Goal: Task Accomplishment & Management: Manage account settings

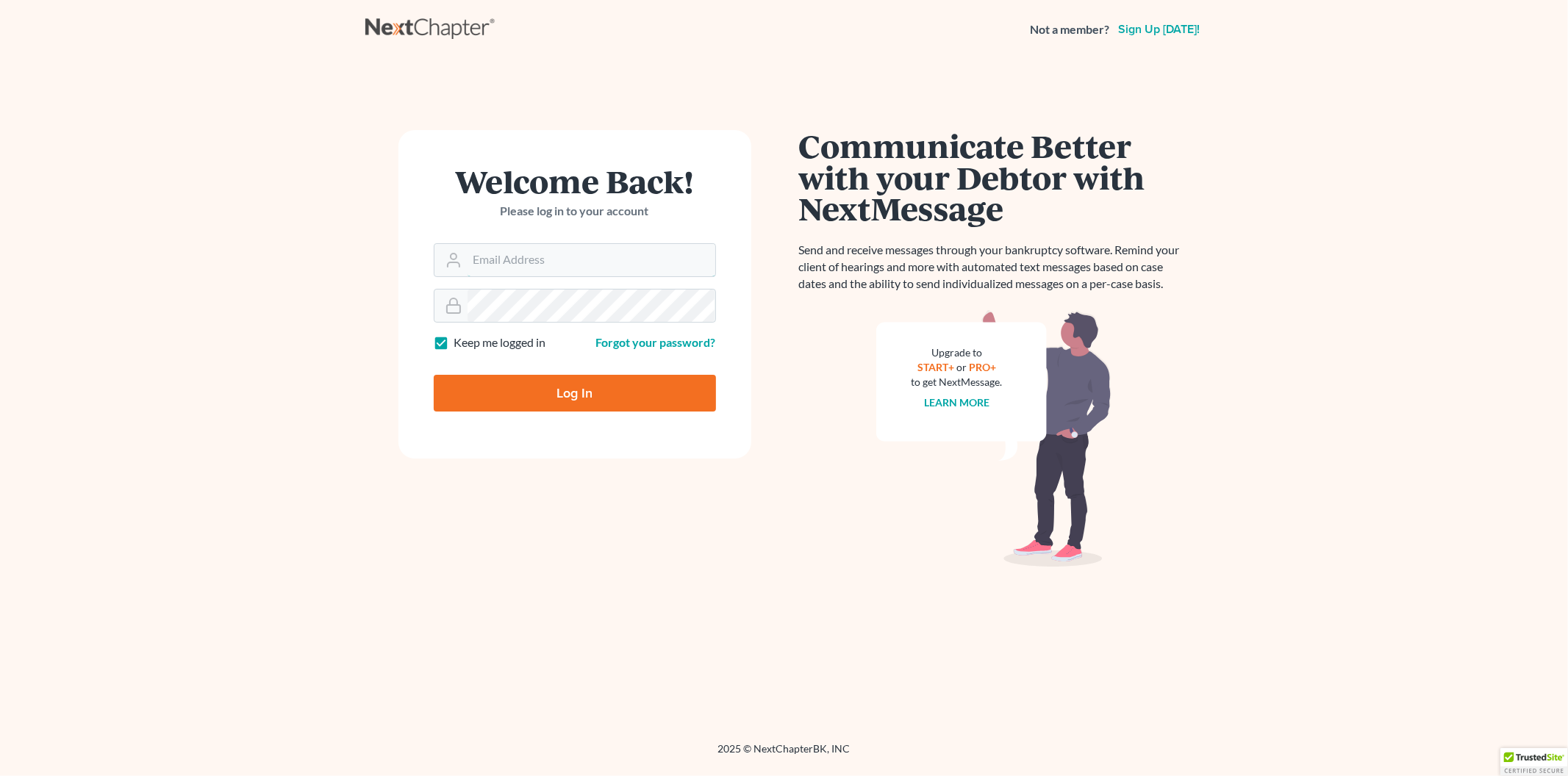
type input "[EMAIL_ADDRESS][DOMAIN_NAME]"
click at [559, 384] on input "Log In" at bounding box center [575, 393] width 282 height 37
type input "Thinking..."
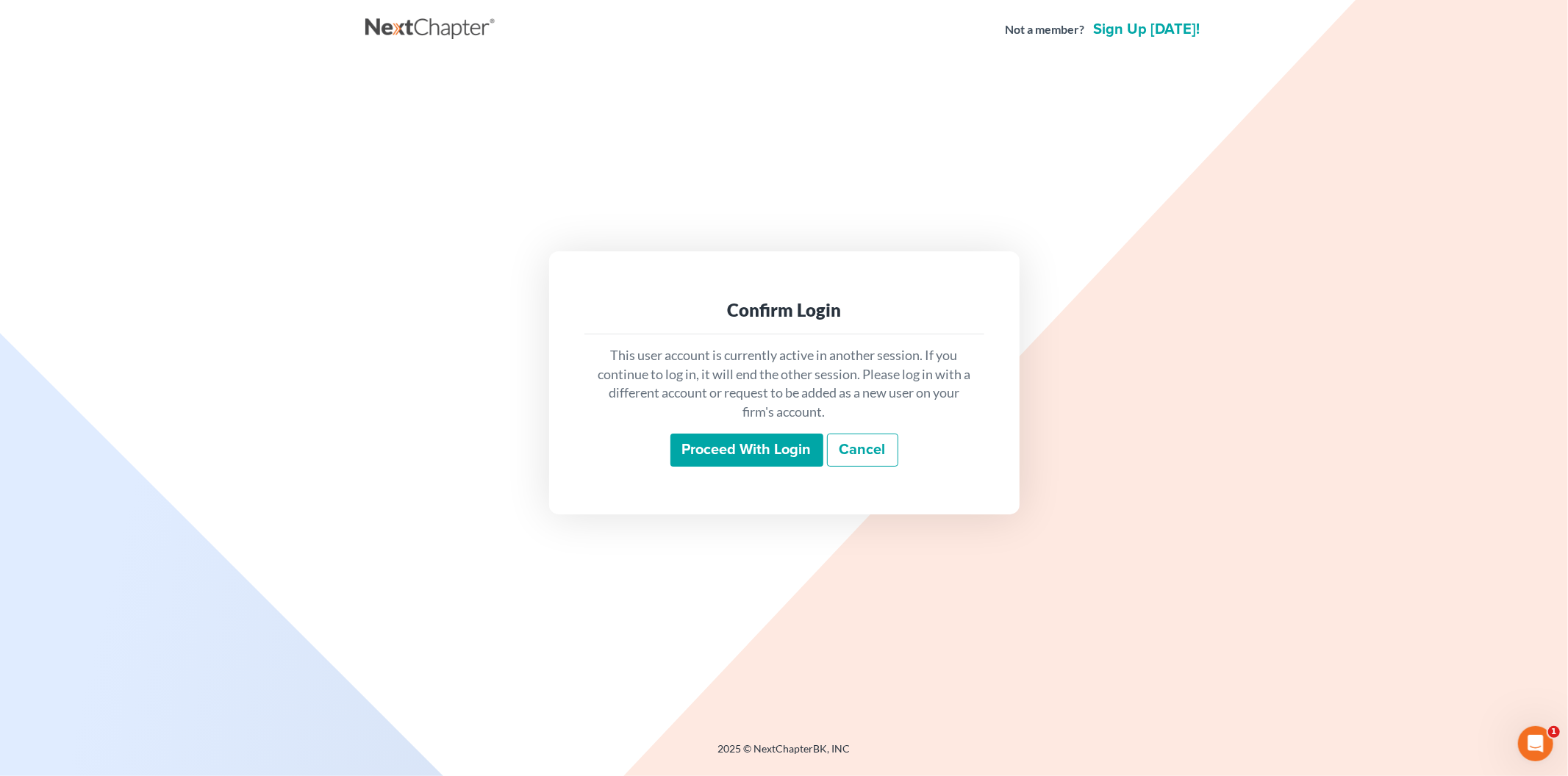
click at [708, 451] on input "Proceed with login" at bounding box center [747, 451] width 153 height 34
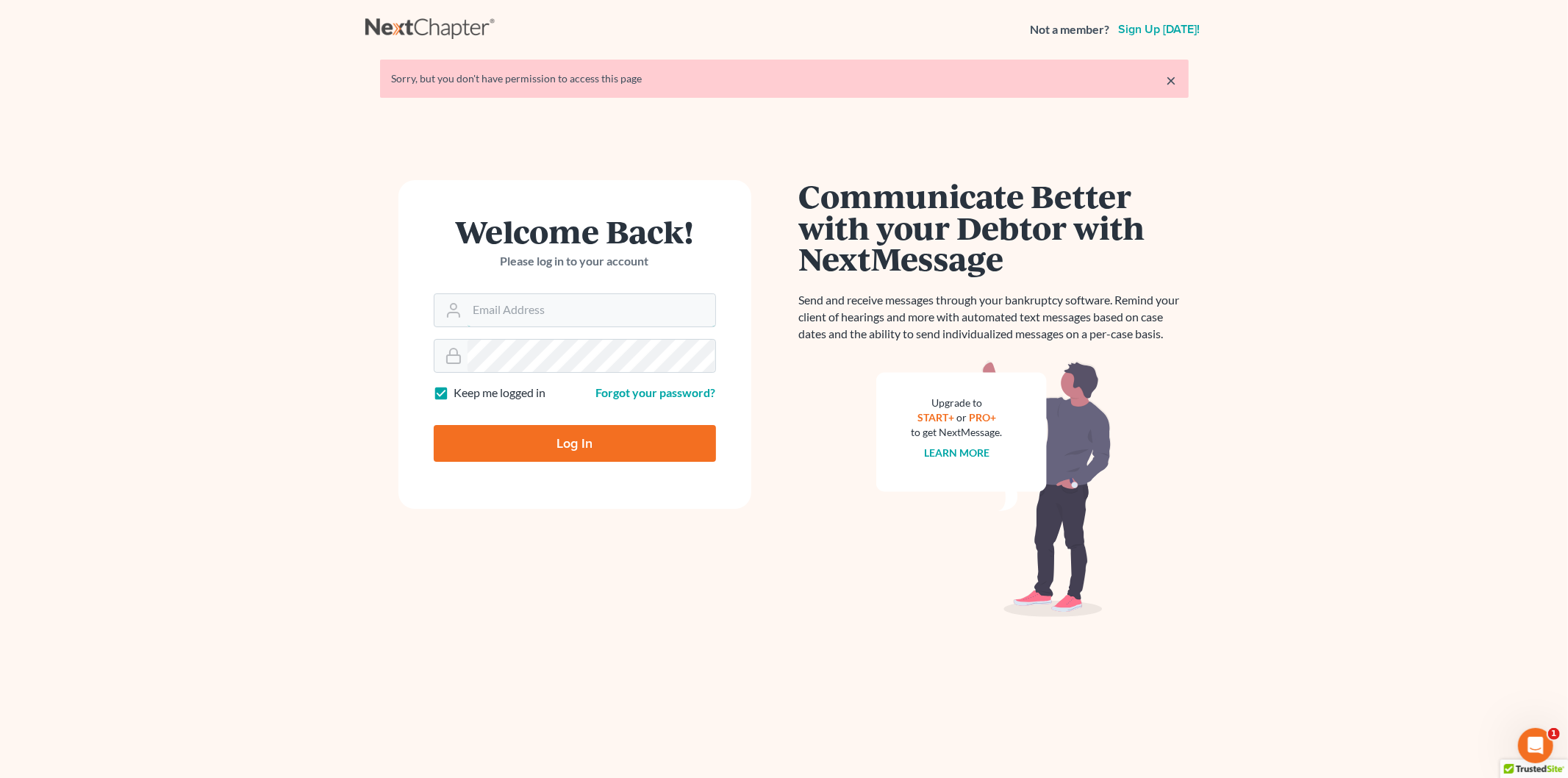
type input "[EMAIL_ADDRESS][DOMAIN_NAME]"
click at [570, 443] on input "Log In" at bounding box center [575, 443] width 282 height 37
type input "Thinking..."
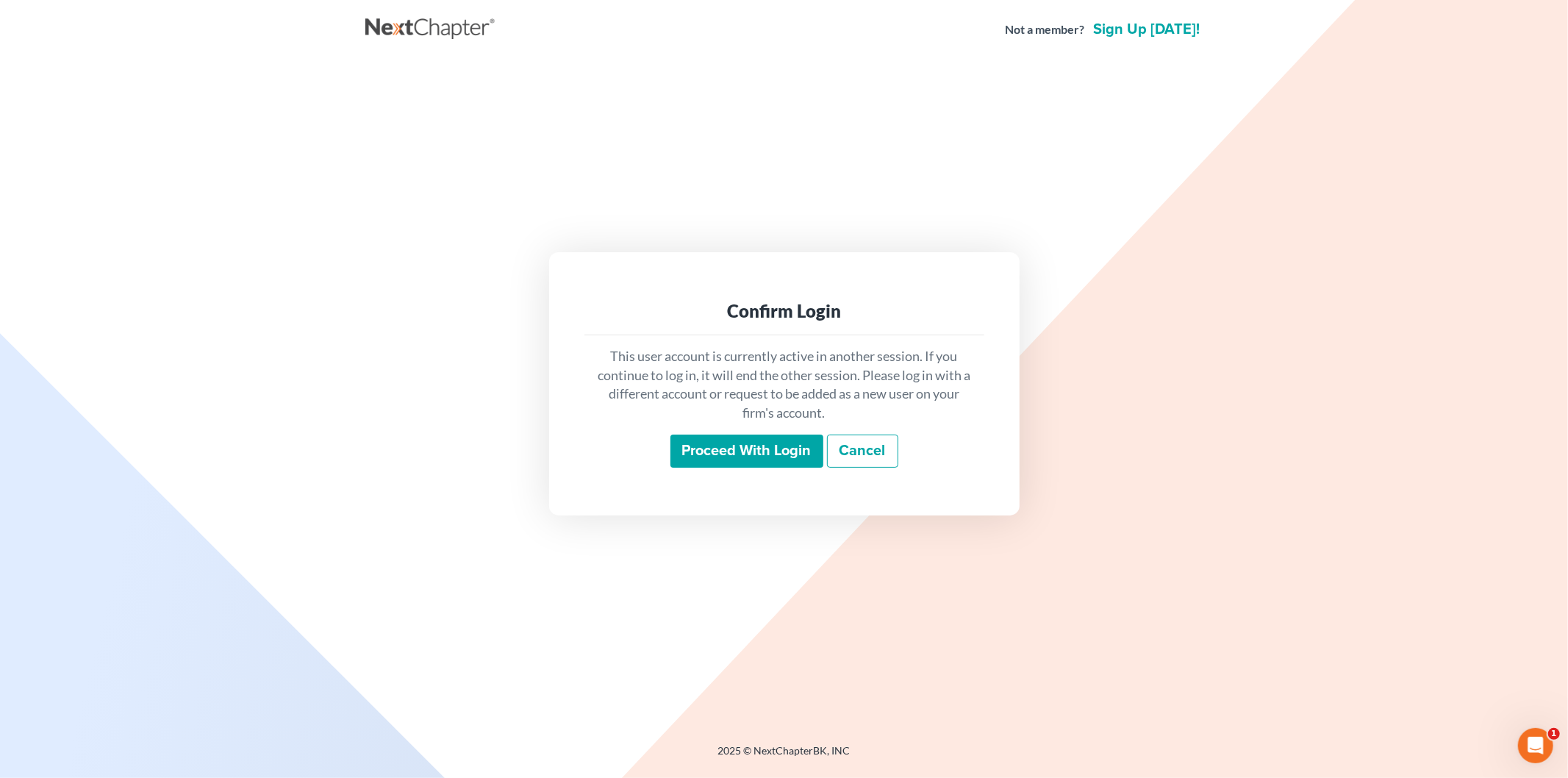
click at [731, 449] on input "Proceed with login" at bounding box center [747, 452] width 153 height 34
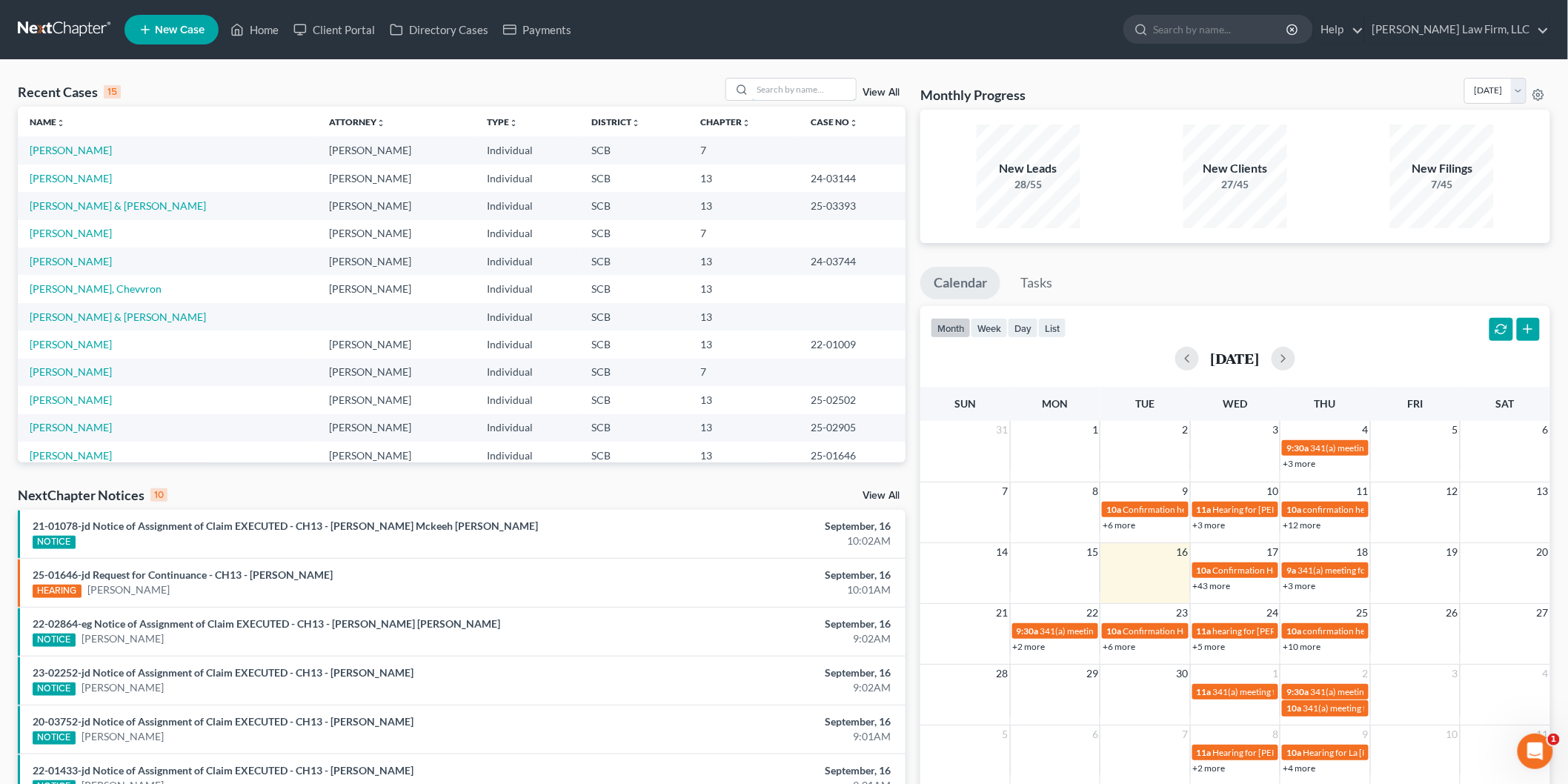
click at [789, 91] on input "search" at bounding box center [804, 89] width 103 height 21
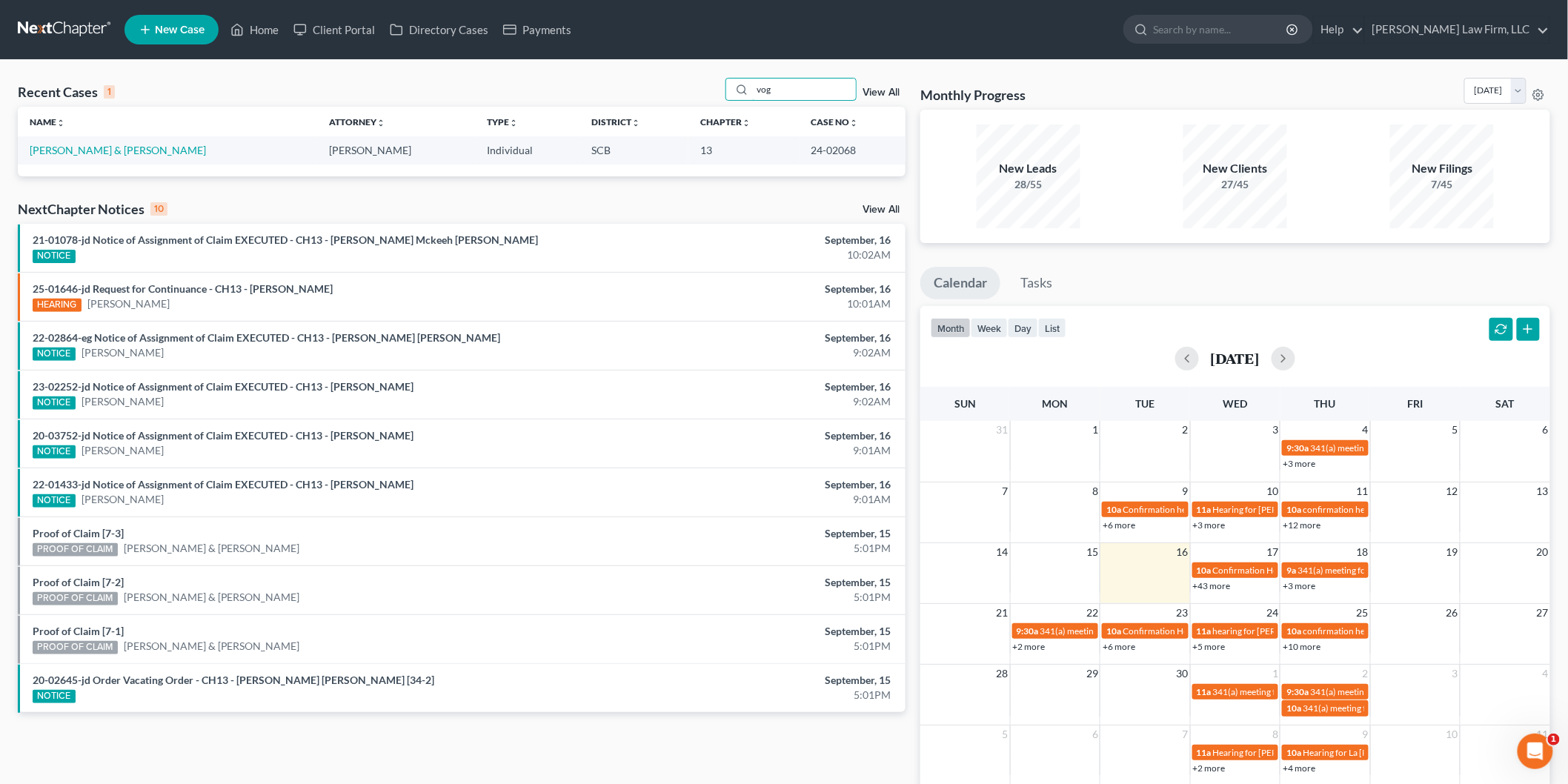
type input "vog"
click at [75, 151] on link "[PERSON_NAME] & [PERSON_NAME]" at bounding box center [118, 150] width 177 height 13
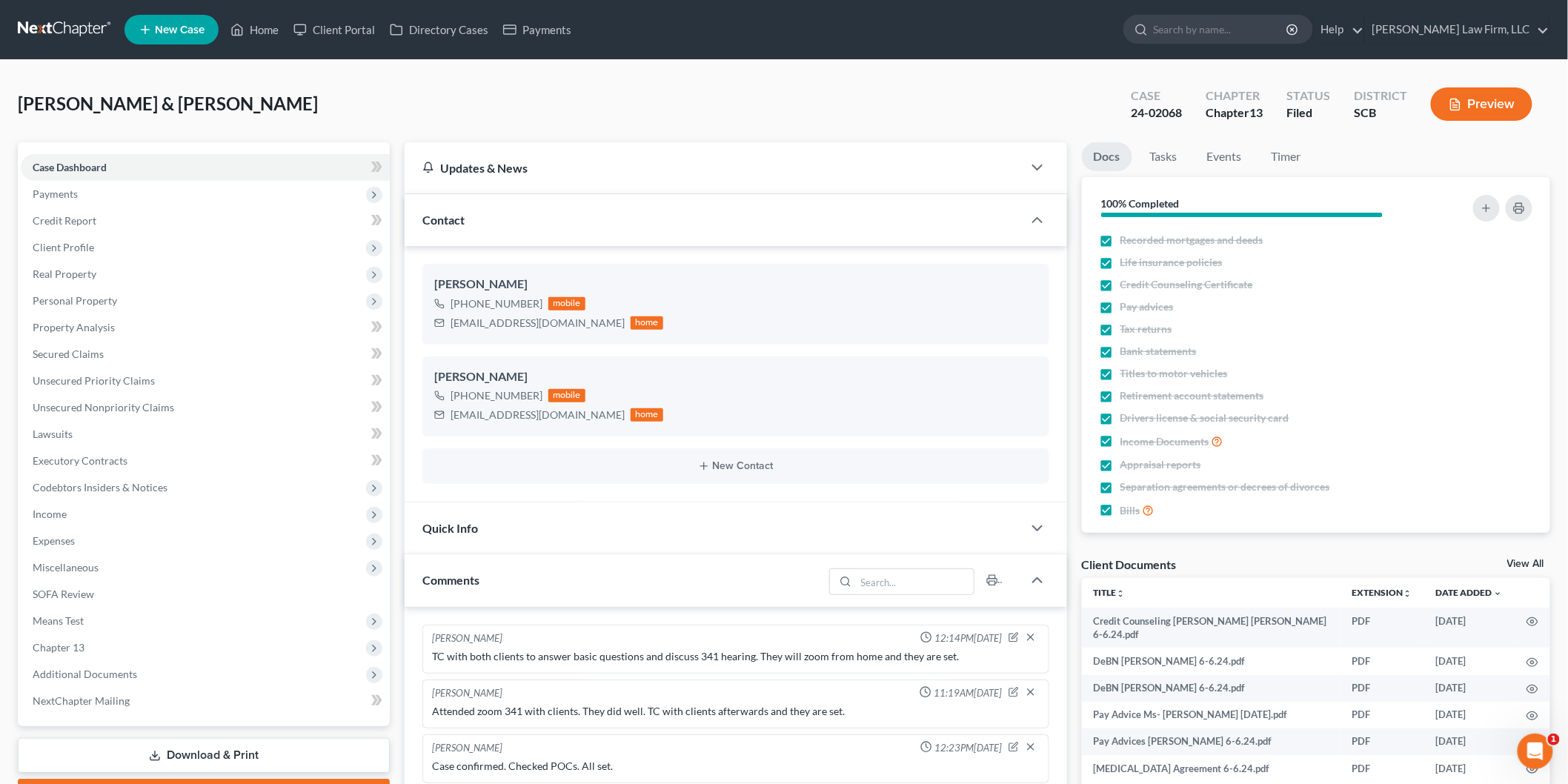
scroll to position [100, 0]
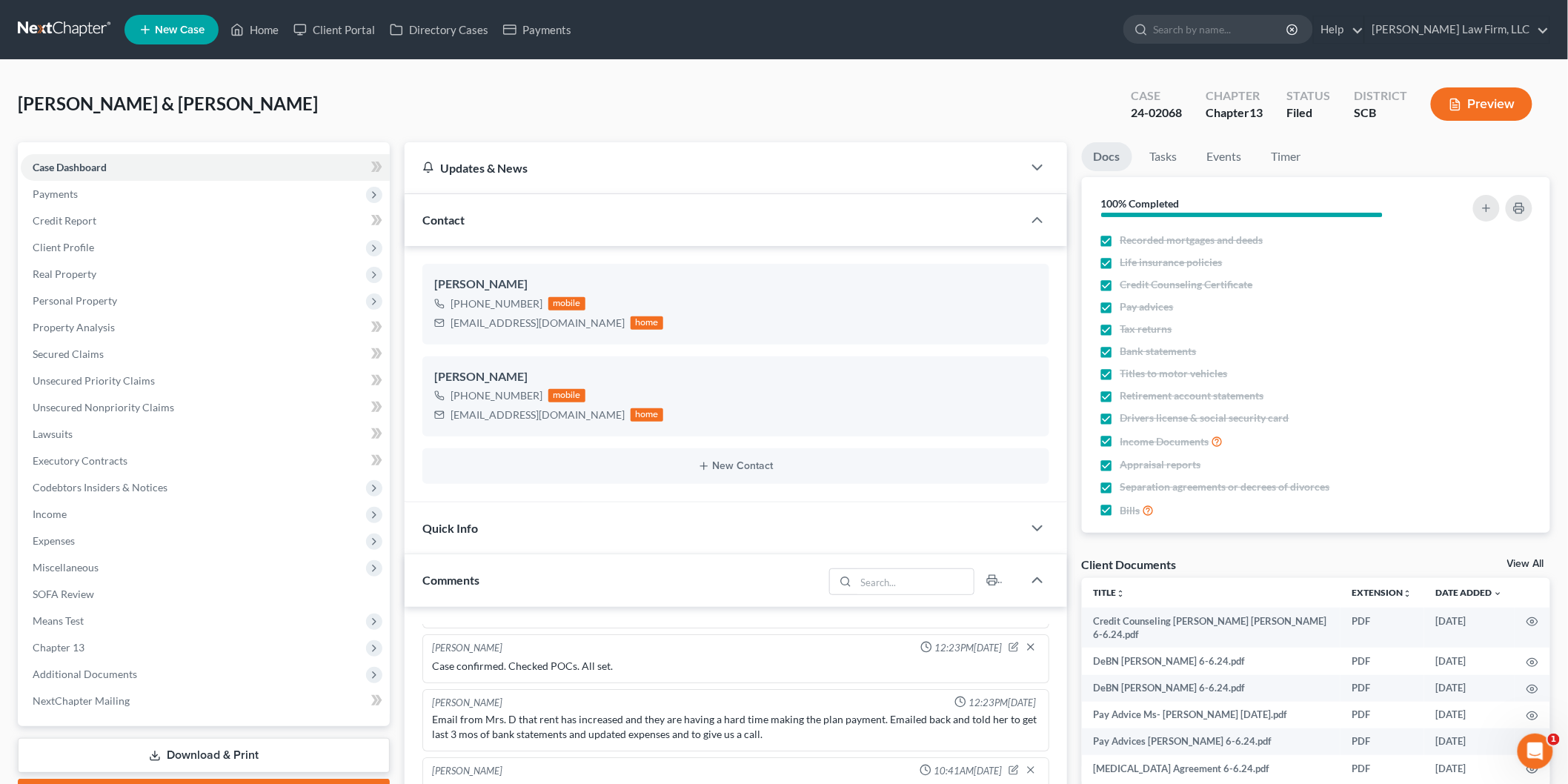
click at [1529, 559] on link "View All" at bounding box center [1525, 564] width 37 height 11
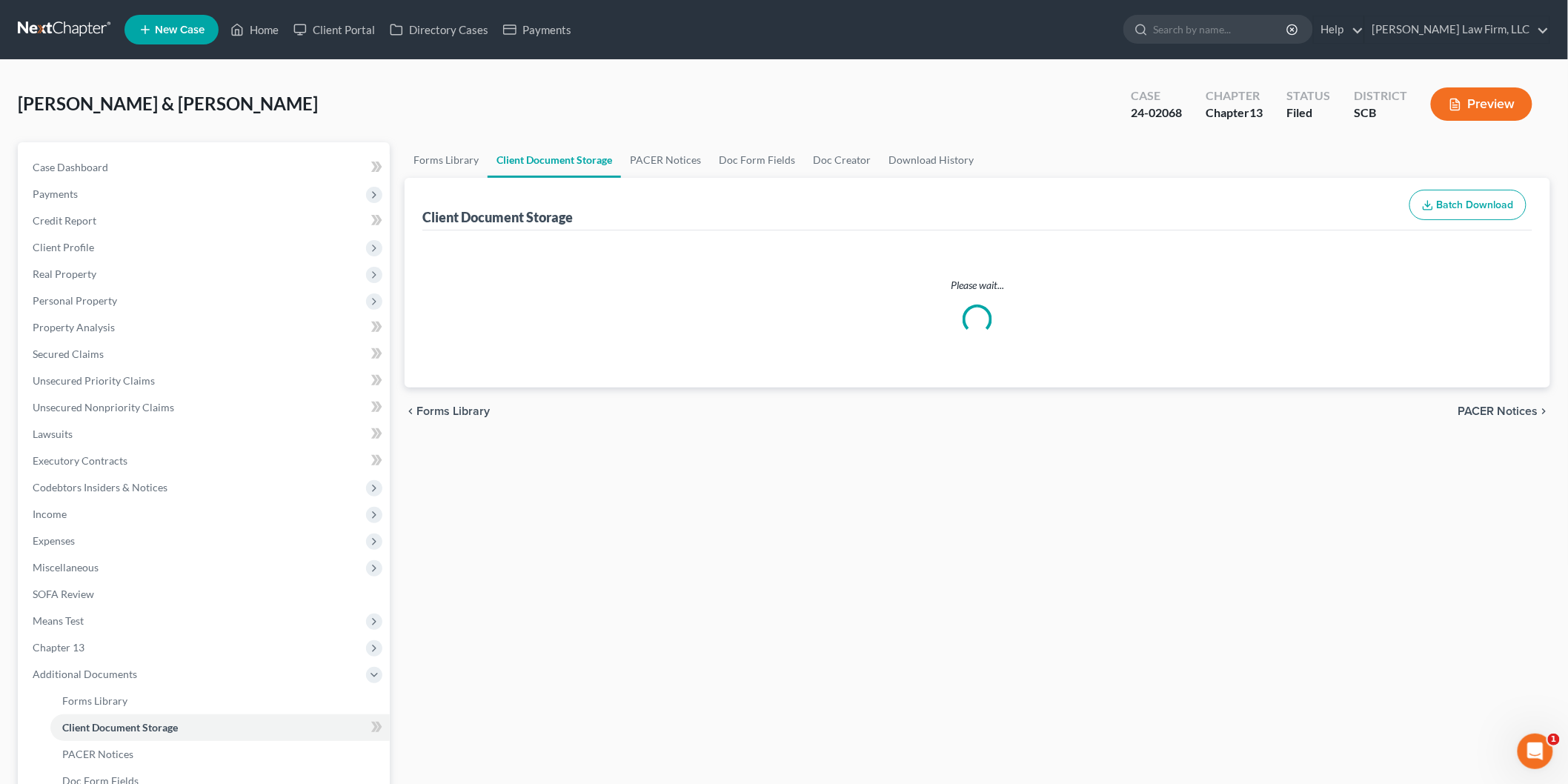
select select "15"
select select "16"
select select "6"
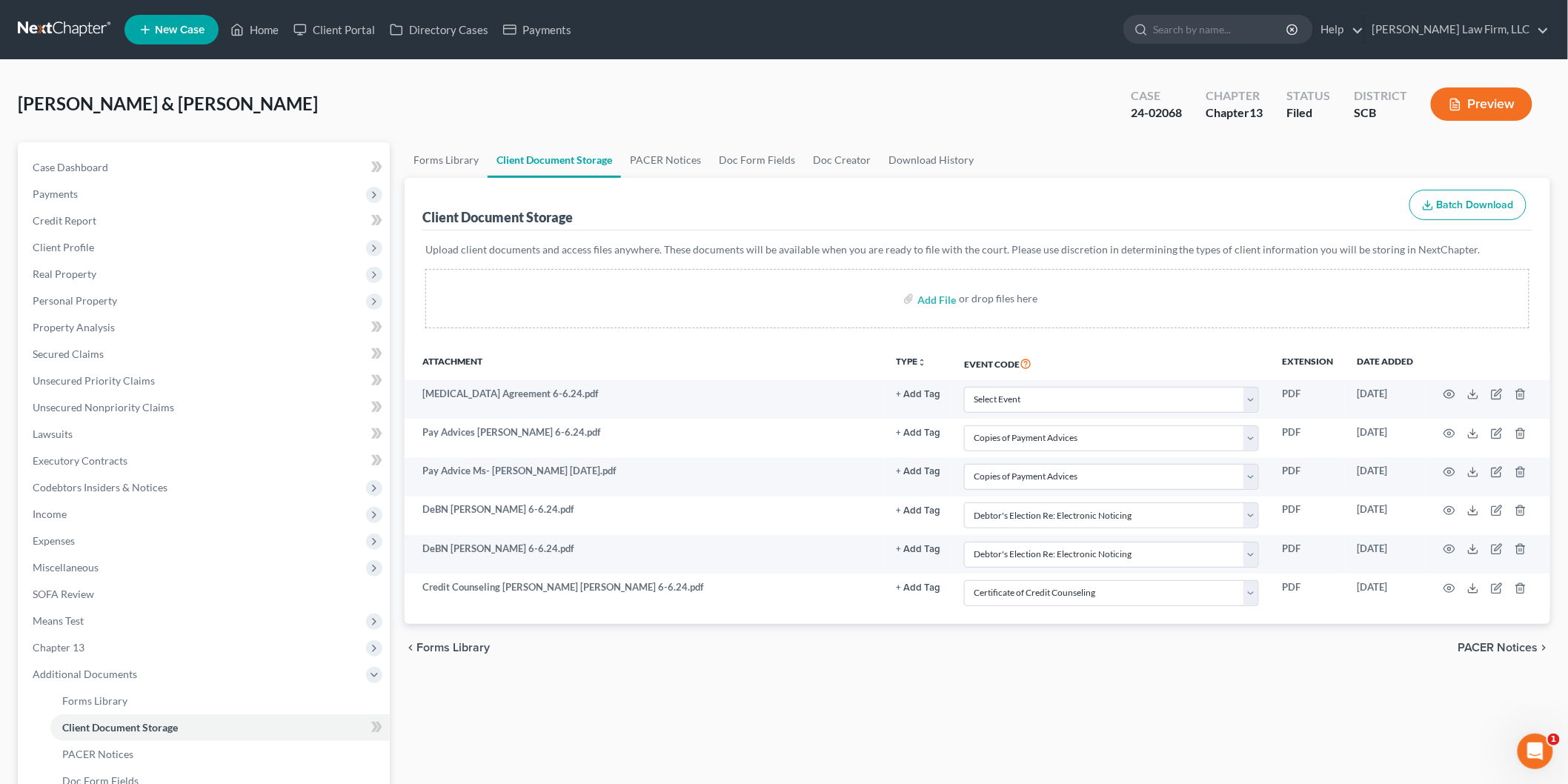
select select "15"
select select "16"
select select "6"
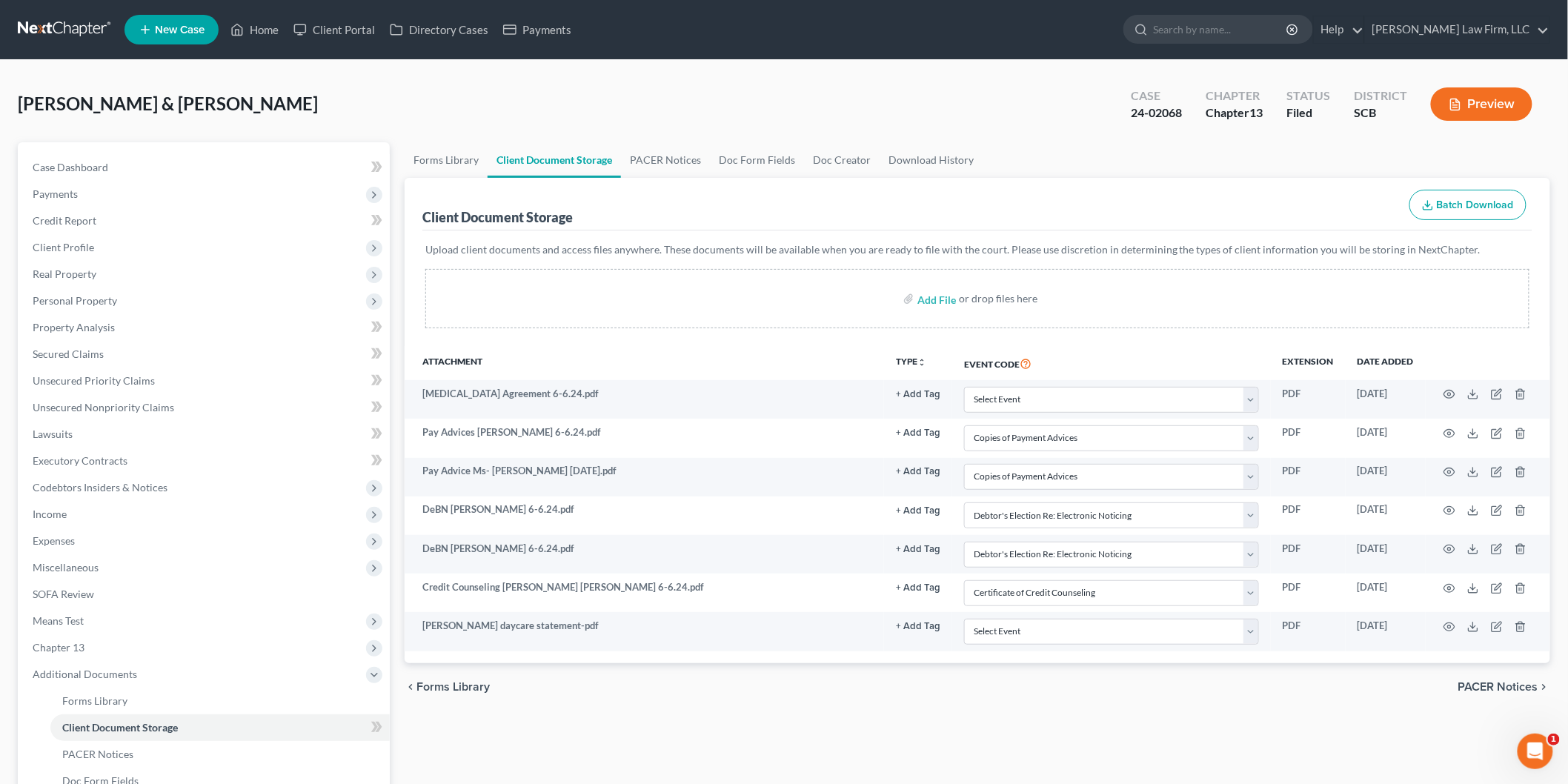
click at [1492, 93] on button "Preview" at bounding box center [1481, 104] width 101 height 33
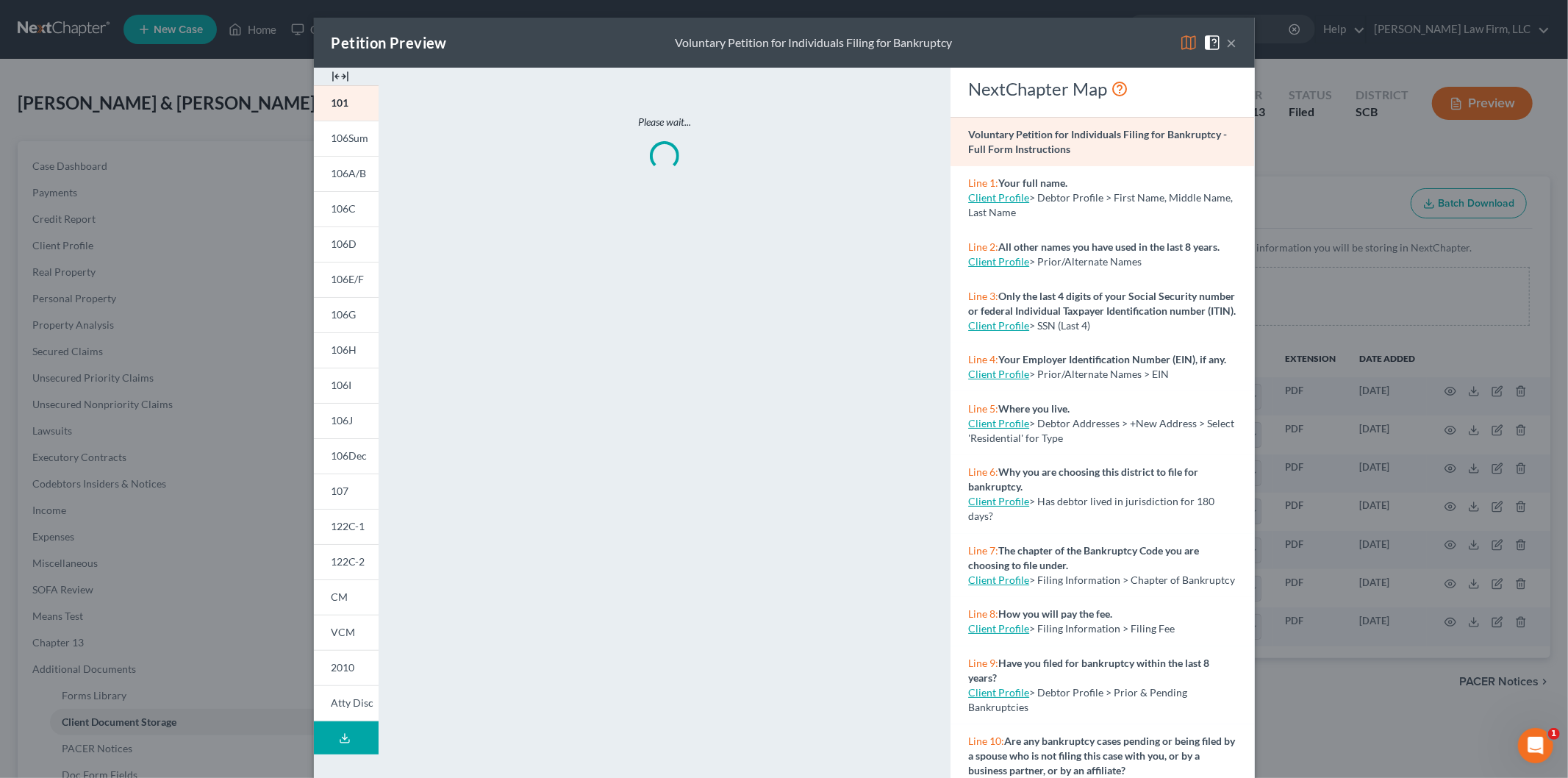
click at [322, 69] on div at bounding box center [347, 76] width 65 height 17
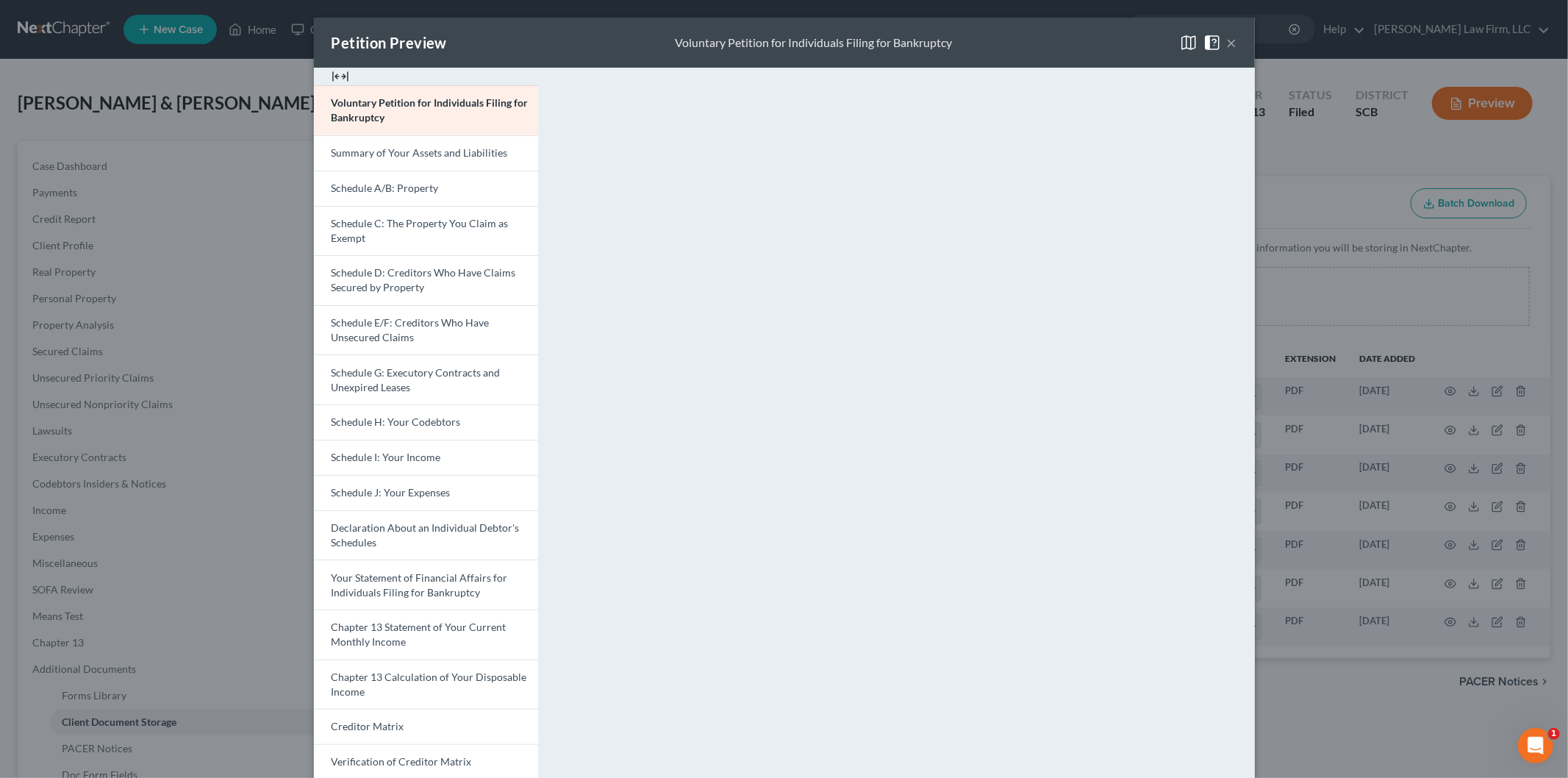
click at [408, 458] on span "Schedule I: Your Income" at bounding box center [386, 457] width 109 height 13
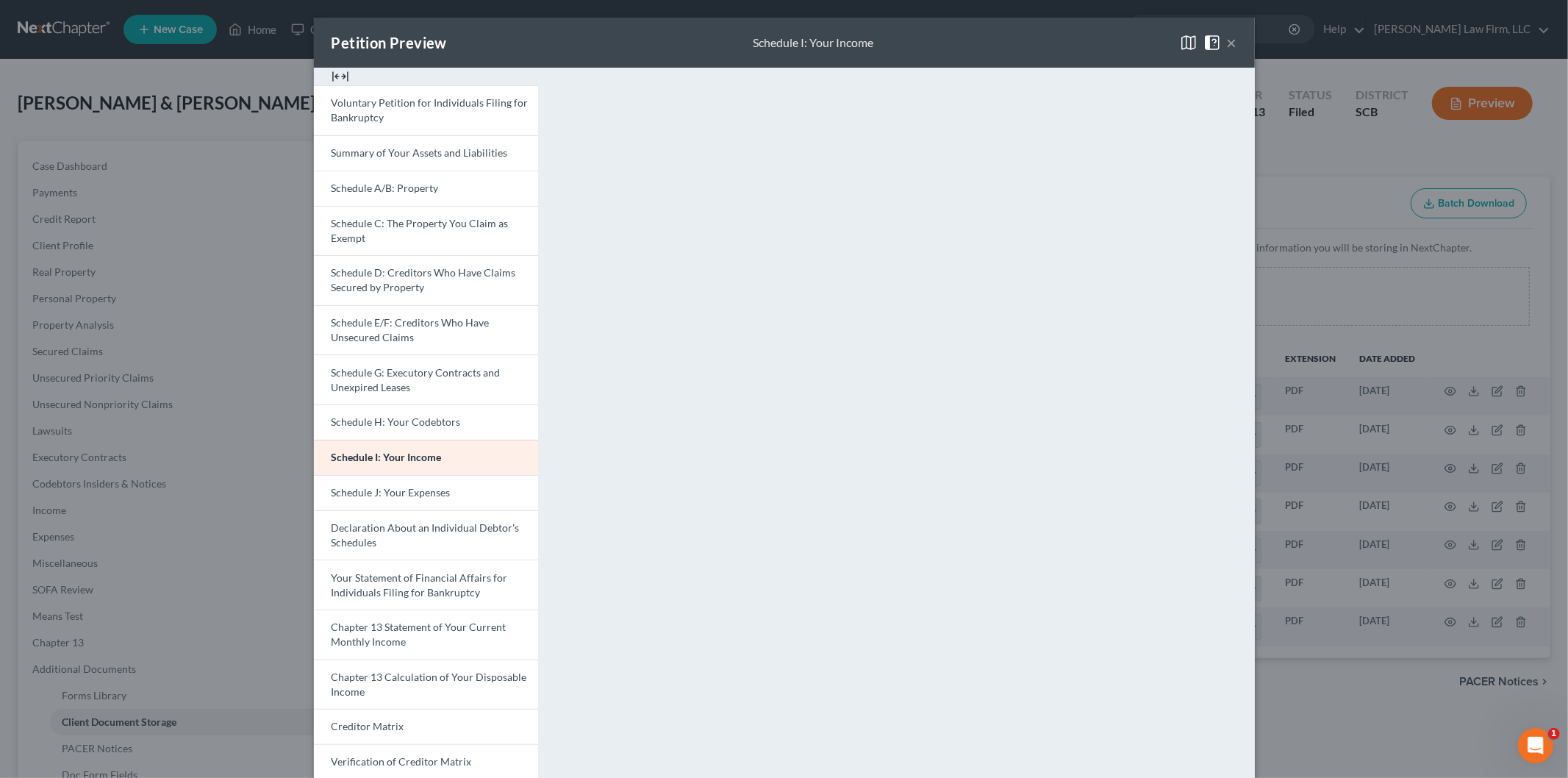
click at [399, 482] on link "Schedule J: Your Expenses" at bounding box center [426, 492] width 224 height 36
click at [1229, 42] on button "×" at bounding box center [1232, 42] width 11 height 17
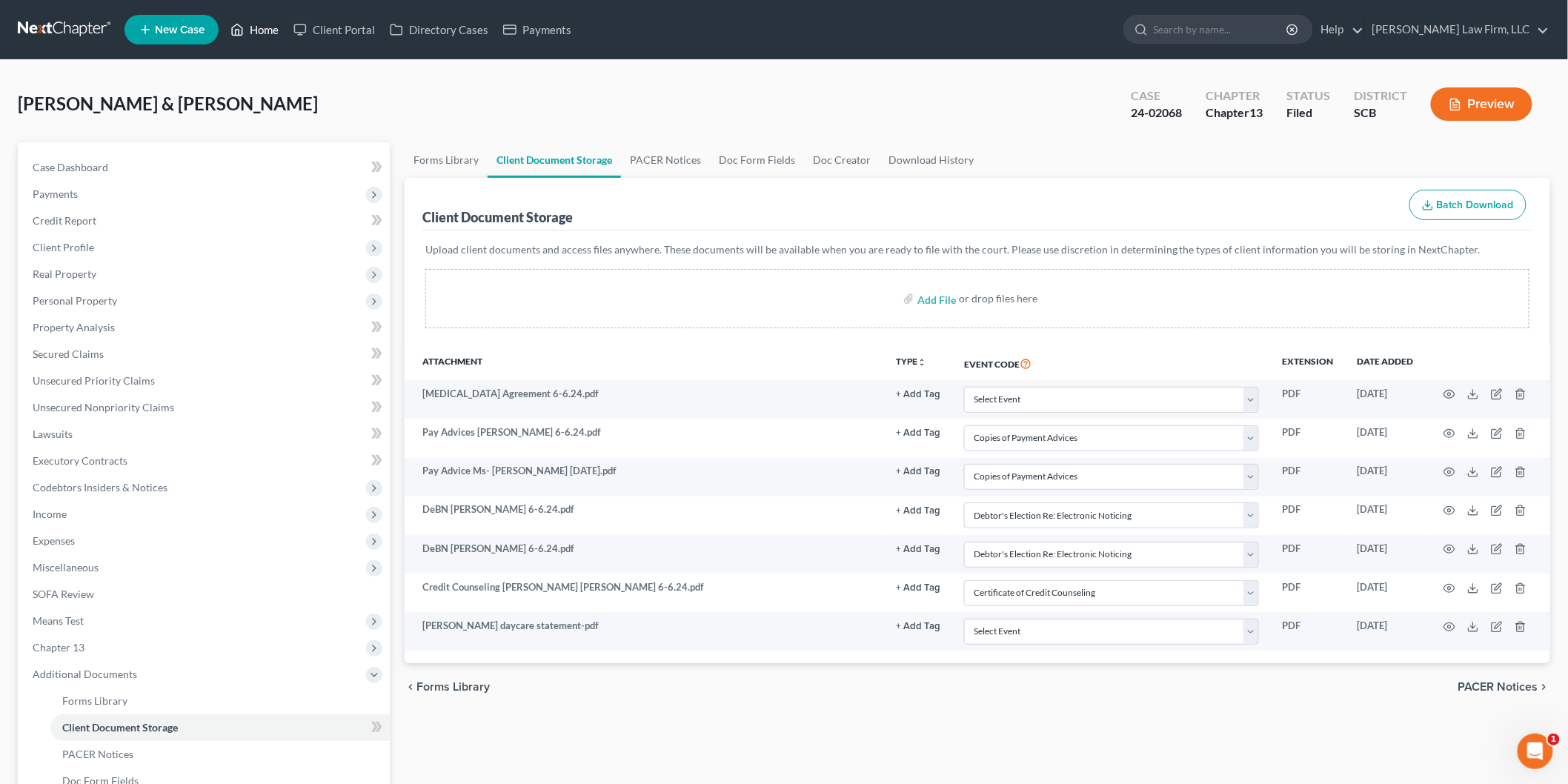
click at [252, 30] on link "Home" at bounding box center [254, 29] width 63 height 27
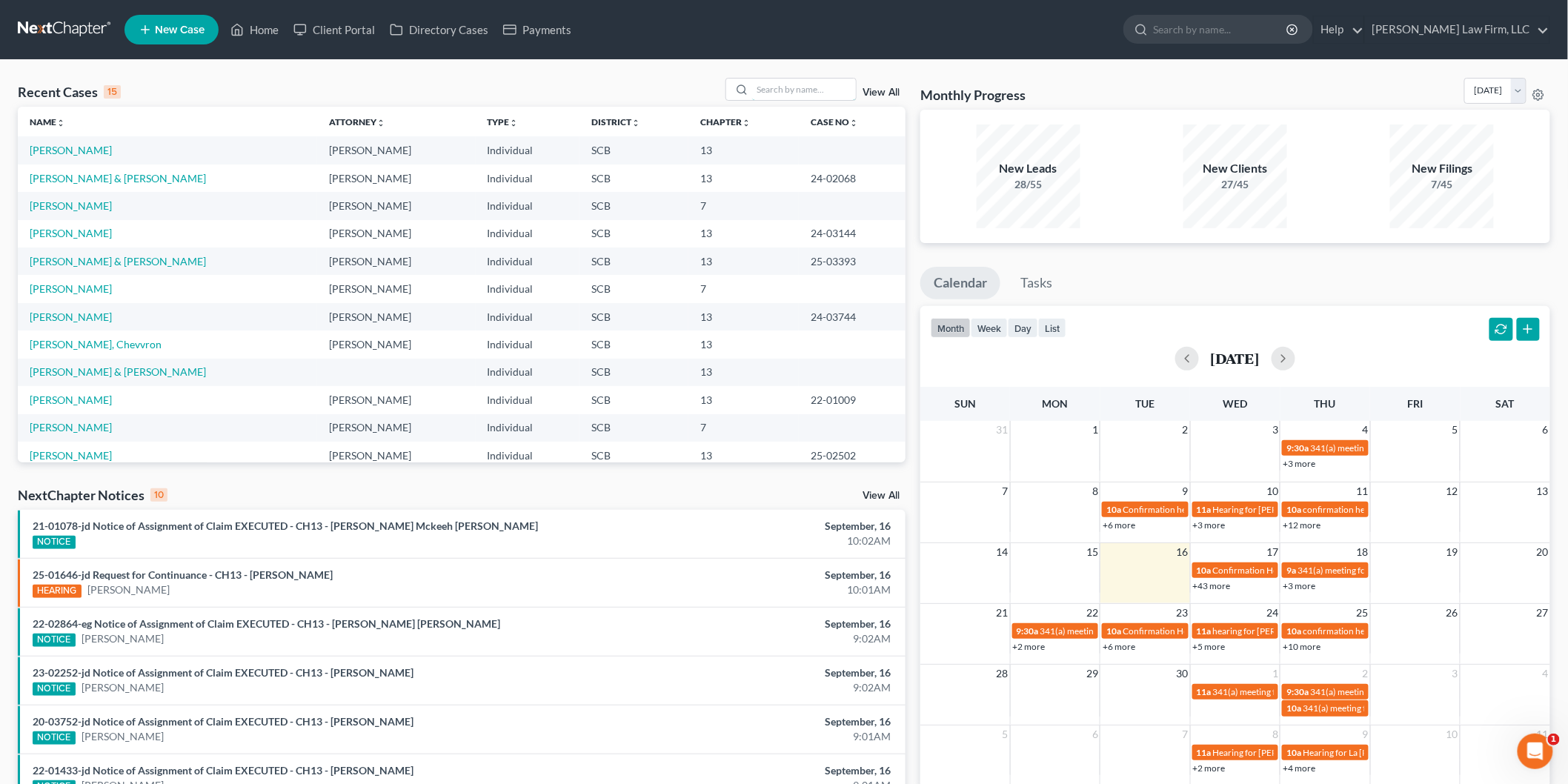
click at [765, 94] on input "search" at bounding box center [804, 89] width 103 height 21
type input "b"
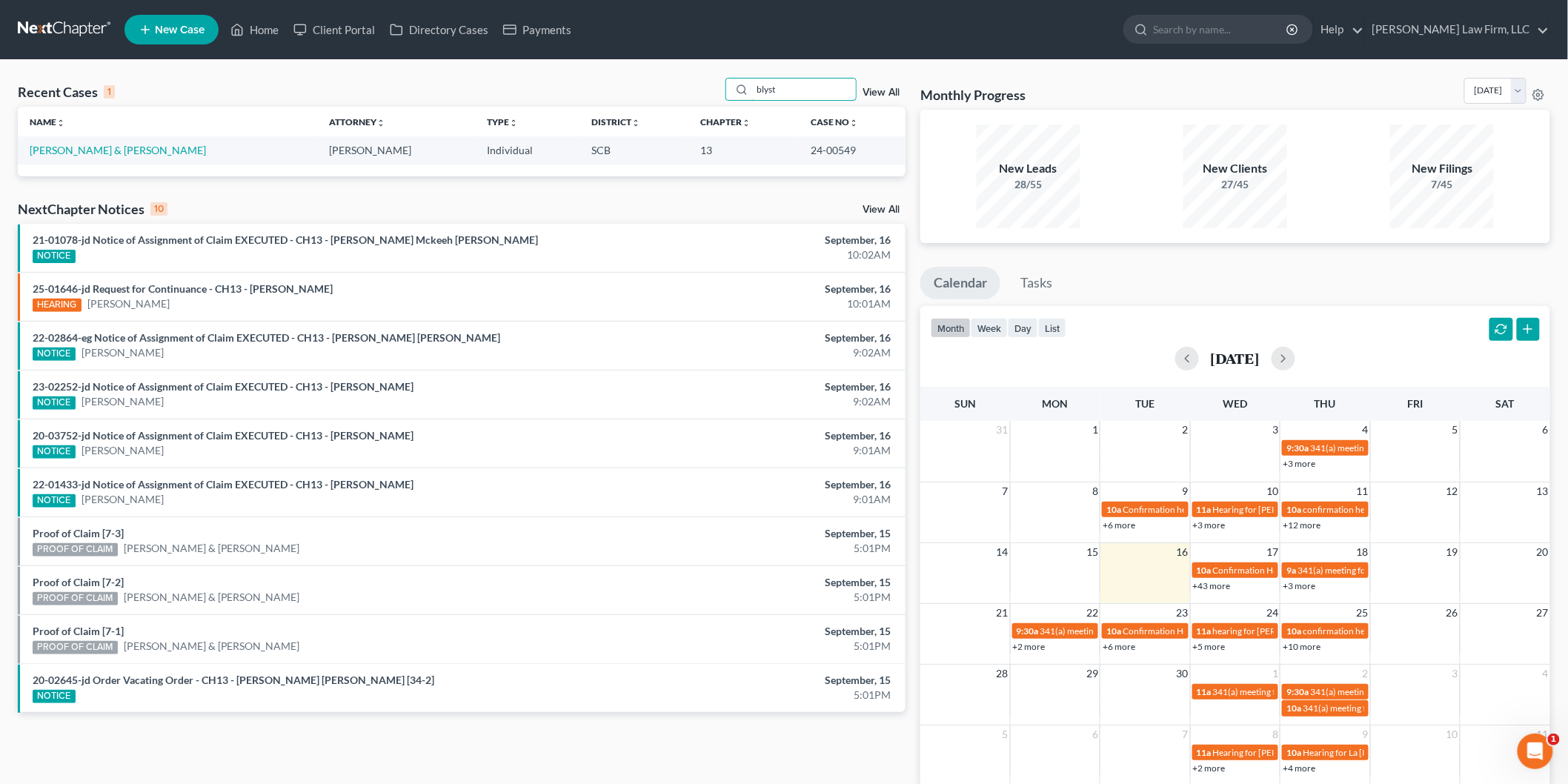
drag, startPoint x: 794, startPoint y: 72, endPoint x: 714, endPoint y: 87, distance: 81.4
click at [715, 87] on div "Recent Cases 1 blyst View All Name unfold_more expand_more expand_less Attorney…" at bounding box center [784, 445] width 1568 height 770
type input "[PERSON_NAME]"
click at [101, 156] on link "[PERSON_NAME] & [PERSON_NAME]" at bounding box center [118, 150] width 177 height 13
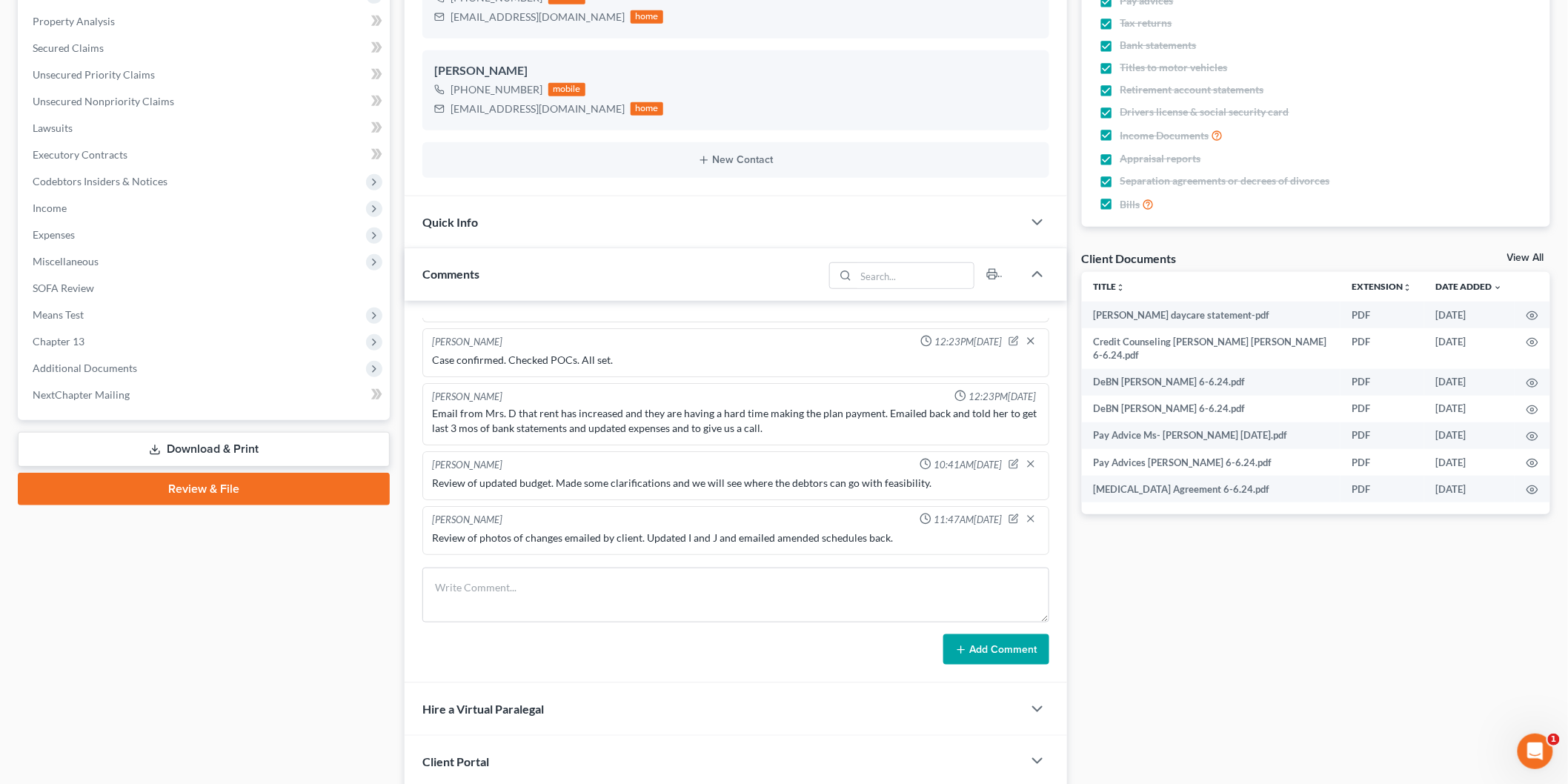
scroll to position [82, 0]
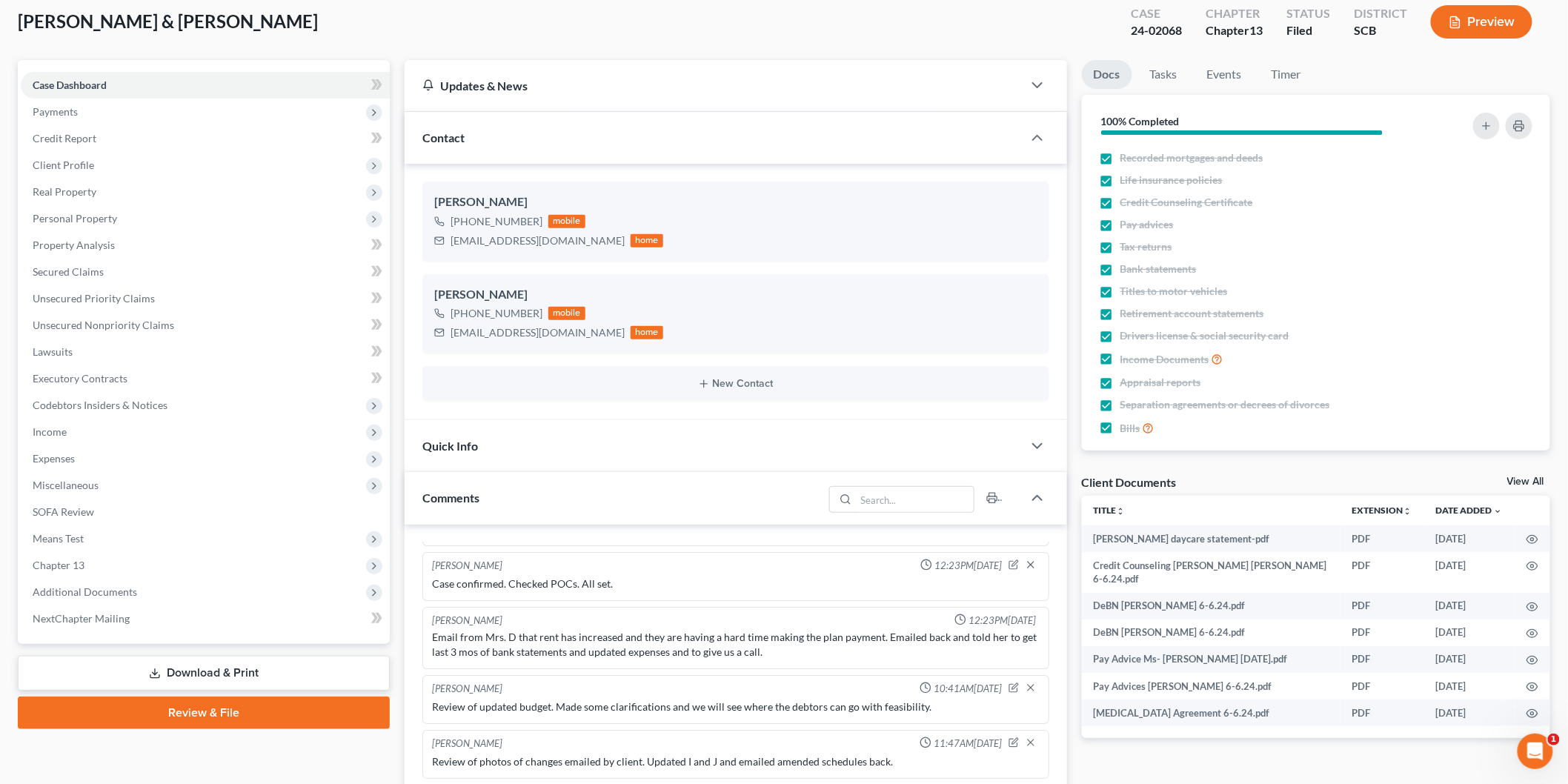
click at [1485, 30] on button "Preview" at bounding box center [1481, 22] width 101 height 33
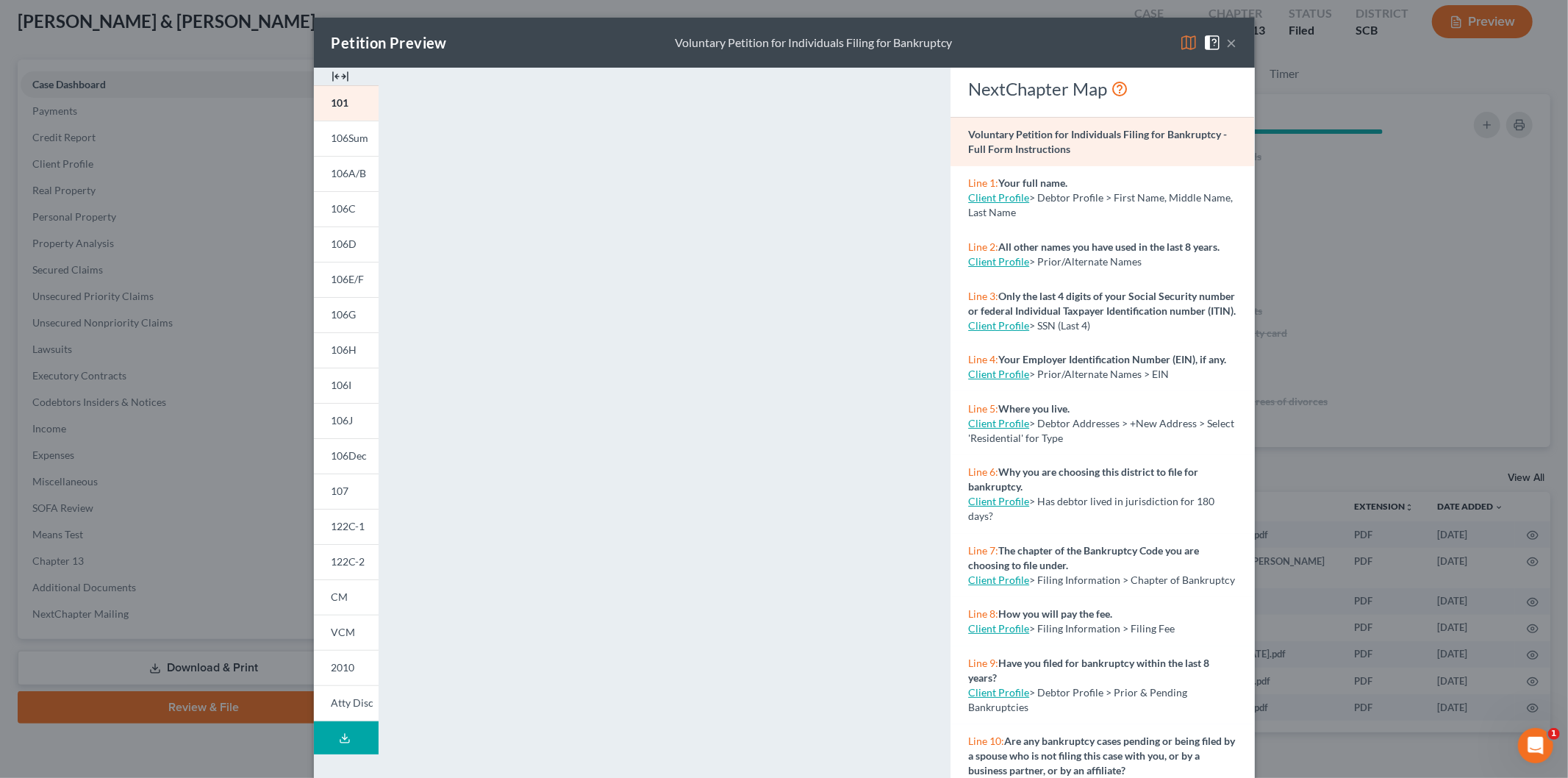
click at [331, 71] on img at bounding box center [340, 76] width 17 height 17
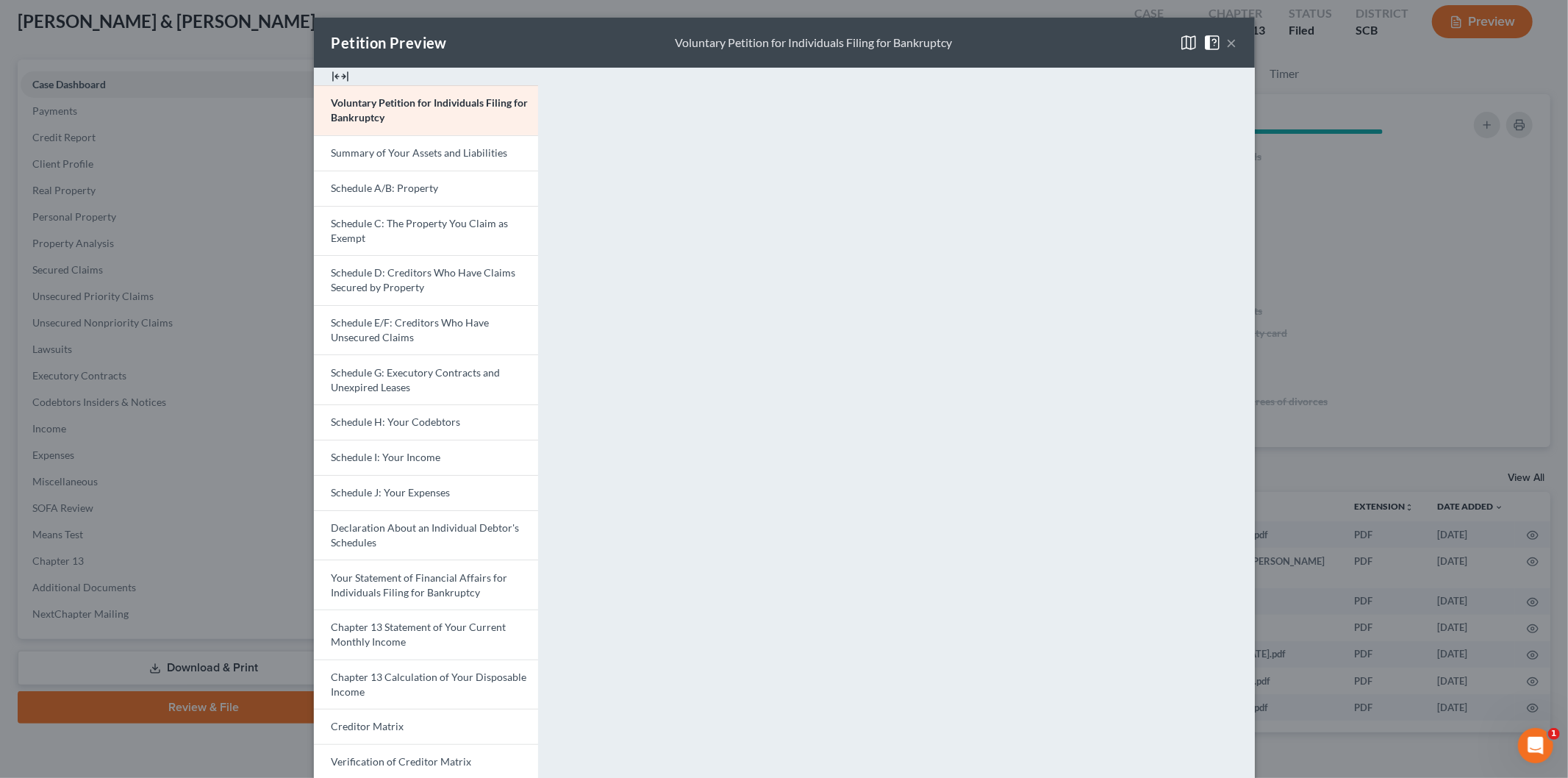
click at [385, 491] on span "Schedule J: Your Expenses" at bounding box center [391, 492] width 119 height 13
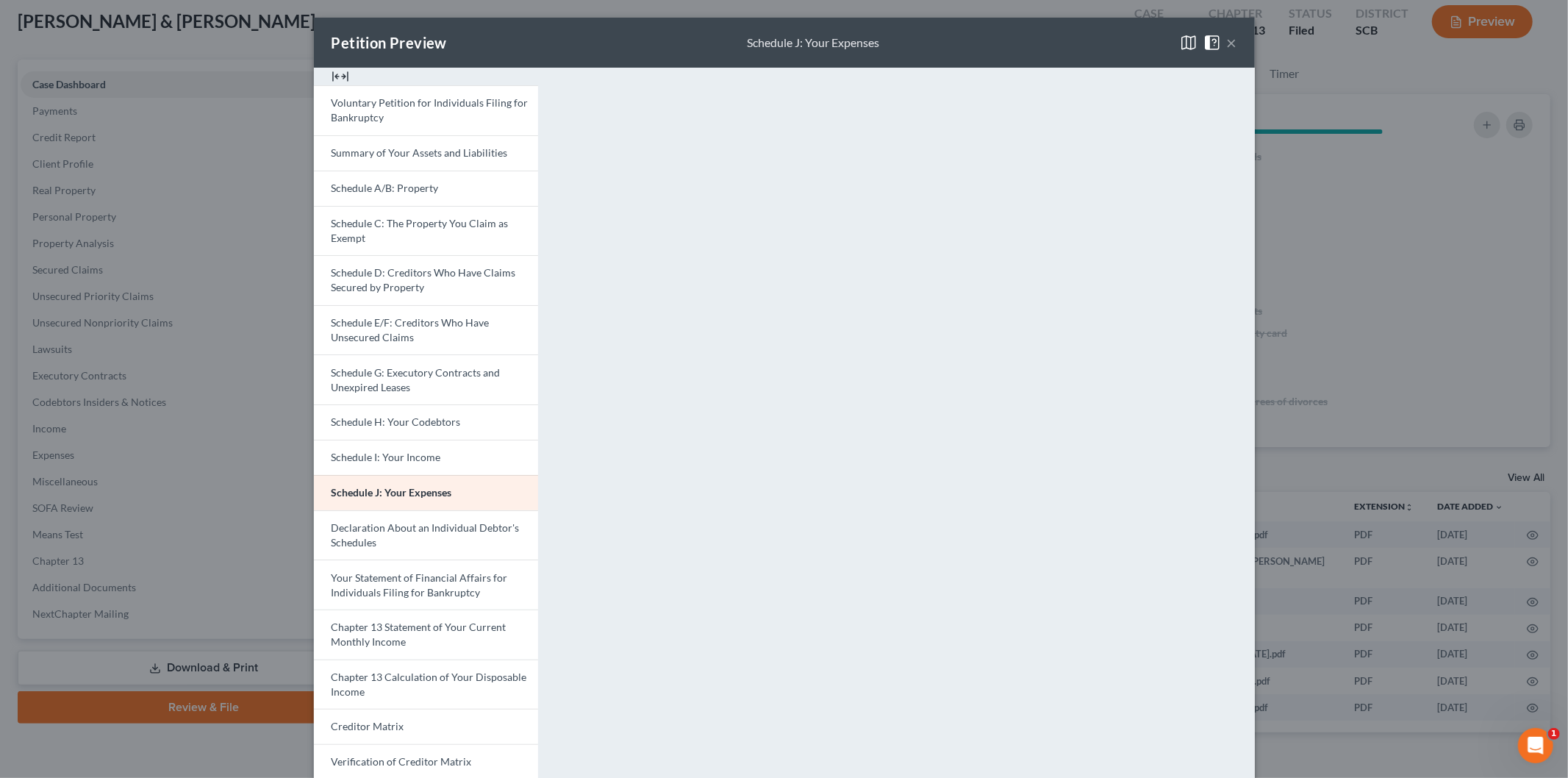
click at [1227, 36] on button "×" at bounding box center [1232, 42] width 11 height 17
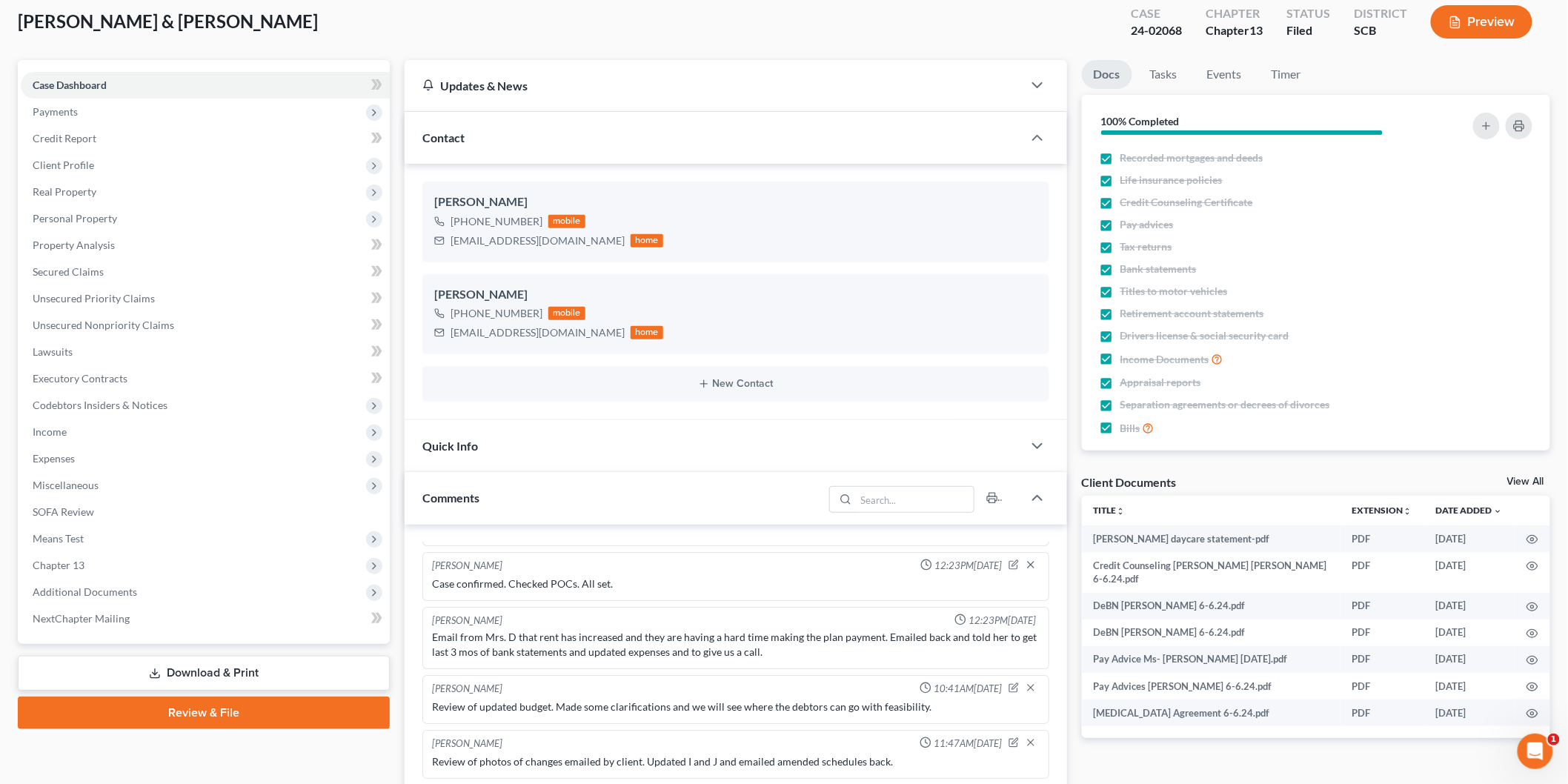
click at [149, 447] on span "Expenses" at bounding box center [205, 458] width 369 height 27
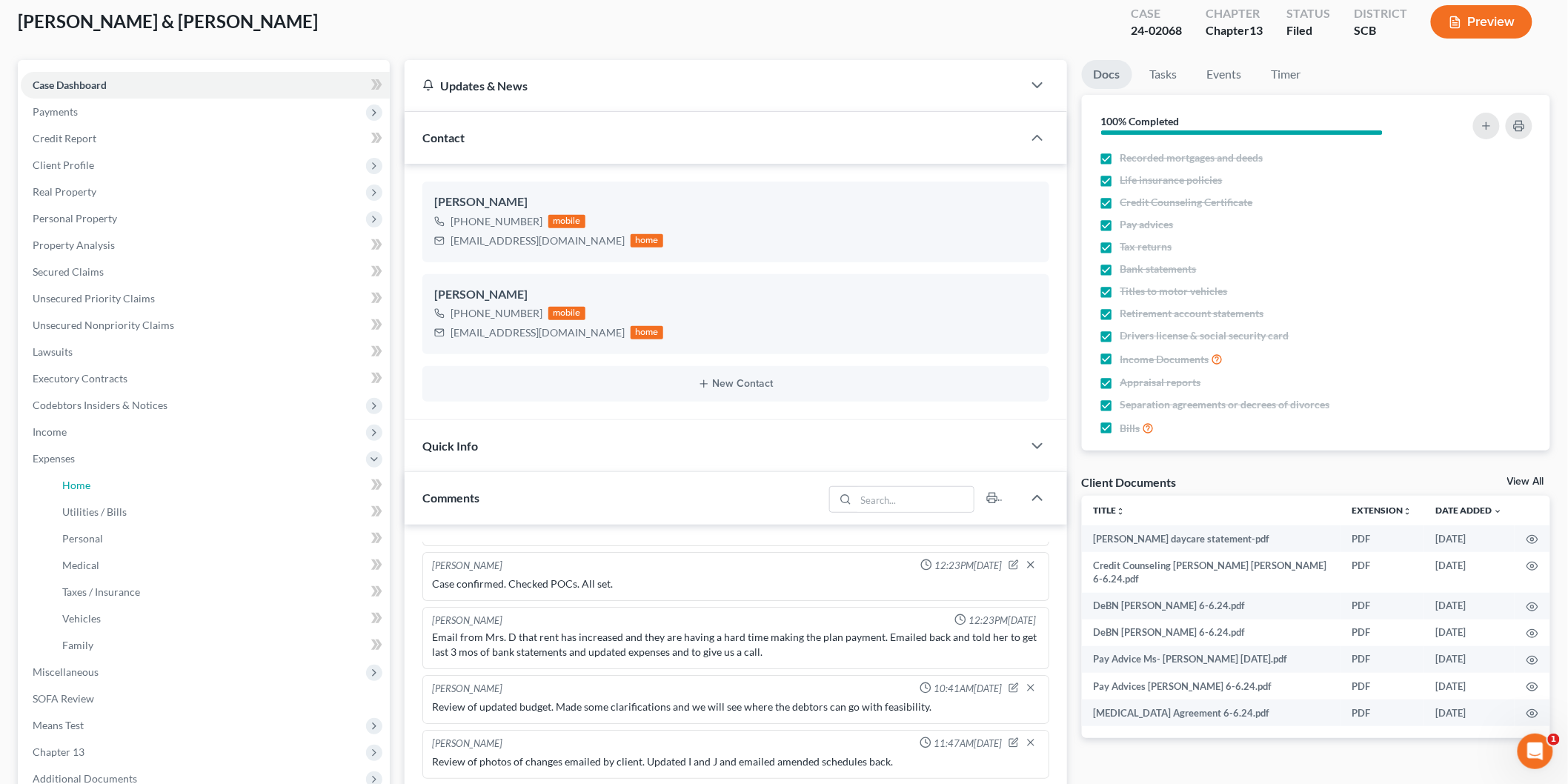
click at [145, 486] on link "Home" at bounding box center [220, 485] width 339 height 27
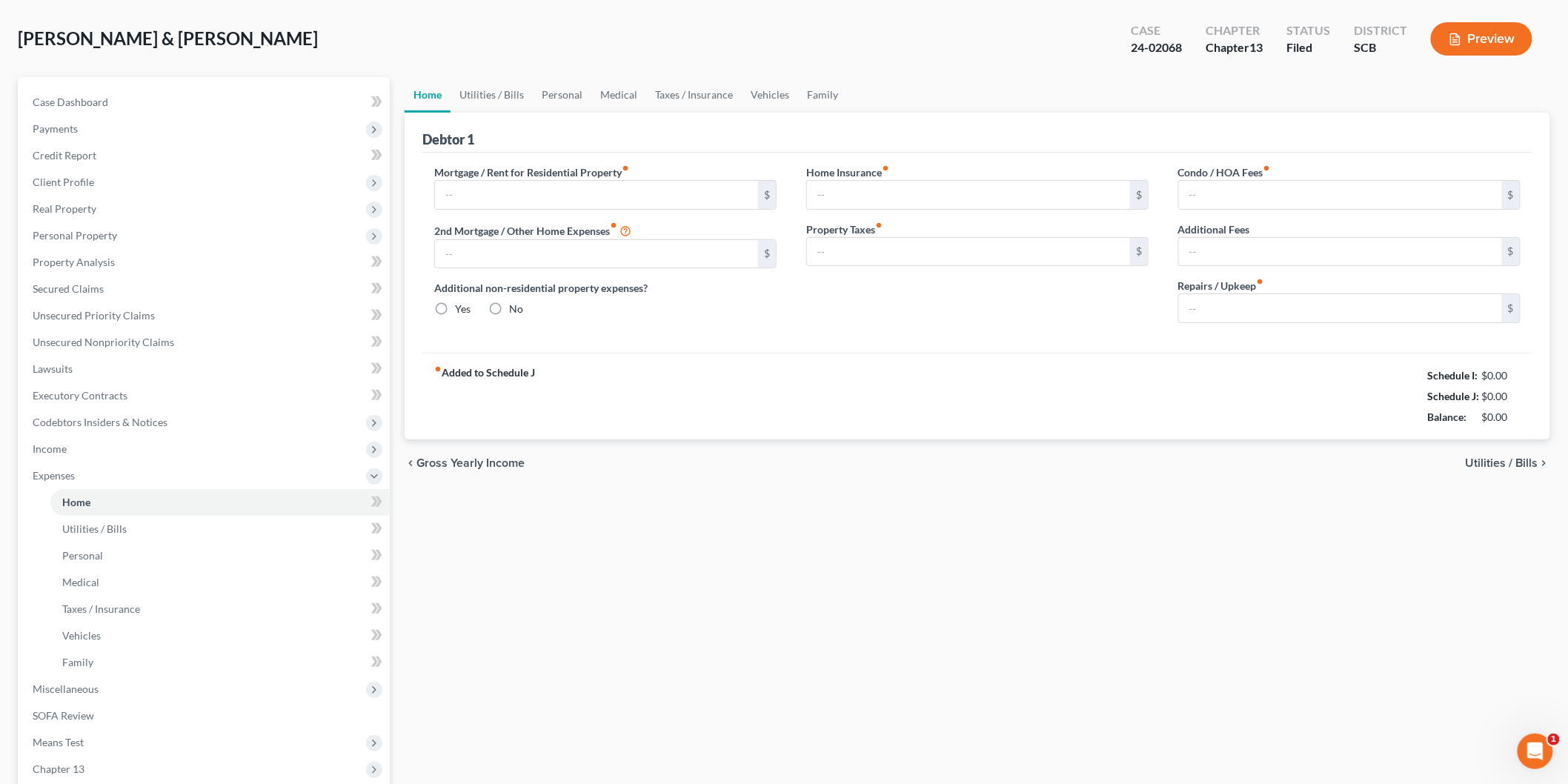
scroll to position [11, 0]
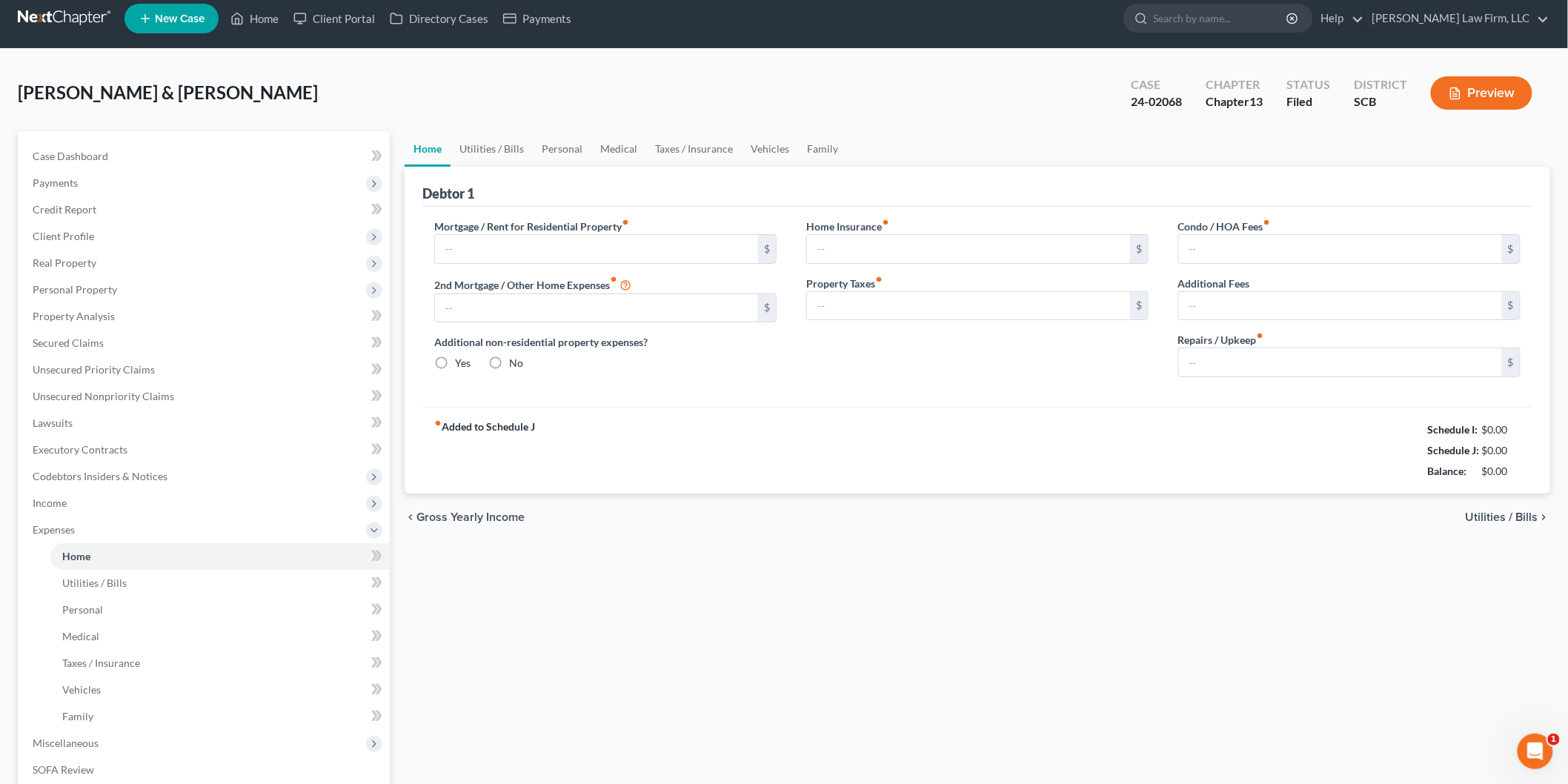
type input "2,056.86"
type input "0.00"
radio input "true"
type input "0.00"
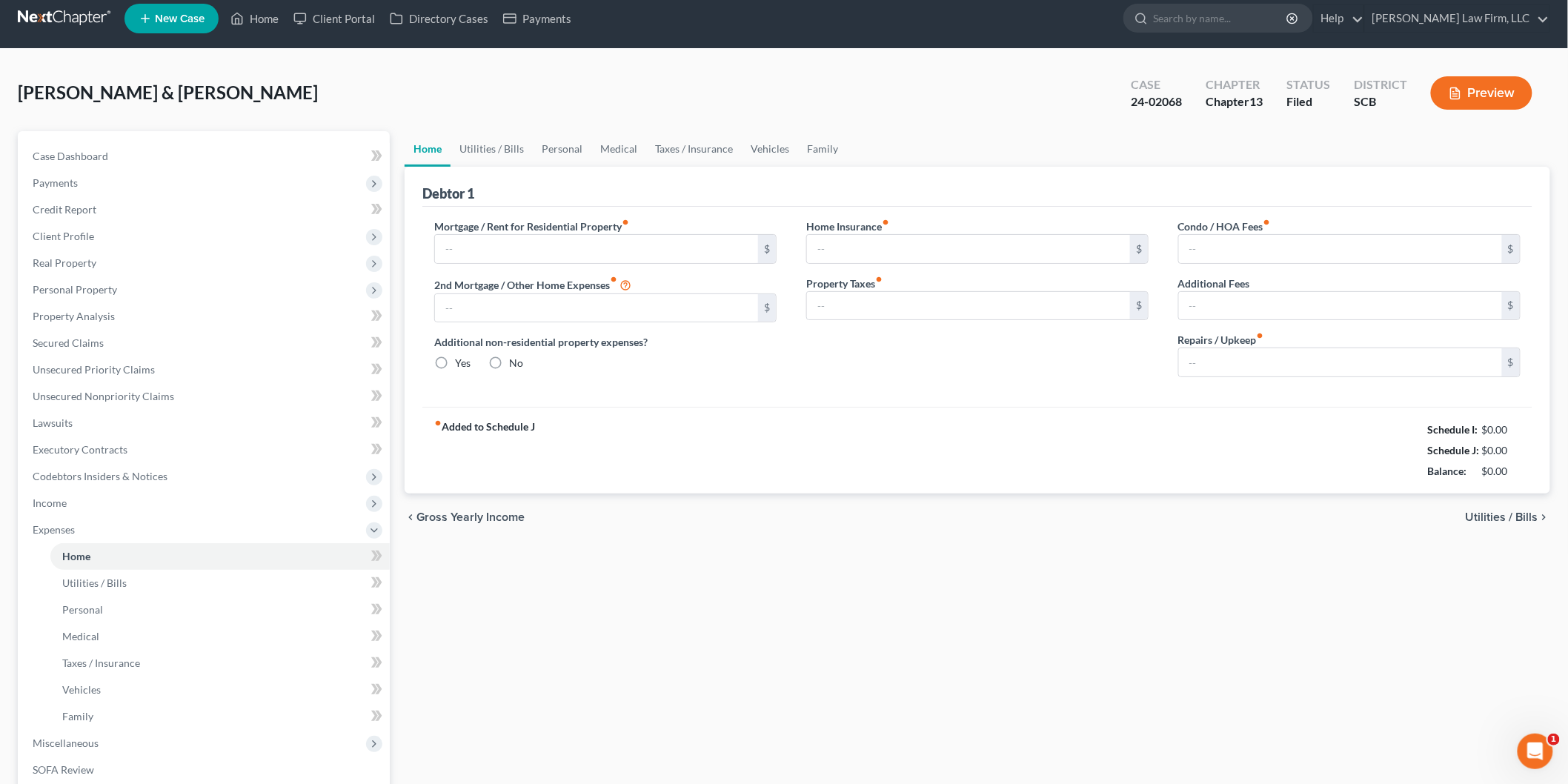
type input "0.00"
type input "50.00"
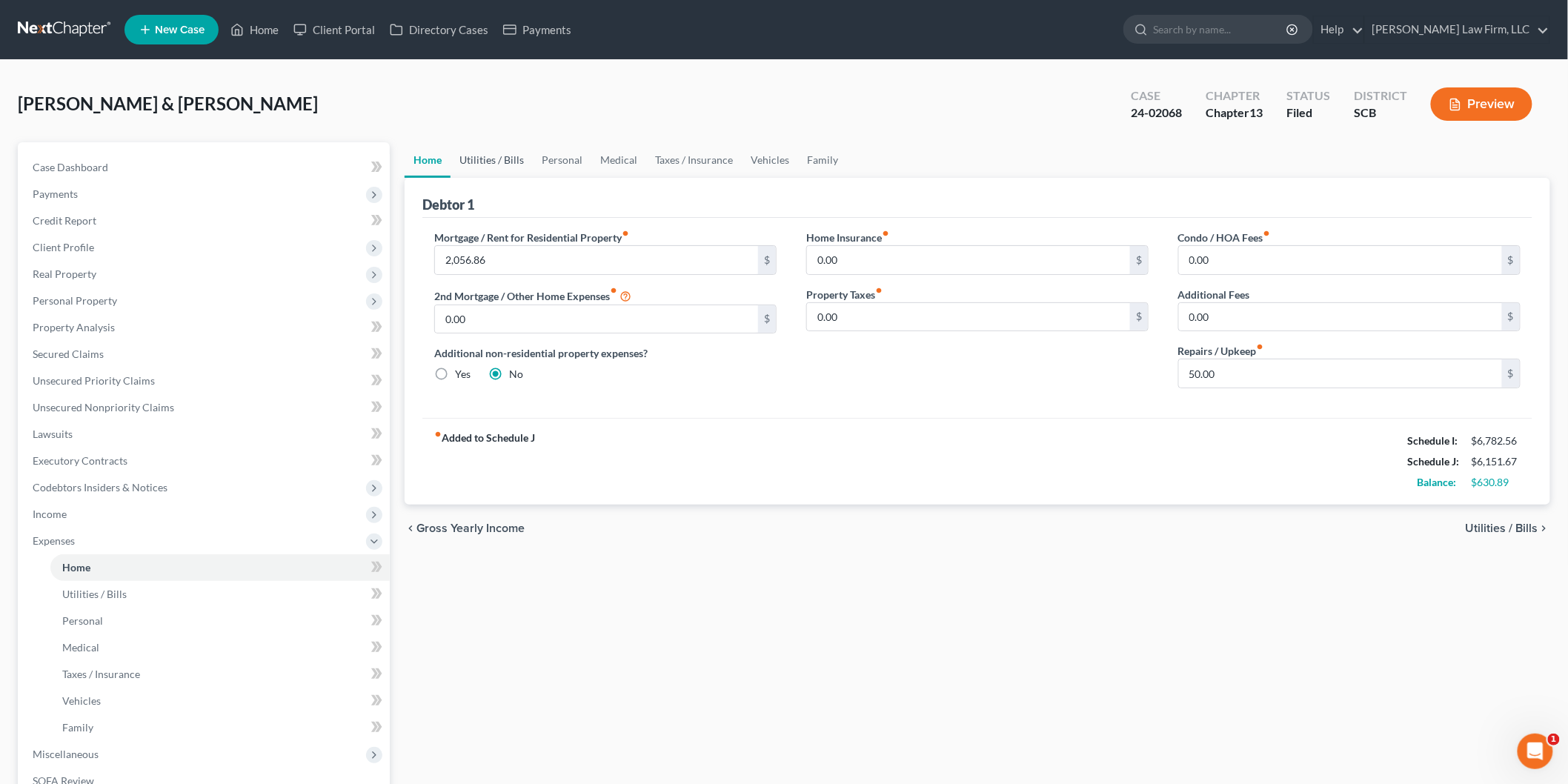
click at [515, 152] on link "Utilities / Bills" at bounding box center [491, 160] width 82 height 36
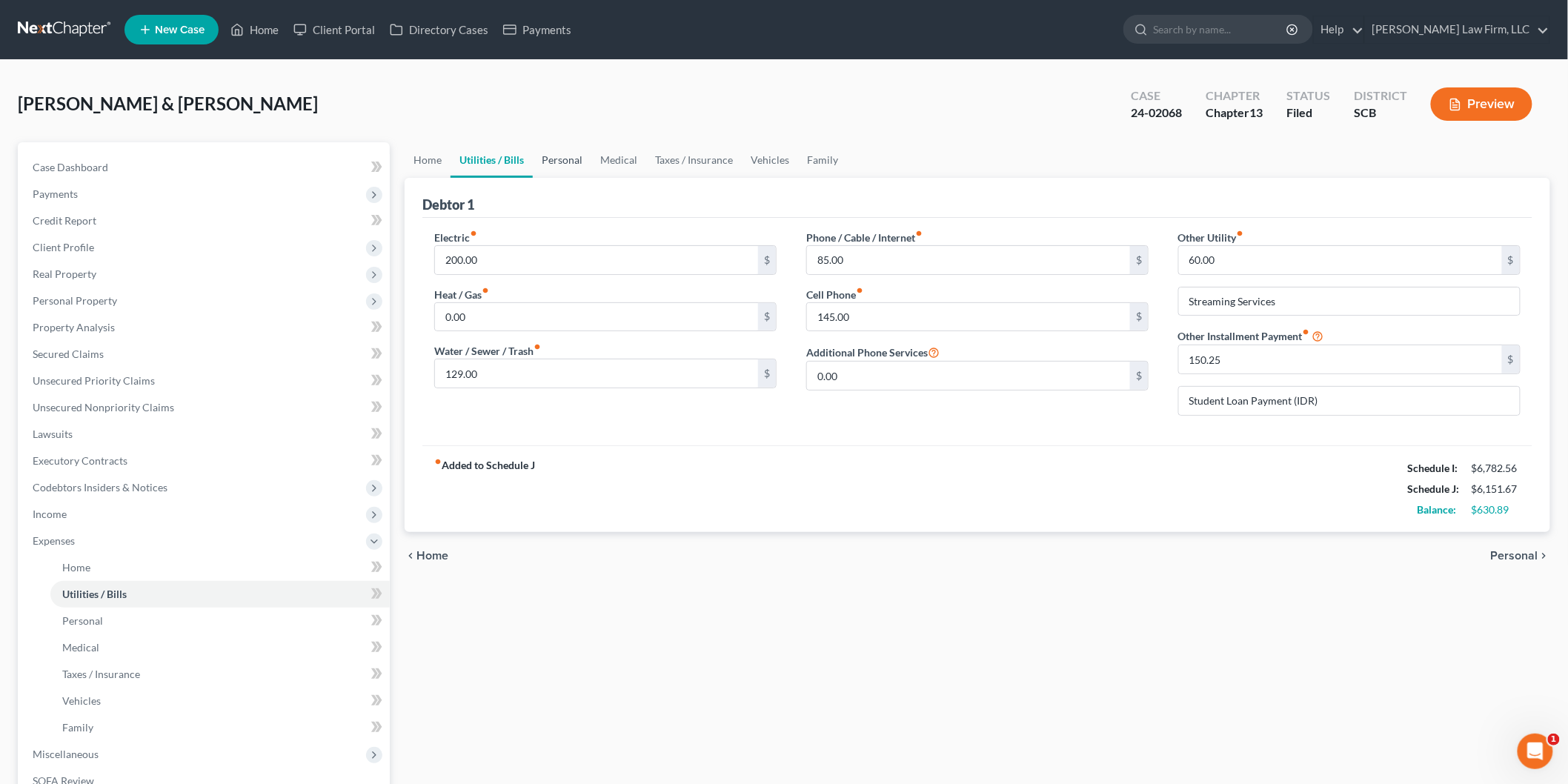
click at [575, 161] on link "Personal" at bounding box center [561, 160] width 59 height 36
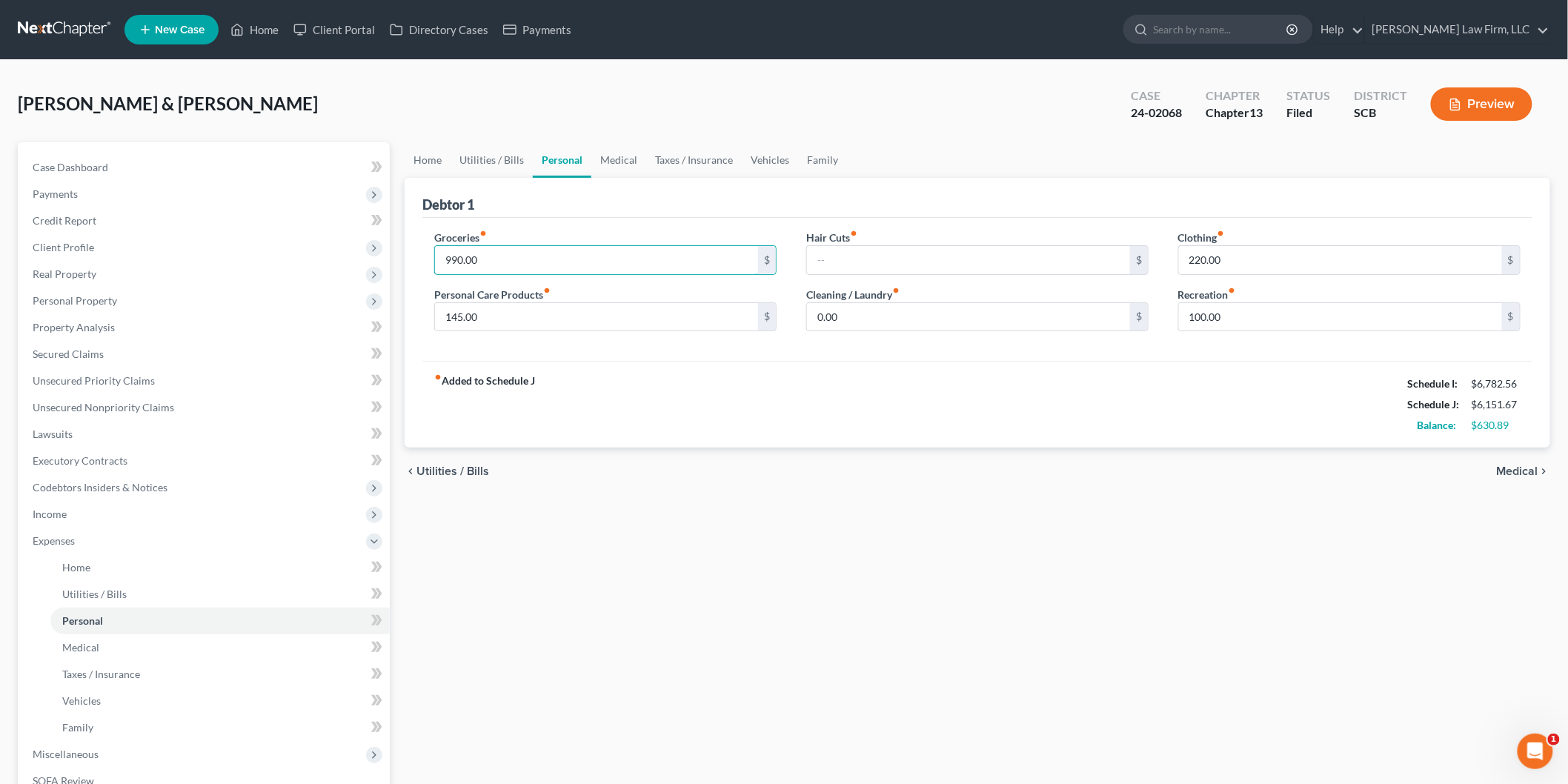
click at [567, 257] on input "990.00" at bounding box center [596, 260] width 323 height 28
type input "1,080"
click at [1063, 413] on div "fiber_manual_record Added to Schedule J Schedule I: $6,782.56 Schedule J: $6,24…" at bounding box center [977, 404] width 1110 height 87
click at [613, 155] on link "Medical" at bounding box center [619, 160] width 55 height 36
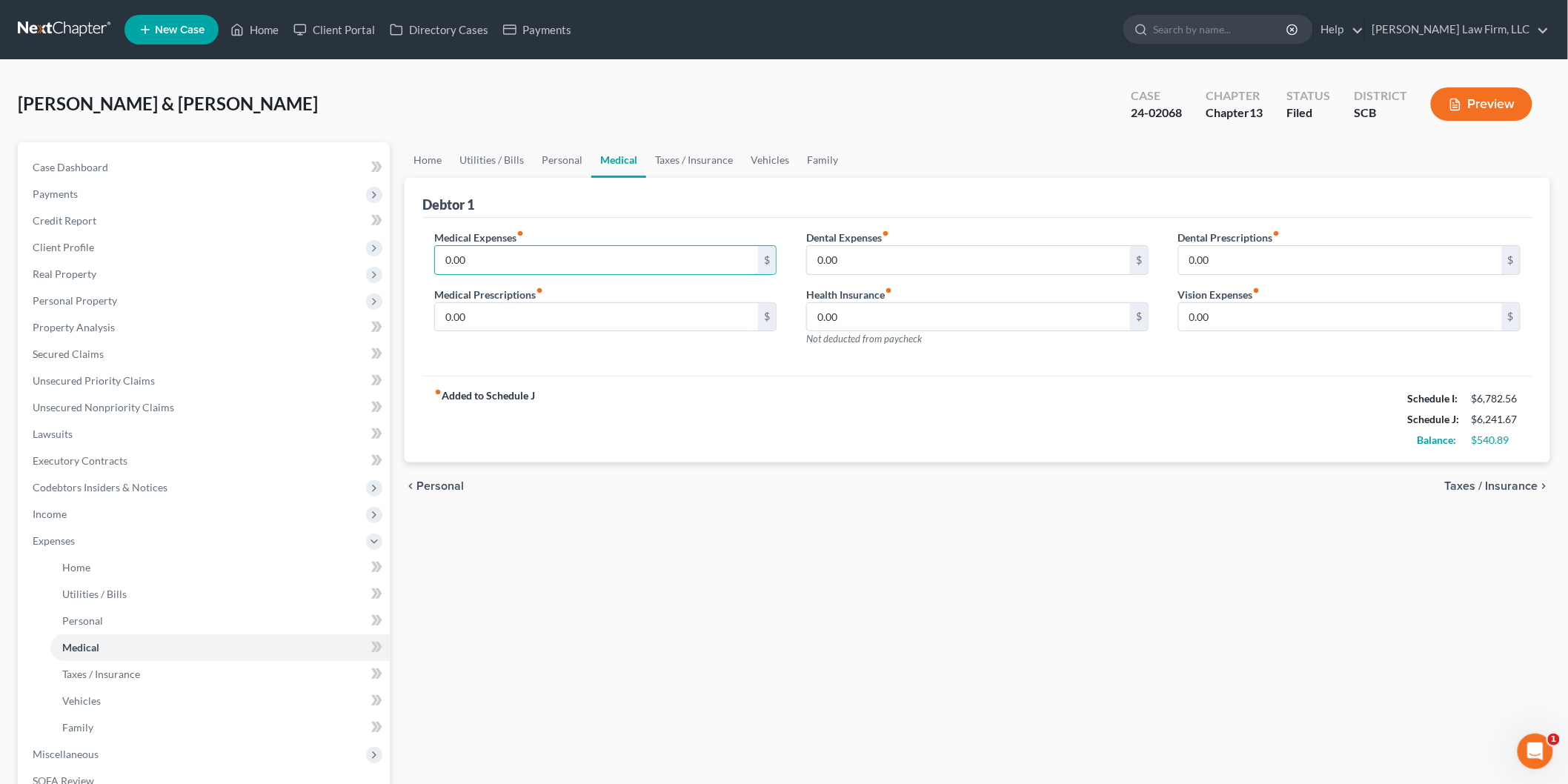
click at [537, 264] on input "0.00" at bounding box center [596, 260] width 323 height 28
type input "245"
click at [720, 582] on div "Home Utilities / Bills Personal Medical Taxes / Insurance Vehicles Family Debto…" at bounding box center [977, 570] width 1160 height 856
click at [692, 161] on link "Taxes / Insurance" at bounding box center [694, 160] width 96 height 36
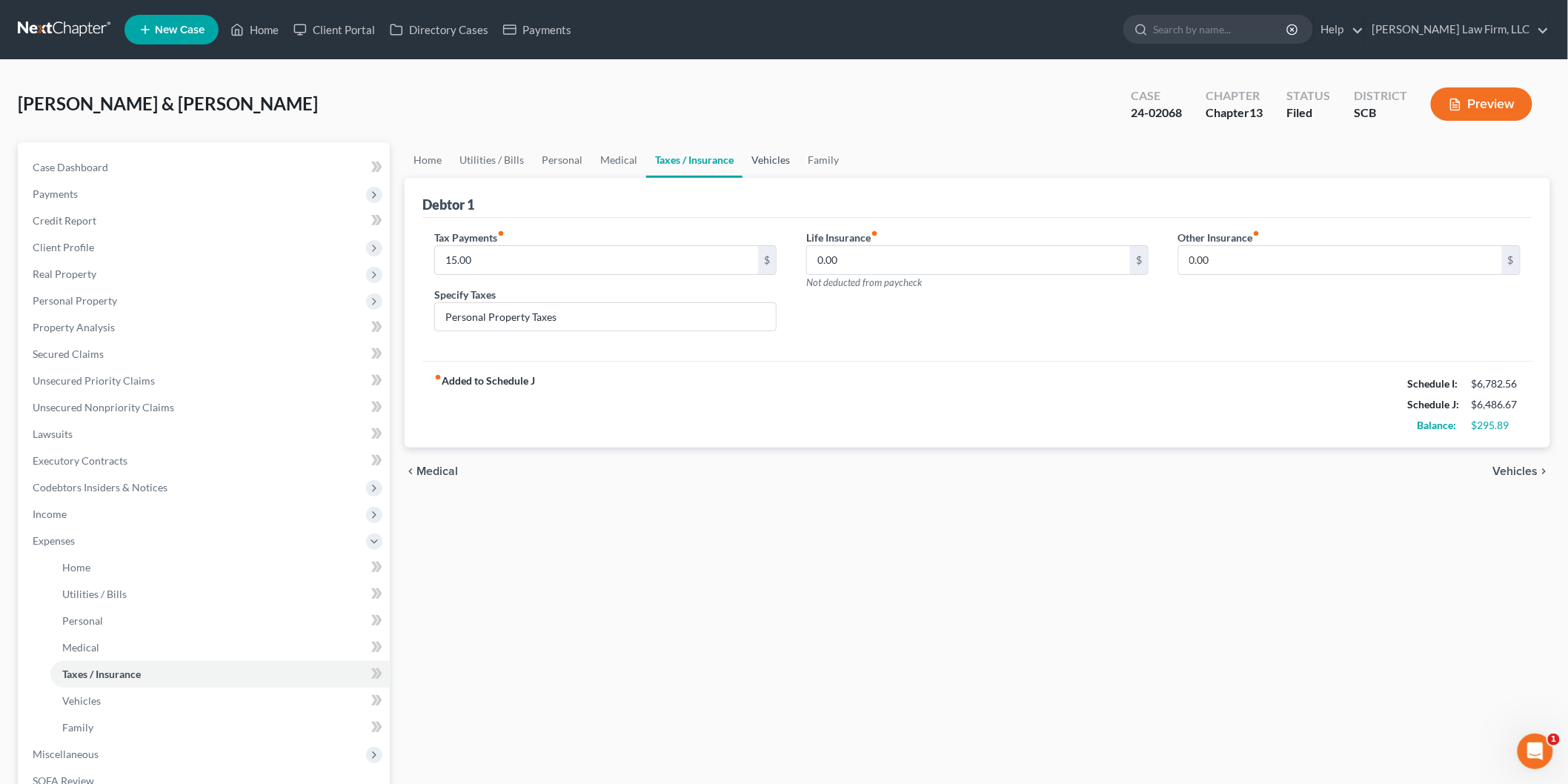
click at [760, 154] on link "Vehicles" at bounding box center [771, 160] width 56 height 36
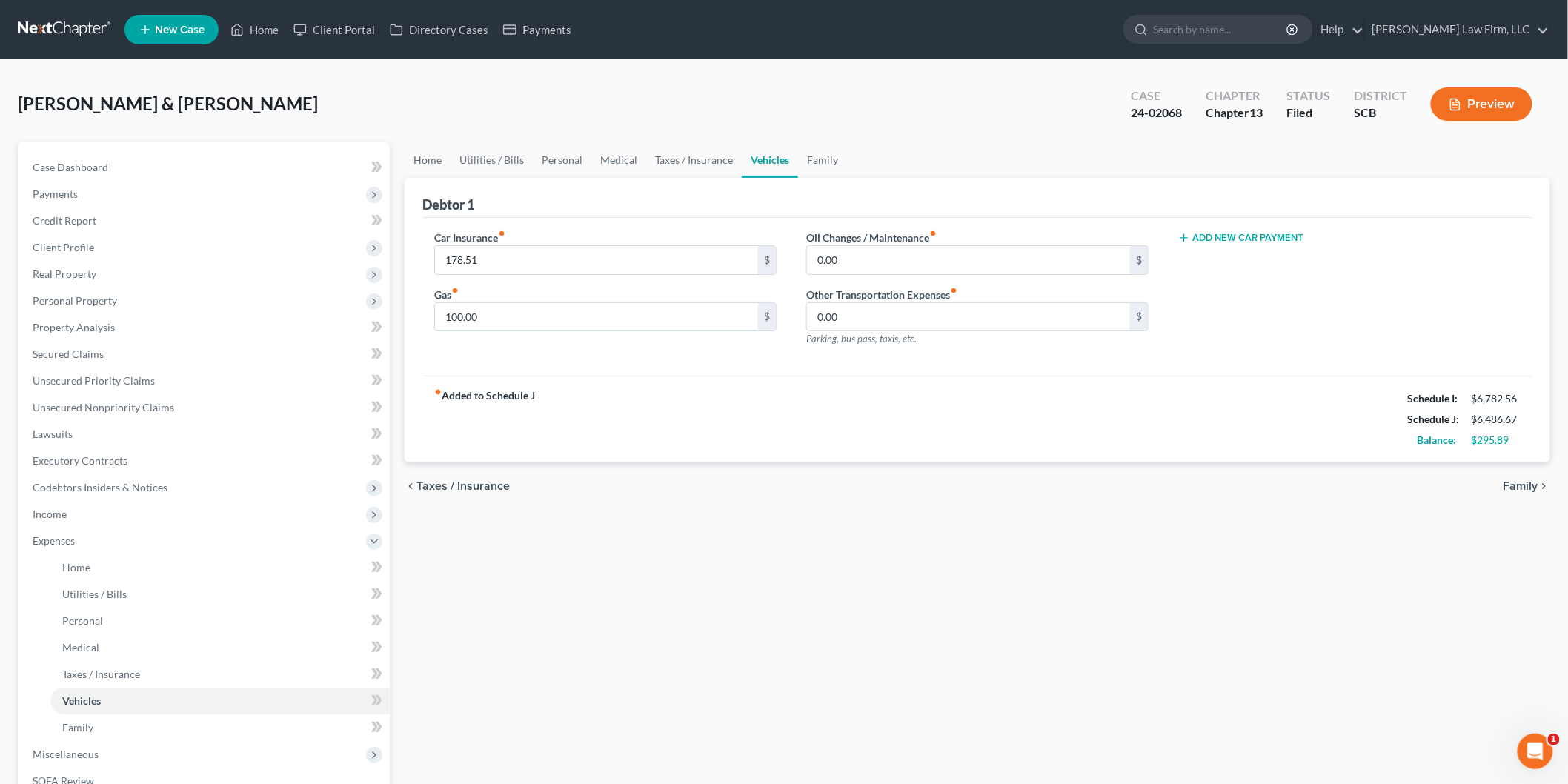
click at [587, 312] on input "100.00" at bounding box center [596, 317] width 323 height 28
click at [839, 504] on div "chevron_left Taxes / Insurance Family chevron_right" at bounding box center [978, 486] width 1146 height 47
click at [265, 21] on link "Home" at bounding box center [254, 29] width 63 height 27
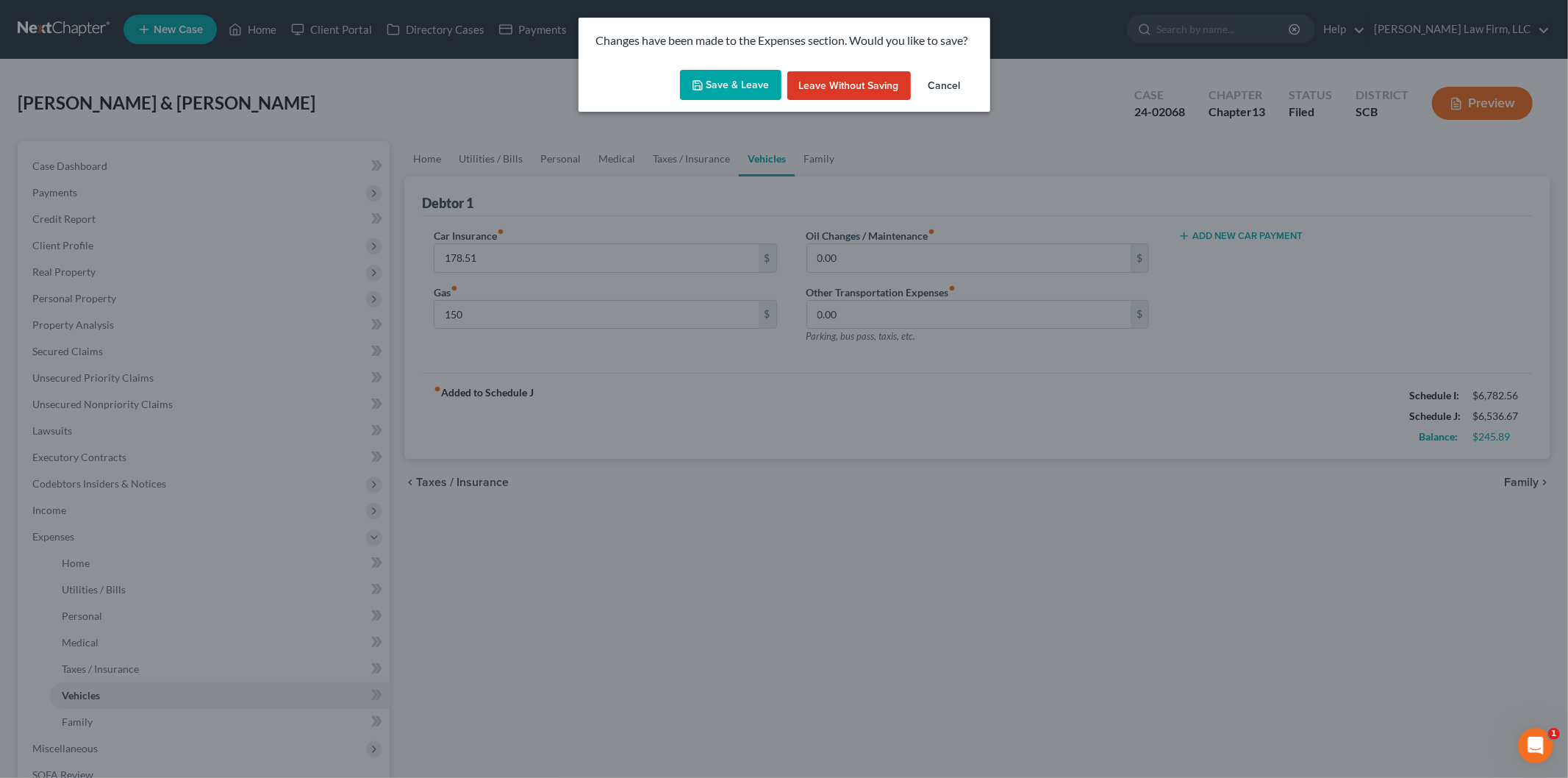
click at [734, 82] on button "Save & Leave" at bounding box center [731, 85] width 101 height 31
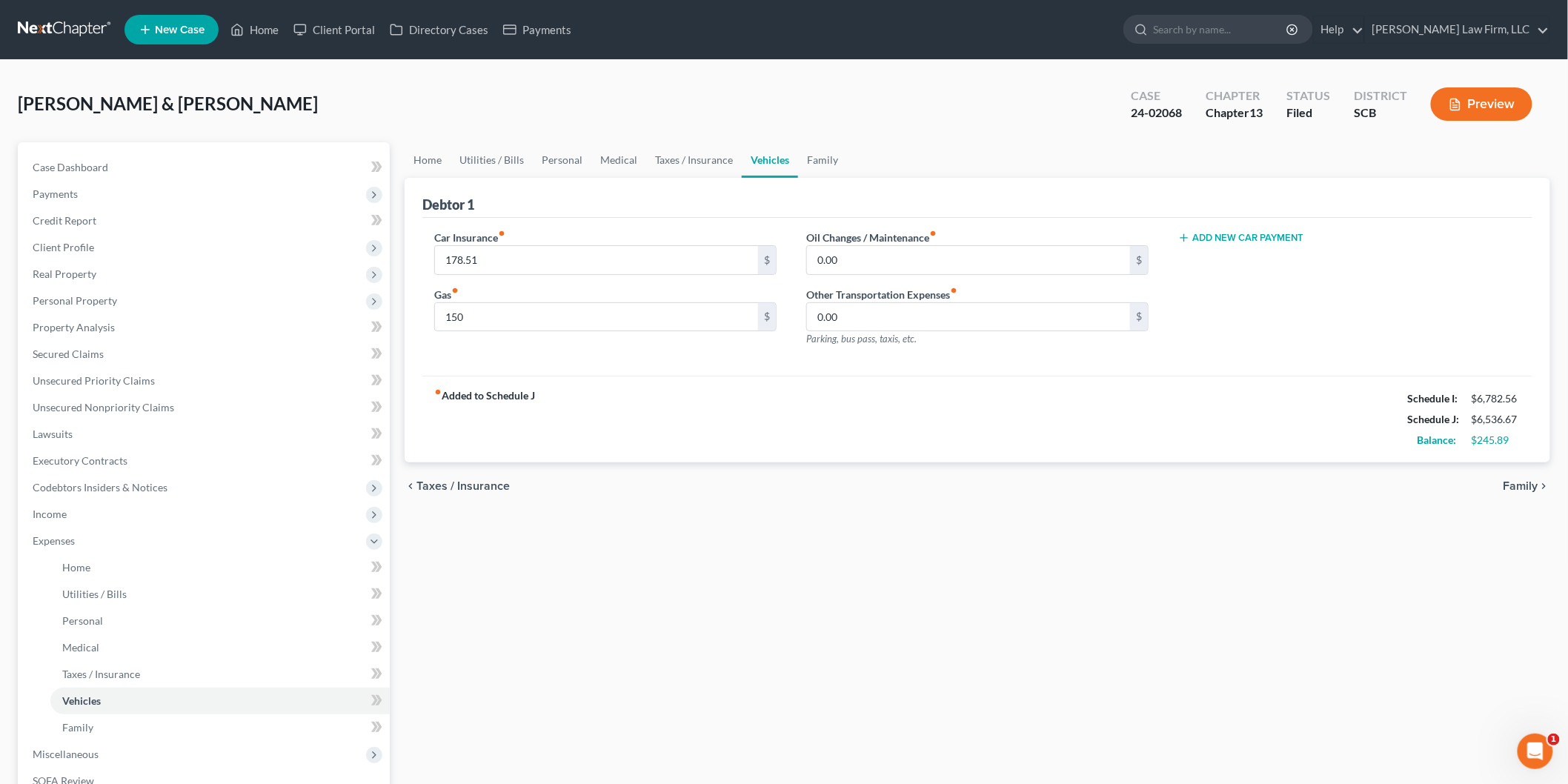
type input "150.00"
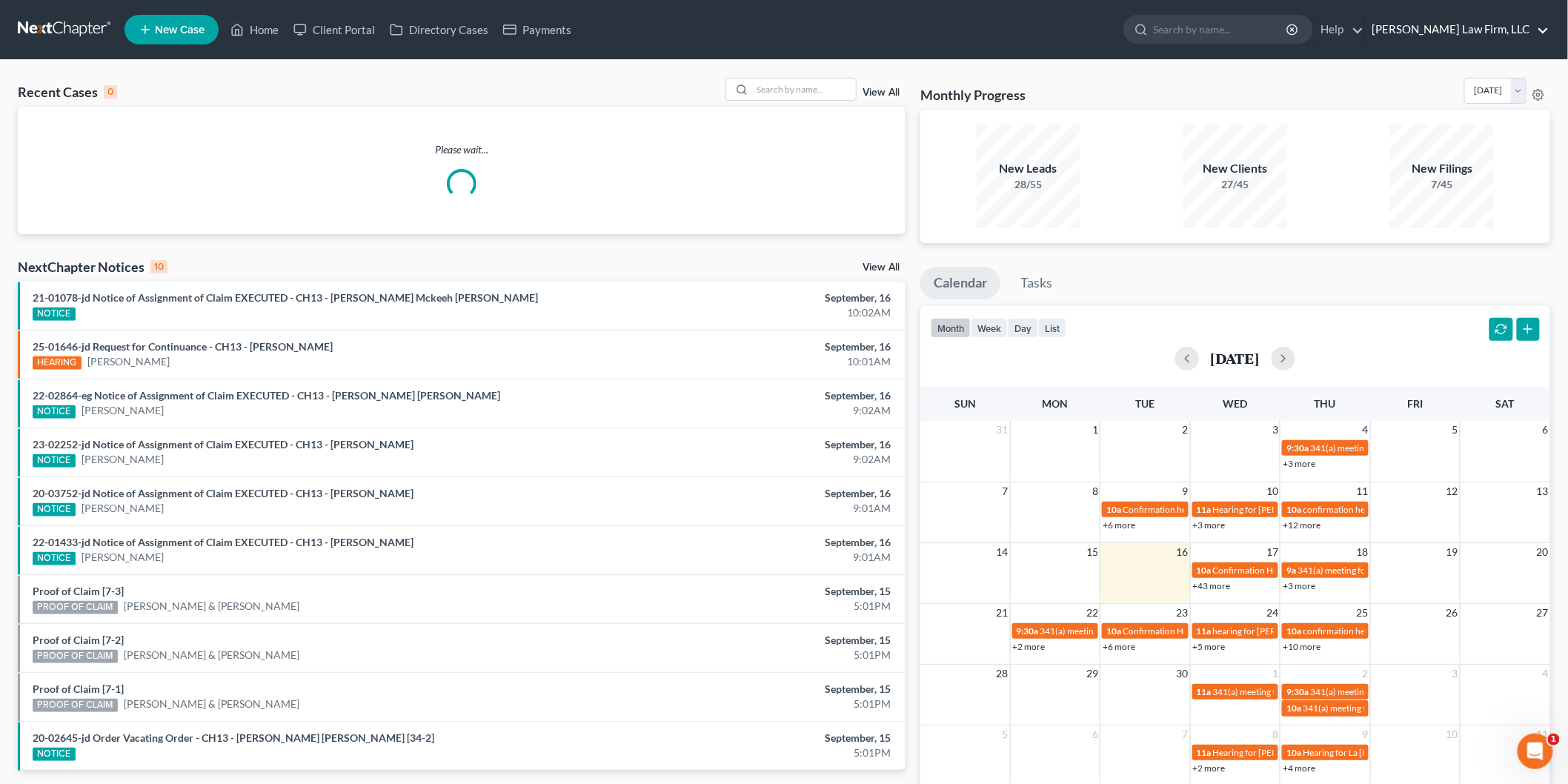
click at [1446, 28] on link "[PERSON_NAME] Law Firm, LLC" at bounding box center [1457, 29] width 185 height 27
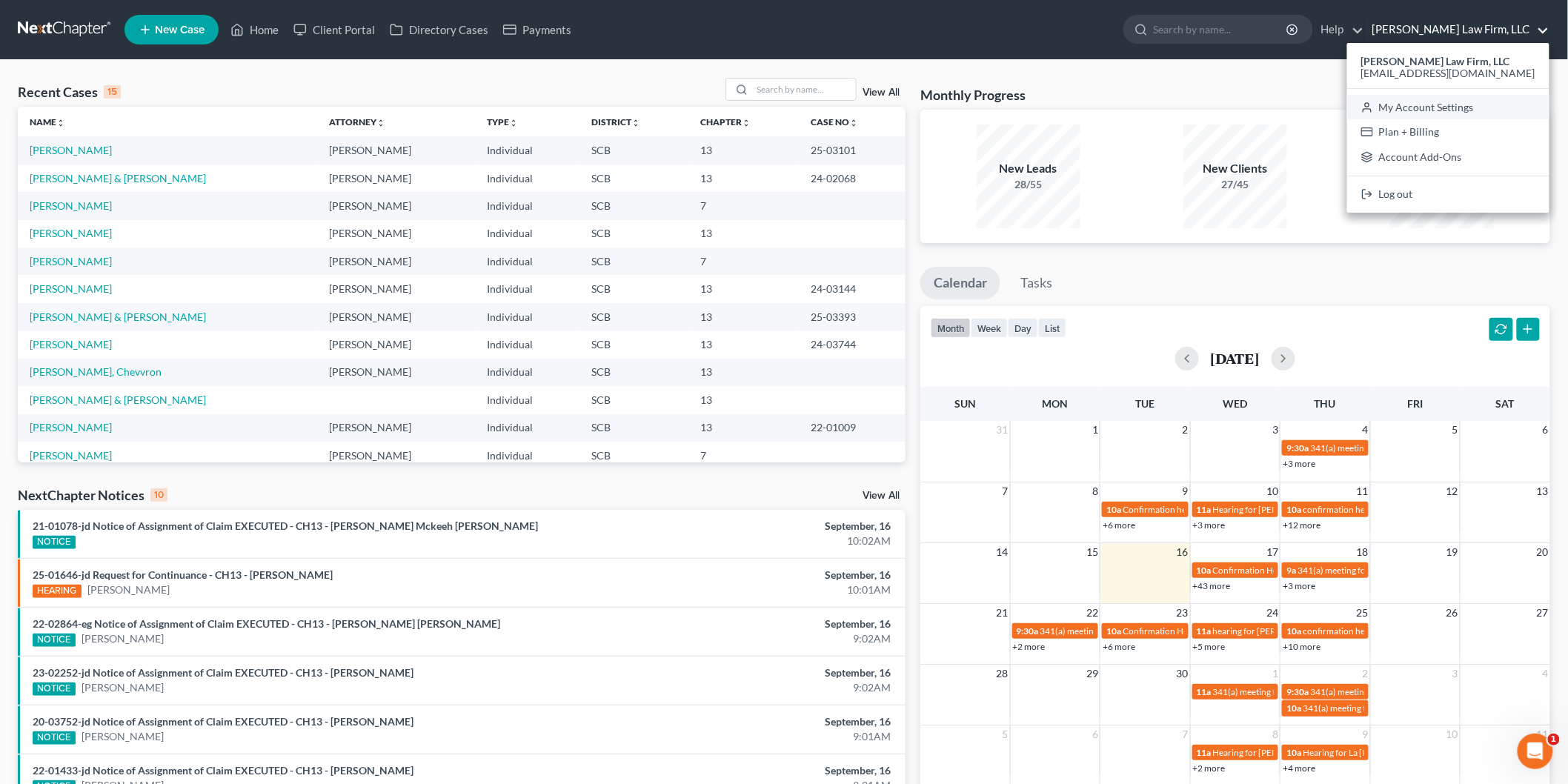
click at [1450, 101] on link "My Account Settings" at bounding box center [1449, 107] width 202 height 25
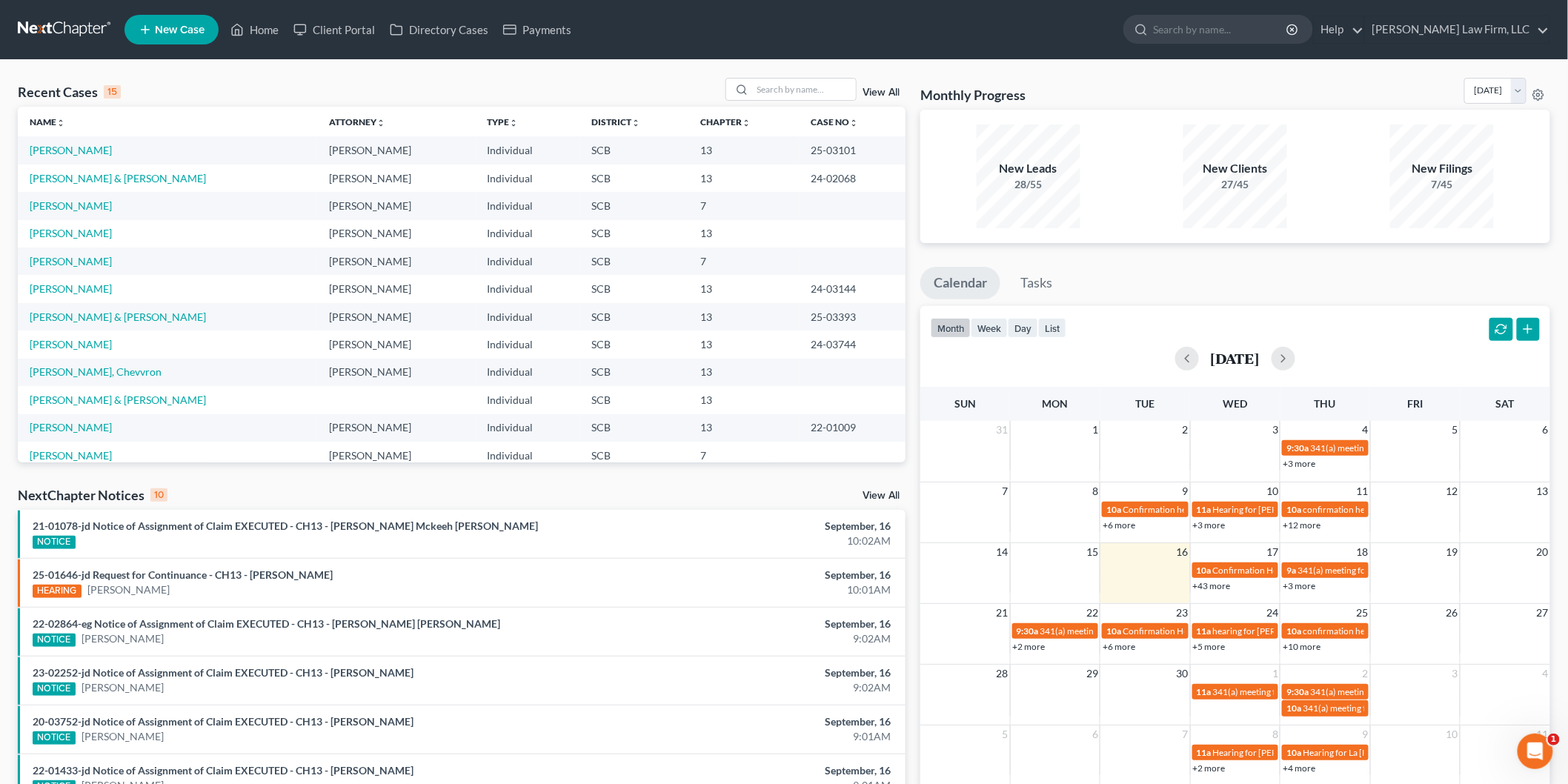
select select "24"
select select "42"
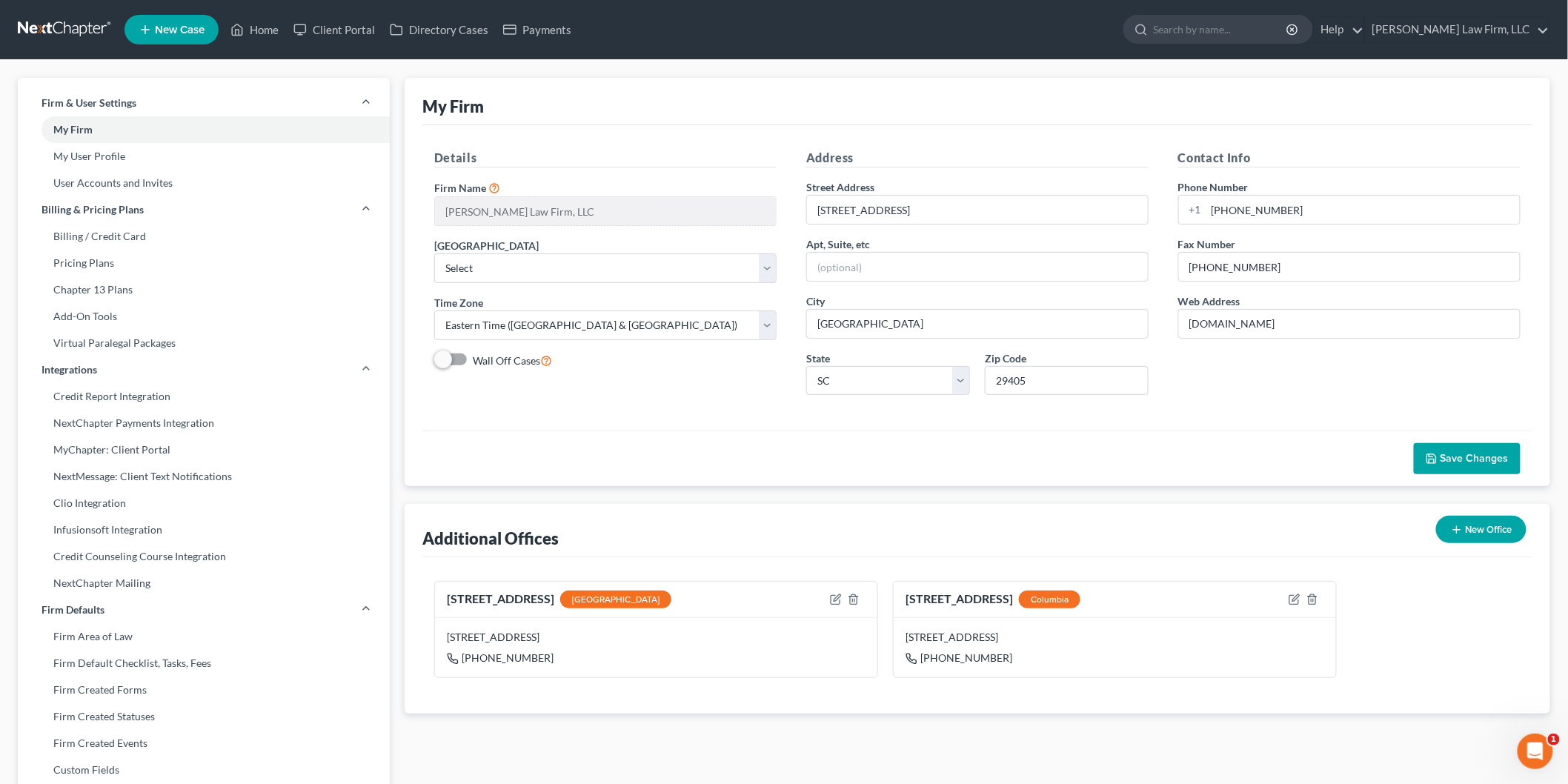
click at [108, 180] on link "User Accounts and Invites" at bounding box center [203, 183] width 372 height 27
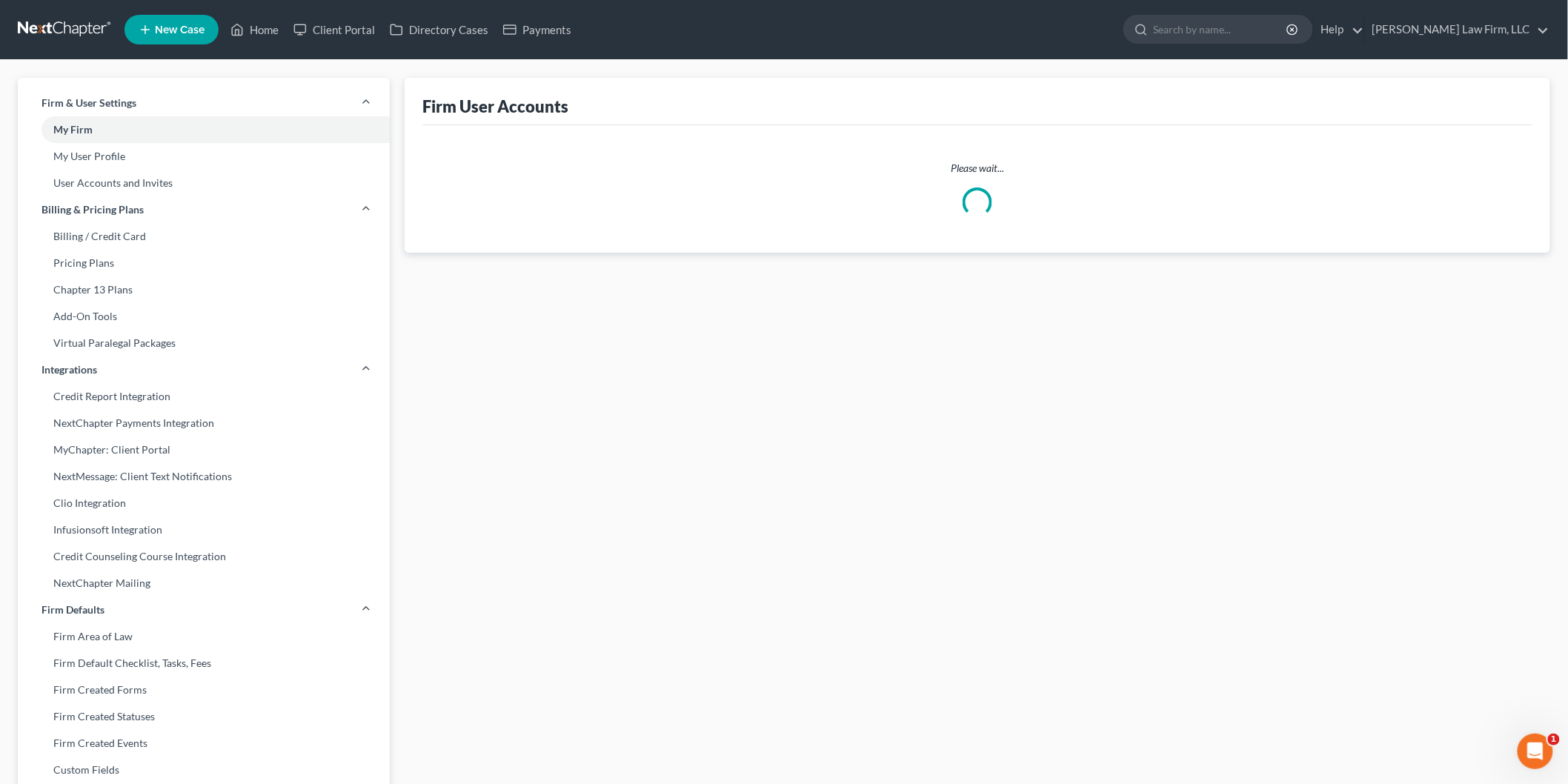
select select "0"
select select "1"
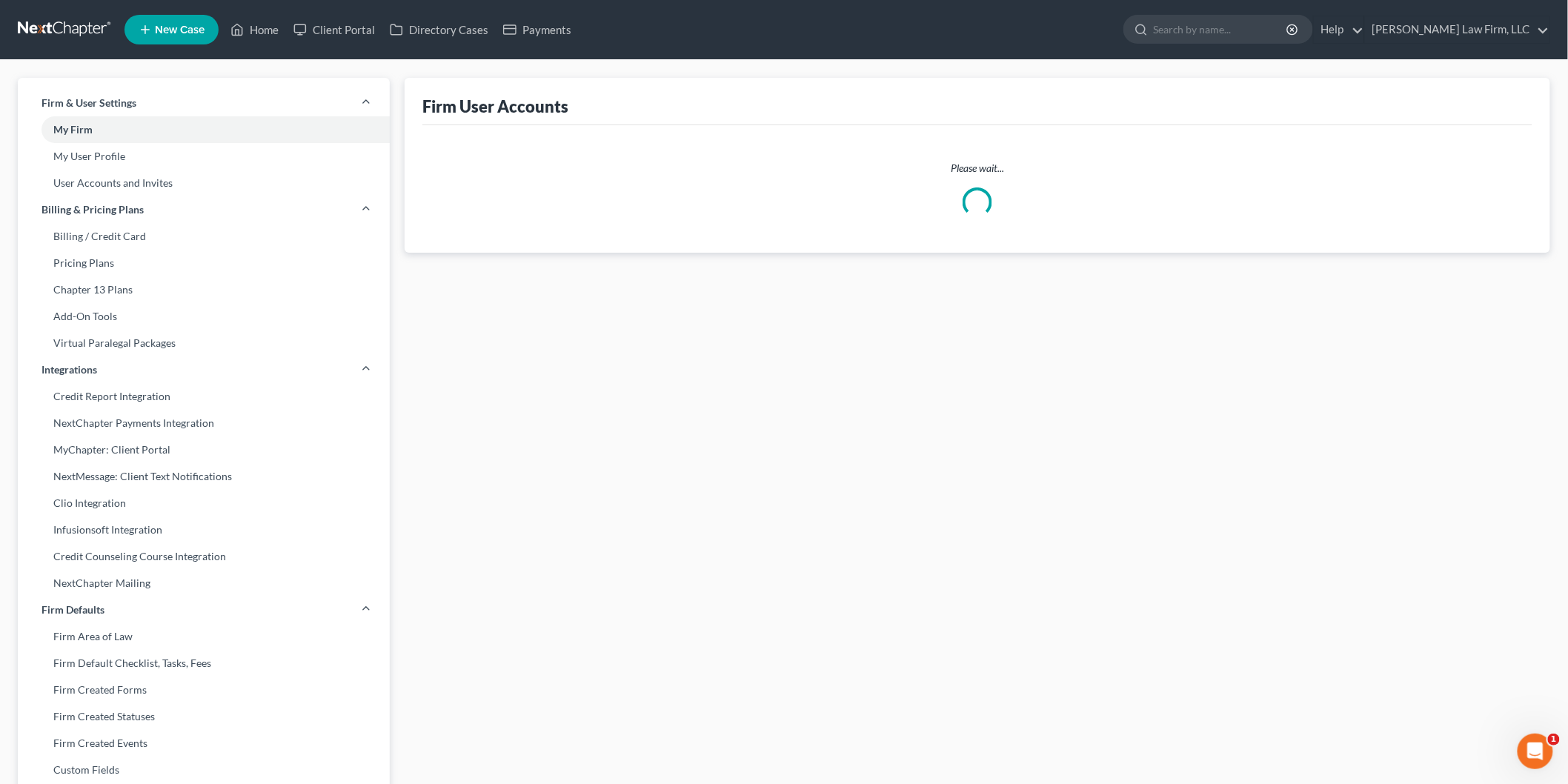
select select "1"
select select "2"
select select "0"
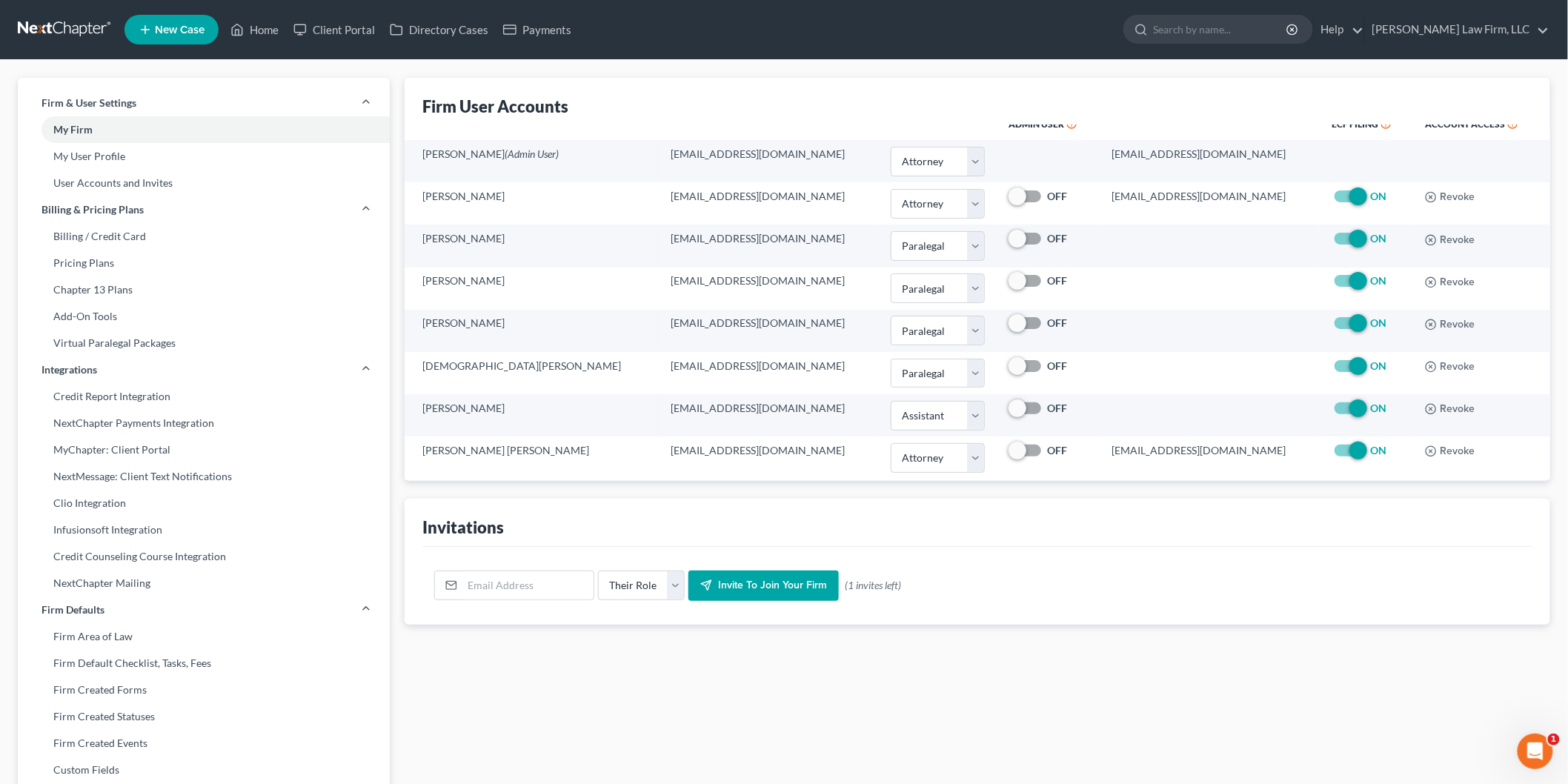
scroll to position [30, 0]
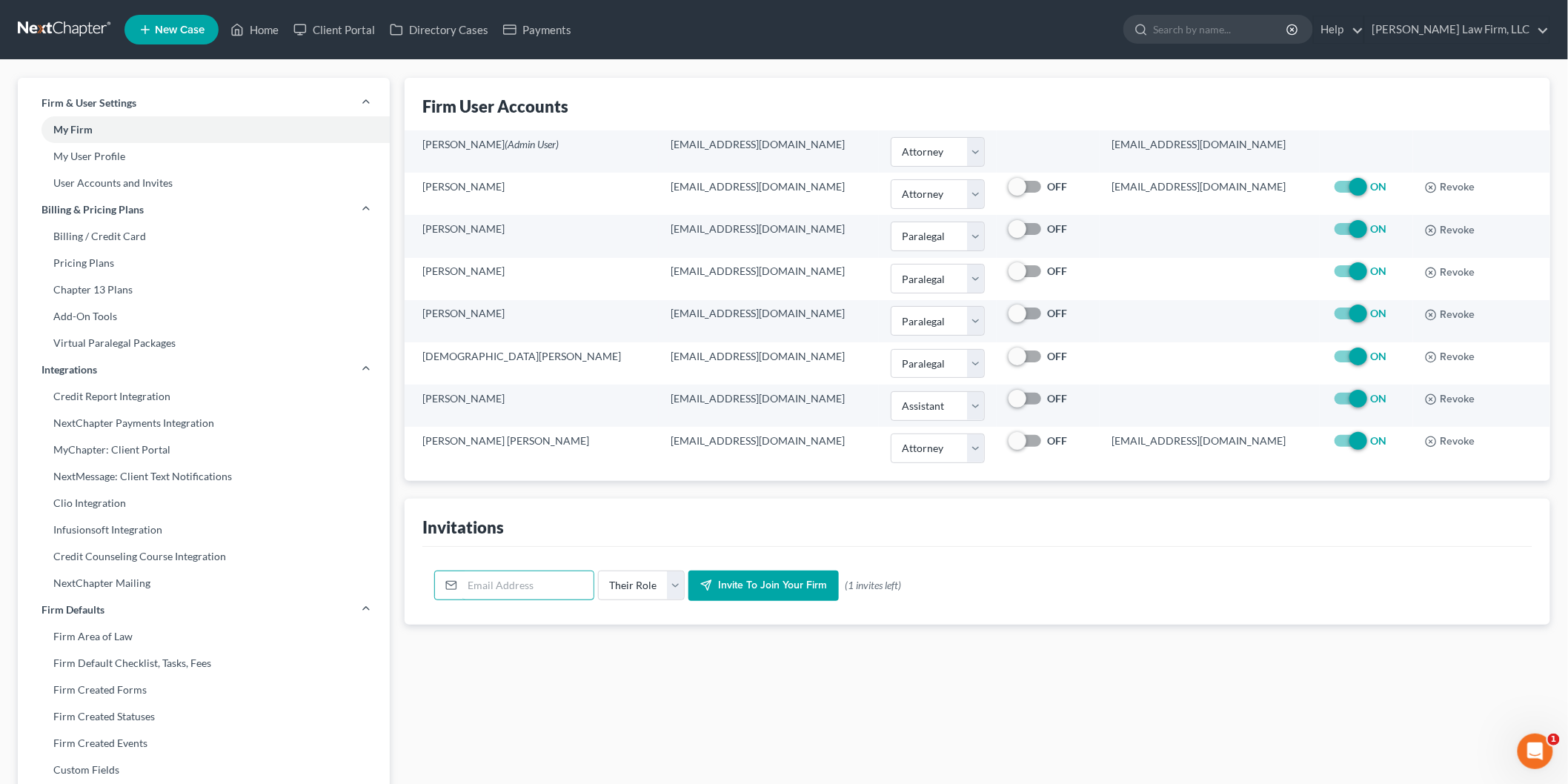
click at [472, 590] on input "email" at bounding box center [528, 585] width 131 height 28
type input "[EMAIL_ADDRESS][DOMAIN_NAME]"
click at [674, 591] on select "Their Role Attorney Paralegal Assistant" at bounding box center [641, 585] width 87 height 30
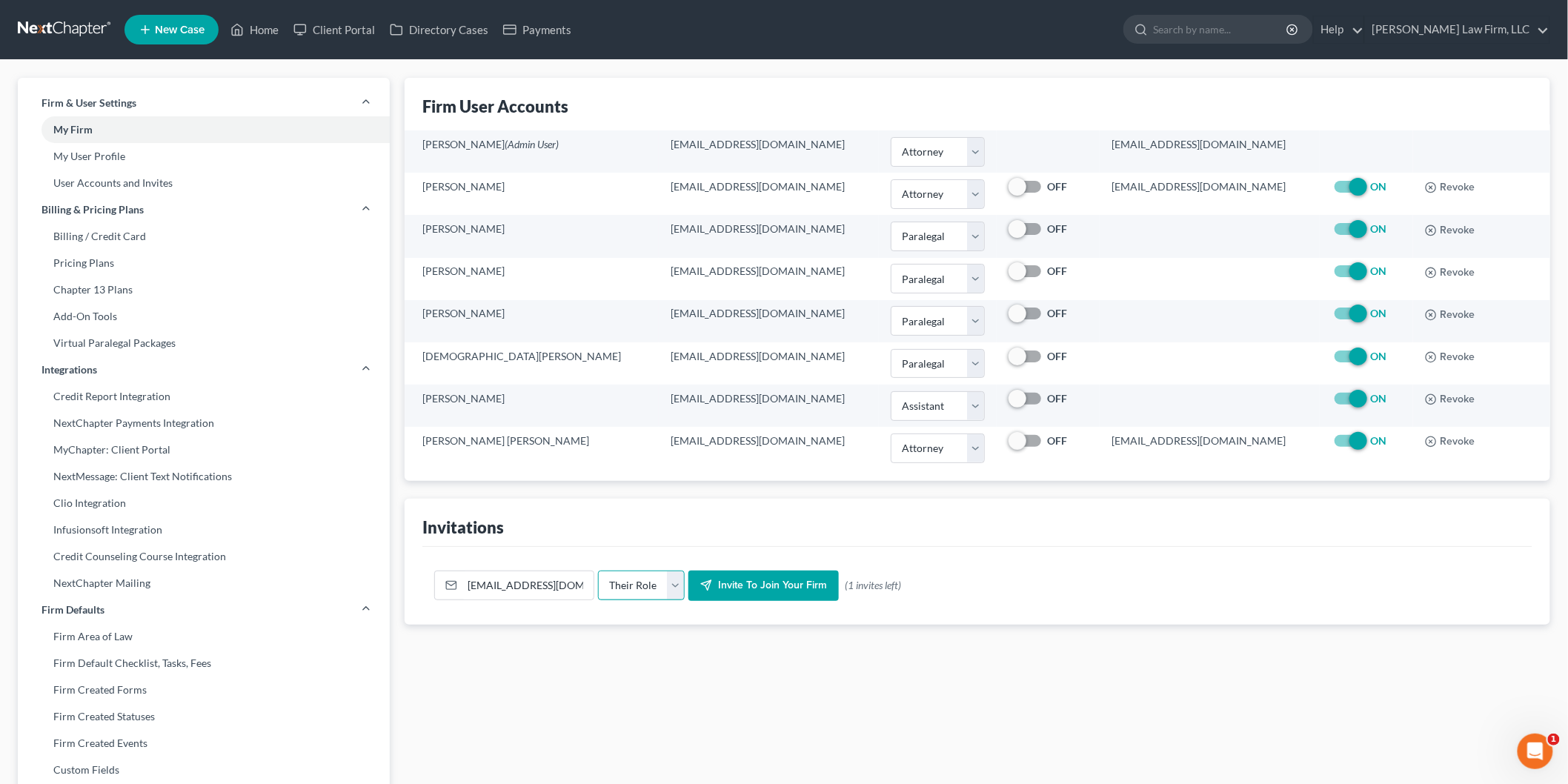
select select "paralegal"
click at [598, 571] on select "Their Role Attorney Paralegal Assistant" at bounding box center [641, 585] width 87 height 30
click at [749, 573] on button "Invite to join your firm" at bounding box center [764, 586] width 151 height 31
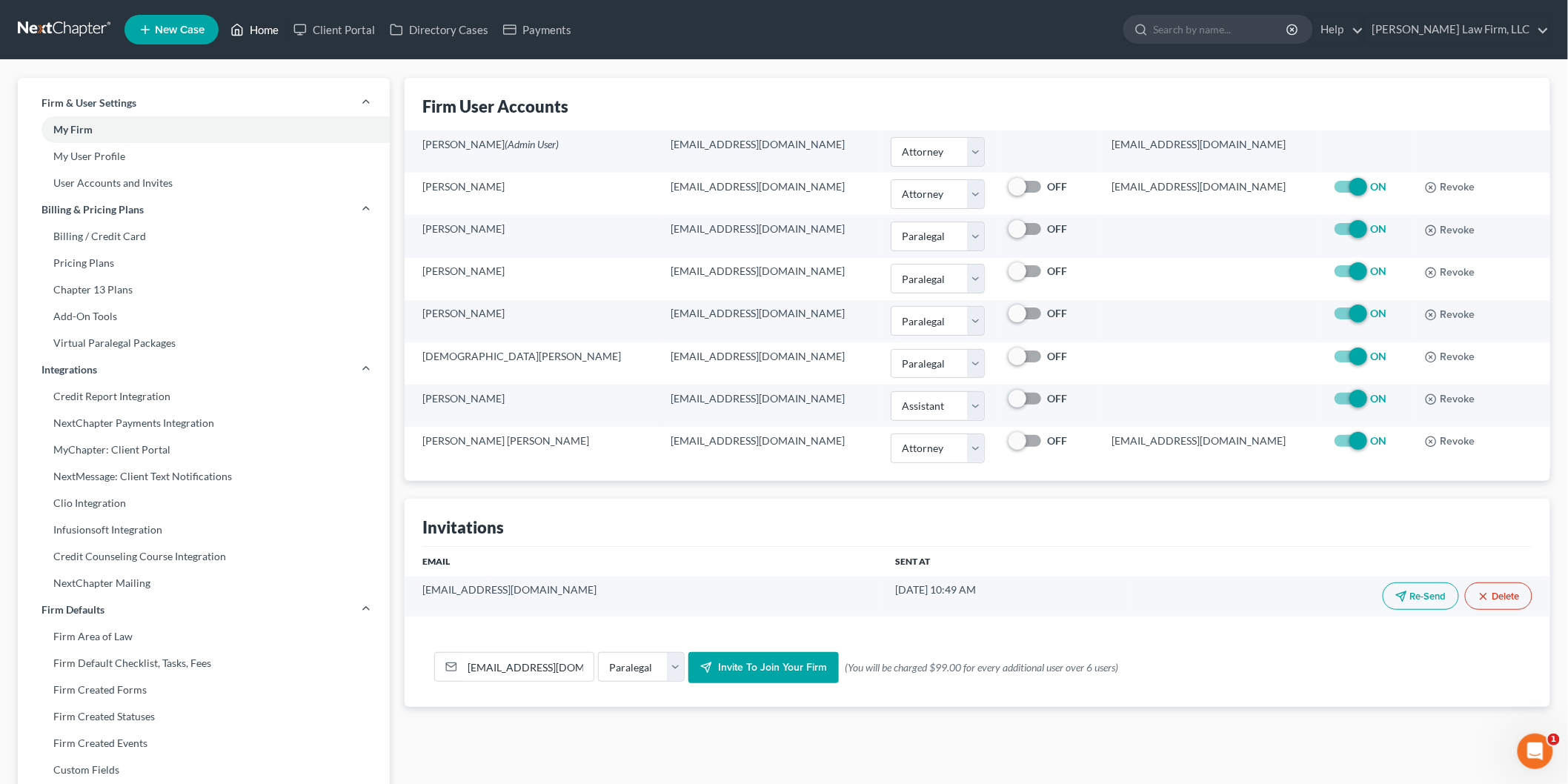
click at [275, 24] on link "Home" at bounding box center [254, 29] width 63 height 27
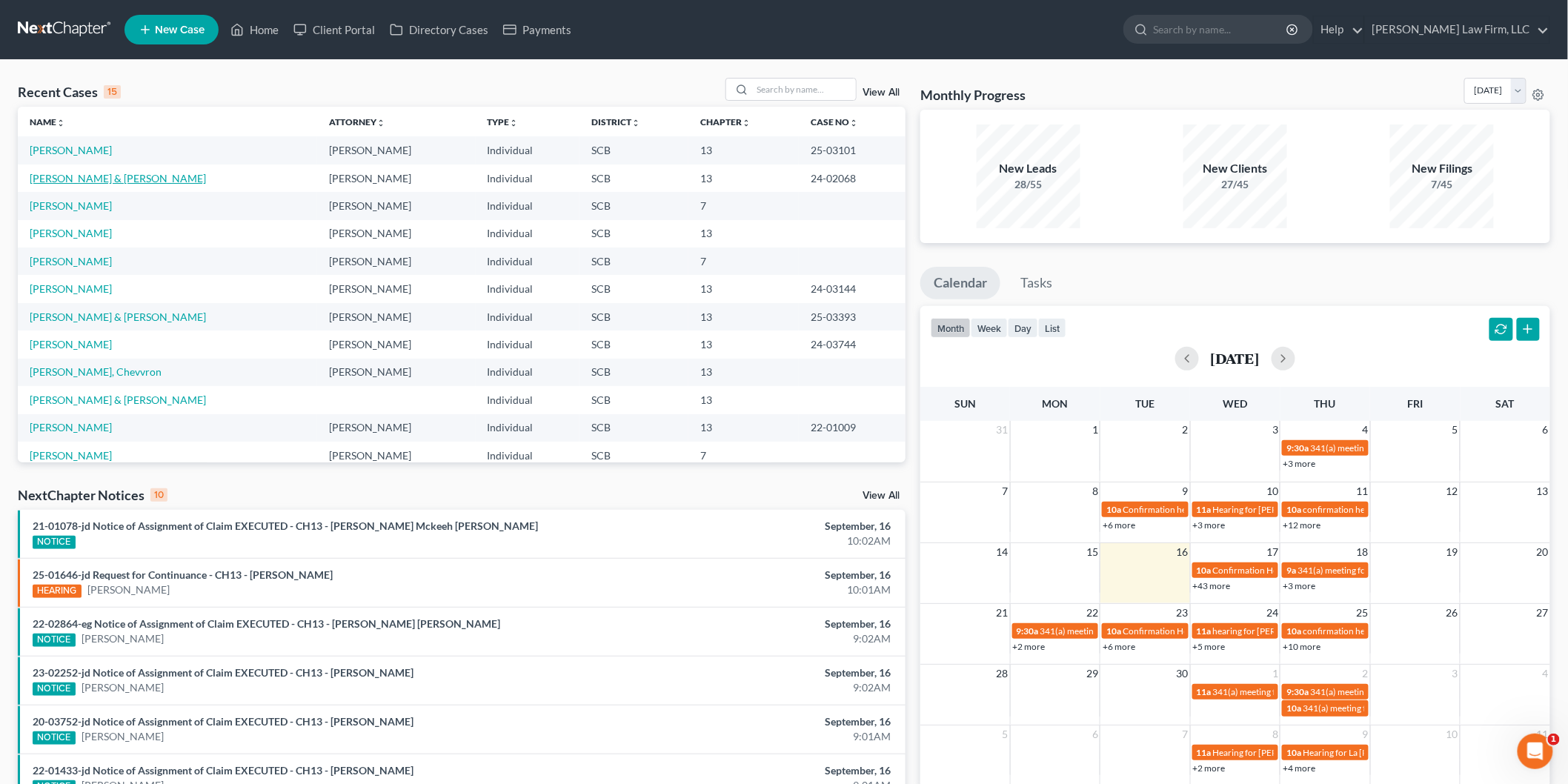
click at [91, 177] on link "[PERSON_NAME] & [PERSON_NAME]" at bounding box center [118, 178] width 177 height 13
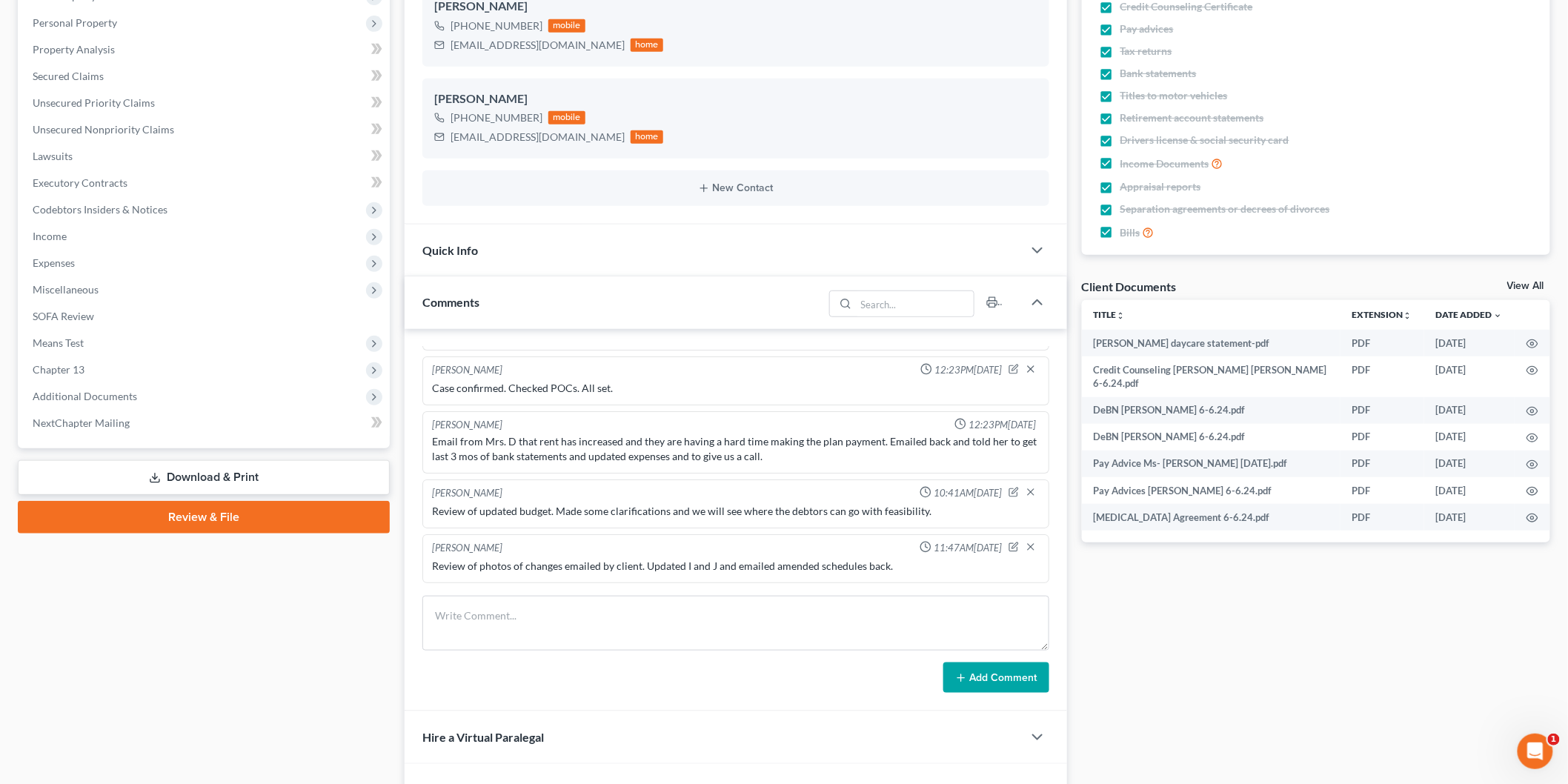
scroll to position [412, 0]
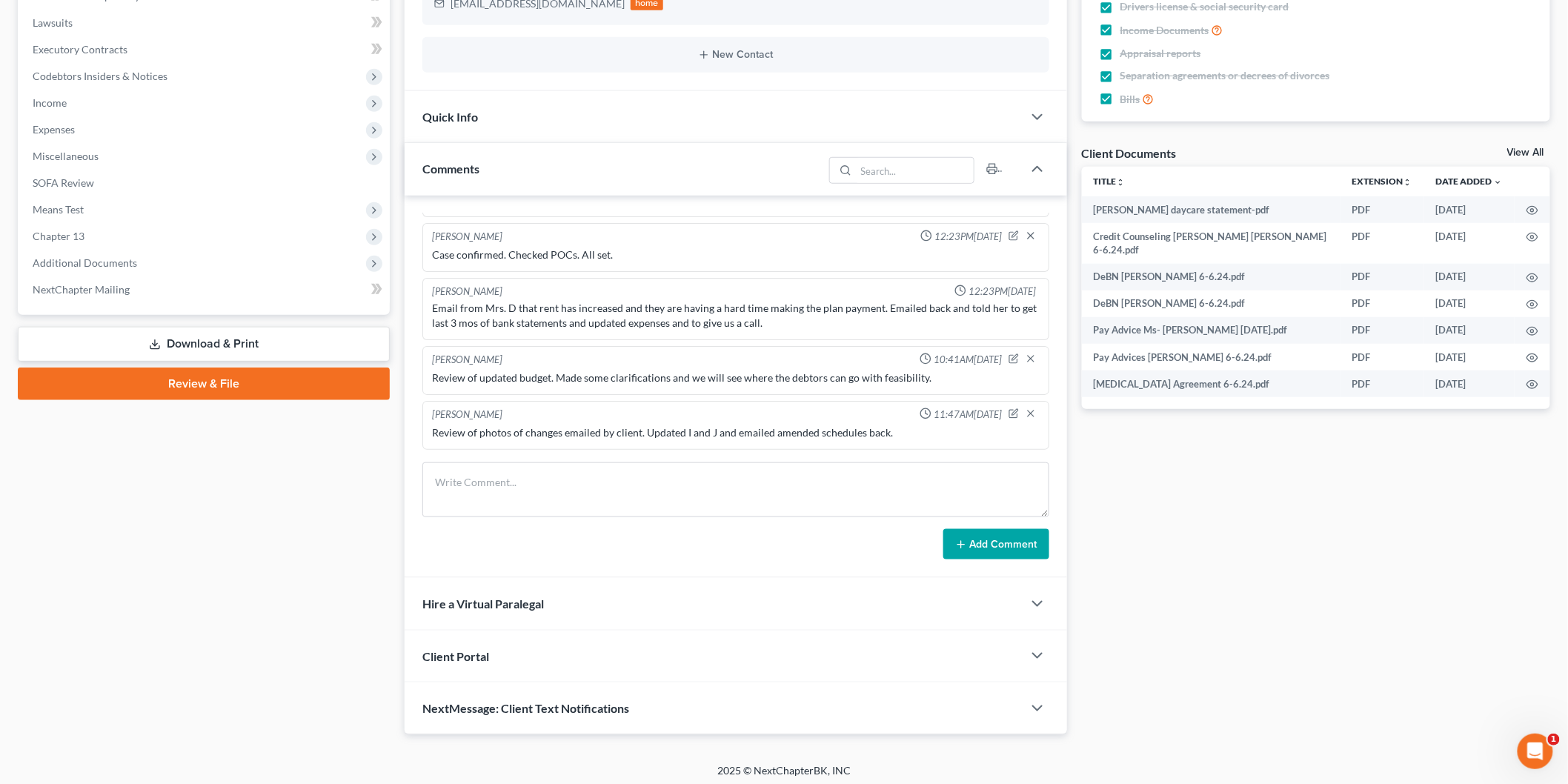
click at [234, 332] on link "Download & Print" at bounding box center [203, 345] width 372 height 35
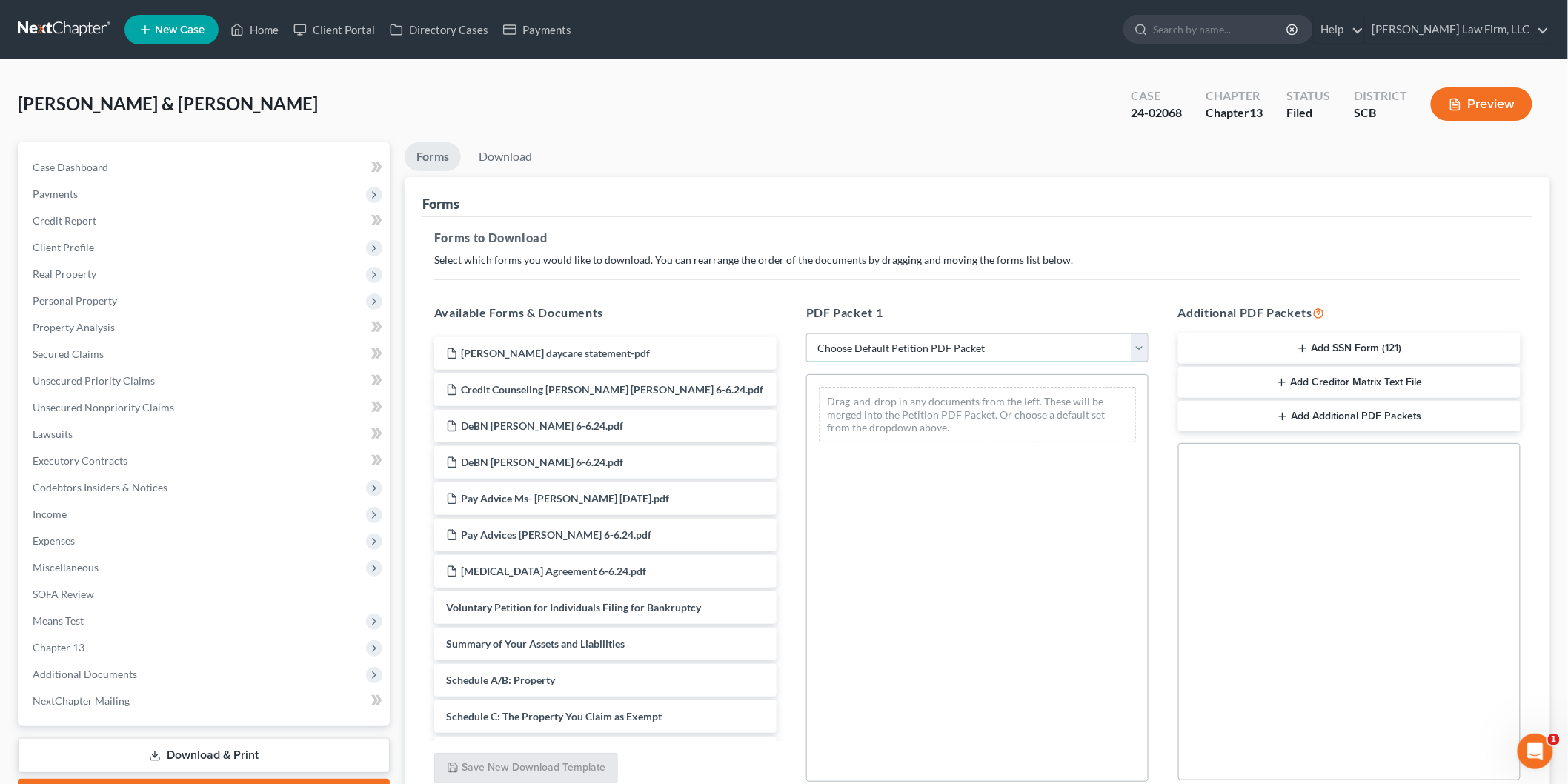
click at [920, 352] on select "Choose Default Petition PDF Packet Complete Bankruptcy Petition (all forms and …" at bounding box center [978, 348] width 342 height 30
select select "2"
click at [806, 333] on select "Choose Default Petition PDF Packet Complete Bankruptcy Petition (all forms and …" at bounding box center [978, 348] width 342 height 30
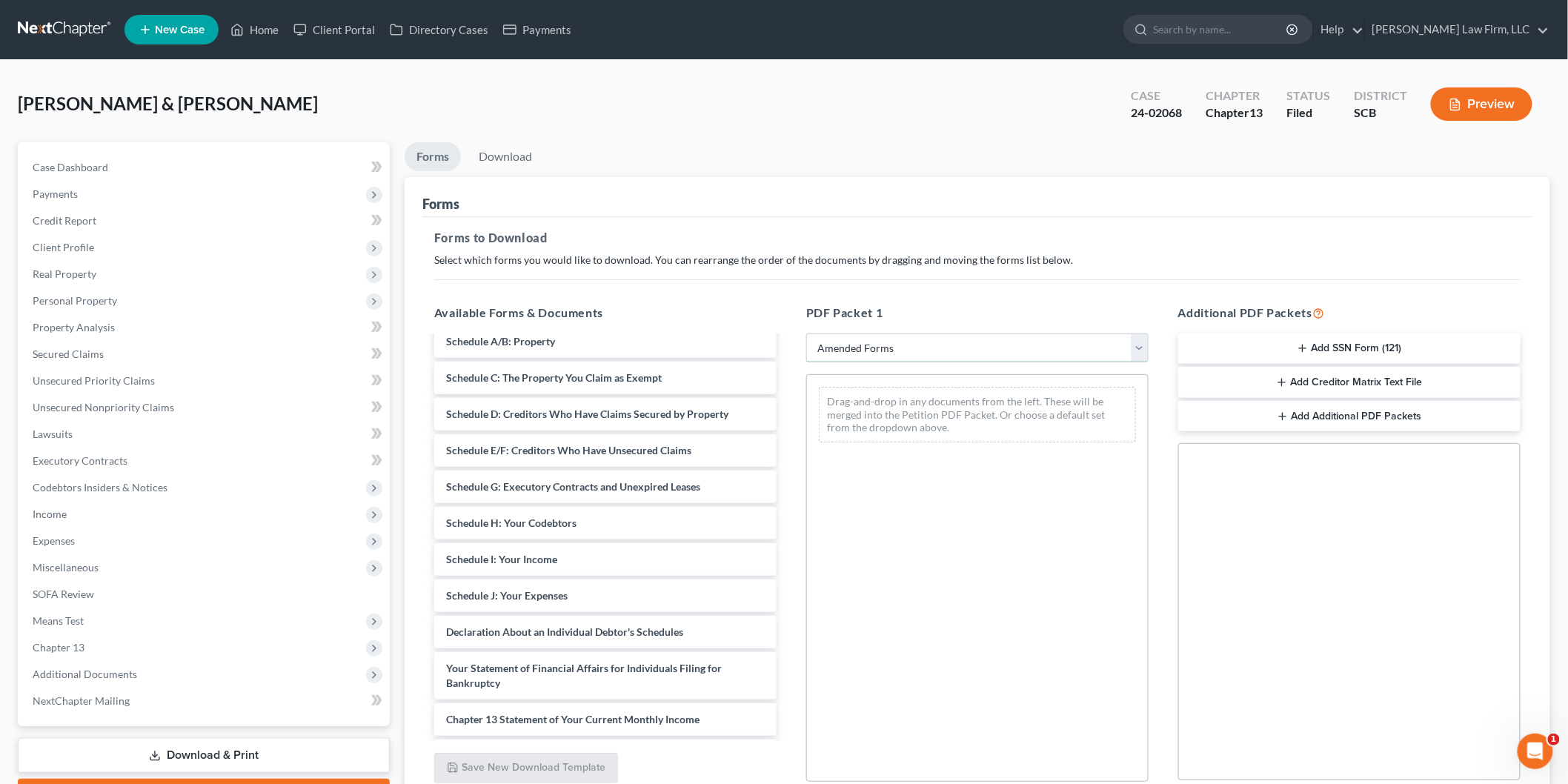
scroll to position [164, 0]
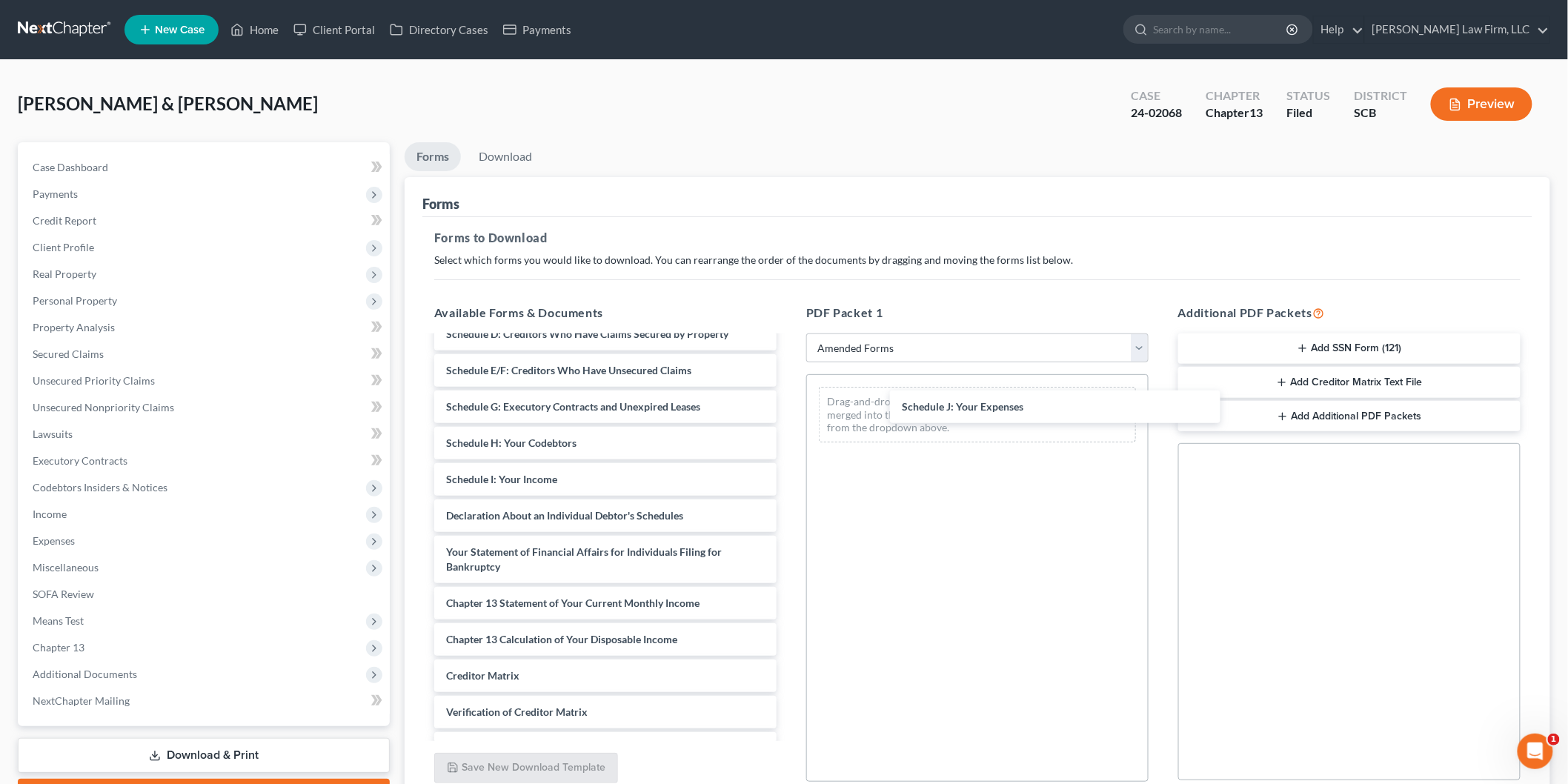
drag, startPoint x: 575, startPoint y: 515, endPoint x: 959, endPoint y: 404, distance: 399.7
click at [788, 404] on div "Schedule J: Your Expenses Voluntary Petition for Individuals Filing for Bankrup…" at bounding box center [605, 494] width 366 height 643
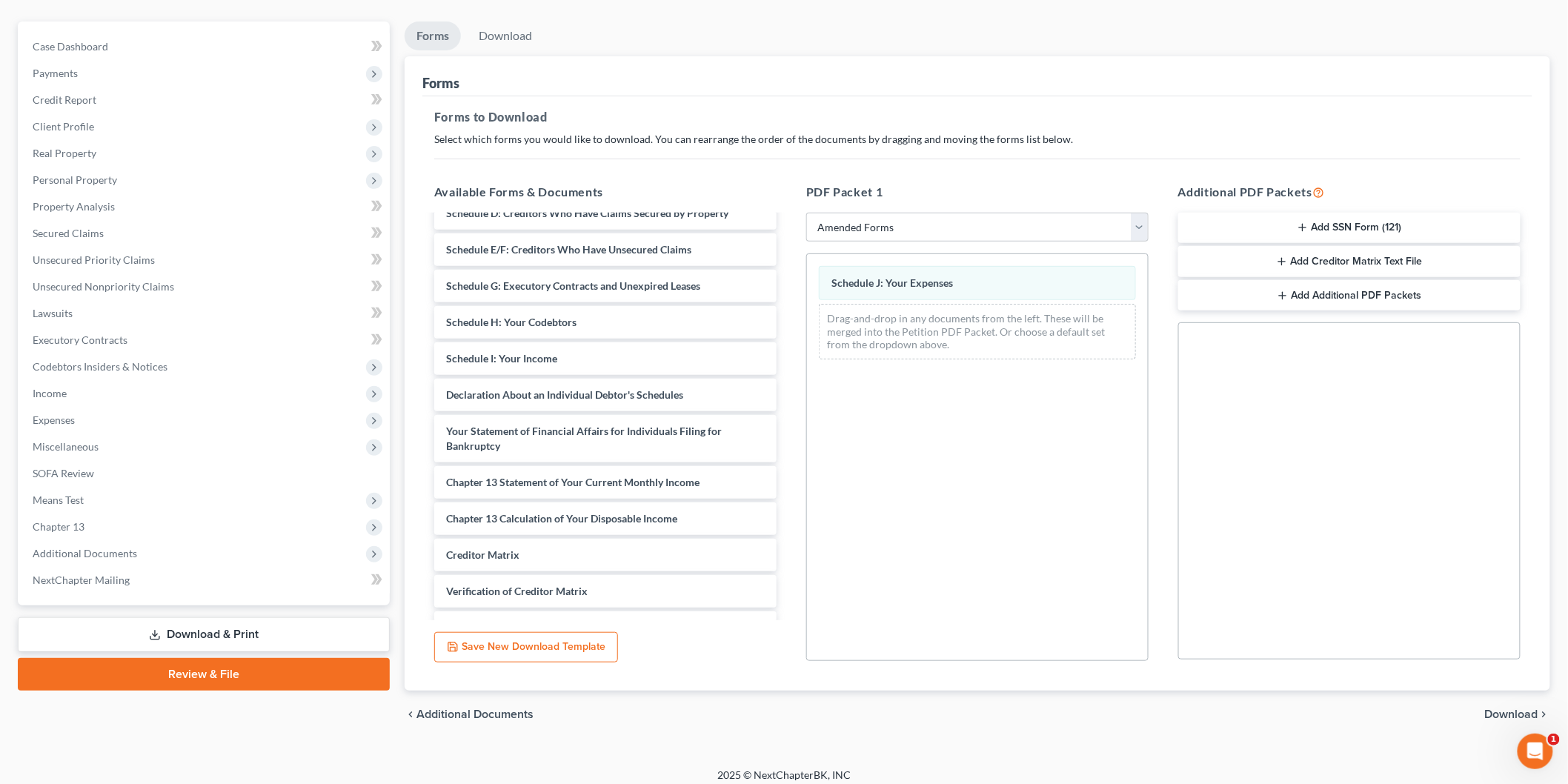
scroll to position [130, 0]
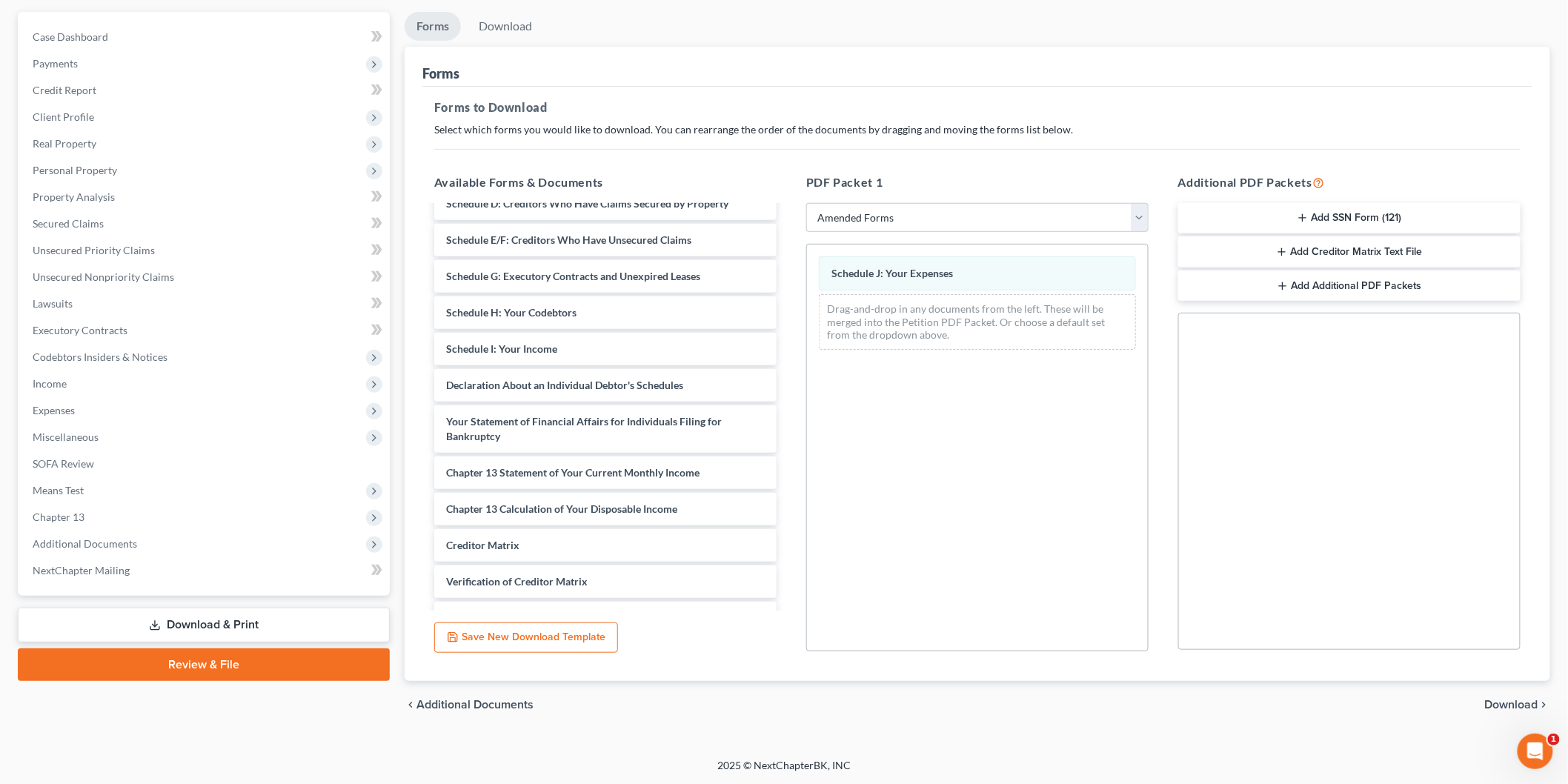
click at [1506, 699] on span "Download" at bounding box center [1512, 705] width 53 height 12
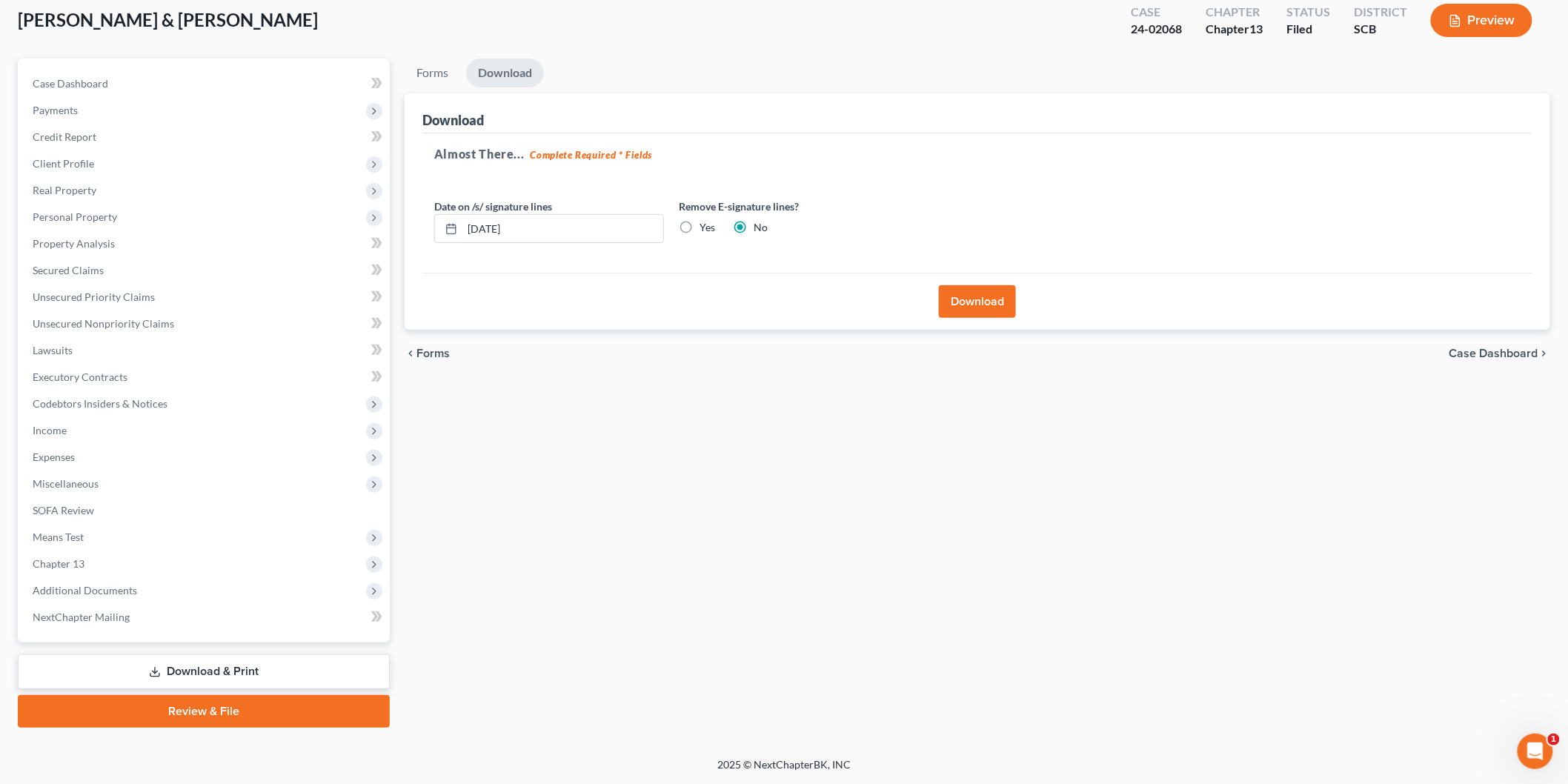
scroll to position [81, 0]
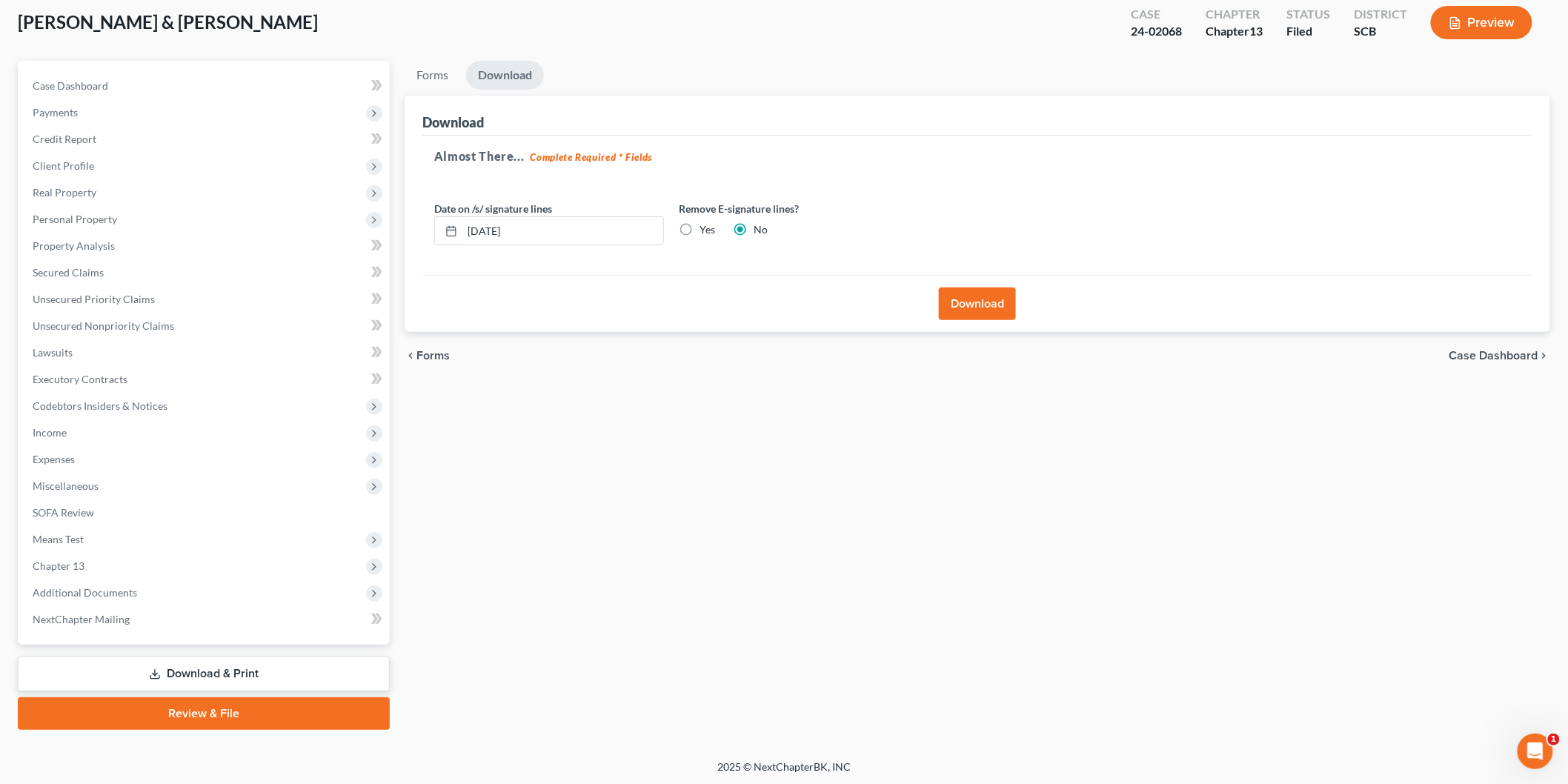
click at [699, 228] on label "Yes" at bounding box center [707, 229] width 15 height 14
click at [705, 228] on input "Yes" at bounding box center [710, 227] width 10 height 10
radio input "true"
radio input "false"
click at [981, 308] on button "Download" at bounding box center [977, 304] width 77 height 33
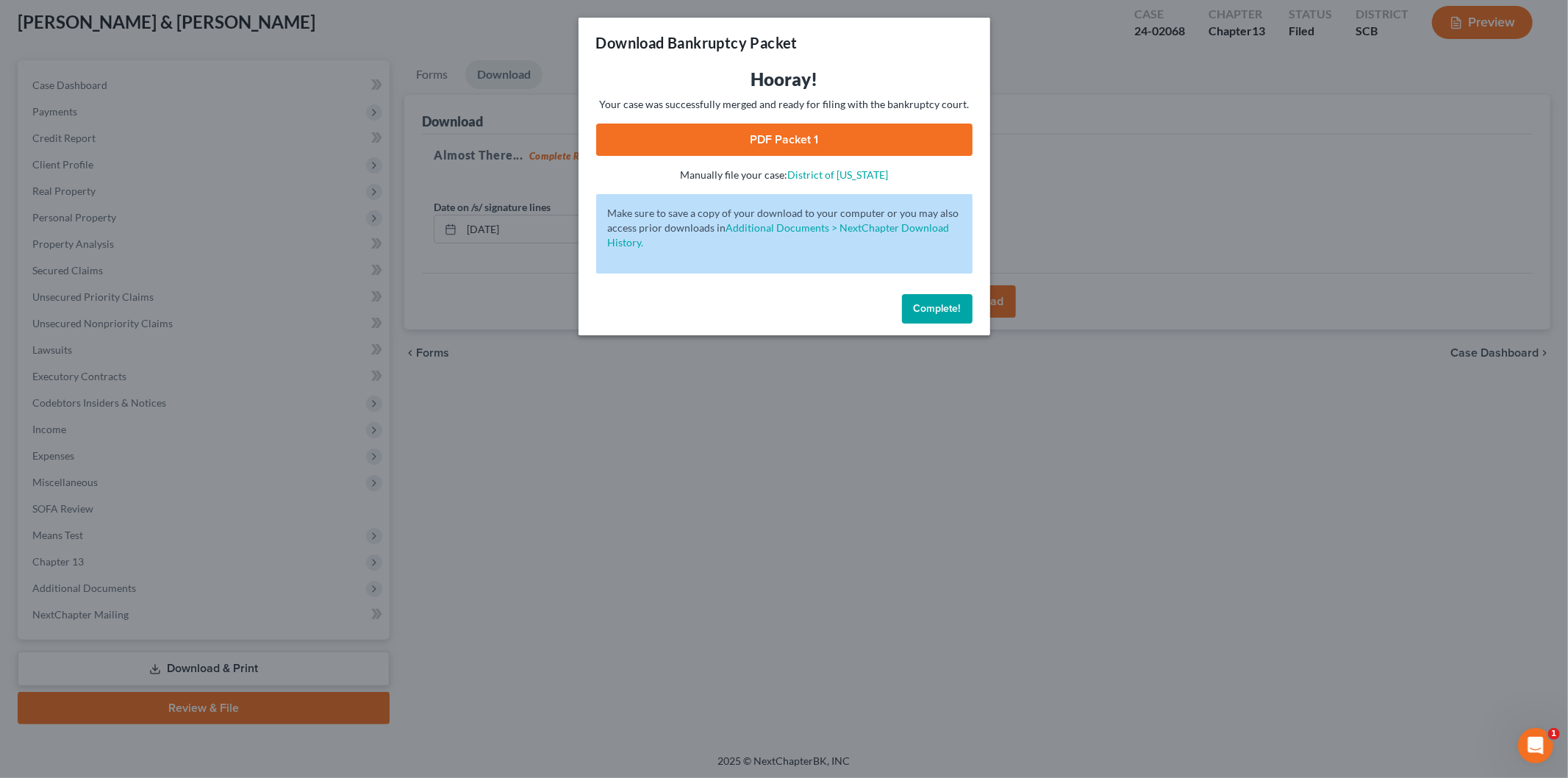
click at [759, 140] on link "PDF Packet 1" at bounding box center [784, 140] width 377 height 32
click at [922, 309] on span "Complete!" at bounding box center [938, 308] width 47 height 13
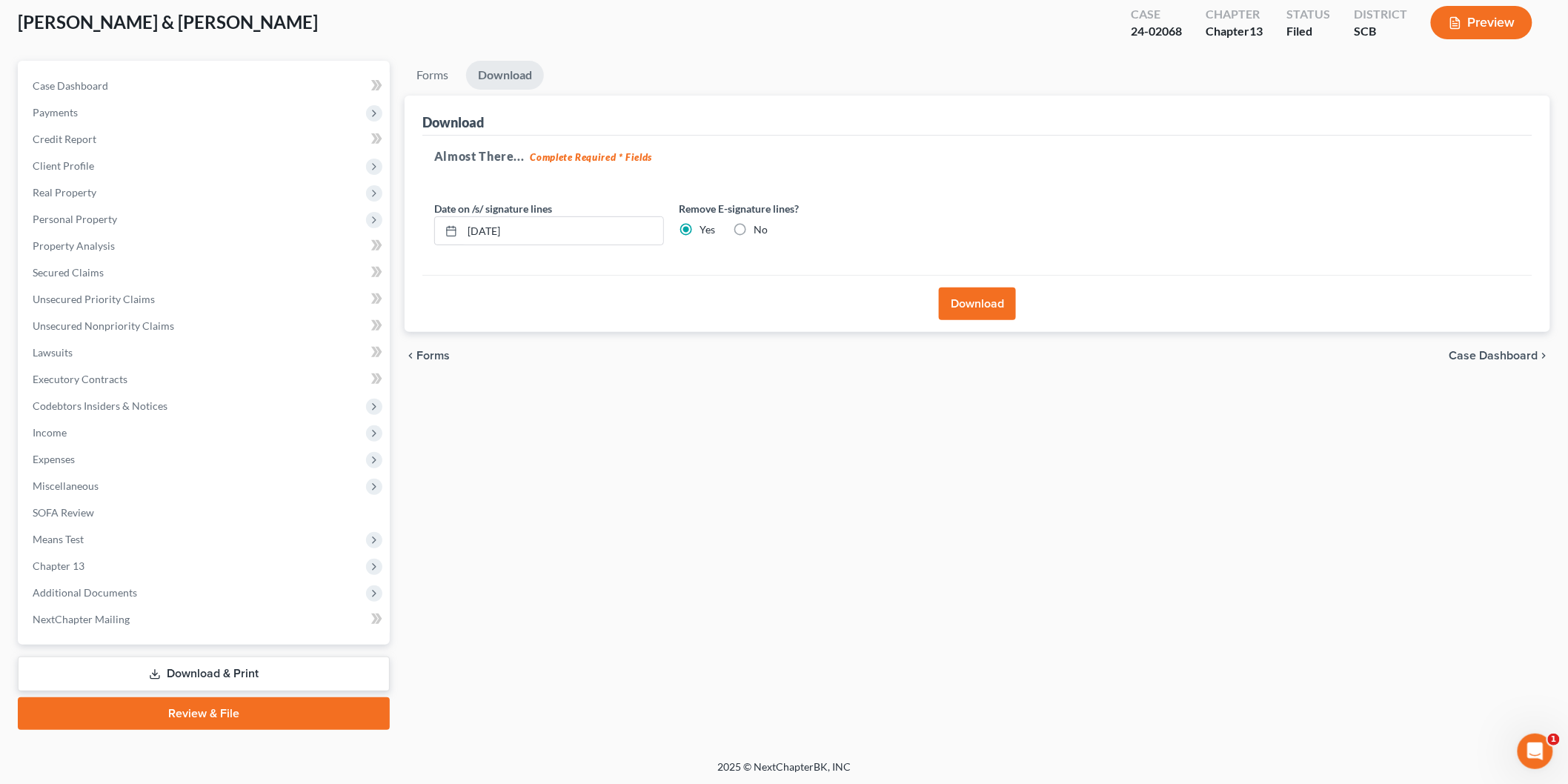
click at [204, 435] on span "Income" at bounding box center [205, 432] width 369 height 27
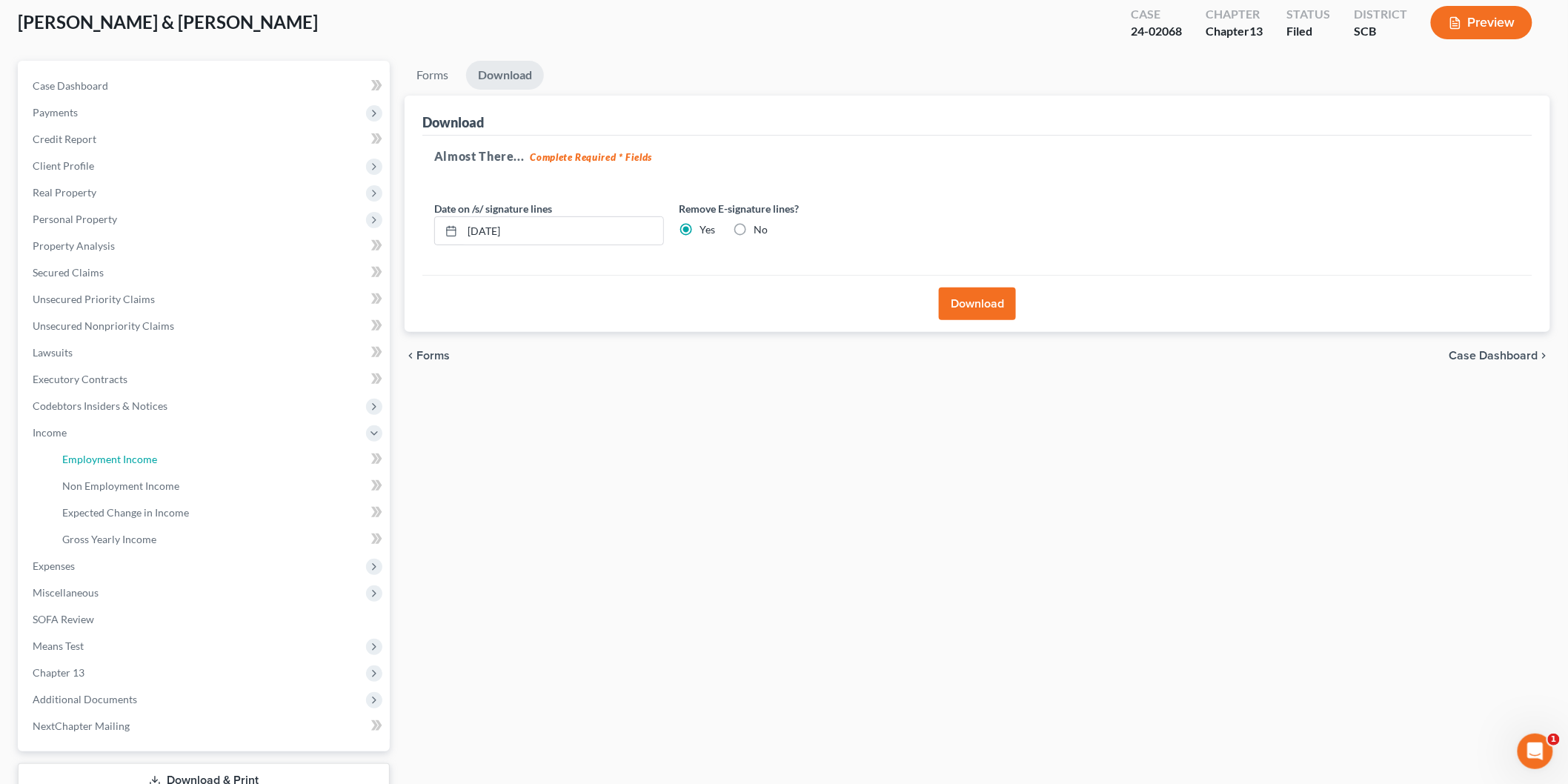
click at [141, 470] on link "Employment Income" at bounding box center [220, 459] width 339 height 27
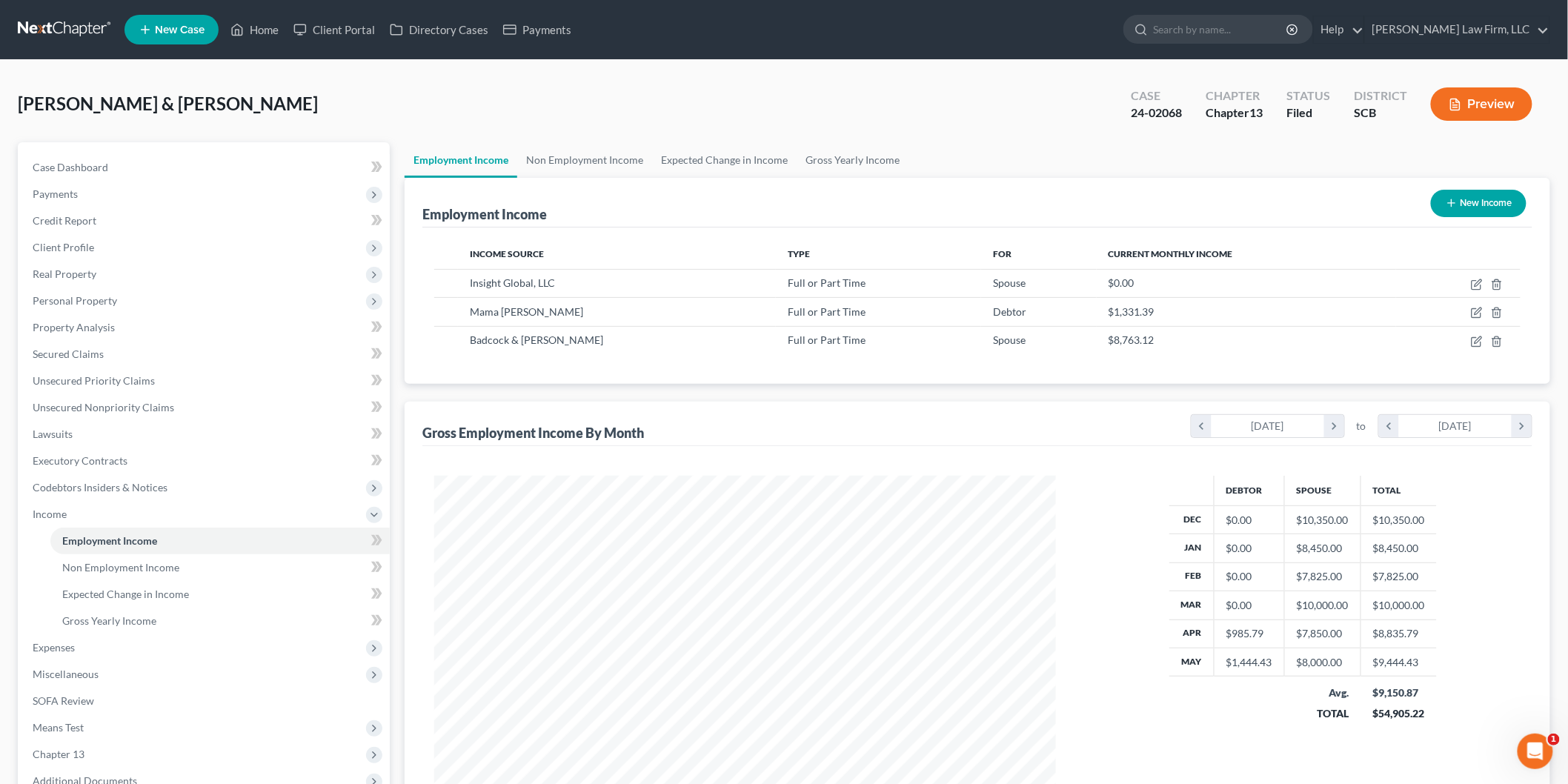
scroll to position [188, 0]
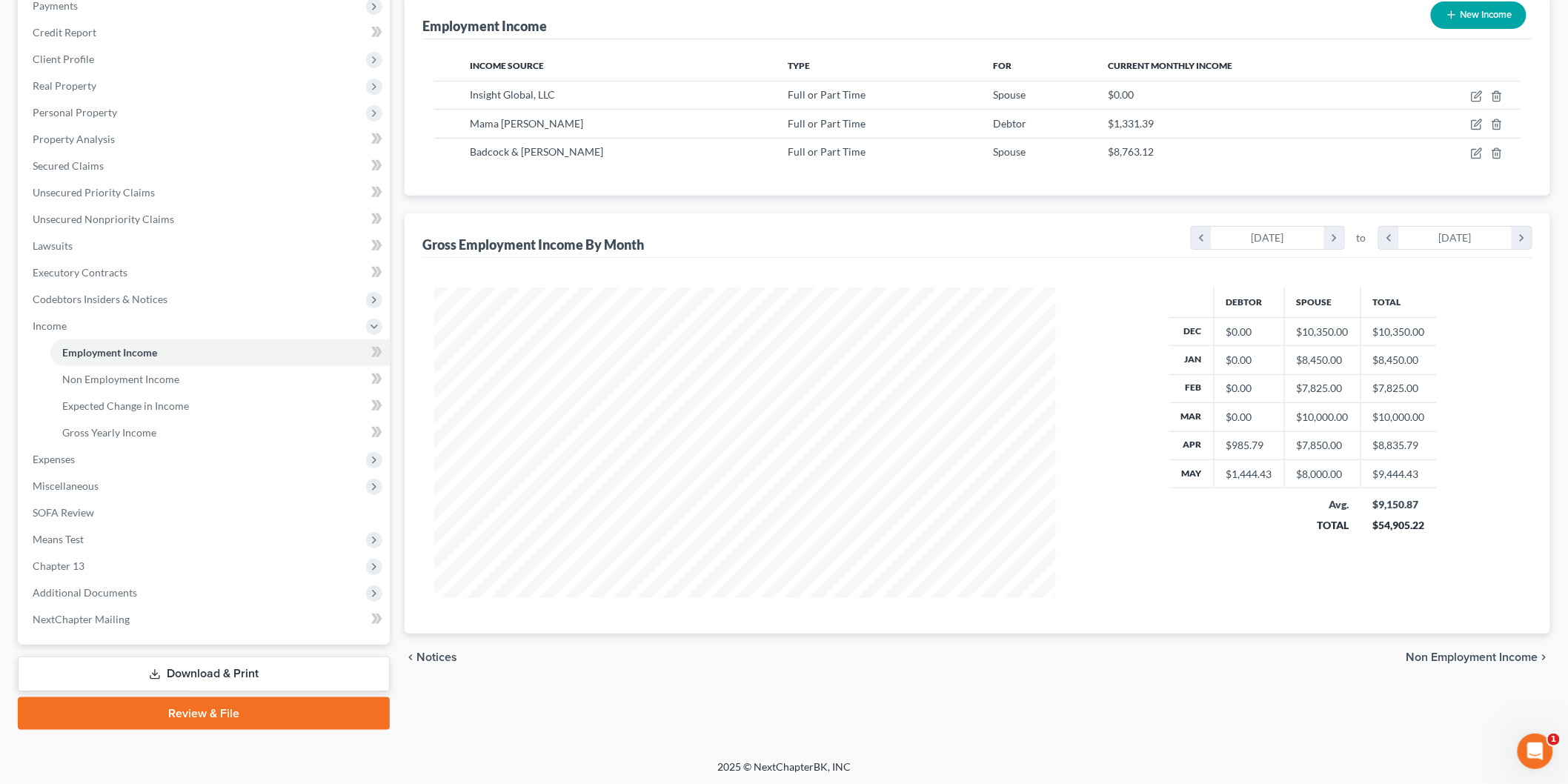
click at [181, 531] on span "Means Test" at bounding box center [205, 539] width 369 height 27
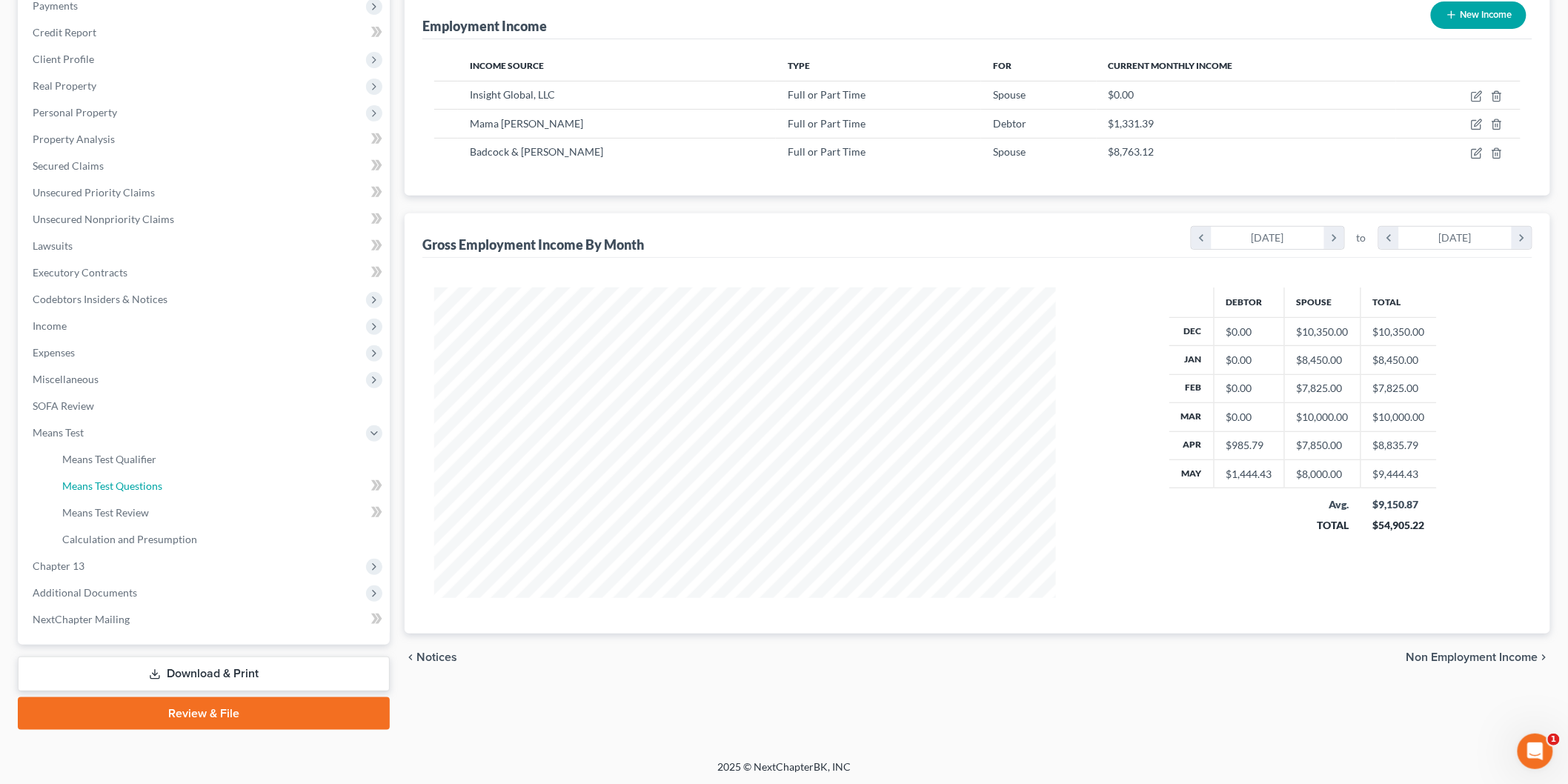
click at [197, 480] on link "Means Test Questions" at bounding box center [220, 486] width 339 height 27
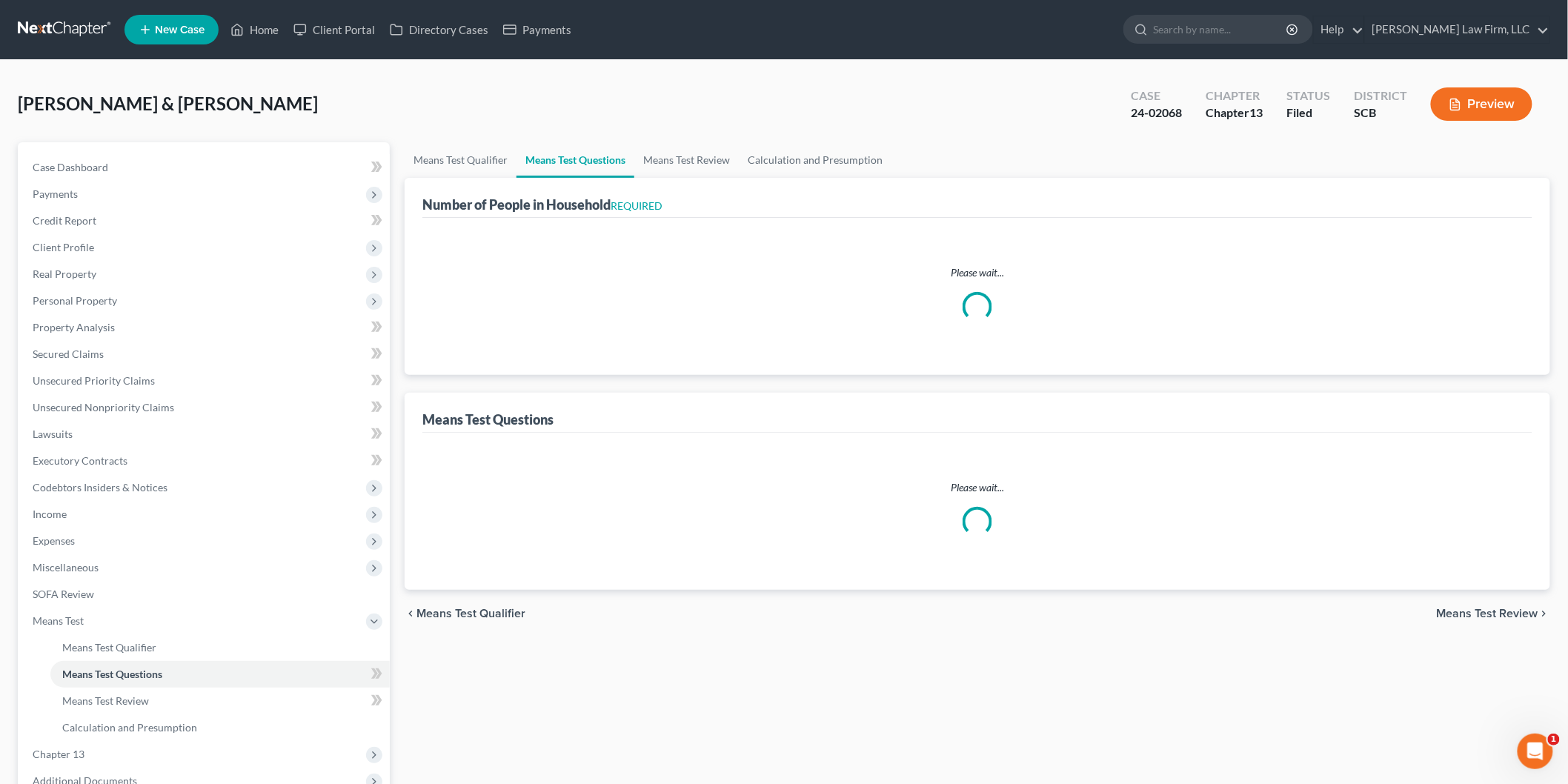
select select "0"
select select "60"
select select "1"
select select "3"
select select "0"
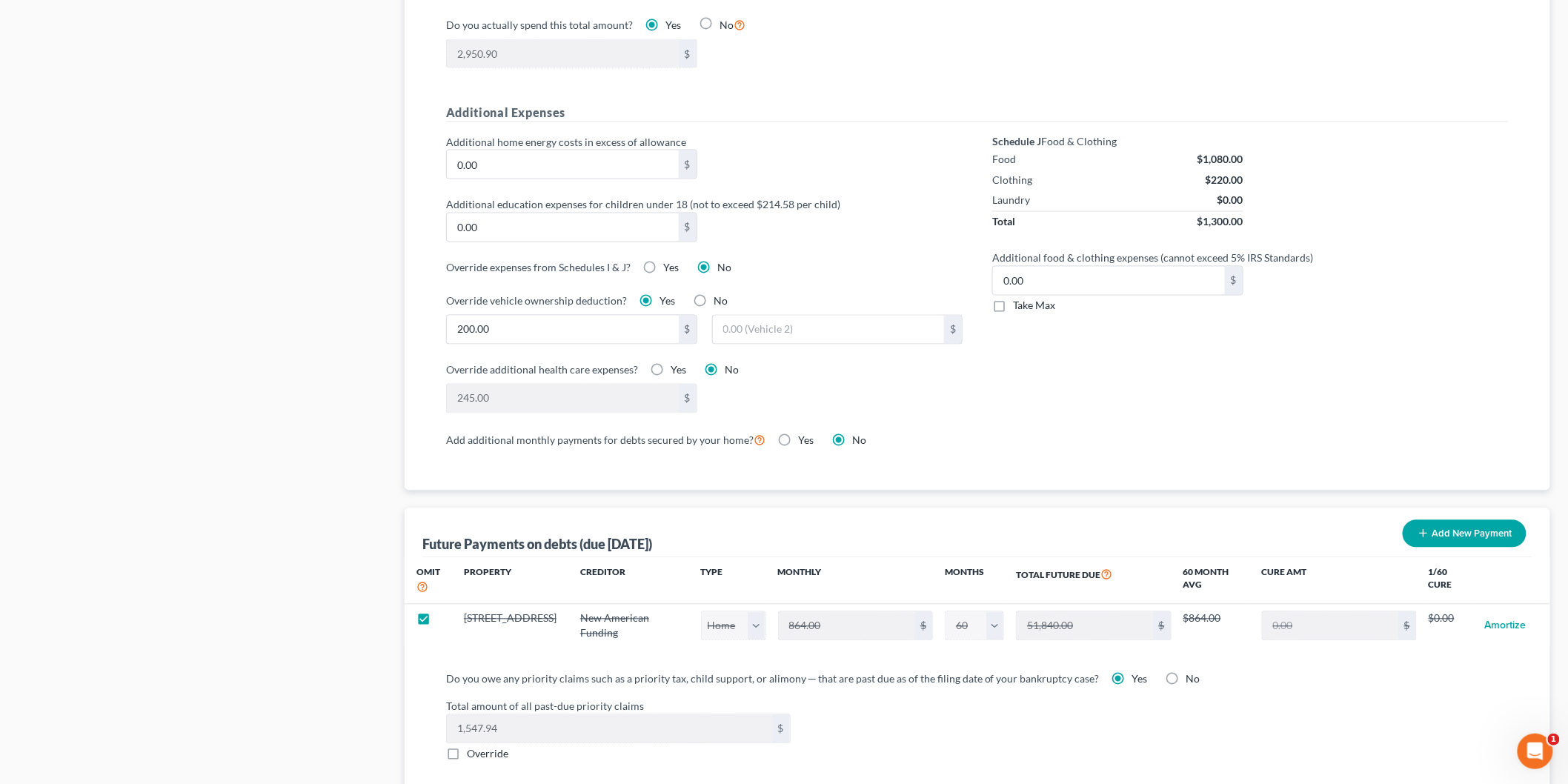
scroll to position [1299, 0]
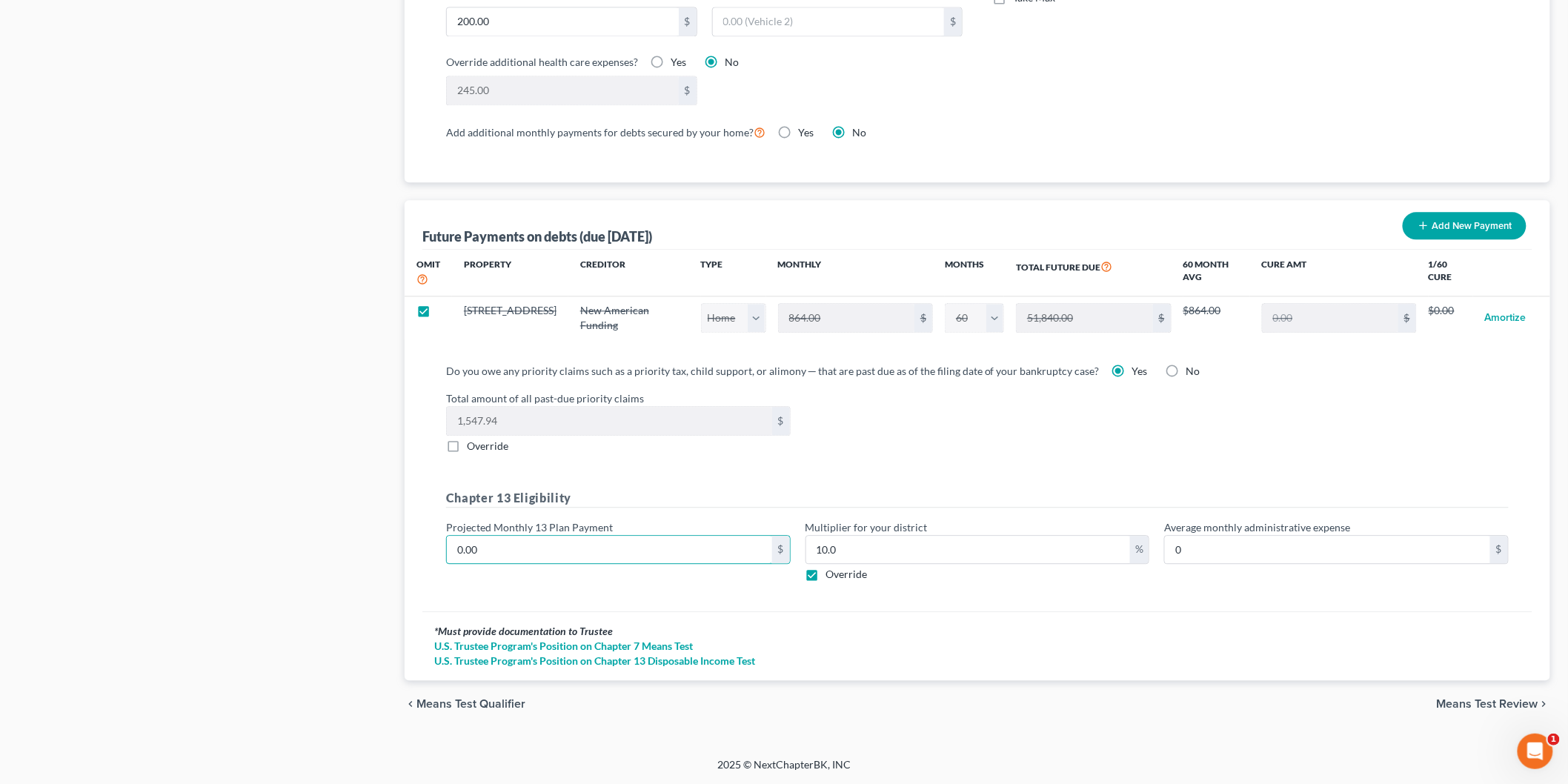
click at [542, 538] on input "0.00" at bounding box center [609, 550] width 326 height 28
type input "2"
type input "0.20"
type input "22"
type input "2.20"
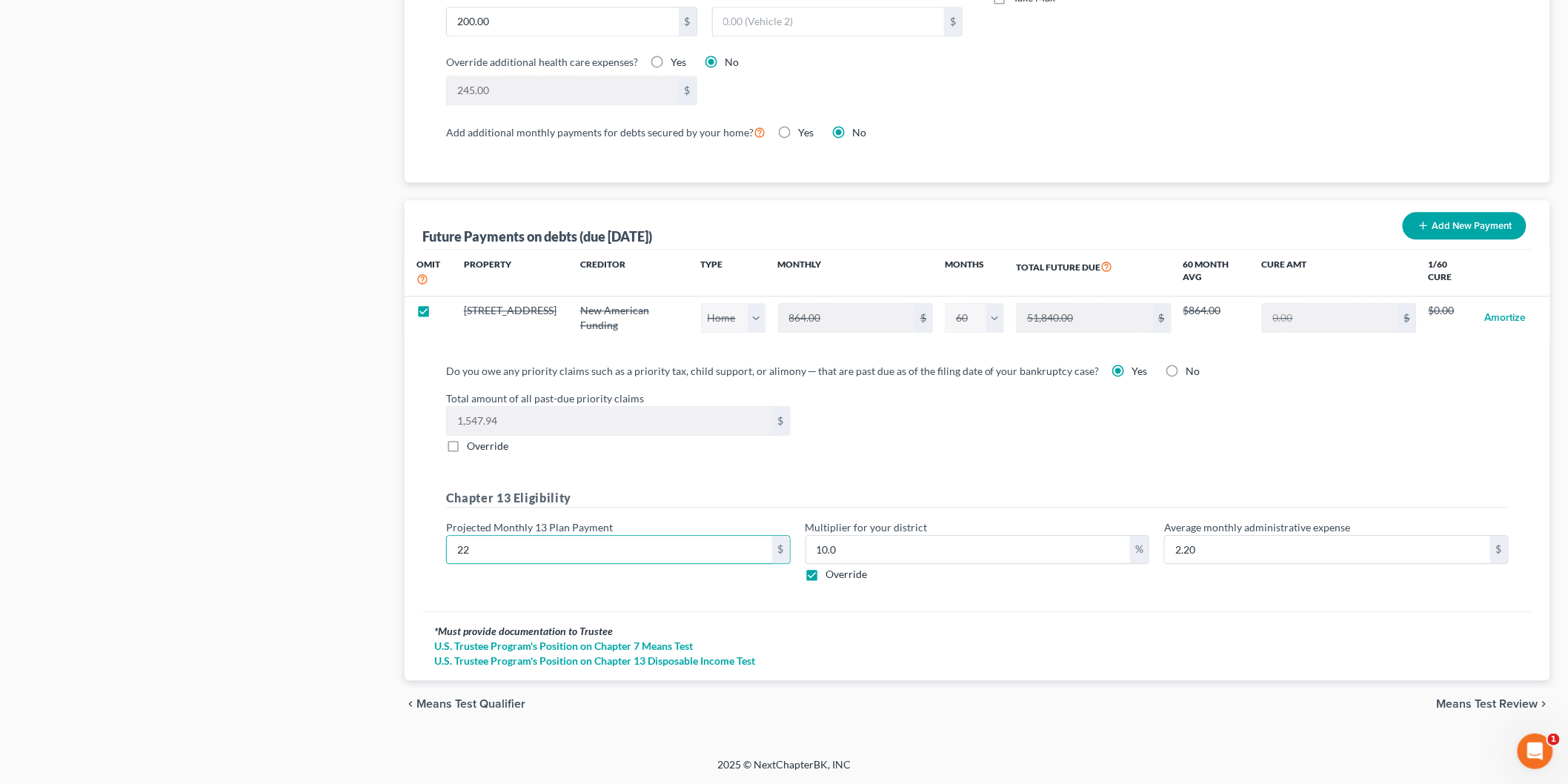
type input "225"
type input "22.50"
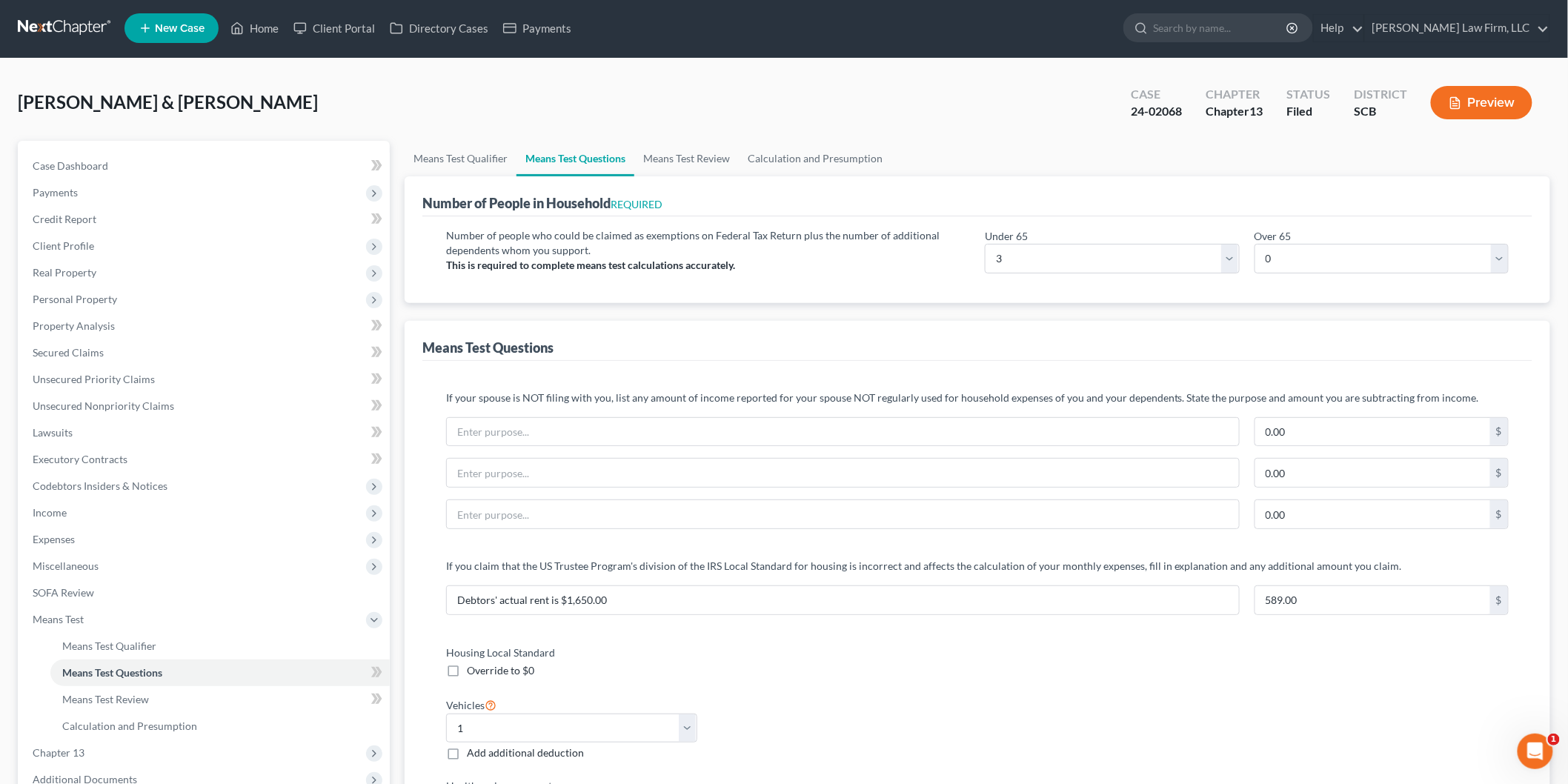
scroll to position [0, 0]
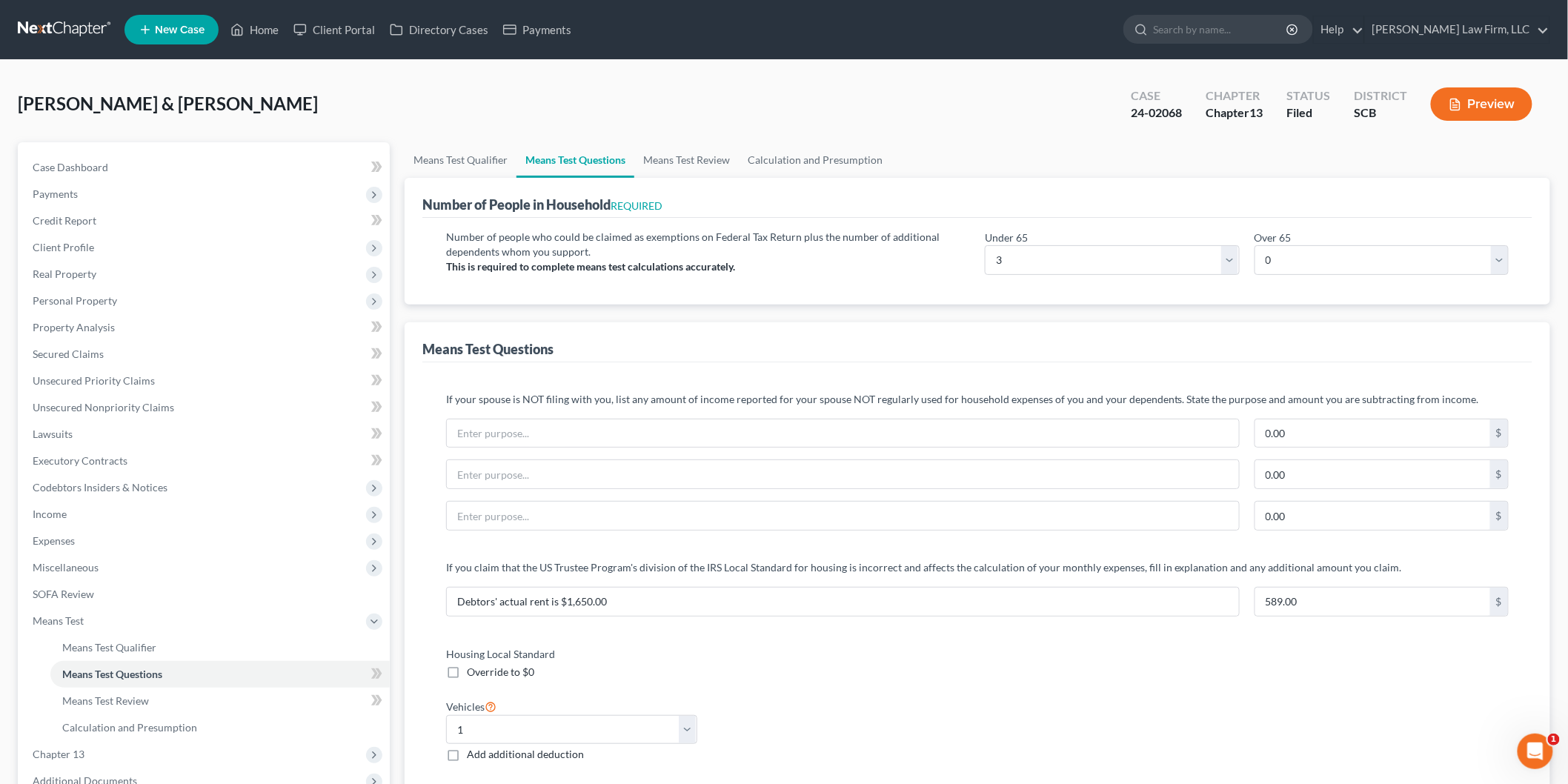
type input "225"
click at [806, 160] on link "Calculation and Presumption" at bounding box center [815, 160] width 153 height 36
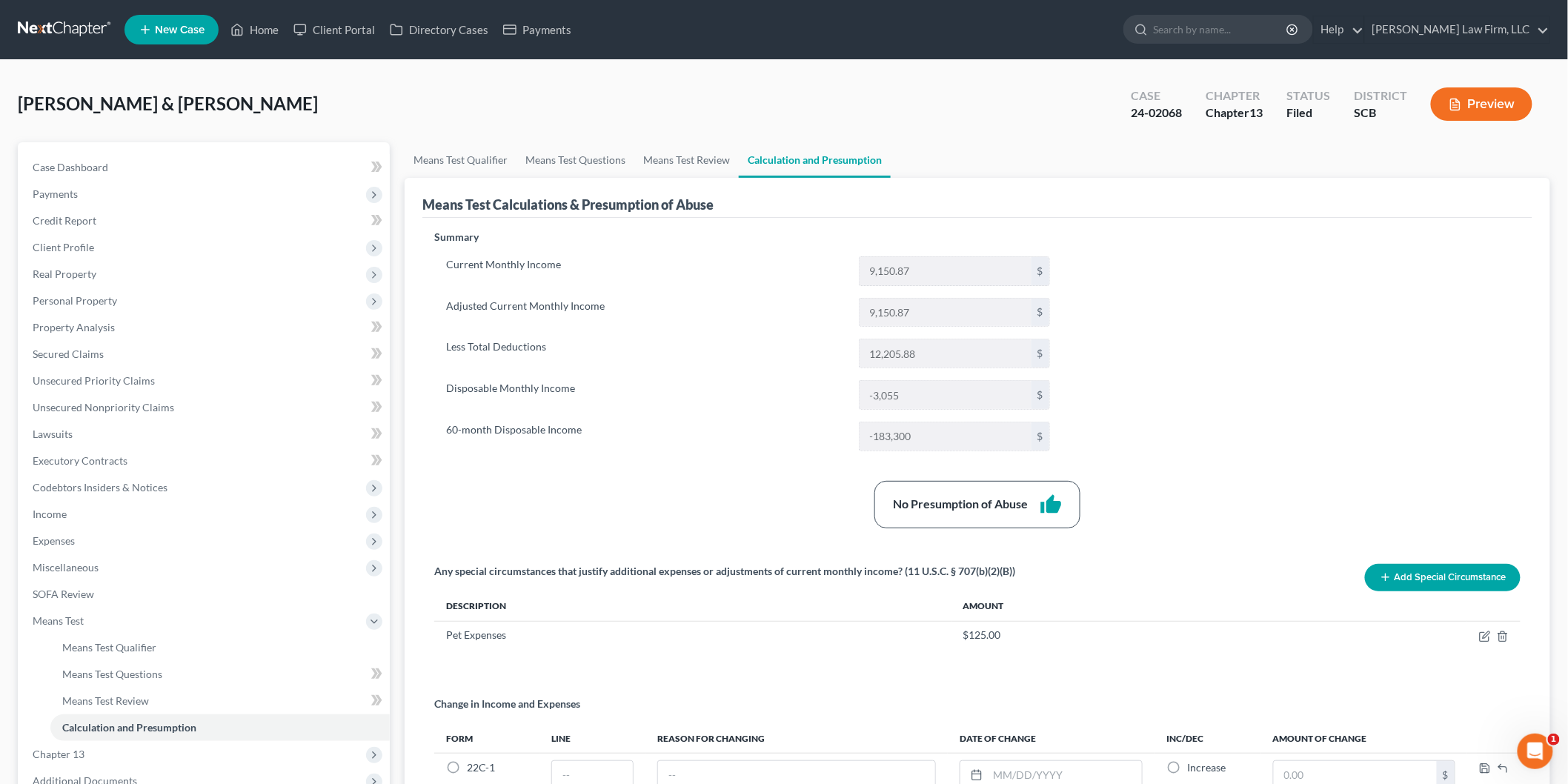
click at [1500, 101] on button "Preview" at bounding box center [1481, 104] width 101 height 33
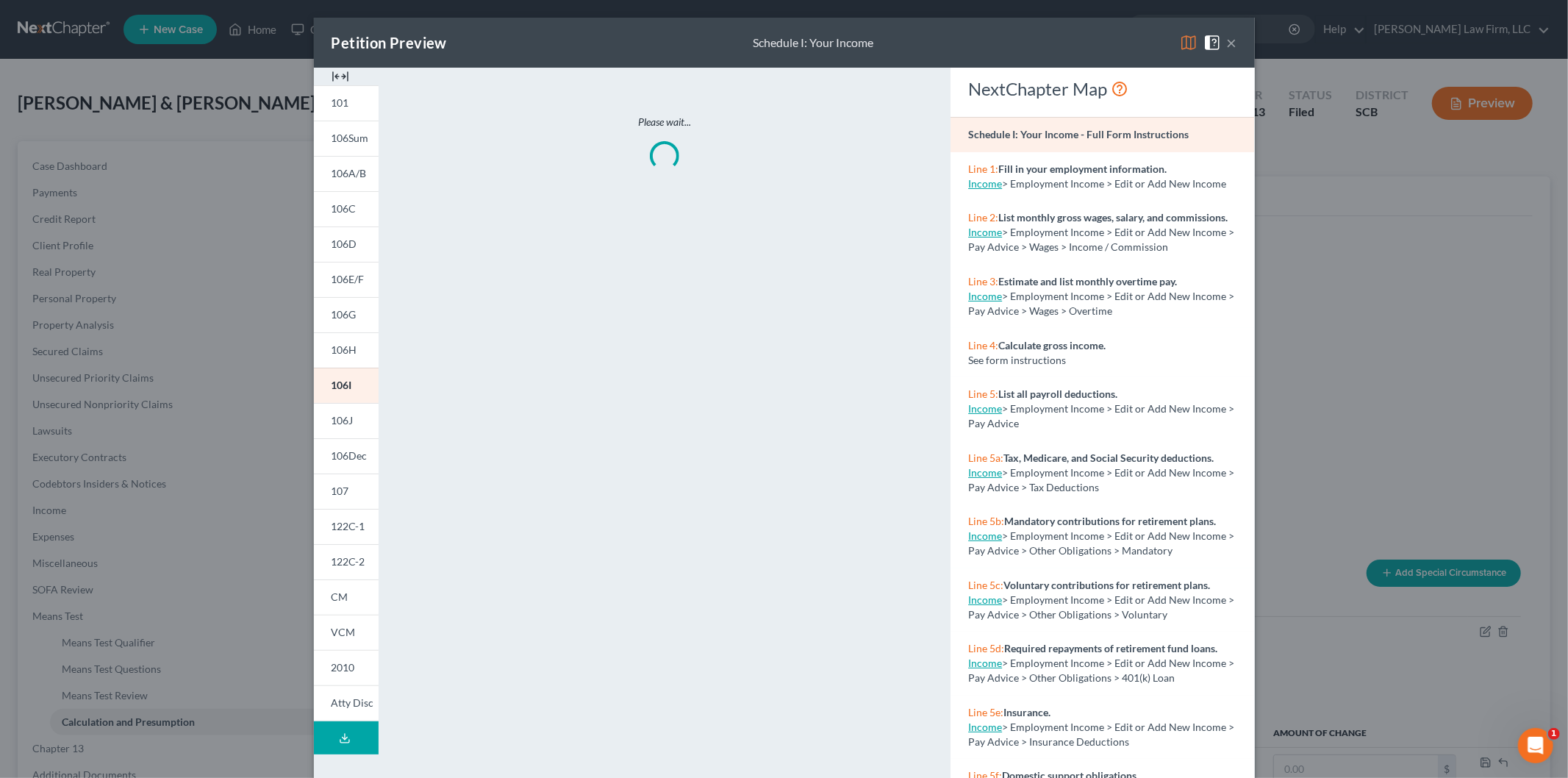
click at [335, 402] on link "106I" at bounding box center [347, 385] width 65 height 36
click at [339, 412] on link "106J" at bounding box center [347, 421] width 65 height 36
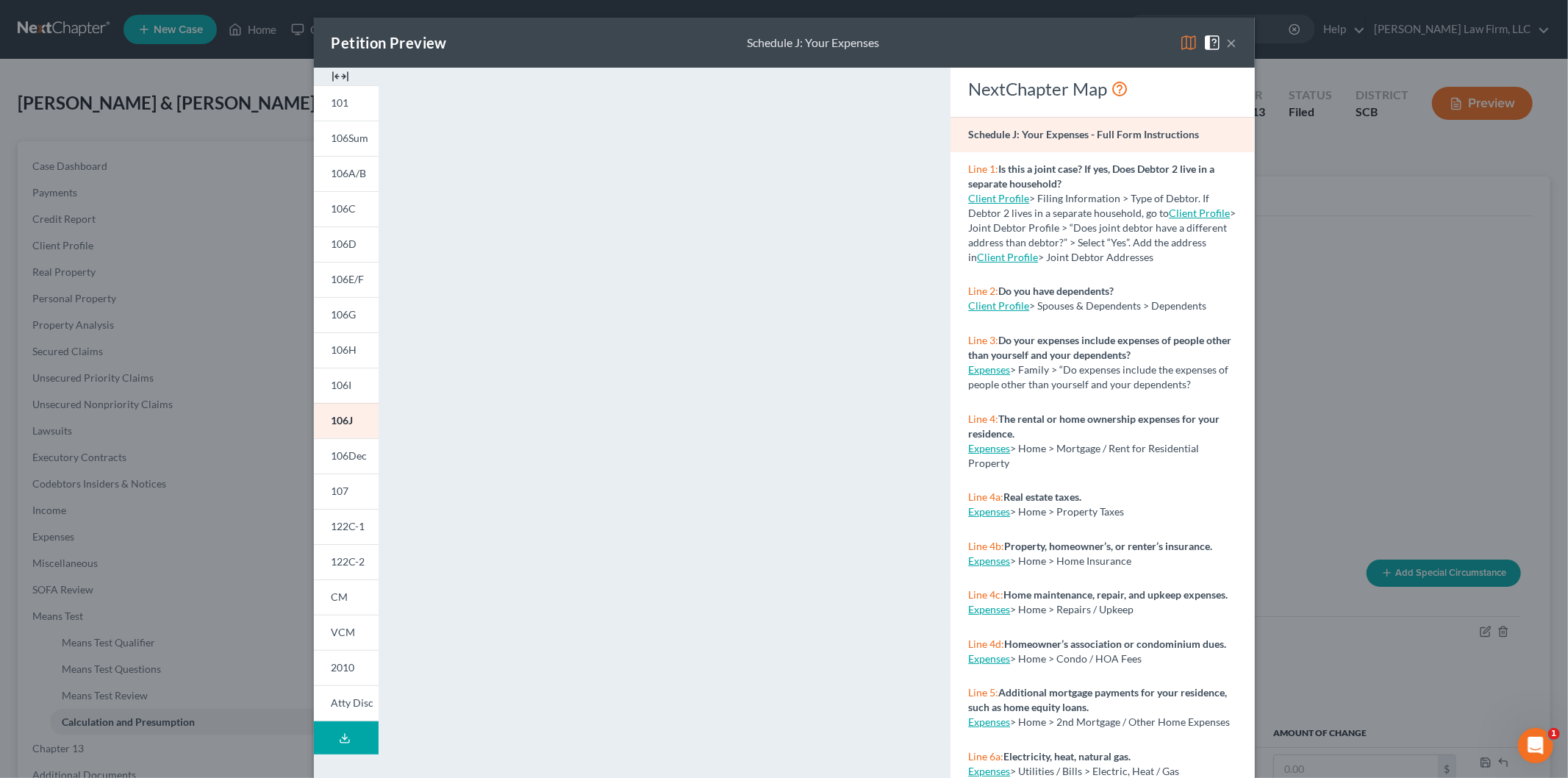
click at [1227, 39] on button "×" at bounding box center [1232, 42] width 11 height 17
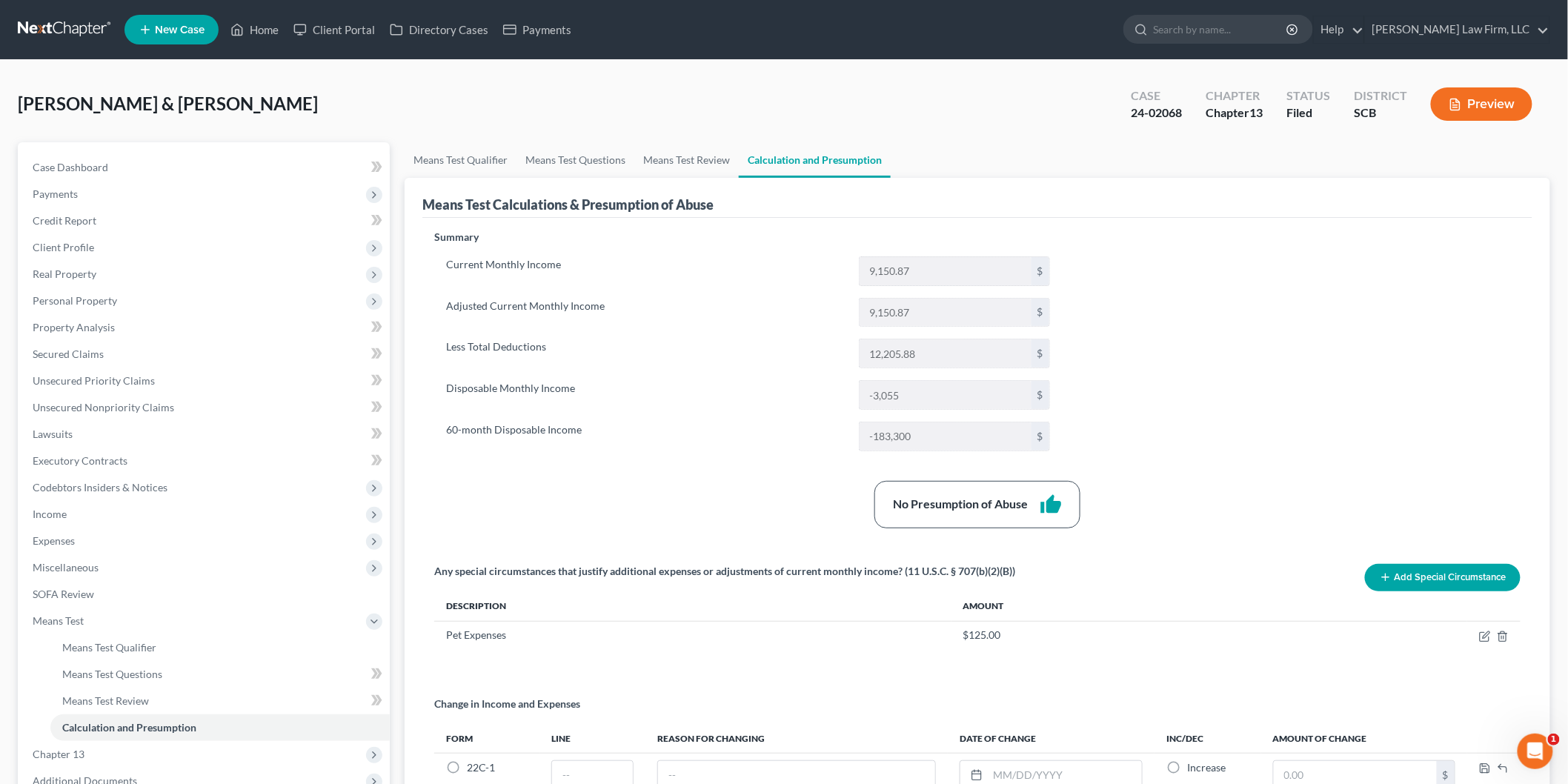
click at [129, 515] on span "Income" at bounding box center [205, 514] width 369 height 27
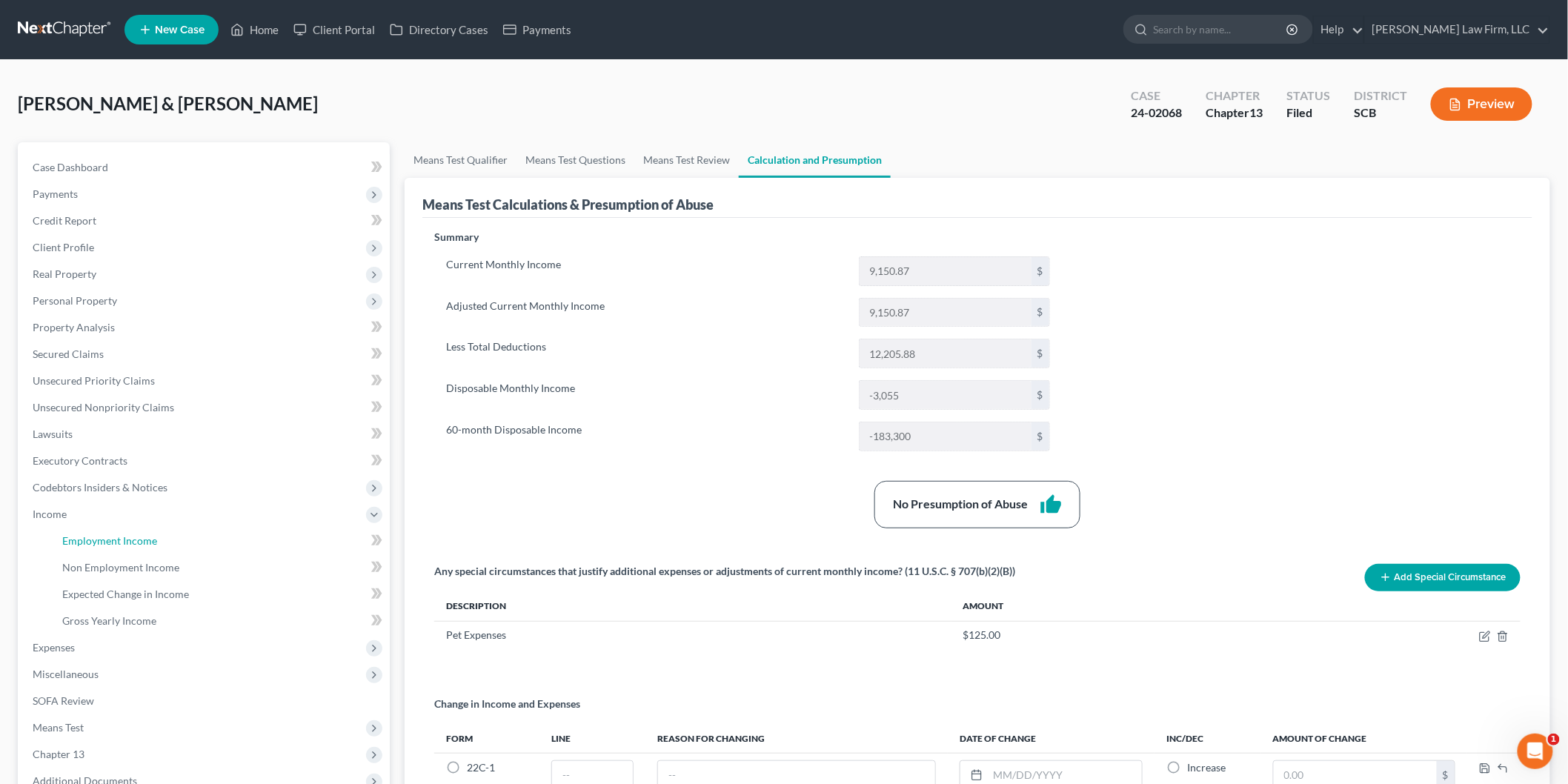
click at [159, 537] on link "Employment Income" at bounding box center [220, 540] width 339 height 27
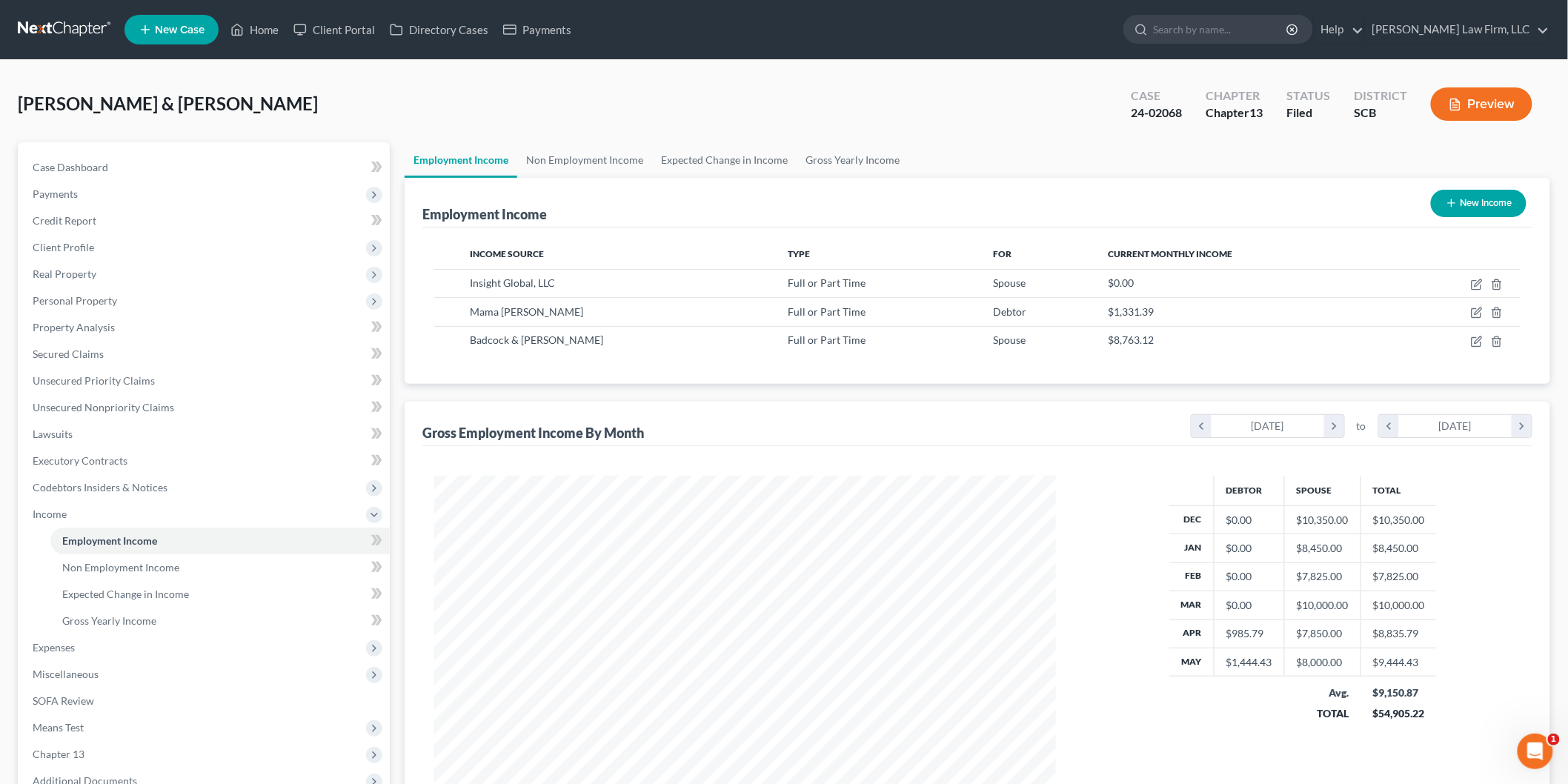
scroll to position [310, 650]
click at [172, 593] on span "Expected Change in Income" at bounding box center [126, 594] width 127 height 13
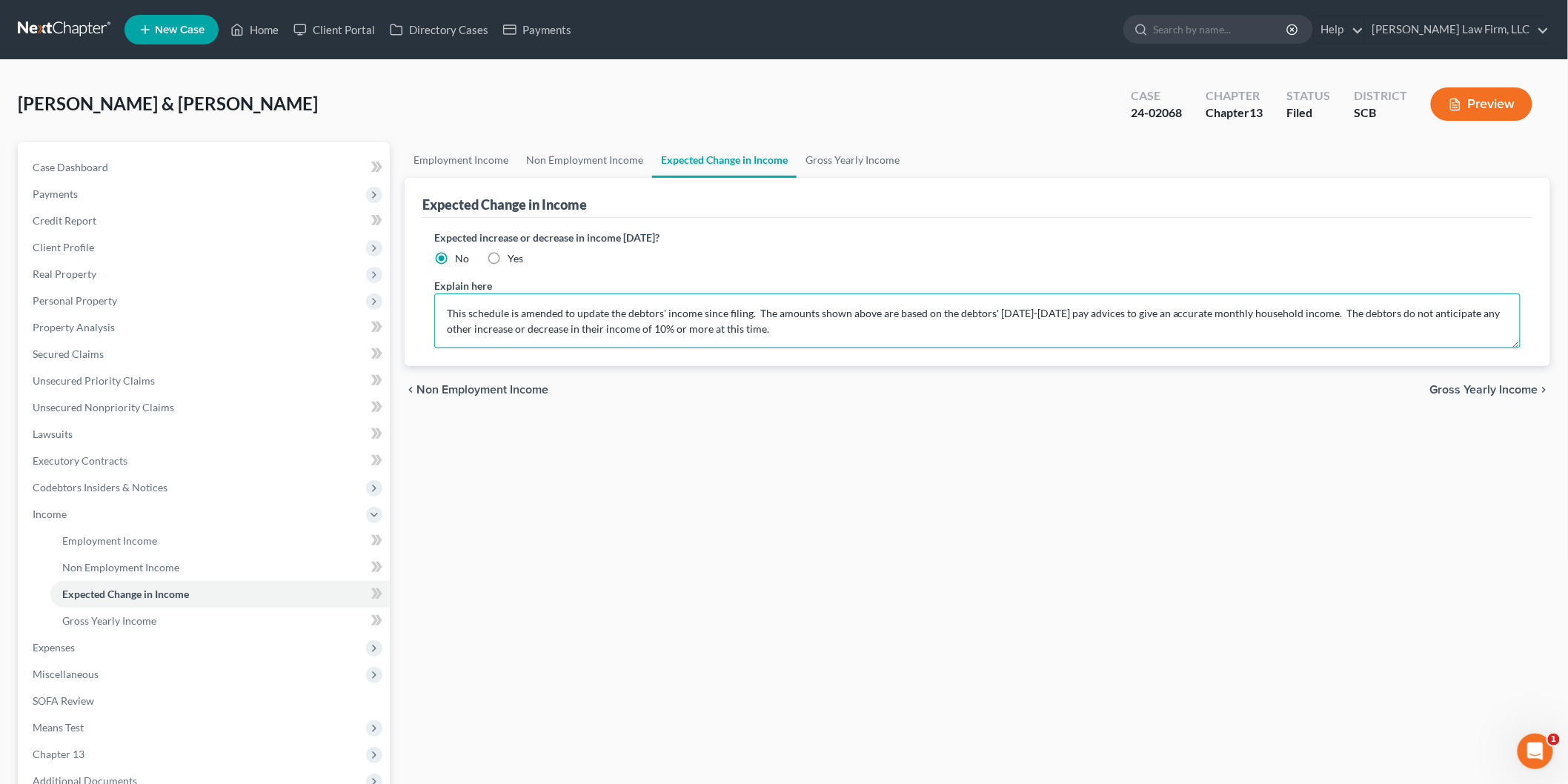
click at [835, 304] on textarea "This schedule is amended to update the debtors' income since filing. The amount…" at bounding box center [978, 321] width 1086 height 55
type textarea "This schedule is amended to update the debtors' income since filing. The amount…"
click at [79, 171] on span "Case Dashboard" at bounding box center [70, 167] width 75 height 13
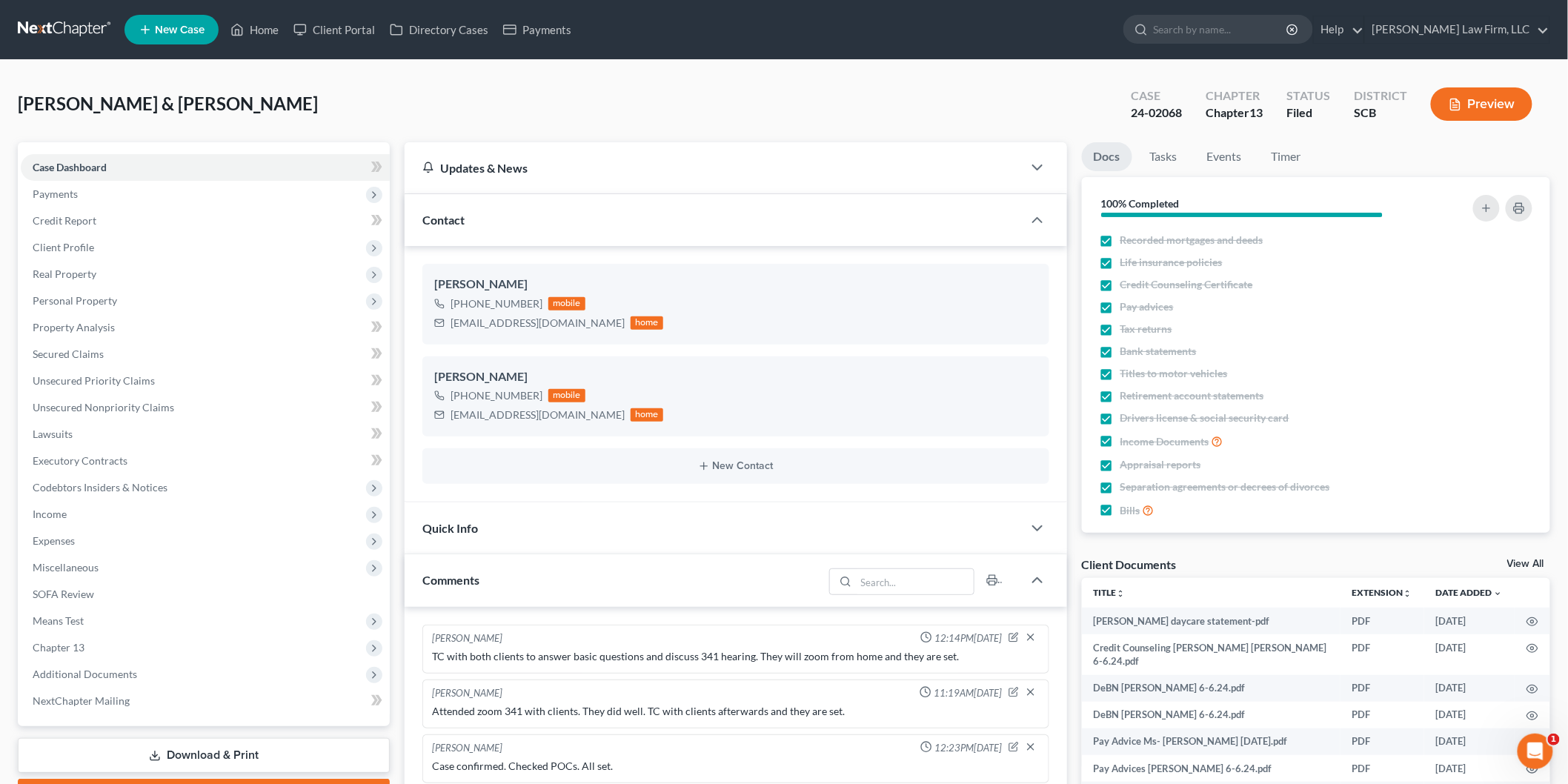
scroll to position [100, 0]
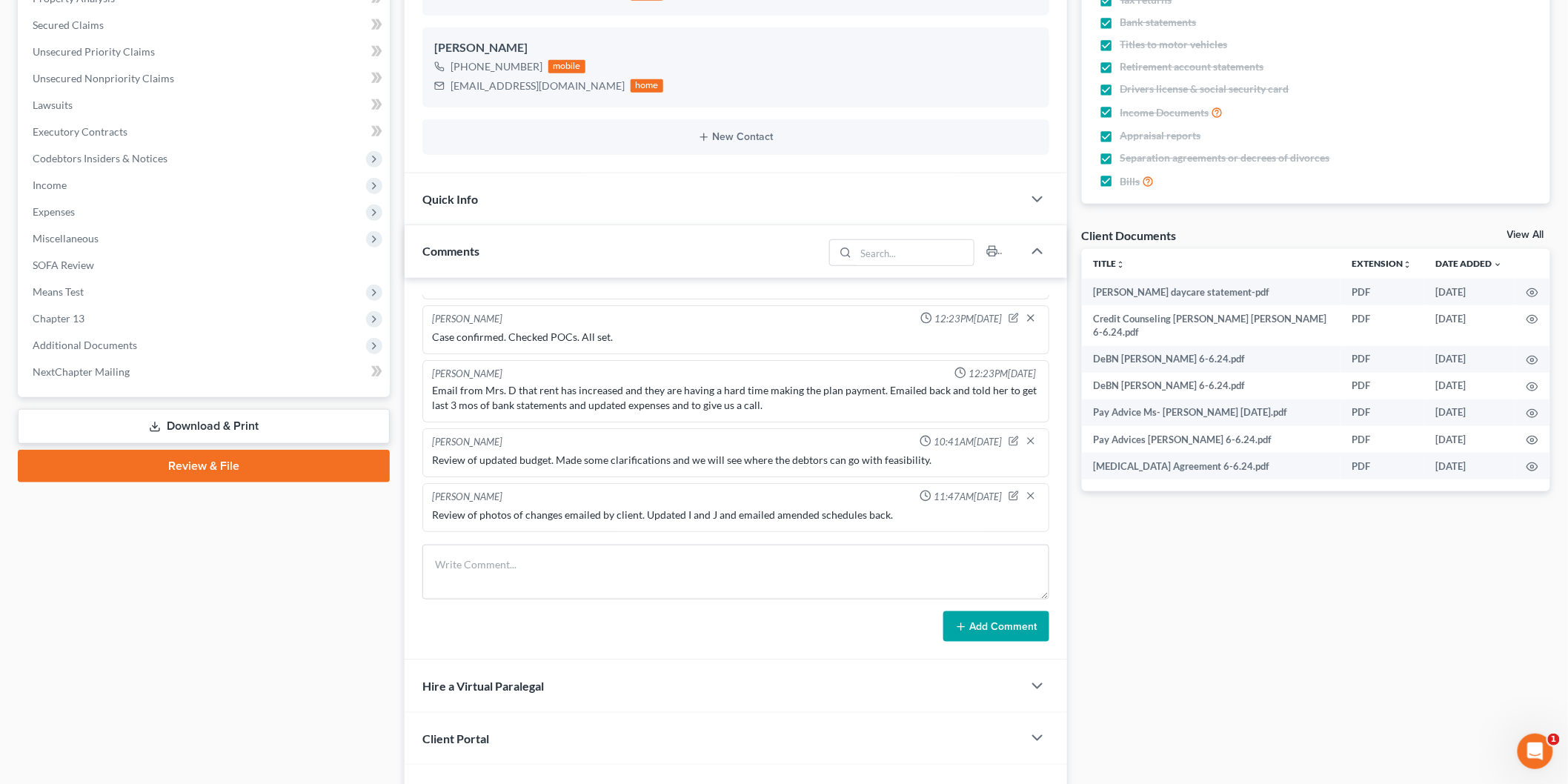
click at [156, 421] on icon at bounding box center [155, 427] width 12 height 12
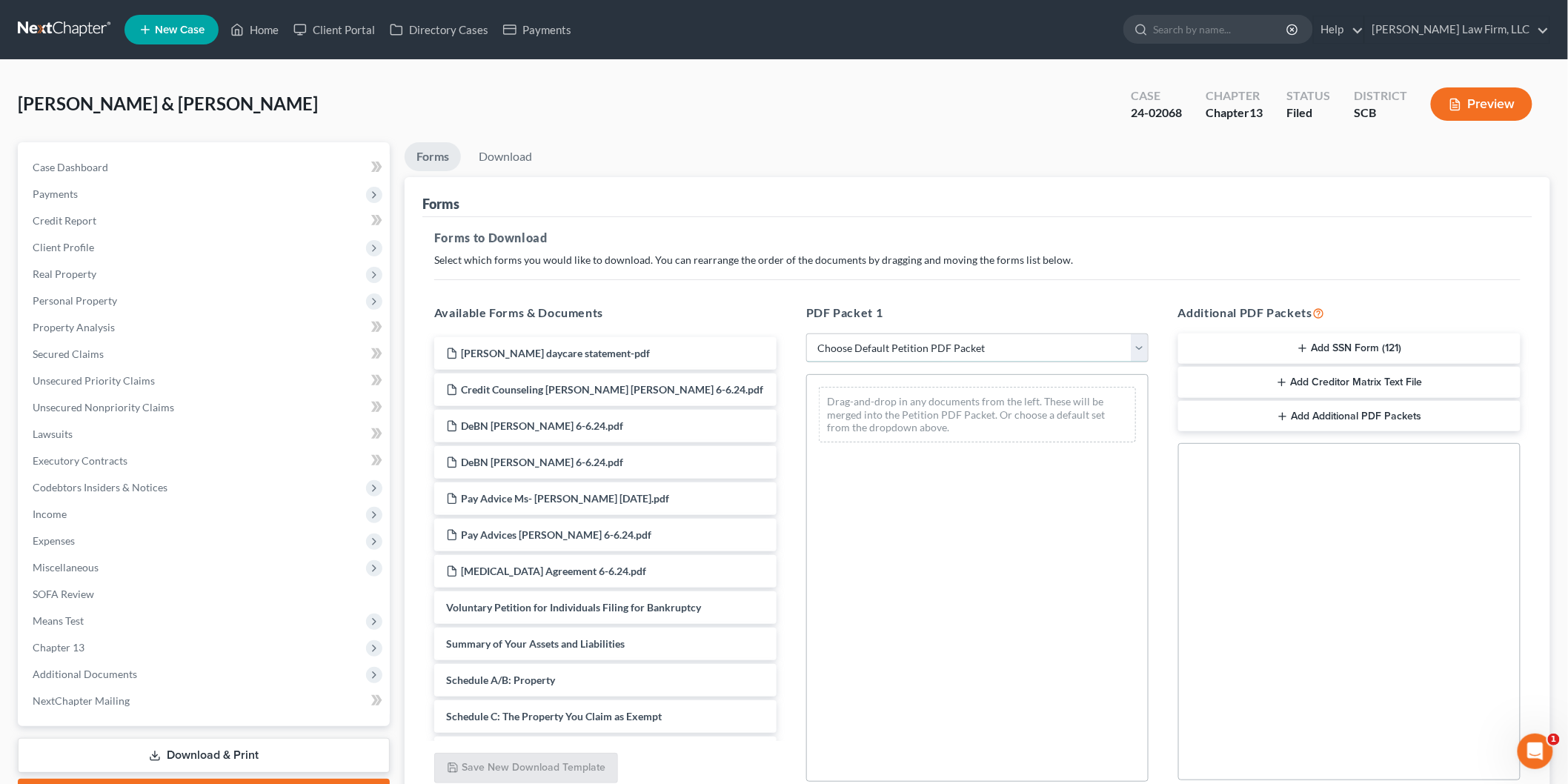
drag, startPoint x: 855, startPoint y: 347, endPoint x: 857, endPoint y: 361, distance: 14.1
click at [855, 347] on select "Choose Default Petition PDF Packet Complete Bankruptcy Petition (all forms and …" at bounding box center [978, 348] width 342 height 30
select select "2"
click at [806, 333] on select "Choose Default Petition PDF Packet Complete Bankruptcy Petition (all forms and …" at bounding box center [978, 348] width 342 height 30
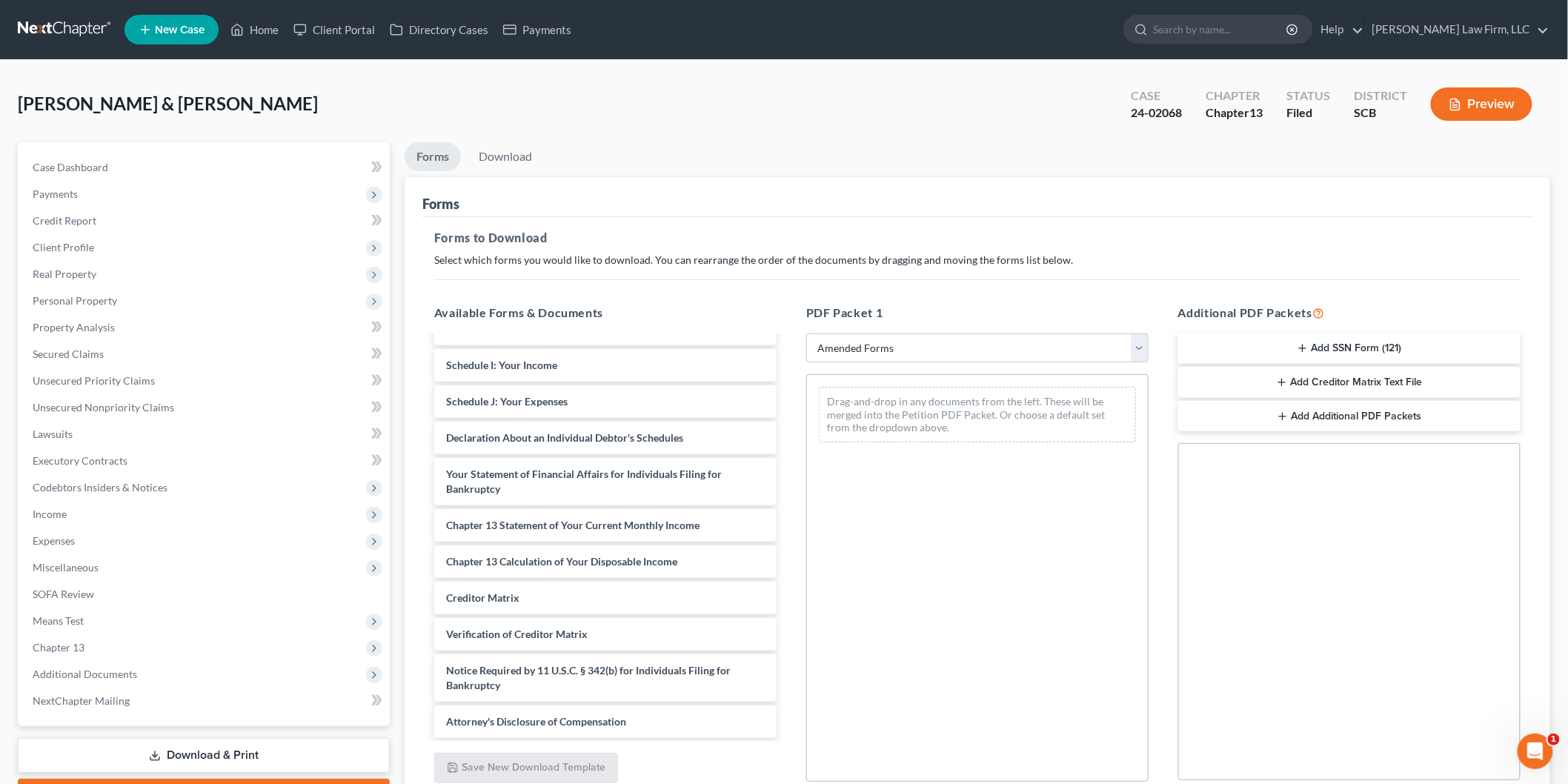
scroll to position [242, 0]
drag, startPoint x: 511, startPoint y: 362, endPoint x: 1069, endPoint y: 416, distance: 560.6
click at [788, 425] on div "Schedule I: Your Income Voluntary Petition for Individuals Filing for Bankruptc…" at bounding box center [605, 416] width 366 height 643
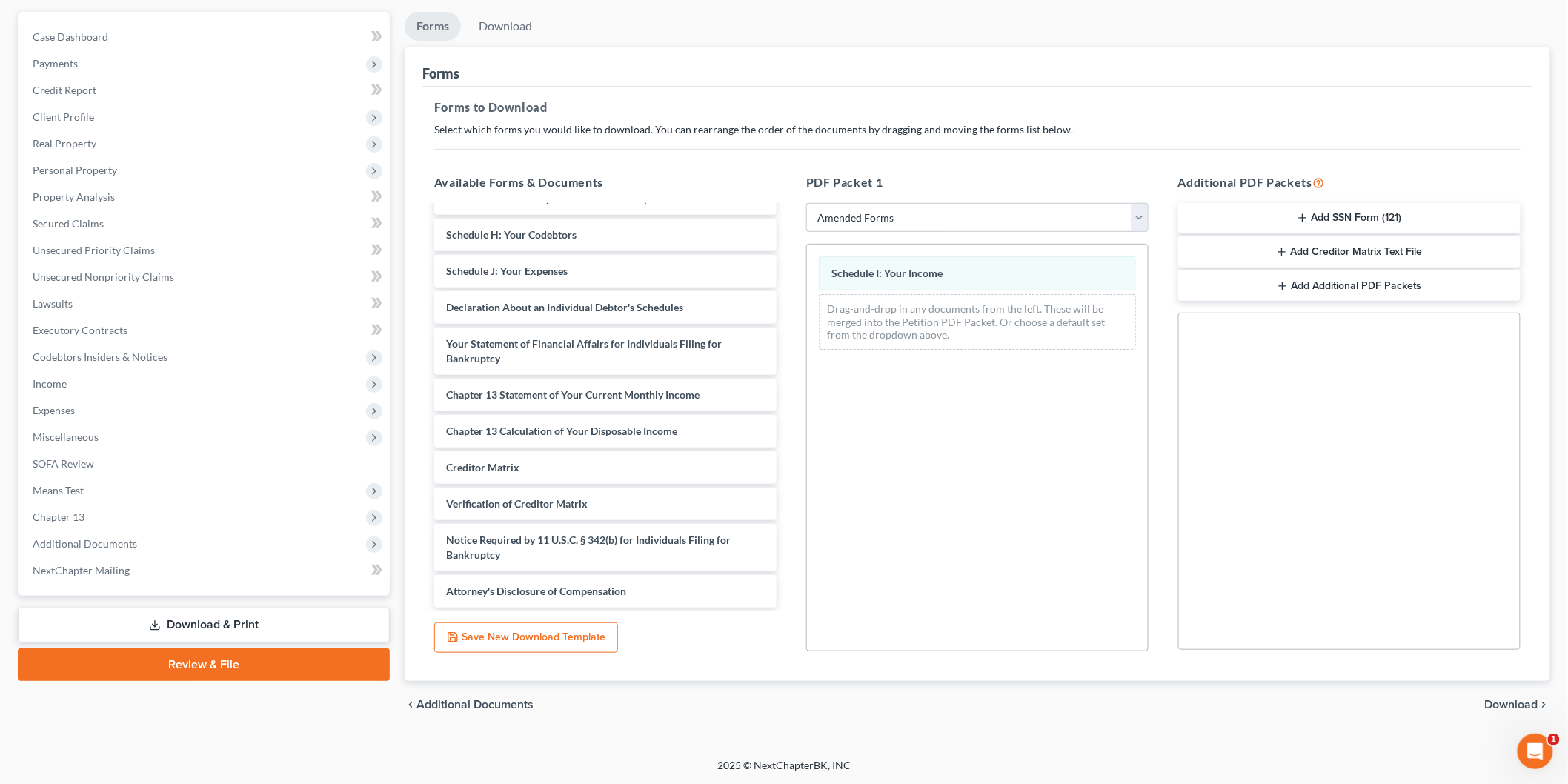
click at [1503, 699] on span "Download" at bounding box center [1512, 705] width 53 height 12
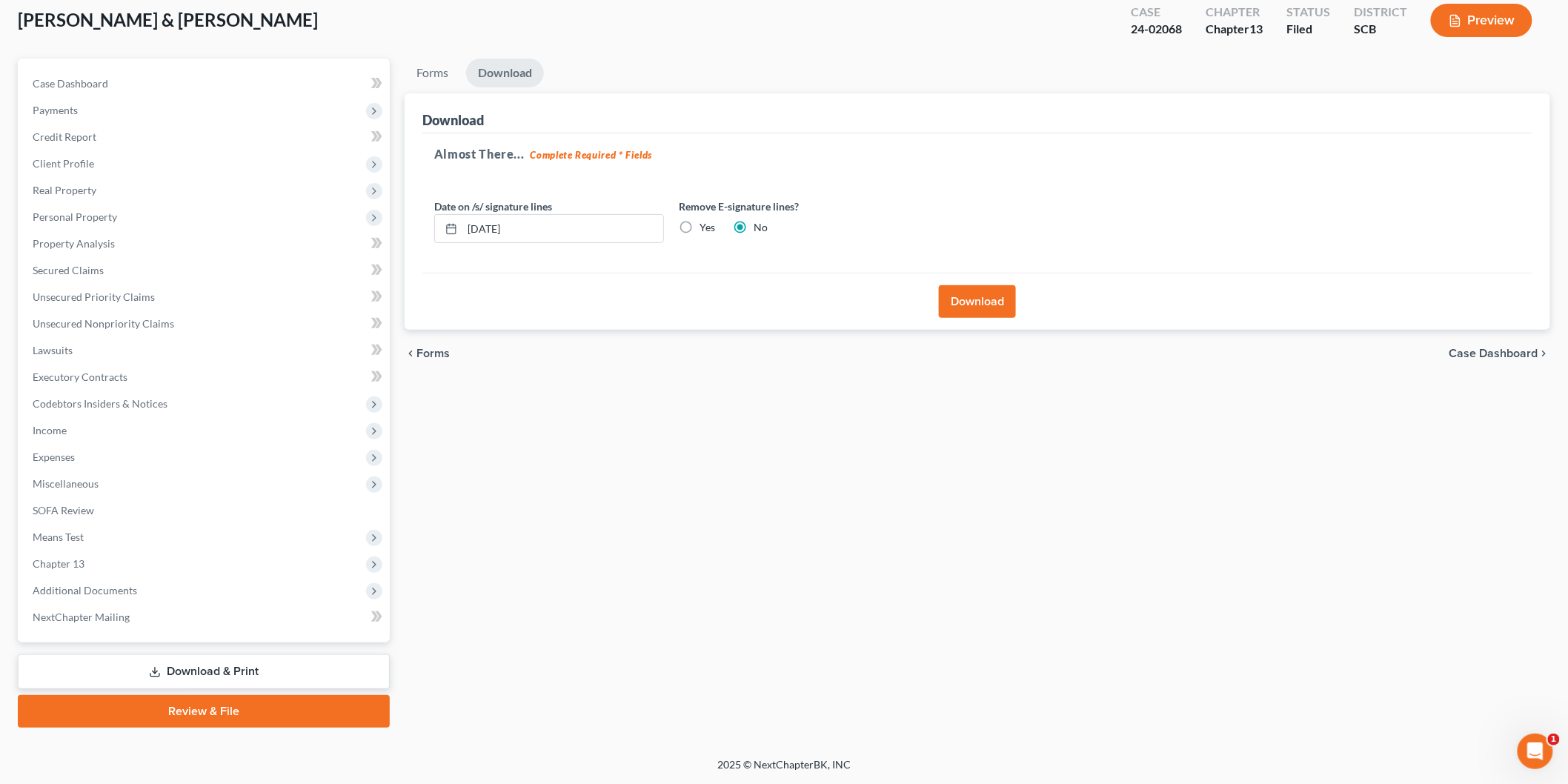
scroll to position [81, 0]
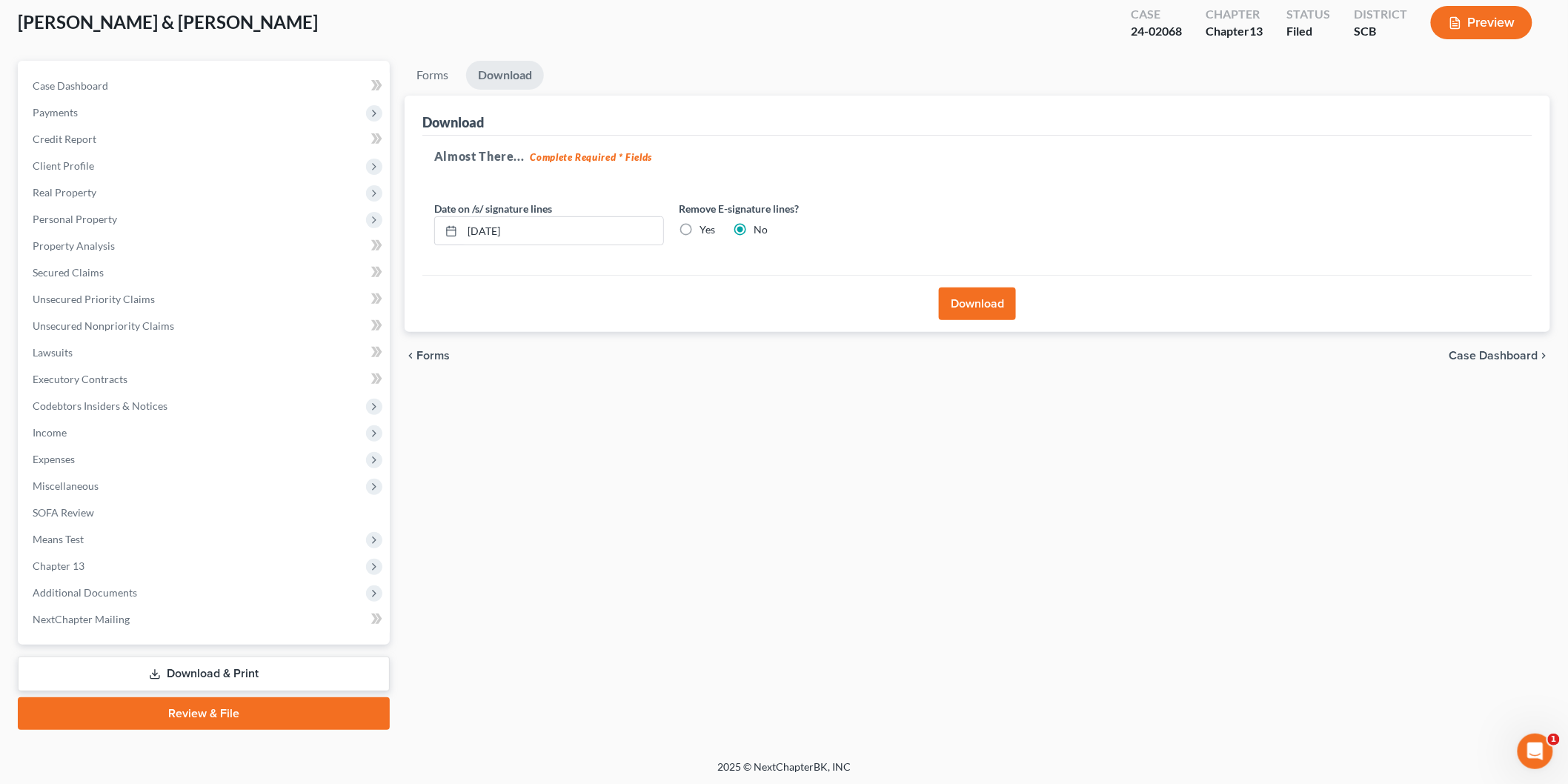
click at [1012, 298] on button "Download" at bounding box center [977, 304] width 77 height 33
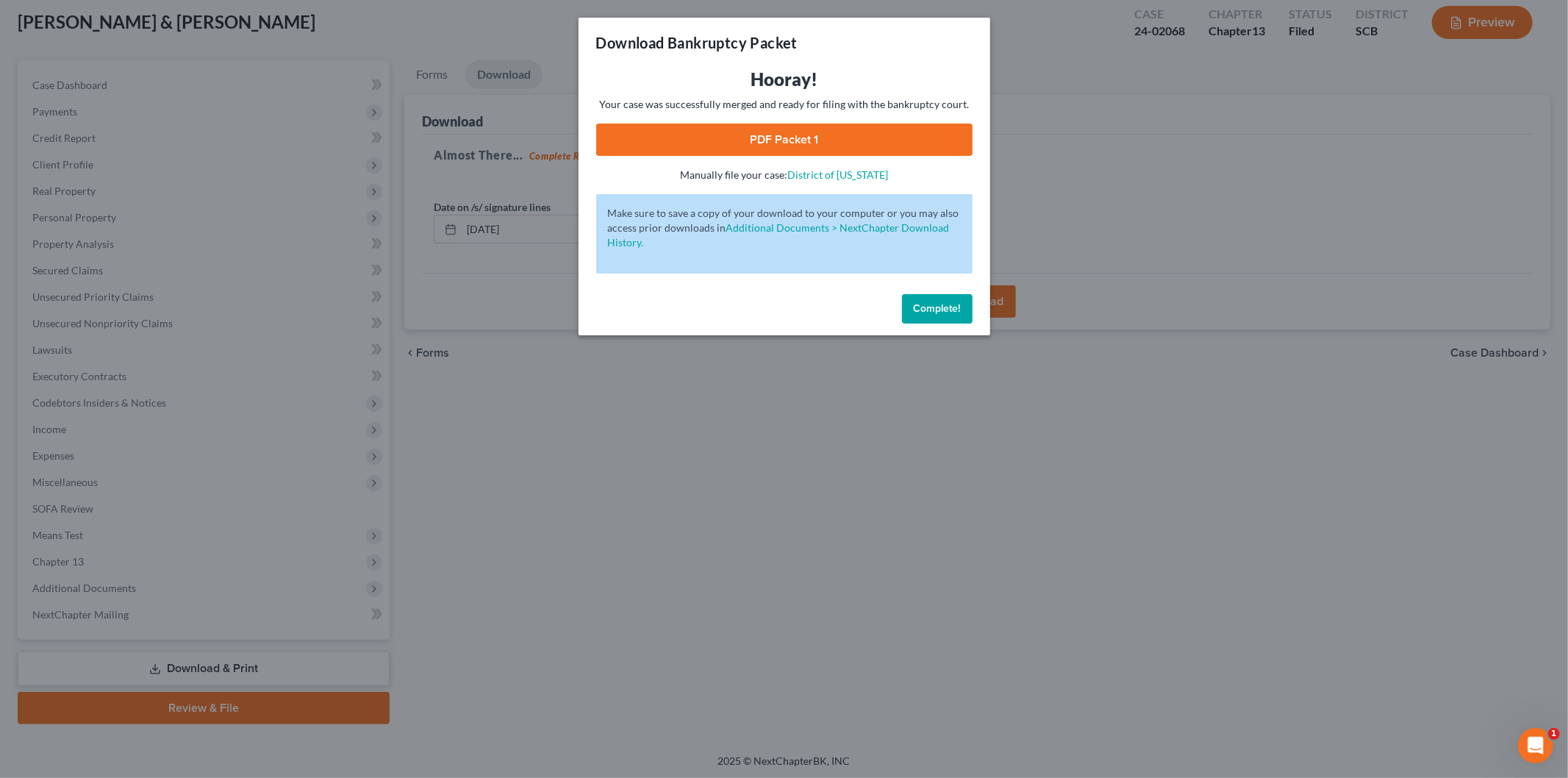
click at [709, 131] on link "PDF Packet 1" at bounding box center [784, 140] width 377 height 32
click at [928, 318] on button "Complete!" at bounding box center [937, 309] width 70 height 29
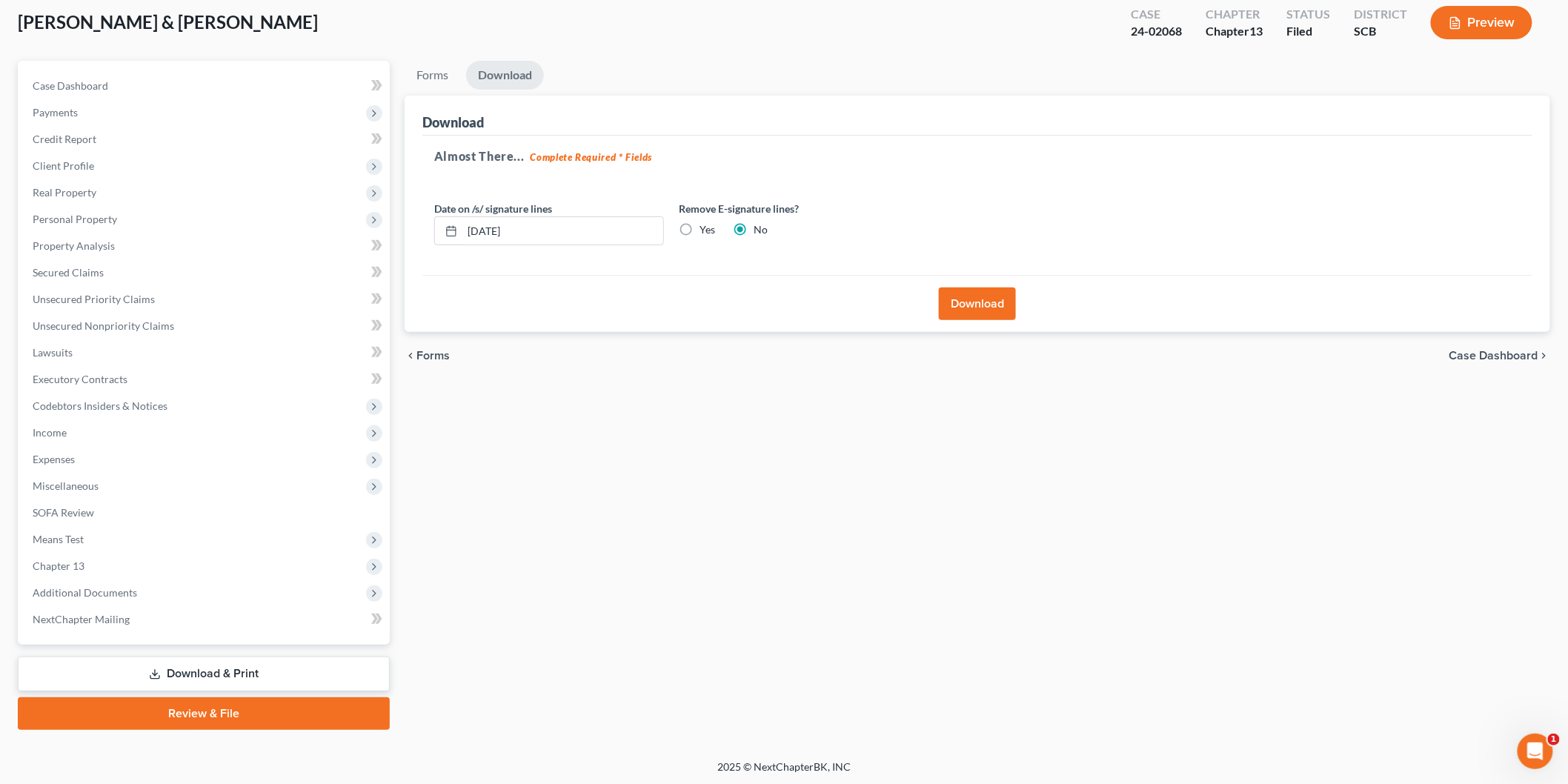
click at [182, 430] on span "Income" at bounding box center [205, 432] width 369 height 27
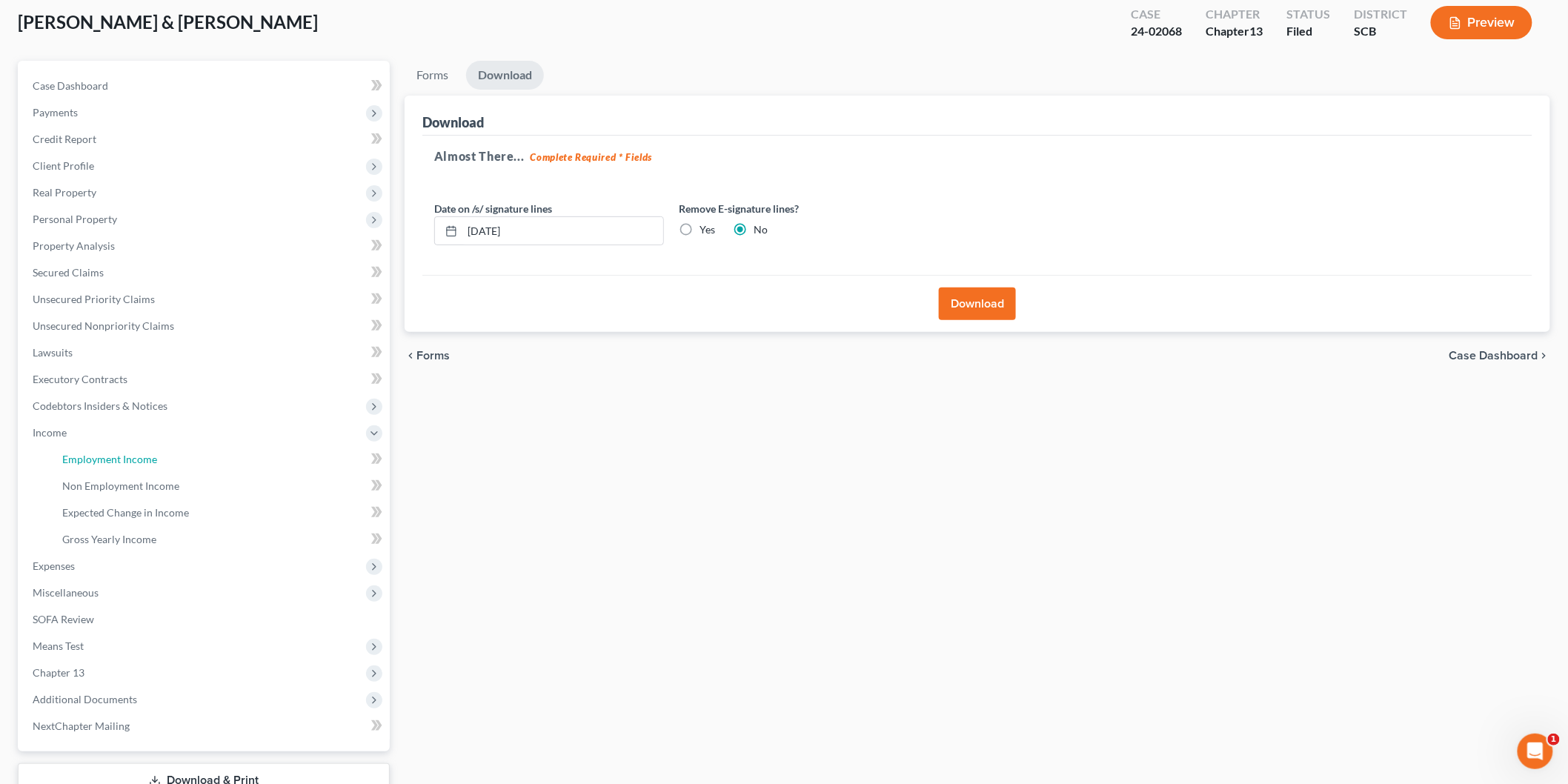
click at [172, 458] on link "Employment Income" at bounding box center [220, 459] width 339 height 27
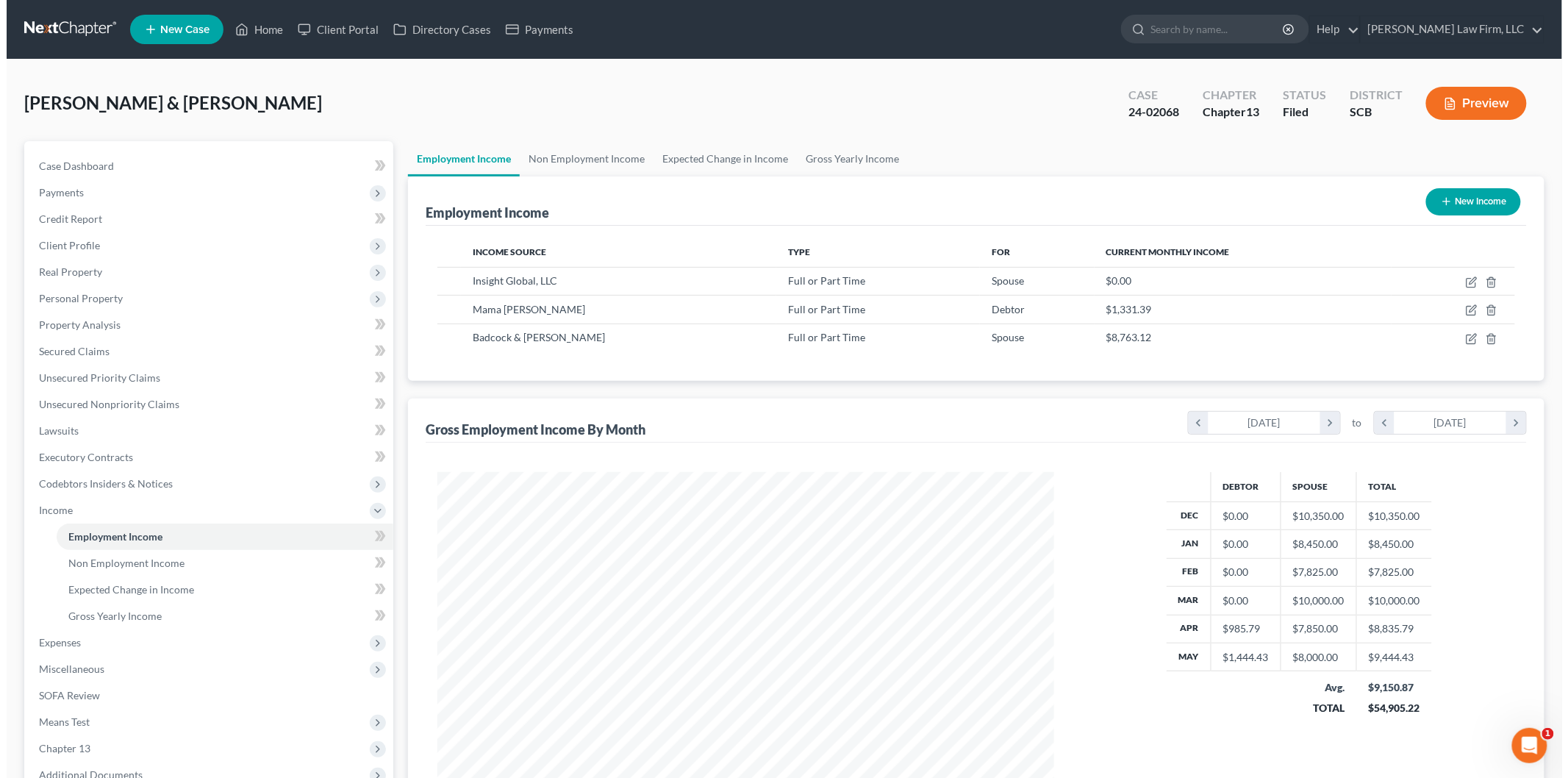
scroll to position [307, 645]
click at [1463, 310] on icon "button" at bounding box center [1465, 310] width 12 height 12
select select "0"
select select "42"
select select "0"
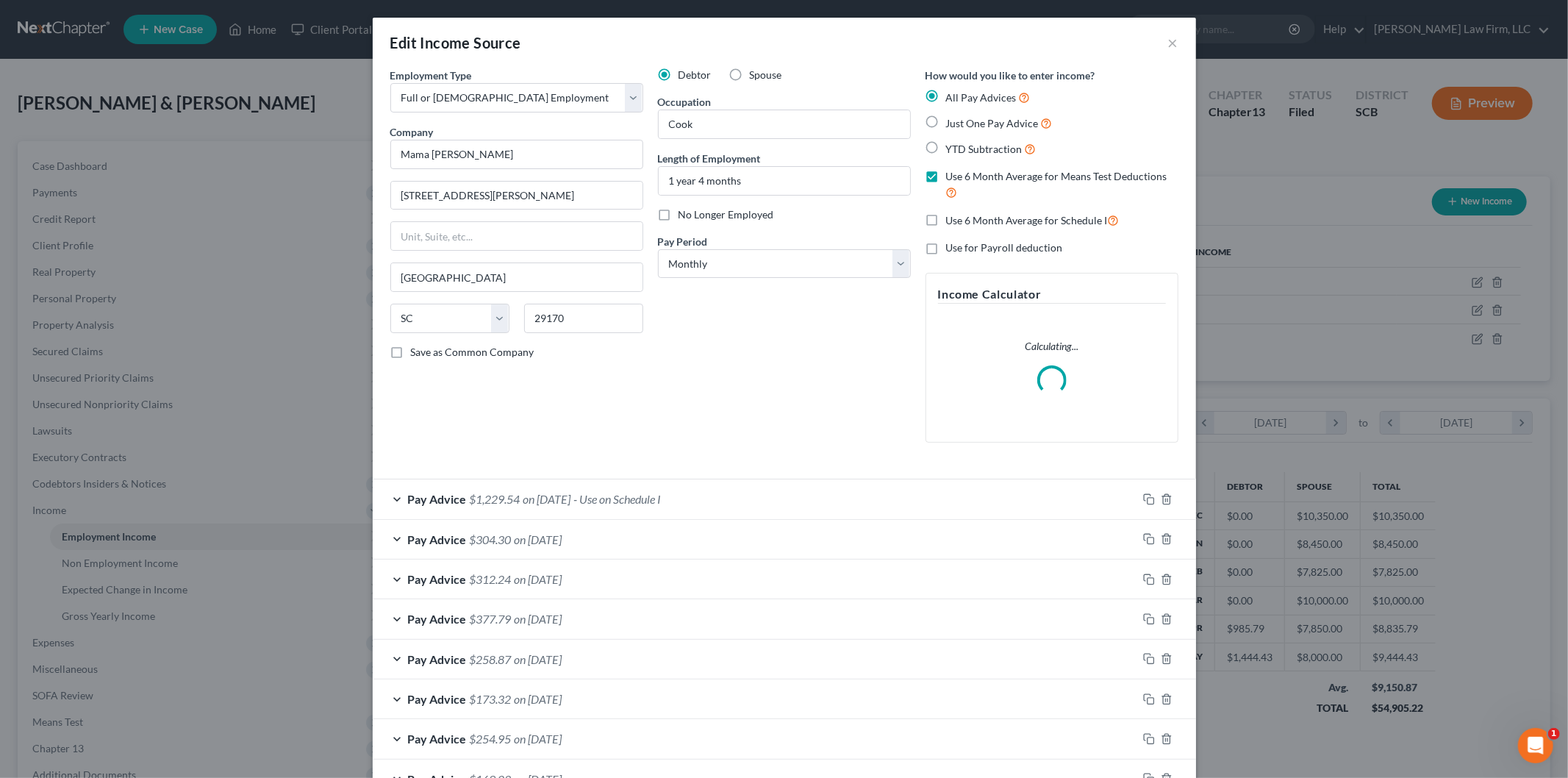
scroll to position [310, 652]
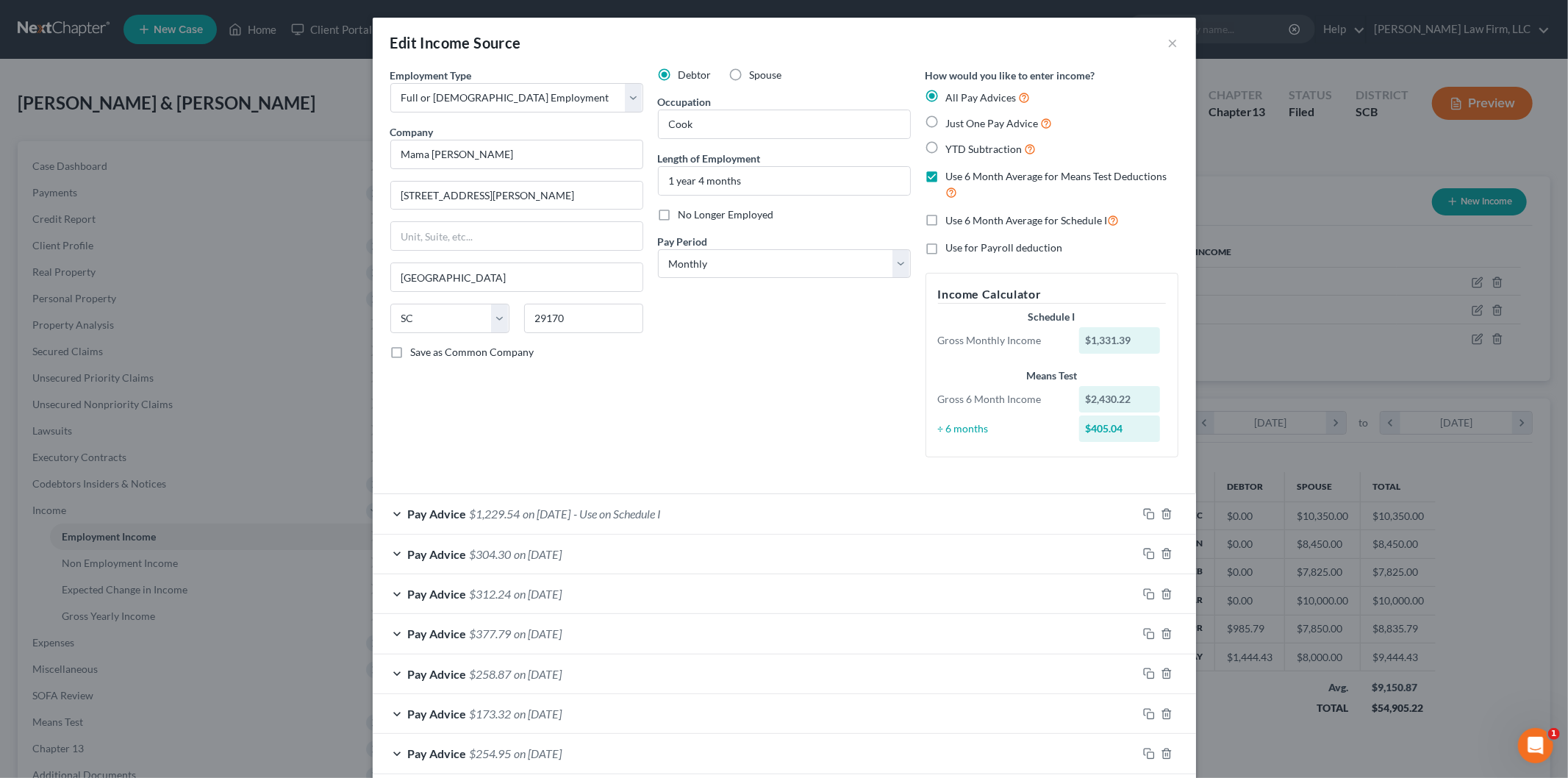
click at [554, 511] on span "on [DATE]" at bounding box center [547, 514] width 48 height 14
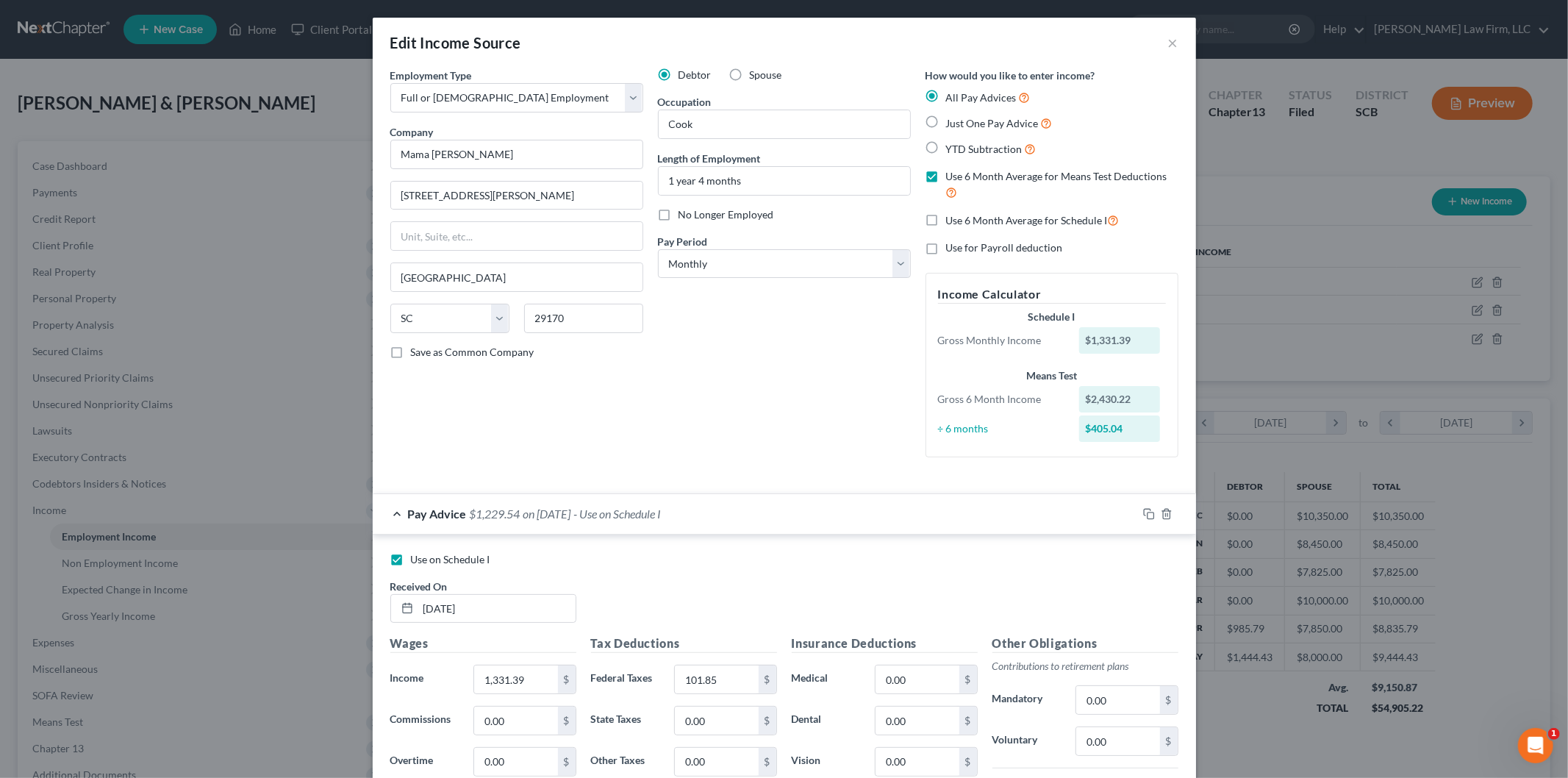
click at [611, 518] on span "- Use on Schedule I" at bounding box center [618, 514] width 88 height 14
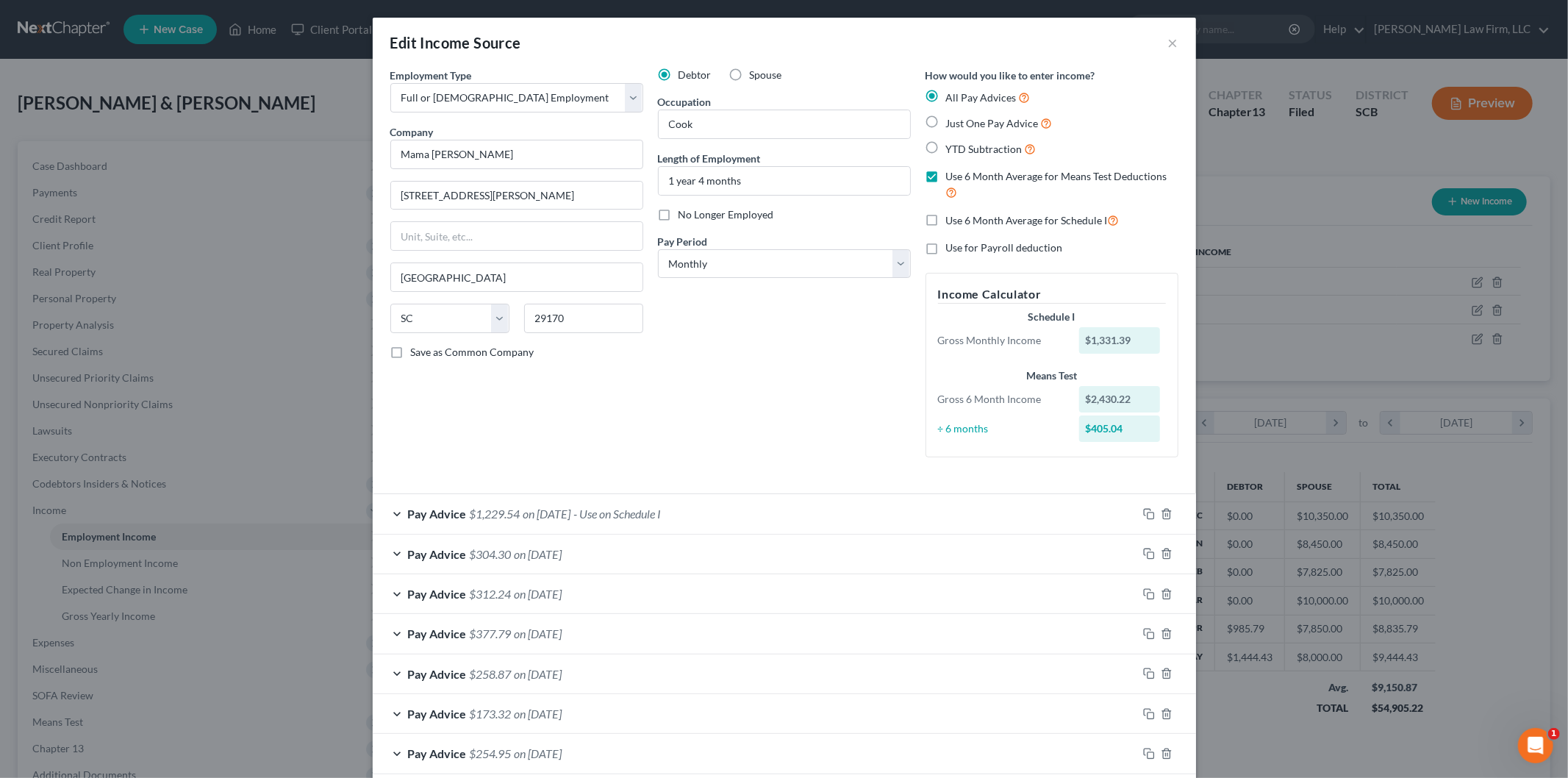
click at [574, 526] on div "Pay Advice $1,229.54 on [DATE] - Use on Schedule I" at bounding box center [755, 514] width 765 height 39
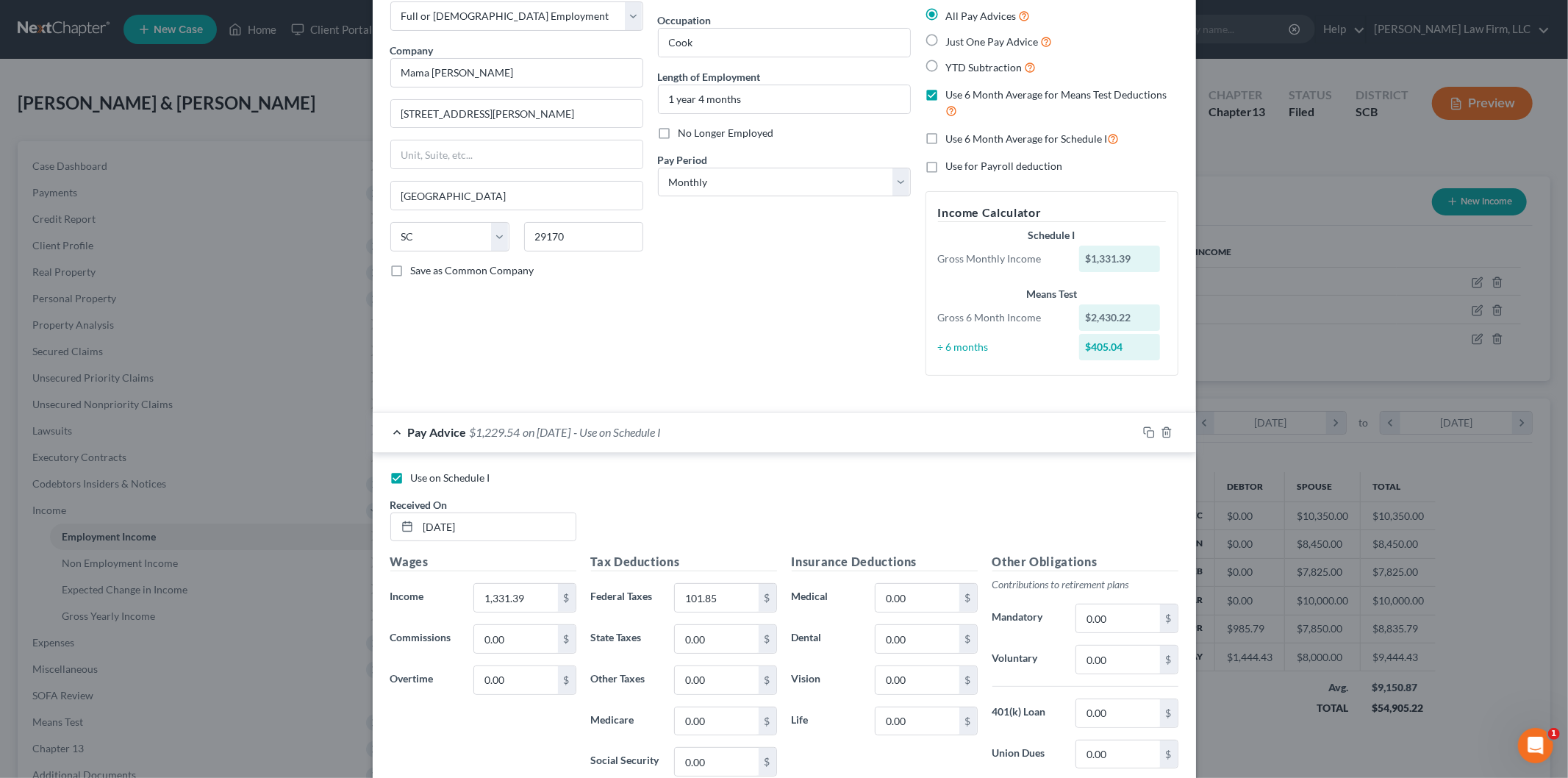
scroll to position [245, 0]
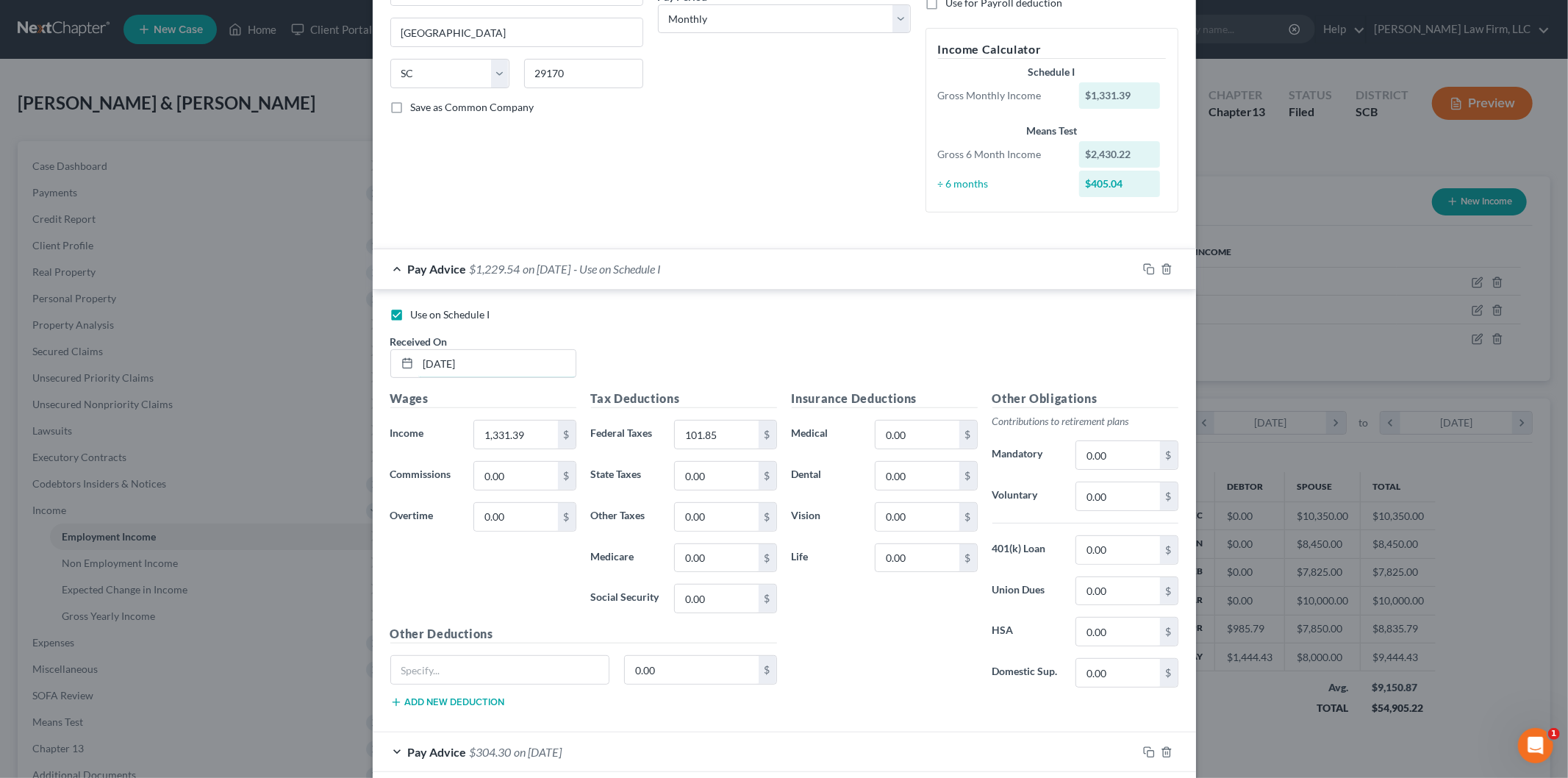
click at [495, 363] on input "[DATE]" at bounding box center [497, 364] width 157 height 28
type input "[DATE]"
click at [531, 437] on input "1,331.39" at bounding box center [516, 434] width 83 height 28
type input "1,442.79"
click at [738, 441] on input "101.85" at bounding box center [716, 434] width 83 height 28
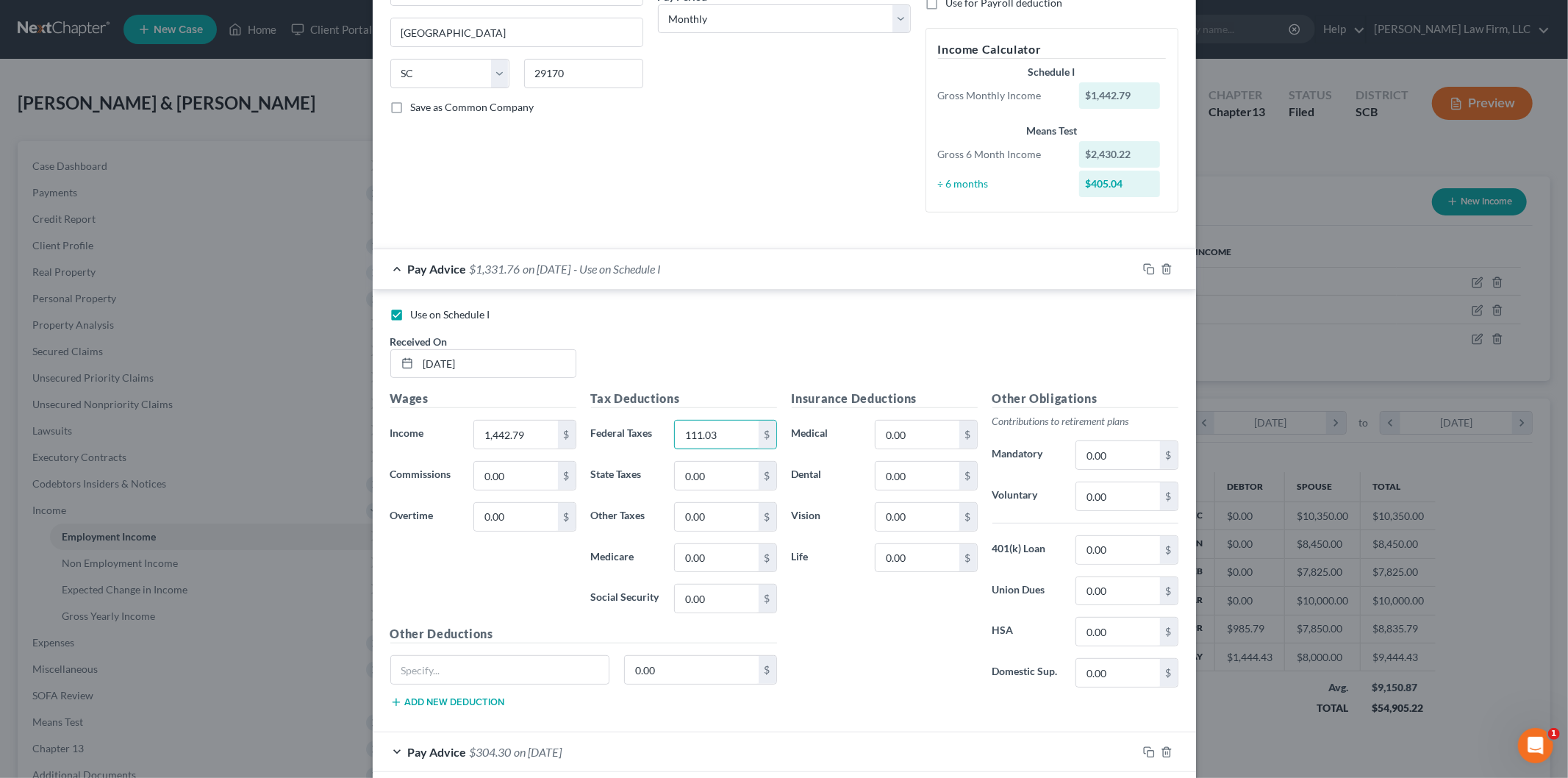
type input "111.03"
click at [864, 656] on div "Insurance Deductions Medical 0.00 $ Dental 0.00 $ Vision 0.00 $ Life 0.00 $" at bounding box center [885, 545] width 201 height 310
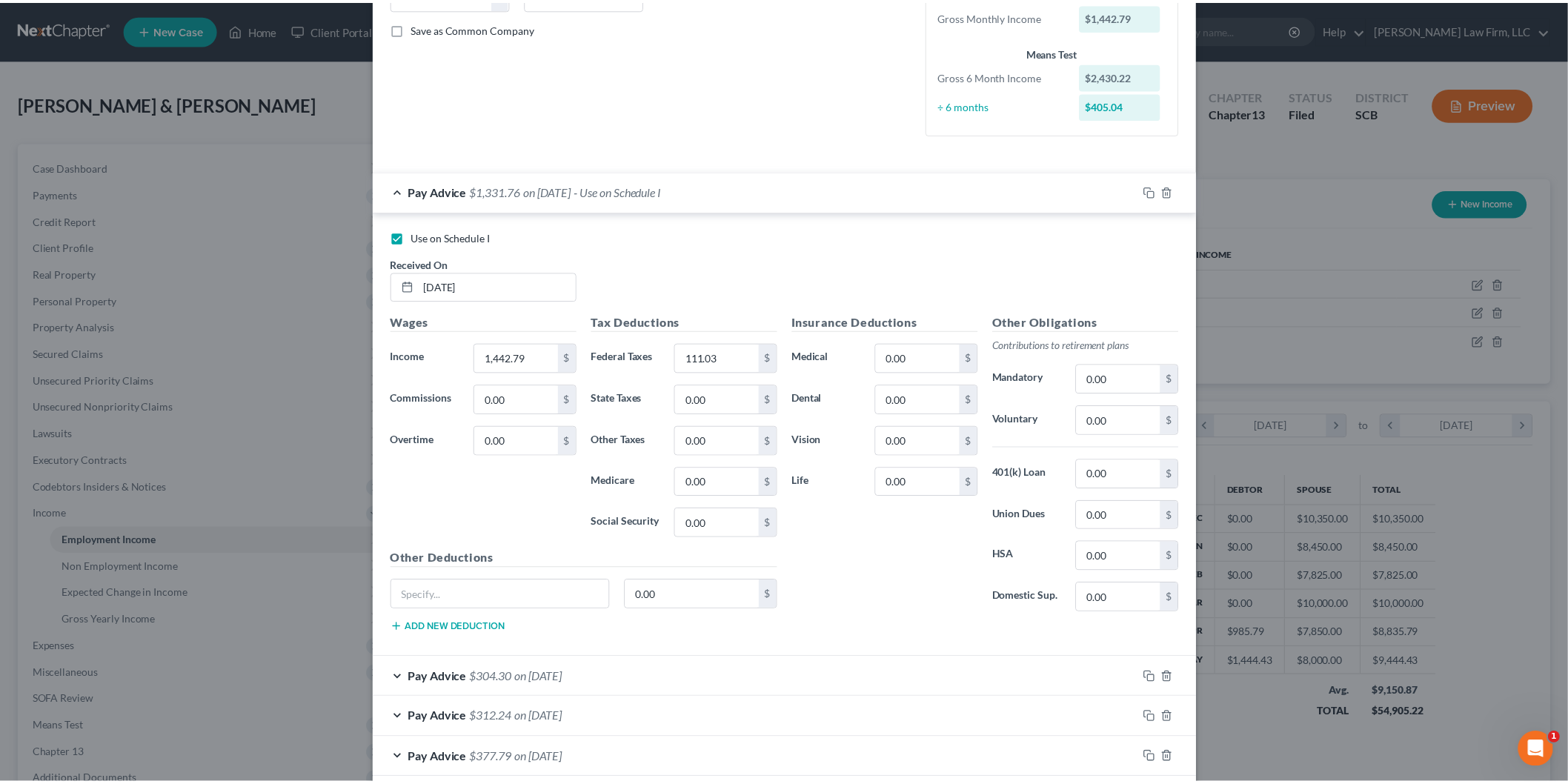
scroll to position [645, 0]
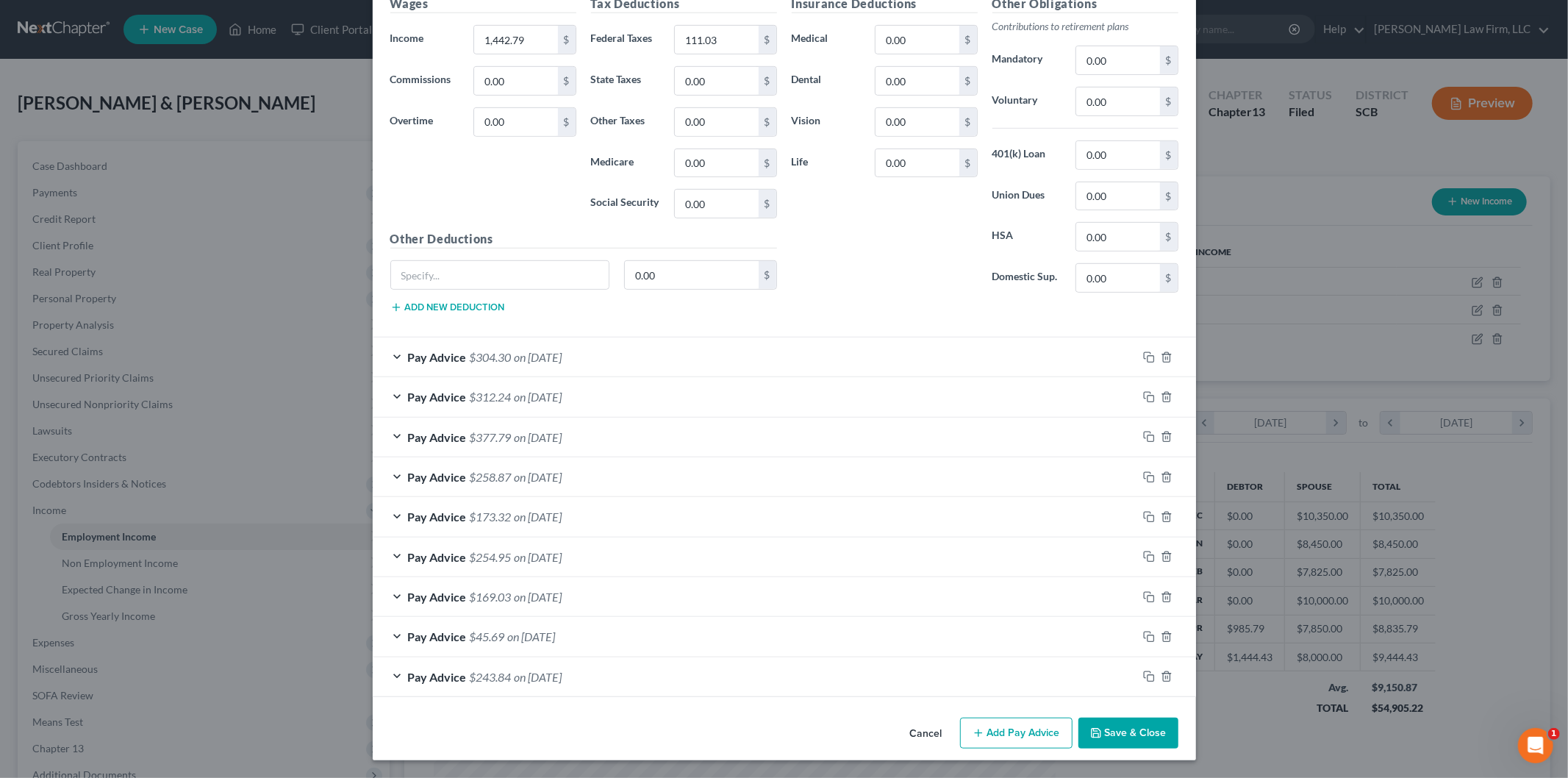
click at [1127, 725] on button "Save & Close" at bounding box center [1129, 733] width 100 height 31
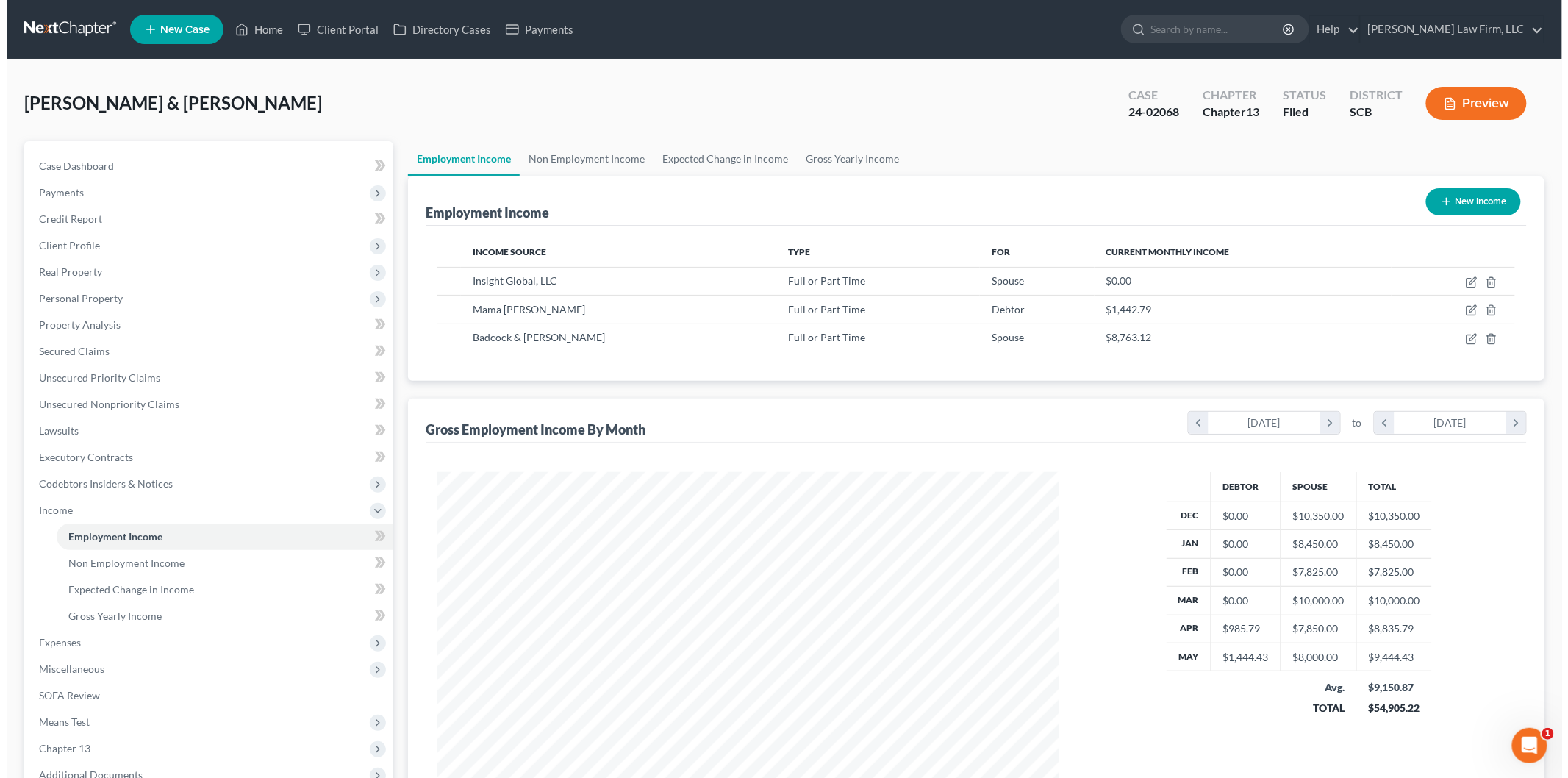
scroll to position [735335, 734602]
click at [1446, 99] on icon "button" at bounding box center [1444, 104] width 9 height 11
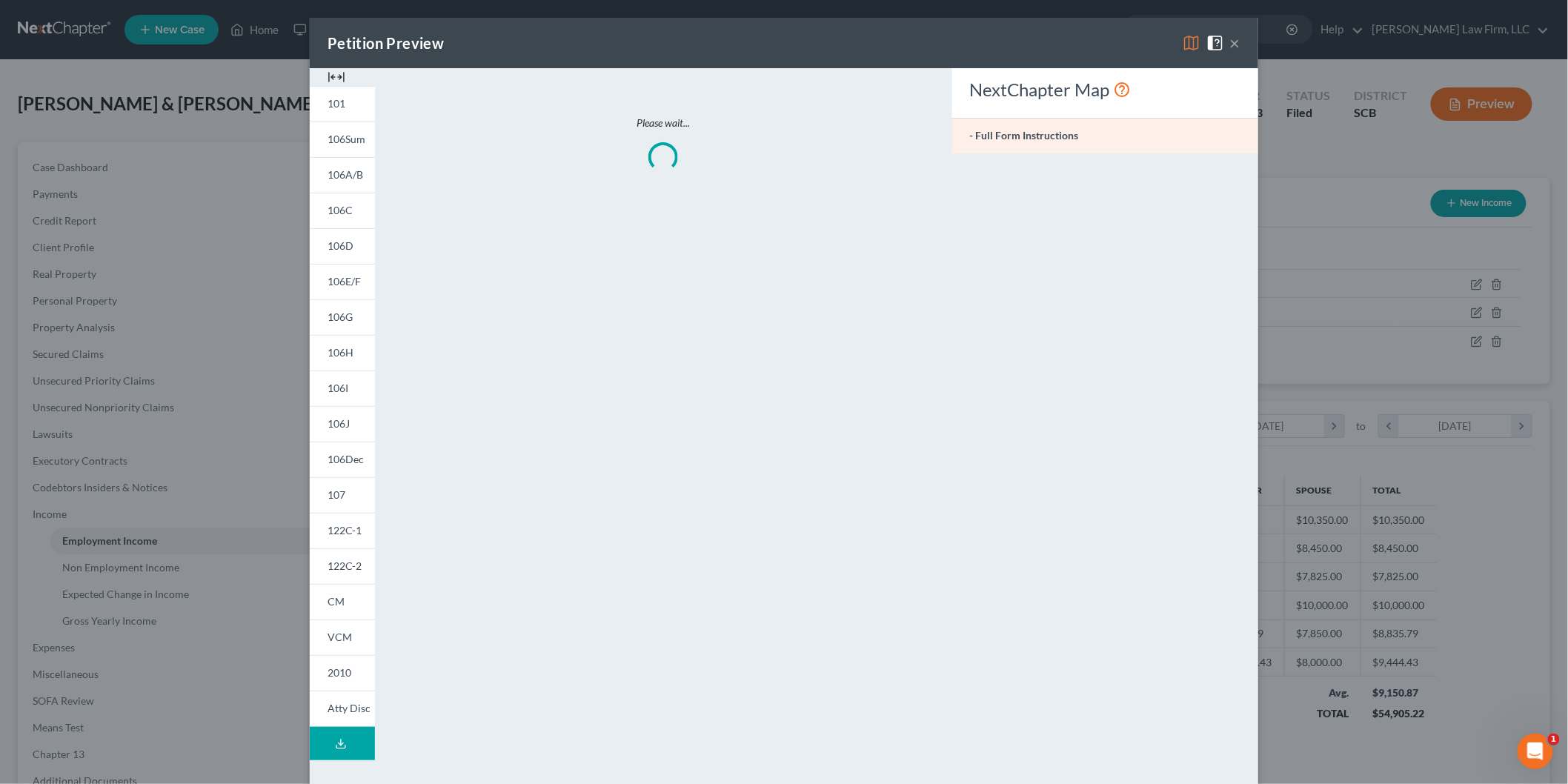
scroll to position [313, 657]
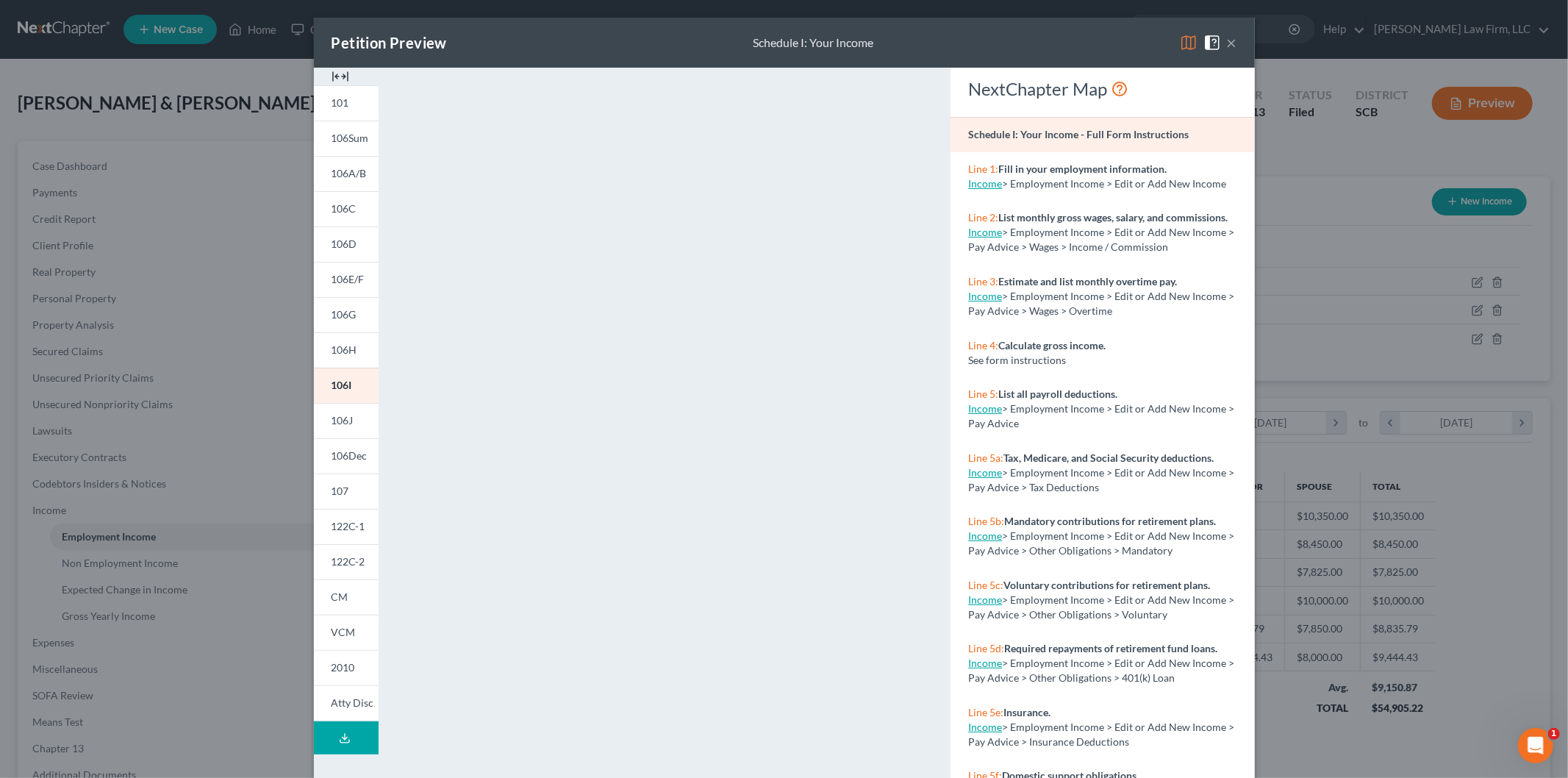
click at [334, 413] on link "106J" at bounding box center [347, 421] width 65 height 36
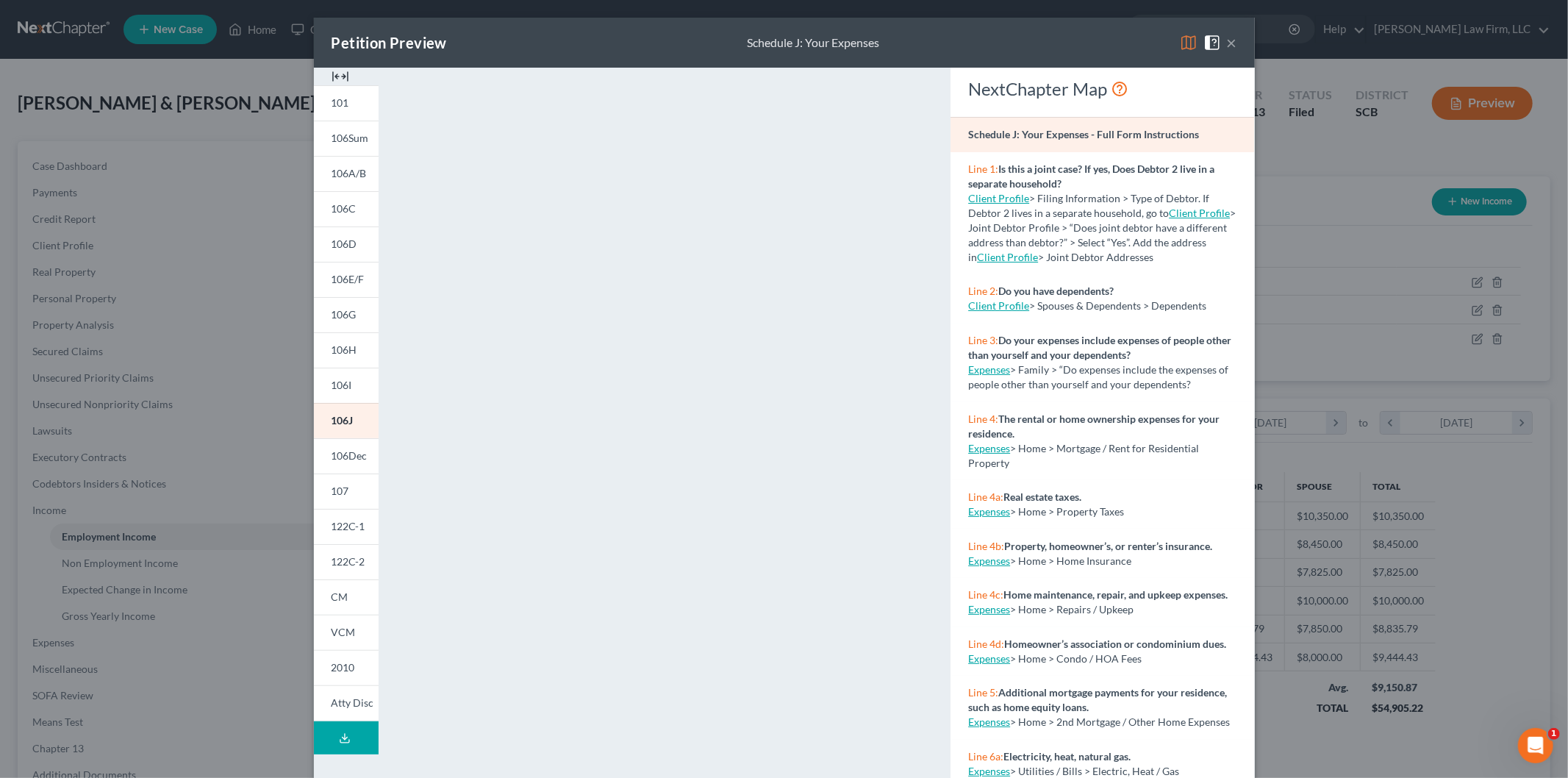
click at [1227, 37] on button "×" at bounding box center [1232, 42] width 11 height 17
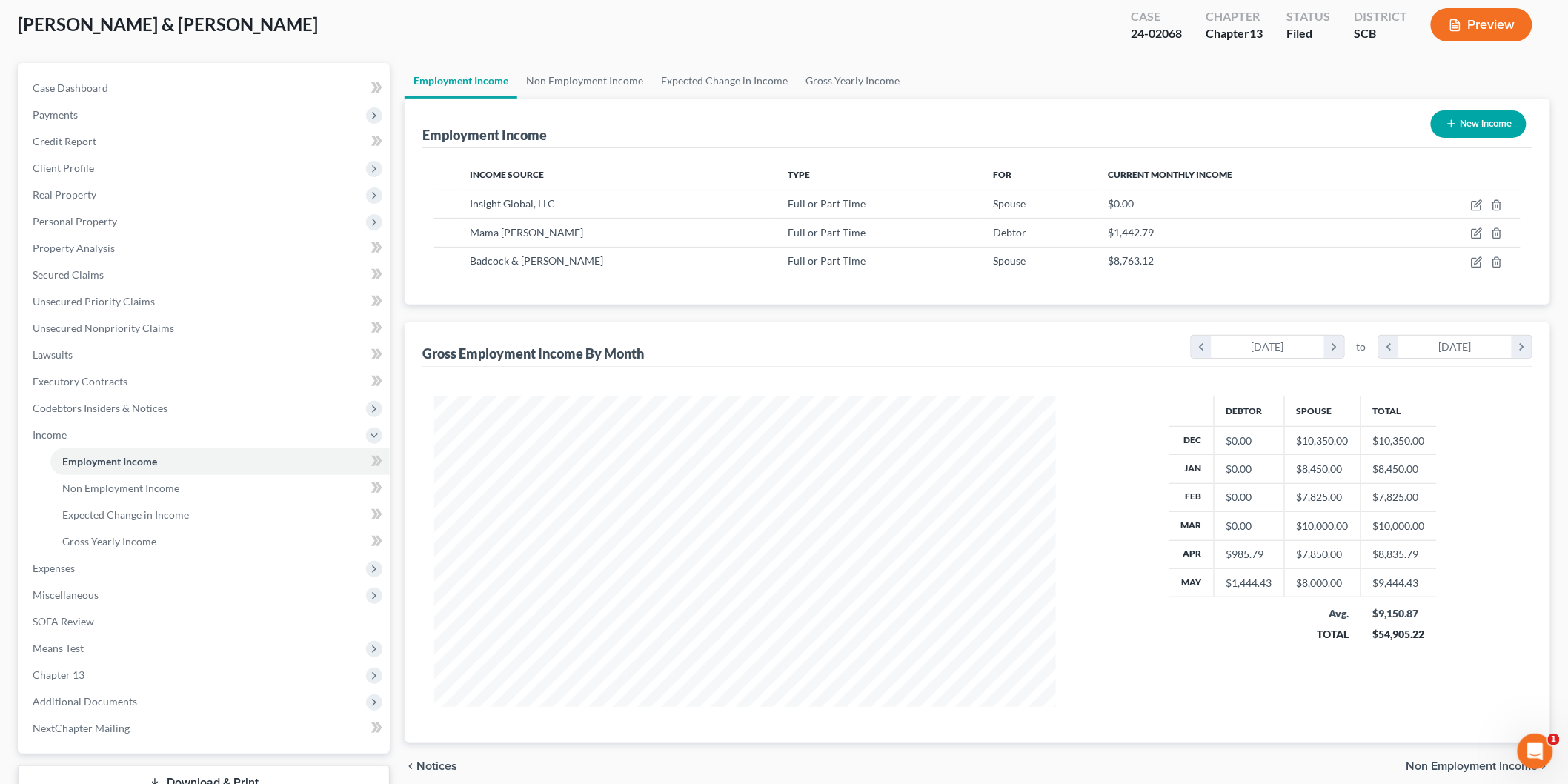
scroll to position [188, 0]
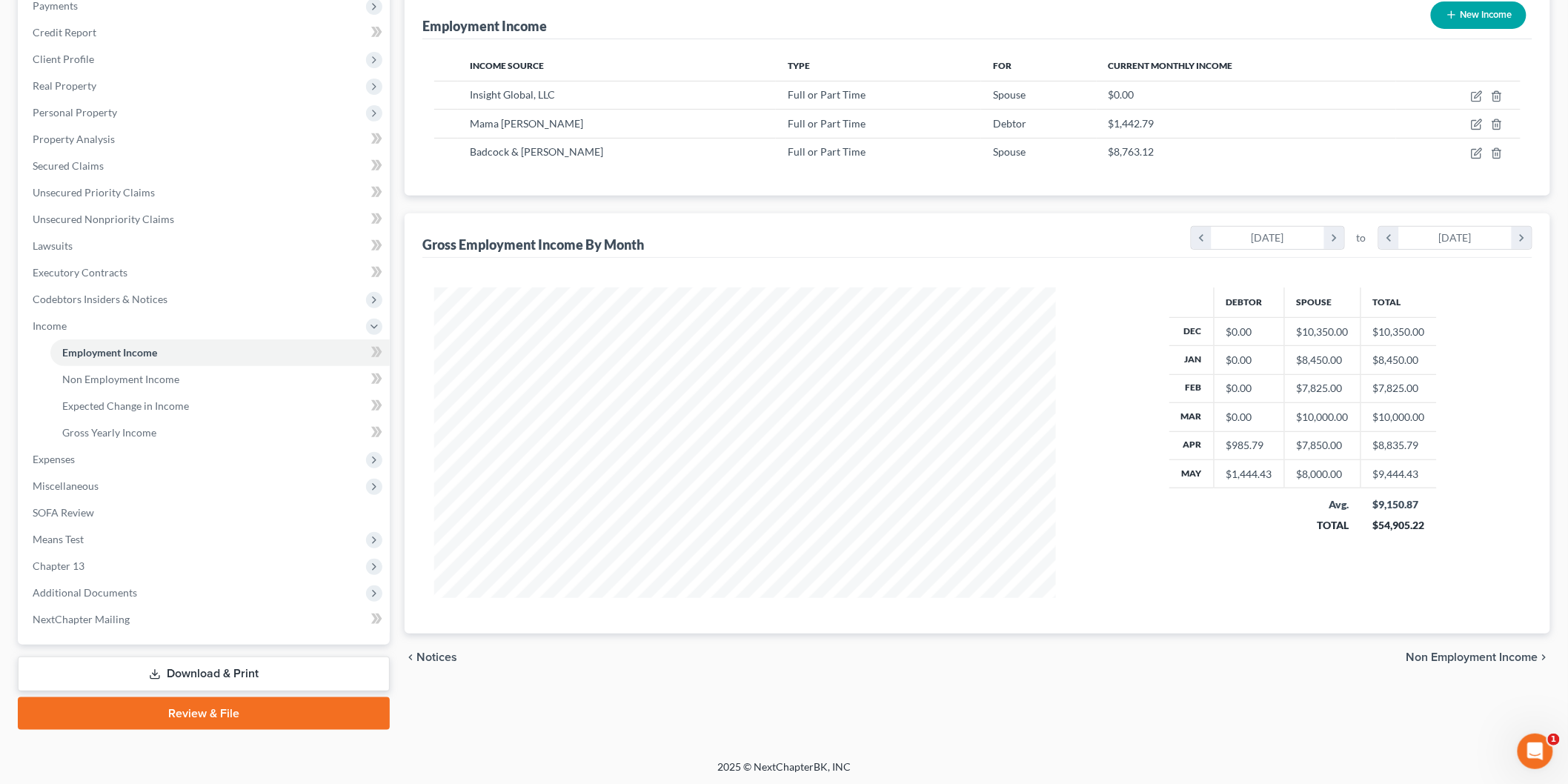
click at [215, 663] on link "Download & Print" at bounding box center [203, 674] width 372 height 35
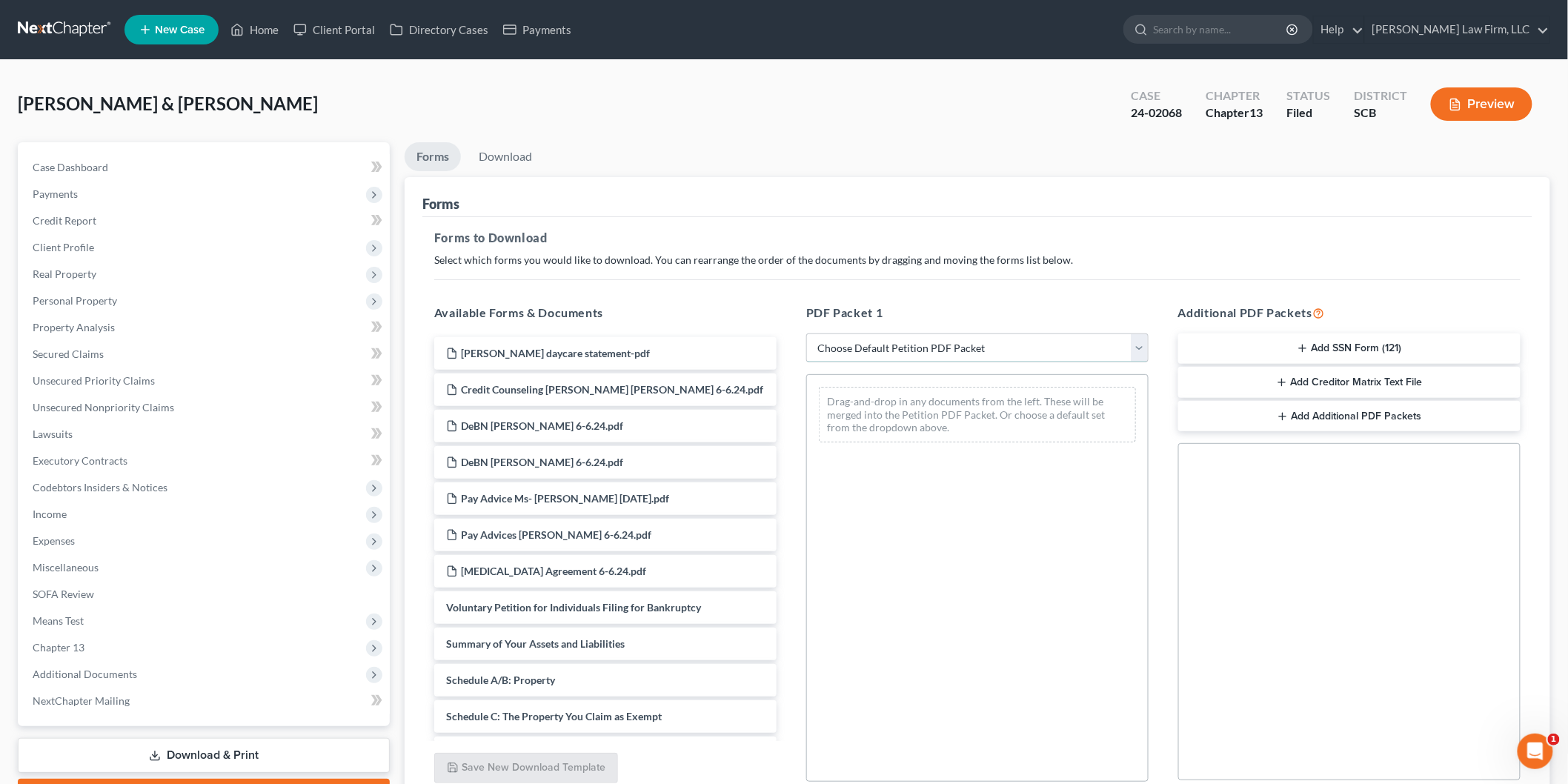
click at [867, 345] on select "Choose Default Petition PDF Packet Complete Bankruptcy Petition (all forms and …" at bounding box center [978, 348] width 342 height 30
select select "2"
click at [806, 333] on select "Choose Default Petition PDF Packet Complete Bankruptcy Petition (all forms and …" at bounding box center [978, 348] width 342 height 30
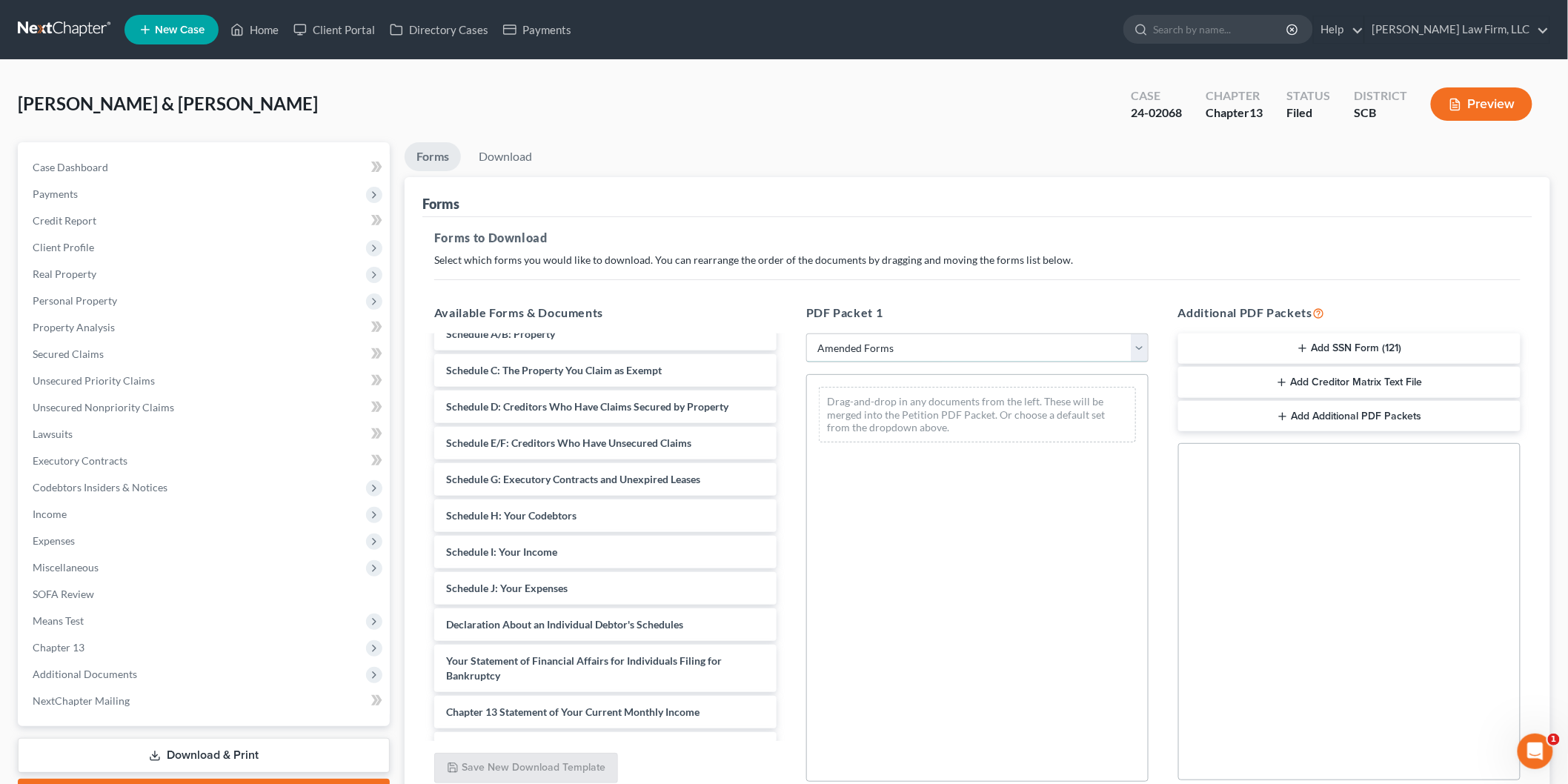
scroll to position [247, 0]
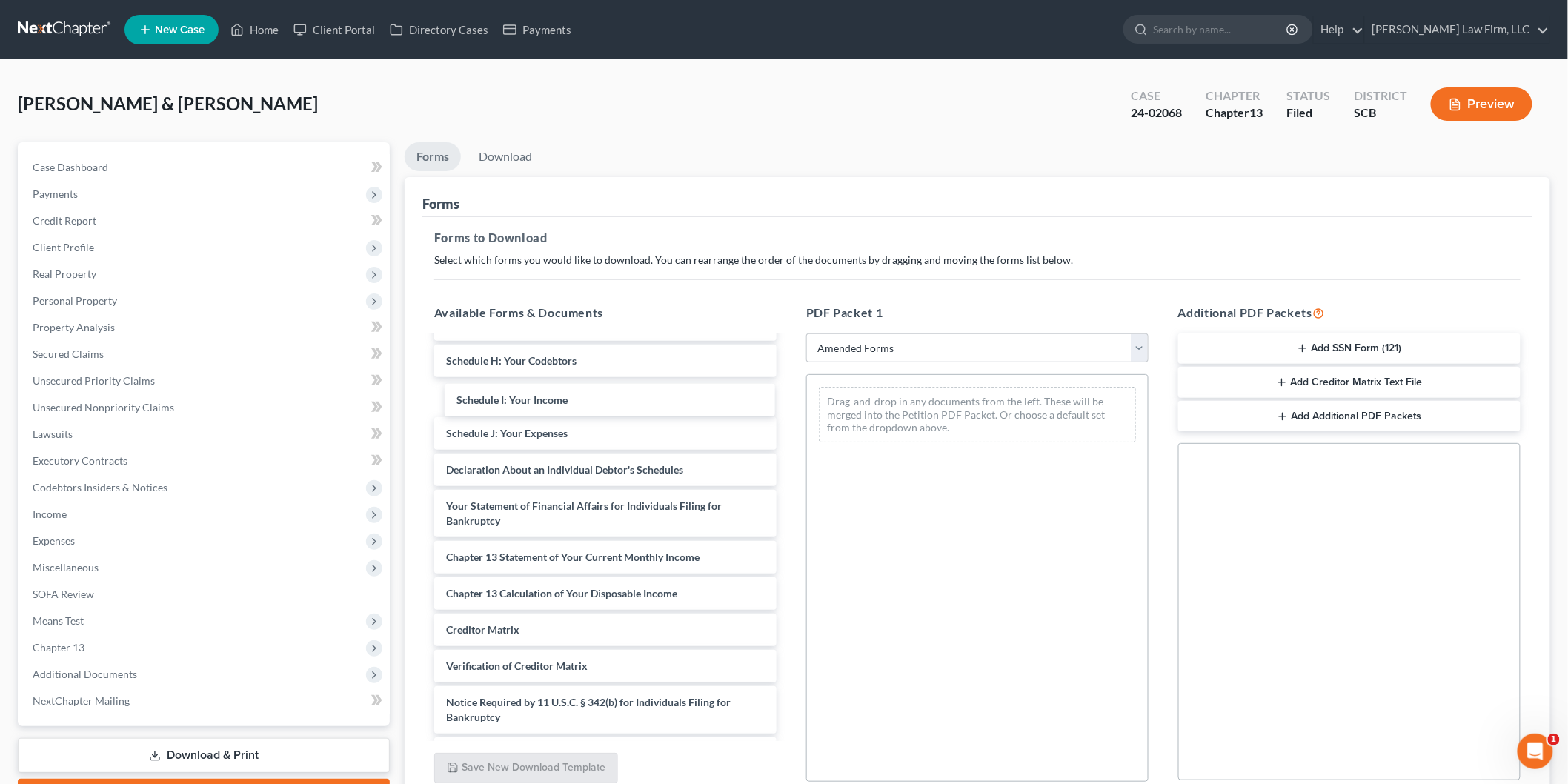
drag, startPoint x: 507, startPoint y: 382, endPoint x: 744, endPoint y: 428, distance: 241.4
click at [788, 432] on div "Schedule I: Your Income Voluntary Petition for Individuals Filing for Bankruptc…" at bounding box center [605, 430] width 366 height 680
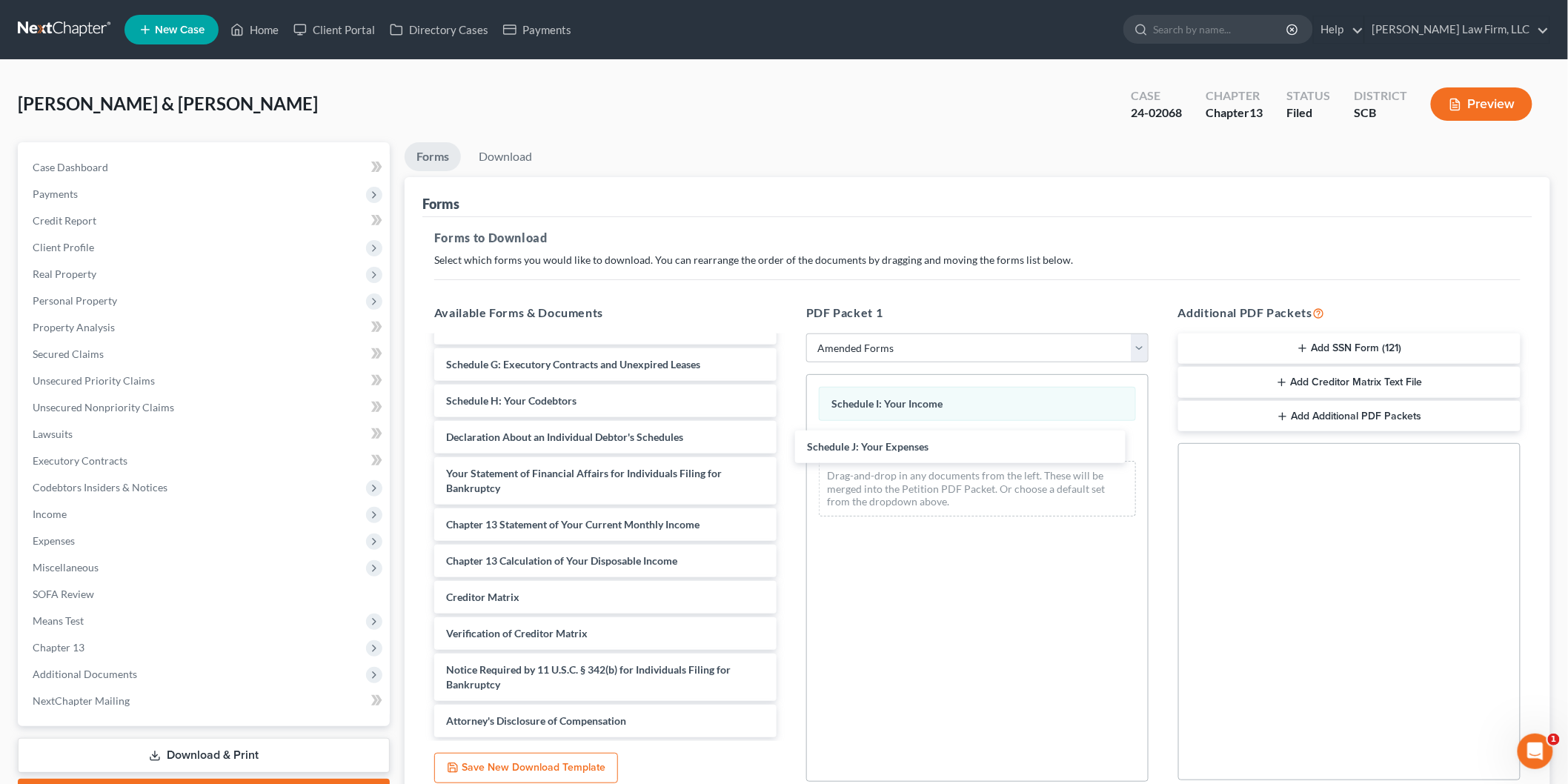
drag, startPoint x: 475, startPoint y: 406, endPoint x: 827, endPoint y: 425, distance: 352.5
click at [788, 451] on div "Schedule J: Your Expenses Voluntary Petition for Individuals Filing for Bankrup…" at bounding box center [605, 434] width 366 height 607
drag, startPoint x: 541, startPoint y: 441, endPoint x: 918, endPoint y: 520, distance: 385.2
click at [788, 519] on div "Declaration About an Individual Debtor's Schedules Voluntary Petition for Indiv…" at bounding box center [605, 435] width 366 height 607
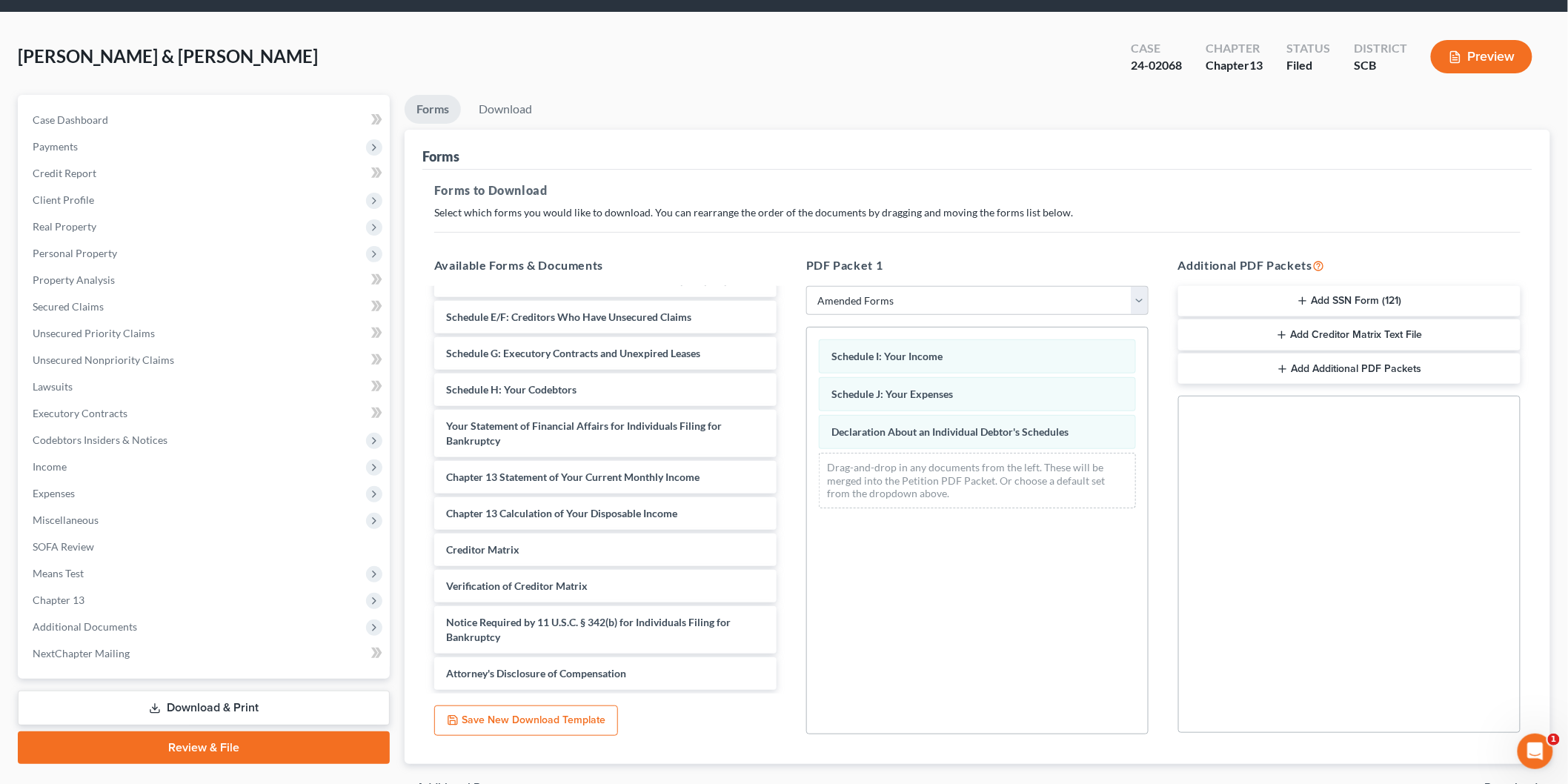
scroll to position [130, 0]
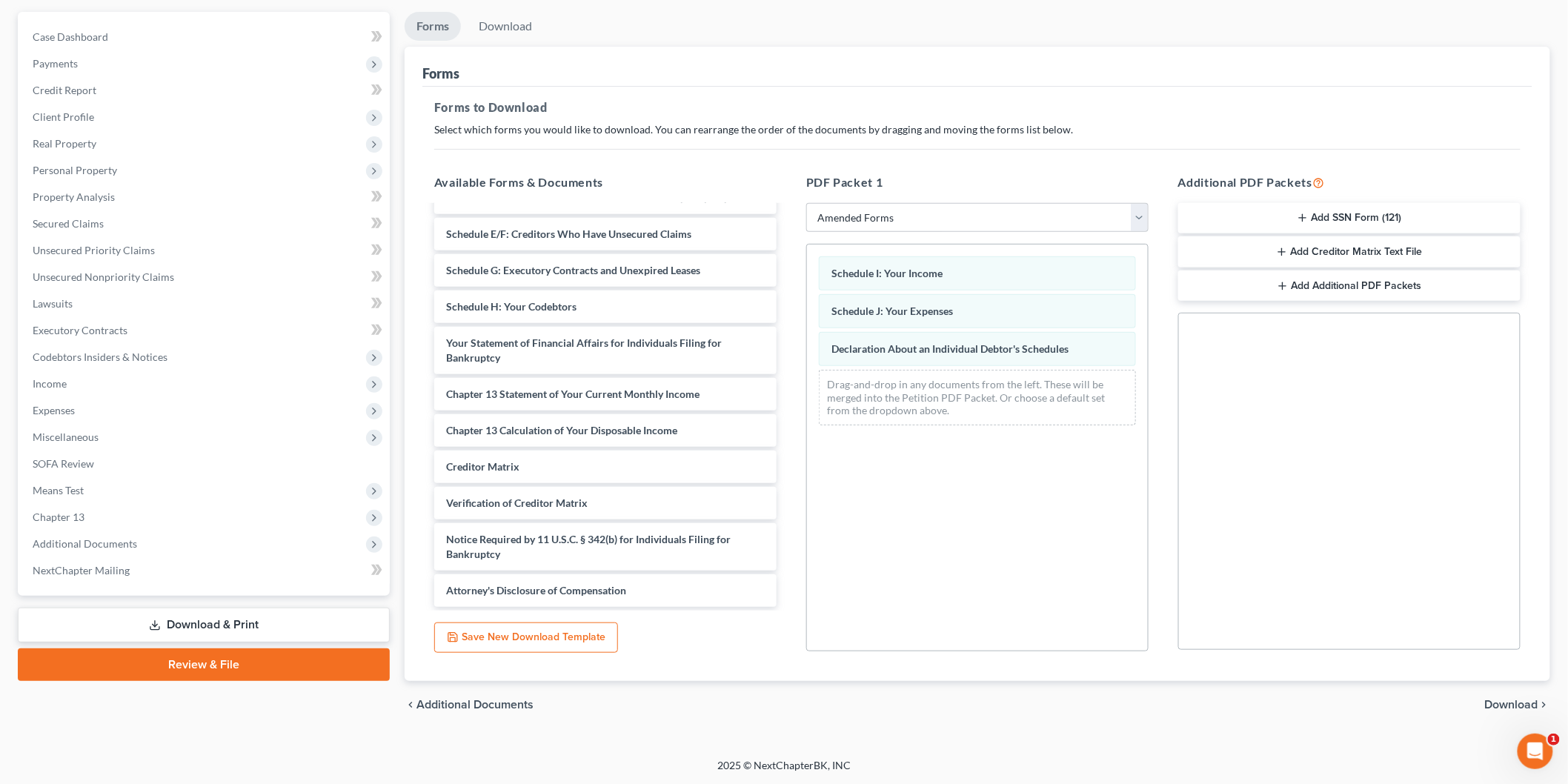
click at [1513, 703] on span "Download" at bounding box center [1512, 705] width 53 height 12
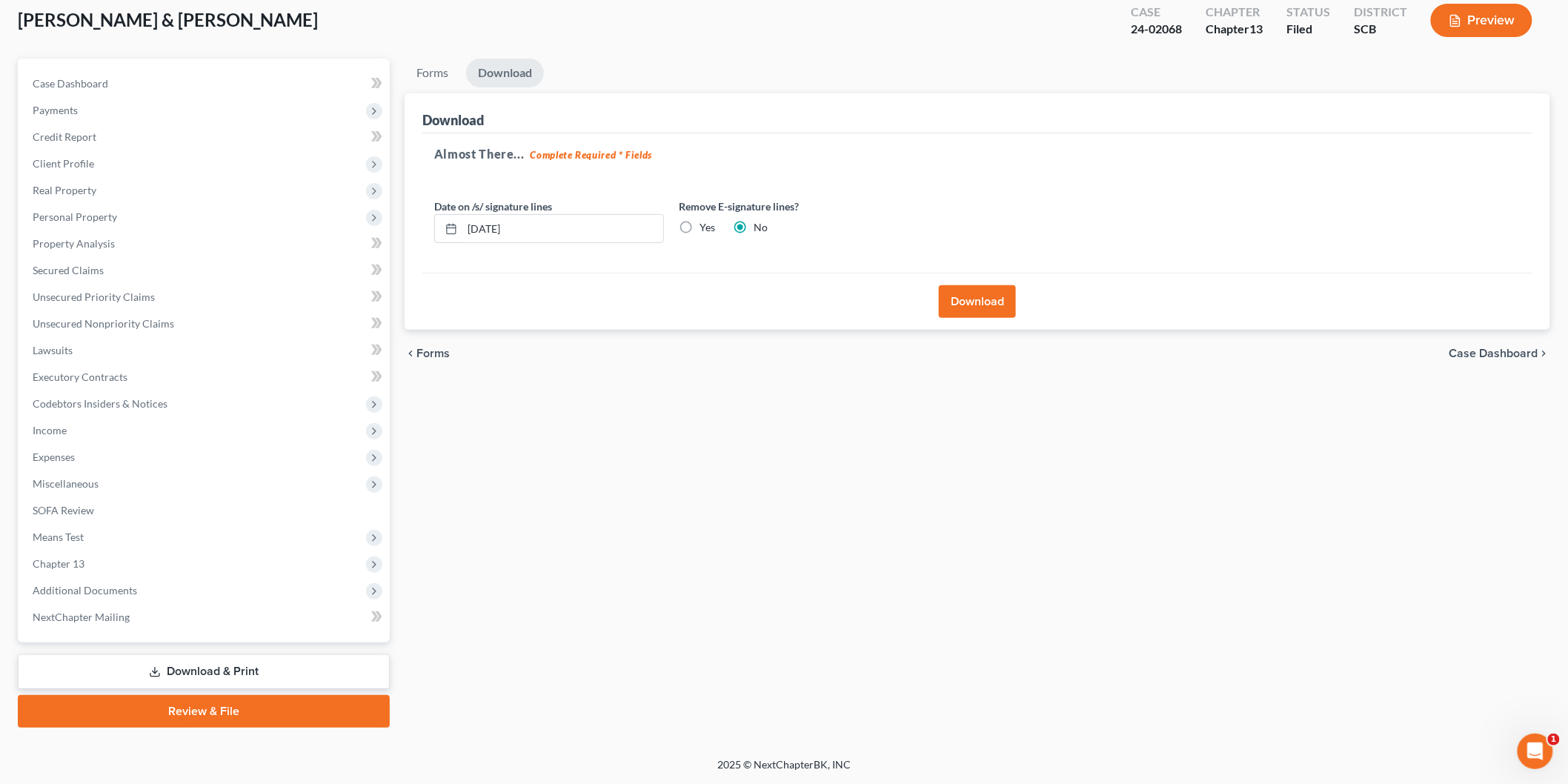
scroll to position [81, 0]
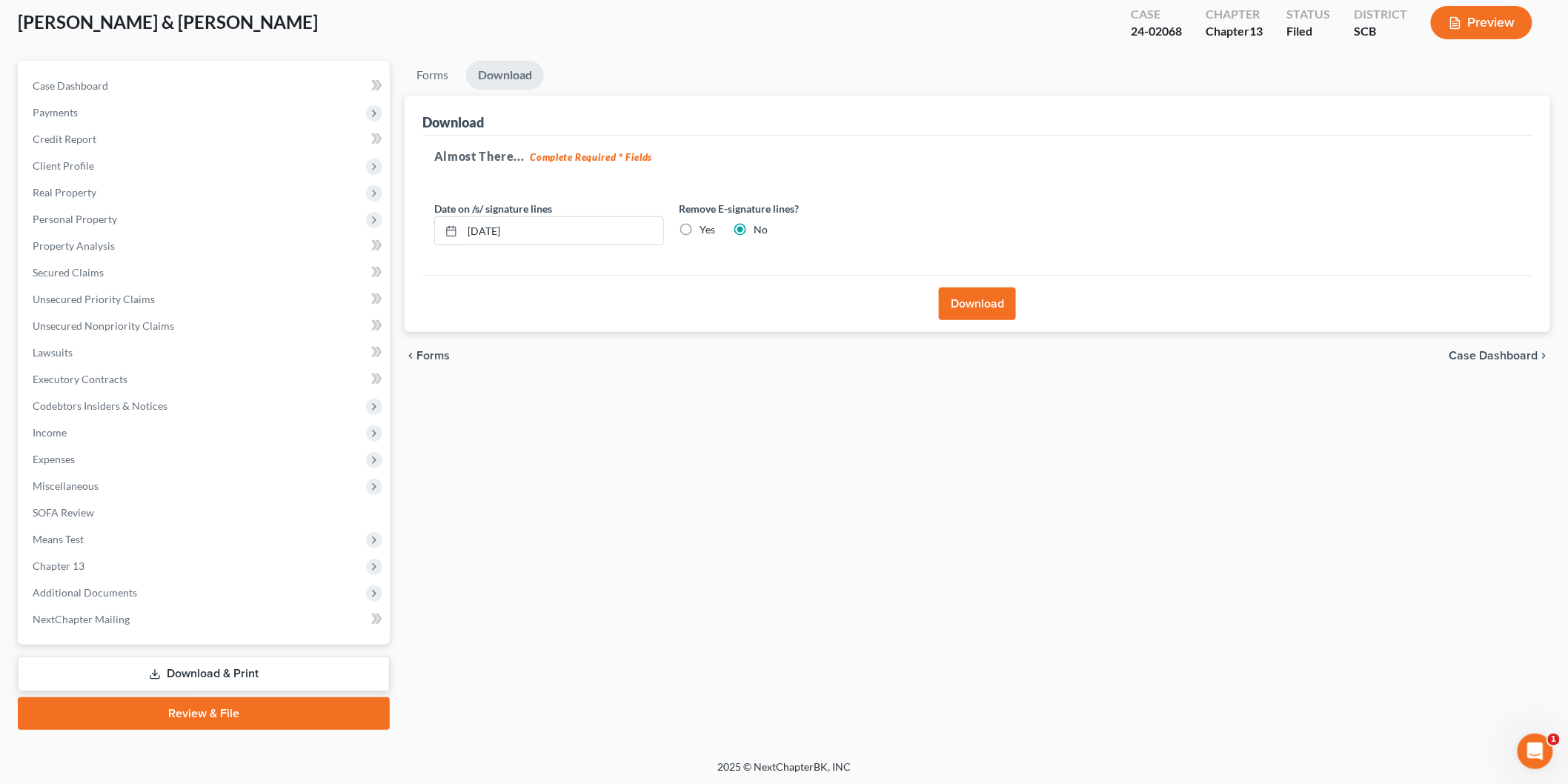
click at [699, 233] on label "Yes" at bounding box center [707, 229] width 15 height 14
click at [705, 232] on input "Yes" at bounding box center [710, 227] width 10 height 10
radio input "true"
radio input "false"
click at [968, 308] on button "Download" at bounding box center [977, 304] width 77 height 33
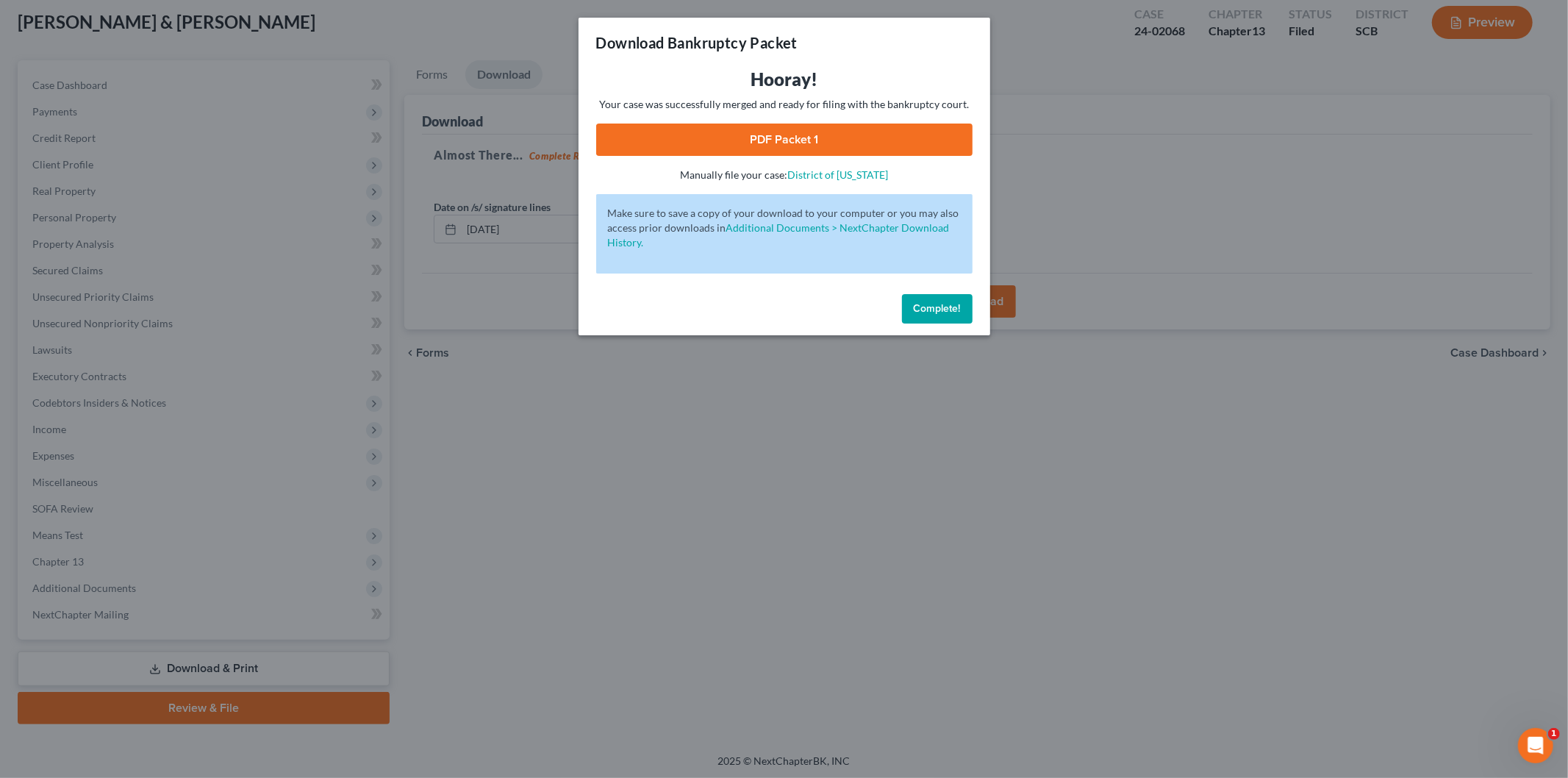
click at [750, 127] on link "PDF Packet 1" at bounding box center [784, 140] width 377 height 32
click at [919, 320] on button "Complete!" at bounding box center [937, 309] width 70 height 29
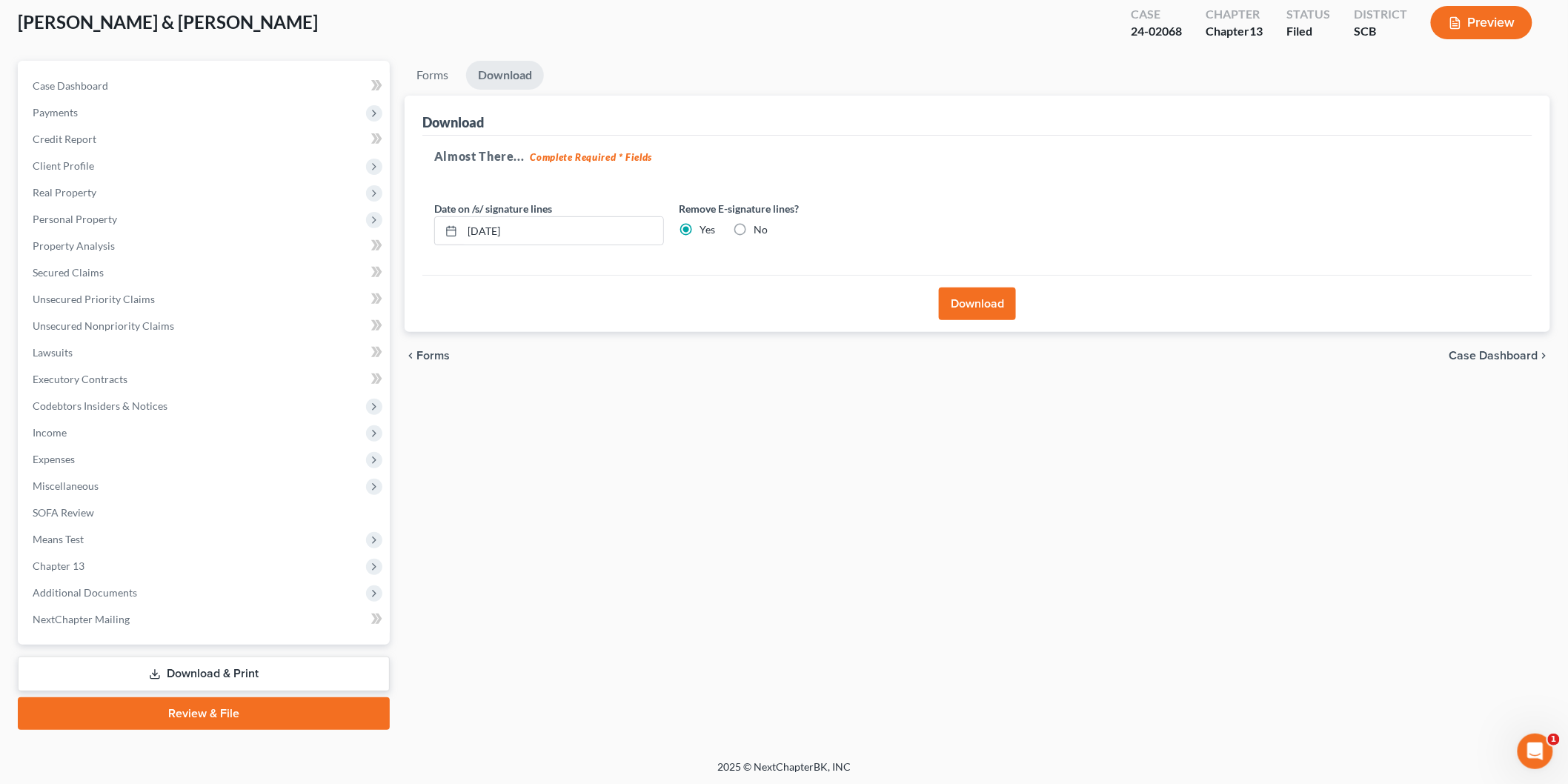
click at [116, 452] on span "Expenses" at bounding box center [205, 459] width 369 height 27
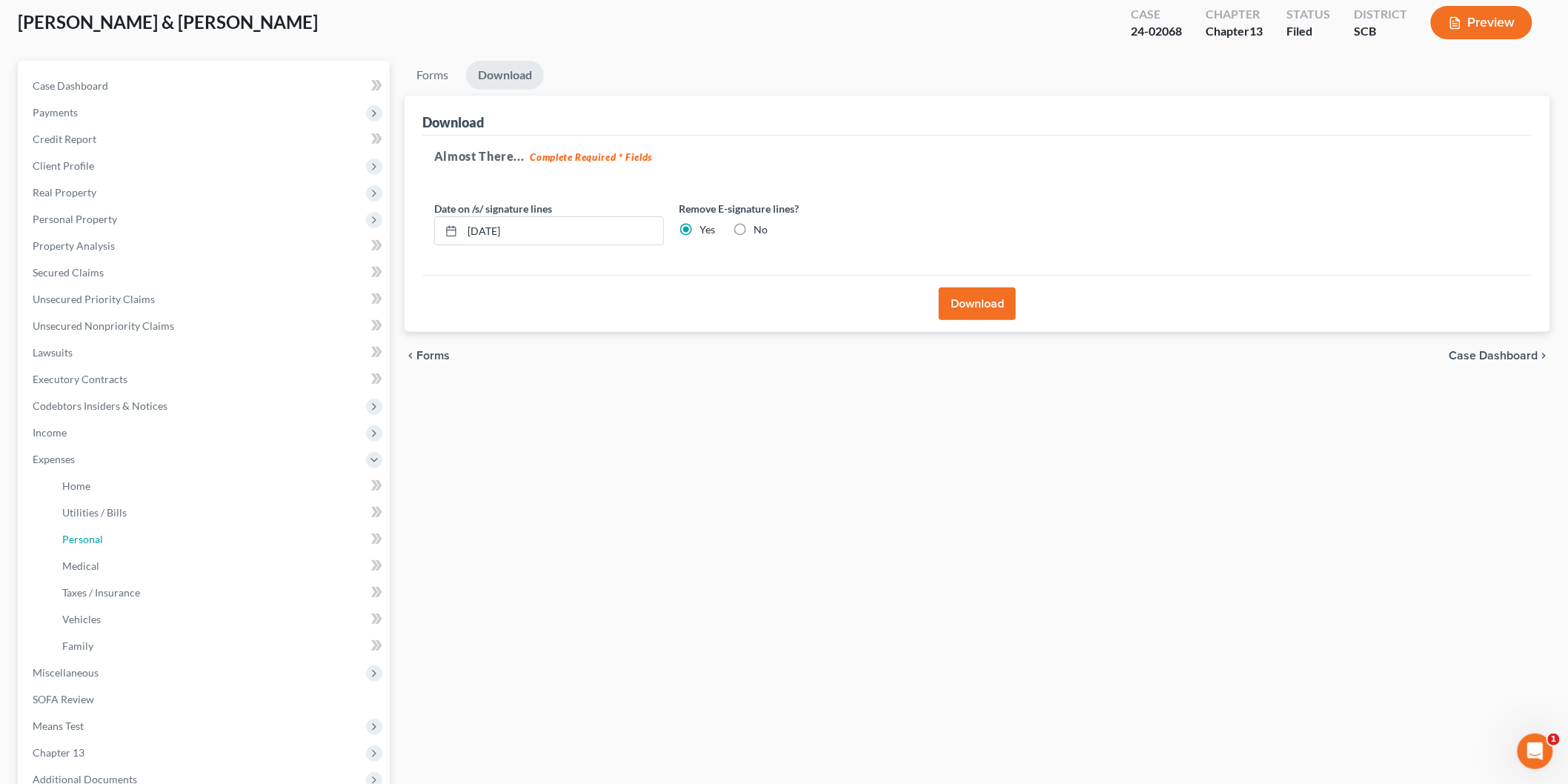
click at [201, 527] on link "Personal" at bounding box center [220, 539] width 339 height 27
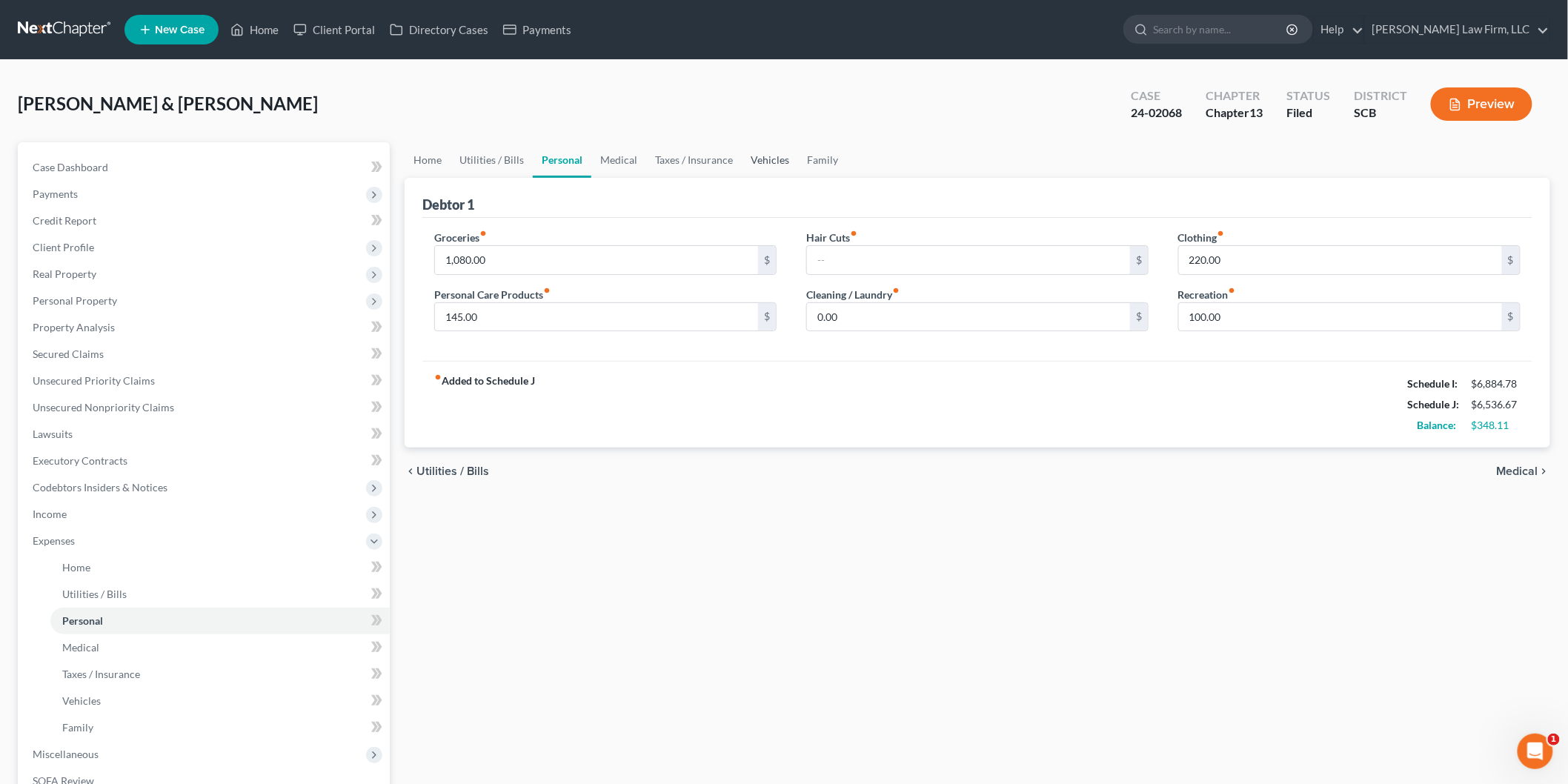
click at [767, 158] on link "Vehicles" at bounding box center [770, 160] width 56 height 36
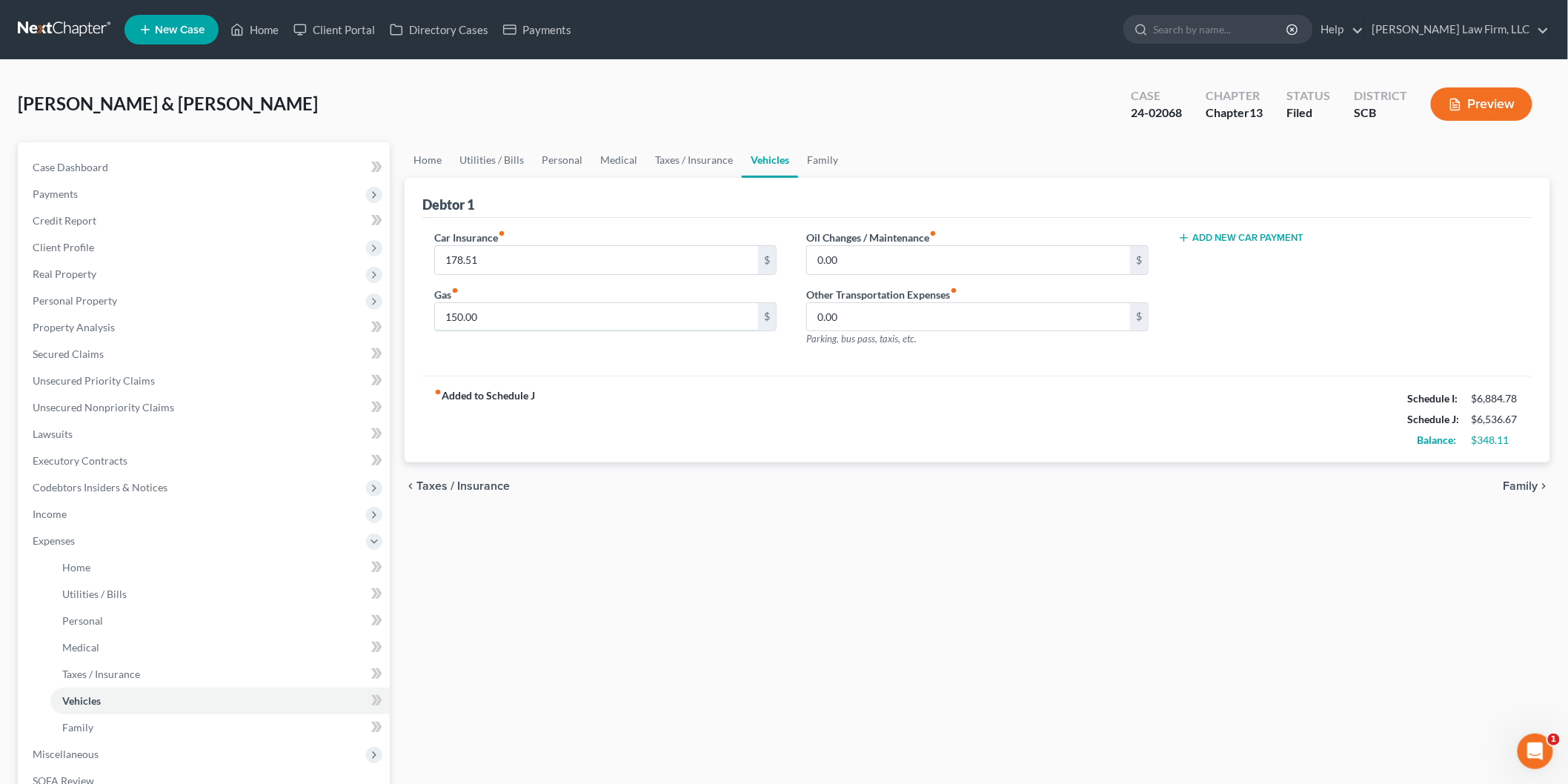
click at [522, 327] on input "150.00" at bounding box center [596, 317] width 323 height 28
type input "200"
click at [862, 446] on div "fiber_manual_record Added to Schedule J Schedule I: $6,884.78 Schedule J: $6,58…" at bounding box center [977, 419] width 1110 height 87
click at [826, 156] on link "Family" at bounding box center [822, 160] width 49 height 36
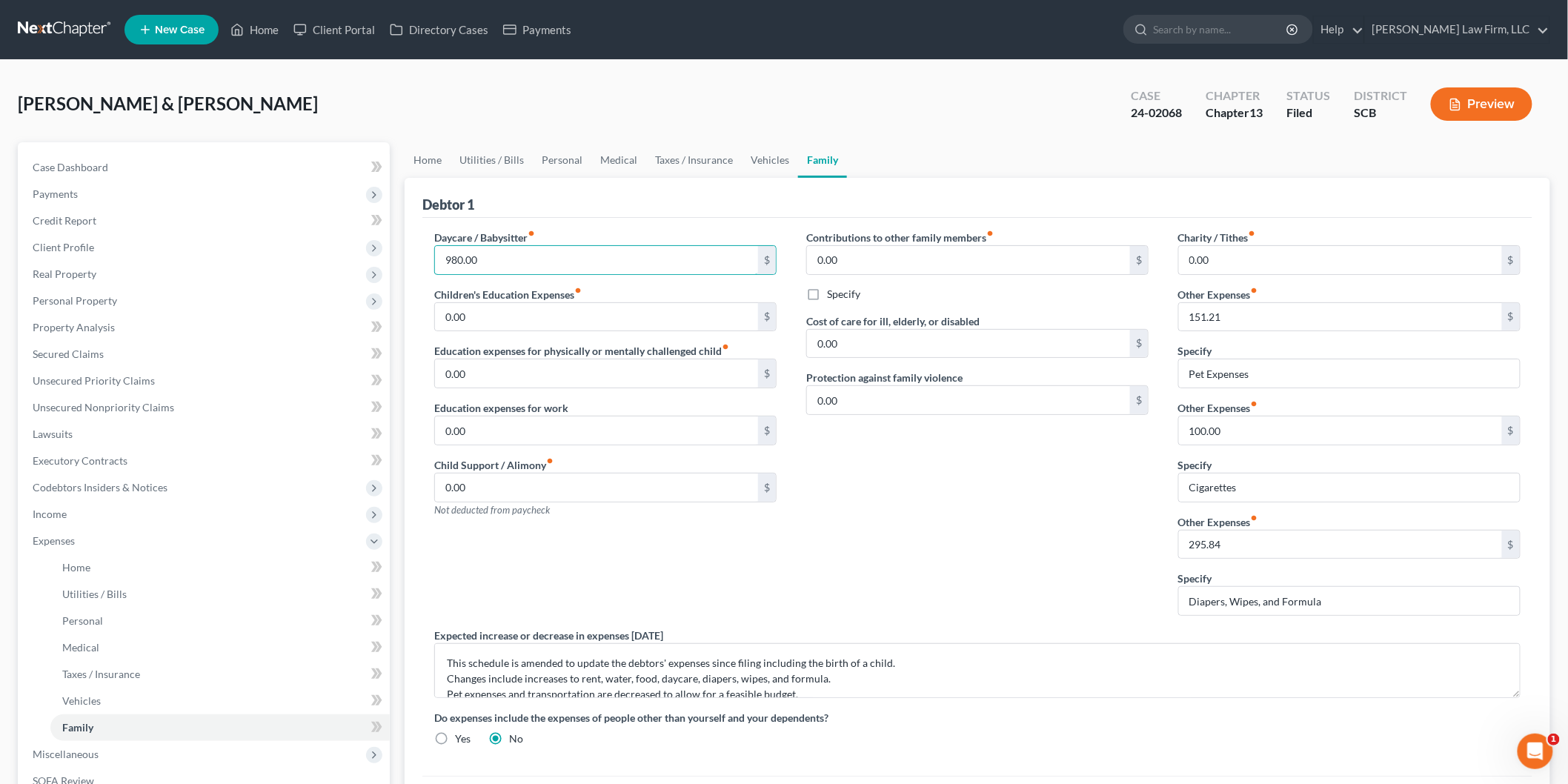
click at [554, 256] on input "980.00" at bounding box center [596, 260] width 323 height 28
type input "1,060"
drag, startPoint x: 803, startPoint y: 550, endPoint x: 895, endPoint y: 574, distance: 95.1
click at [806, 550] on div "Contributions to other family members fiber_manual_record 0.00 $ Specify Cost o…" at bounding box center [977, 429] width 372 height 398
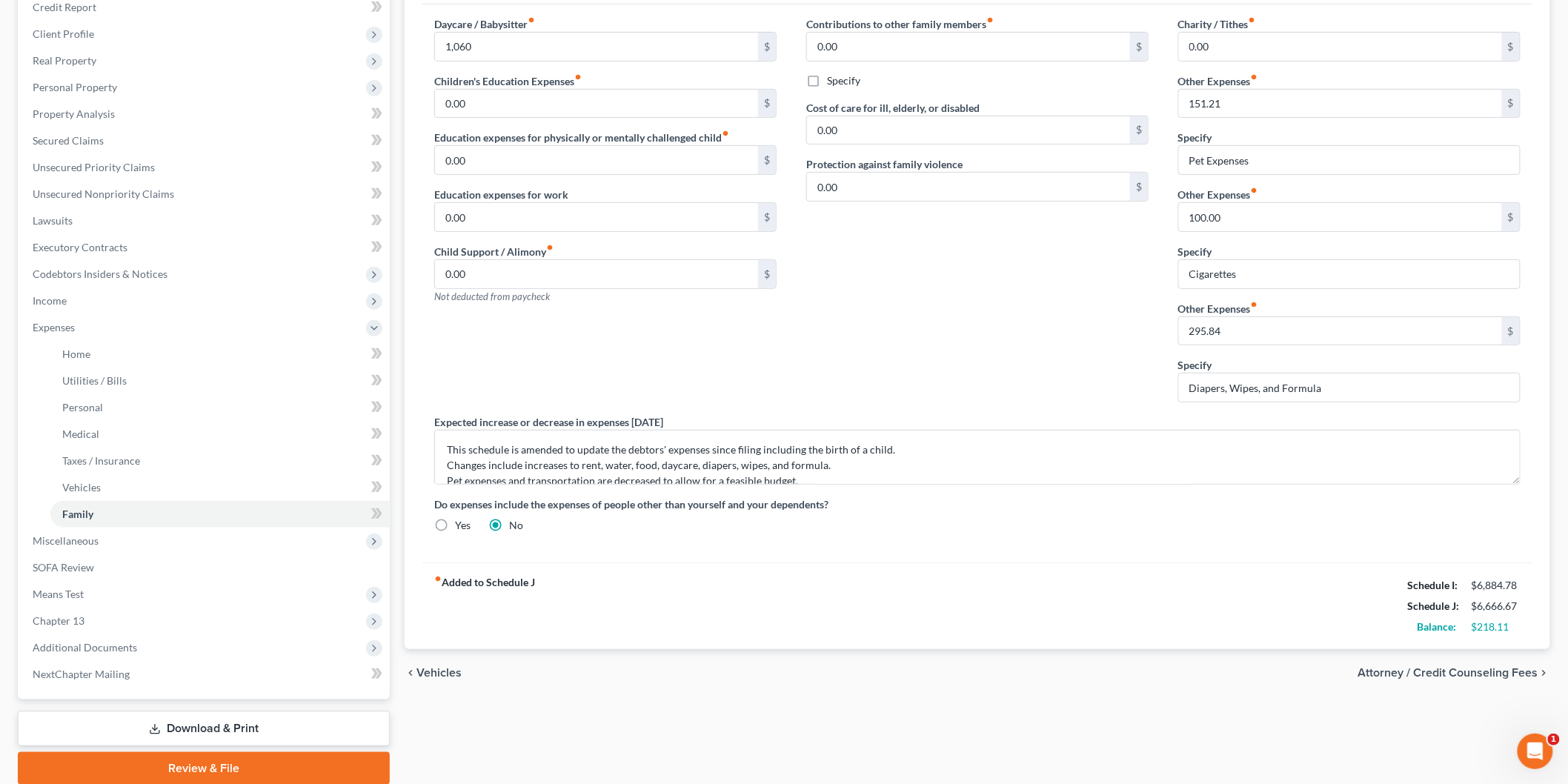
scroll to position [186, 0]
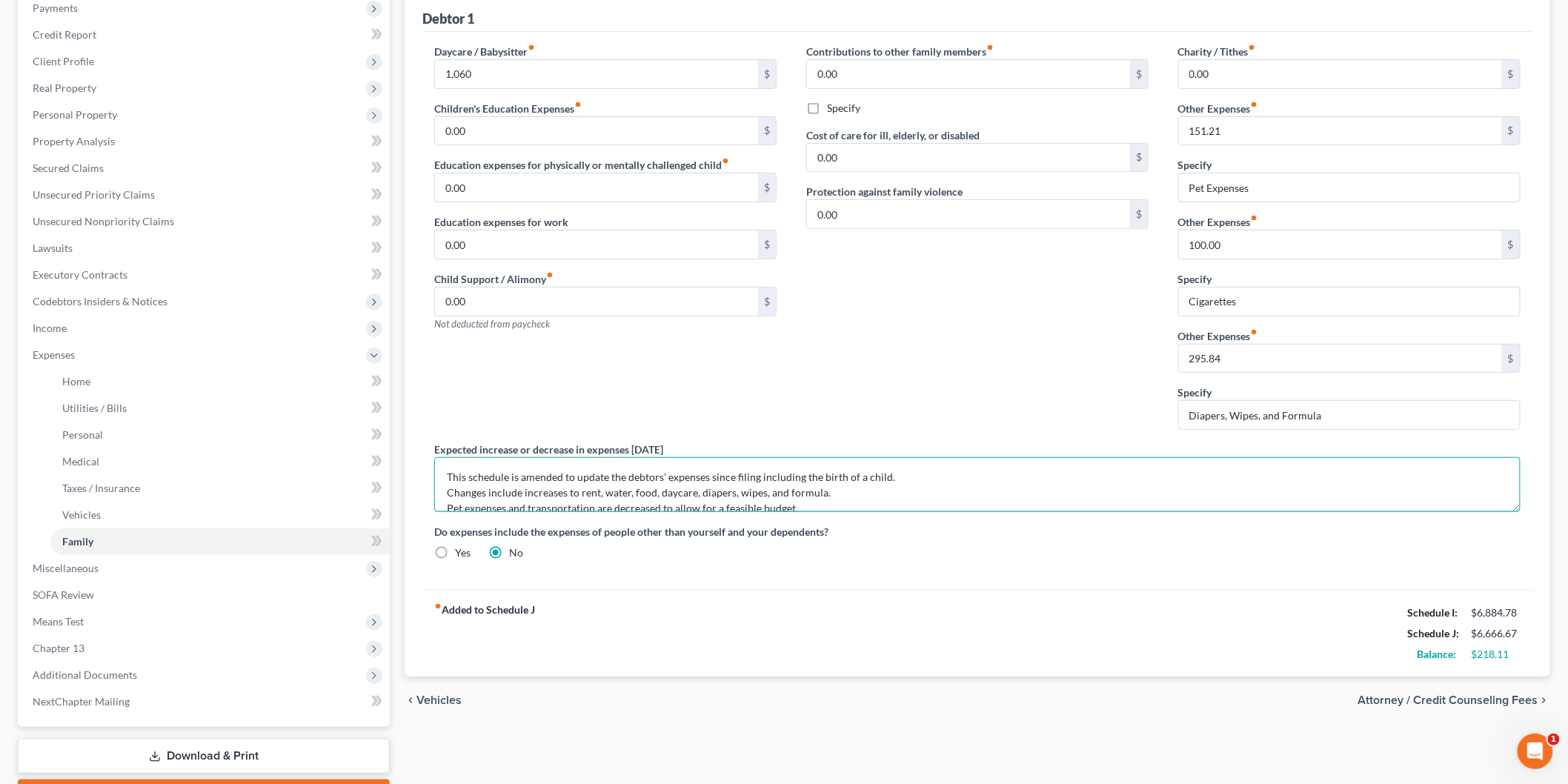
click at [443, 502] on textarea "This schedule is amended to update the debtors' expenses since filing including…" at bounding box center [978, 485] width 1086 height 55
type textarea "This schedule is amended to update the debtors' expenses since filing including…"
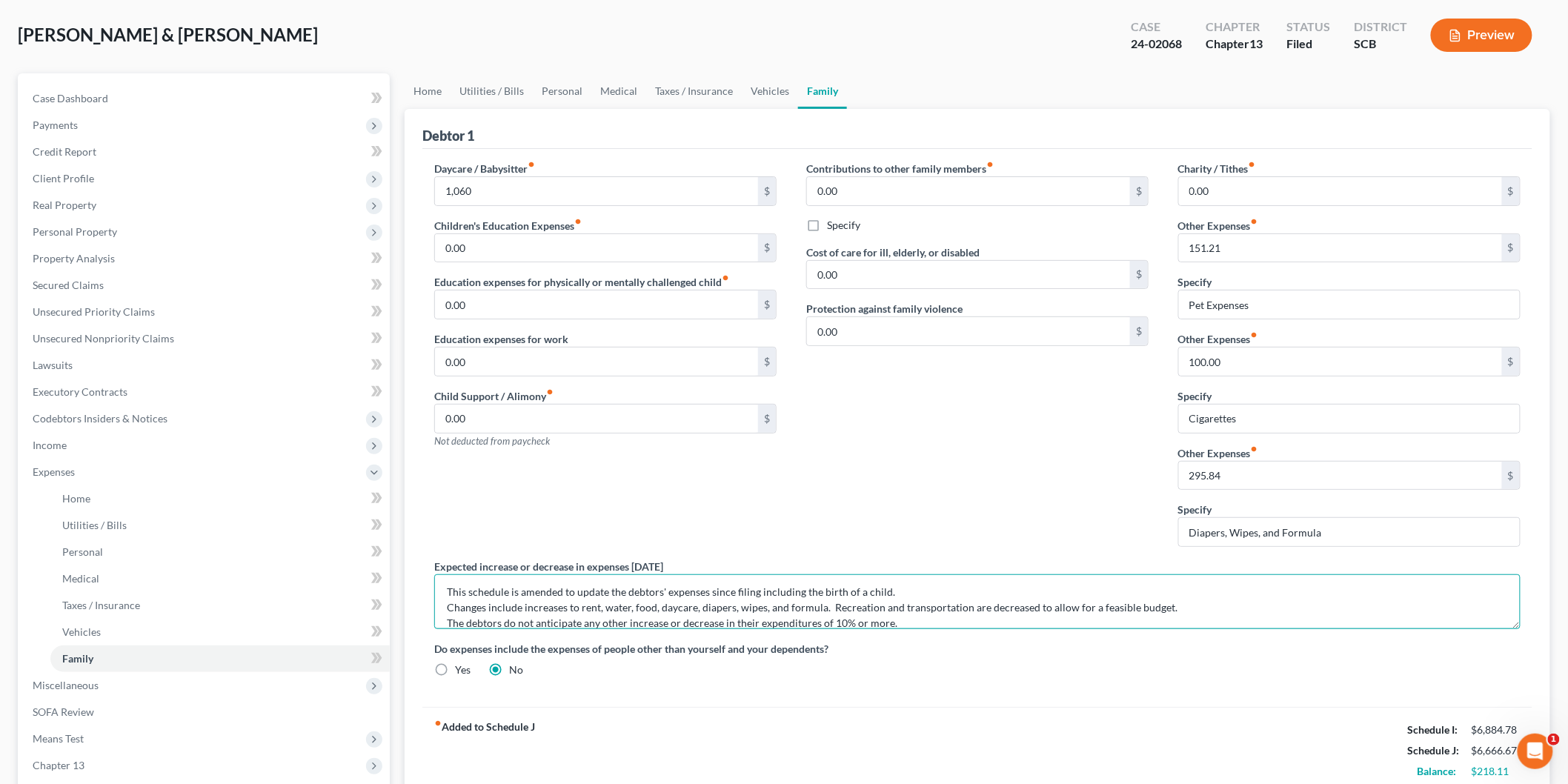
scroll to position [0, 0]
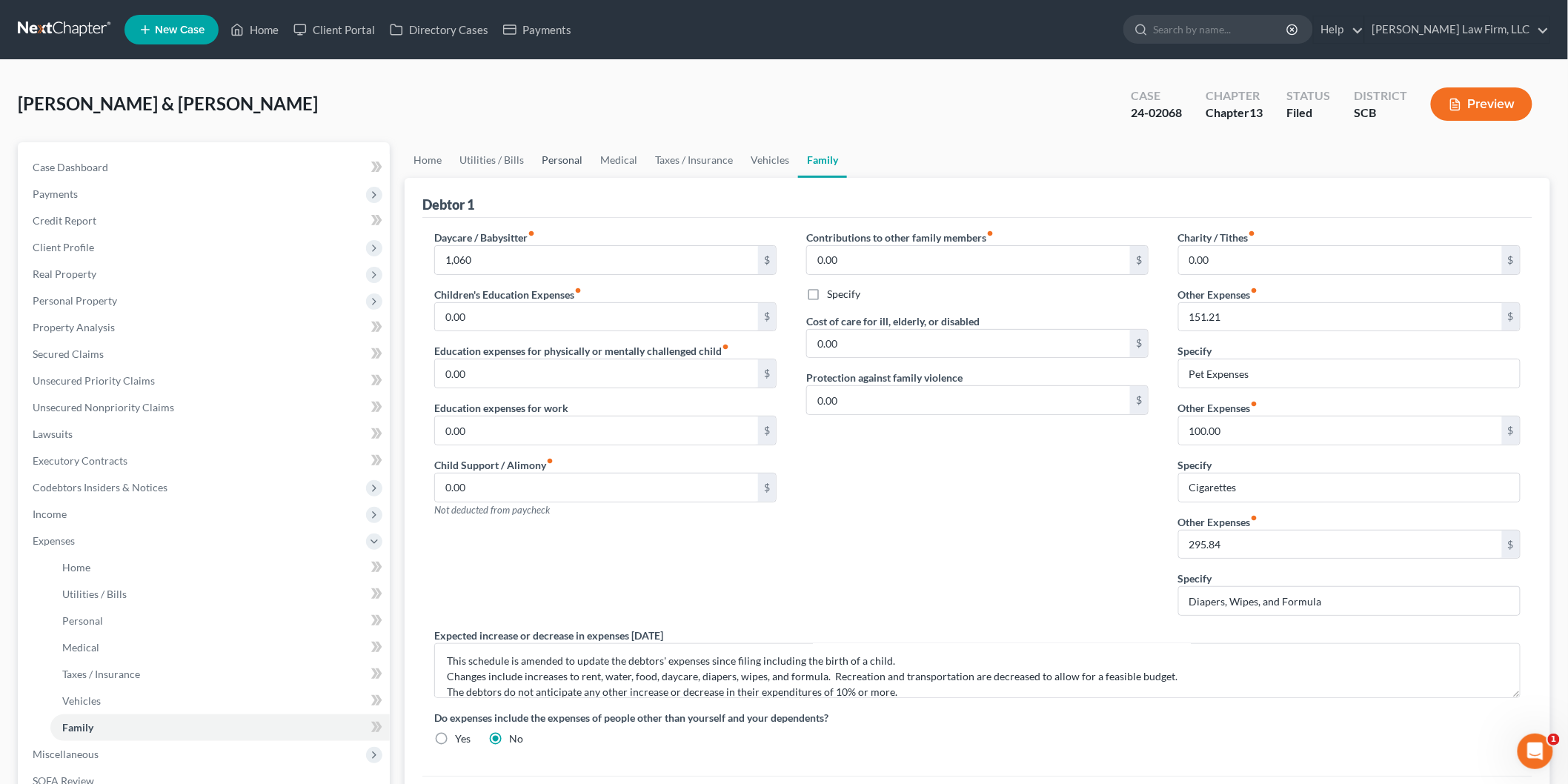
click at [566, 158] on link "Personal" at bounding box center [561, 160] width 59 height 36
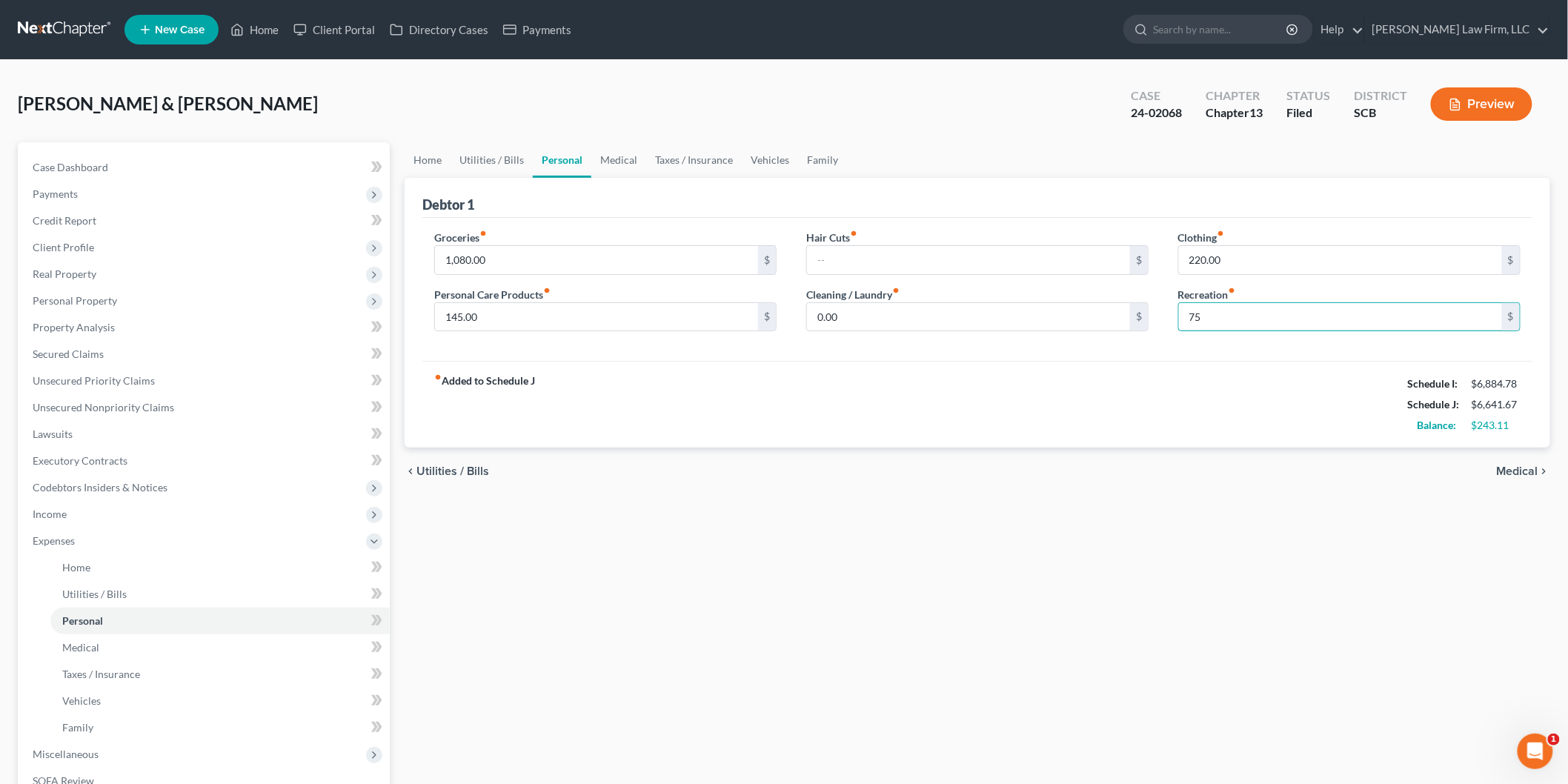
type input "75"
drag, startPoint x: 1183, startPoint y: 355, endPoint x: 1186, endPoint y: 390, distance: 35.1
click at [1183, 354] on div "Groceries fiber_manual_record 1,080.00 $ Personal Care Products fiber_manual_re…" at bounding box center [977, 289] width 1110 height 144
click at [1232, 320] on input "75" at bounding box center [1341, 317] width 323 height 28
click at [930, 413] on div "fiber_manual_record Added to Schedule J Schedule I: $6,884.78 Schedule J: $6,64…" at bounding box center [977, 404] width 1110 height 87
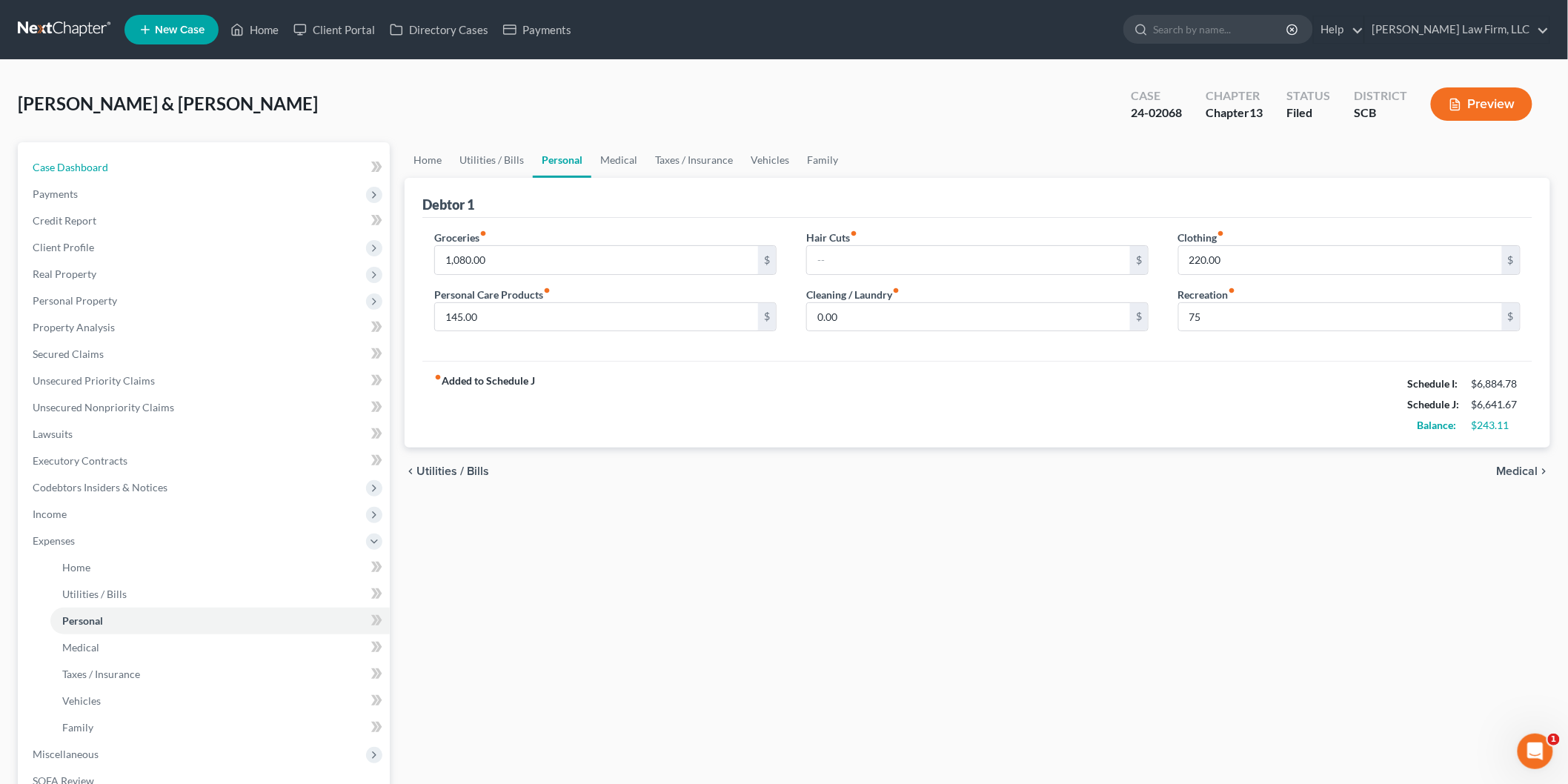
click at [82, 157] on link "Case Dashboard" at bounding box center [205, 167] width 369 height 27
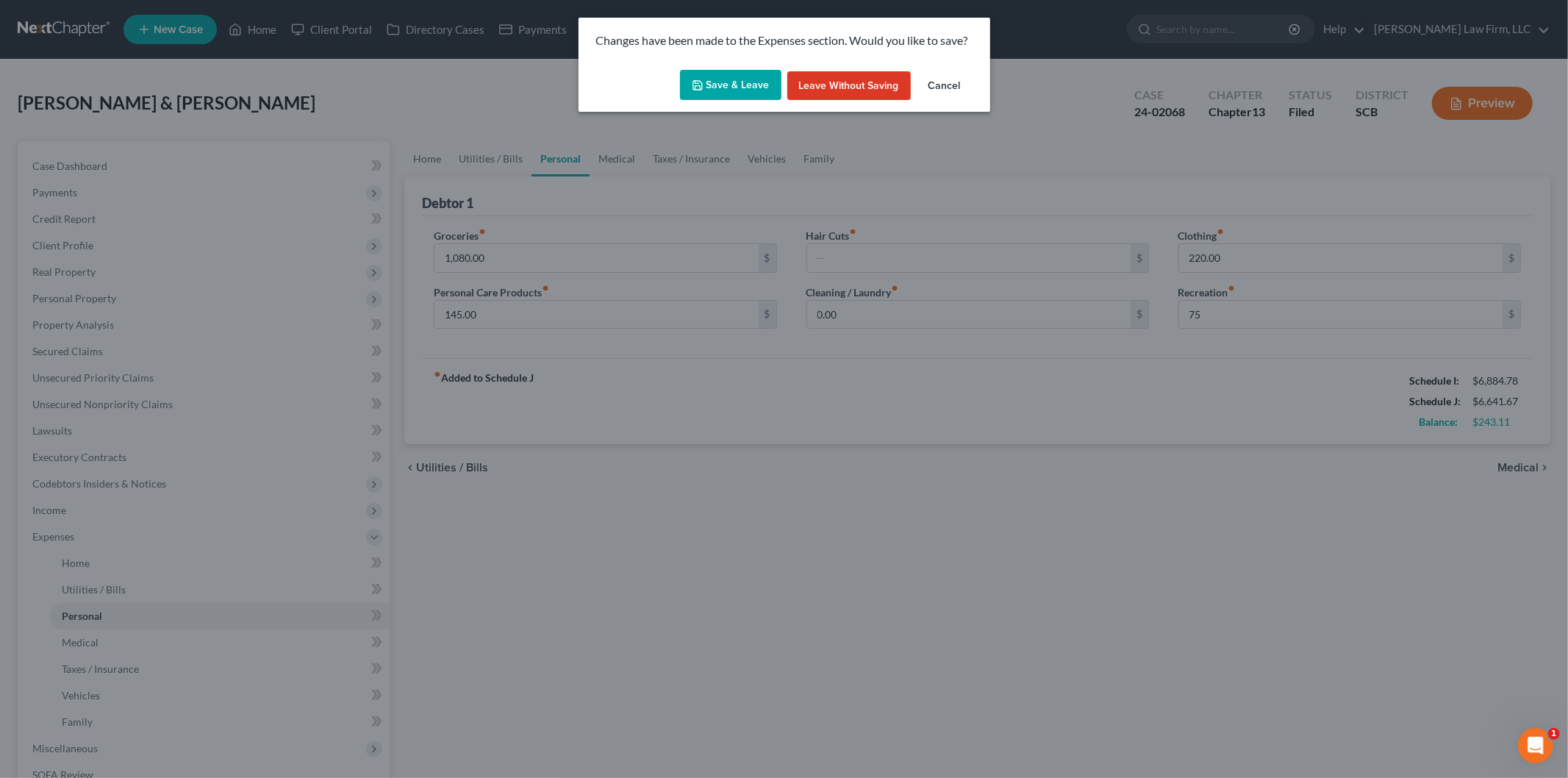
click at [723, 84] on button "Save & Leave" at bounding box center [731, 85] width 101 height 31
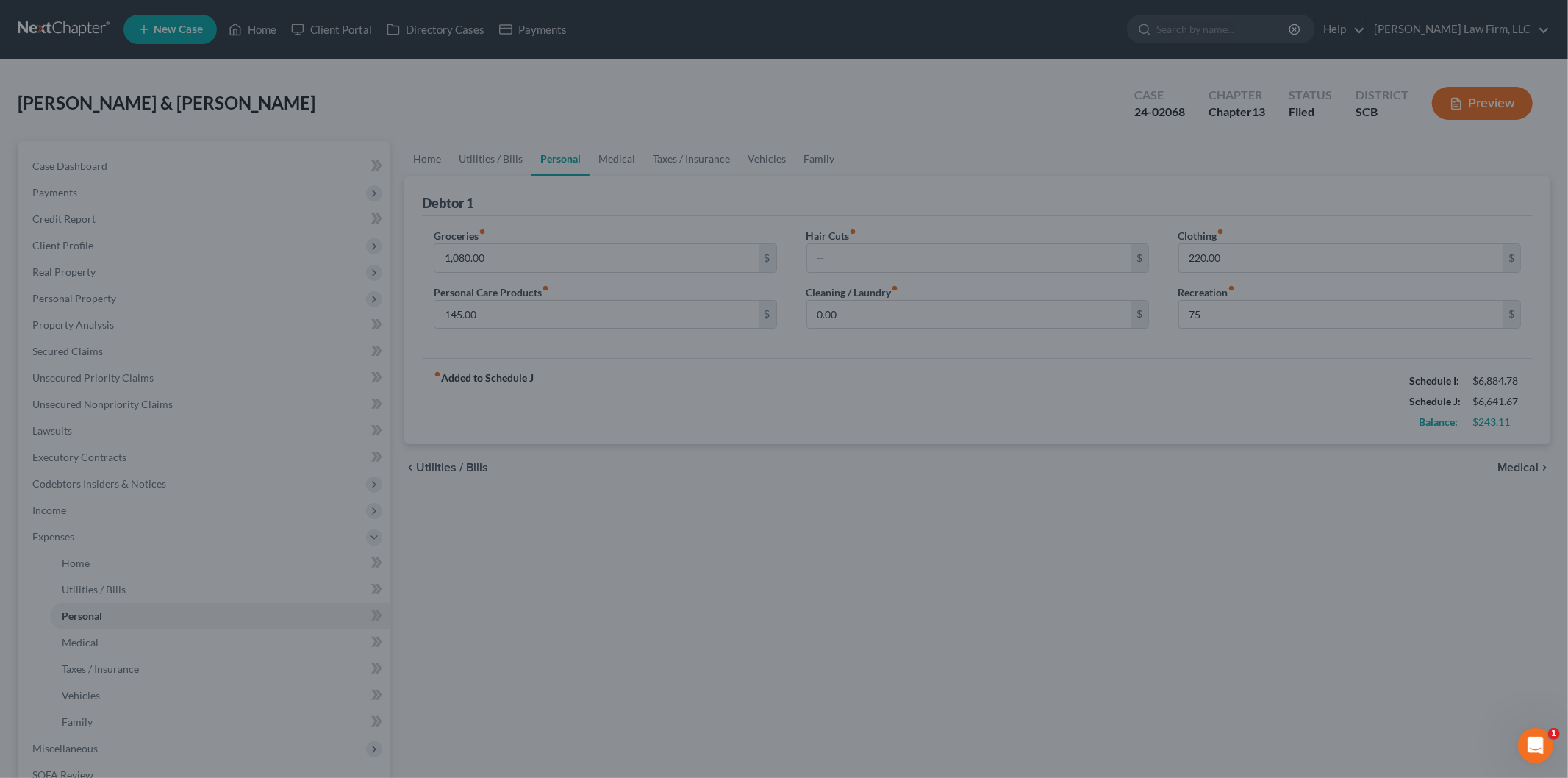
type input "75.00"
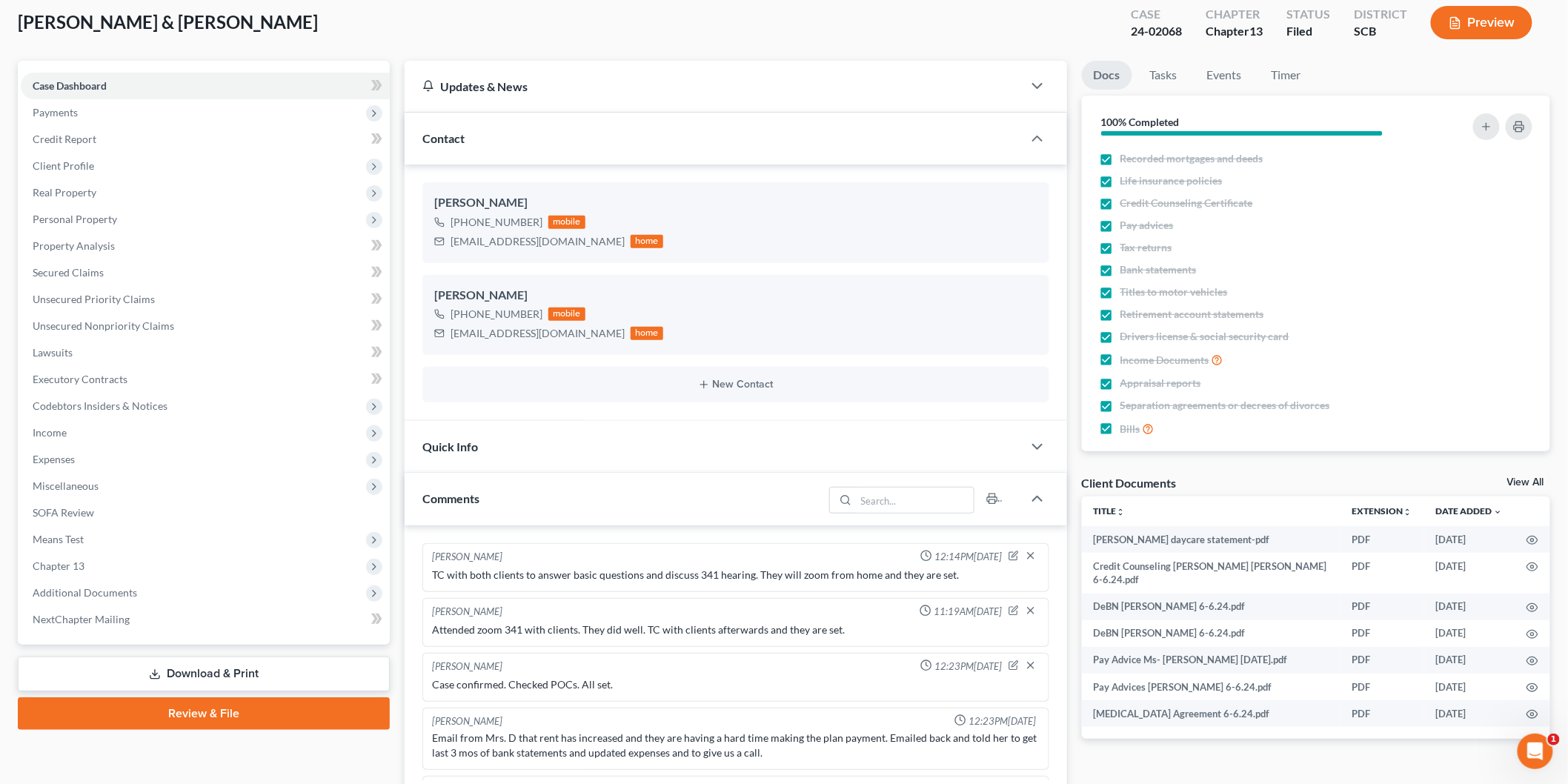
scroll to position [100, 0]
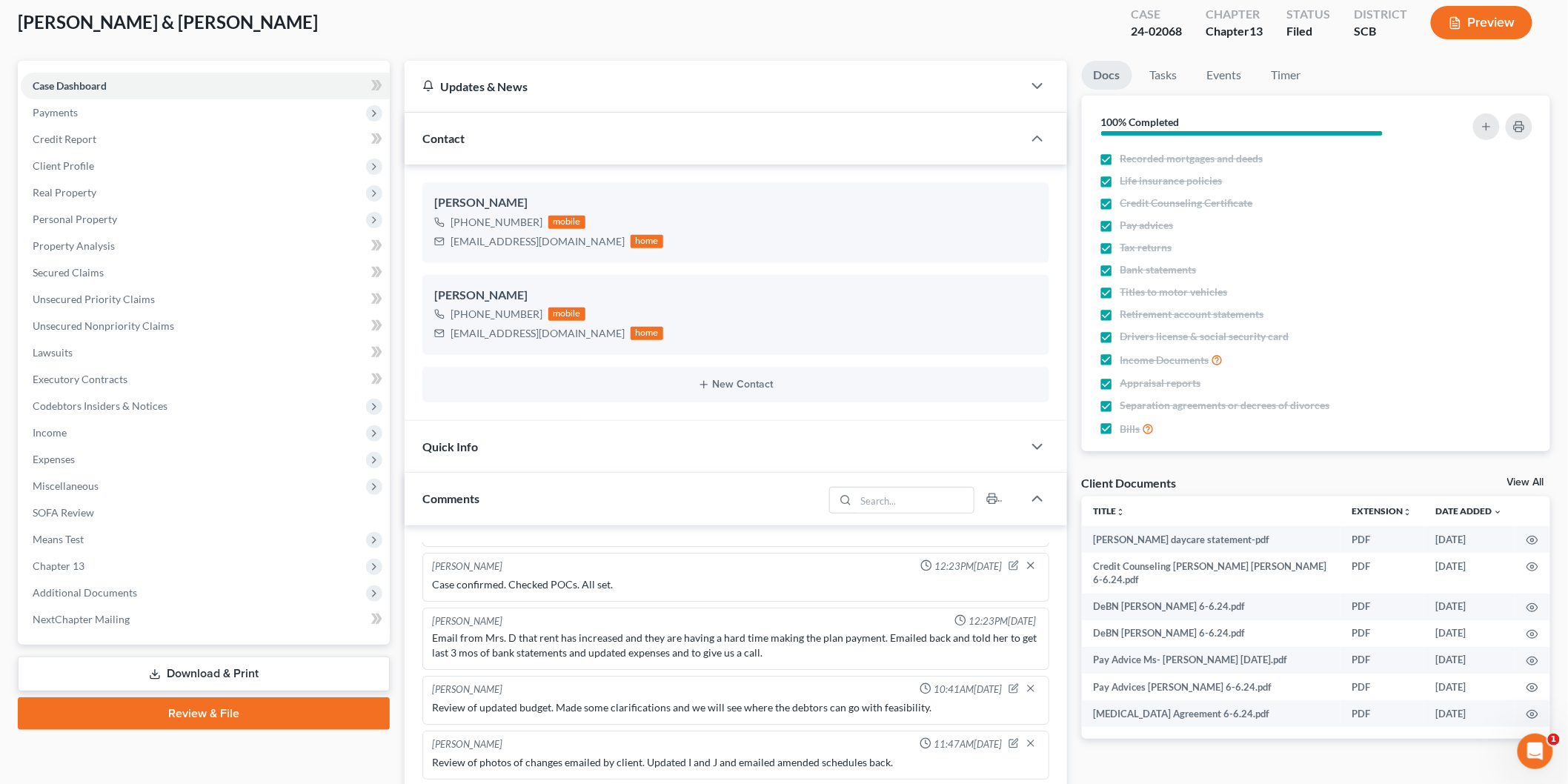
click at [244, 651] on div "Case Dashboard Payments Invoices Payments Payments Credit Report Client Profile" at bounding box center [204, 563] width 386 height 1005
click at [234, 661] on link "Download & Print" at bounding box center [203, 674] width 372 height 35
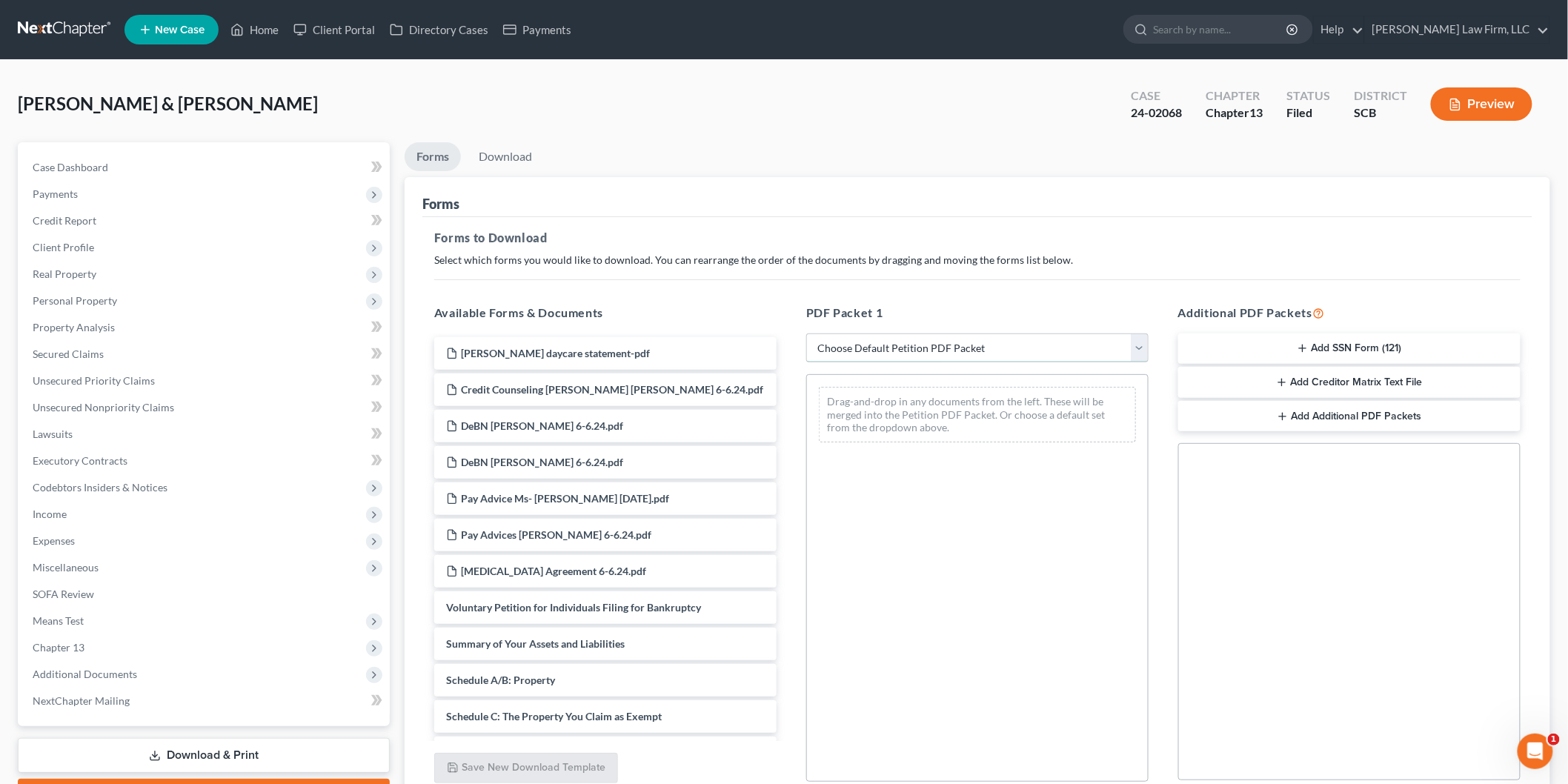
click at [835, 346] on select "Choose Default Petition PDF Packet Complete Bankruptcy Petition (all forms and …" at bounding box center [978, 348] width 342 height 30
select select "2"
click at [806, 333] on select "Choose Default Petition PDF Packet Complete Bankruptcy Petition (all forms and …" at bounding box center [978, 348] width 342 height 30
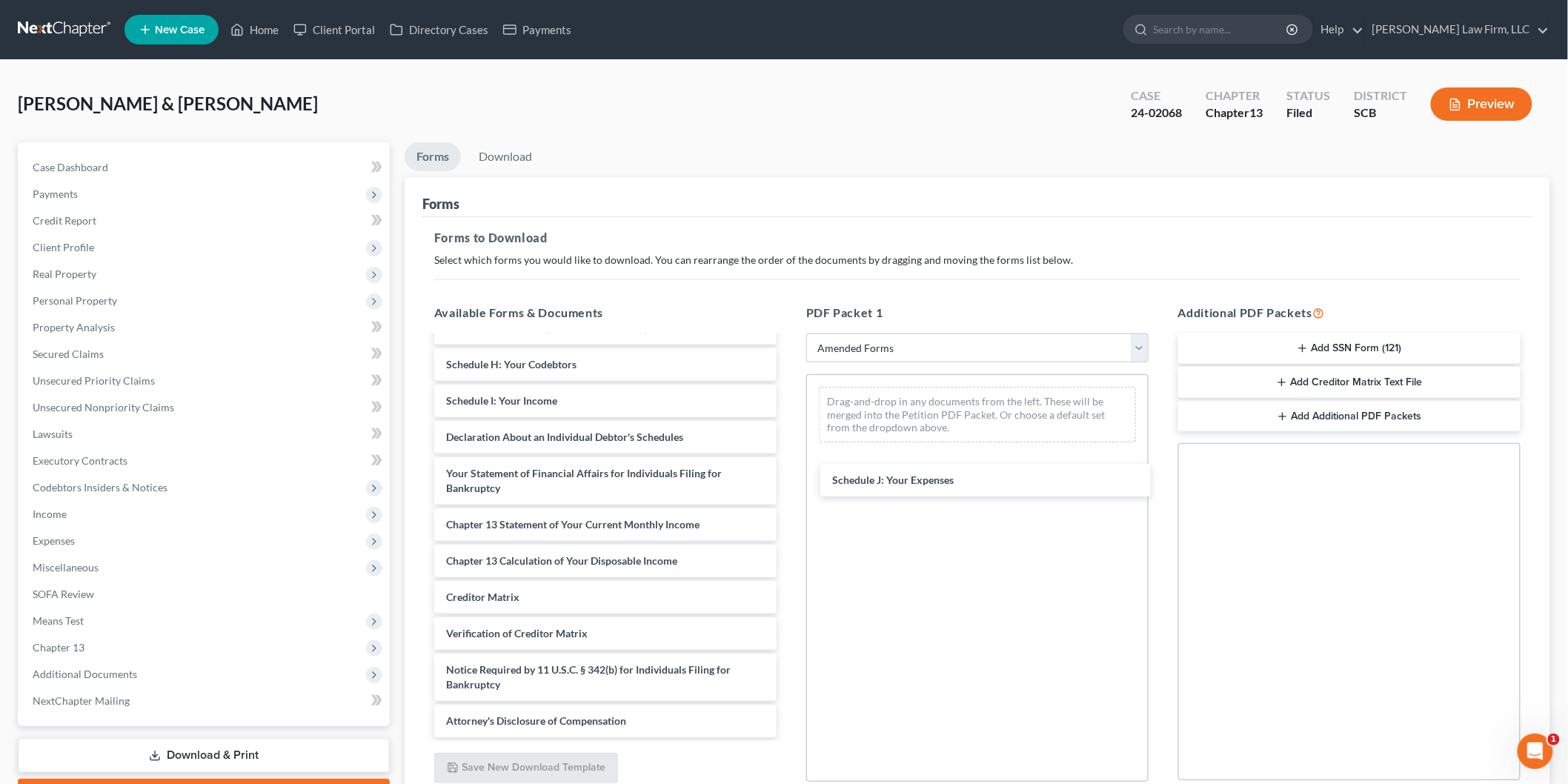
scroll to position [242, 0]
drag, startPoint x: 509, startPoint y: 403, endPoint x: 883, endPoint y: 461, distance: 378.5
click at [788, 478] on div "Schedule J: Your Expenses Voluntary Petition for Individuals Filing for Bankrup…" at bounding box center [605, 416] width 366 height 643
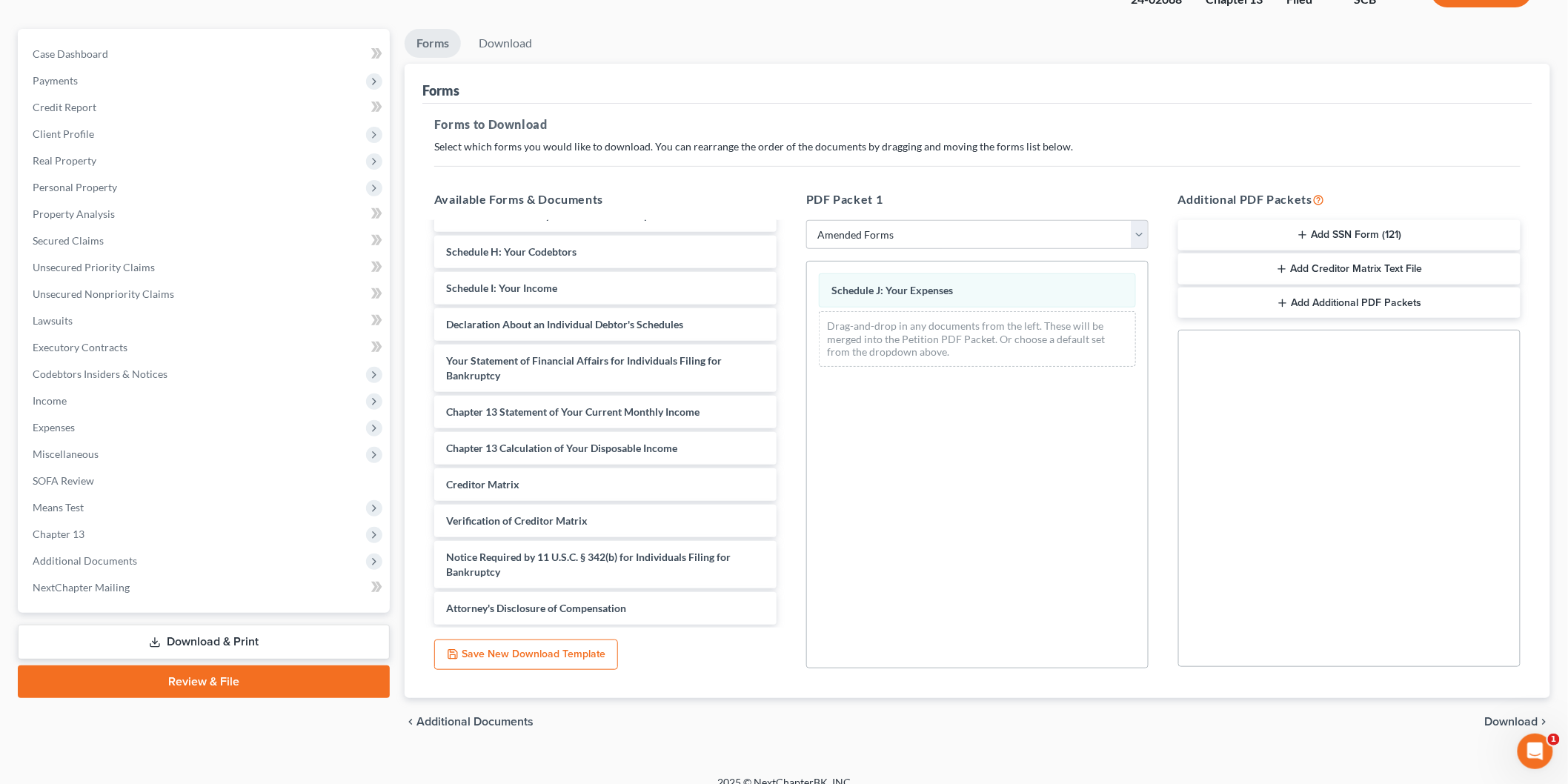
scroll to position [130, 0]
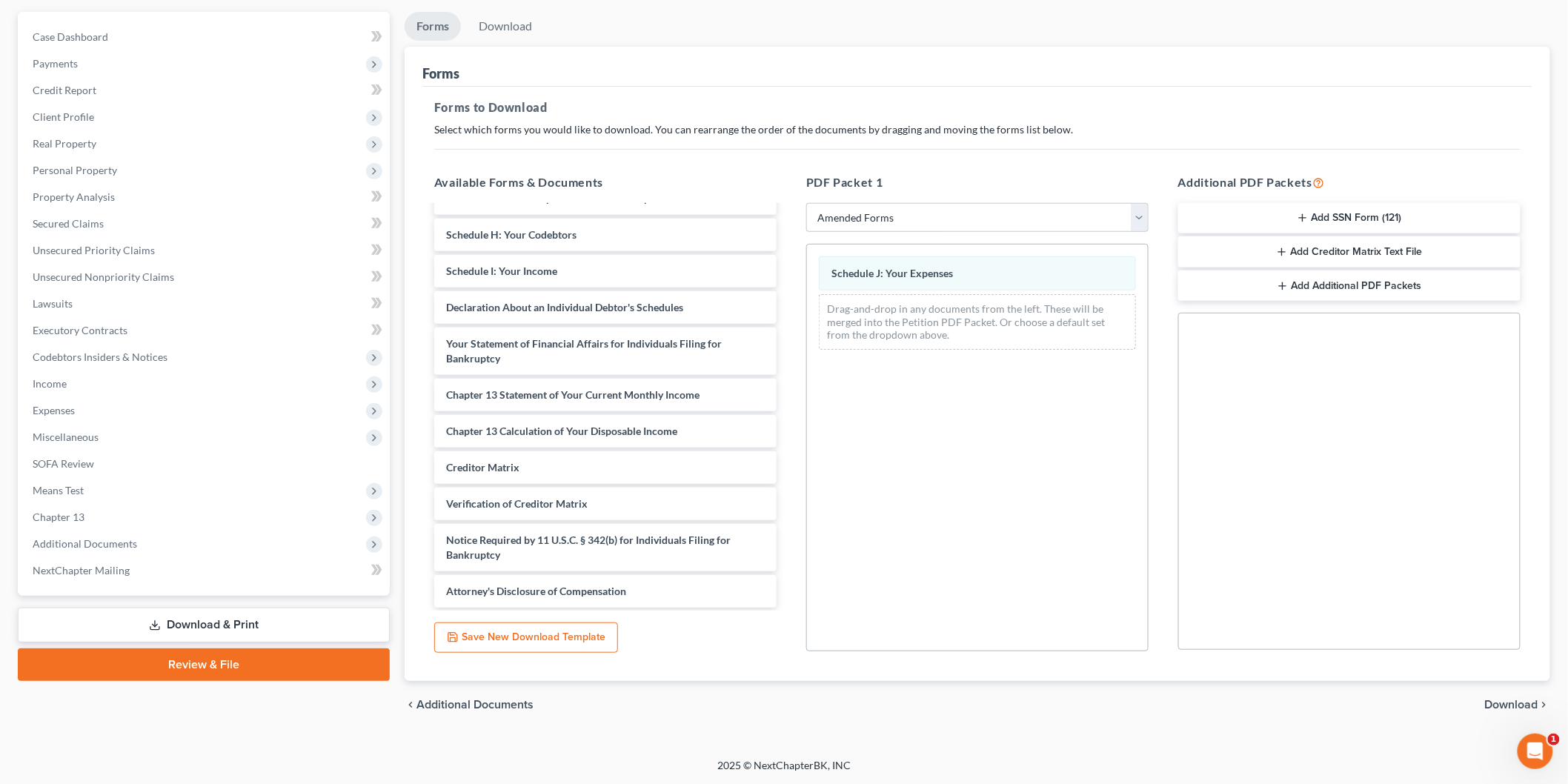
click at [1502, 695] on div "chevron_left Additional Documents Download chevron_right" at bounding box center [978, 705] width 1146 height 47
click at [1500, 699] on span "Download" at bounding box center [1512, 705] width 53 height 12
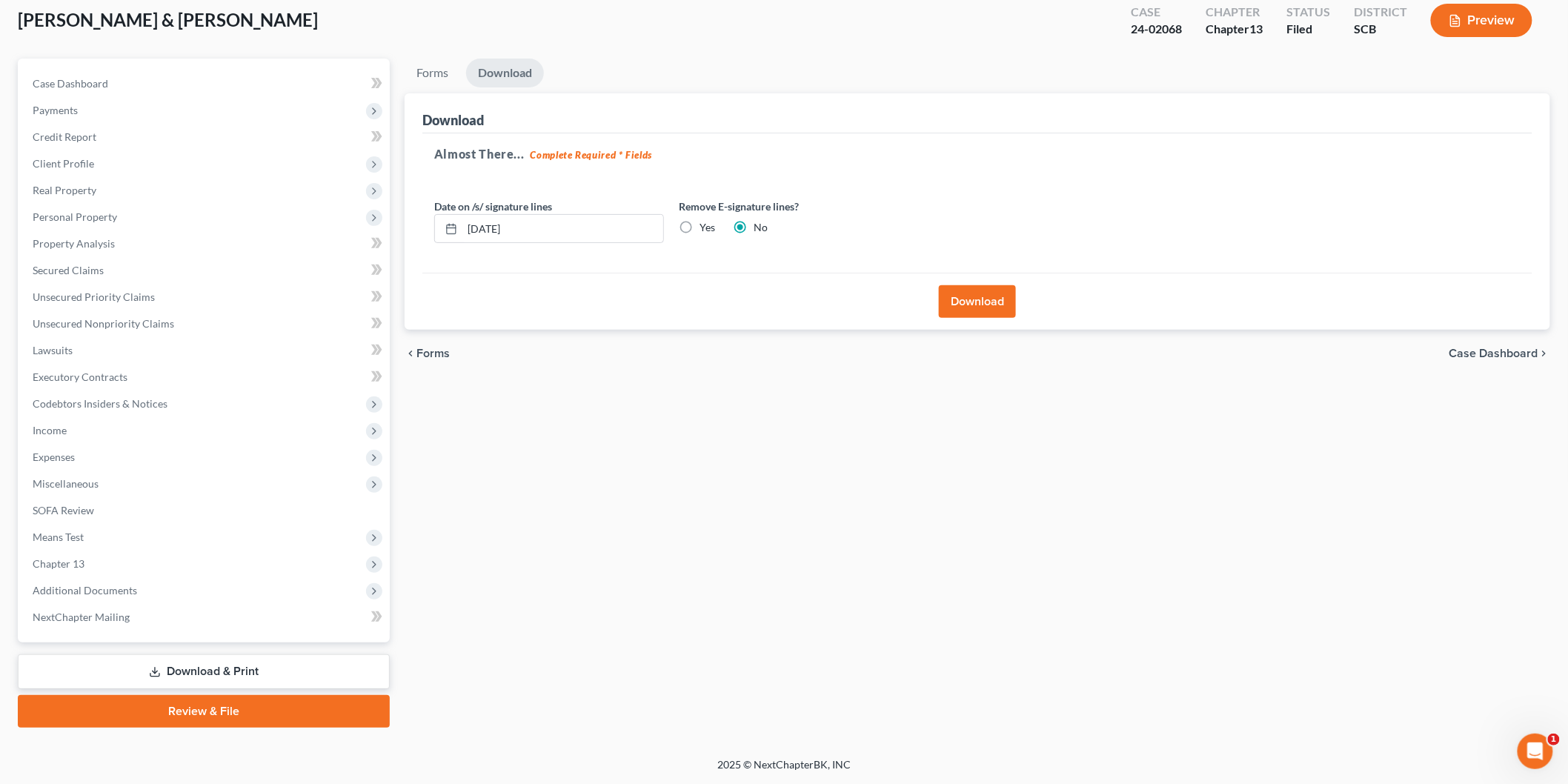
scroll to position [81, 0]
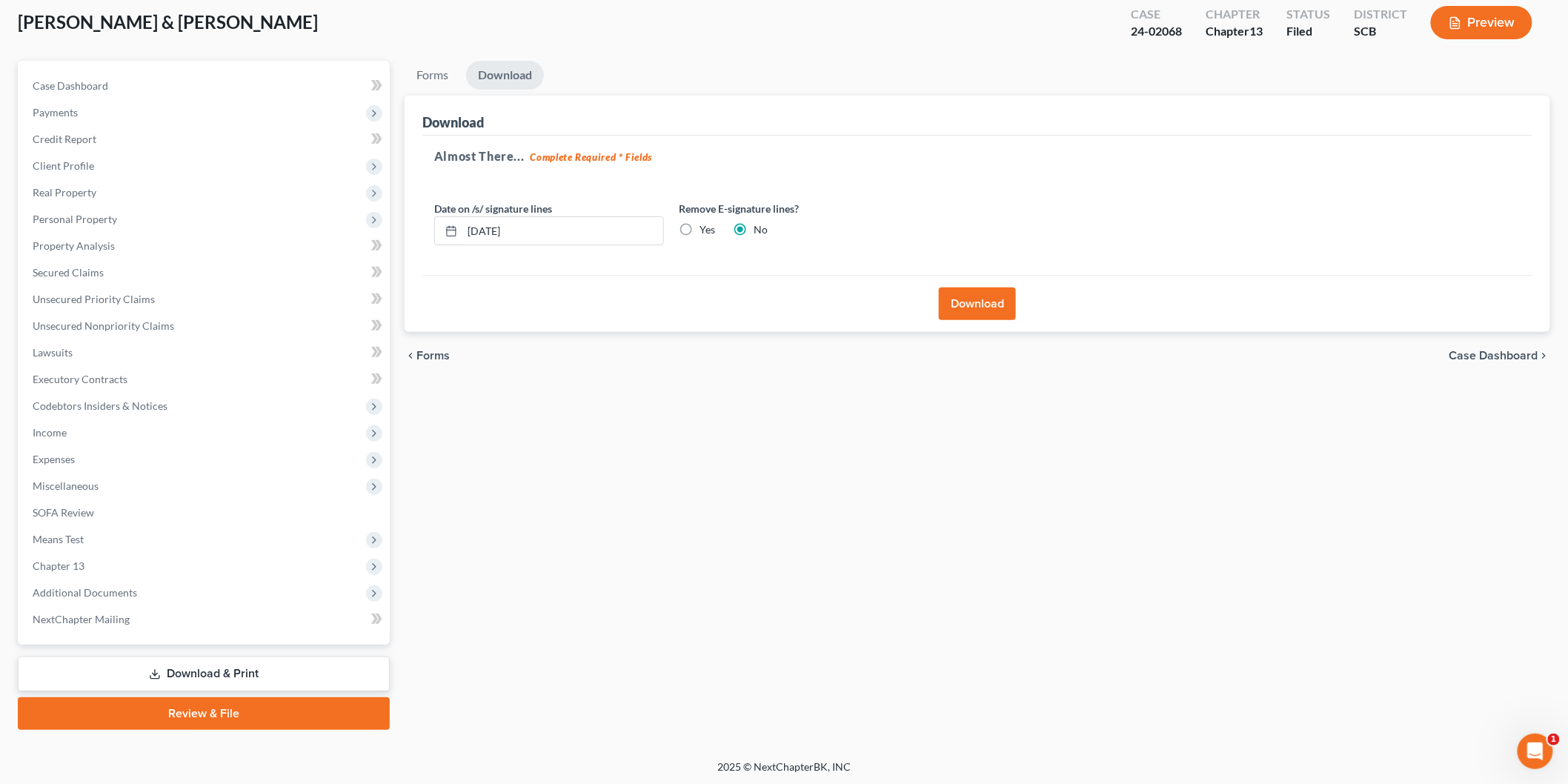
click at [988, 292] on button "Download" at bounding box center [977, 304] width 77 height 33
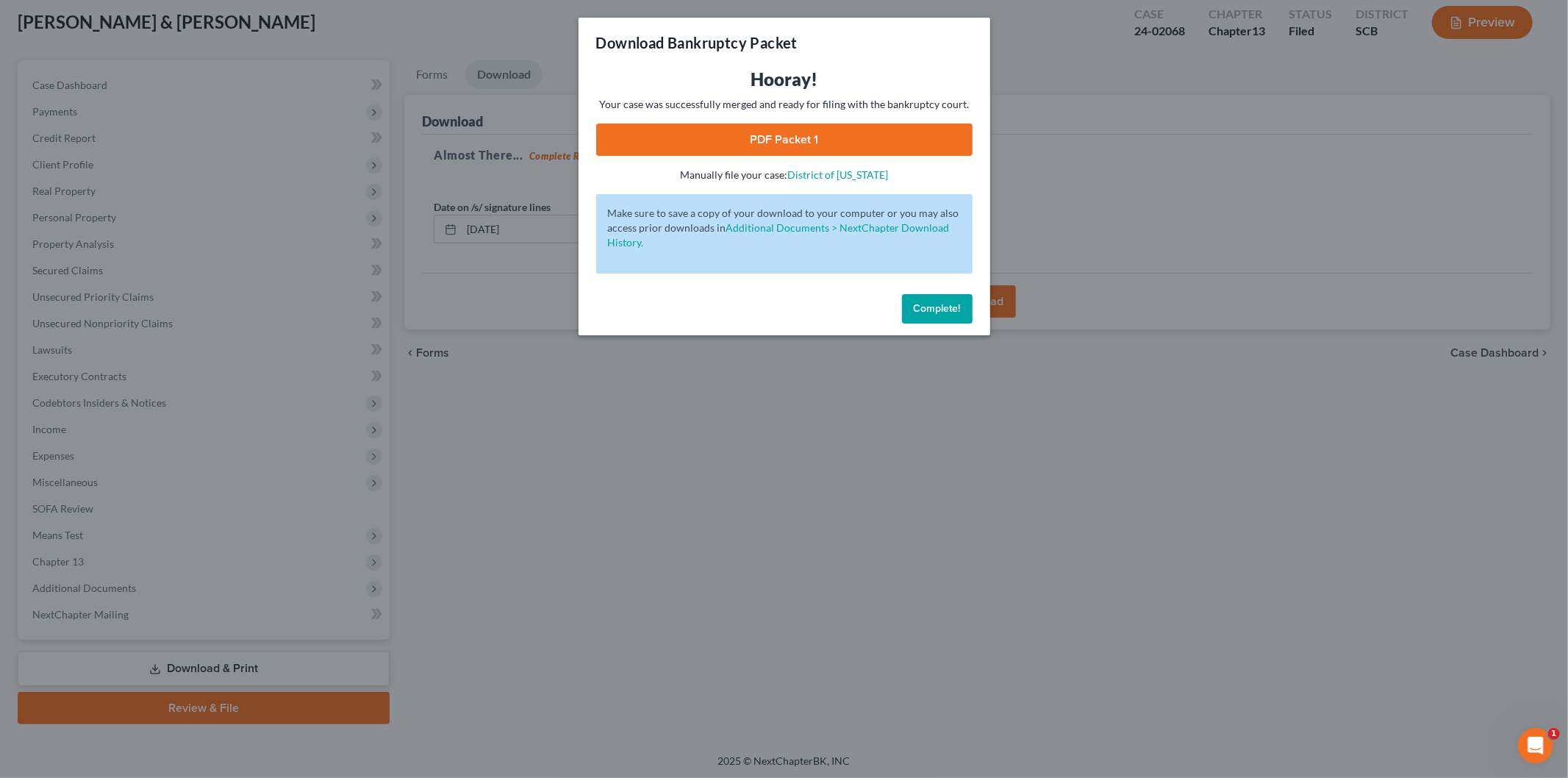
click at [717, 144] on link "PDF Packet 1" at bounding box center [784, 140] width 377 height 32
click at [953, 319] on button "Complete!" at bounding box center [937, 309] width 70 height 29
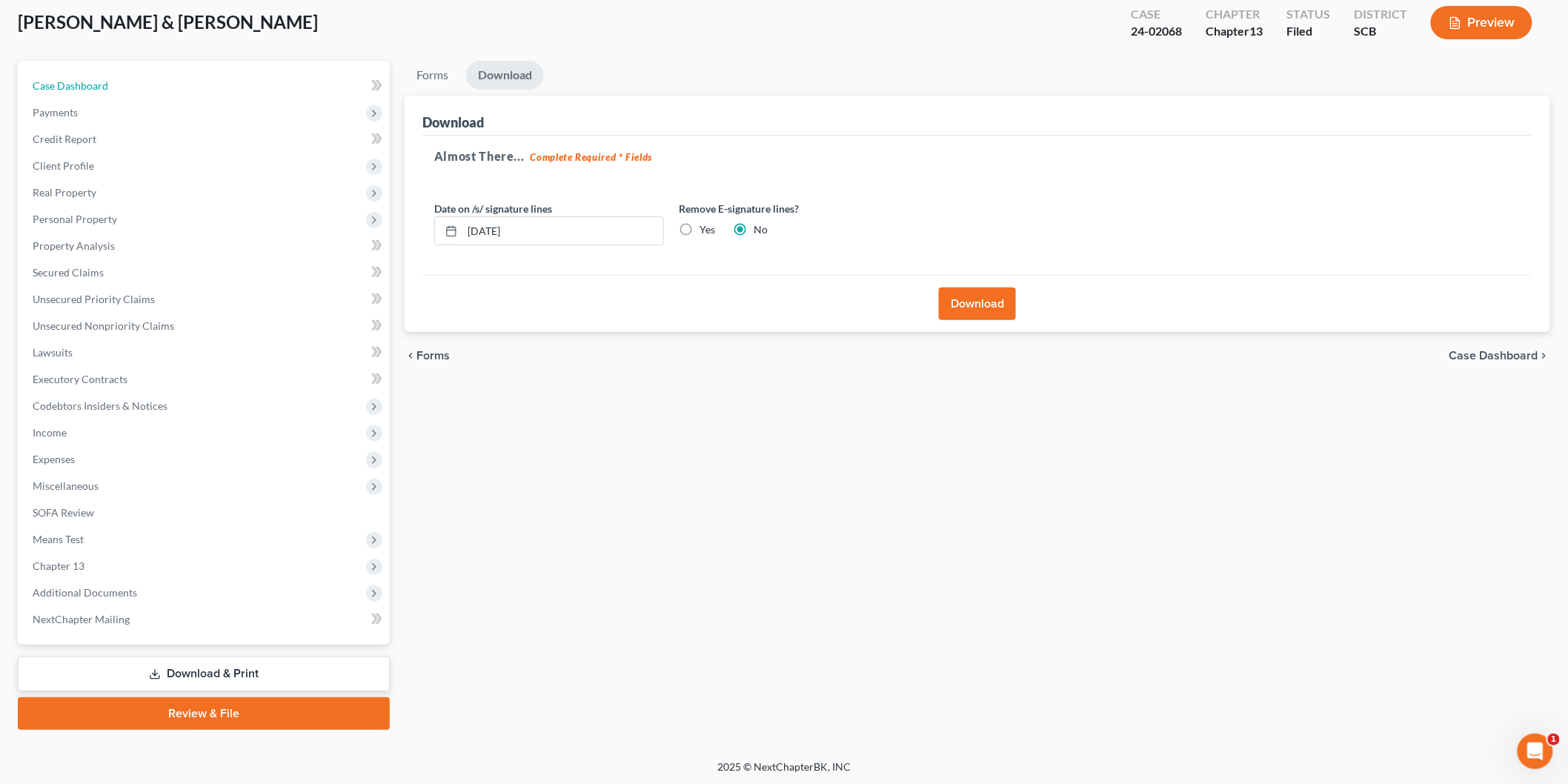
click at [163, 94] on link "Case Dashboard" at bounding box center [205, 85] width 369 height 27
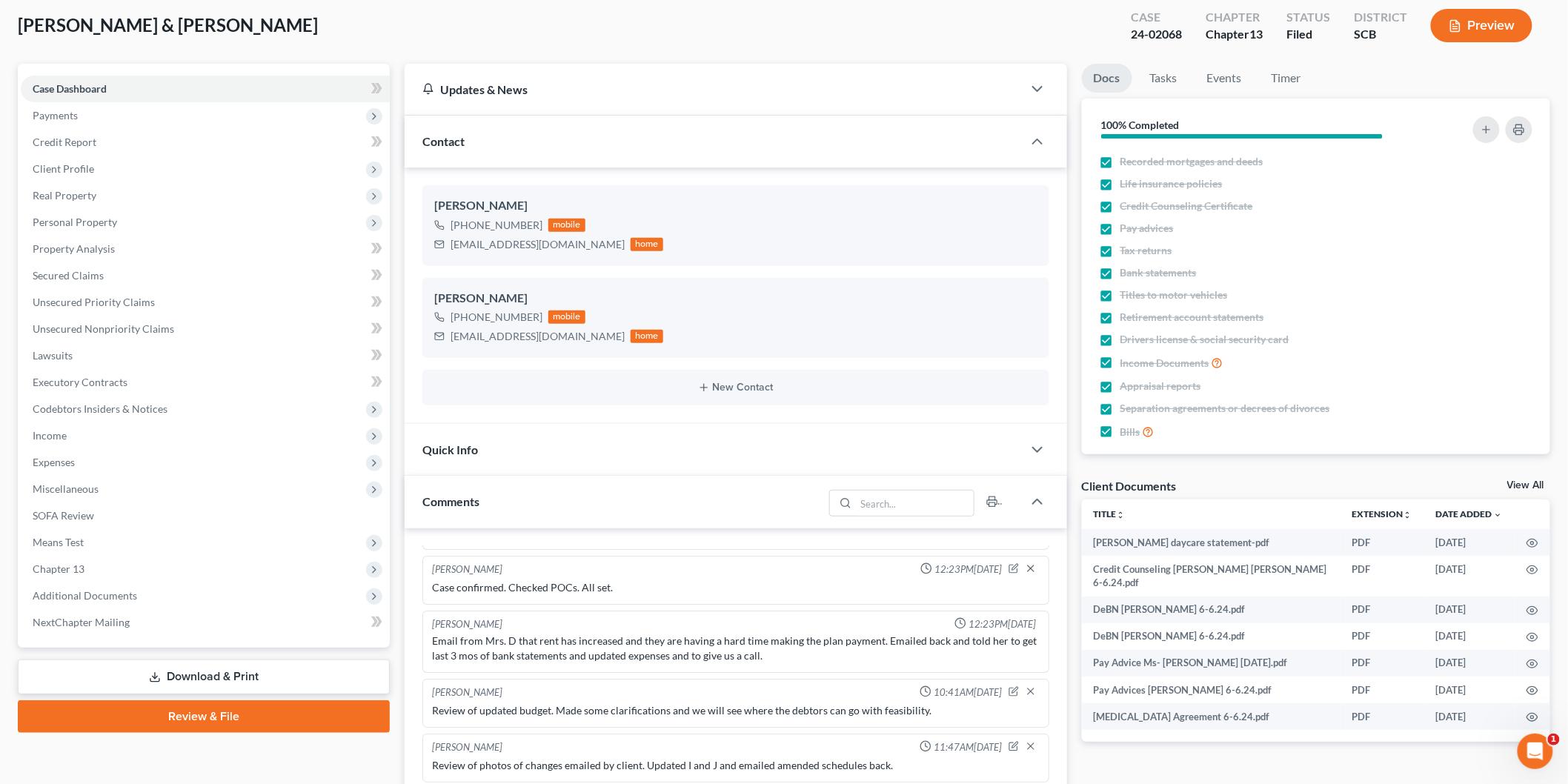
scroll to position [164, 0]
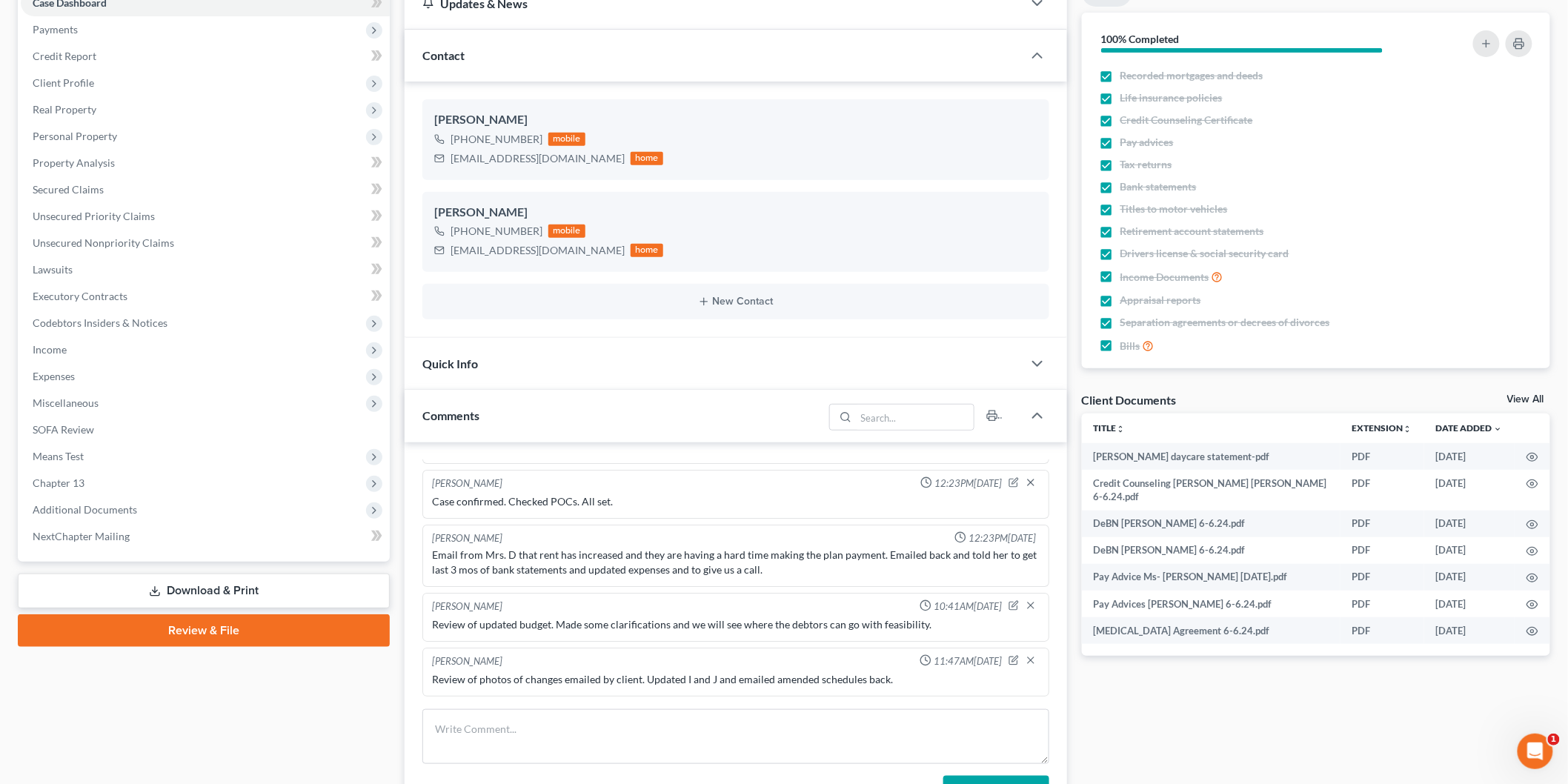
click at [1531, 398] on link "View All" at bounding box center [1525, 400] width 37 height 11
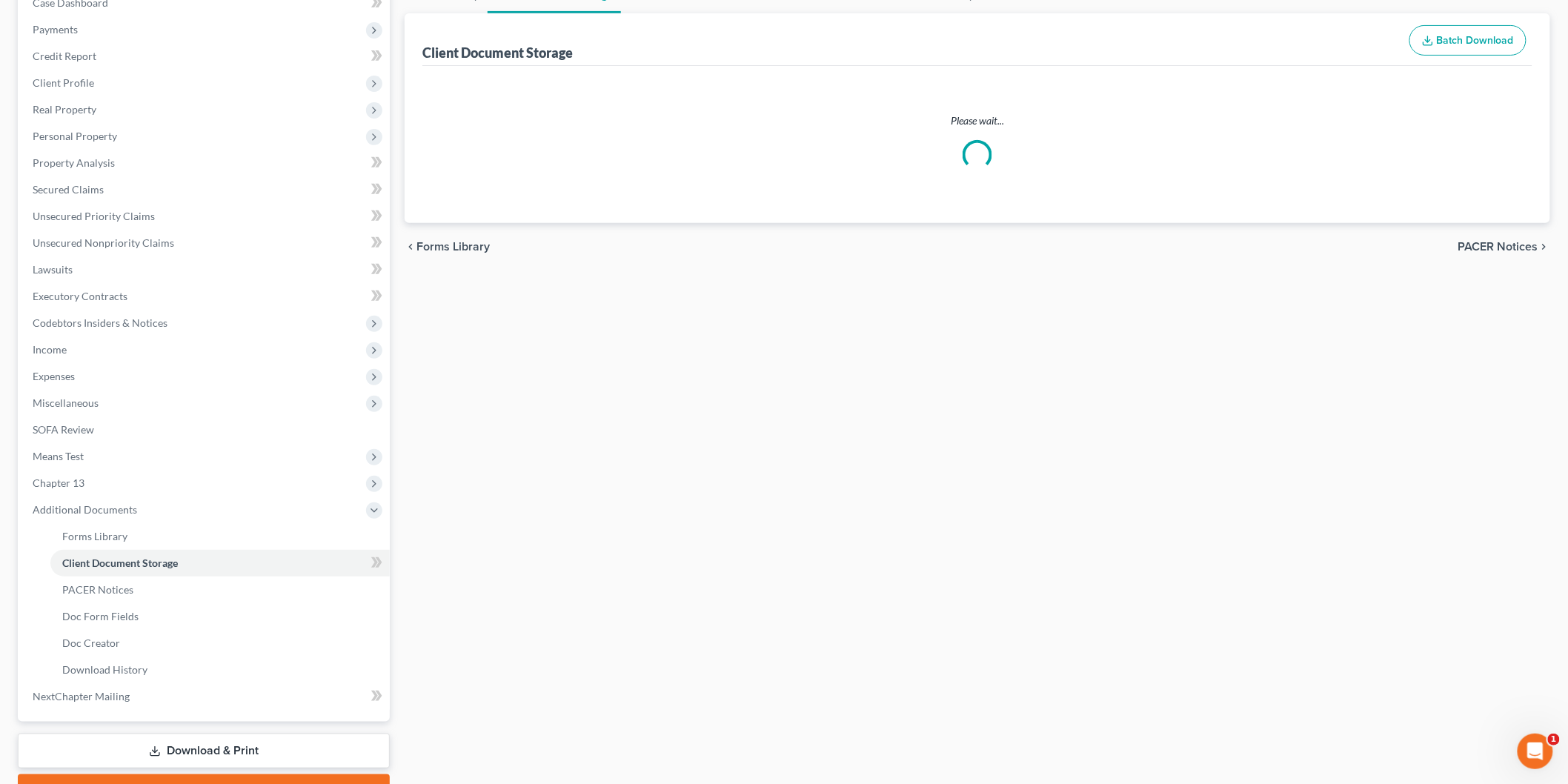
scroll to position [64, 0]
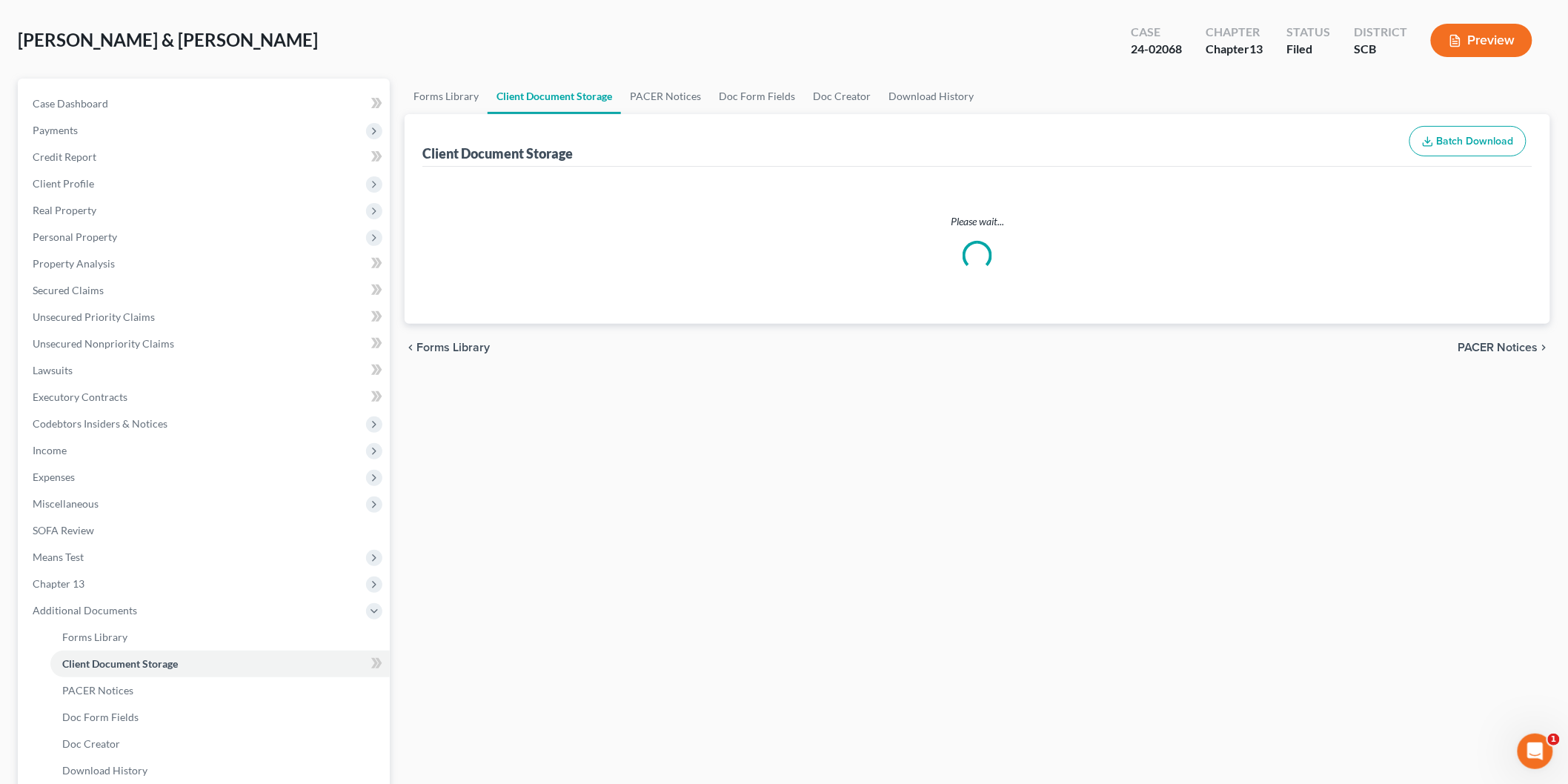
select select "15"
select select "16"
select select "6"
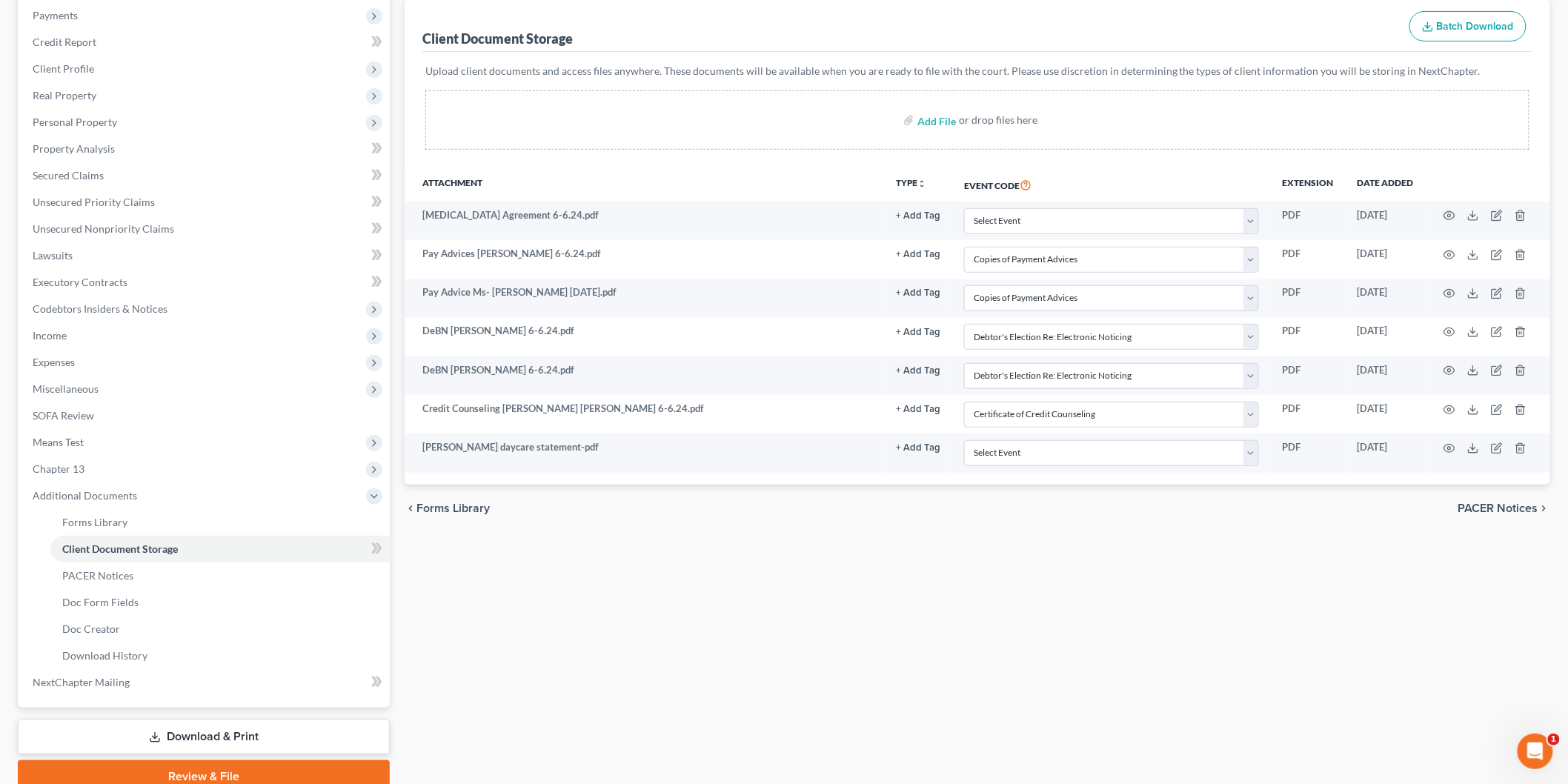
scroll to position [241, 0]
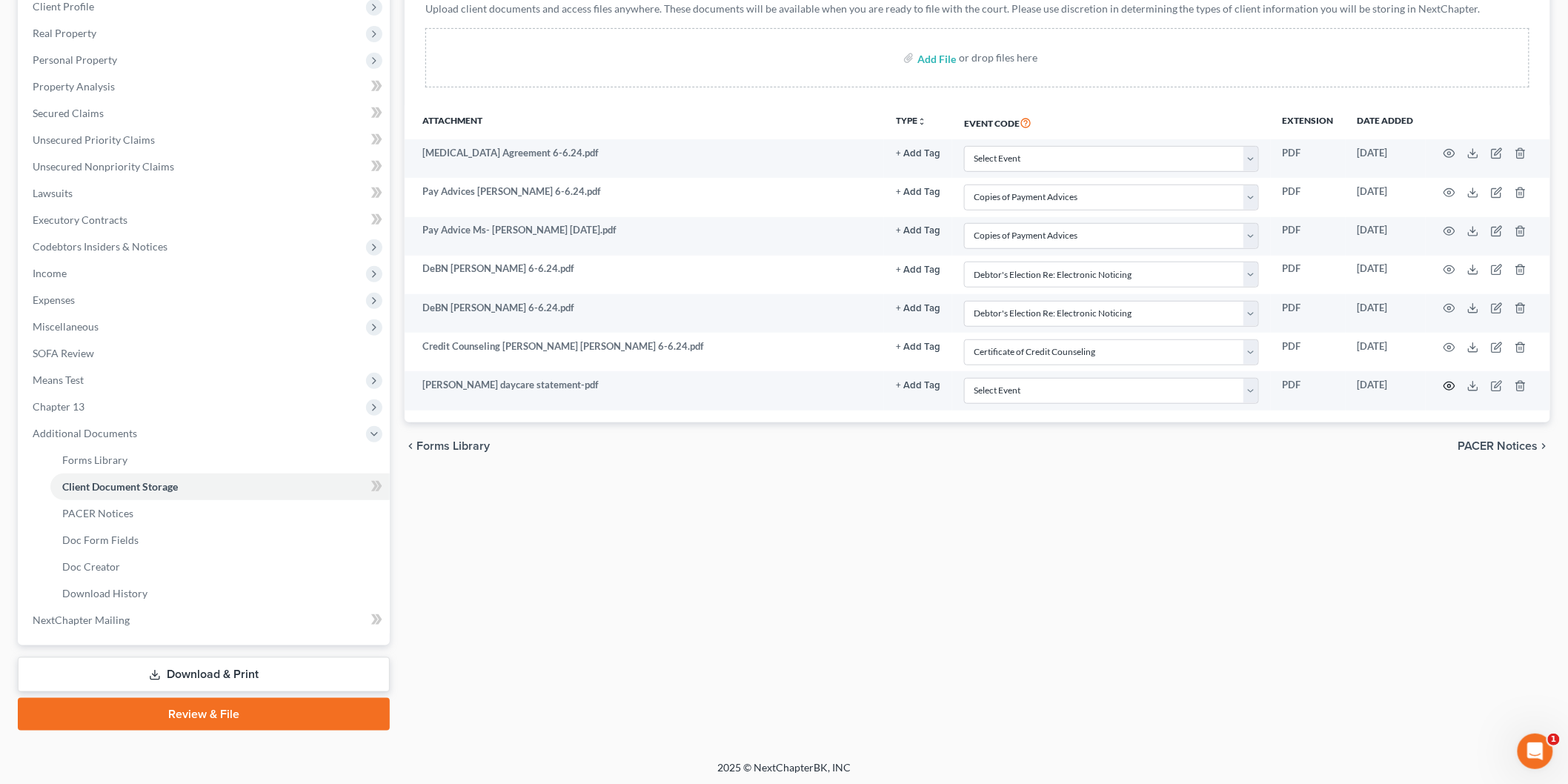
click at [1446, 389] on icon "button" at bounding box center [1449, 387] width 12 height 12
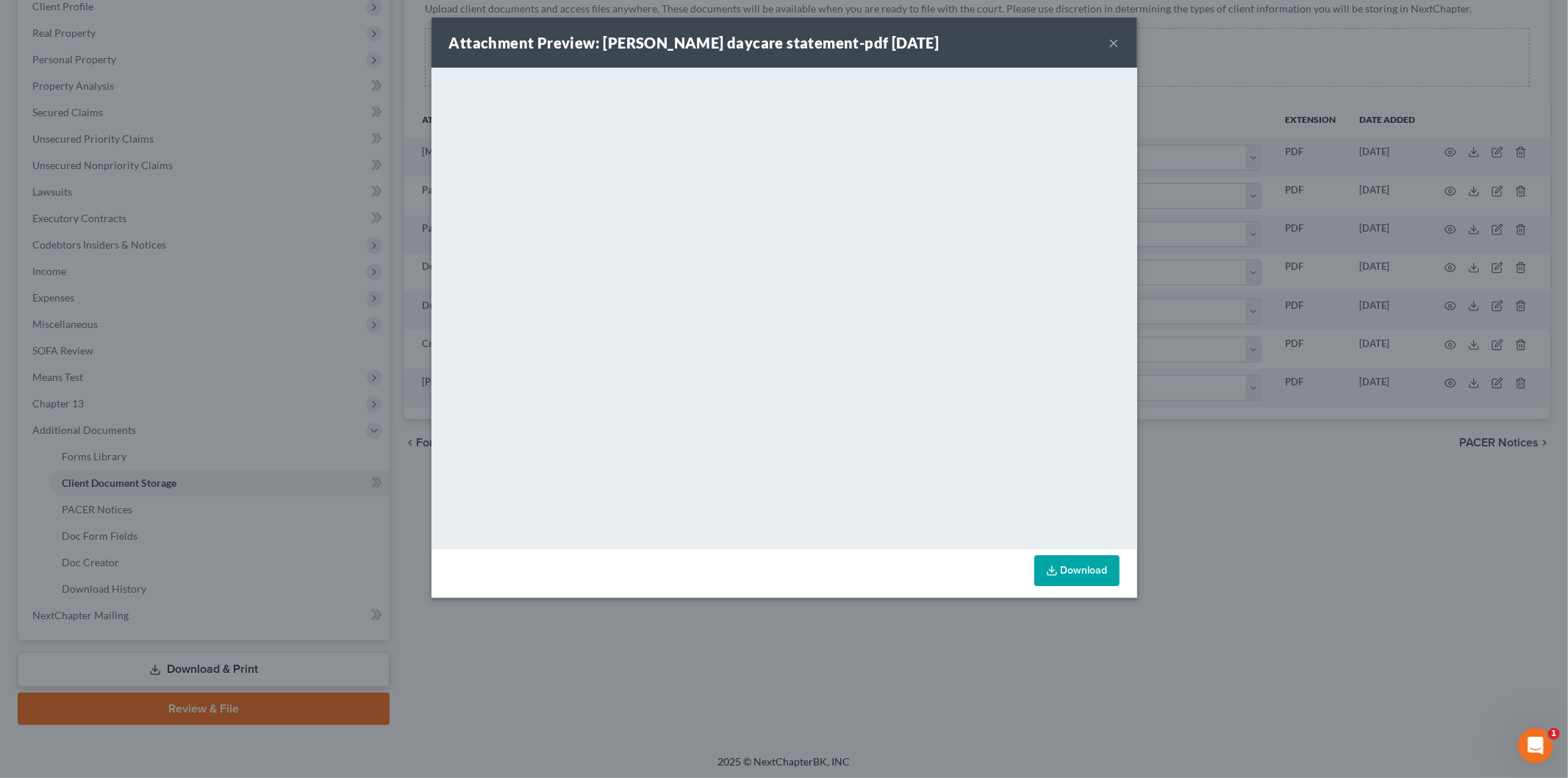
click at [1111, 40] on button "×" at bounding box center [1115, 42] width 11 height 17
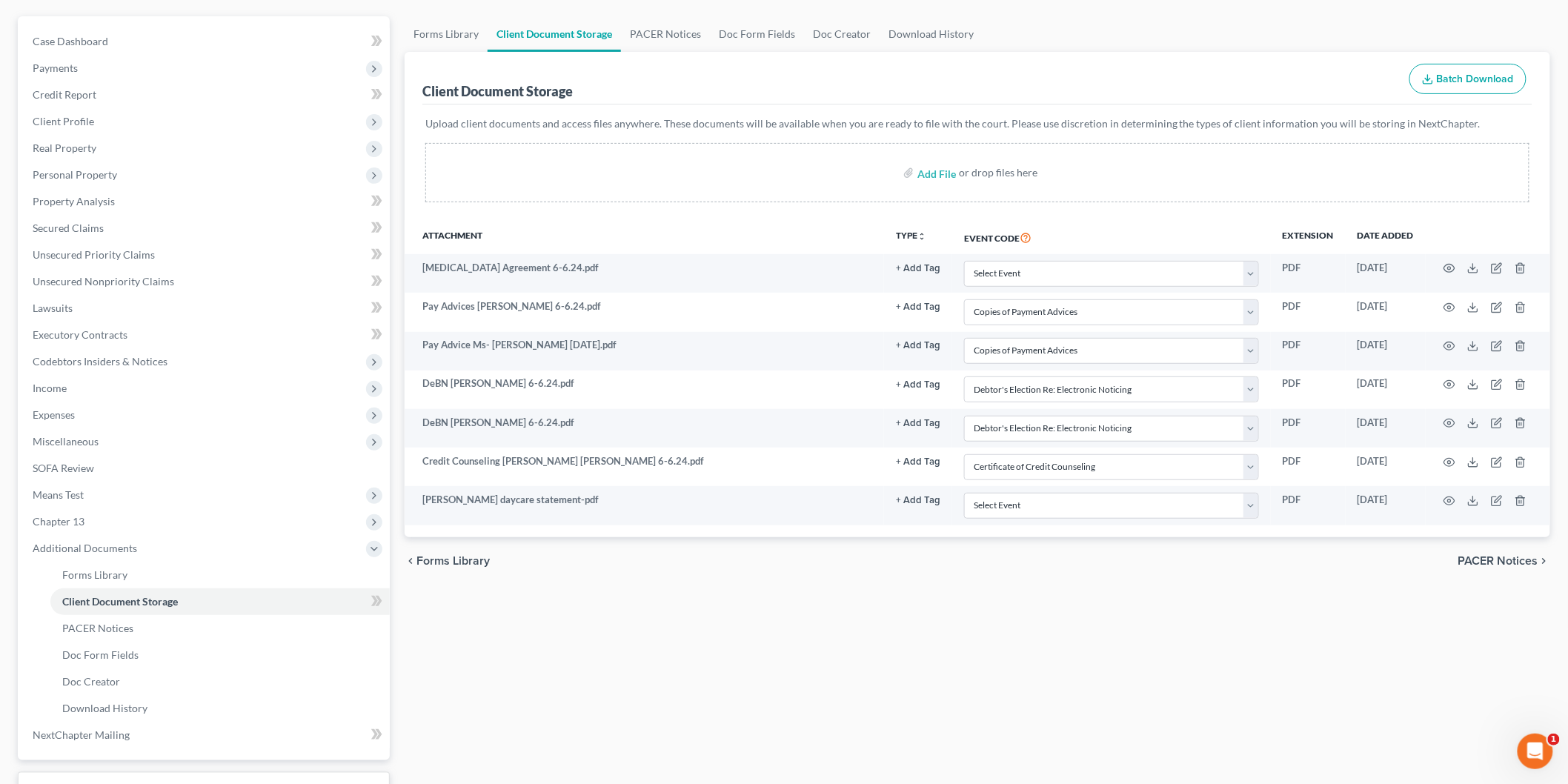
scroll to position [0, 0]
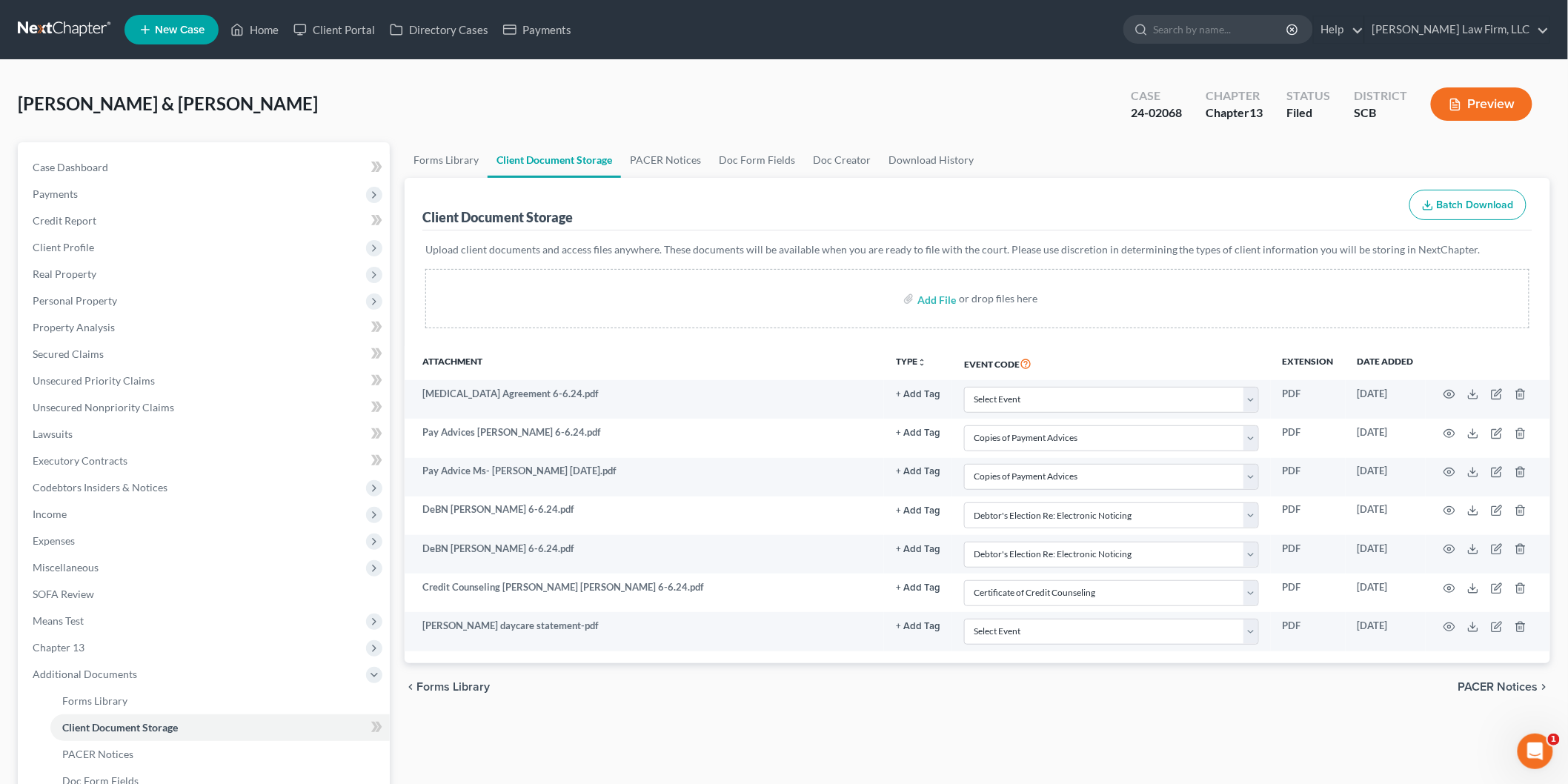
drag, startPoint x: 1481, startPoint y: 92, endPoint x: 1482, endPoint y: 101, distance: 9.1
click at [1482, 101] on button "Preview" at bounding box center [1481, 104] width 101 height 33
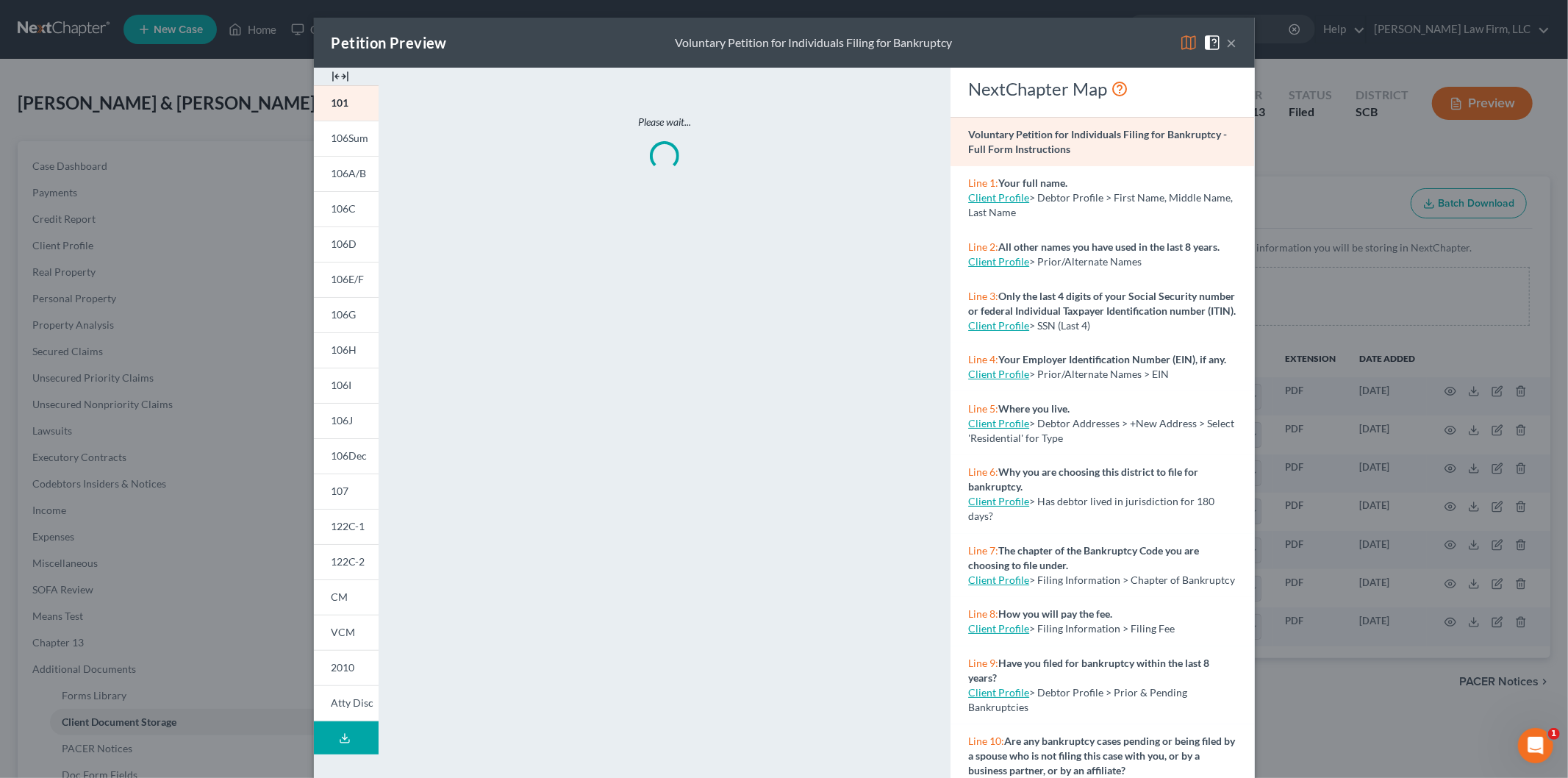
click at [331, 74] on img at bounding box center [340, 76] width 17 height 17
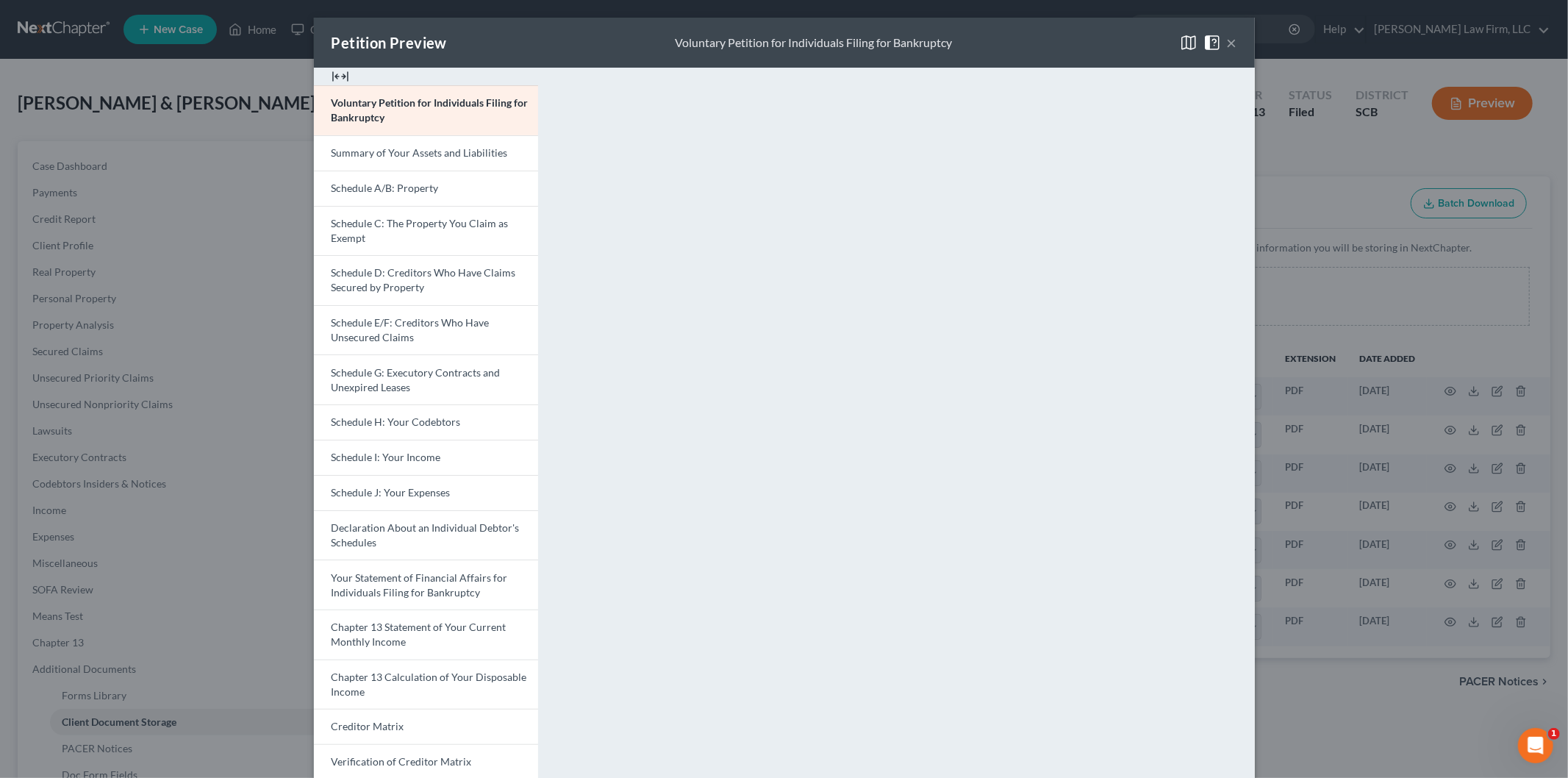
click at [364, 483] on link "Schedule J: Your Expenses" at bounding box center [426, 492] width 224 height 36
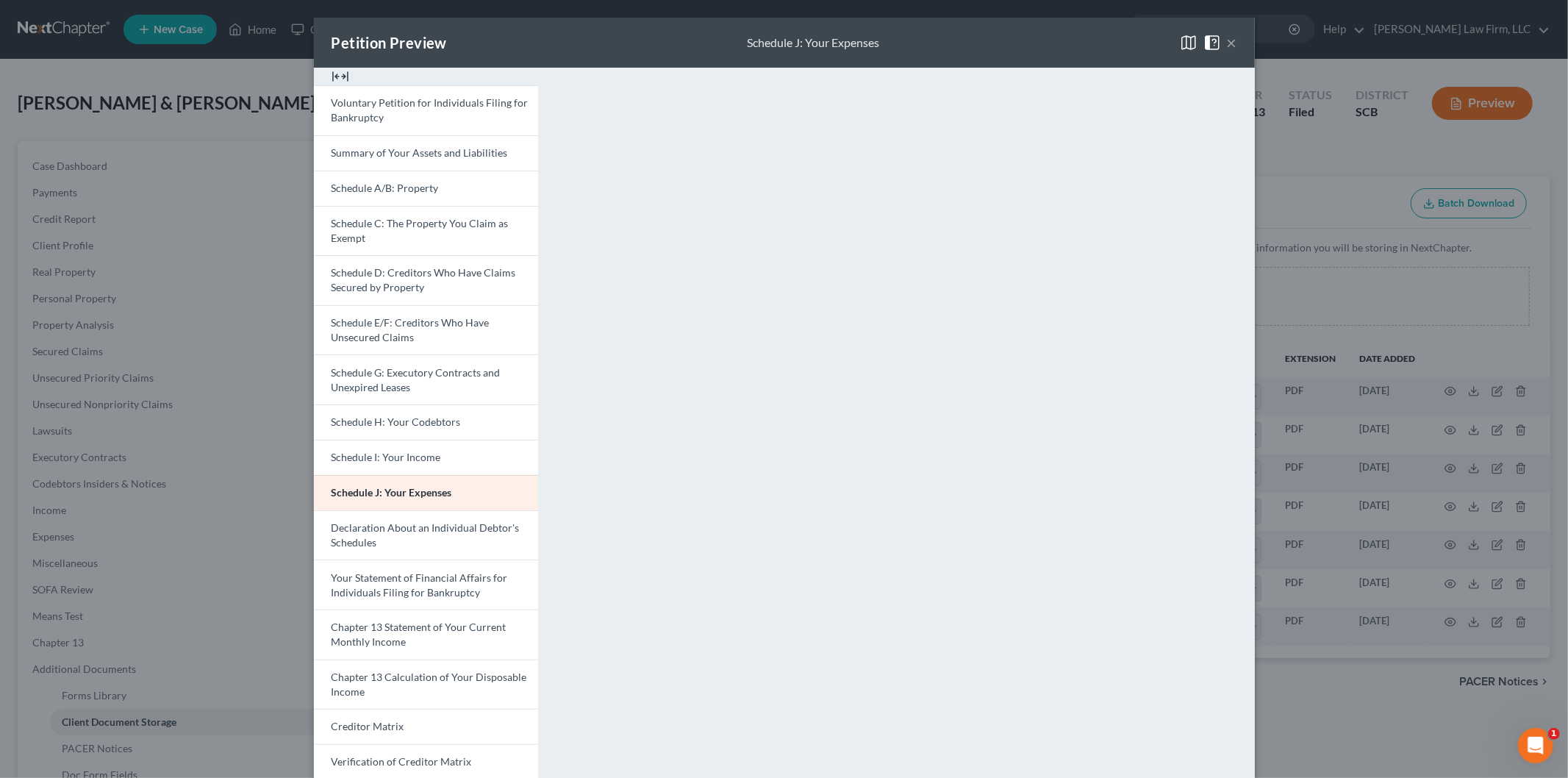
click at [1227, 36] on button "×" at bounding box center [1232, 42] width 11 height 17
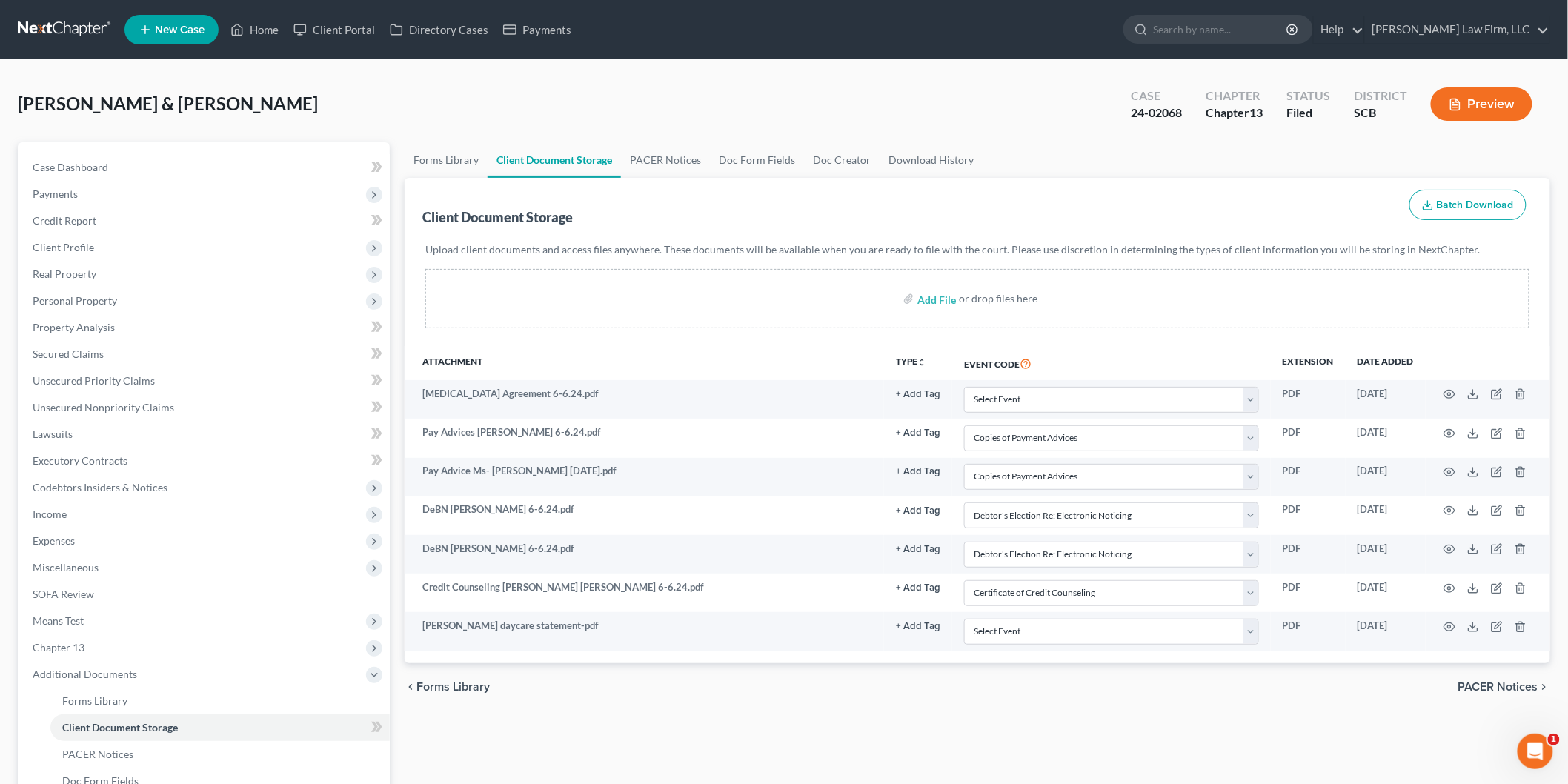
click at [68, 182] on span "Payments" at bounding box center [205, 194] width 369 height 27
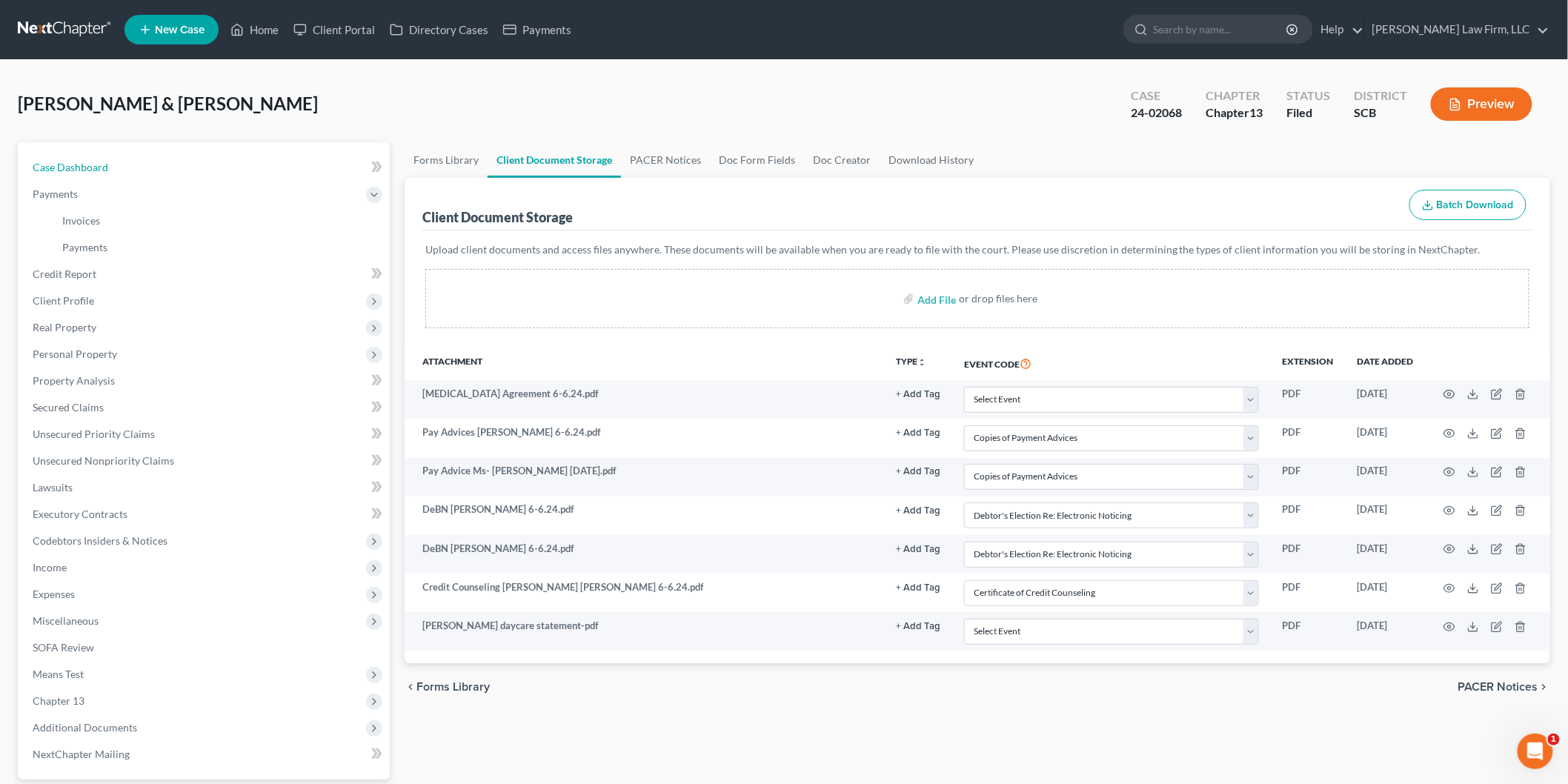
click at [71, 169] on span "Case Dashboard" at bounding box center [70, 167] width 75 height 13
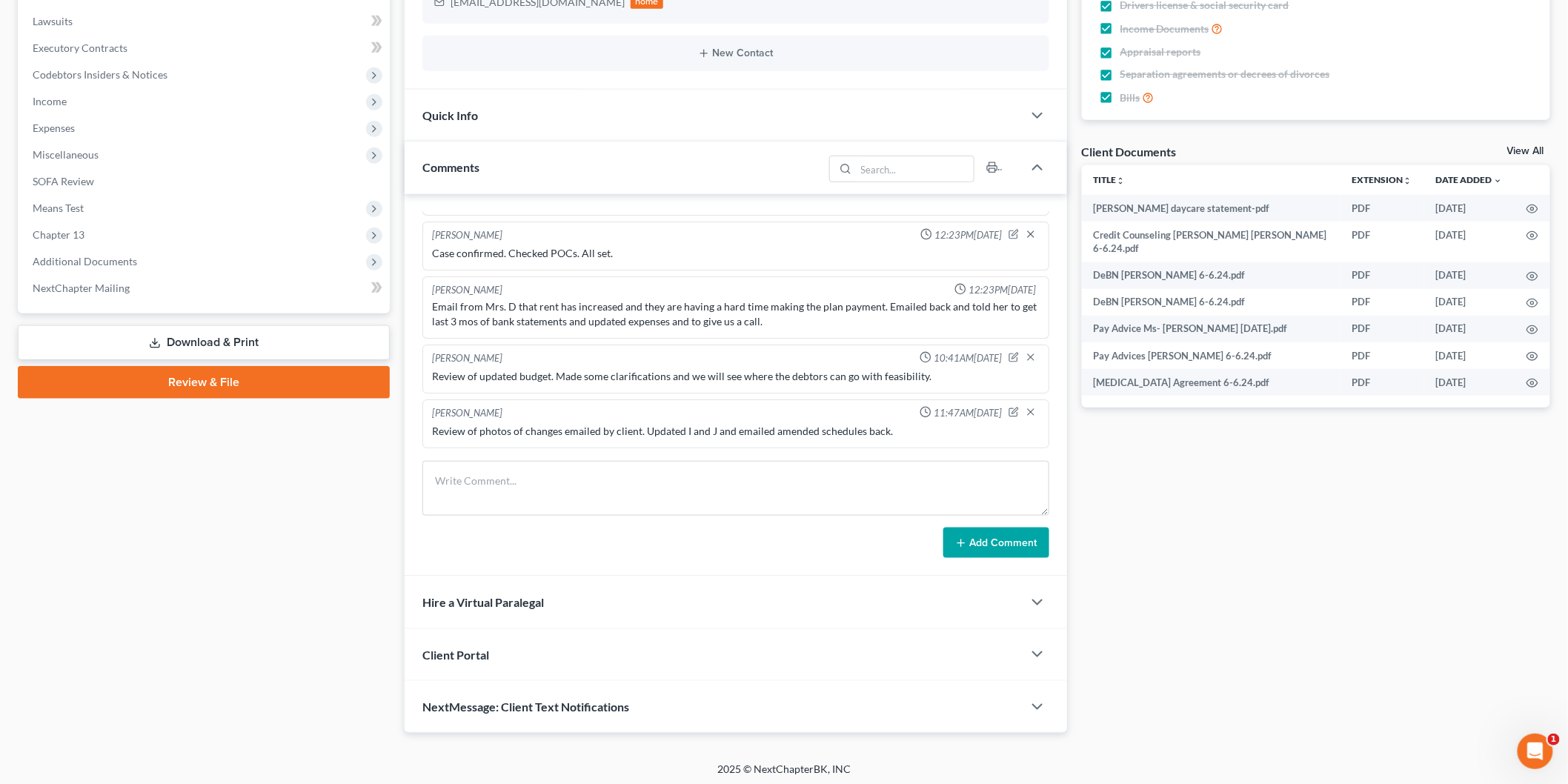
scroll to position [417, 0]
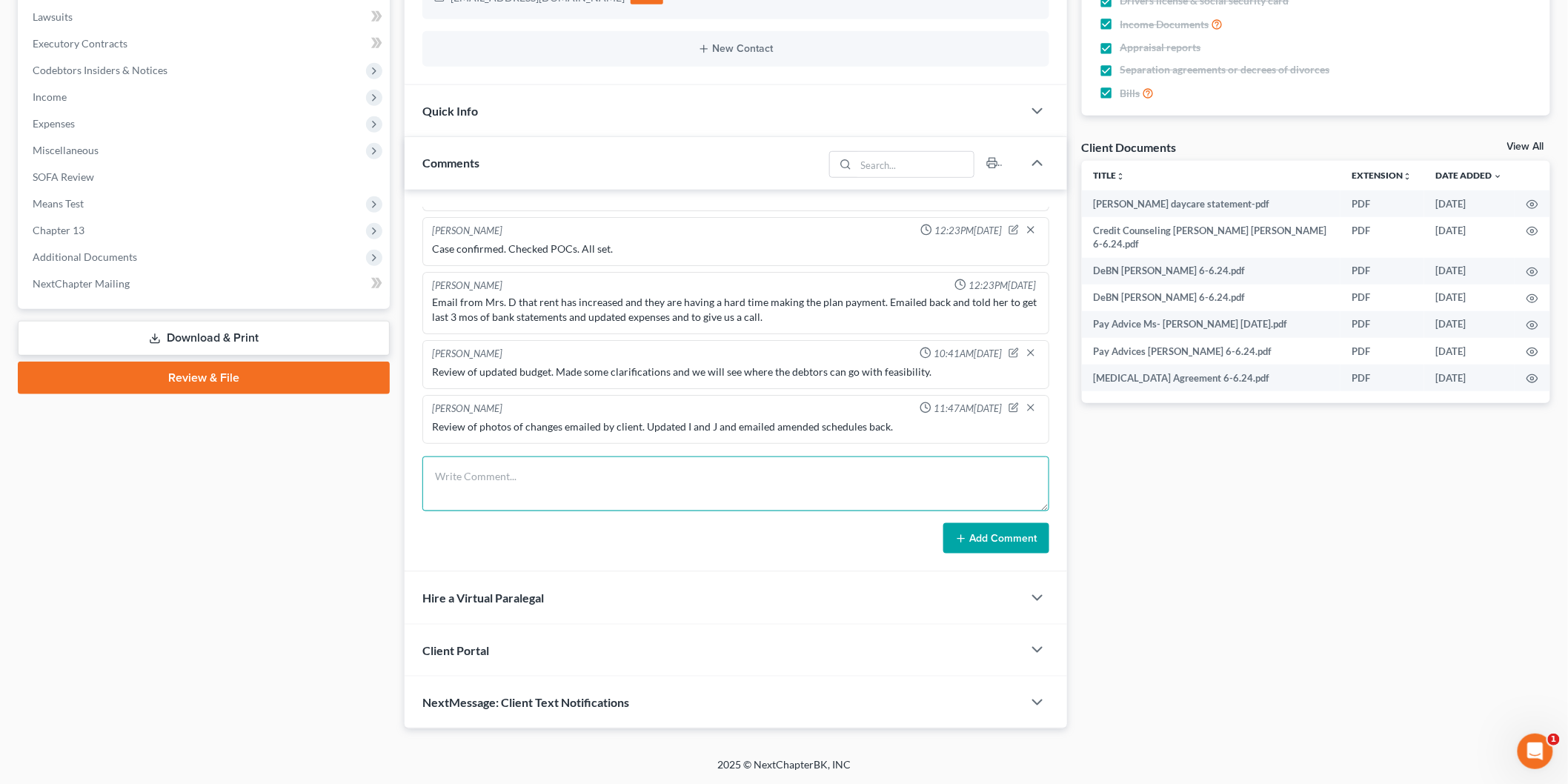
click at [638, 496] on textarea at bounding box center [736, 484] width 627 height 55
type textarea "Met with clients to update budget and plan to allow for a feasible reorganizati…"
click at [1025, 537] on button "Add Comment" at bounding box center [996, 539] width 106 height 31
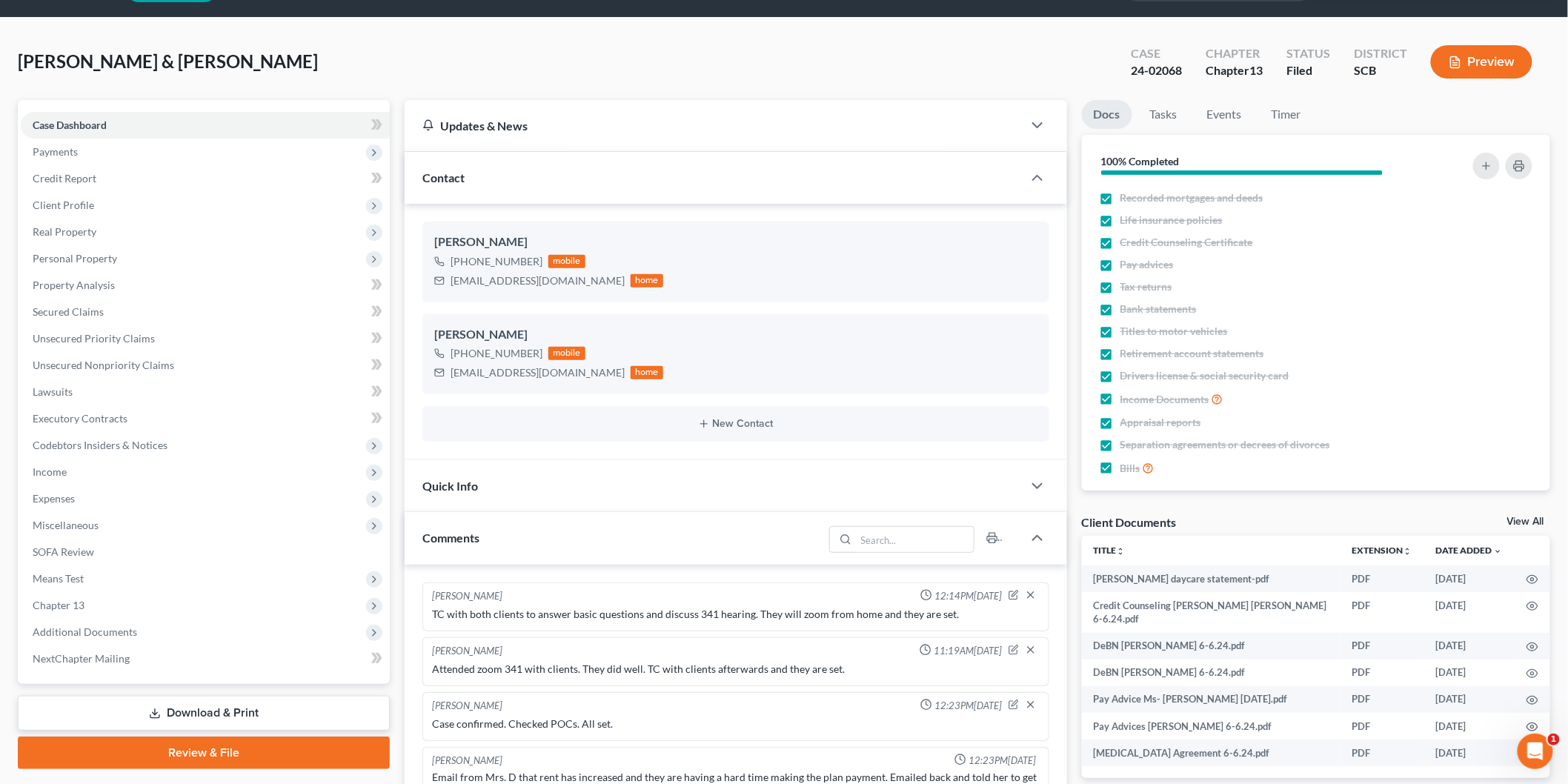
scroll to position [0, 0]
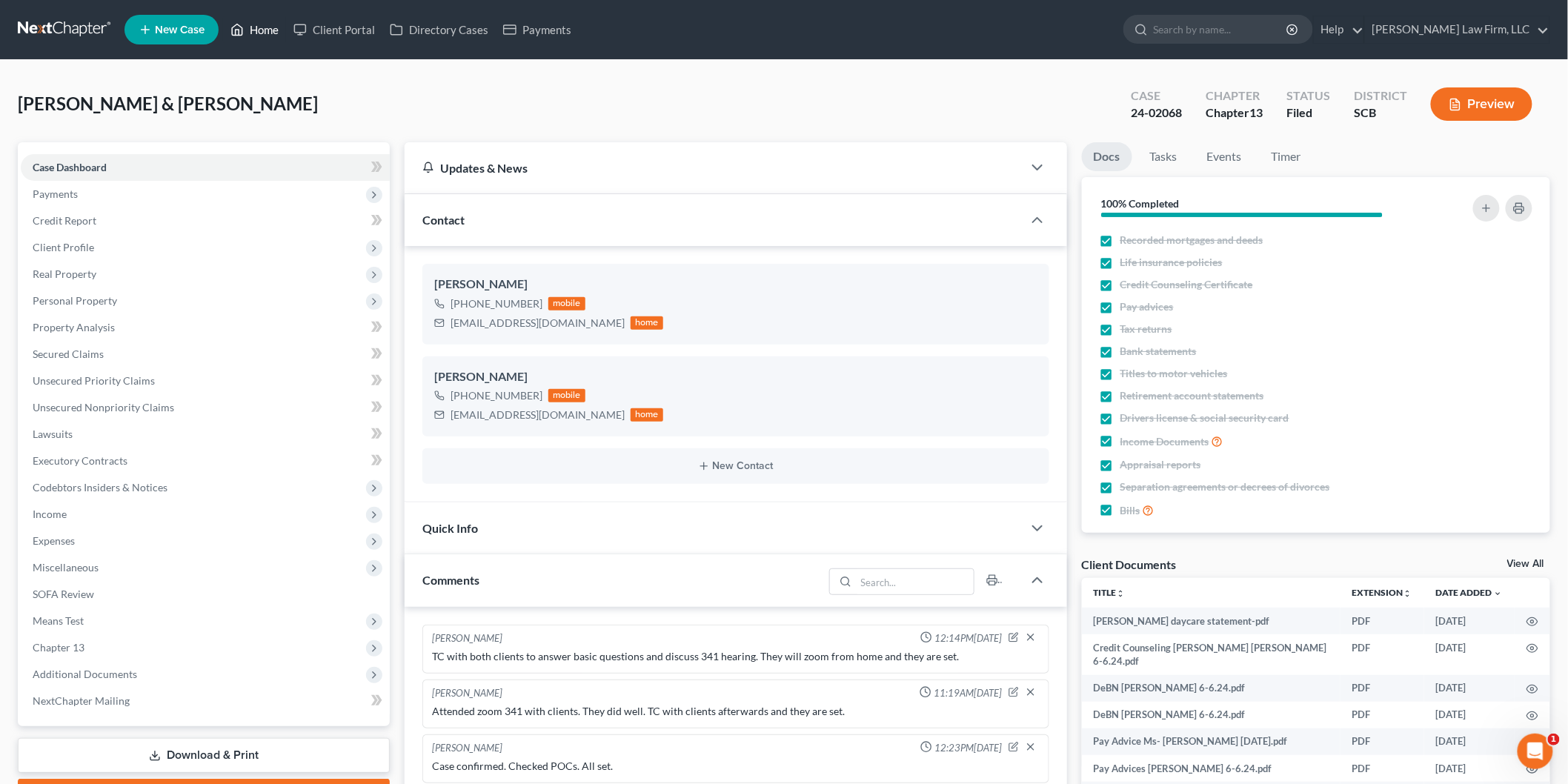
drag, startPoint x: 263, startPoint y: 27, endPoint x: 349, endPoint y: 58, distance: 91.4
click at [263, 27] on link "Home" at bounding box center [254, 29] width 63 height 27
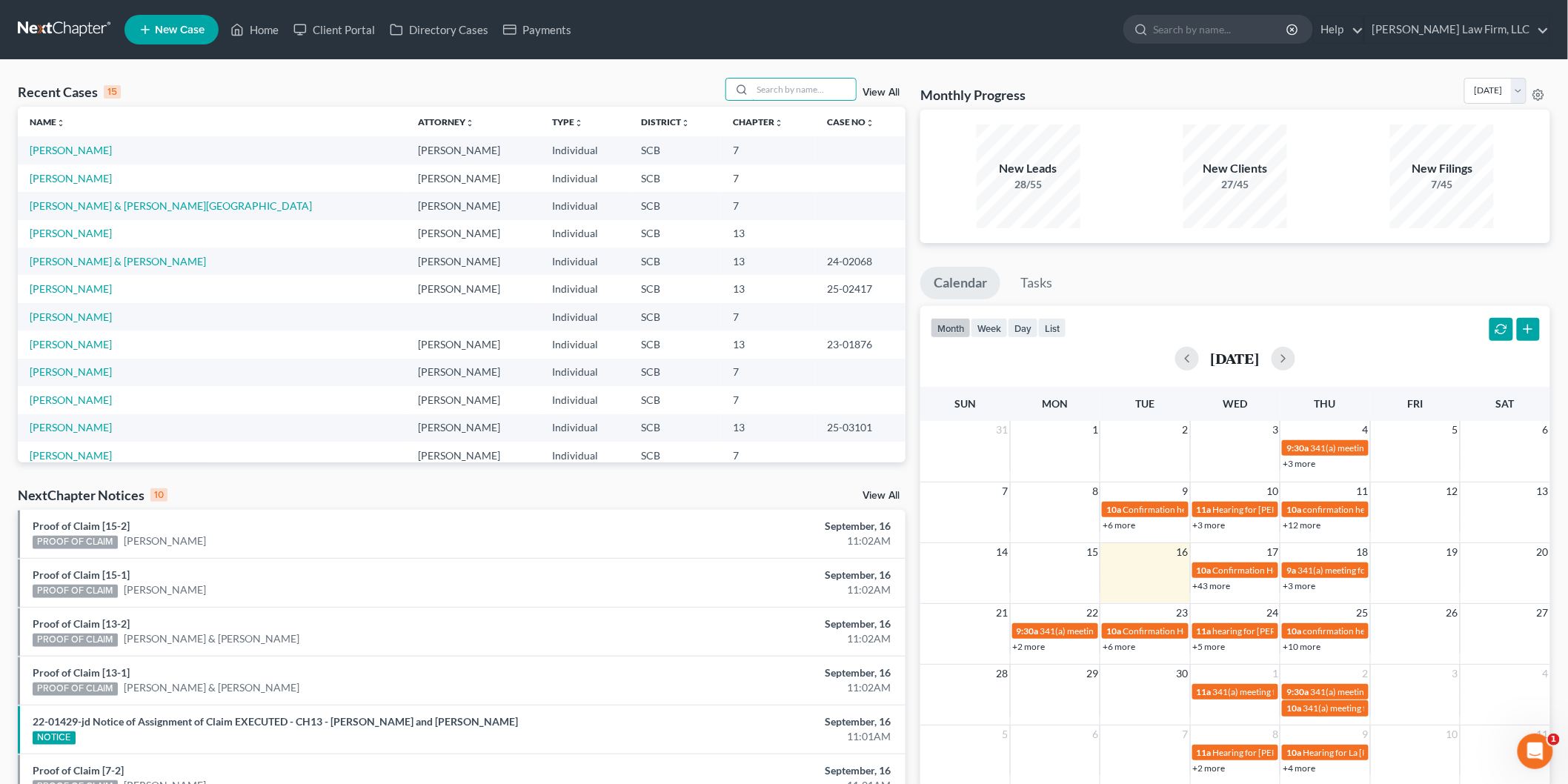
click at [771, 84] on input "search" at bounding box center [804, 89] width 103 height 21
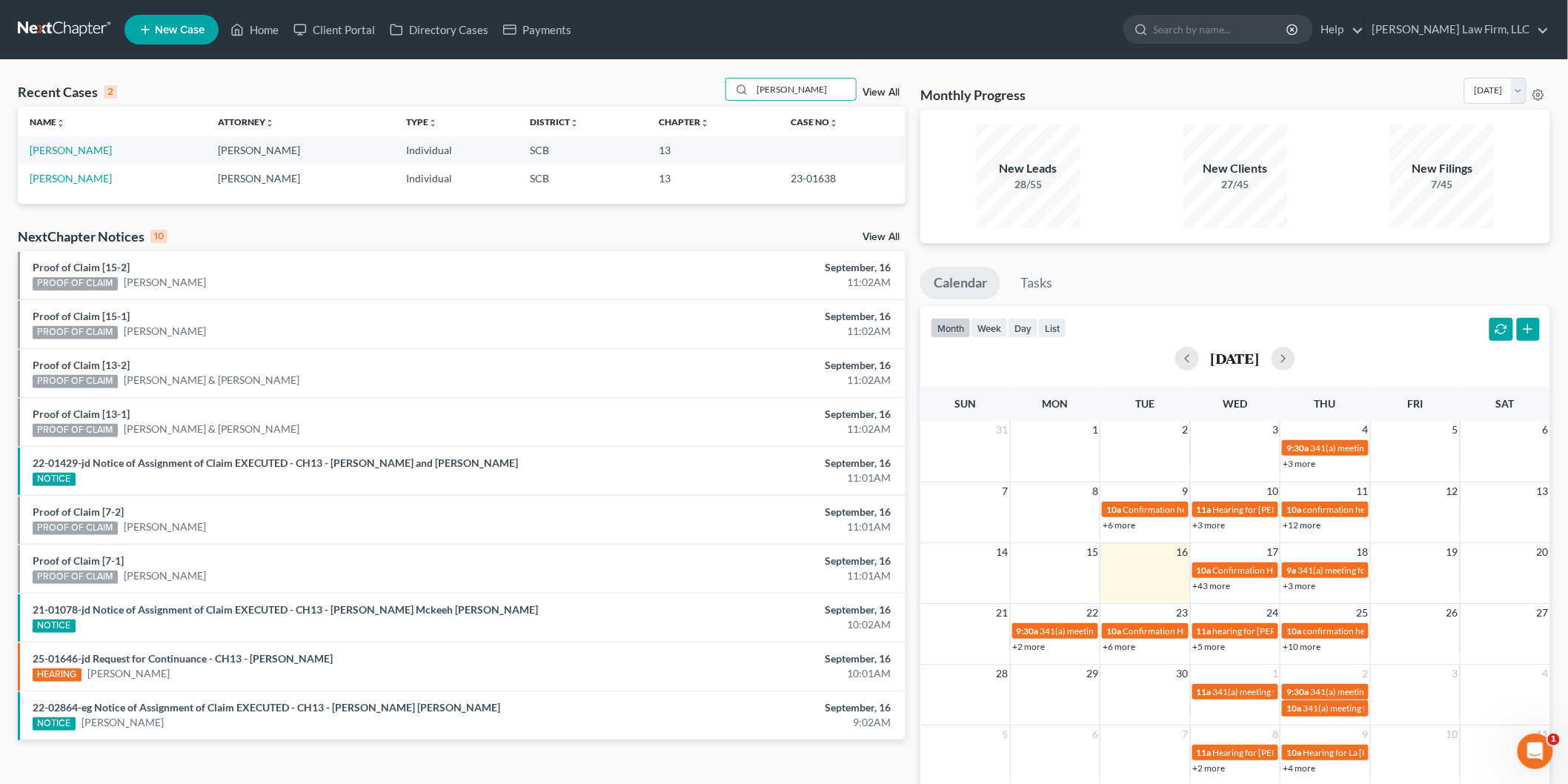
type input "[PERSON_NAME]"
click at [64, 150] on link "[PERSON_NAME]" at bounding box center [71, 150] width 82 height 13
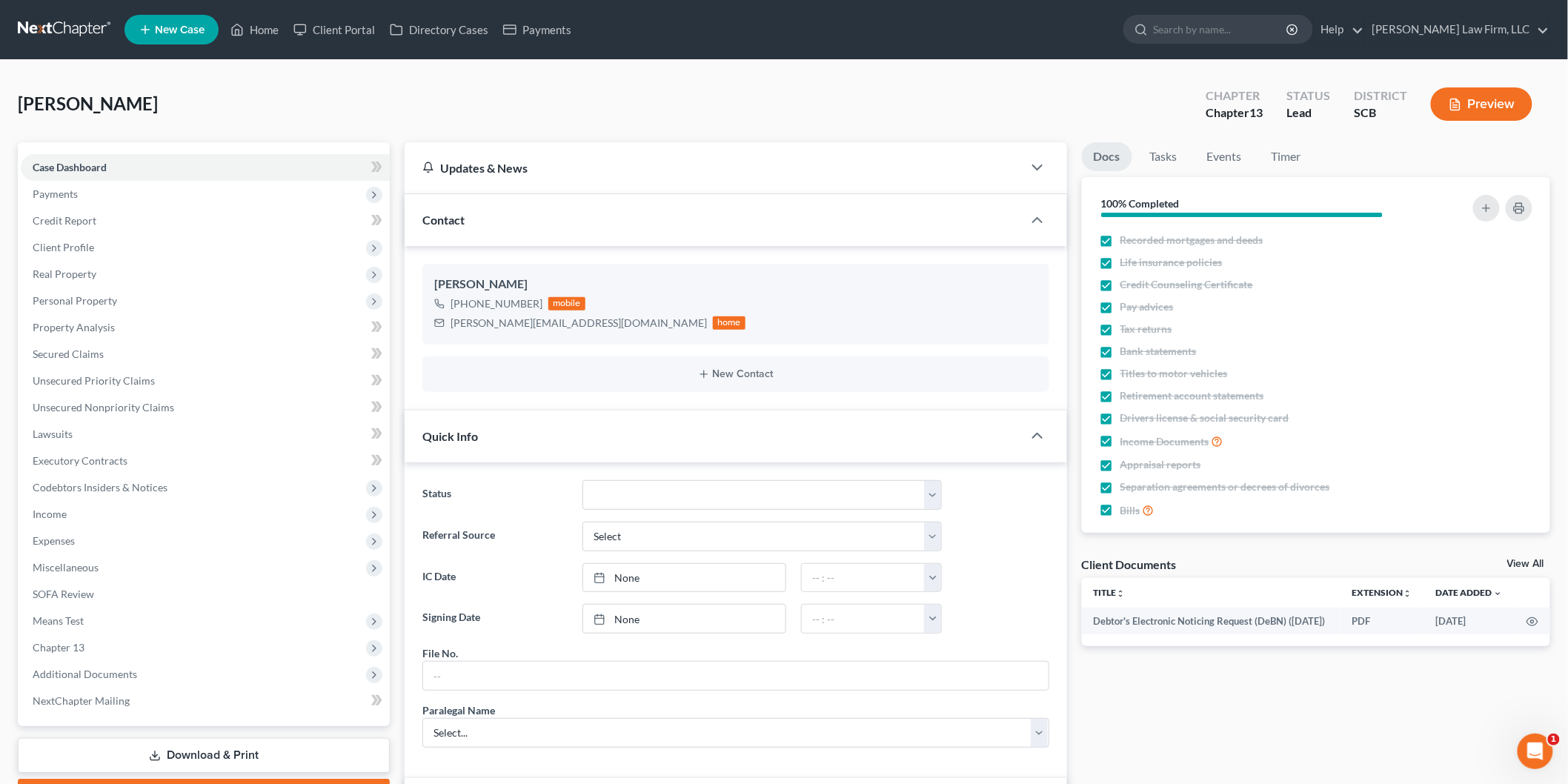
click at [1484, 101] on button "Preview" at bounding box center [1481, 104] width 101 height 33
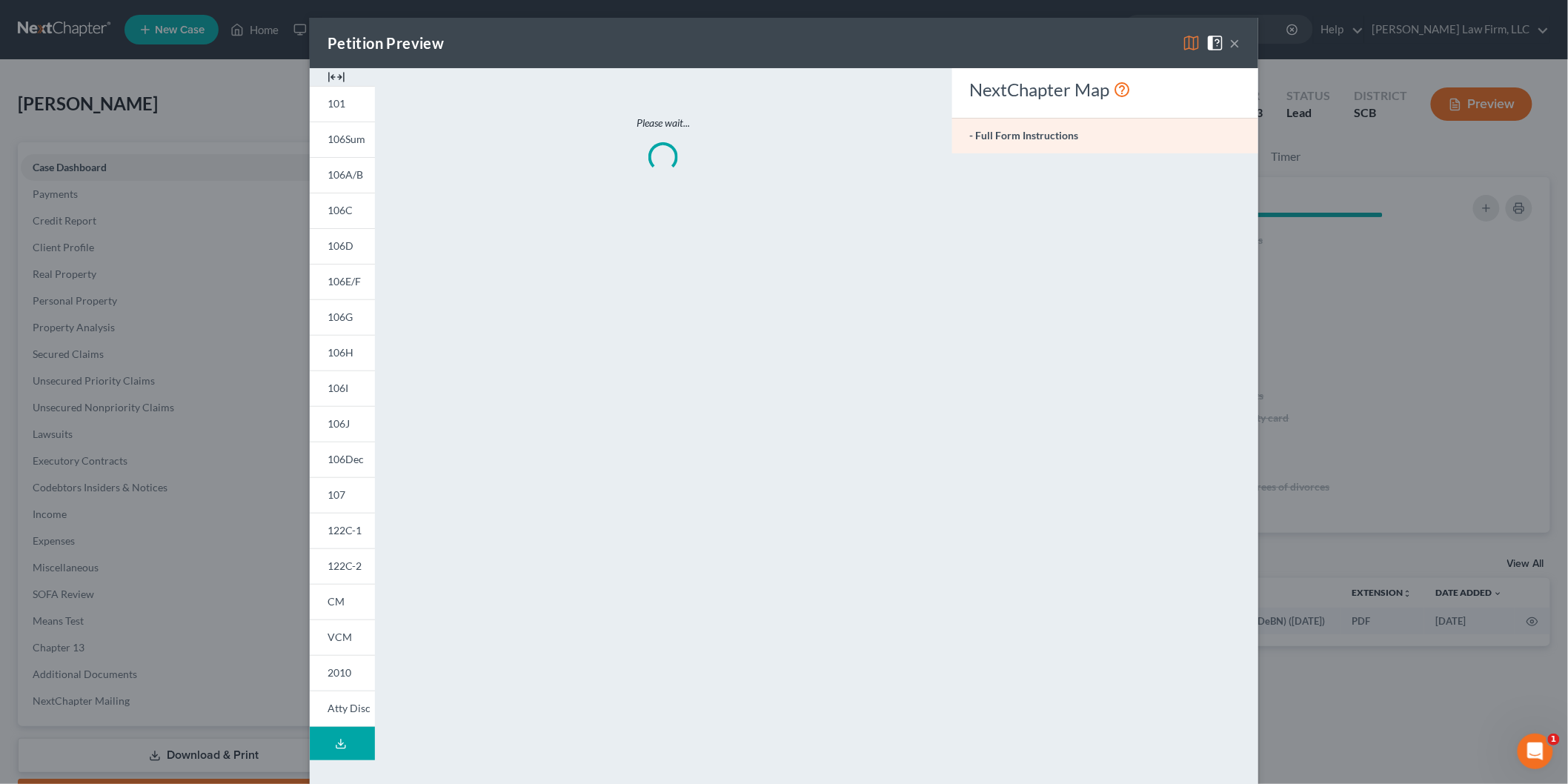
scroll to position [564, 0]
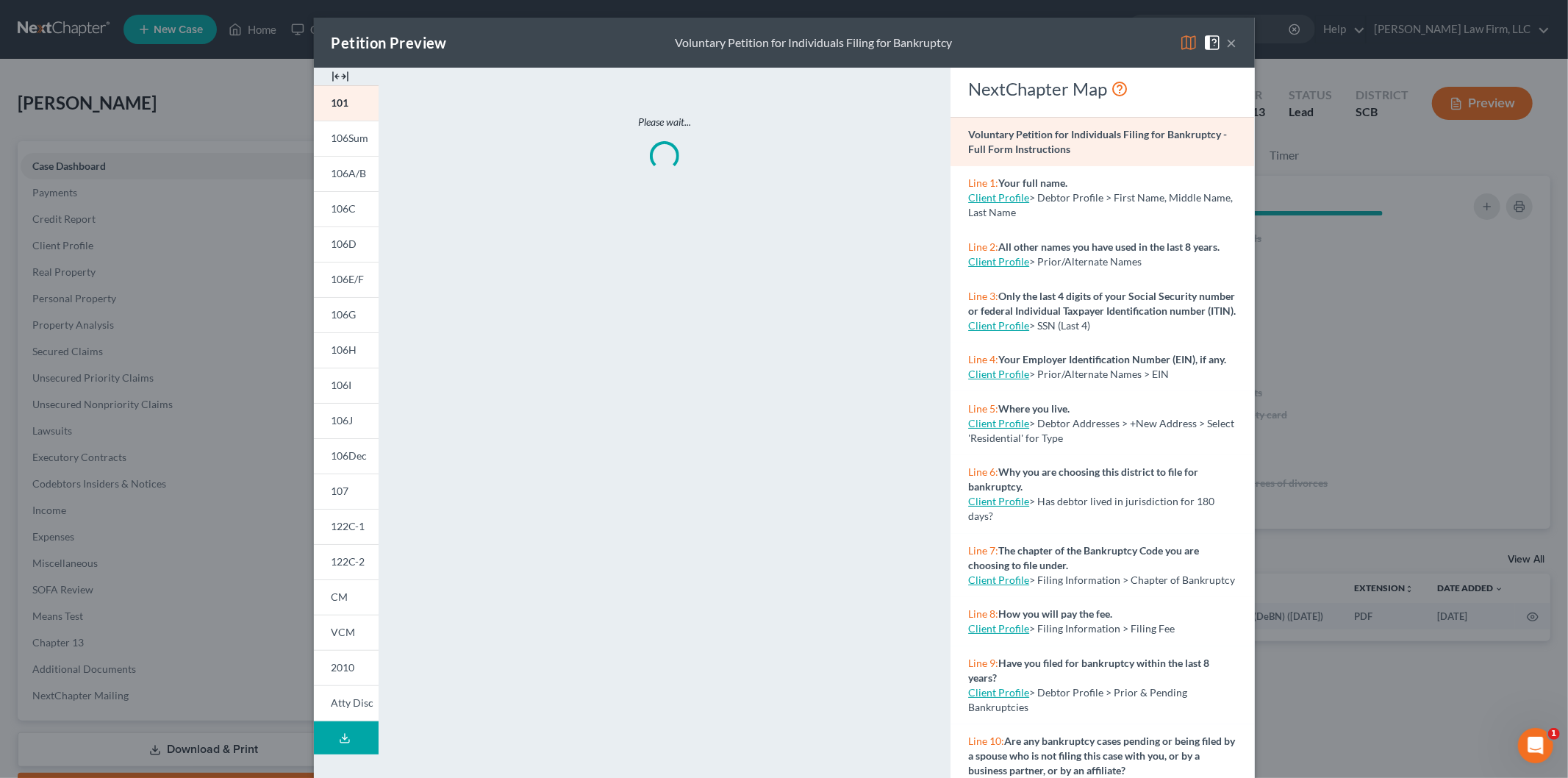
click at [338, 76] on img at bounding box center [340, 76] width 17 height 17
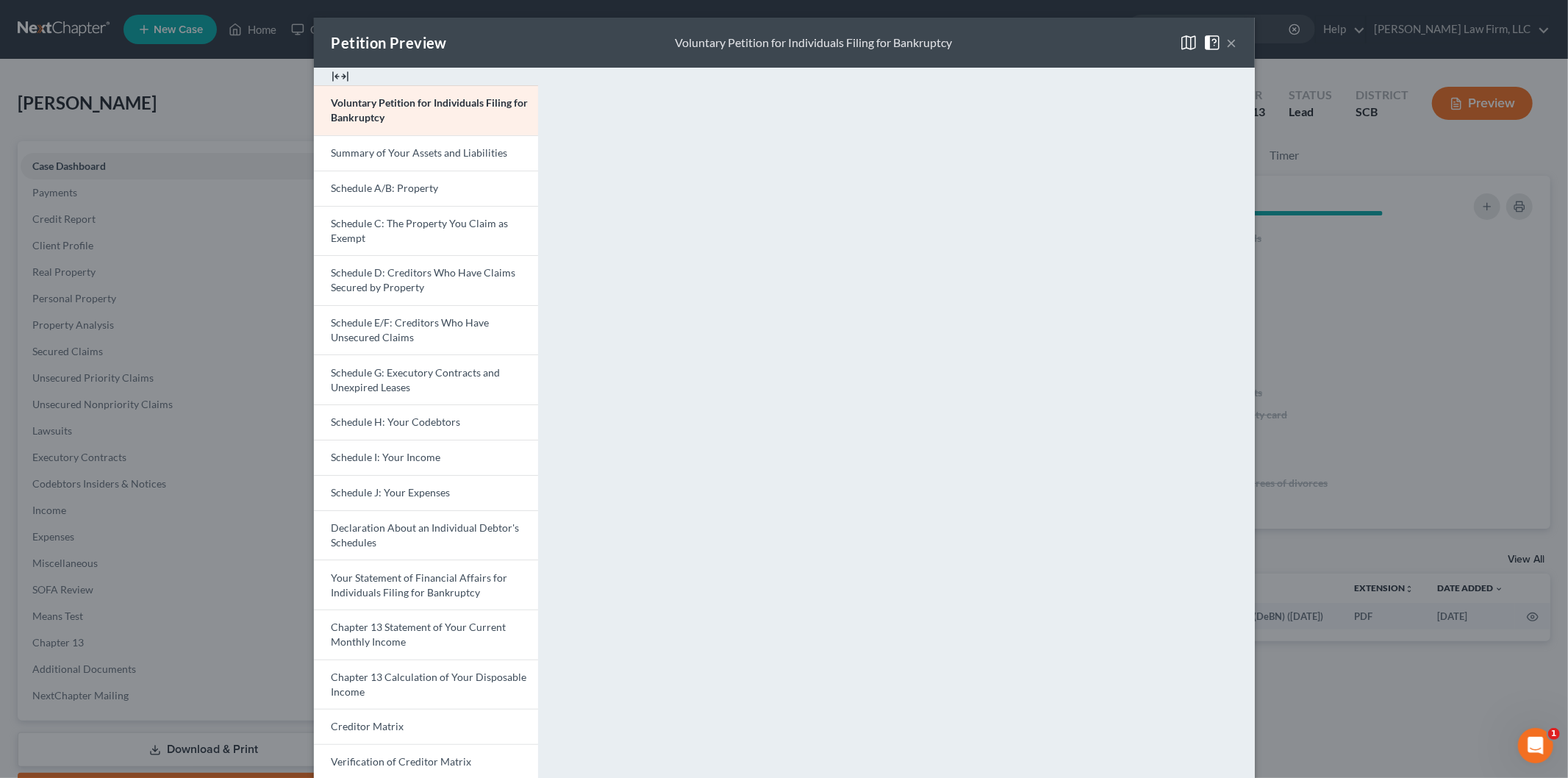
click at [383, 282] on span "Schedule D: Creditors Who Have Claims Secured by Property" at bounding box center [424, 280] width 184 height 27
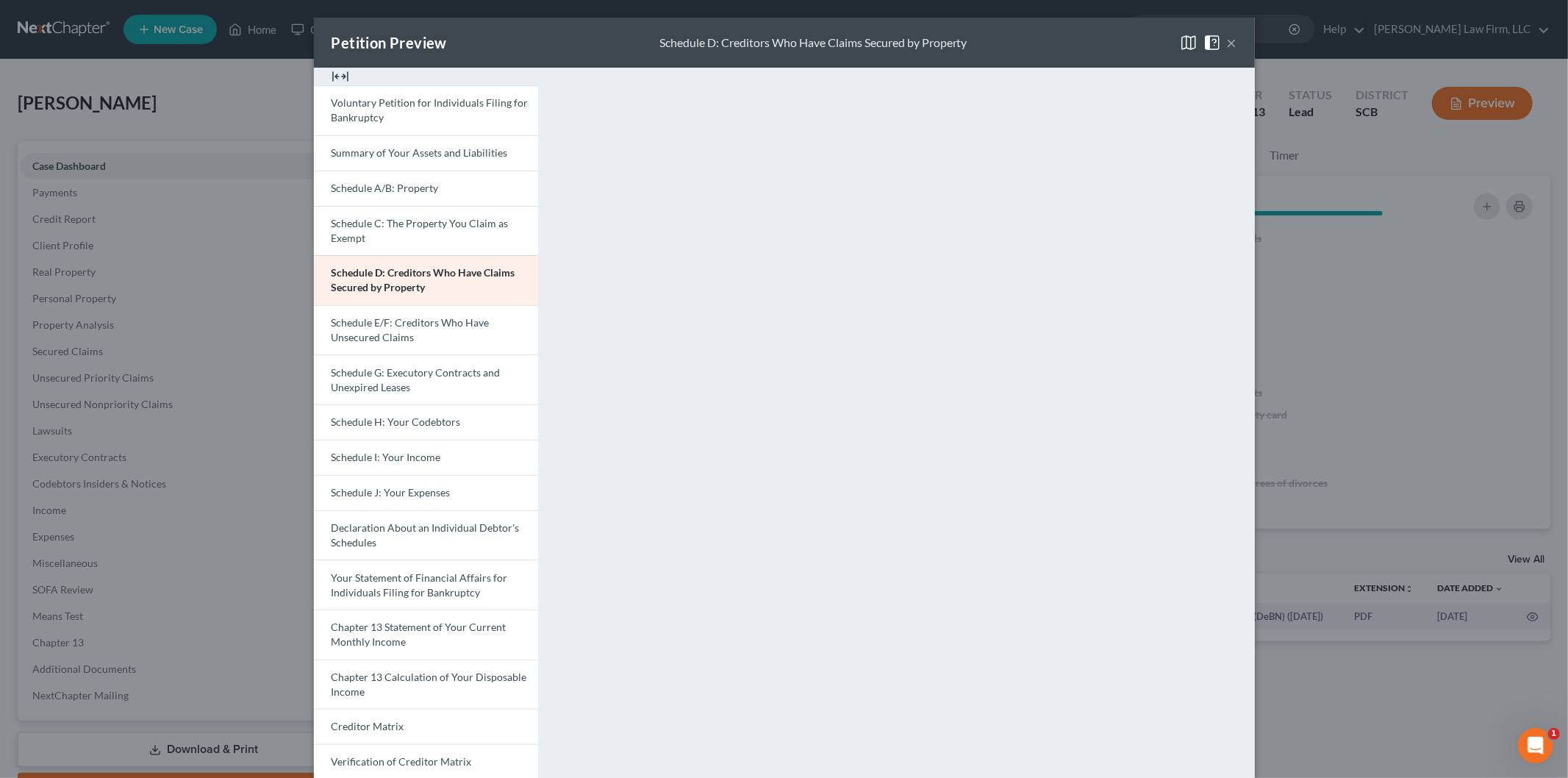
drag, startPoint x: 1225, startPoint y: 38, endPoint x: 214, endPoint y: 535, distance: 1126.6
click at [1227, 38] on button "×" at bounding box center [1232, 42] width 11 height 17
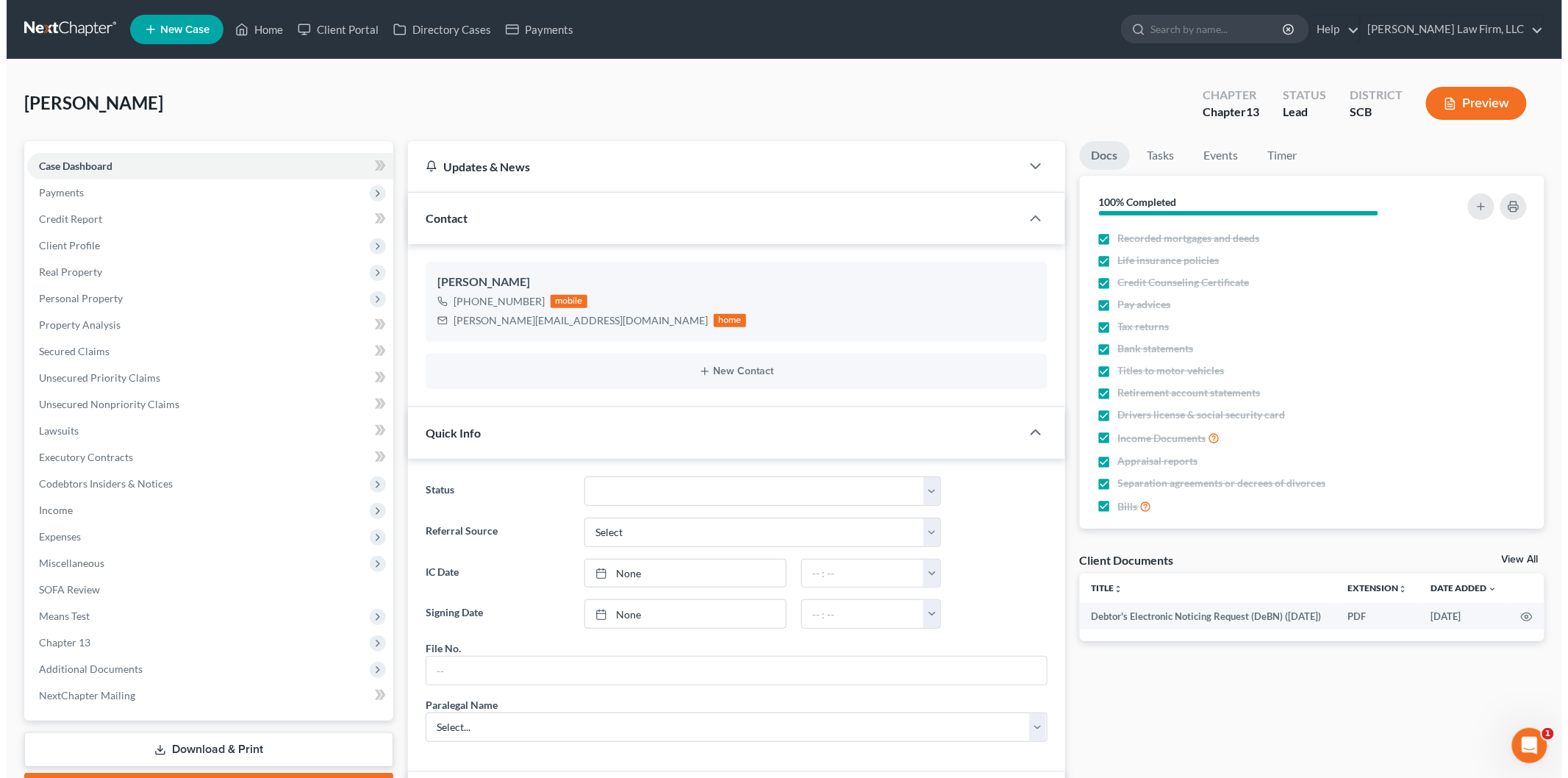
scroll to position [589, 0]
click at [92, 348] on span "Secured Claims" at bounding box center [67, 351] width 70 height 13
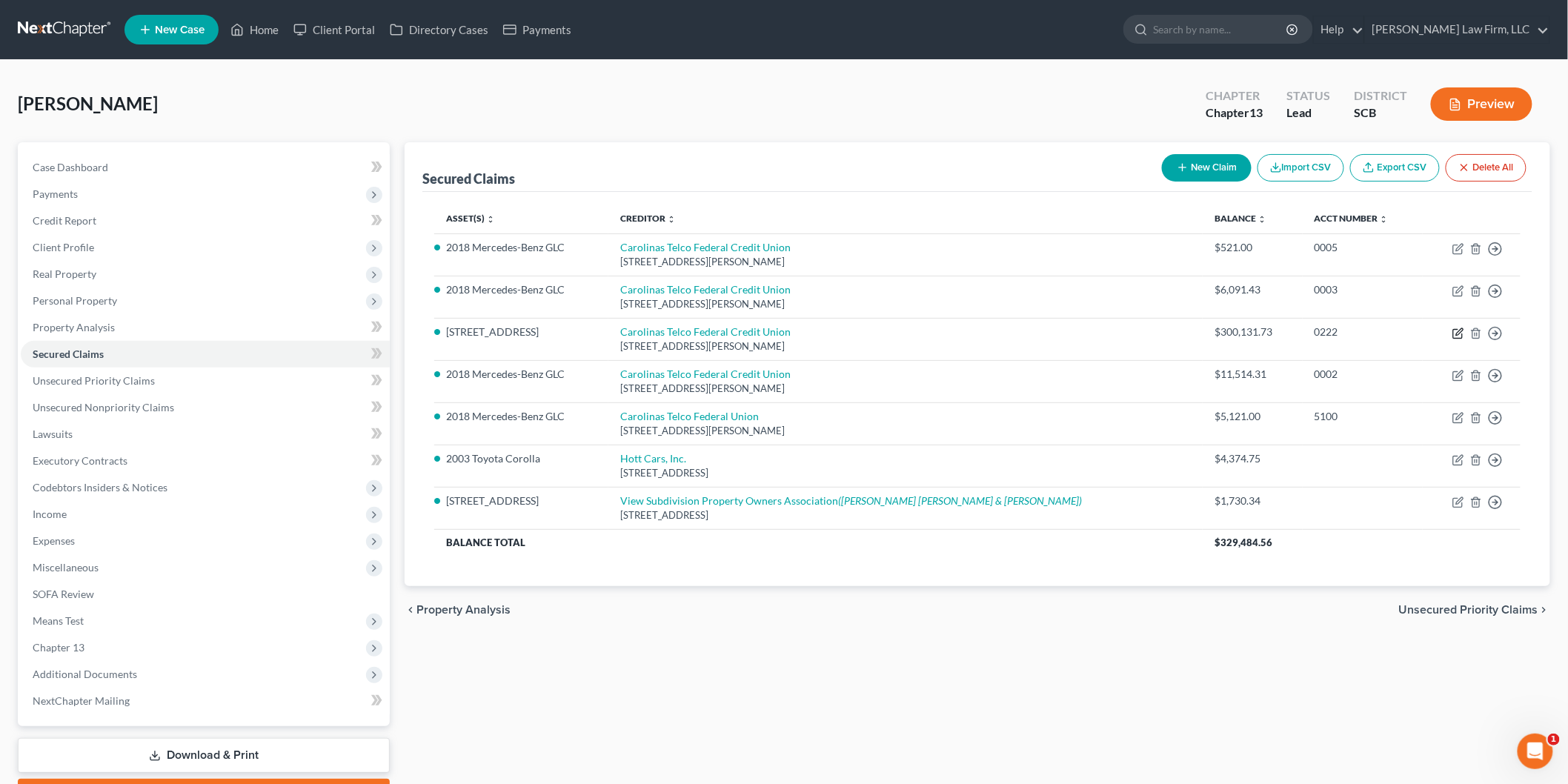
click at [1460, 328] on icon "button" at bounding box center [1458, 333] width 12 height 12
select select "28"
select select "3"
select select "0"
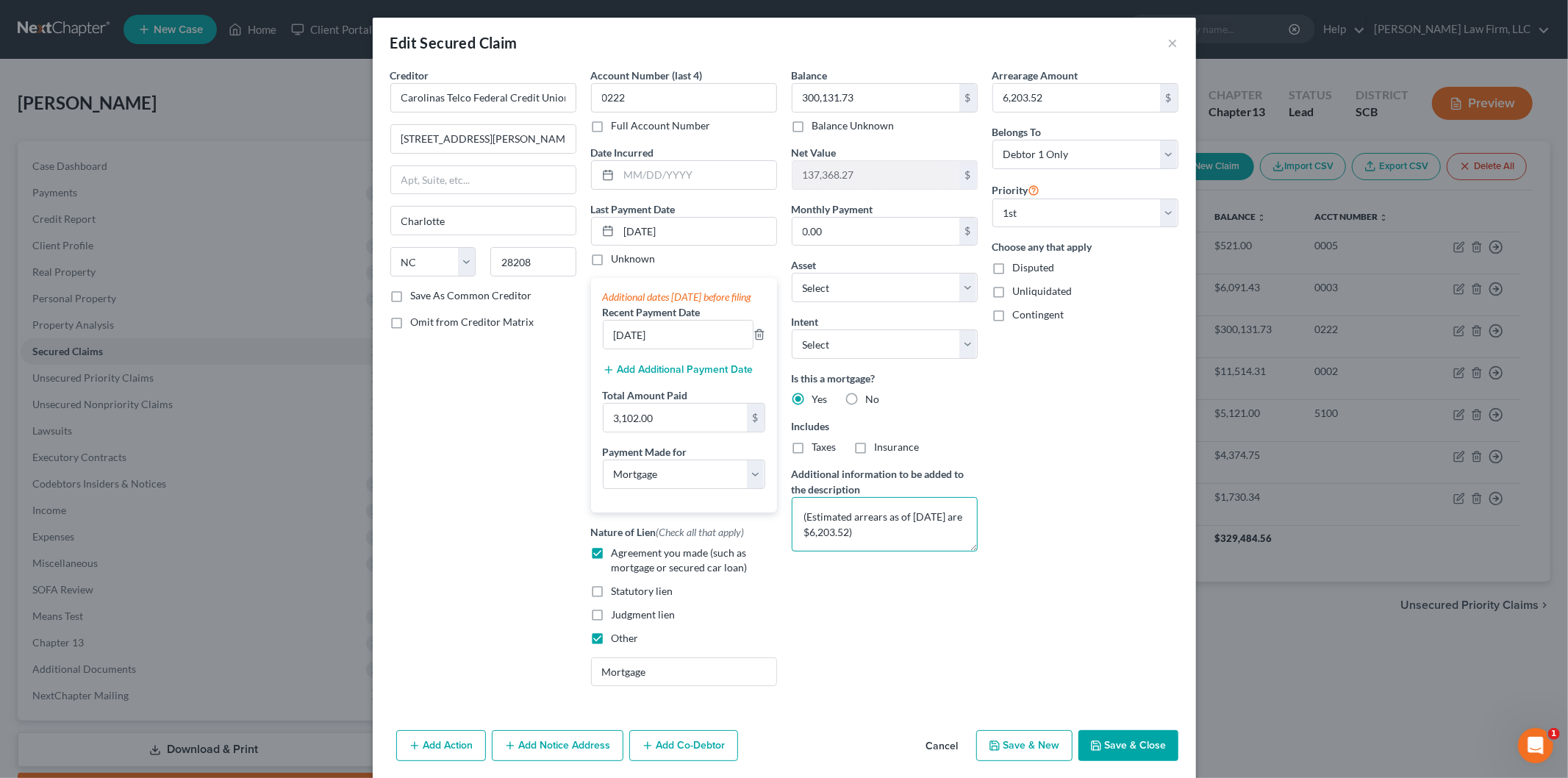
drag, startPoint x: 908, startPoint y: 517, endPoint x: 926, endPoint y: 501, distance: 24.1
click at [909, 517] on textarea "(Estimated arrears as of [DATE] are $6,203.52)" at bounding box center [885, 524] width 186 height 54
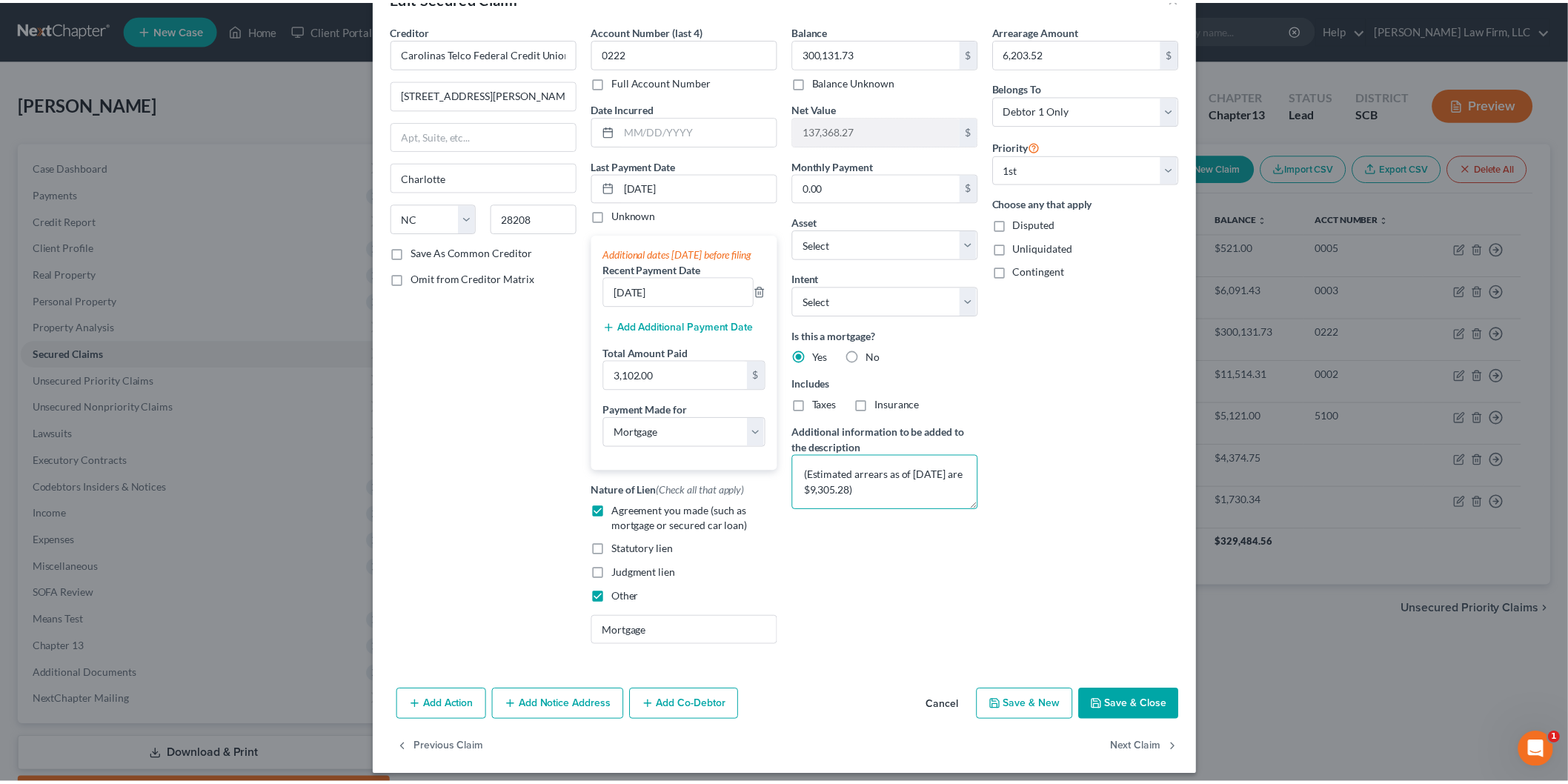
scroll to position [70, 0]
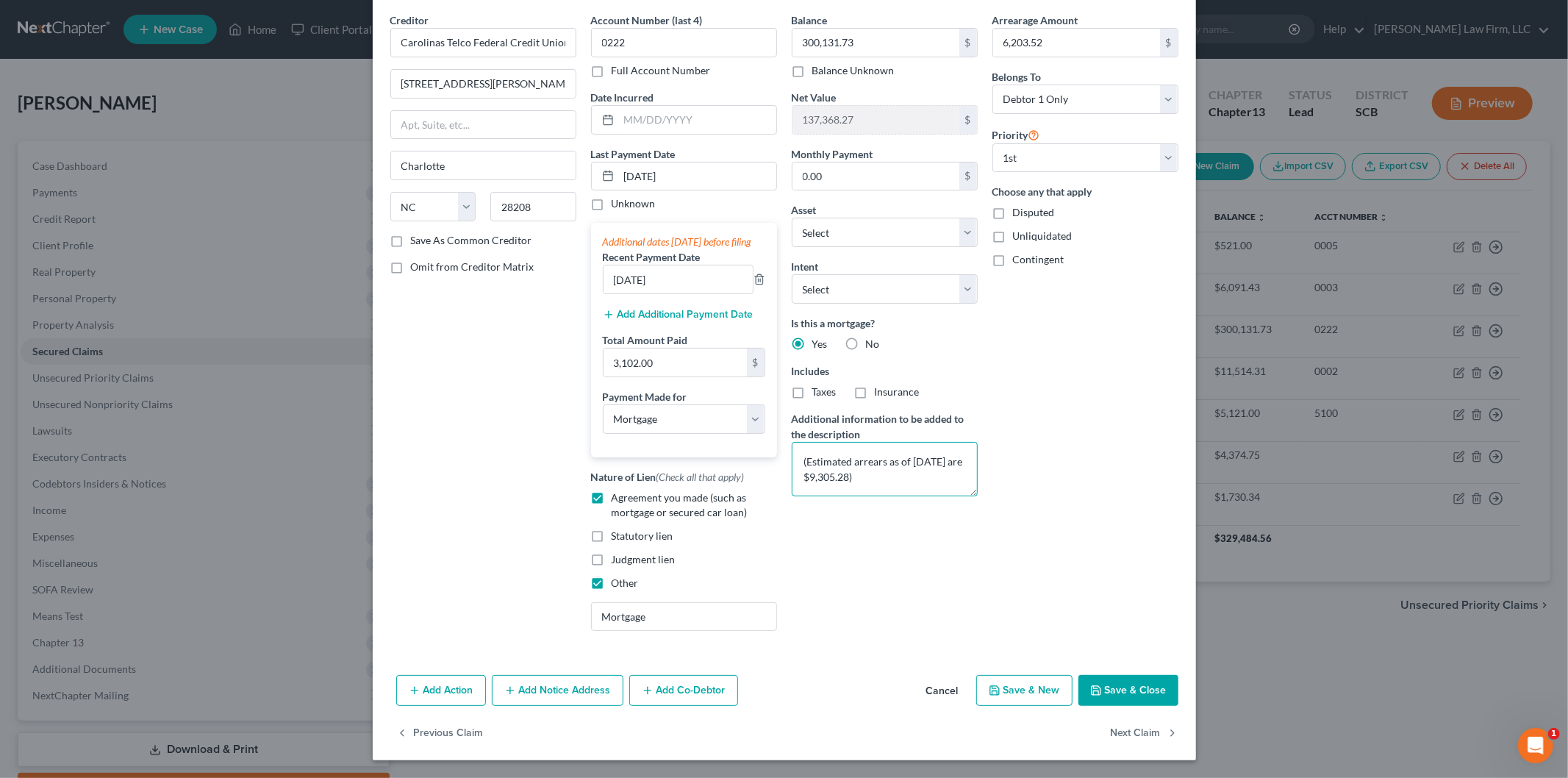
type textarea "(Estimated arrears as of [DATE] are $9,305.28)"
click at [1099, 690] on button "Save & Close" at bounding box center [1129, 690] width 100 height 31
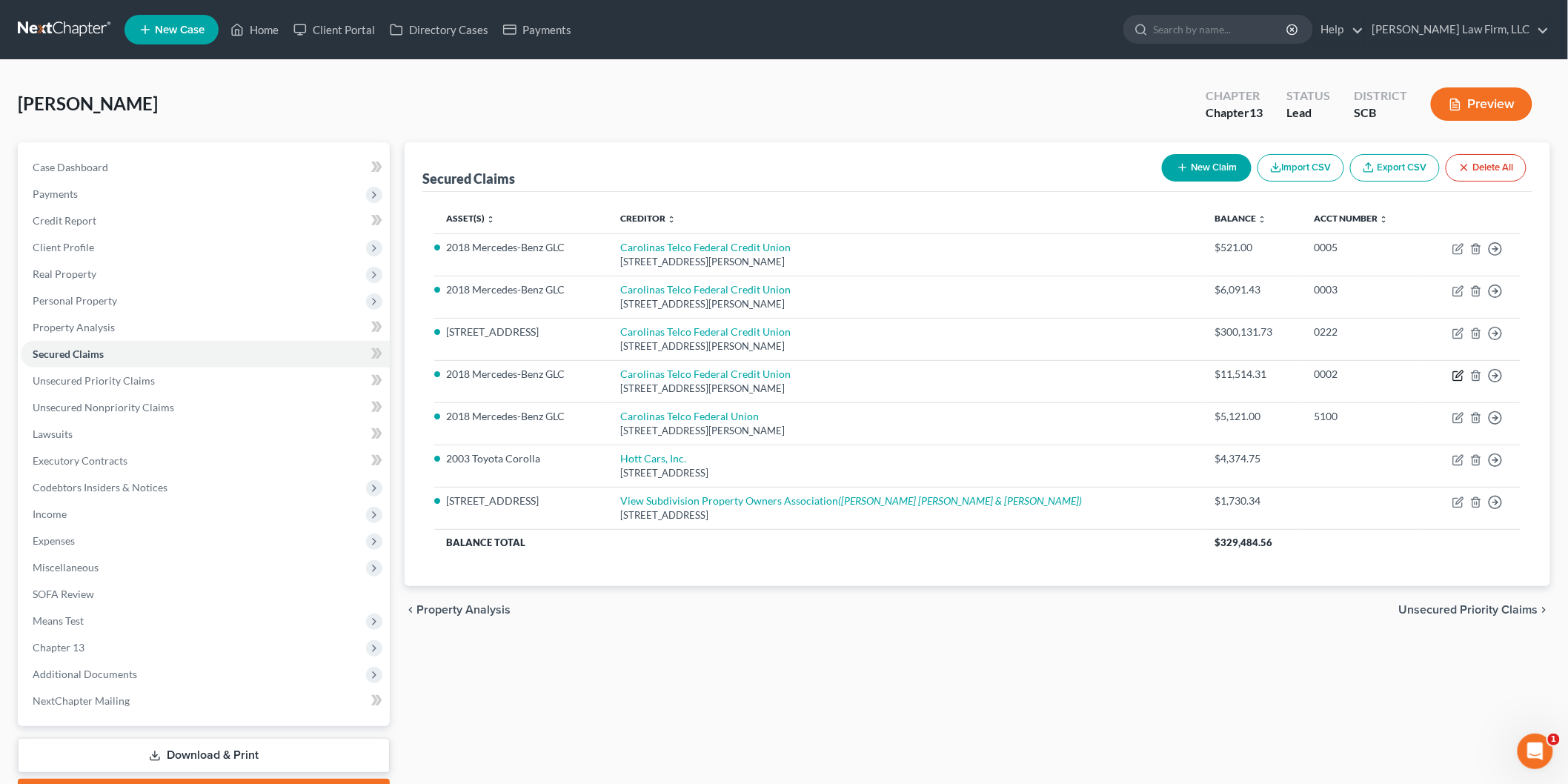
click at [1455, 374] on icon "button" at bounding box center [1458, 376] width 12 height 12
select select "28"
select select "2"
select select "0"
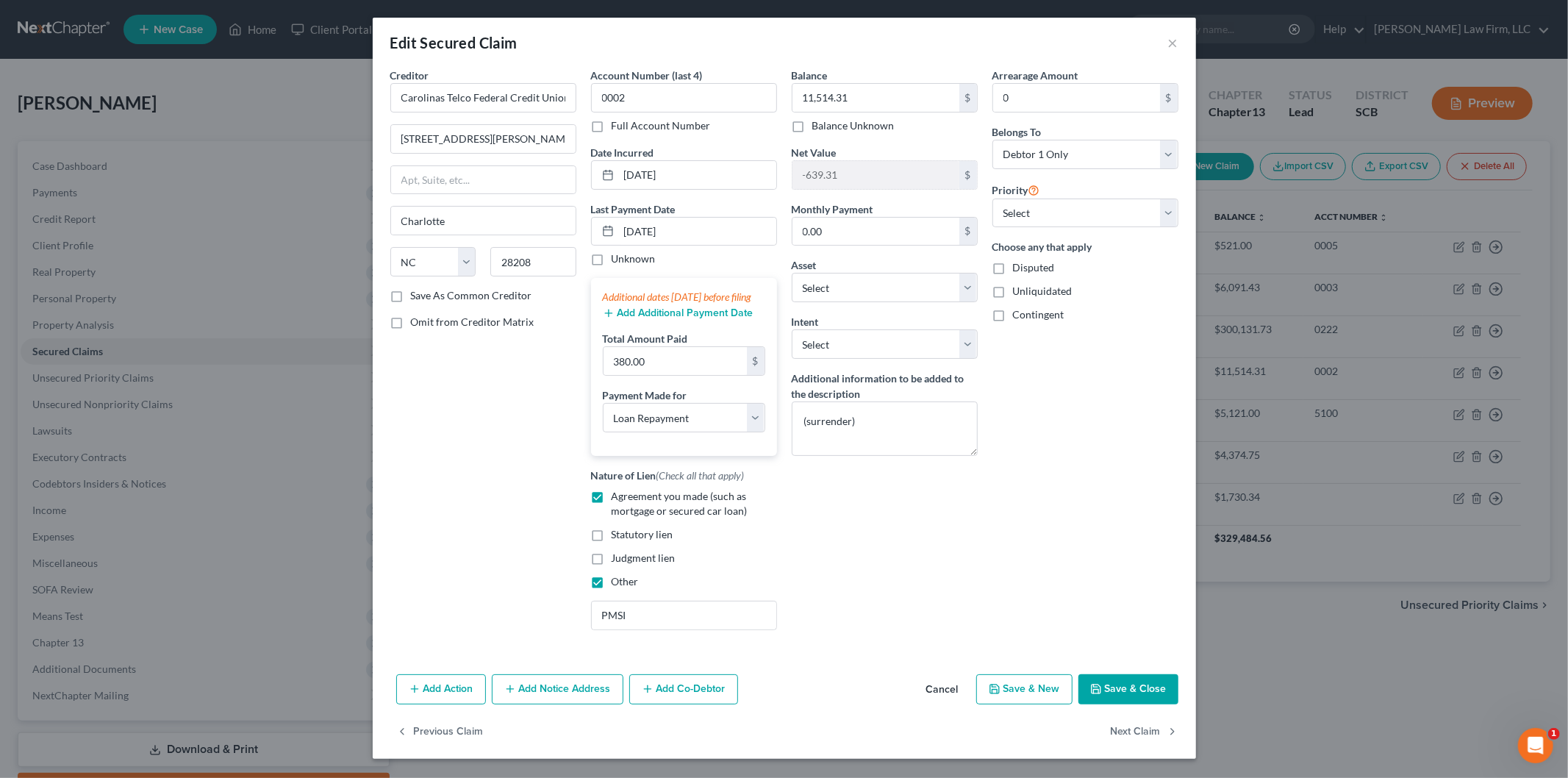
click at [936, 699] on button "Cancel" at bounding box center [943, 690] width 56 height 29
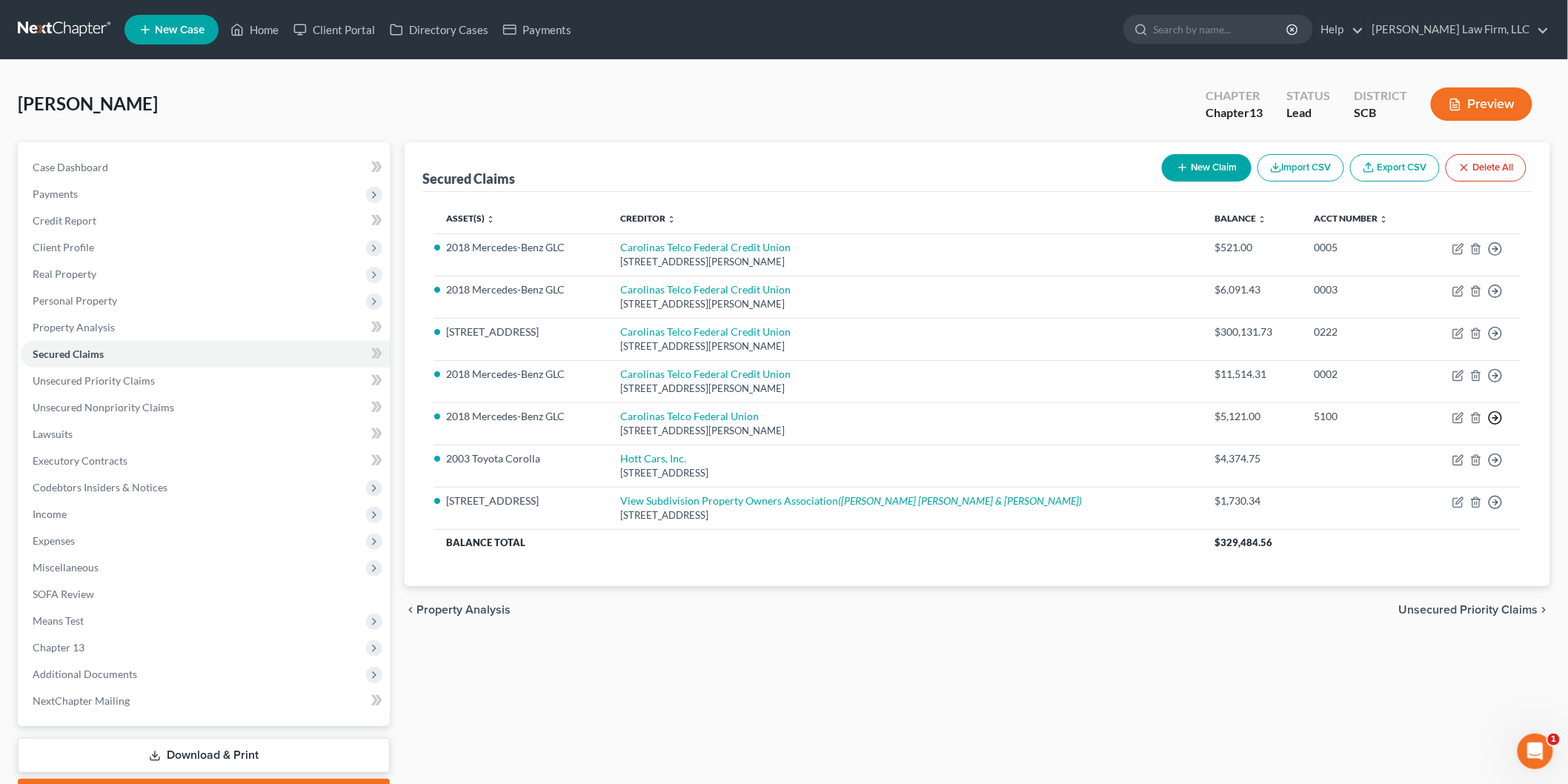
click at [1496, 416] on polyline "button" at bounding box center [1496, 417] width 2 height 5
click at [1423, 452] on link "Move to F" at bounding box center [1427, 453] width 124 height 25
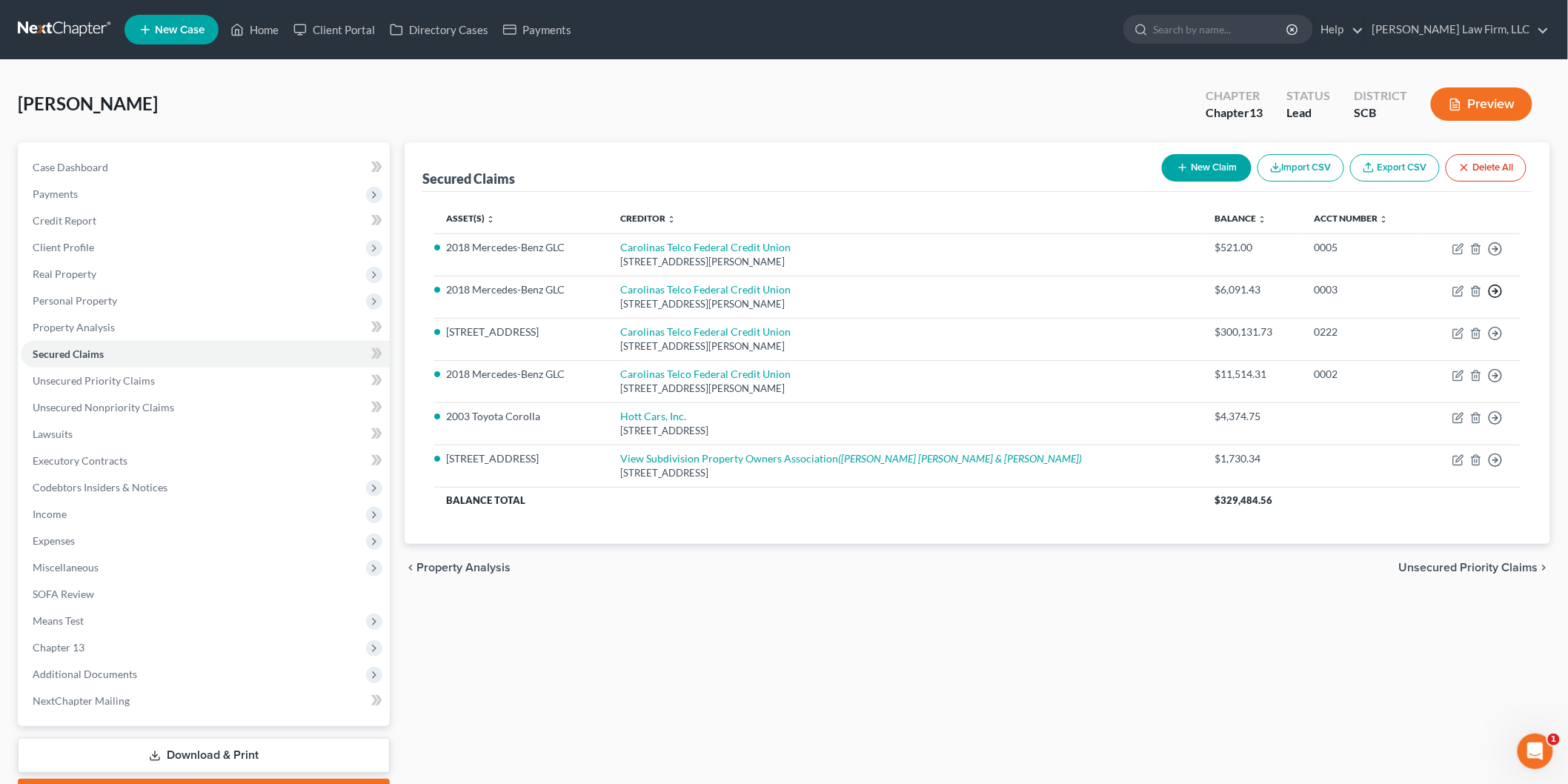
click at [1493, 285] on circle "button" at bounding box center [1496, 292] width 13 height 13
click at [1426, 329] on link "Move to F" at bounding box center [1427, 327] width 124 height 25
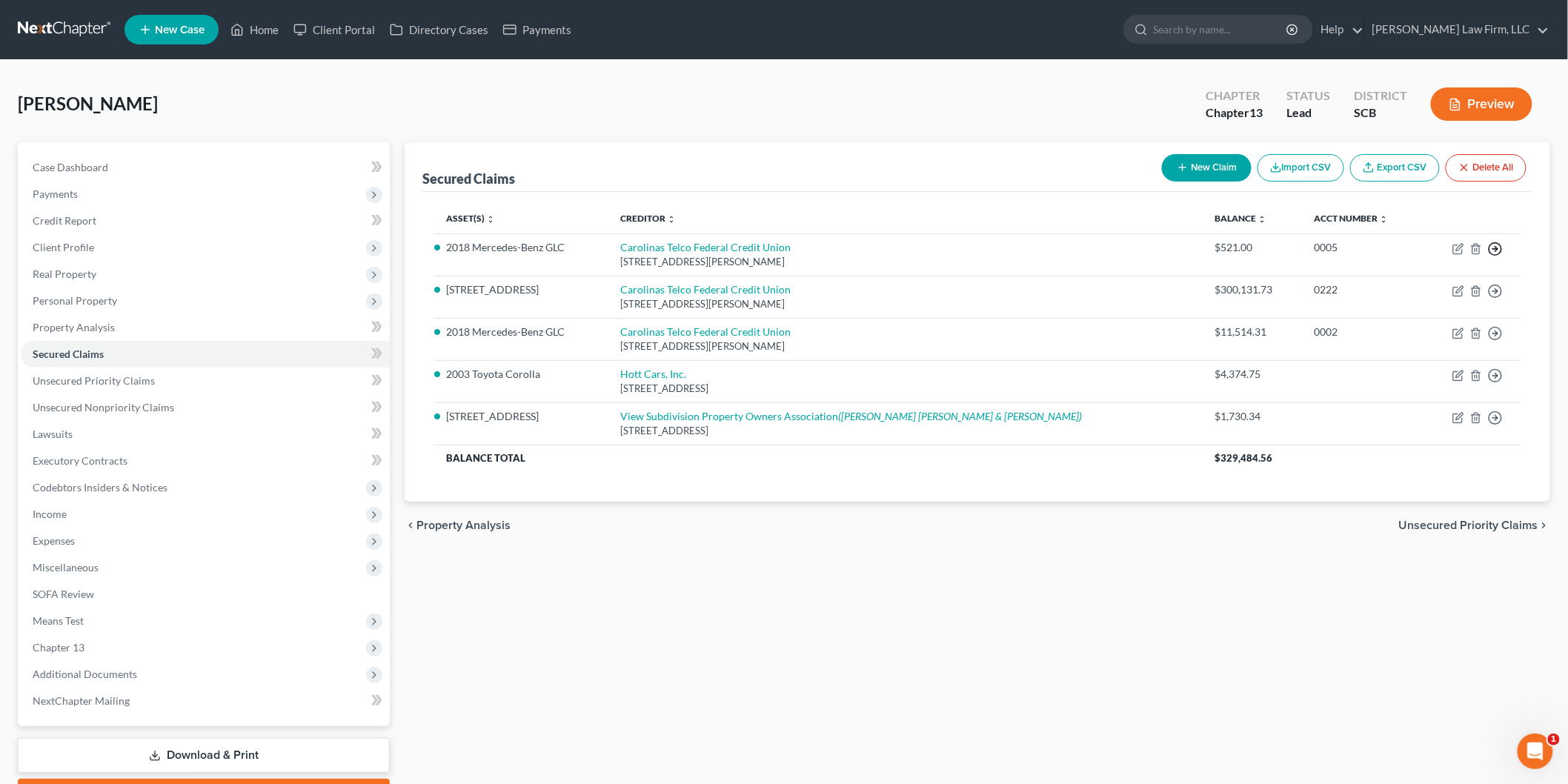
click at [1496, 247] on polyline "button" at bounding box center [1496, 249] width 2 height 5
click at [1446, 287] on link "Move to F" at bounding box center [1427, 284] width 124 height 25
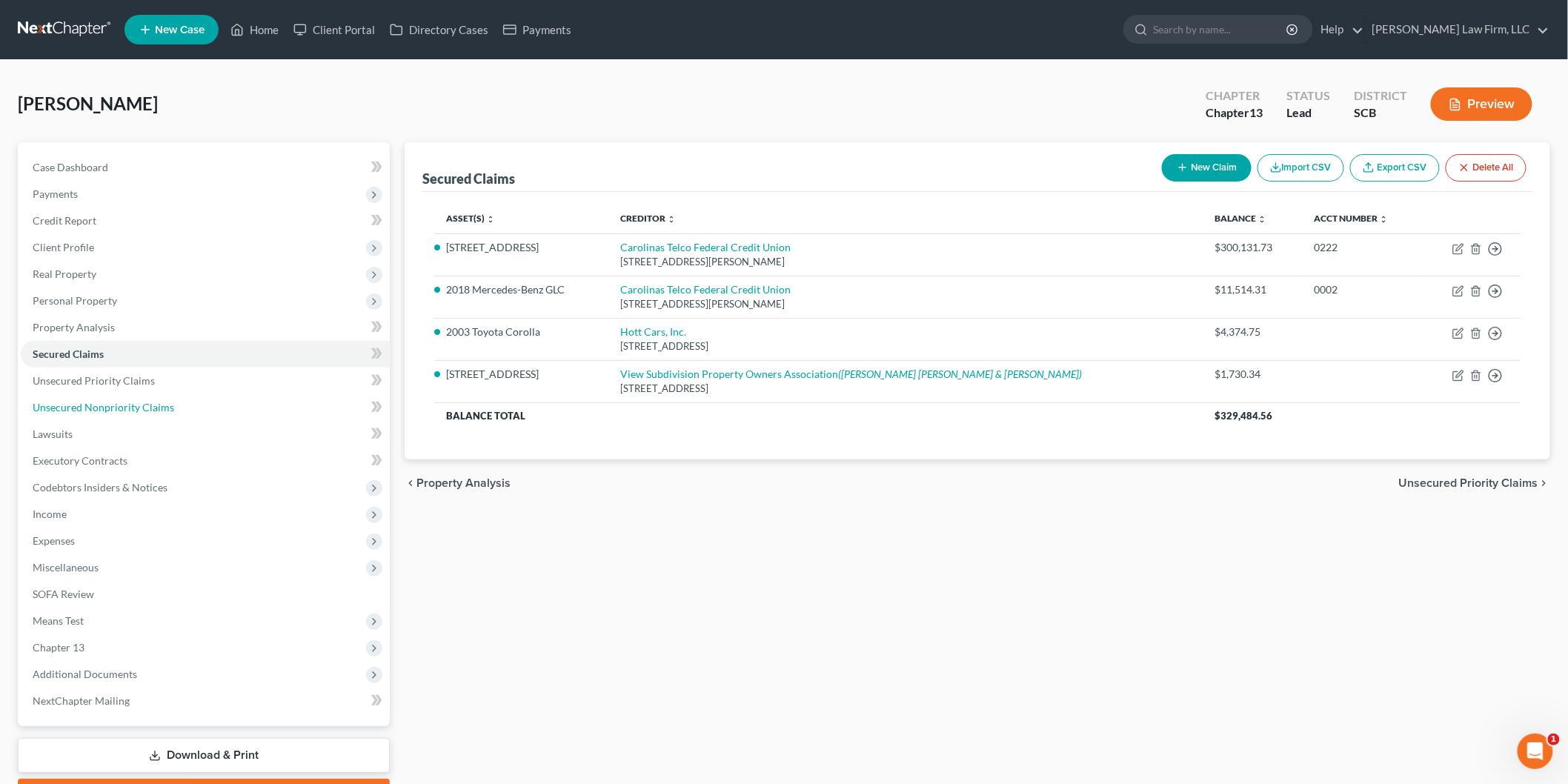
click at [175, 412] on link "Unsecured Nonpriority Claims" at bounding box center [205, 407] width 369 height 27
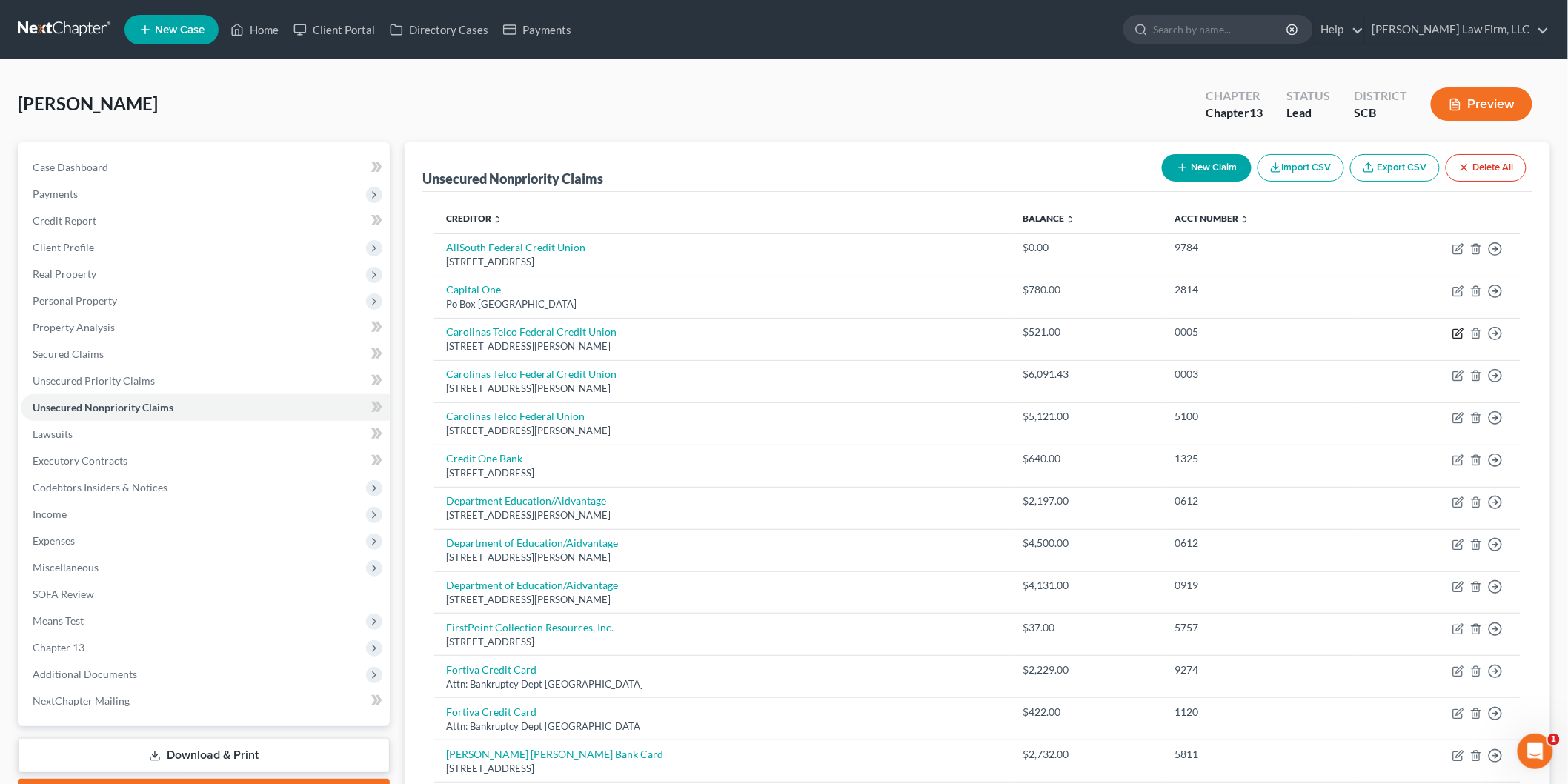
click at [1462, 330] on icon "button" at bounding box center [1459, 331] width 7 height 7
select select "28"
select select "0"
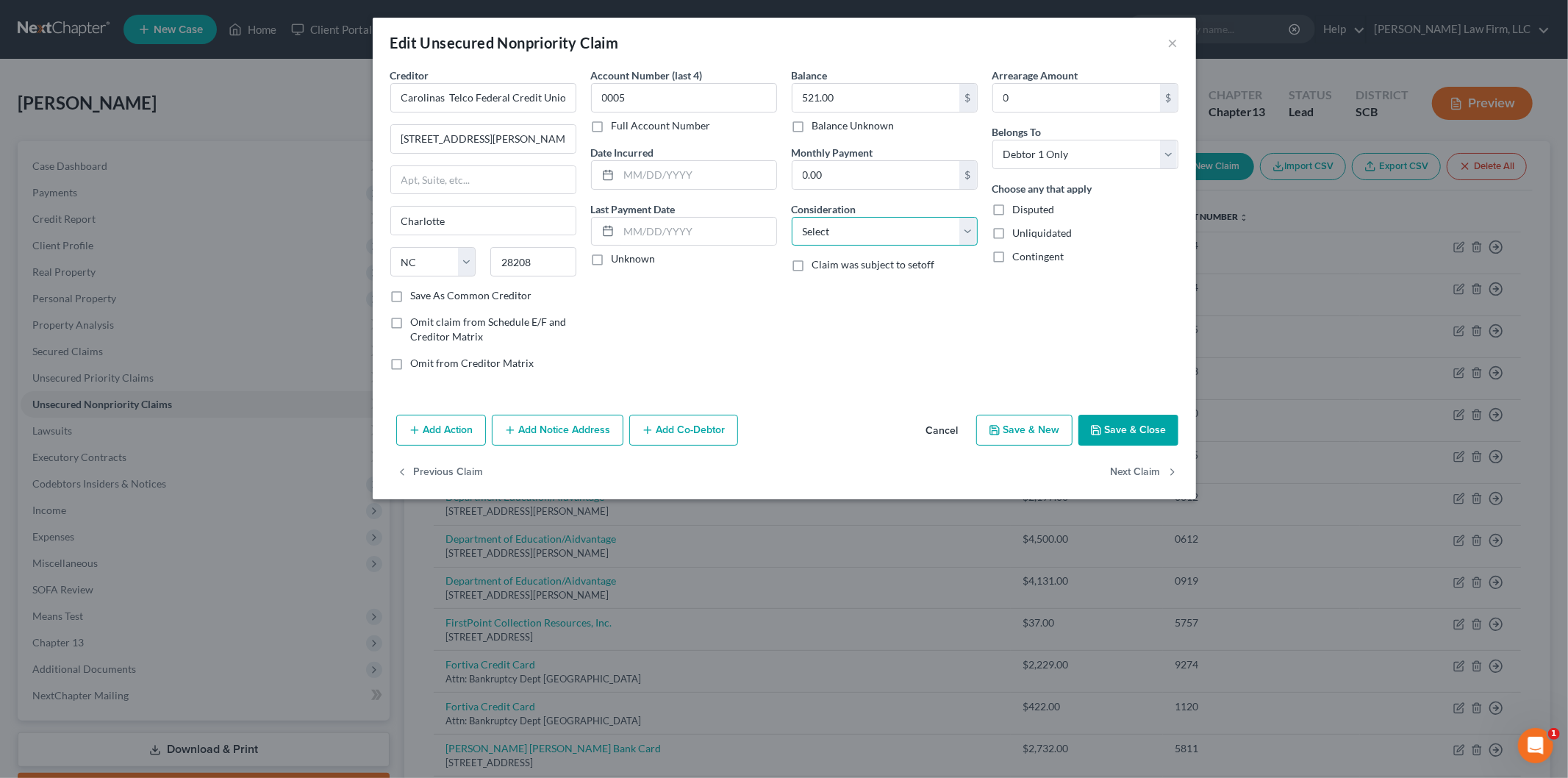
click at [869, 228] on select "Select Cable / Satellite Services Collection Agency Credit Card Debt Debt Couns…" at bounding box center [885, 231] width 186 height 29
select select "2"
click at [792, 217] on select "Select Cable / Satellite Services Collection Agency Credit Card Debt Debt Couns…" at bounding box center [885, 231] width 186 height 29
click at [1109, 432] on button "Save & Close" at bounding box center [1129, 430] width 100 height 31
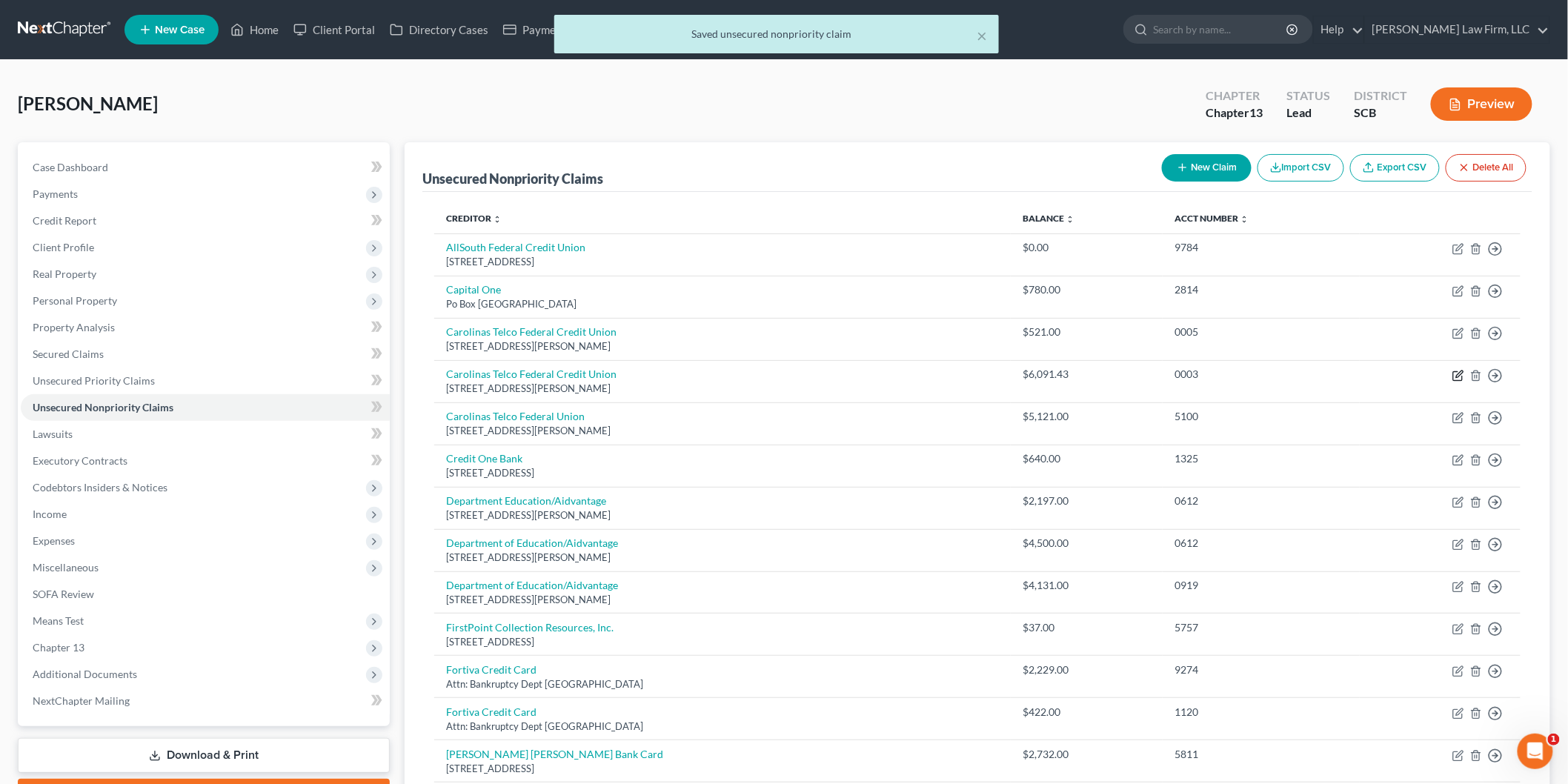
click at [1458, 375] on icon "button" at bounding box center [1458, 376] width 12 height 12
select select "28"
select select "0"
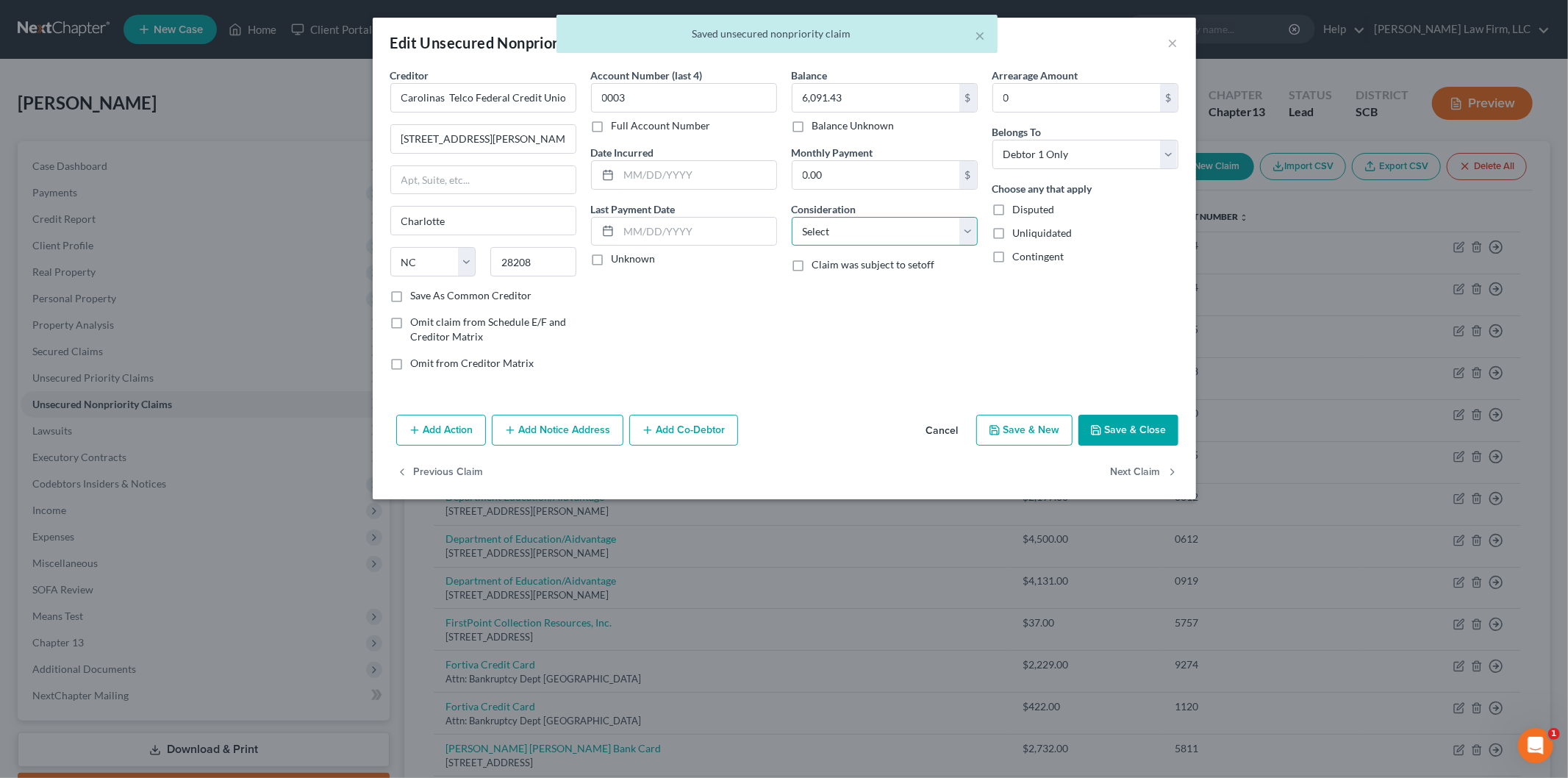
drag, startPoint x: 897, startPoint y: 224, endPoint x: 886, endPoint y: 243, distance: 22.0
click at [897, 224] on select "Select Cable / Satellite Services Collection Agency Credit Card Debt Debt Couns…" at bounding box center [885, 231] width 186 height 29
select select "2"
click at [792, 217] on select "Select Cable / Satellite Services Collection Agency Credit Card Debt Debt Couns…" at bounding box center [885, 231] width 186 height 29
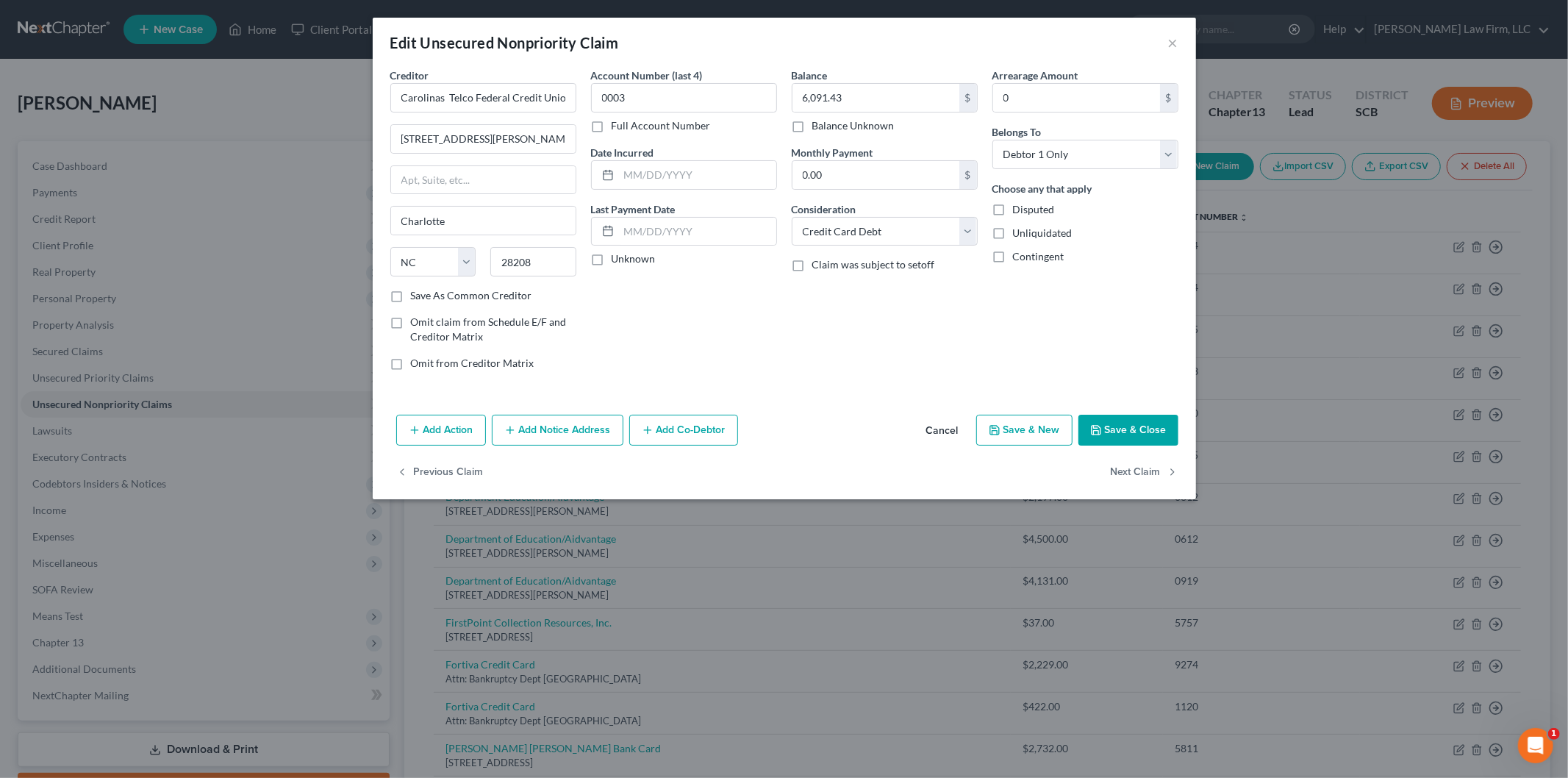
click at [1106, 421] on button "Save & Close" at bounding box center [1129, 430] width 100 height 31
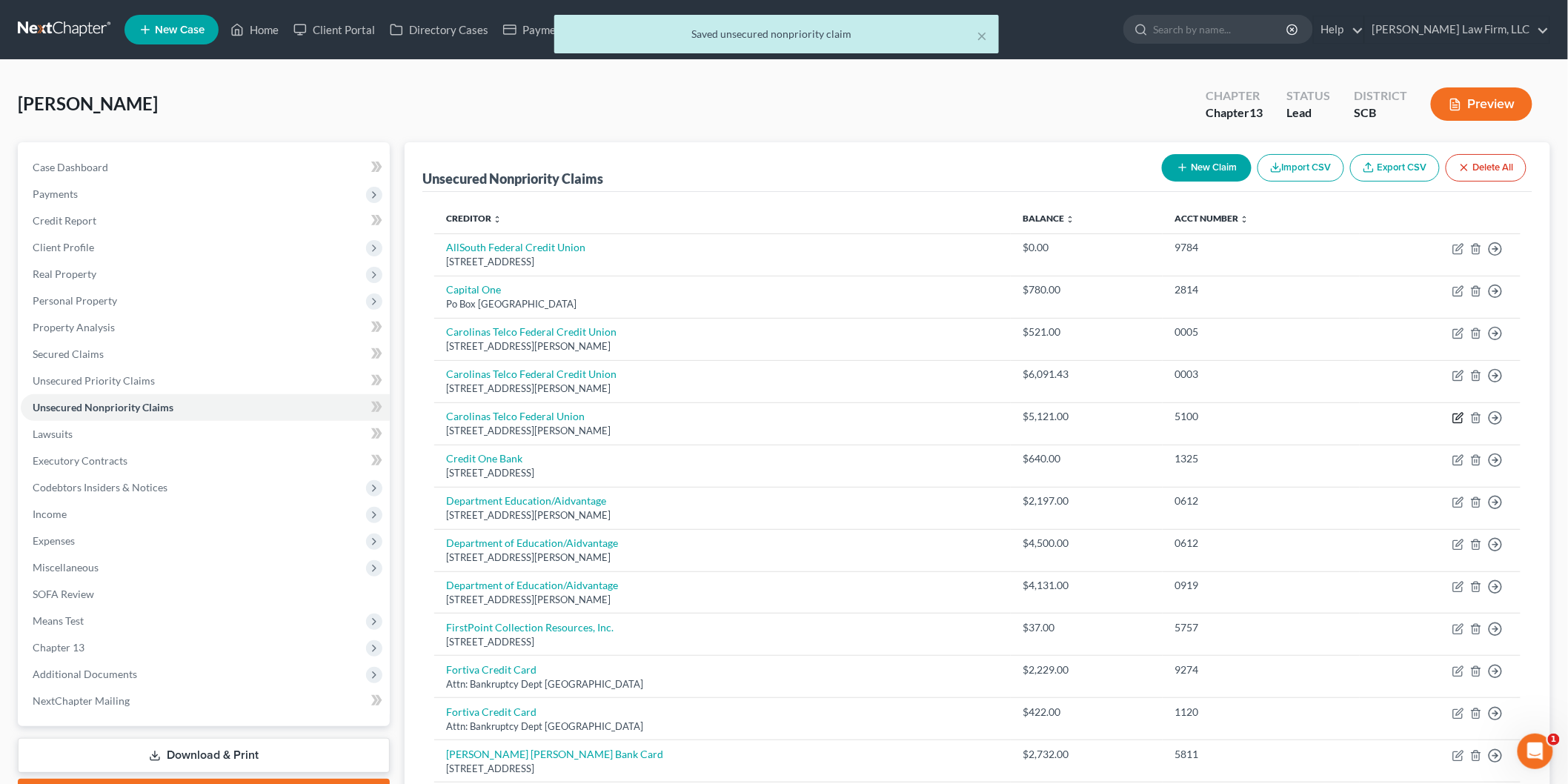
click at [1457, 413] on icon "button" at bounding box center [1458, 418] width 9 height 9
select select "28"
select select "0"
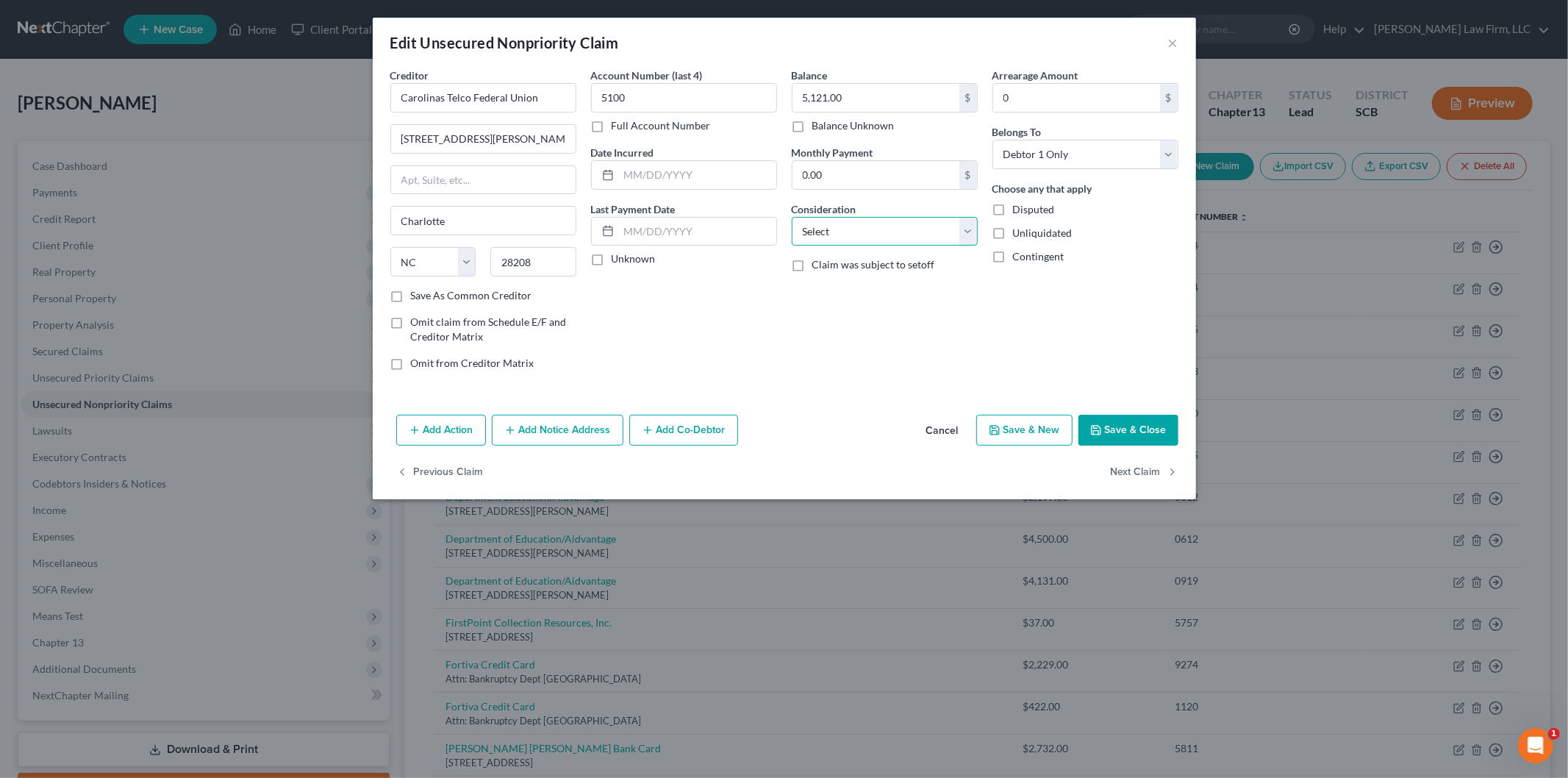
click at [864, 231] on select "Select Cable / Satellite Services Collection Agency Credit Card Debt Debt Couns…" at bounding box center [885, 231] width 186 height 29
select select "2"
click at [792, 217] on select "Select Cable / Satellite Services Collection Agency Credit Card Debt Debt Couns…" at bounding box center [885, 231] width 186 height 29
click at [1131, 424] on button "Save & Close" at bounding box center [1129, 430] width 100 height 31
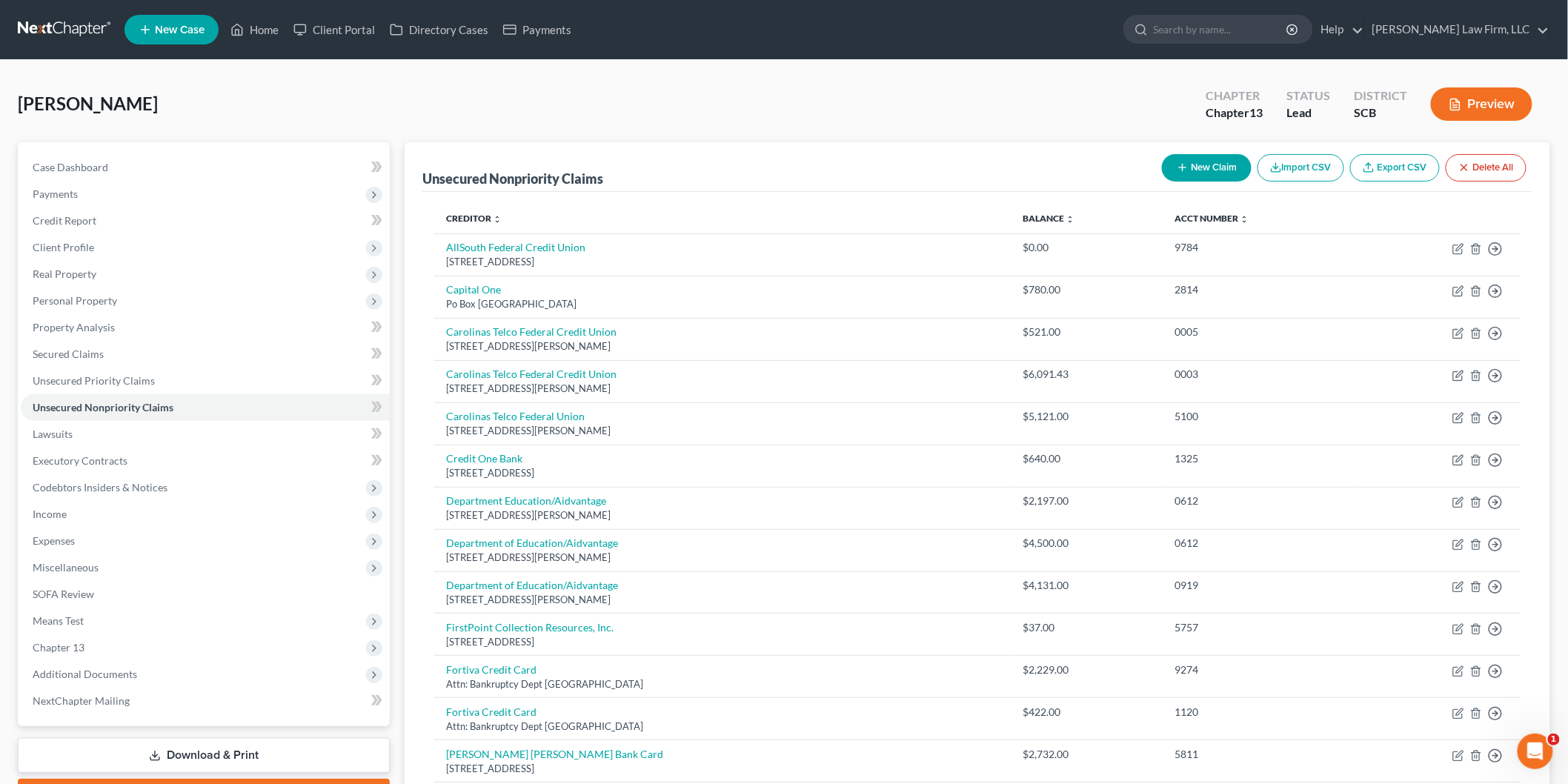
click at [1492, 94] on button "Preview" at bounding box center [1481, 104] width 101 height 33
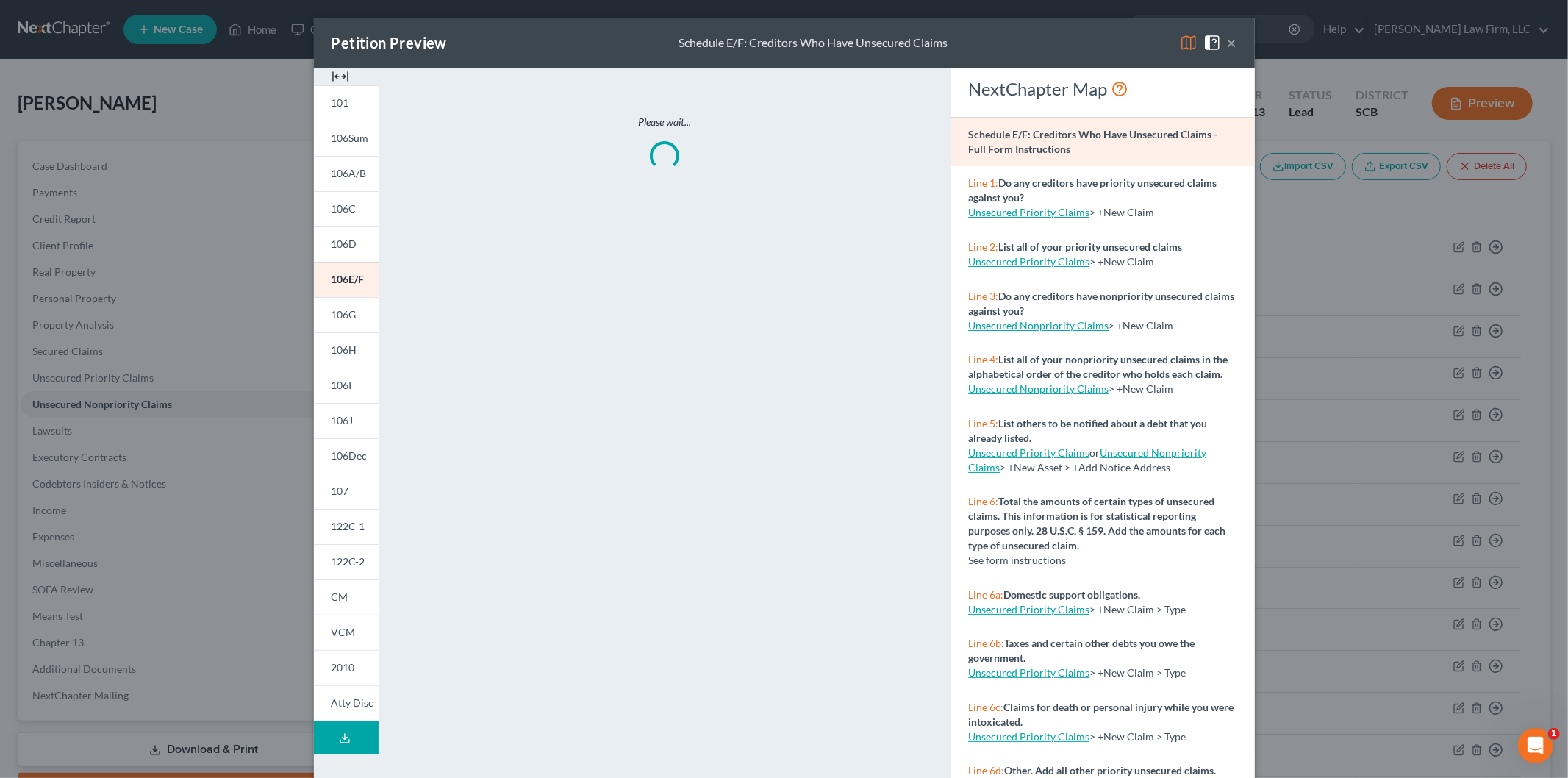
click at [338, 255] on link "106D" at bounding box center [347, 244] width 65 height 36
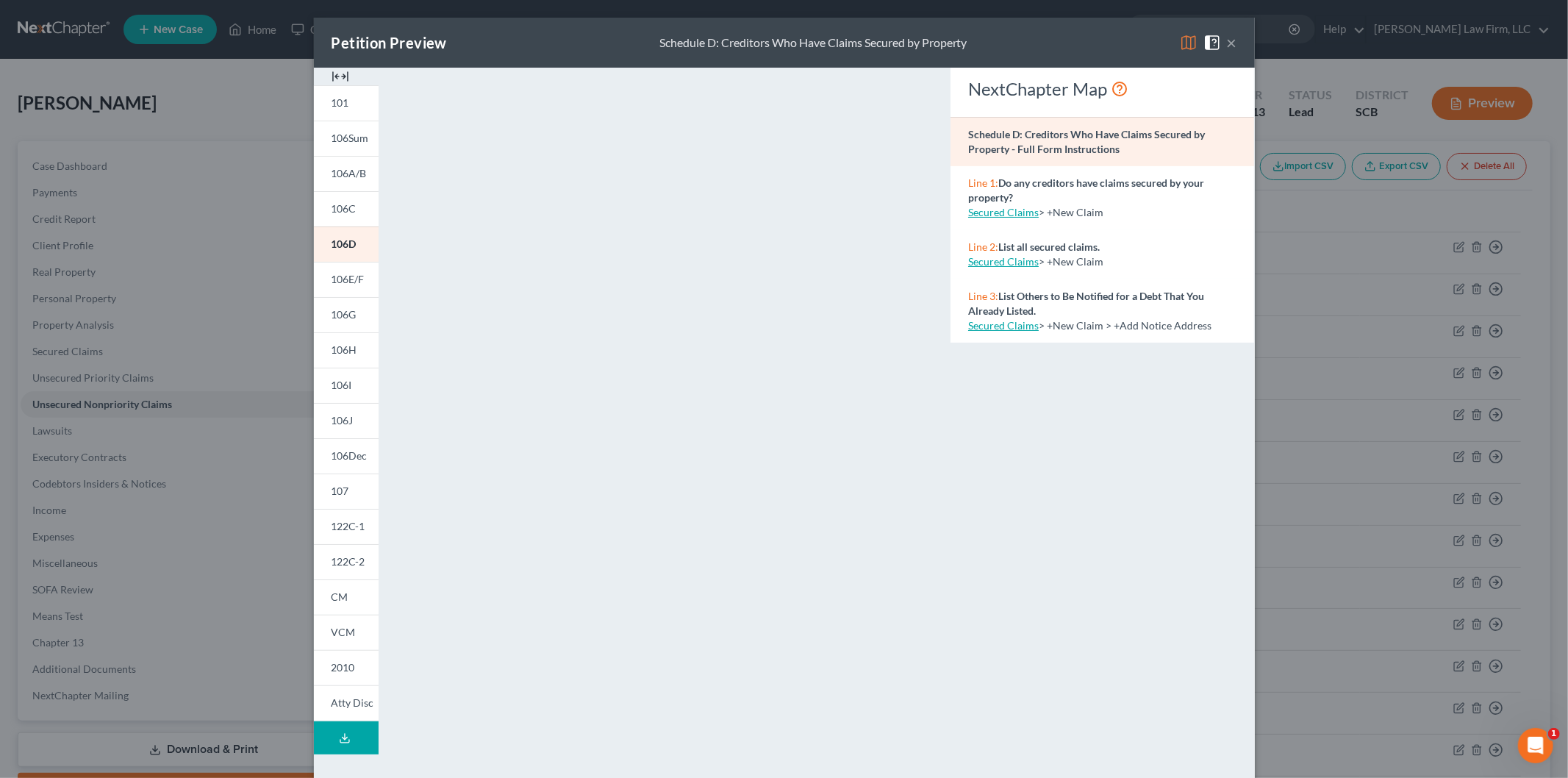
click at [335, 72] on img at bounding box center [340, 76] width 17 height 17
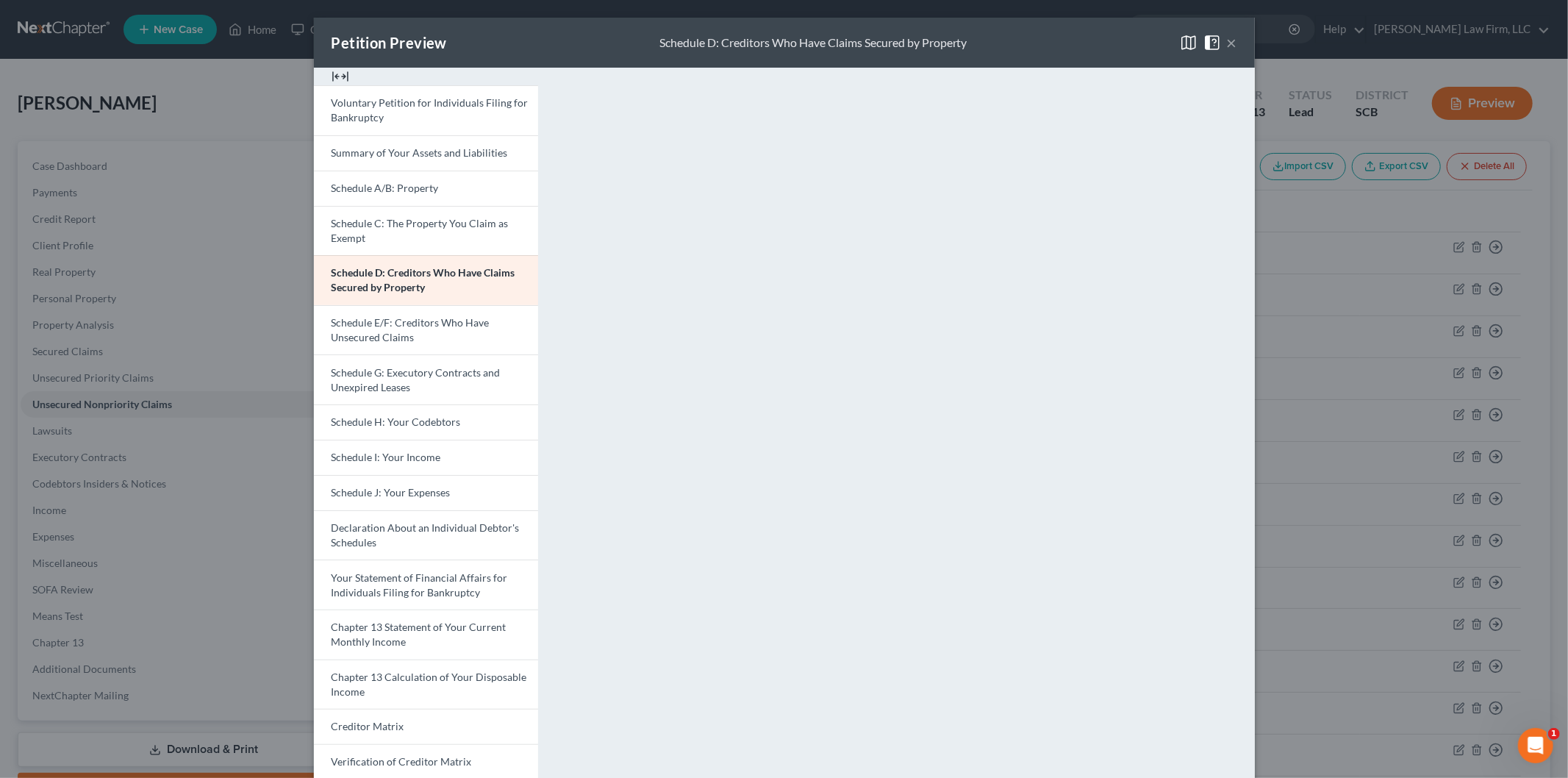
click at [442, 327] on span "Schedule E/F: Creditors Who Have Unsecured Claims" at bounding box center [410, 330] width 158 height 27
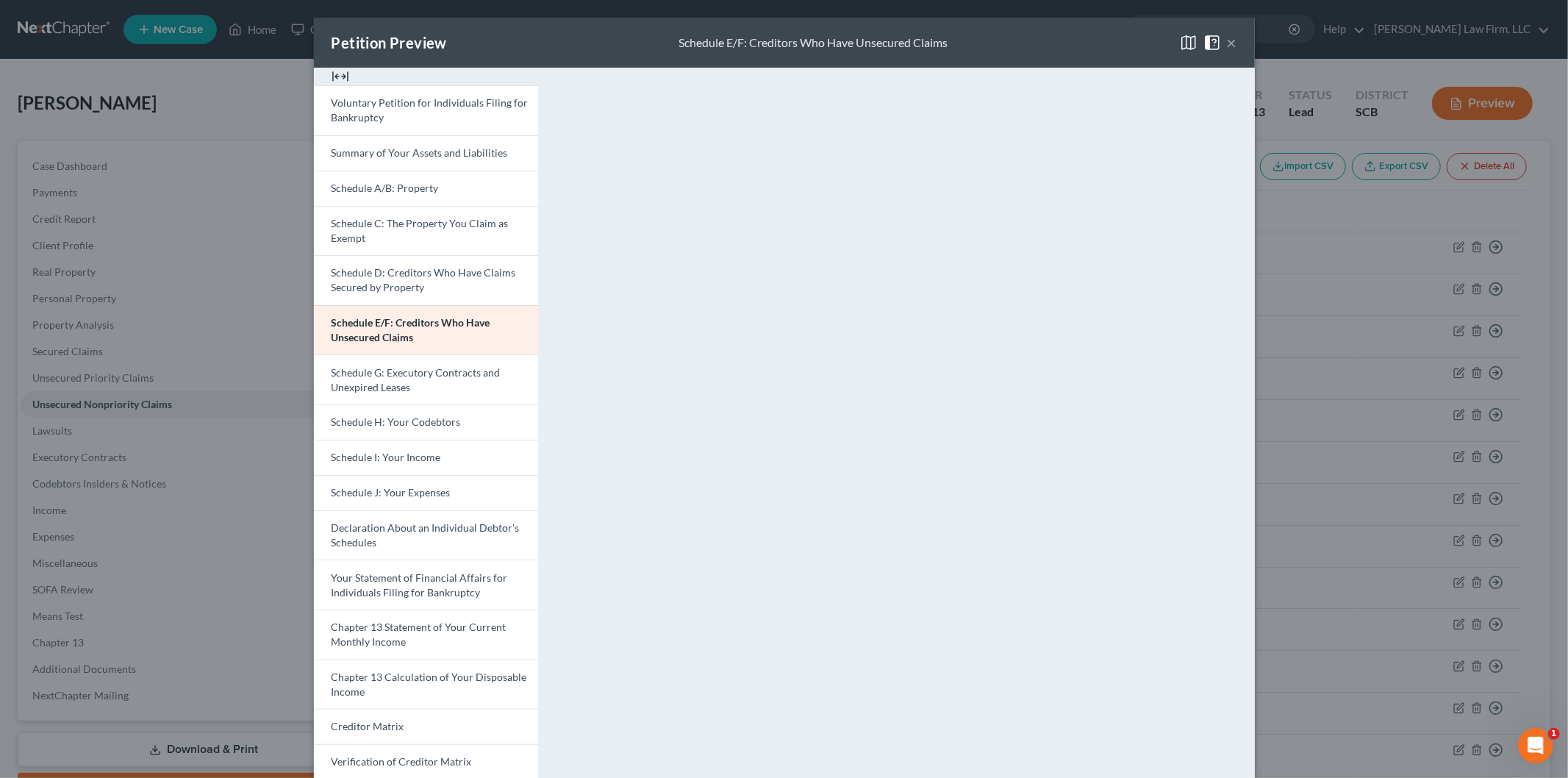
click at [420, 374] on span "Schedule G: Executory Contracts and Unexpired Leases" at bounding box center [416, 380] width 169 height 27
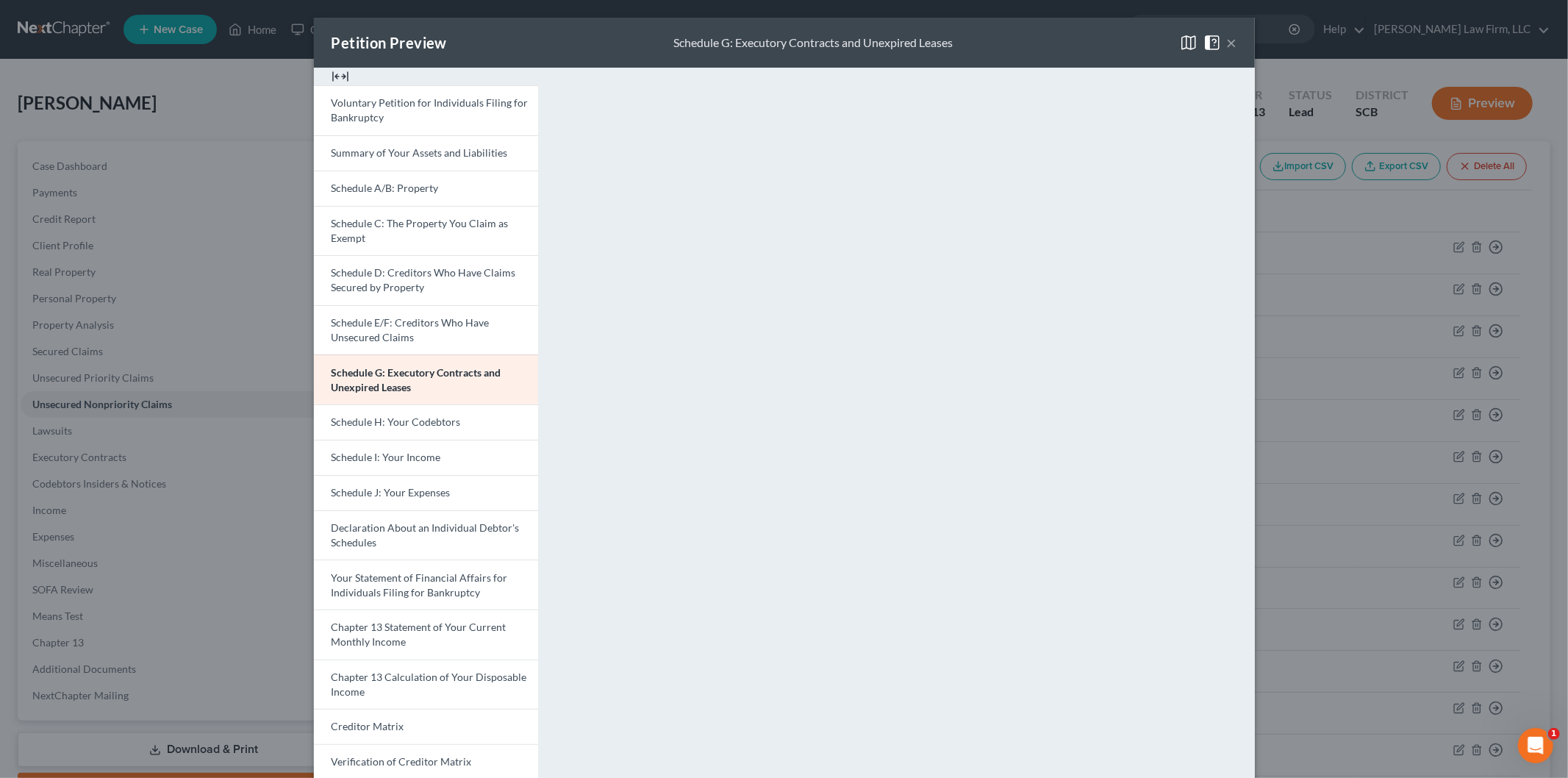
click at [1228, 41] on button "×" at bounding box center [1232, 42] width 11 height 17
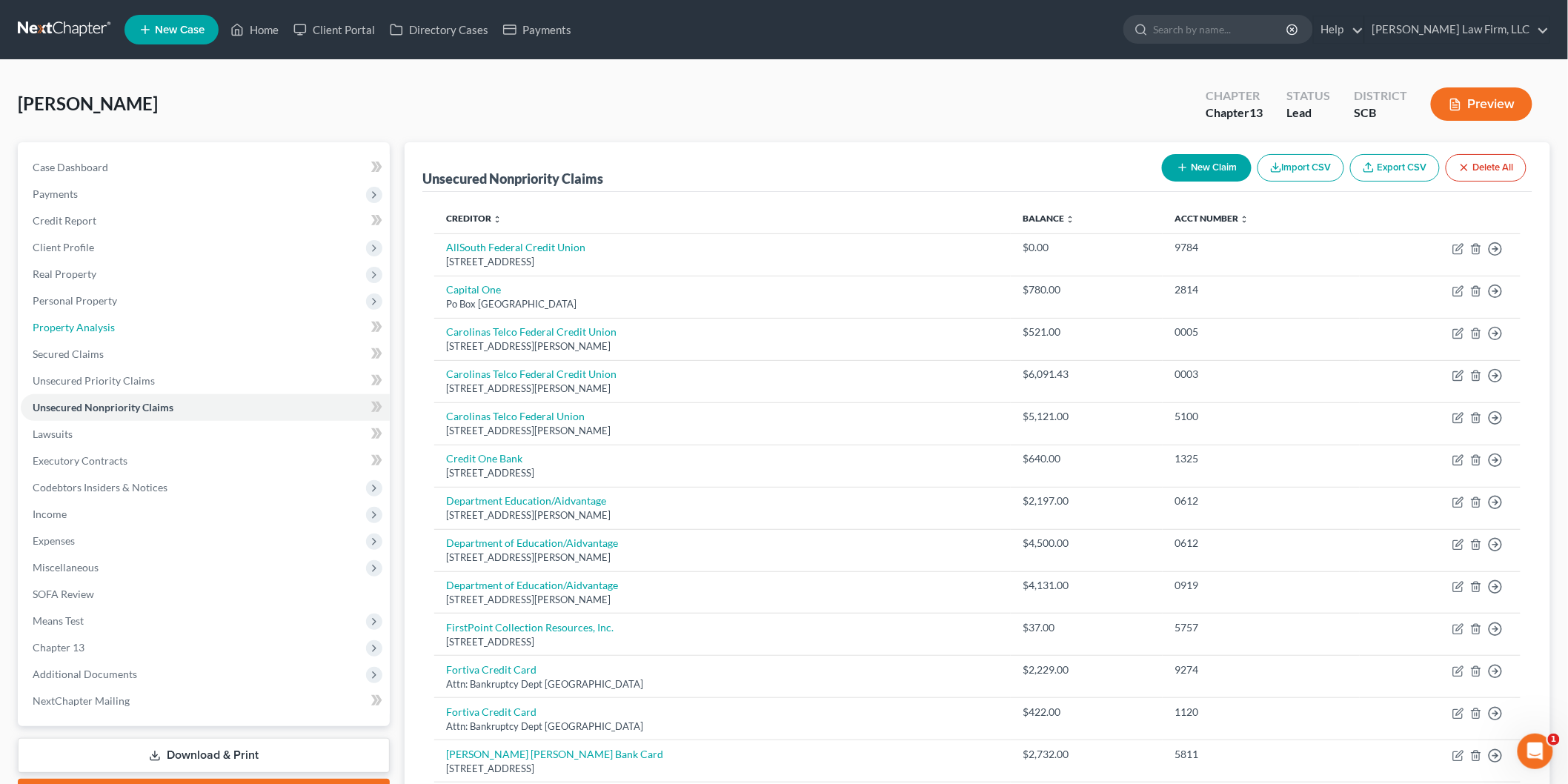
click at [142, 335] on link "Property Analysis" at bounding box center [205, 327] width 369 height 27
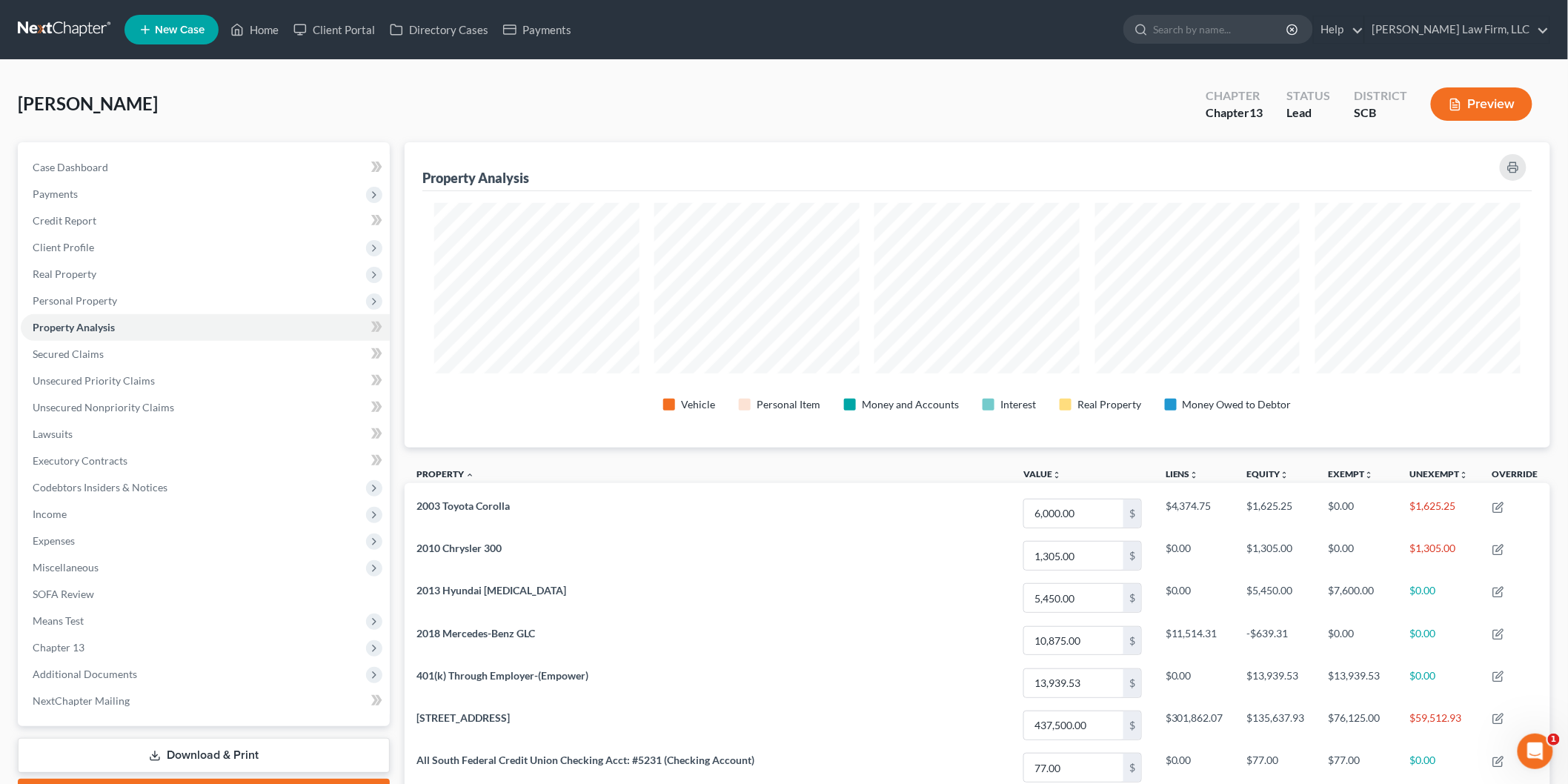
click at [126, 278] on span "Real Property" at bounding box center [205, 274] width 369 height 27
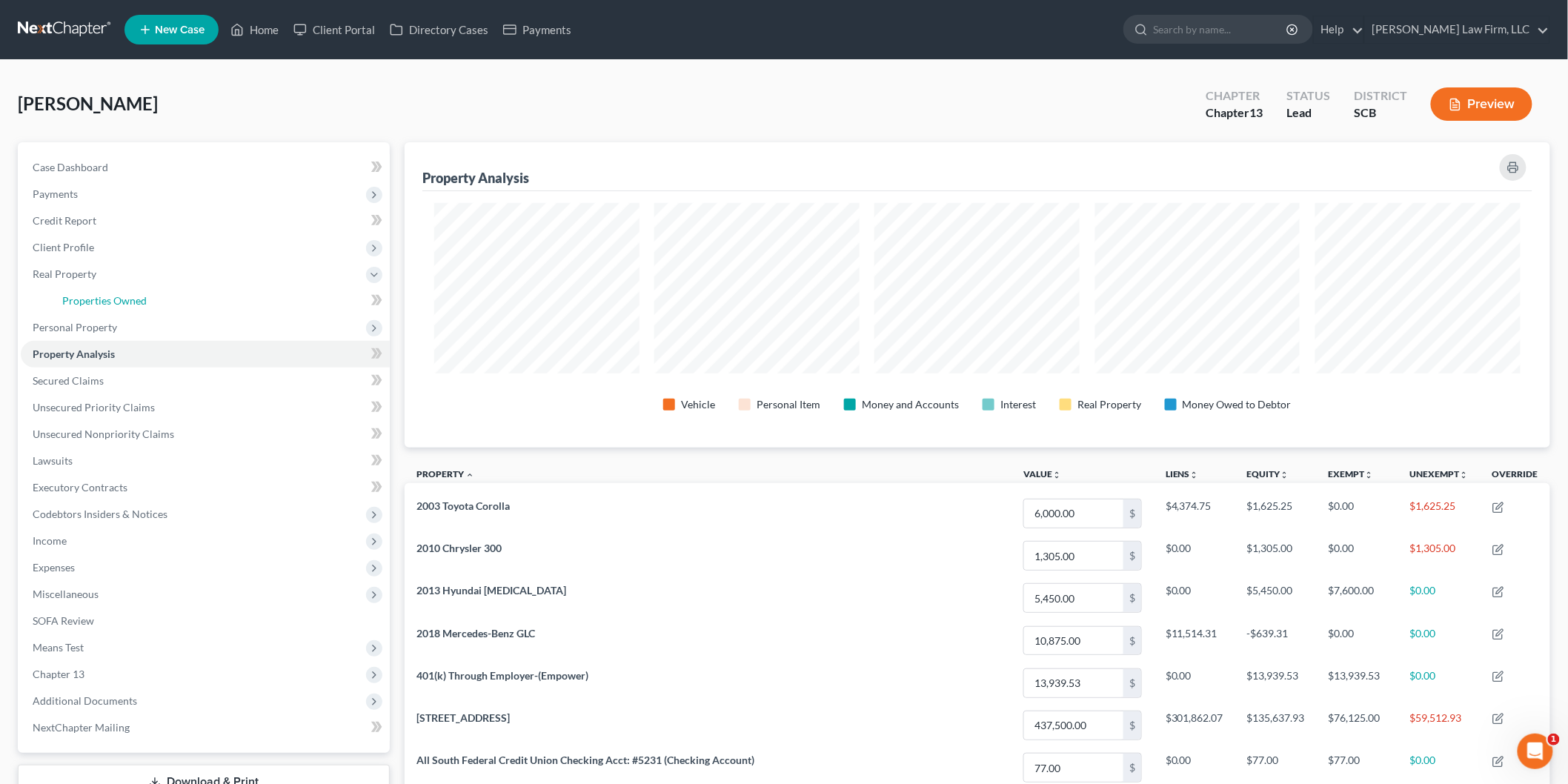
click at [124, 298] on span "Properties Owned" at bounding box center [104, 301] width 84 height 13
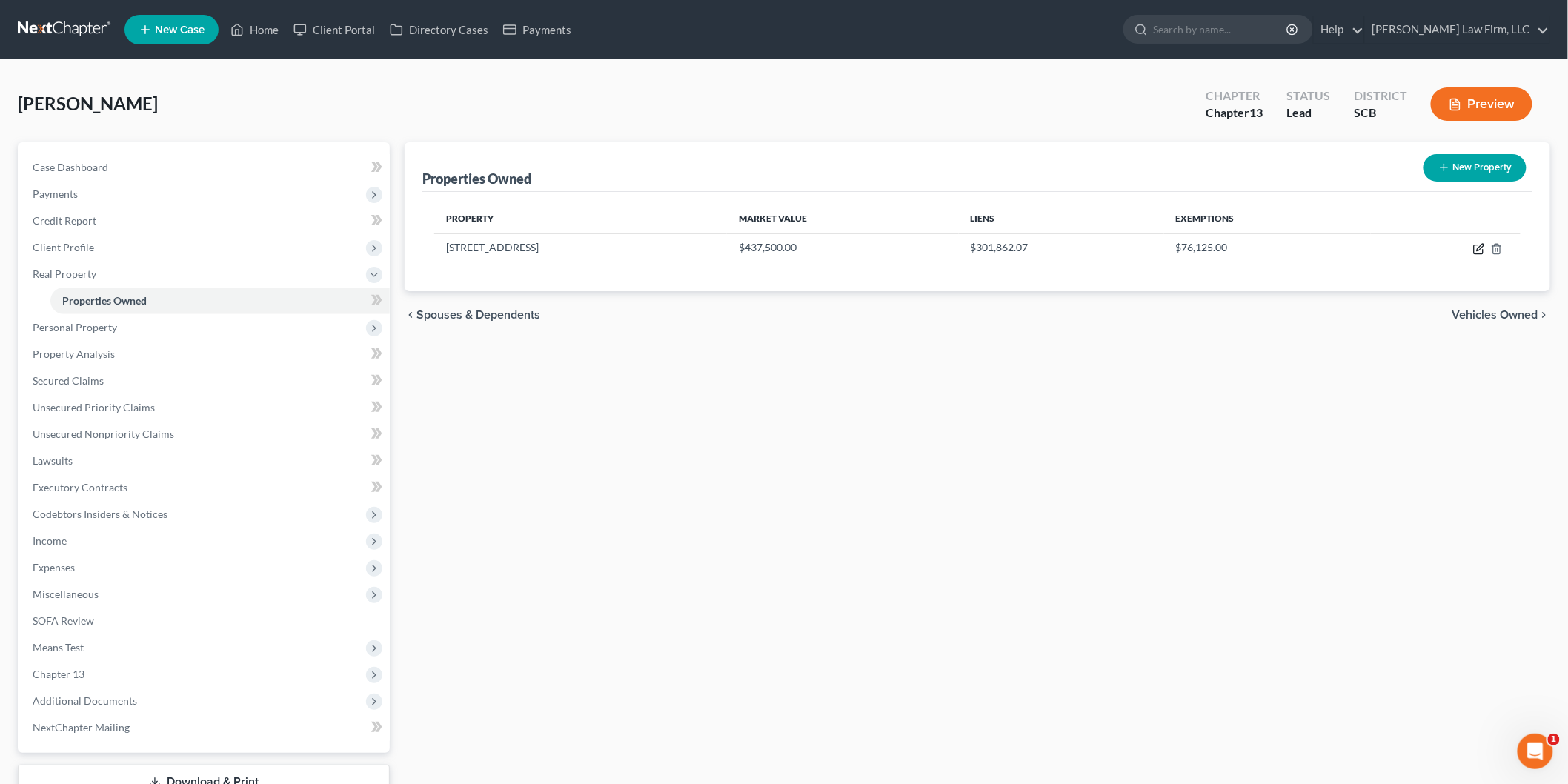
click at [1481, 245] on icon "button" at bounding box center [1480, 247] width 7 height 7
select select "42"
select select "0"
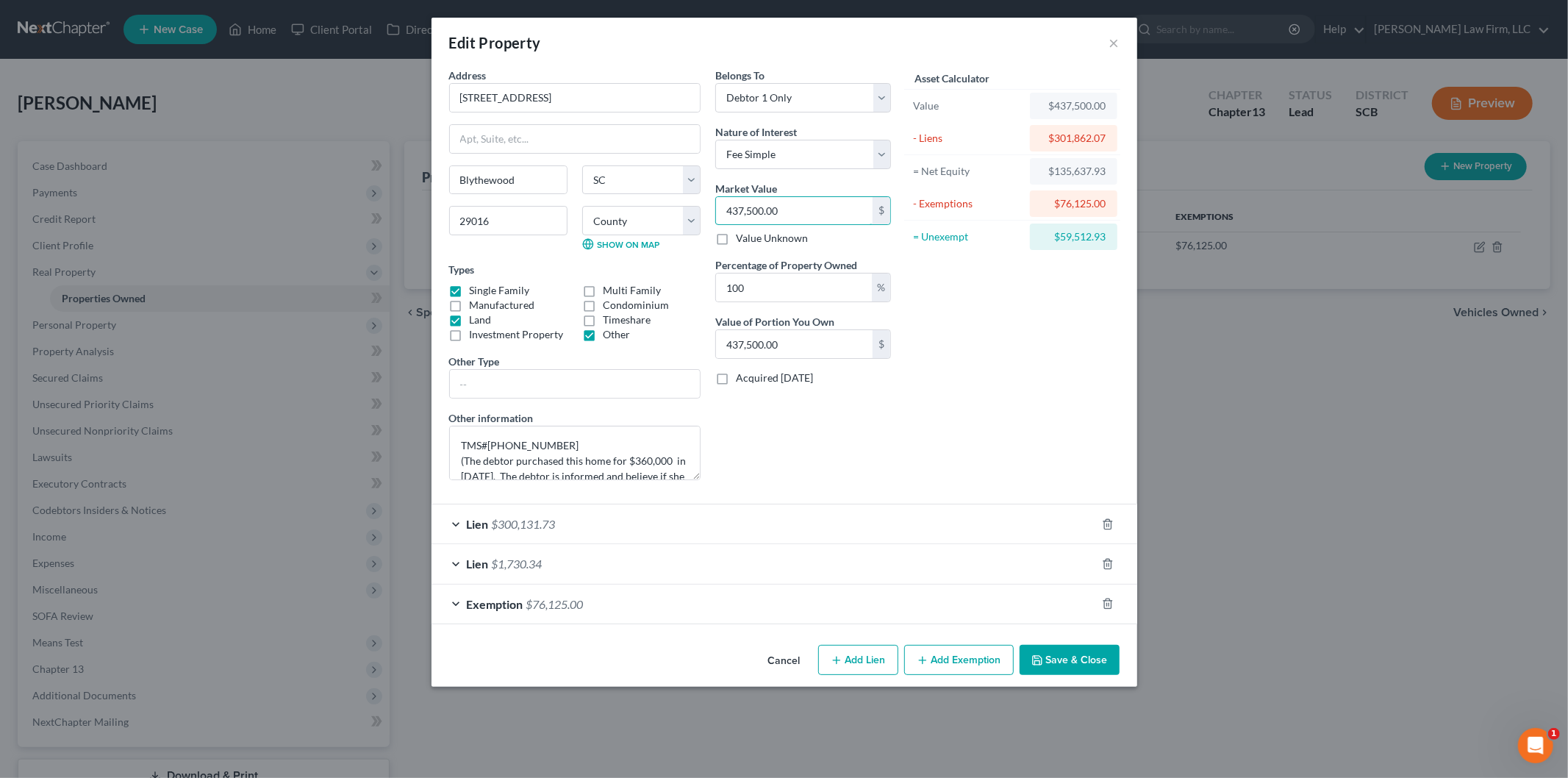
type input "4"
type input "4.00"
type input "42"
type input "42.00"
type input "428"
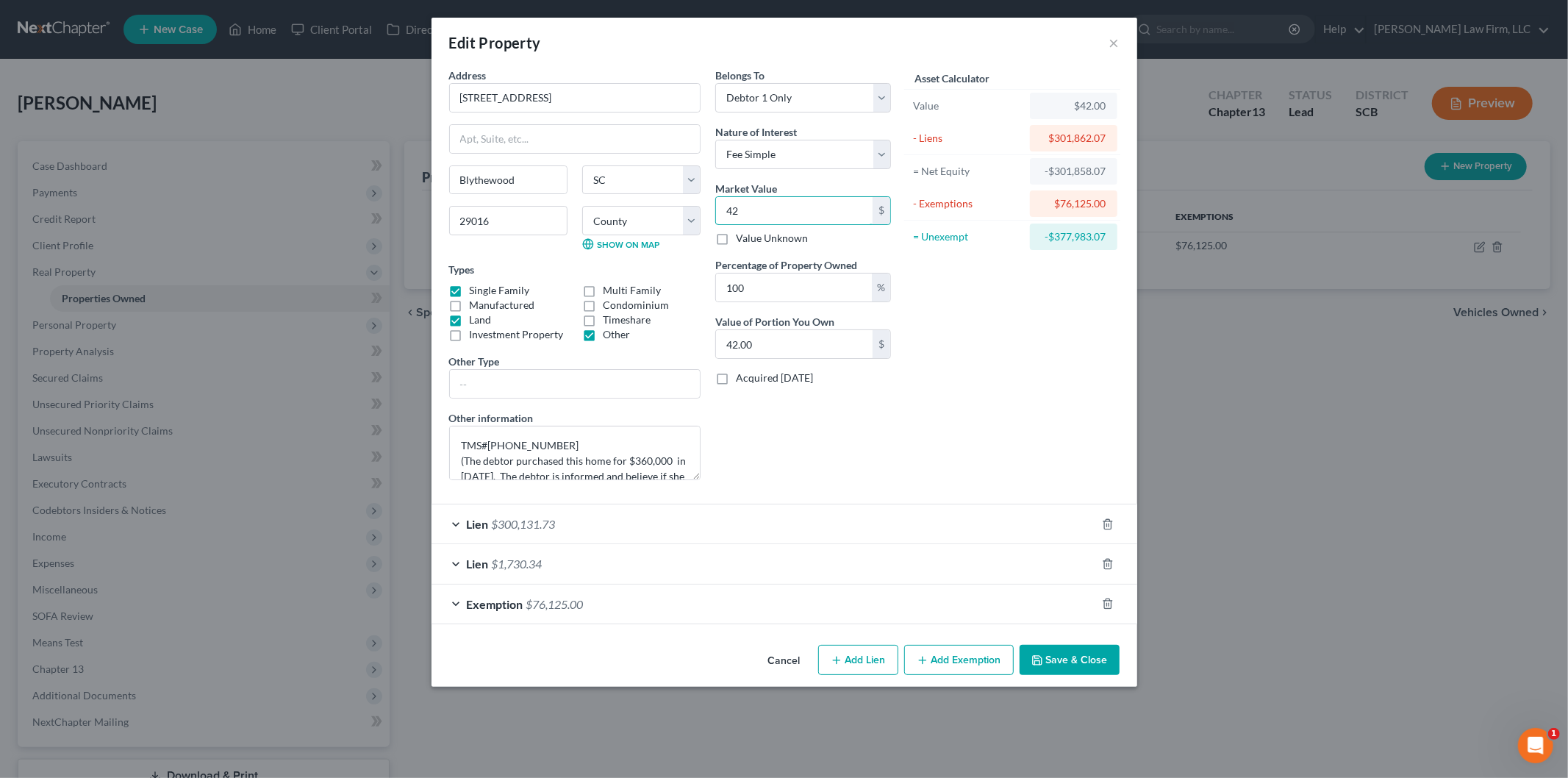
type input "428.00"
type input "4,289"
type input "4,289.00"
type input "42,890"
type input "42,890.00"
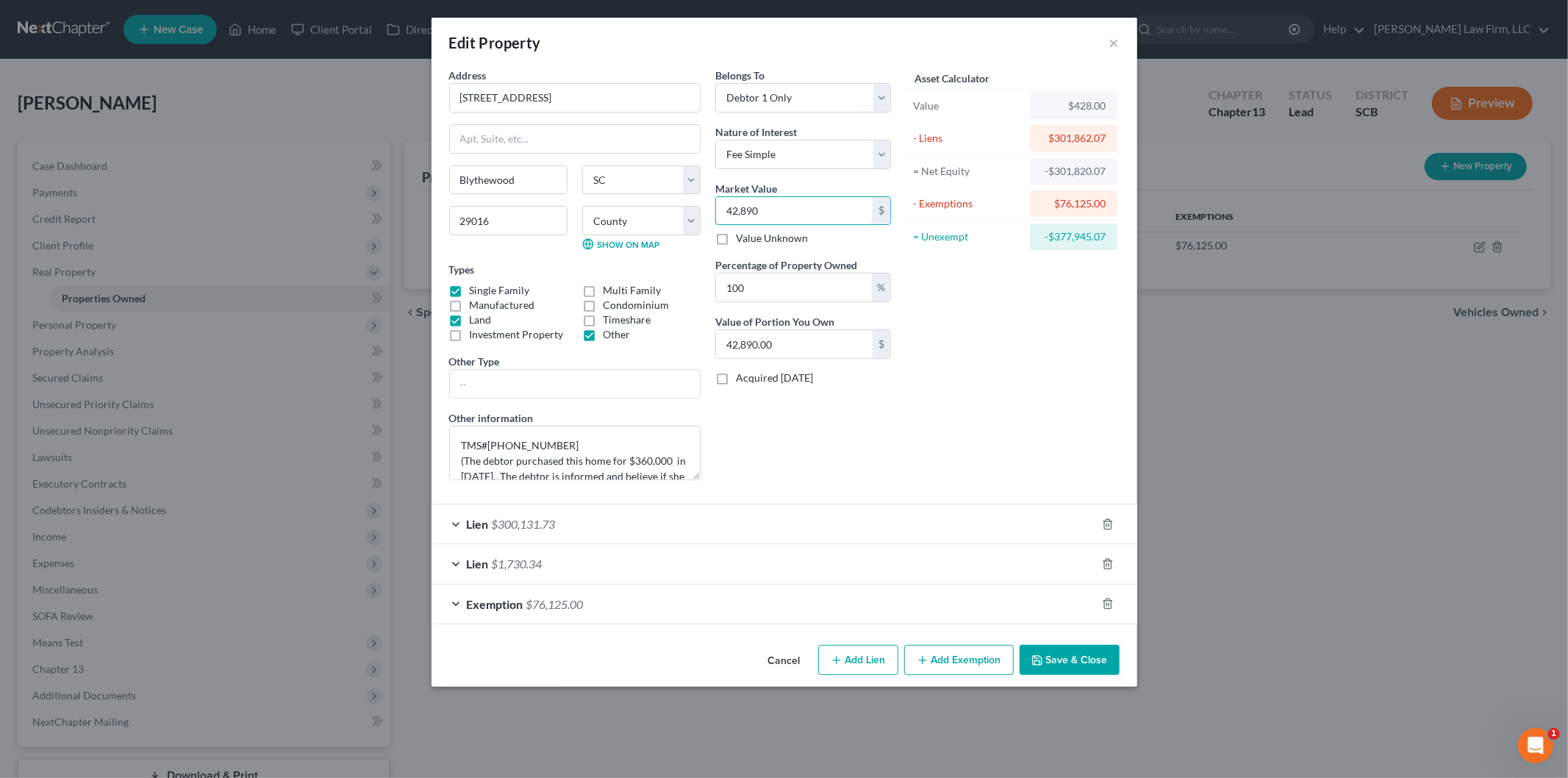
type input "42,8900"
type input "428,900.00"
drag, startPoint x: 791, startPoint y: 219, endPoint x: 694, endPoint y: 237, distance: 98.7
click at [694, 237] on div "Address * 45 [GEOGRAPHIC_DATA] [GEOGRAPHIC_DATA] [US_STATE][GEOGRAPHIC_DATA] [G…" at bounding box center [670, 280] width 457 height 425
type input "428,900"
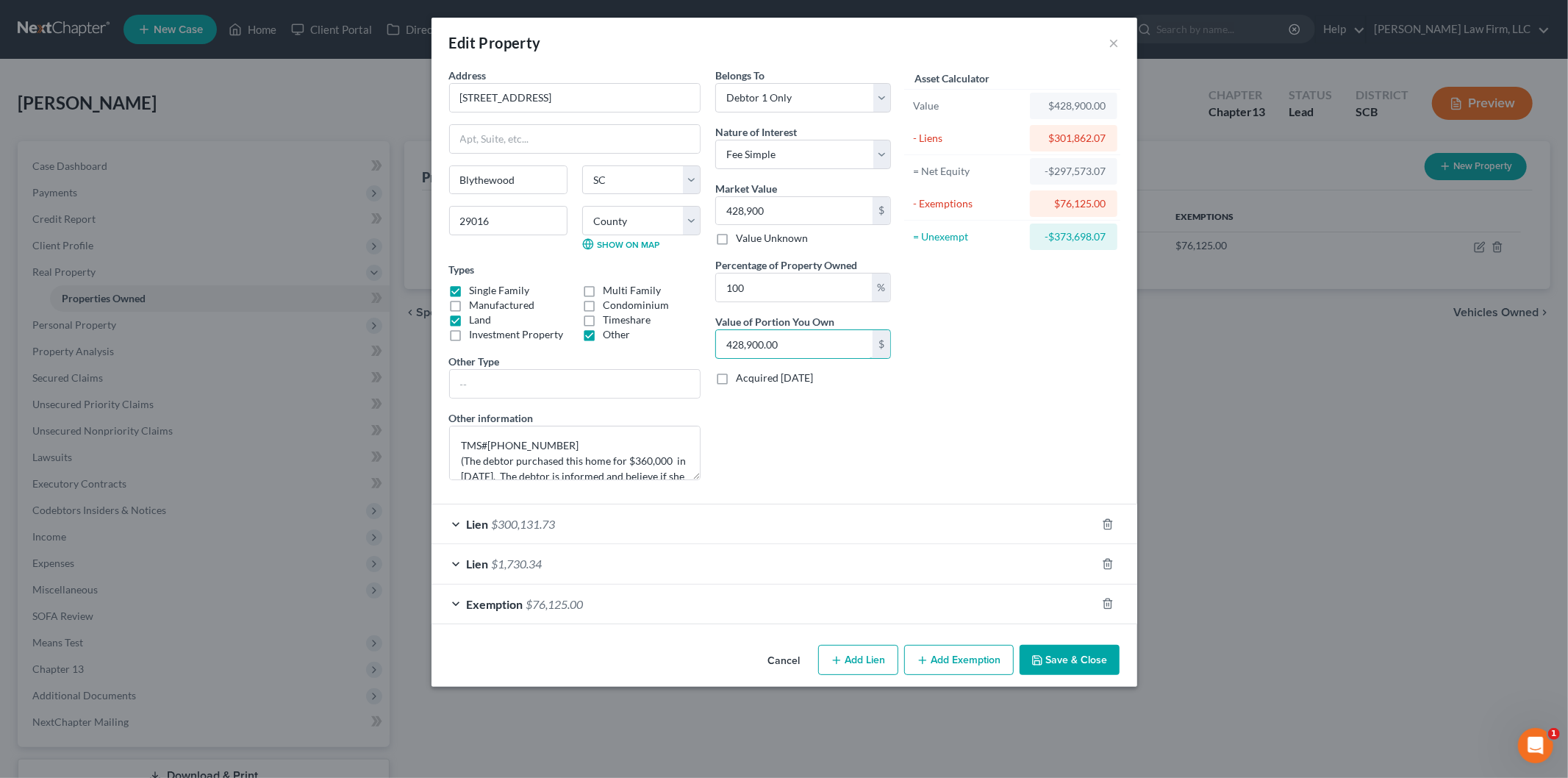
paste input "text"
type input "428,900"
drag, startPoint x: 535, startPoint y: 474, endPoint x: 566, endPoint y: 468, distance: 31.6
click at [566, 468] on textarea "TMS#[PHONE_NUMBER] (The debtor purchased this home for $360,000 in [DATE]. The …" at bounding box center [575, 453] width 251 height 54
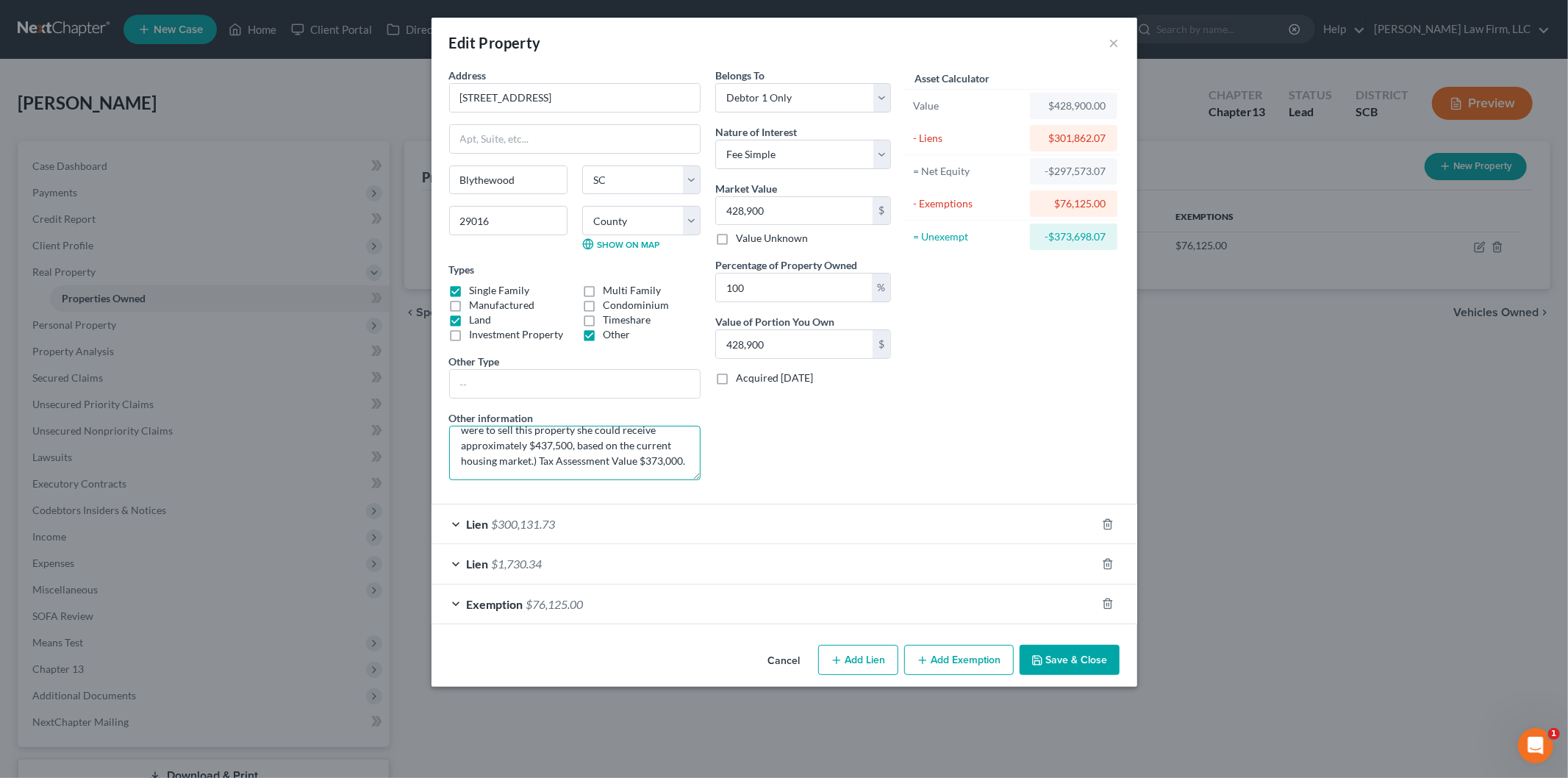
click at [554, 439] on textarea "TMS#[PHONE_NUMBER] (The debtor purchased this home for $360,000 in [DATE]. The …" at bounding box center [575, 453] width 251 height 54
click at [565, 439] on textarea "TMS#[PHONE_NUMBER] (The debtor purchased this home for $360,000 in [DATE]. The …" at bounding box center [575, 453] width 251 height 54
click at [539, 431] on textarea "TMS#[PHONE_NUMBER] (The debtor purchased this home for $360,000 in [DATE]. The …" at bounding box center [575, 453] width 251 height 54
paste textarea "428,900"
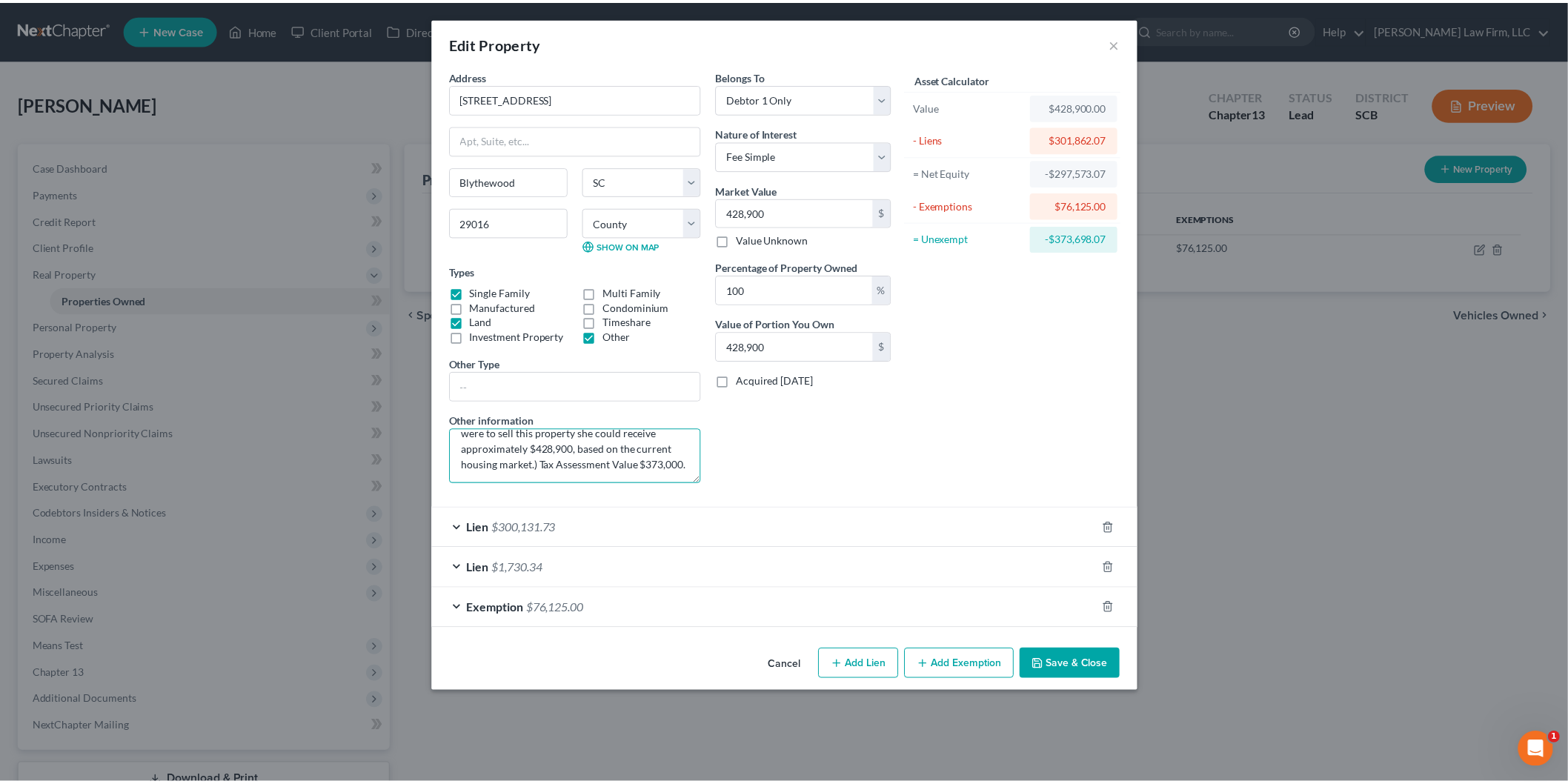
scroll to position [72, 0]
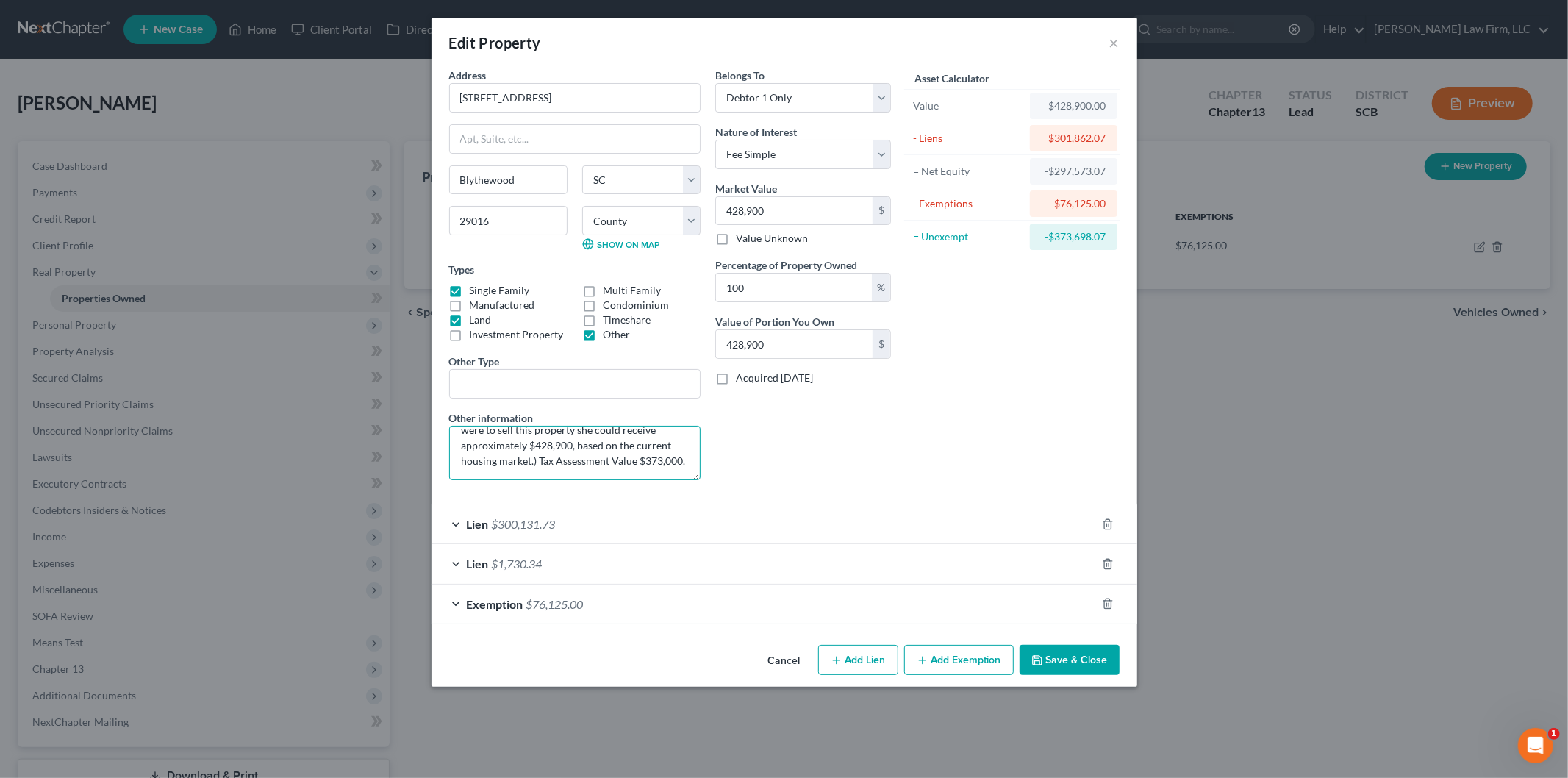
type textarea "TMS#[PHONE_NUMBER] (The debtor purchased this home for $360,000 in [DATE]. The …"
click at [1074, 660] on button "Save & Close" at bounding box center [1070, 660] width 100 height 31
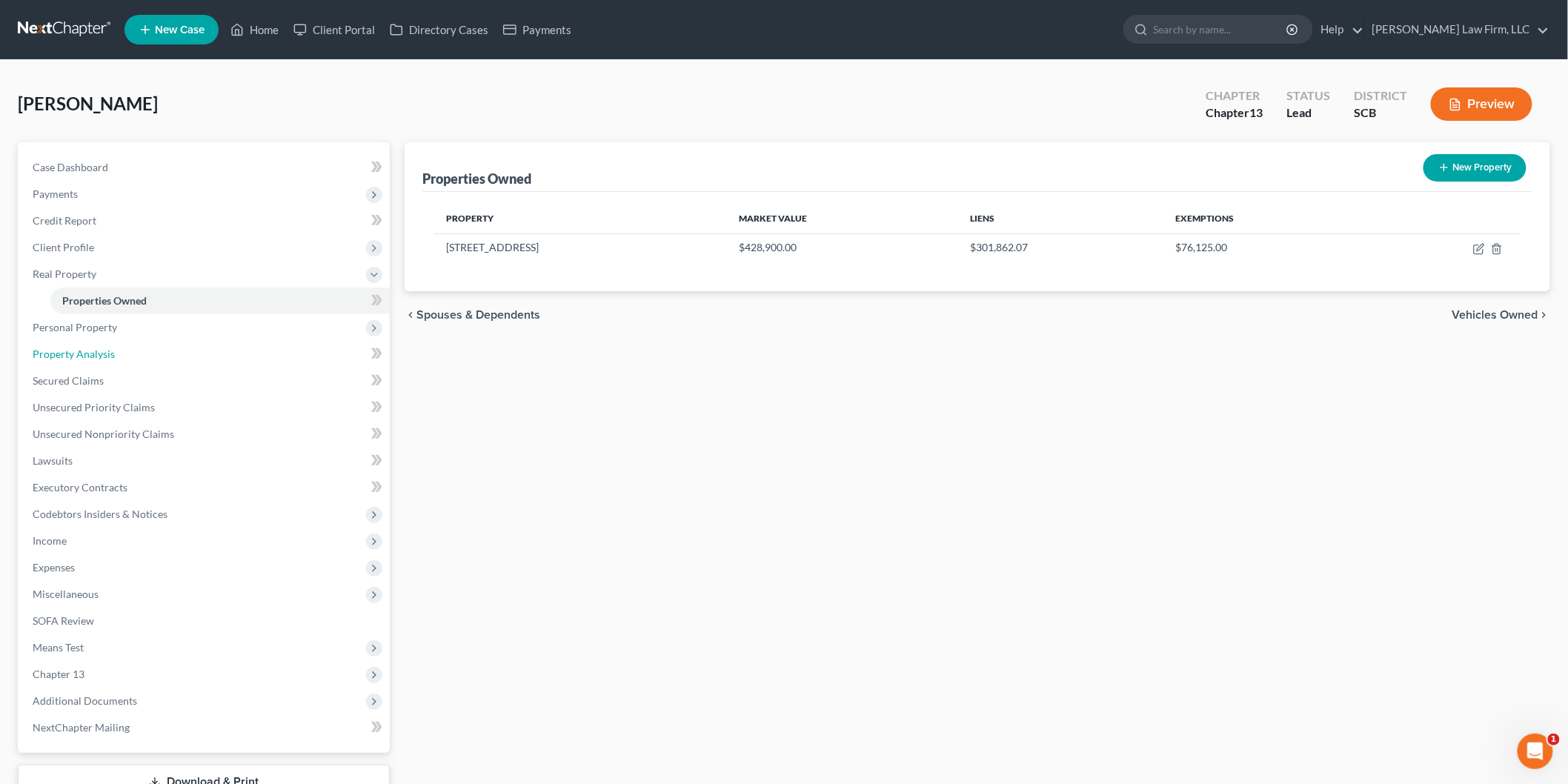
click at [205, 343] on link "Property Analysis" at bounding box center [205, 354] width 369 height 27
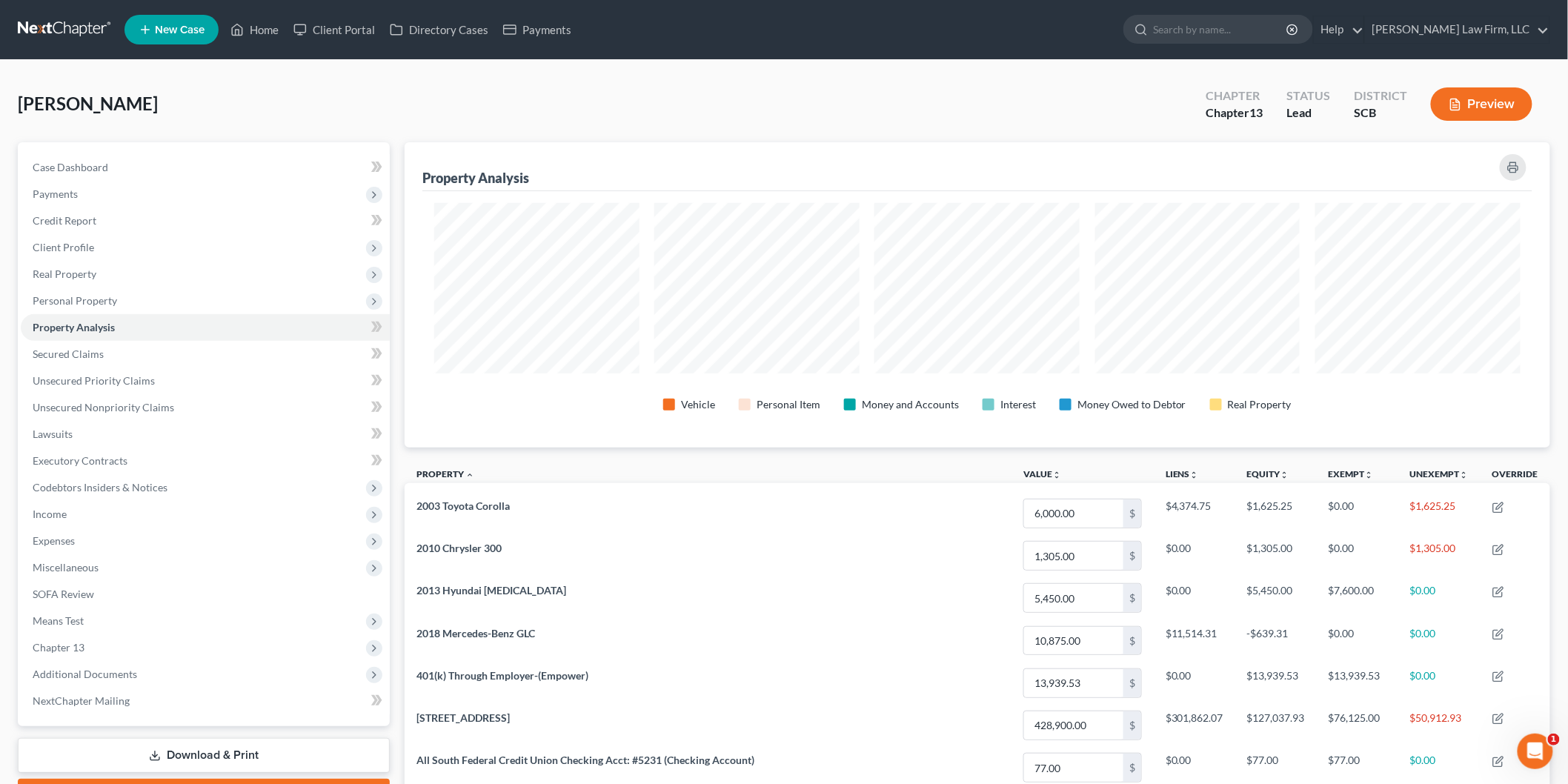
scroll to position [305, 1146]
click at [142, 295] on span "Personal Property" at bounding box center [205, 301] width 369 height 27
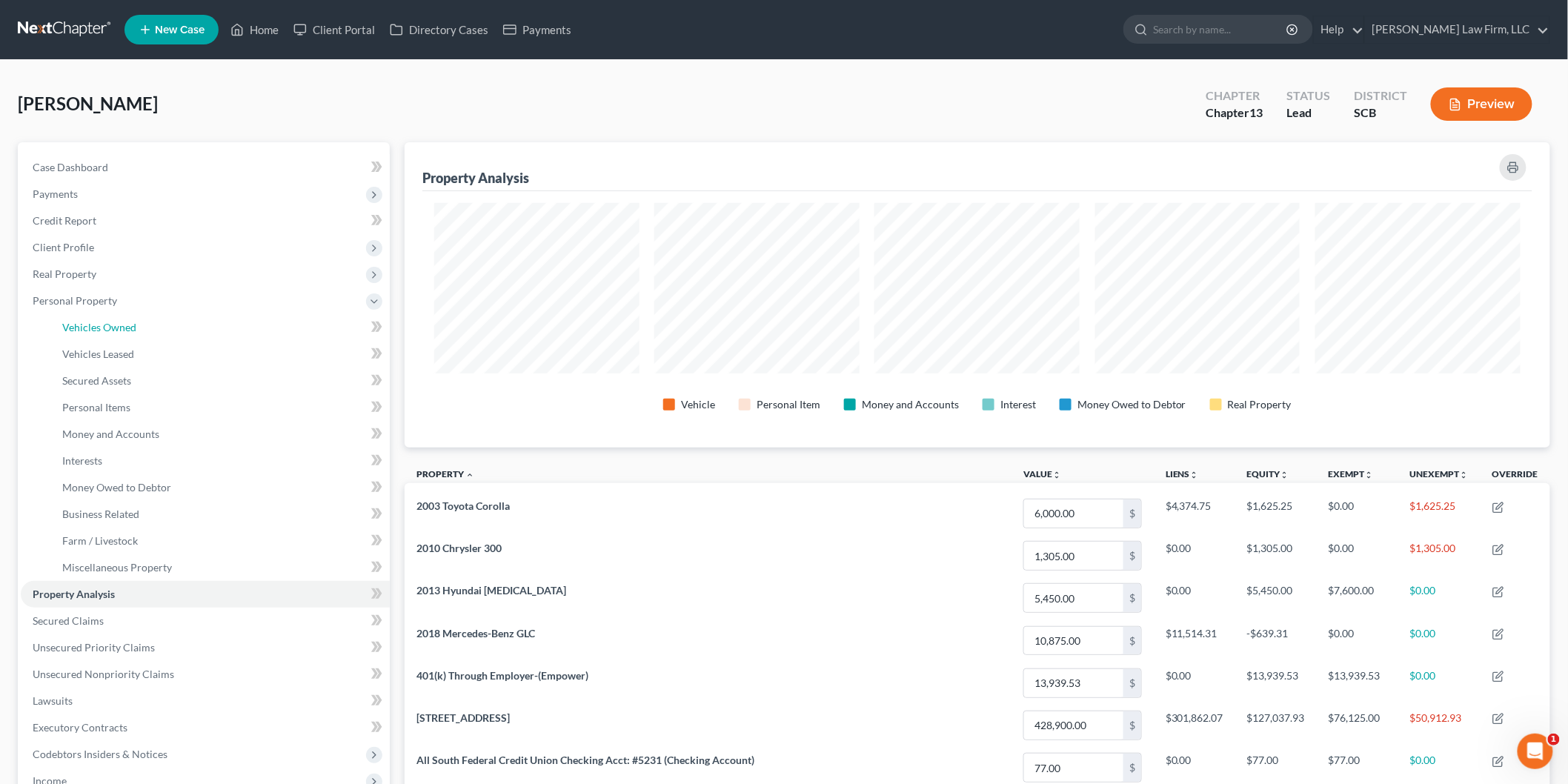
click at [129, 325] on span "Vehicles Owned" at bounding box center [99, 327] width 74 height 13
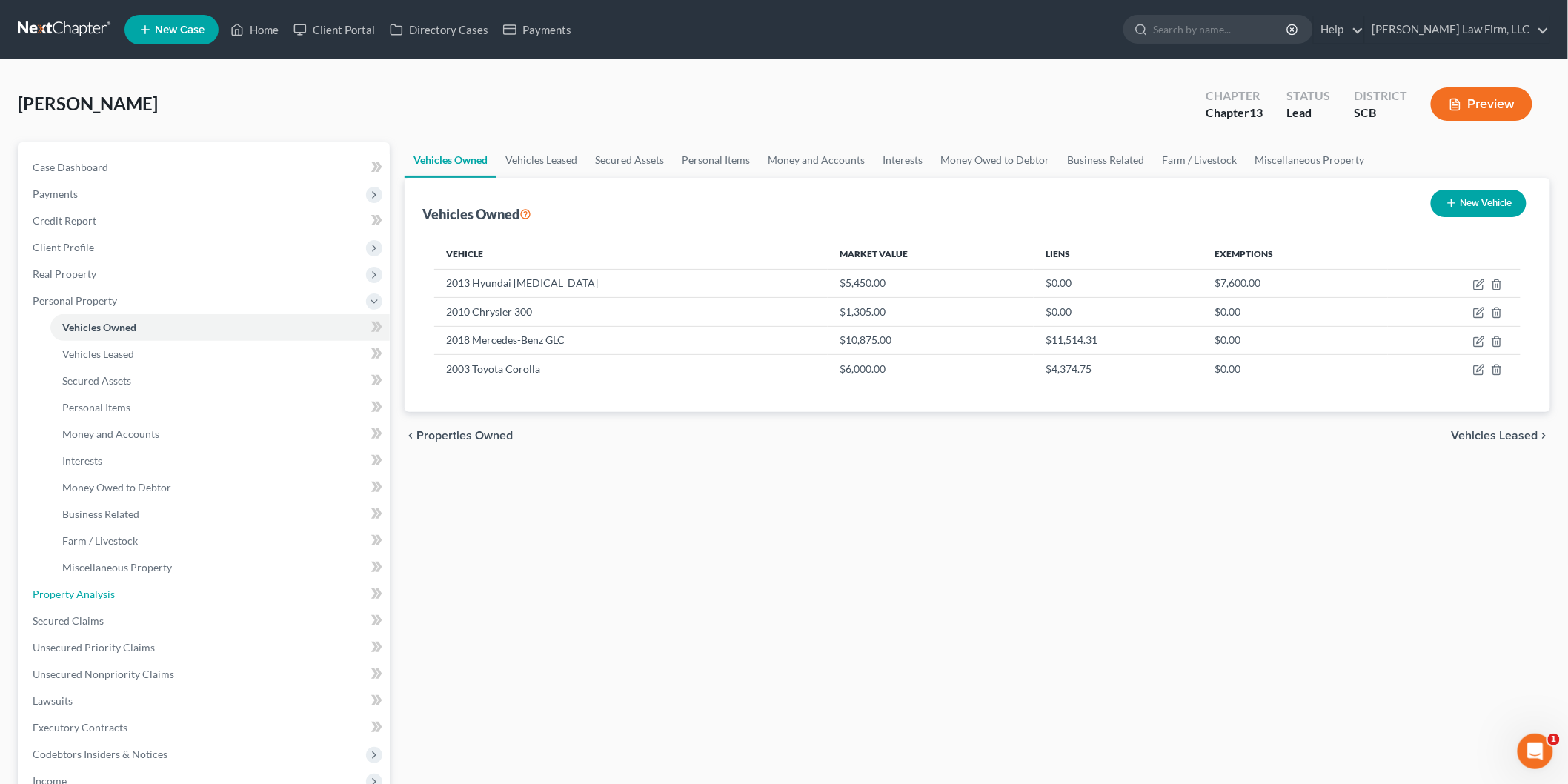
click at [166, 588] on link "Property Analysis" at bounding box center [205, 594] width 369 height 27
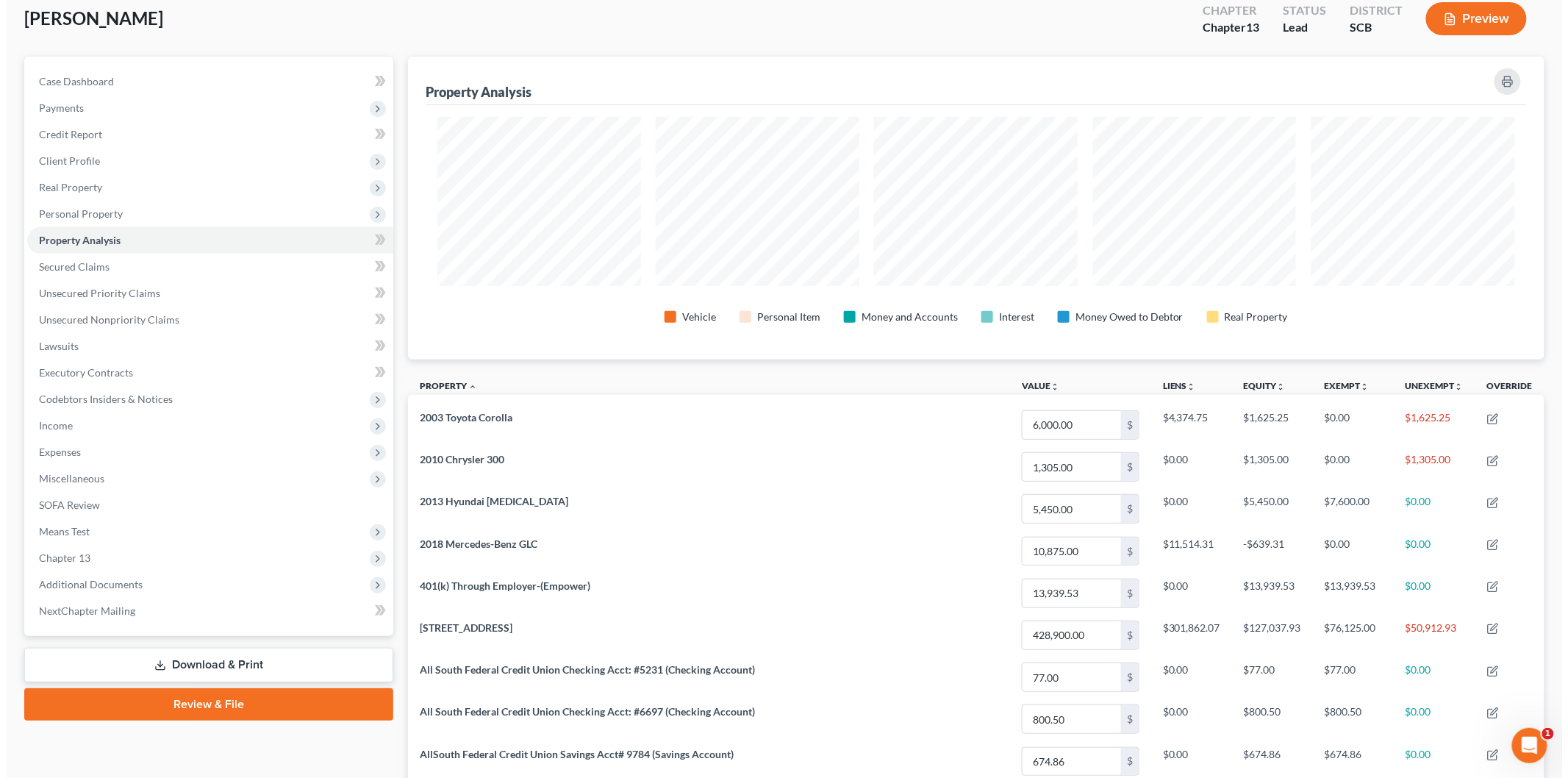
scroll to position [82, 0]
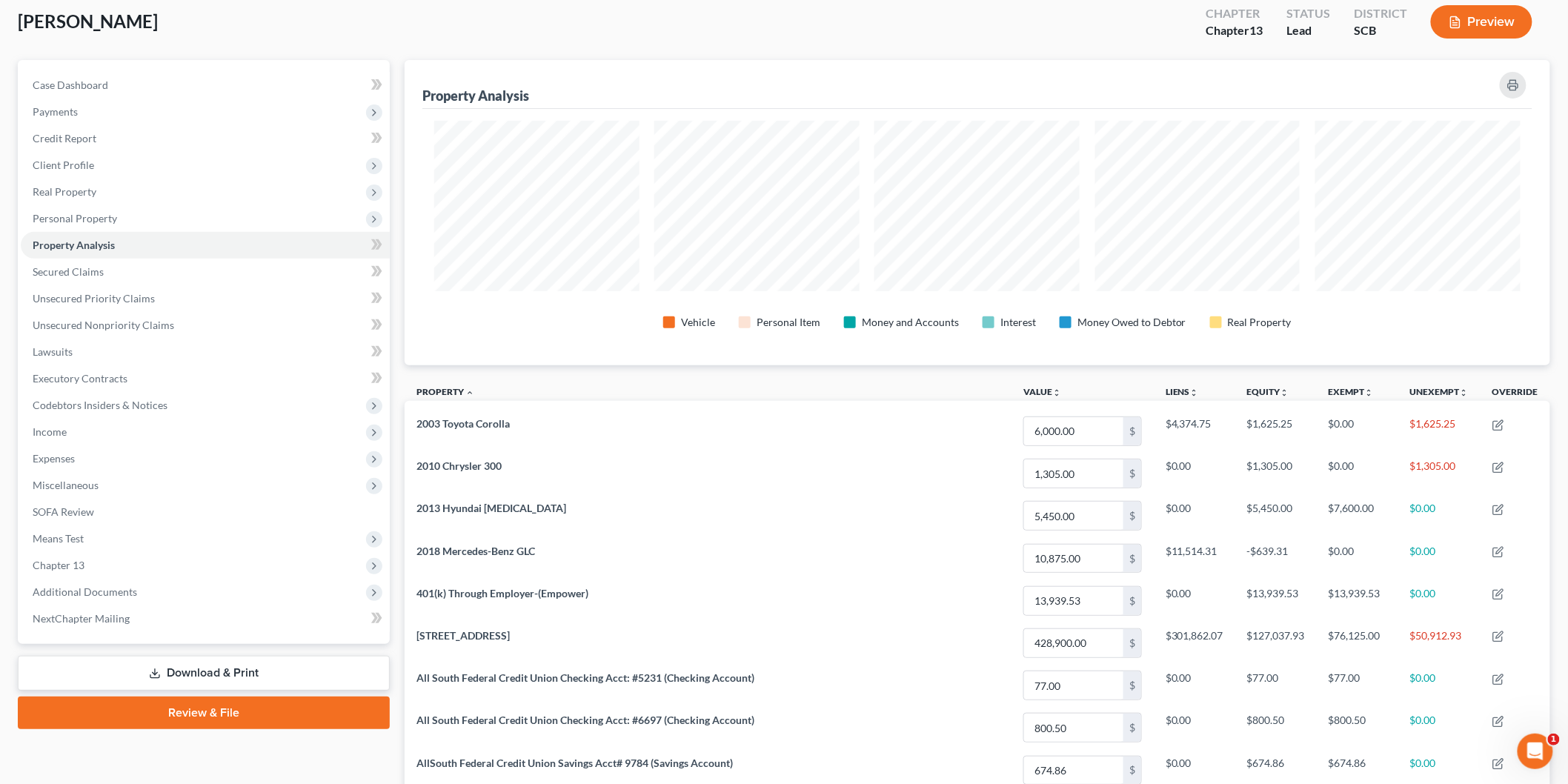
click at [1469, 19] on button "Preview" at bounding box center [1481, 22] width 101 height 33
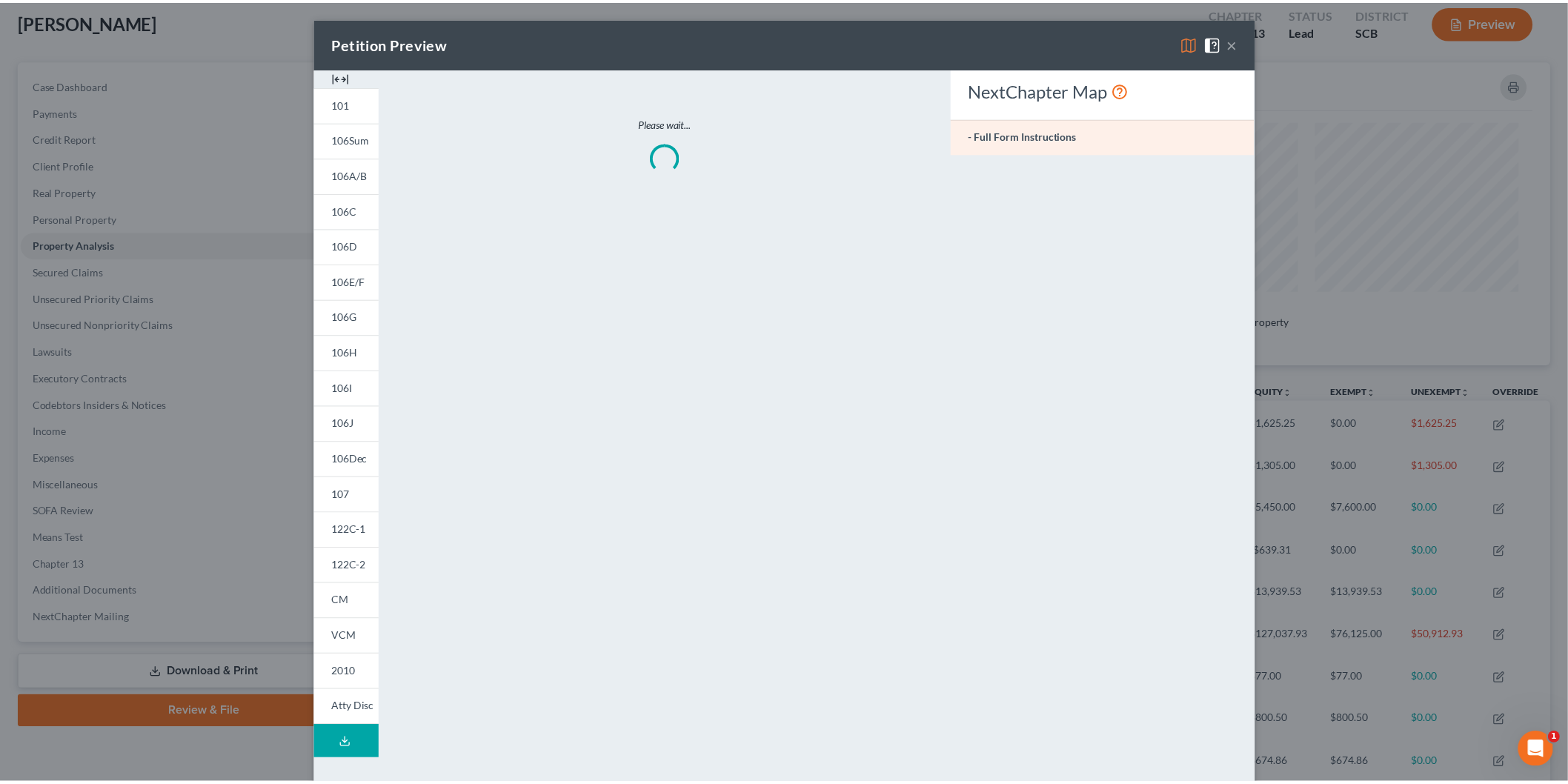
scroll to position [308, 1154]
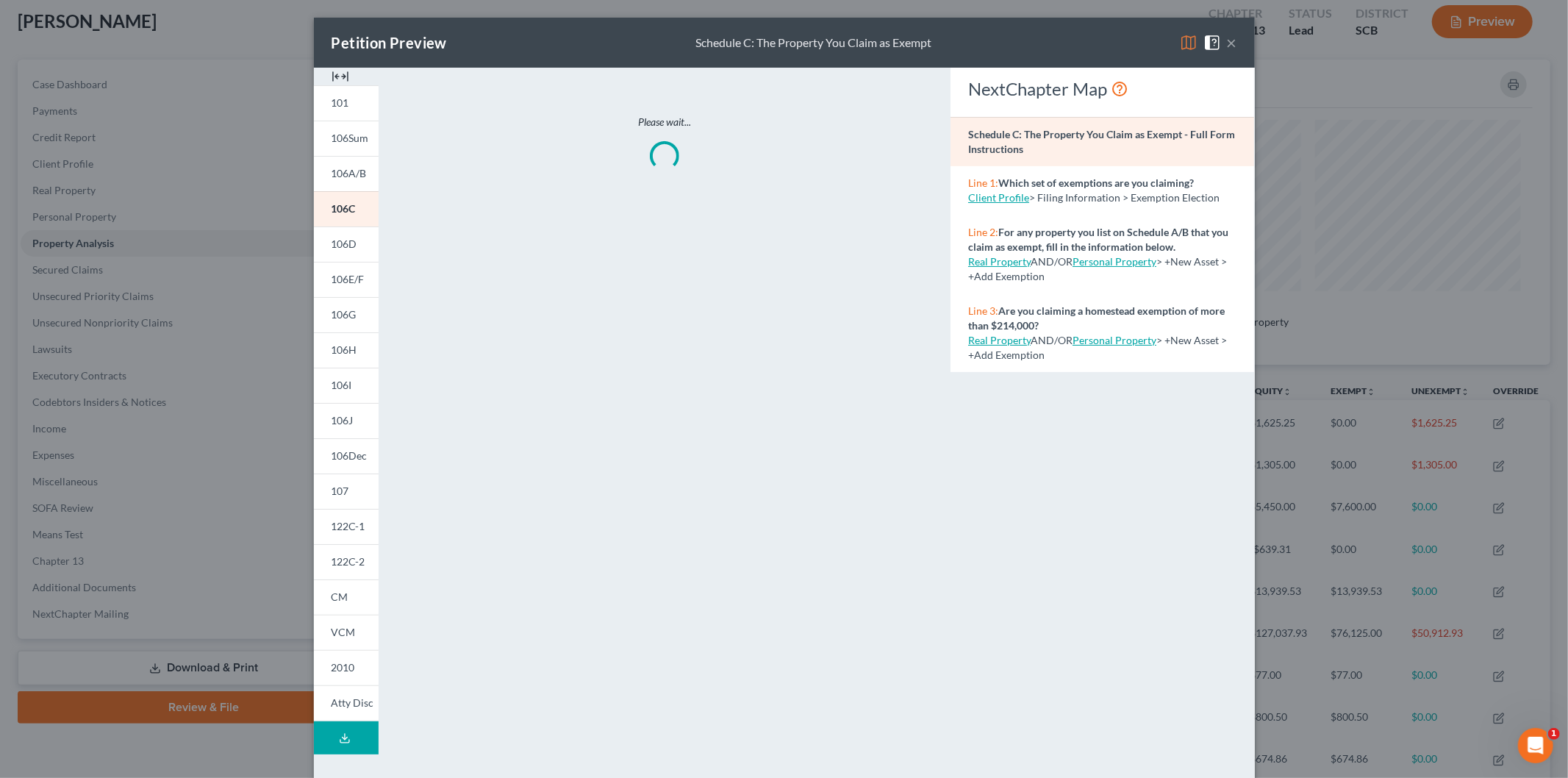
click at [340, 240] on span "106D" at bounding box center [344, 244] width 26 height 13
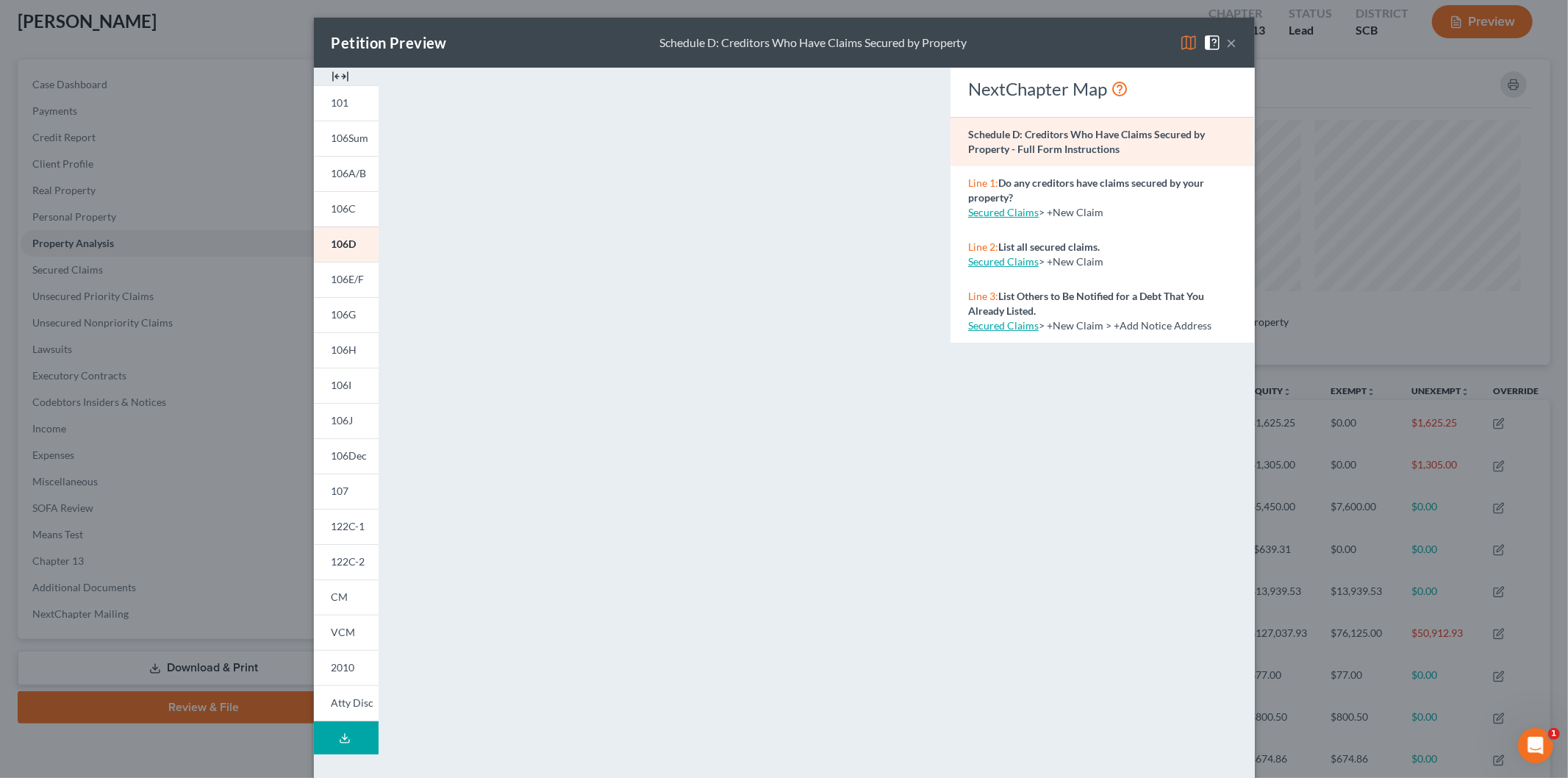
click at [328, 237] on link "106D" at bounding box center [347, 244] width 65 height 36
click at [339, 70] on img at bounding box center [340, 76] width 17 height 17
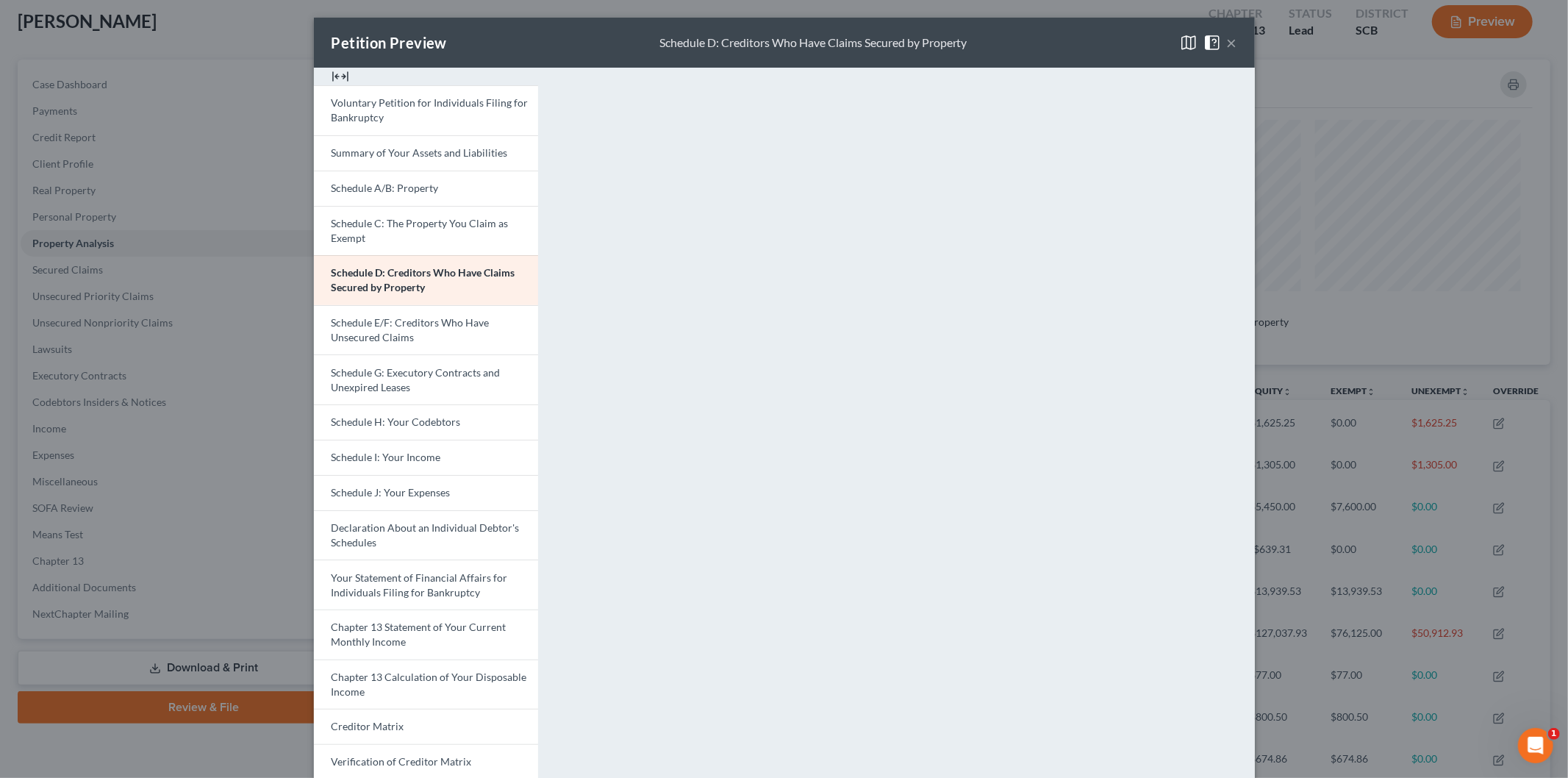
click at [1227, 37] on button "×" at bounding box center [1232, 42] width 11 height 17
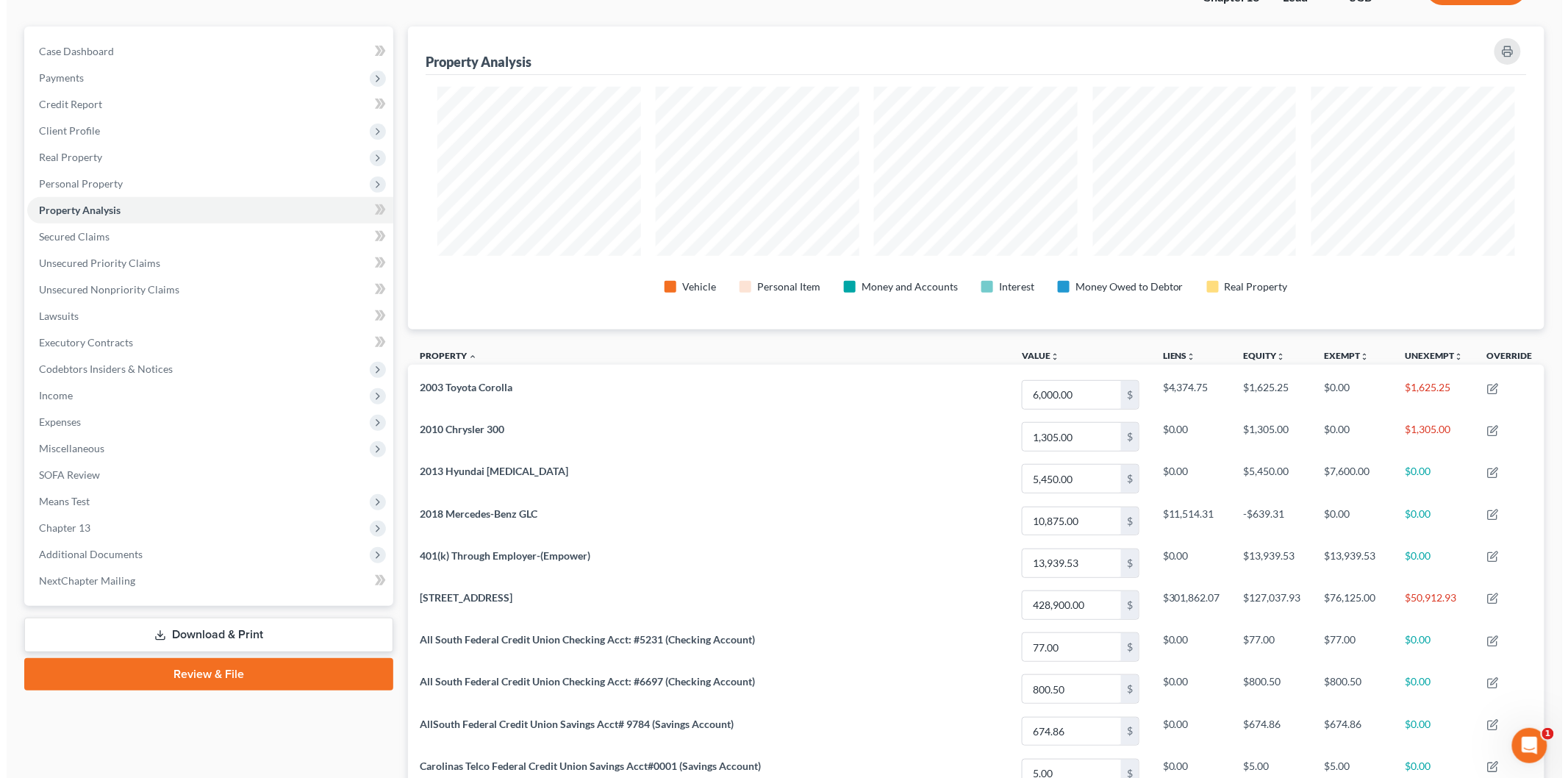
scroll to position [82, 0]
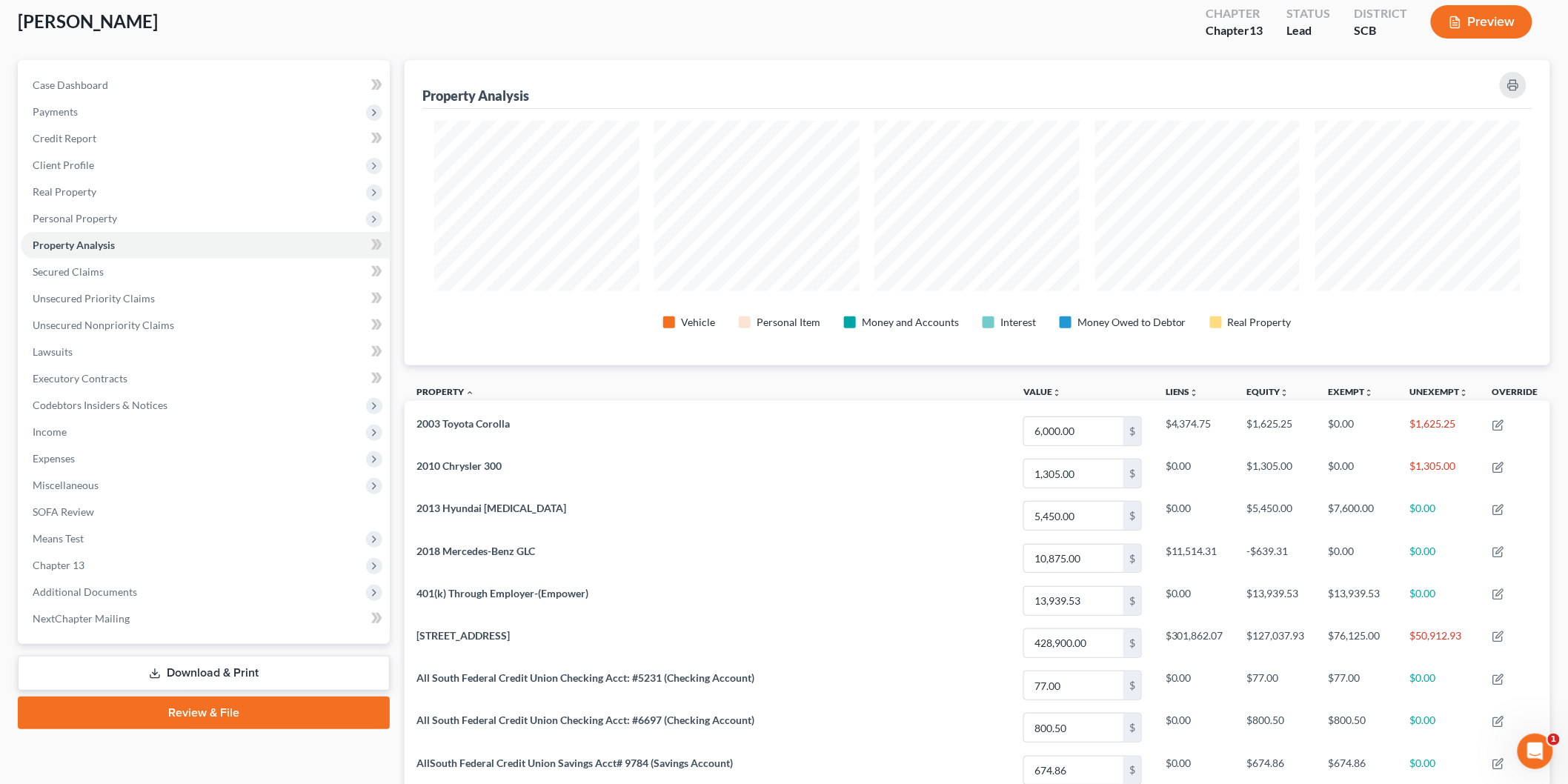
click at [1503, 14] on button "Preview" at bounding box center [1481, 22] width 101 height 33
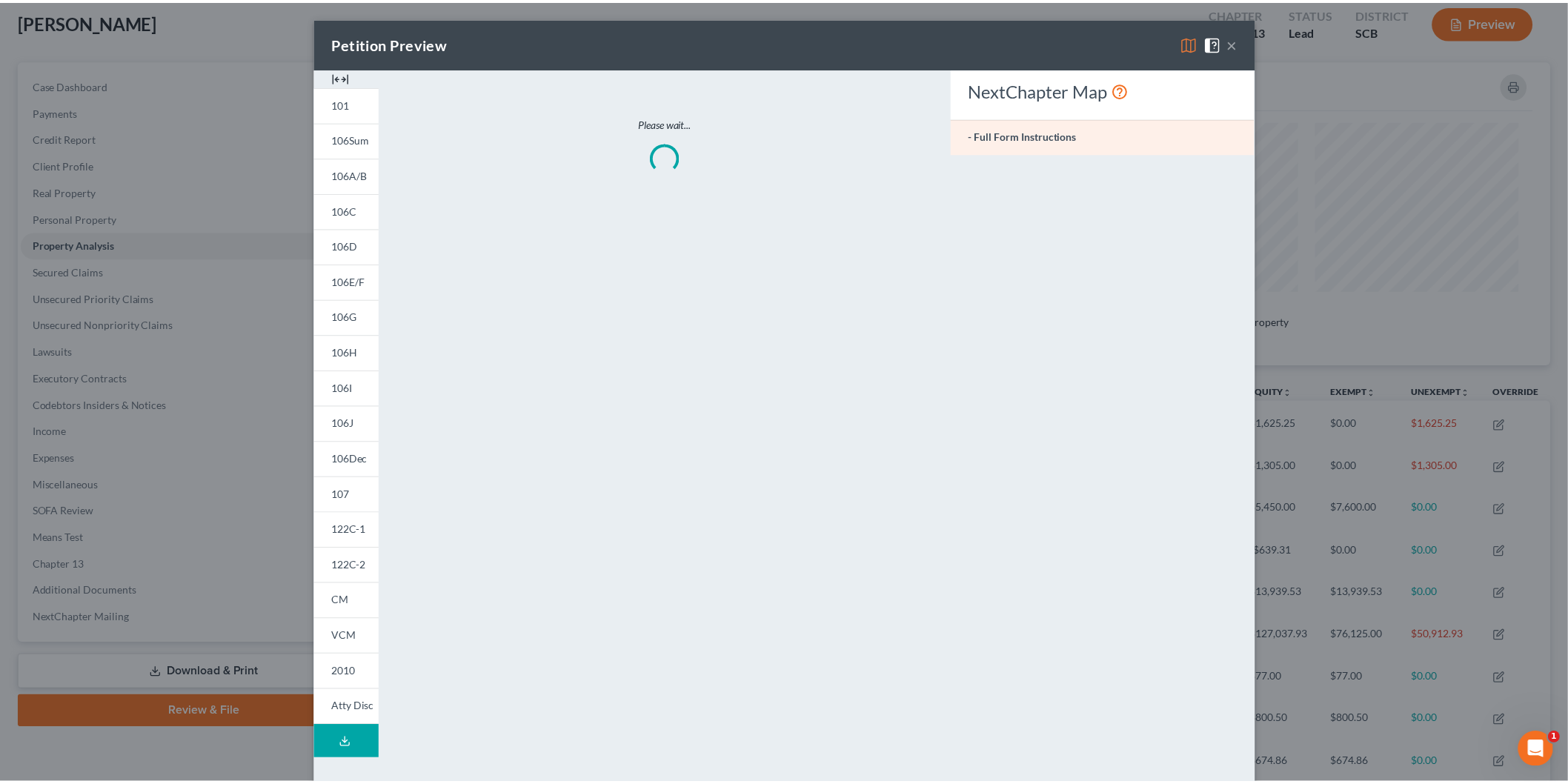
scroll to position [308, 1154]
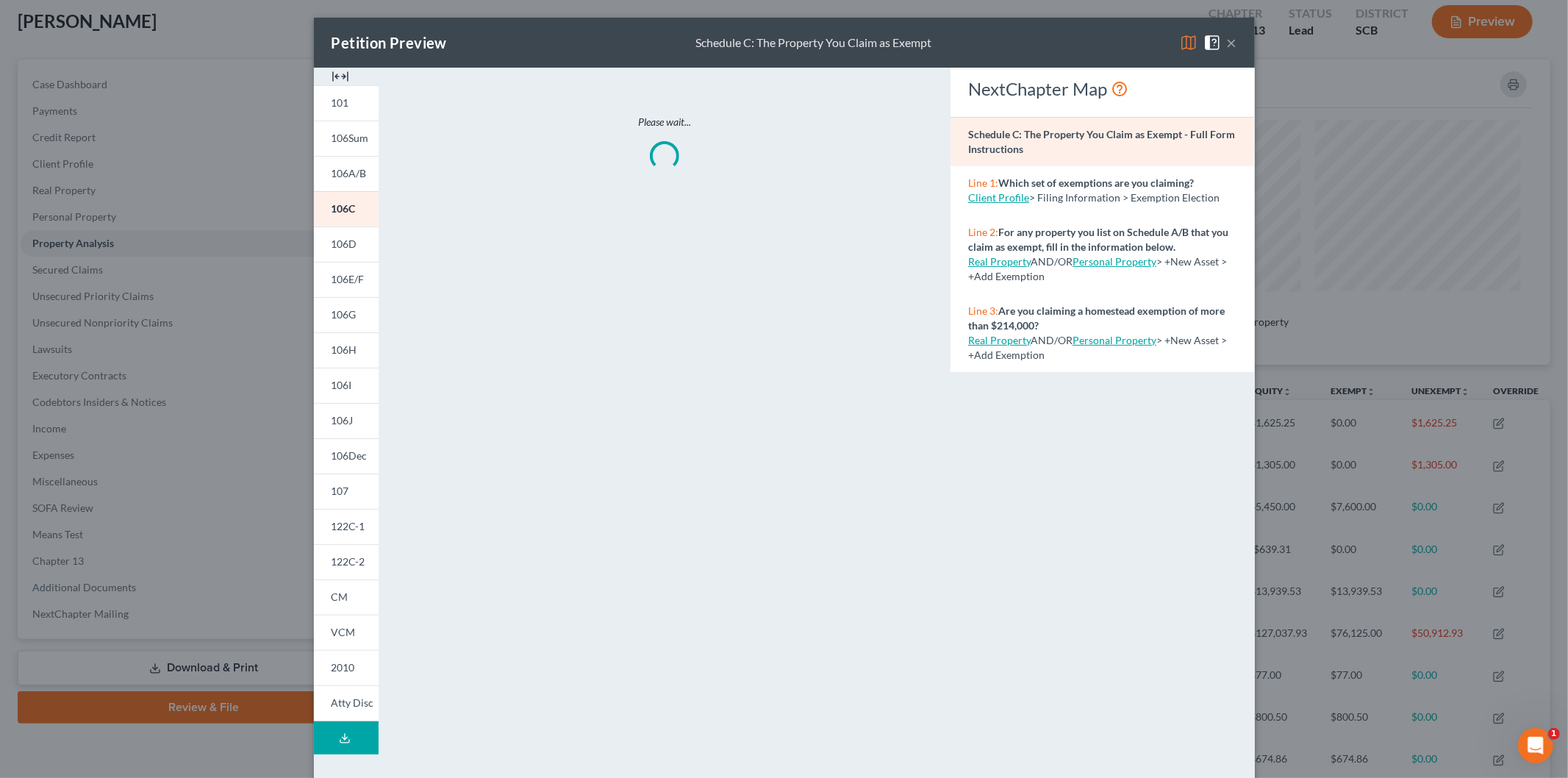
click at [334, 71] on img at bounding box center [340, 76] width 17 height 17
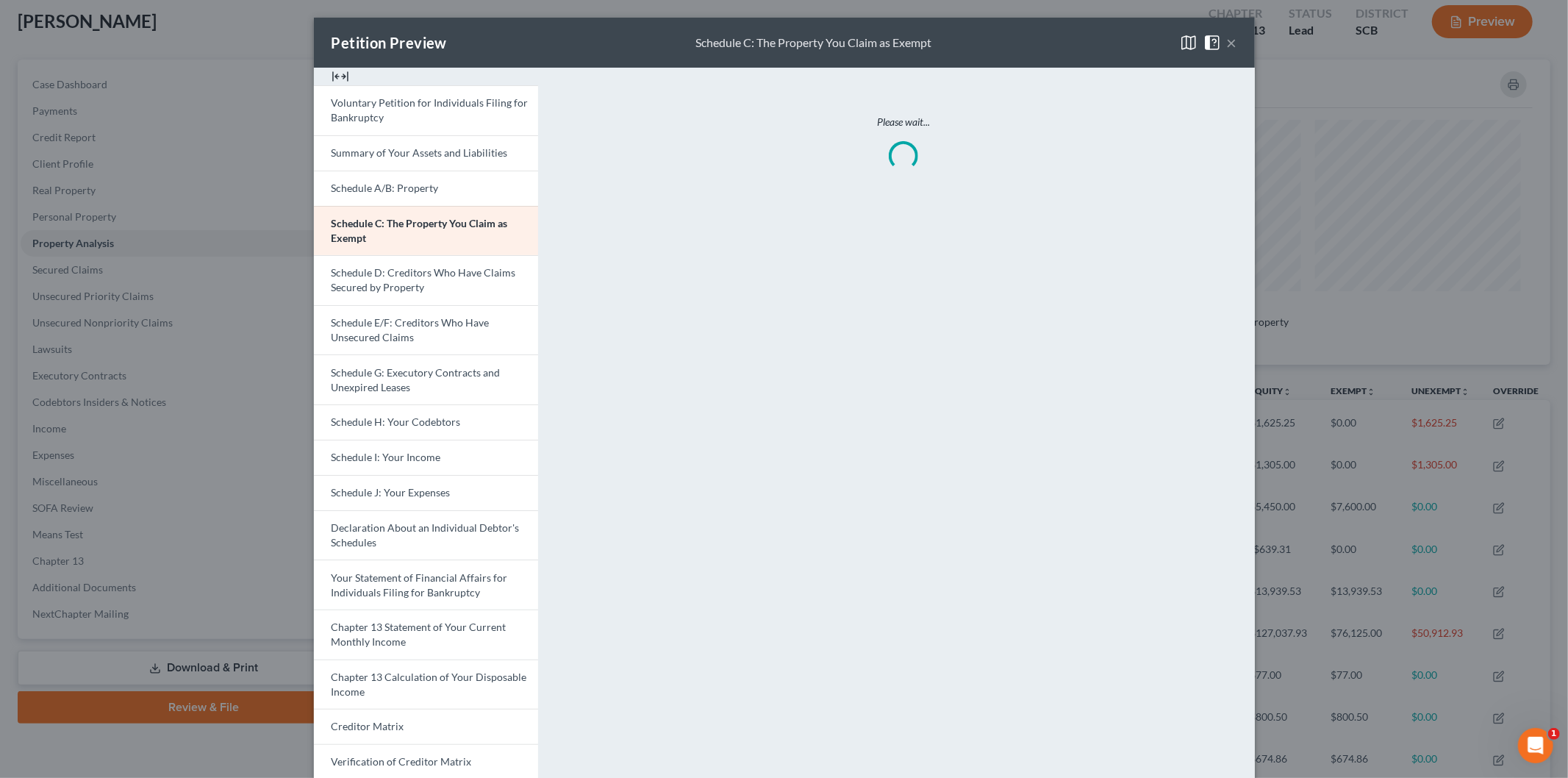
click at [371, 486] on link "Schedule J: Your Expenses" at bounding box center [426, 492] width 224 height 36
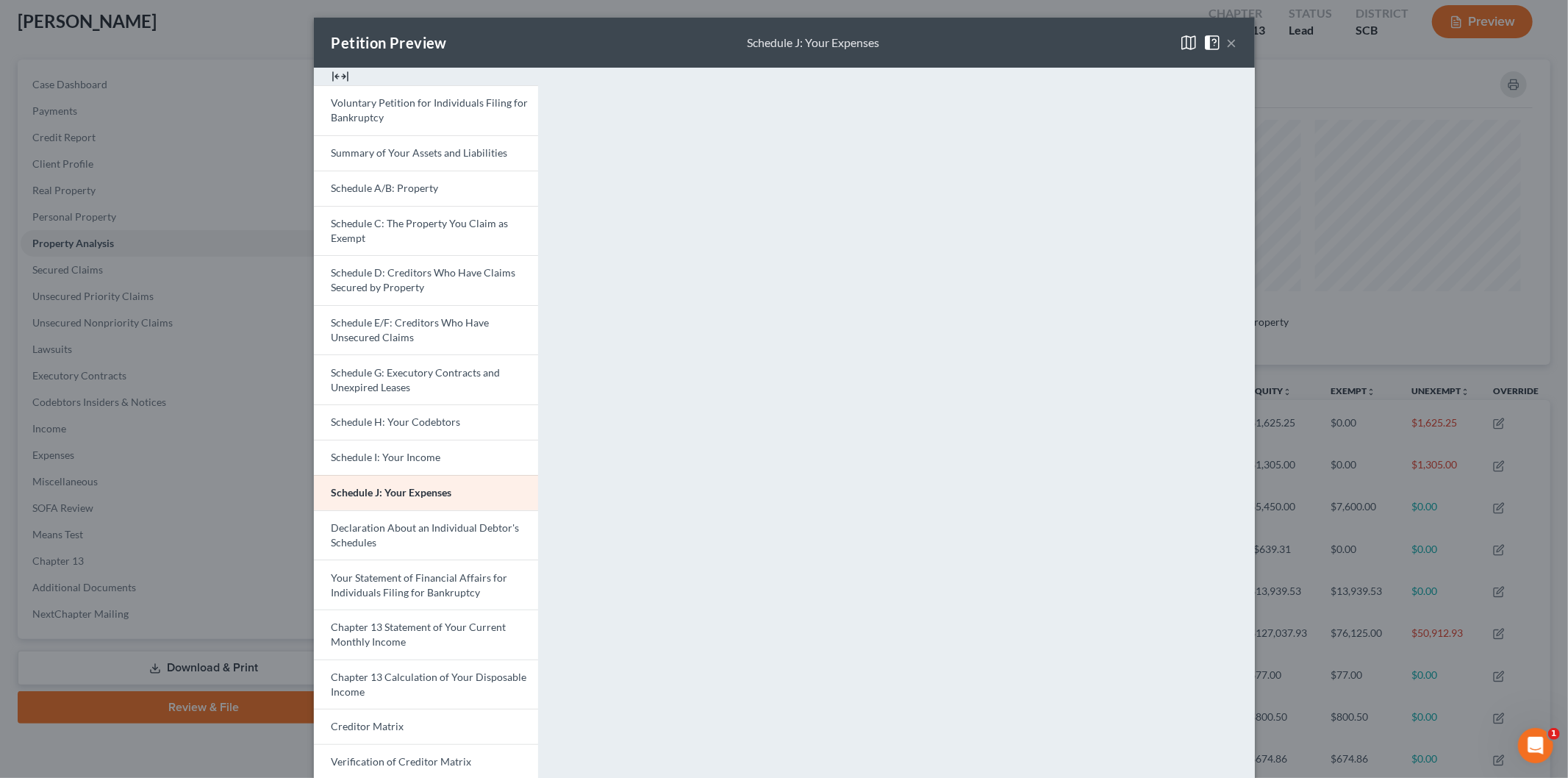
click at [1227, 42] on button "×" at bounding box center [1232, 42] width 11 height 17
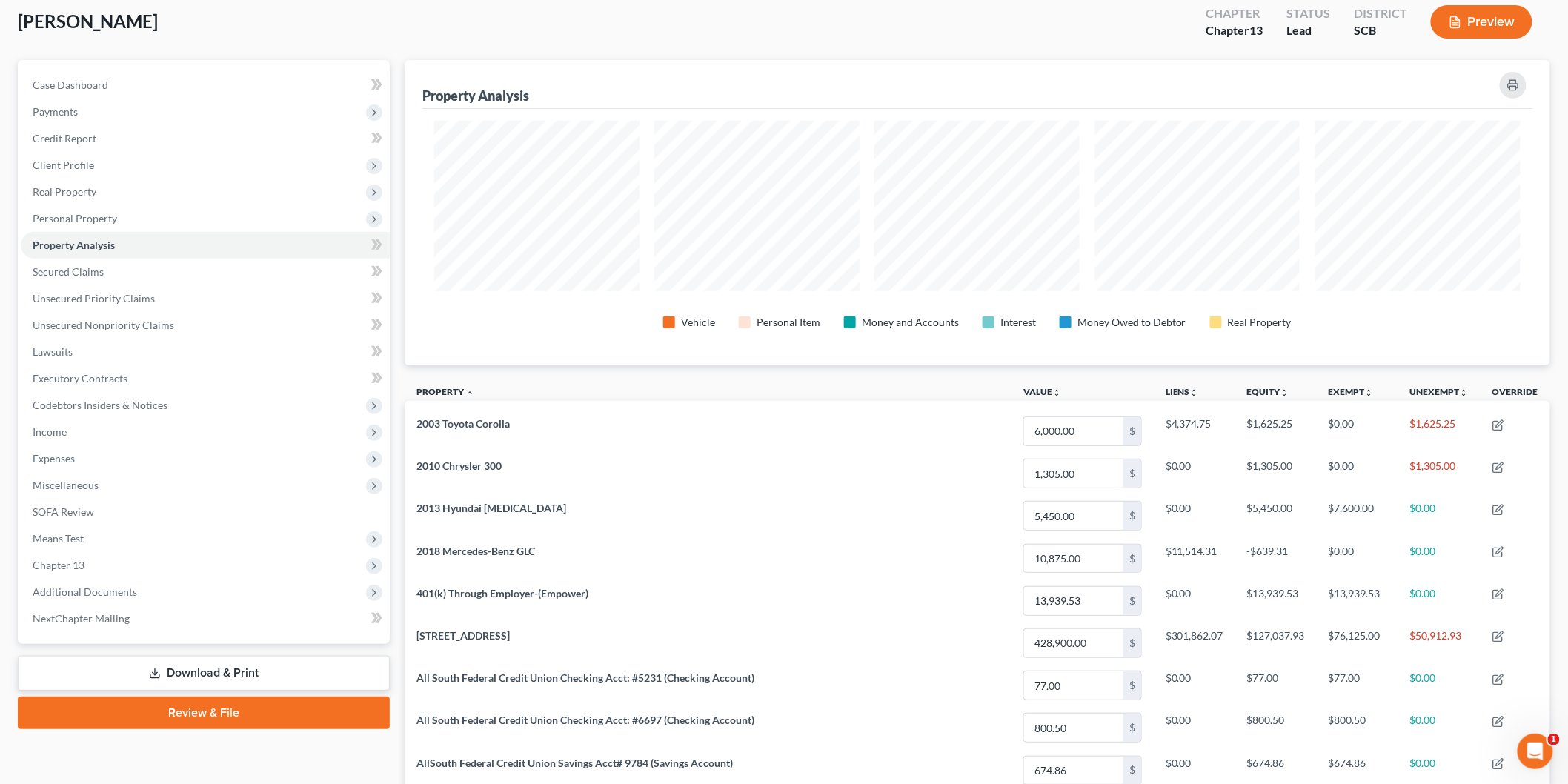
scroll to position [741010, 739810]
click at [119, 415] on span "Codebtors Insiders & Notices" at bounding box center [205, 405] width 369 height 27
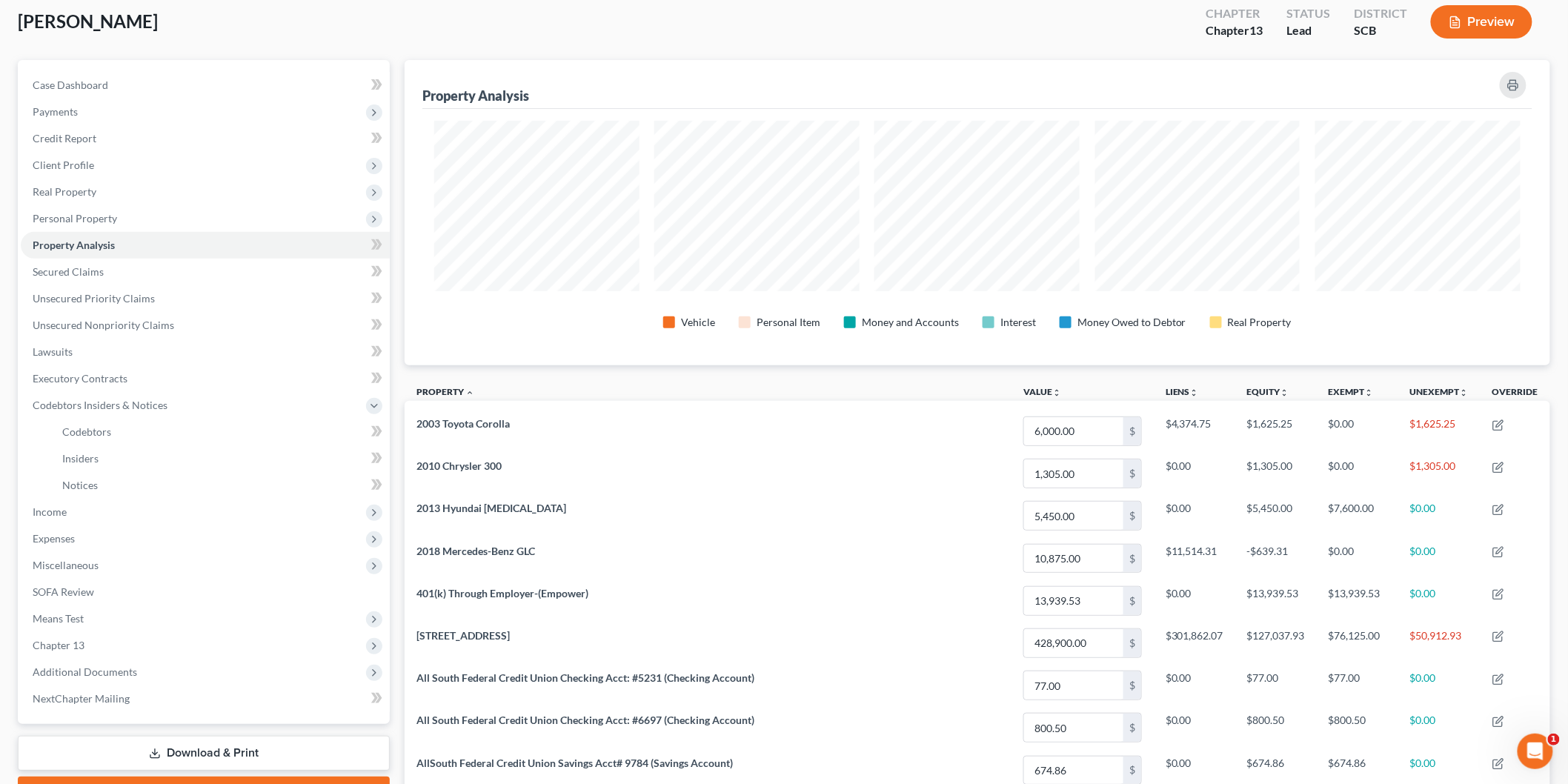
click at [84, 515] on span "Income" at bounding box center [205, 512] width 369 height 27
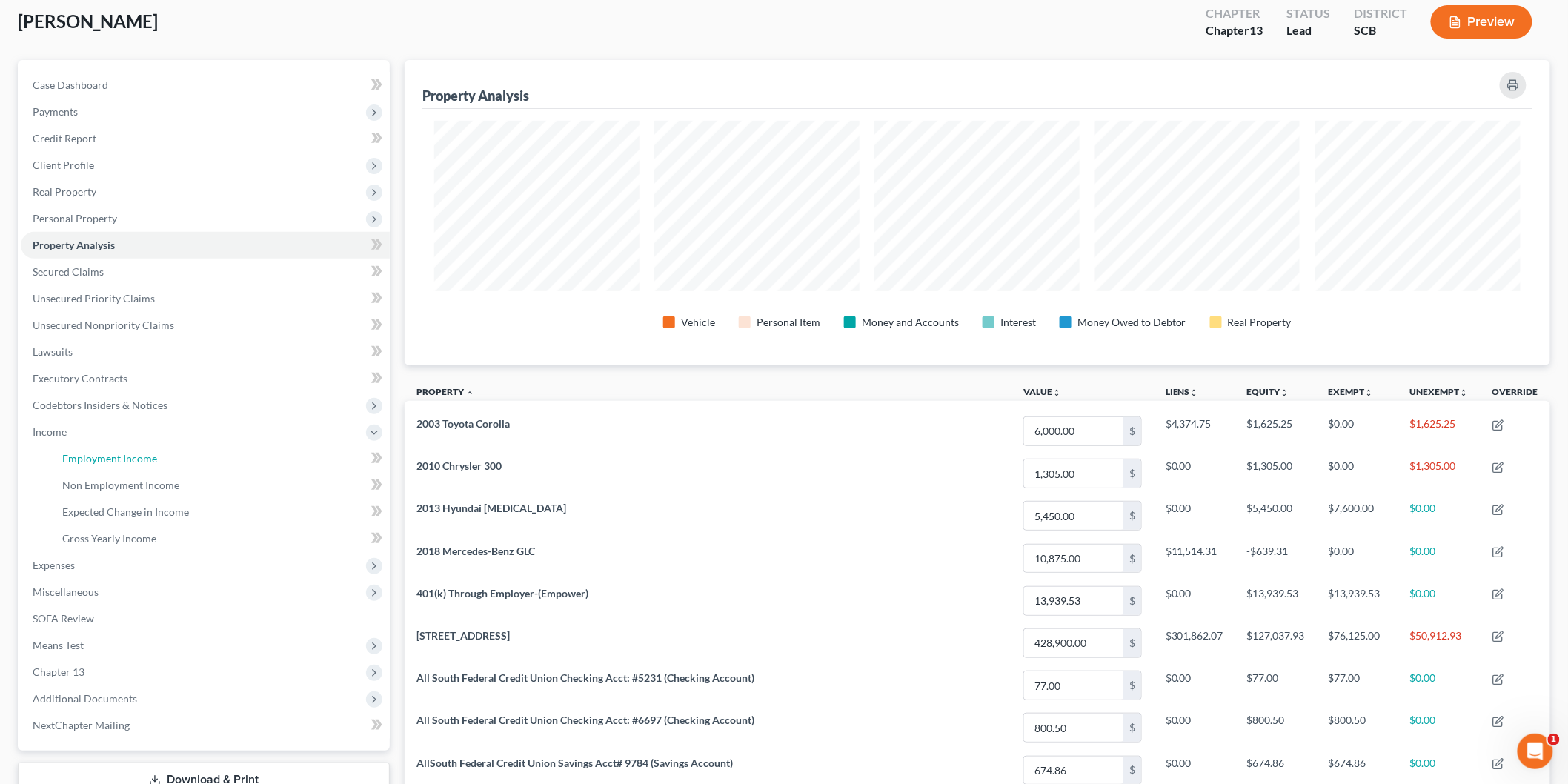
click at [163, 461] on link "Employment Income" at bounding box center [220, 458] width 339 height 27
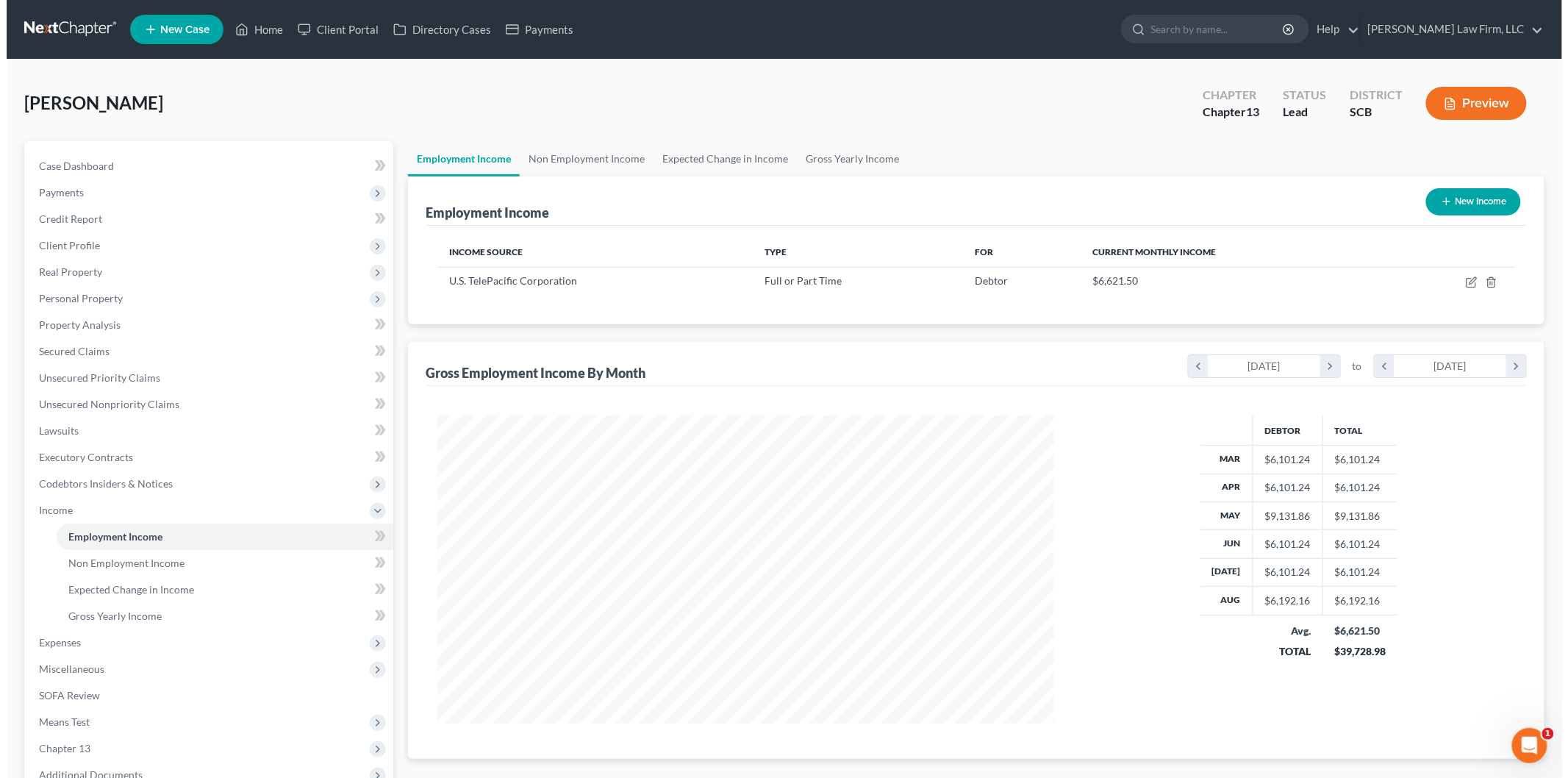
scroll to position [307, 645]
click at [1468, 276] on icon "button" at bounding box center [1465, 282] width 12 height 12
select select "0"
select select "4"
select select "2"
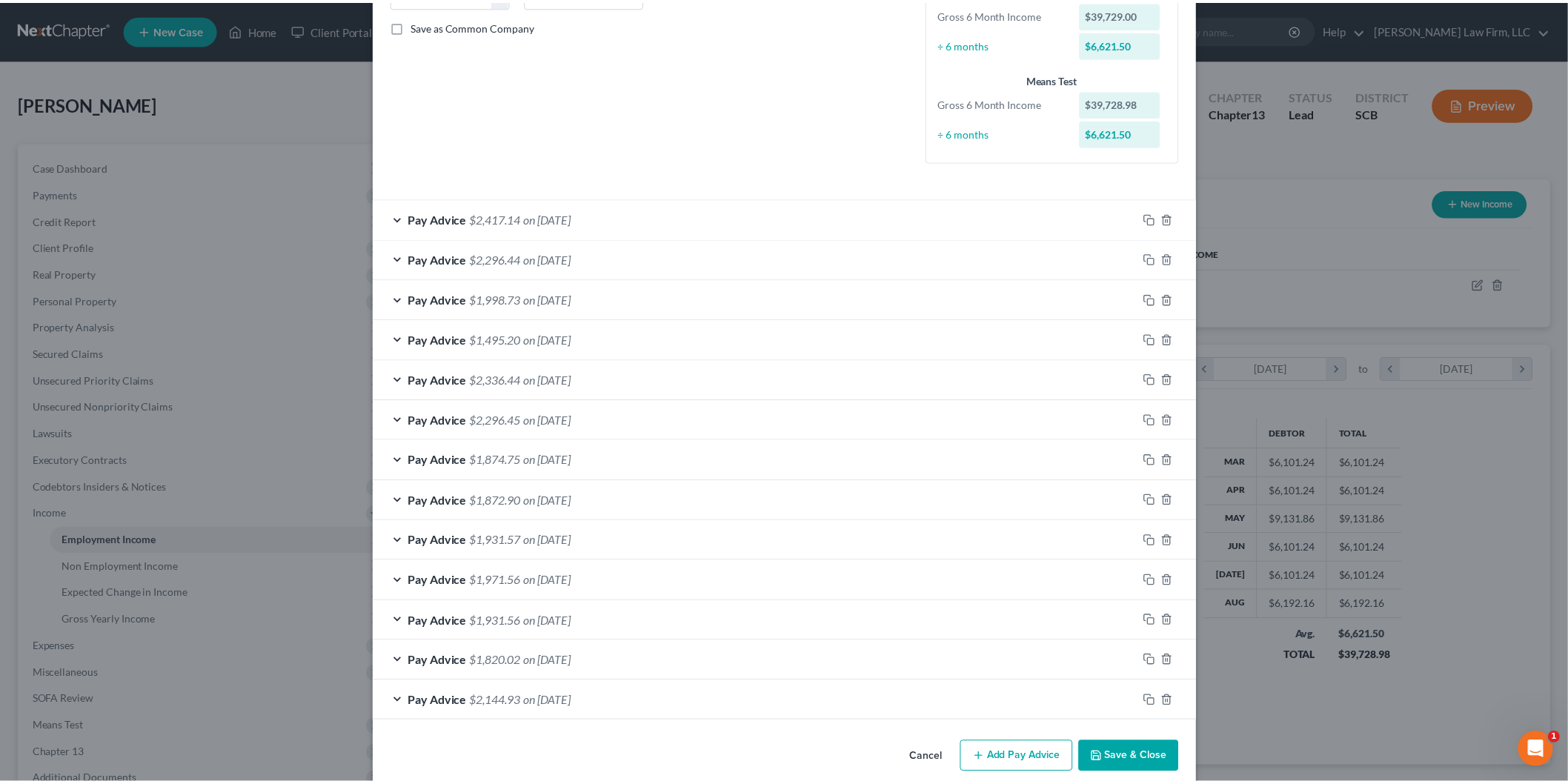
scroll to position [349, 0]
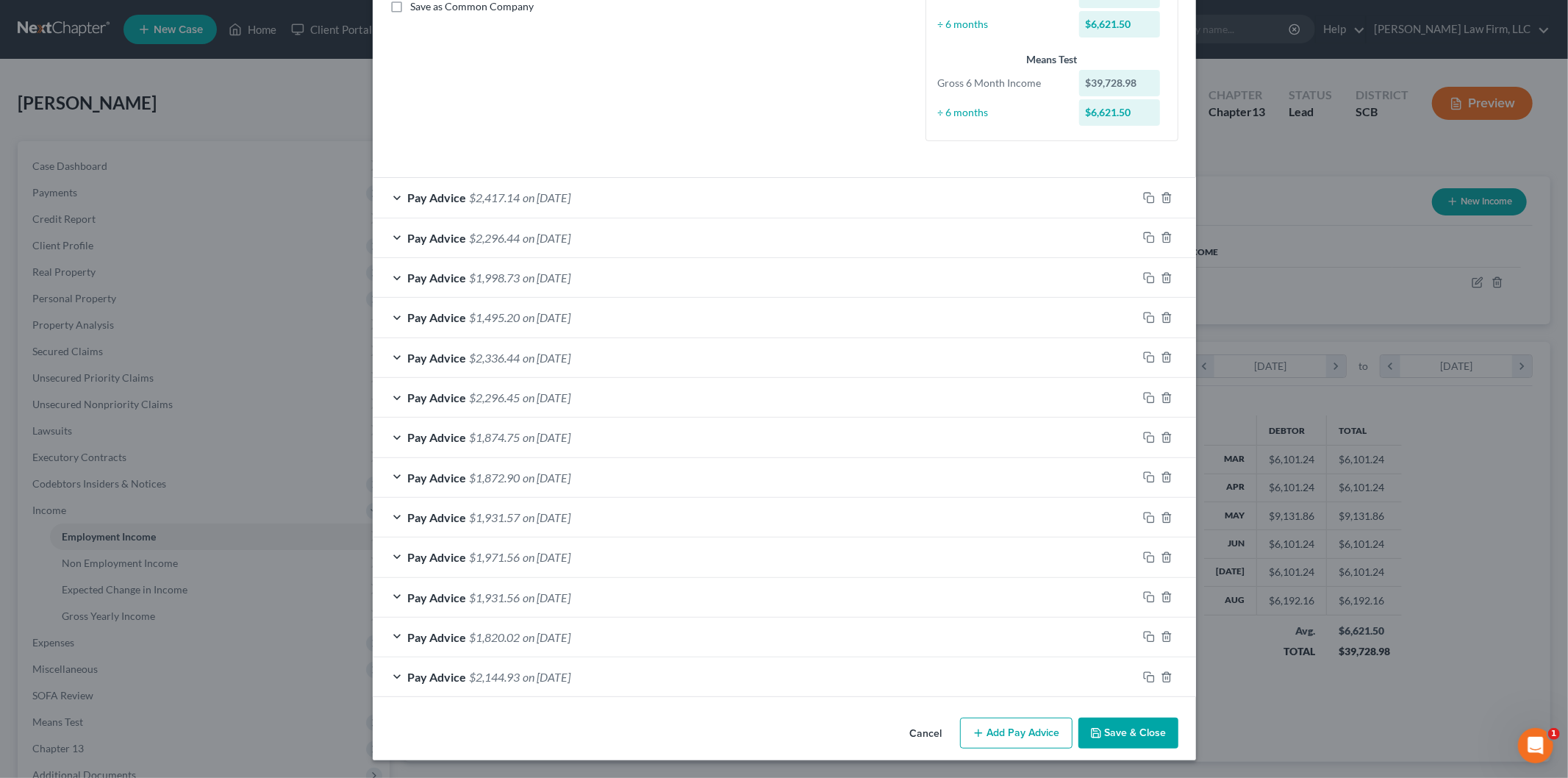
click at [1157, 739] on button "Save & Close" at bounding box center [1129, 733] width 100 height 31
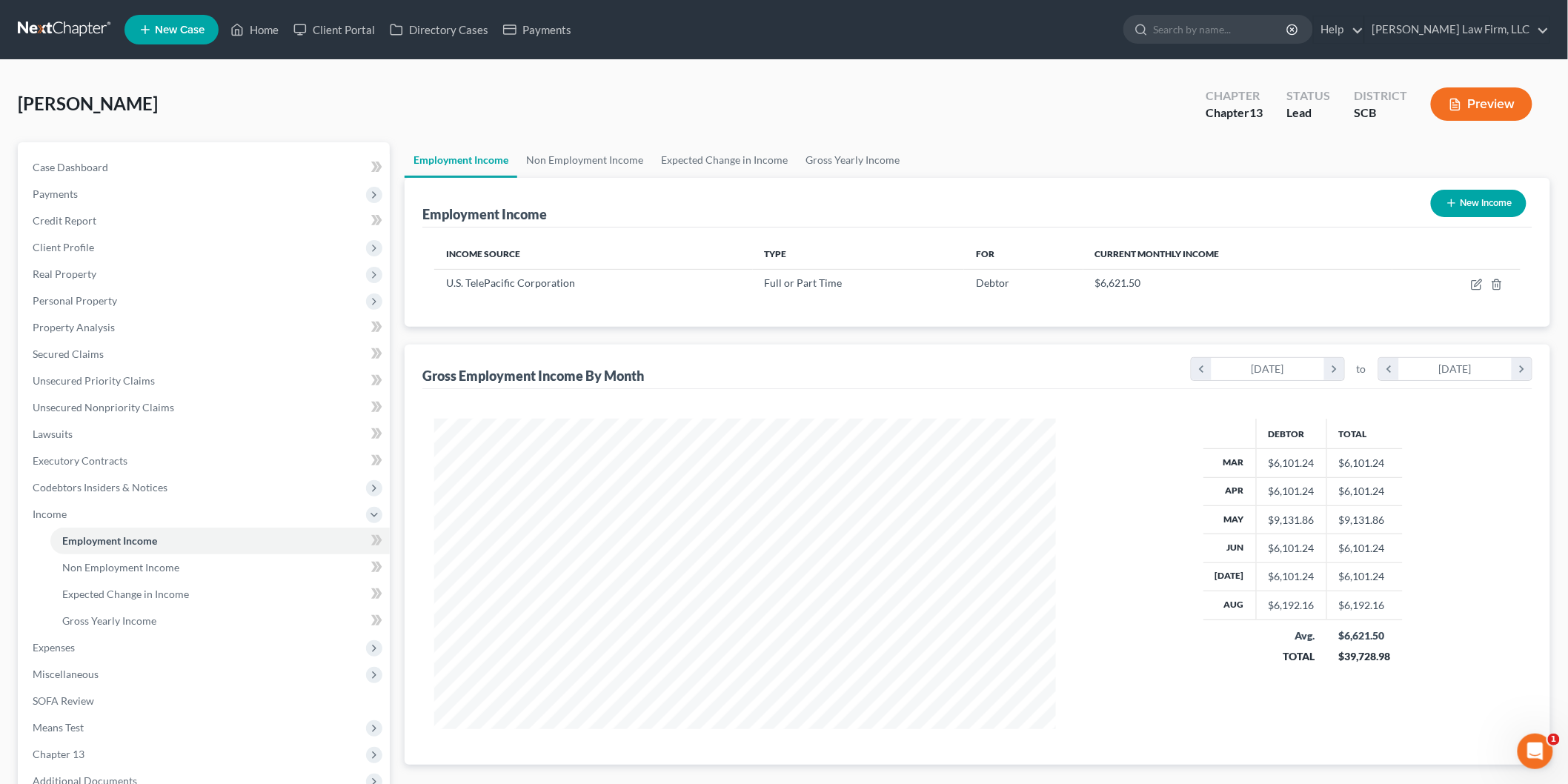
scroll to position [0, 0]
click at [593, 161] on link "Non Employment Income" at bounding box center [584, 160] width 135 height 36
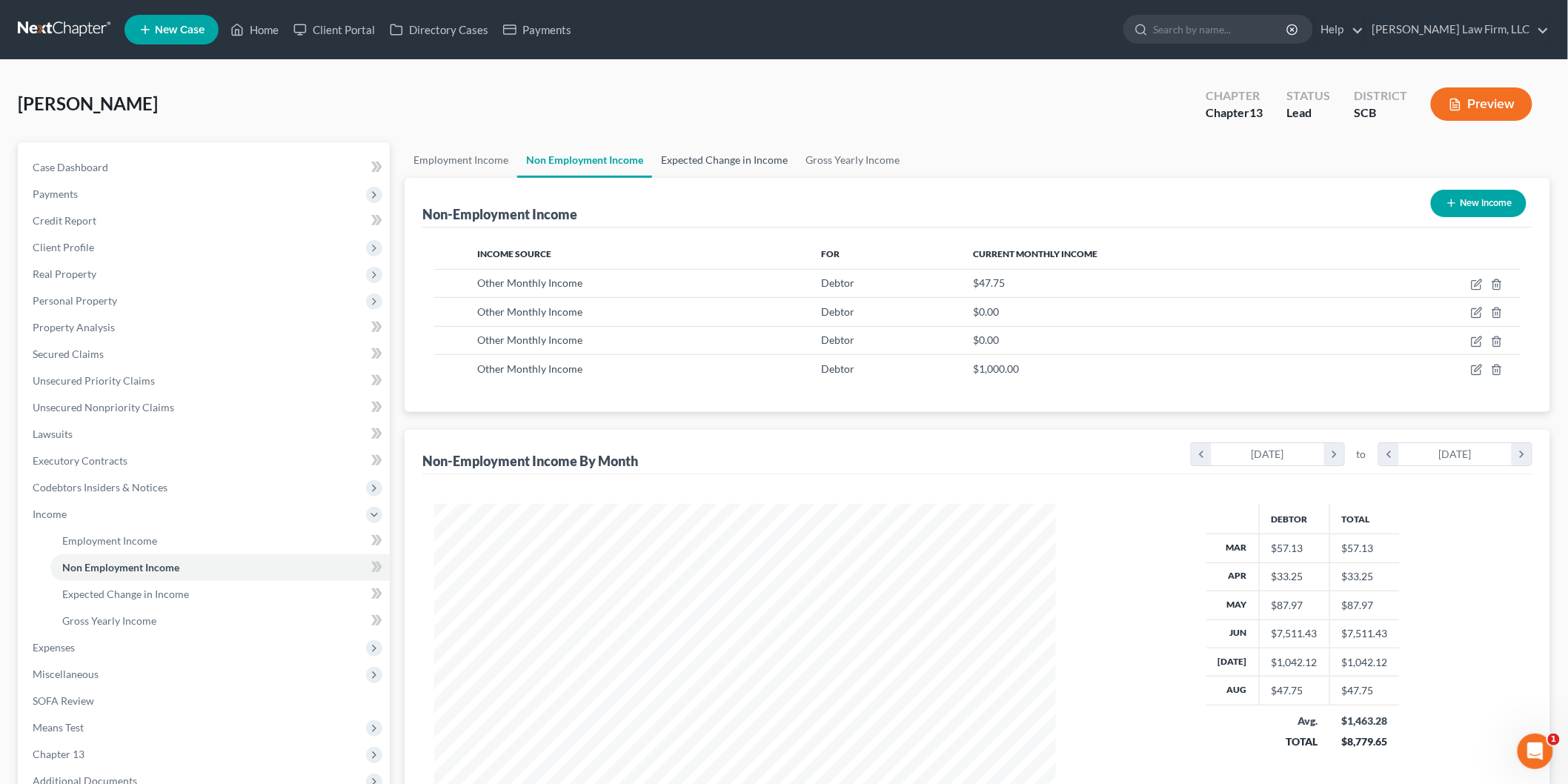
click at [735, 160] on link "Expected Change in Income" at bounding box center [724, 160] width 145 height 36
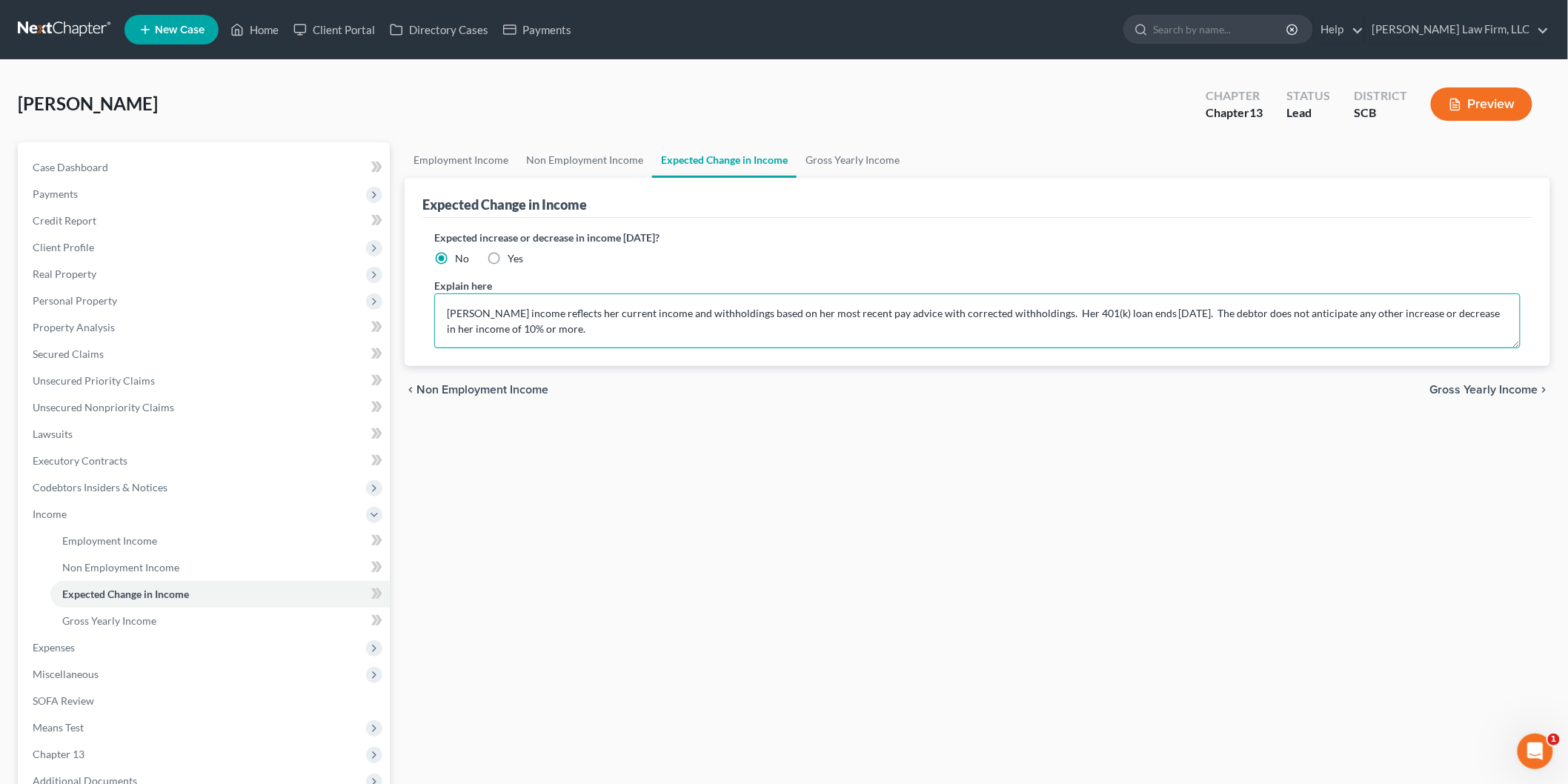
click at [912, 308] on textarea "[PERSON_NAME] income reflects her current income and withholdings based on her …" at bounding box center [978, 321] width 1086 height 55
type textarea "[PERSON_NAME] income reflects her current income and withholdings based on her …"
click at [868, 156] on link "Gross Yearly Income" at bounding box center [852, 160] width 112 height 36
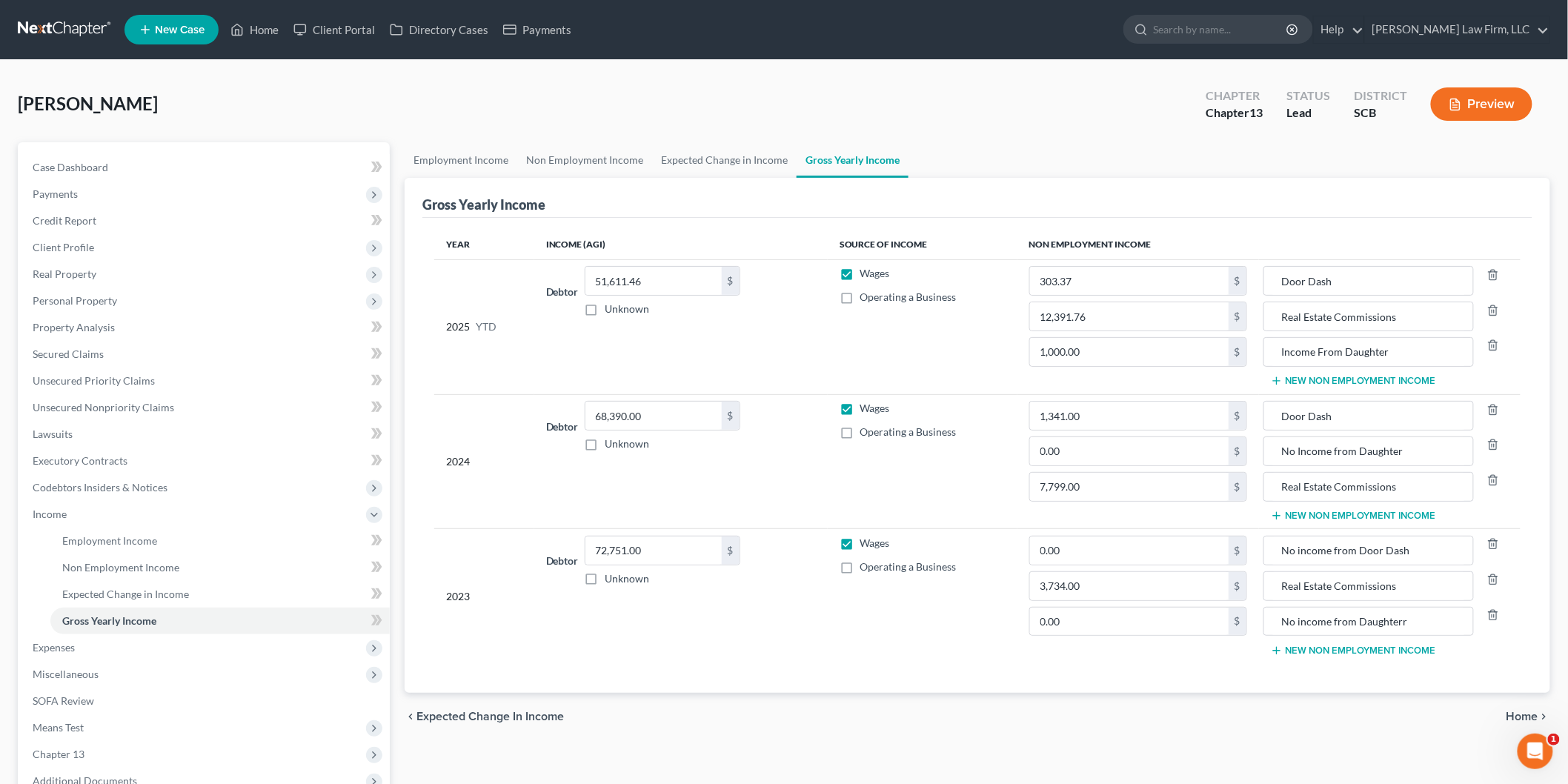
click at [1477, 98] on button "Preview" at bounding box center [1481, 104] width 101 height 33
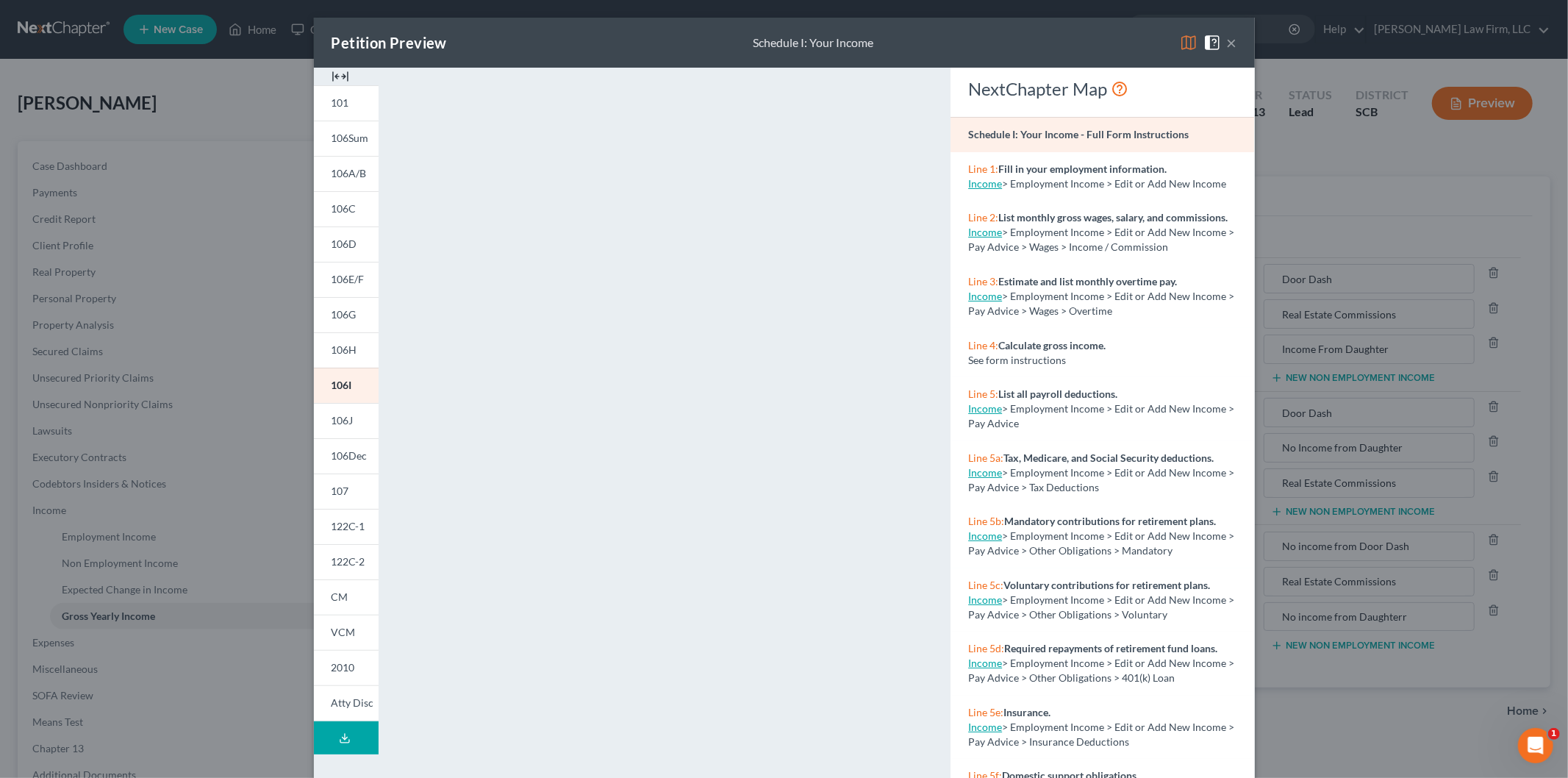
click at [335, 74] on img at bounding box center [340, 76] width 17 height 17
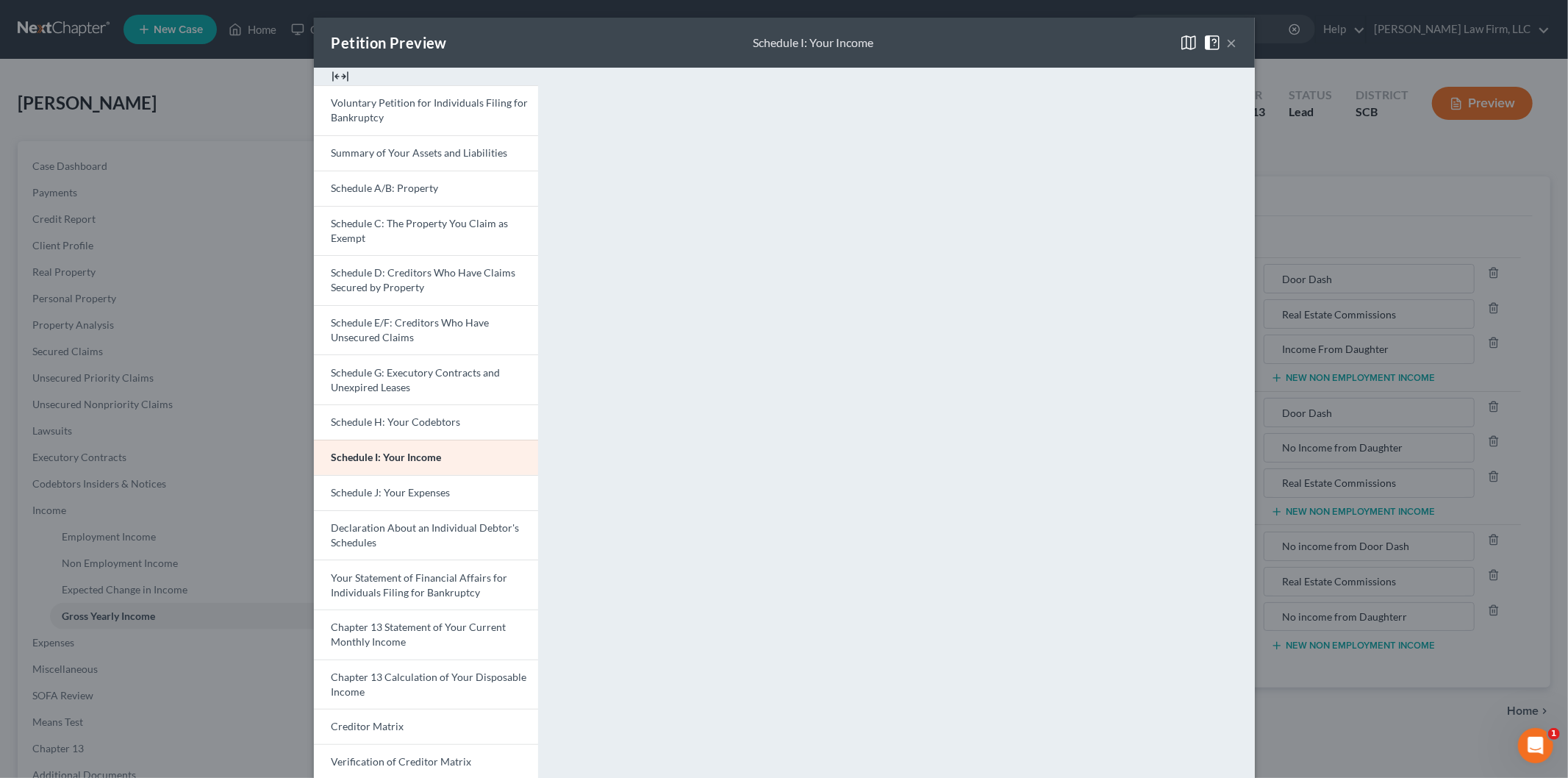
click at [1227, 38] on button "×" at bounding box center [1232, 42] width 11 height 17
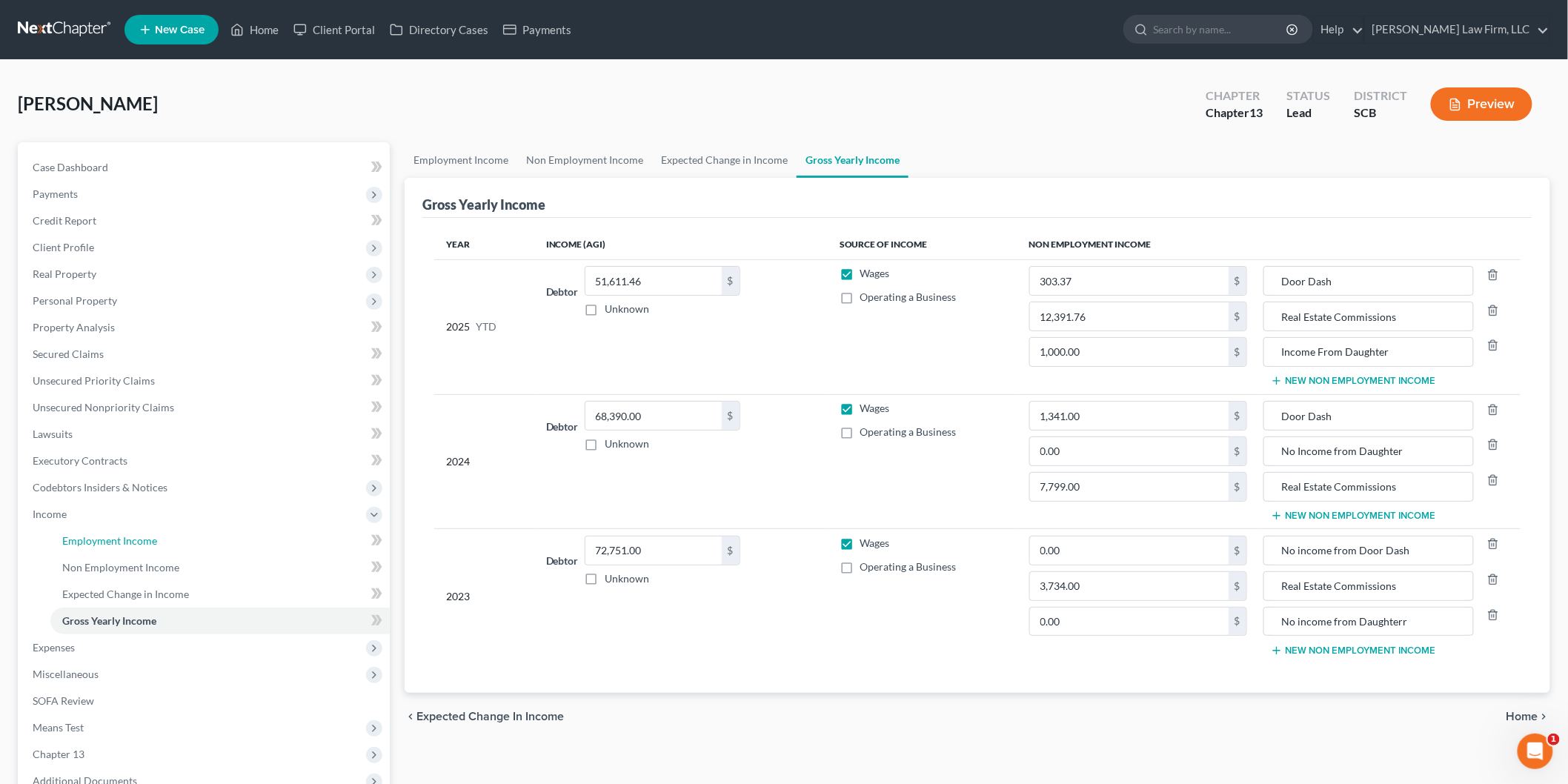
click at [149, 539] on span "Employment Income" at bounding box center [110, 540] width 95 height 13
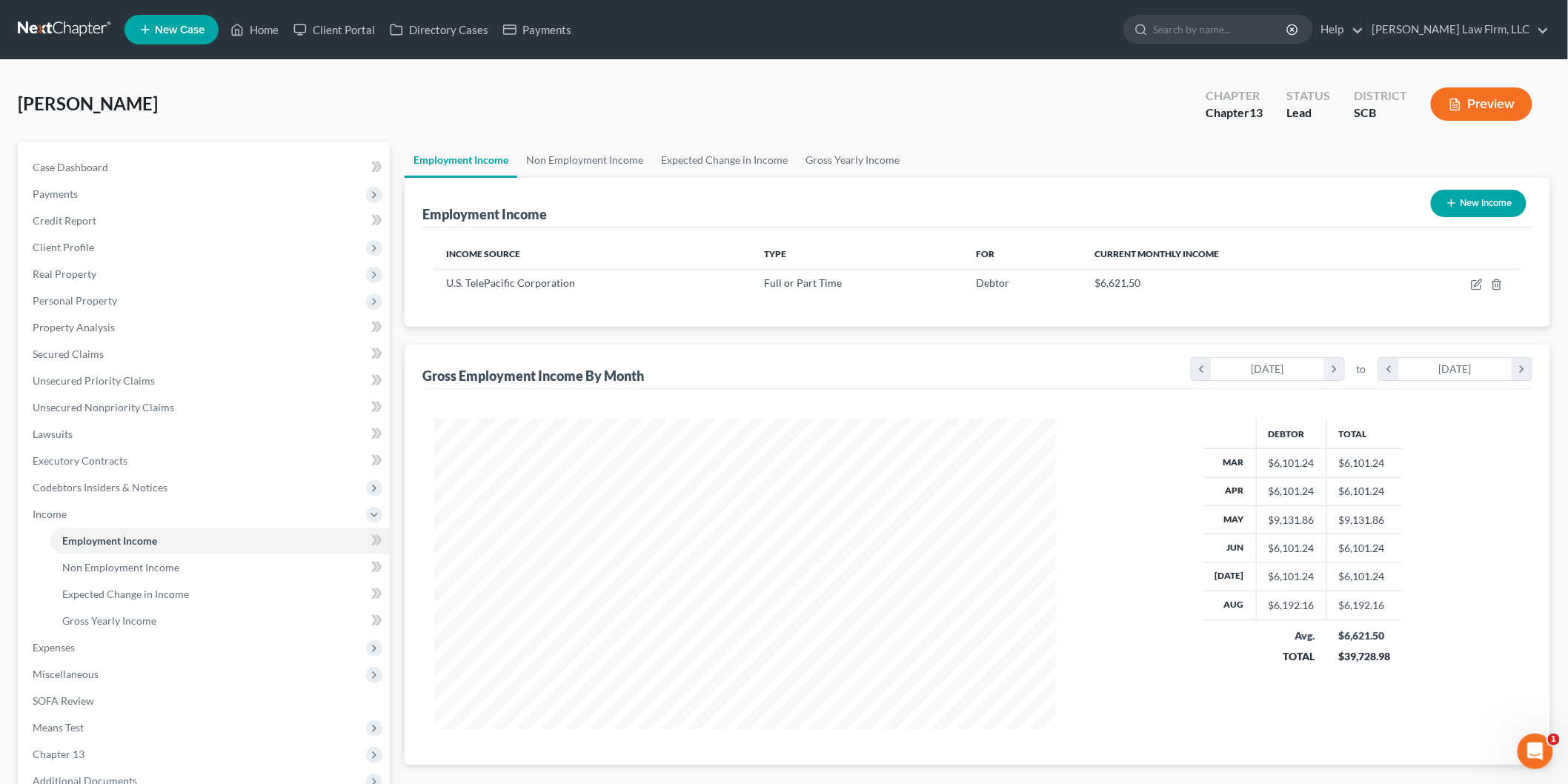
scroll to position [310, 650]
click at [606, 160] on link "Non Employment Income" at bounding box center [584, 160] width 135 height 36
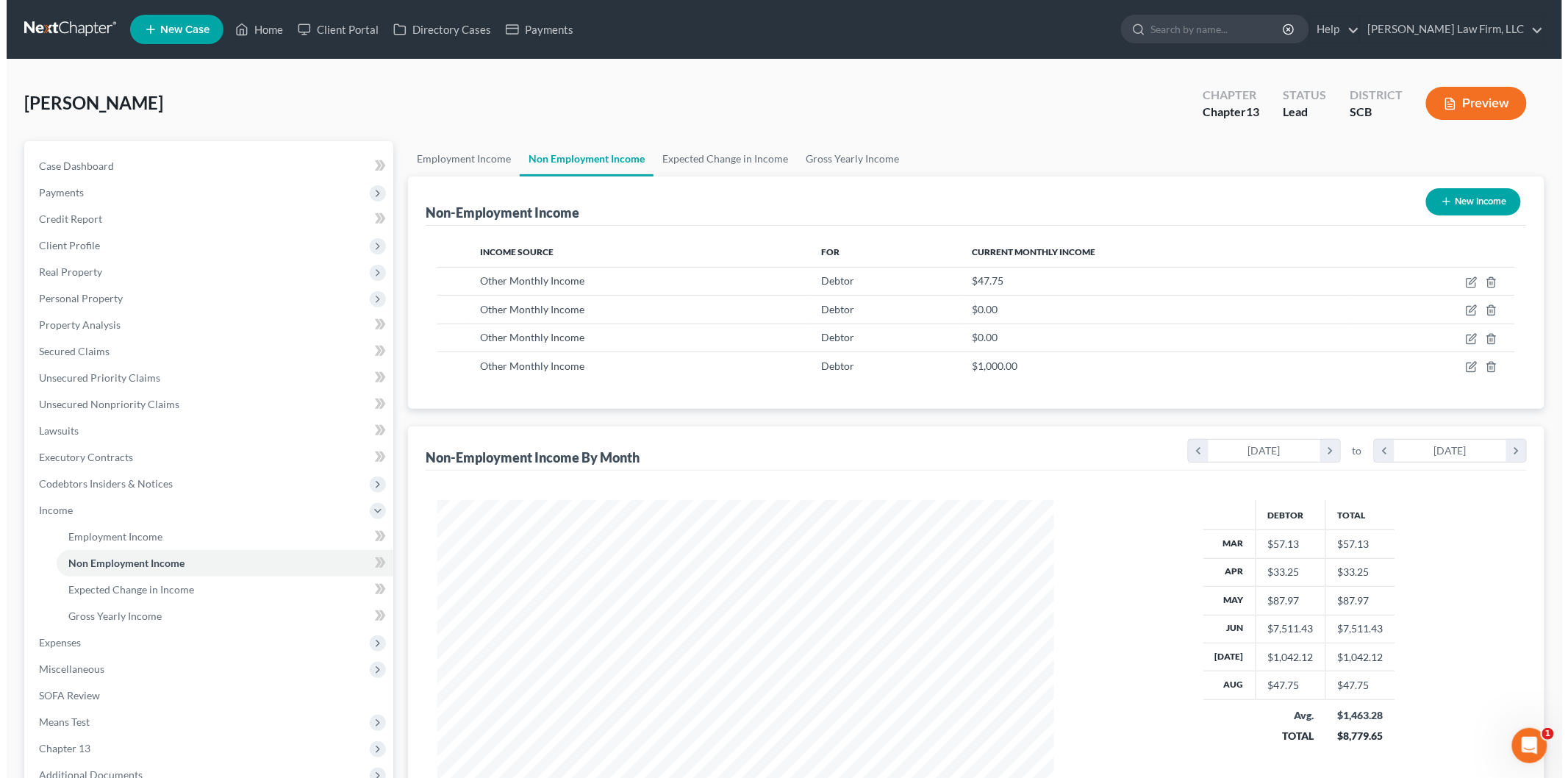
scroll to position [307, 645]
click at [1467, 305] on icon "button" at bounding box center [1465, 310] width 12 height 12
select select "13"
select select "0"
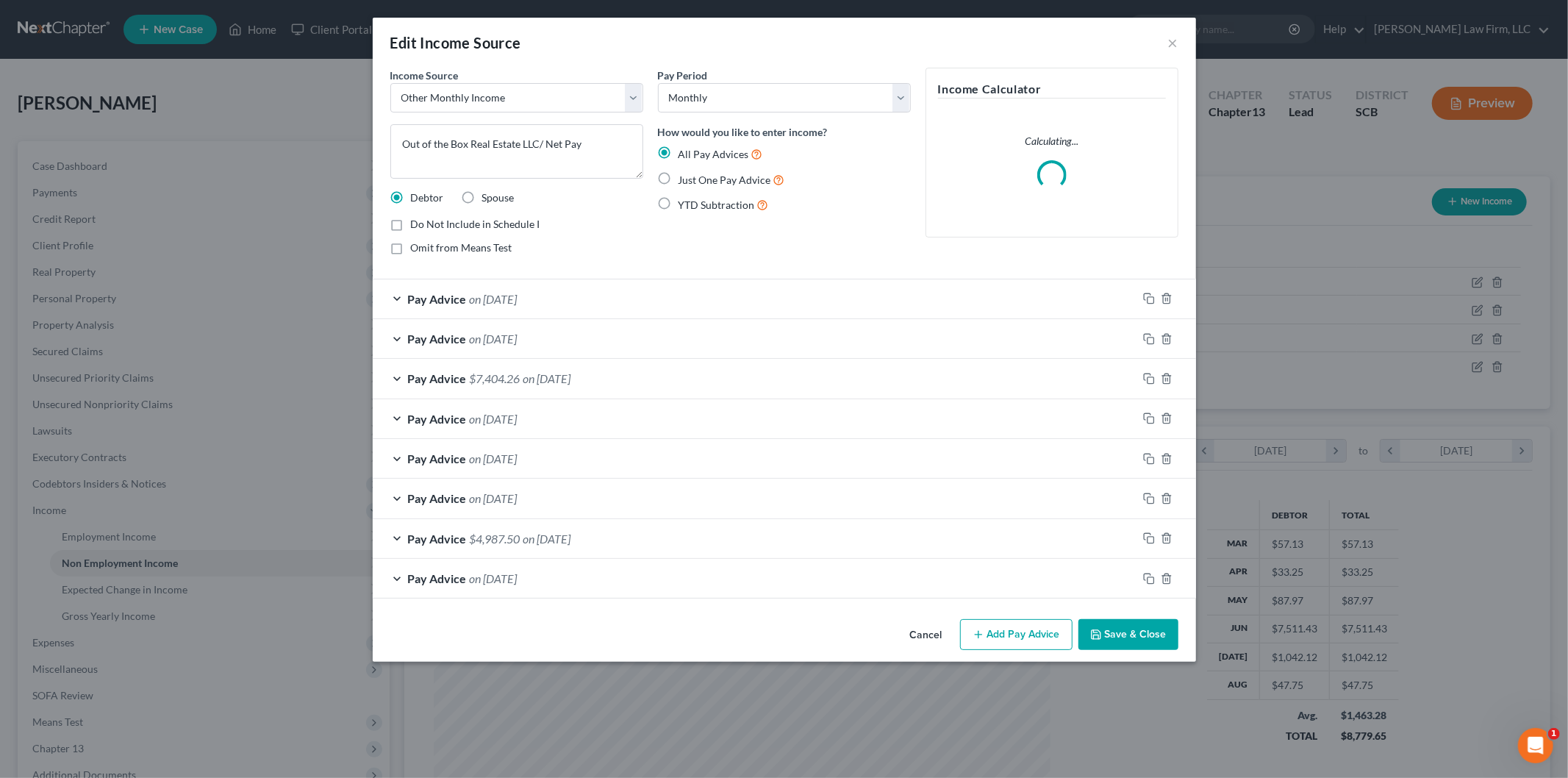
scroll to position [310, 652]
click at [1019, 619] on div "Cancel Add Pay Advice Save & Close" at bounding box center [784, 638] width 824 height 48
click at [1016, 628] on button "Add Pay Advice" at bounding box center [1016, 634] width 112 height 31
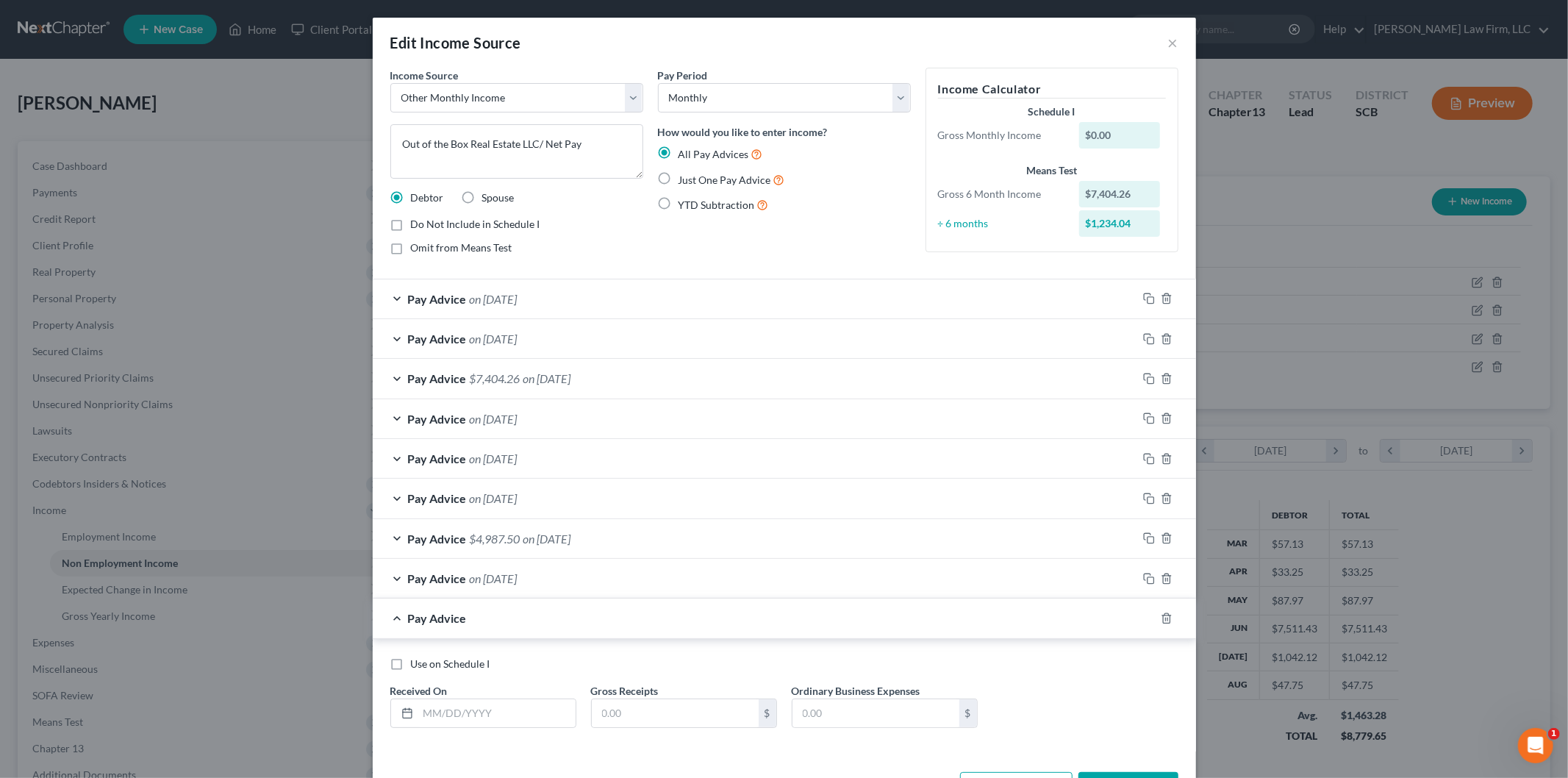
click at [504, 694] on div "Received On *" at bounding box center [483, 705] width 201 height 45
click at [451, 724] on input "text" at bounding box center [497, 713] width 157 height 28
type input "[DATE]"
click at [658, 703] on input "text" at bounding box center [675, 713] width 167 height 28
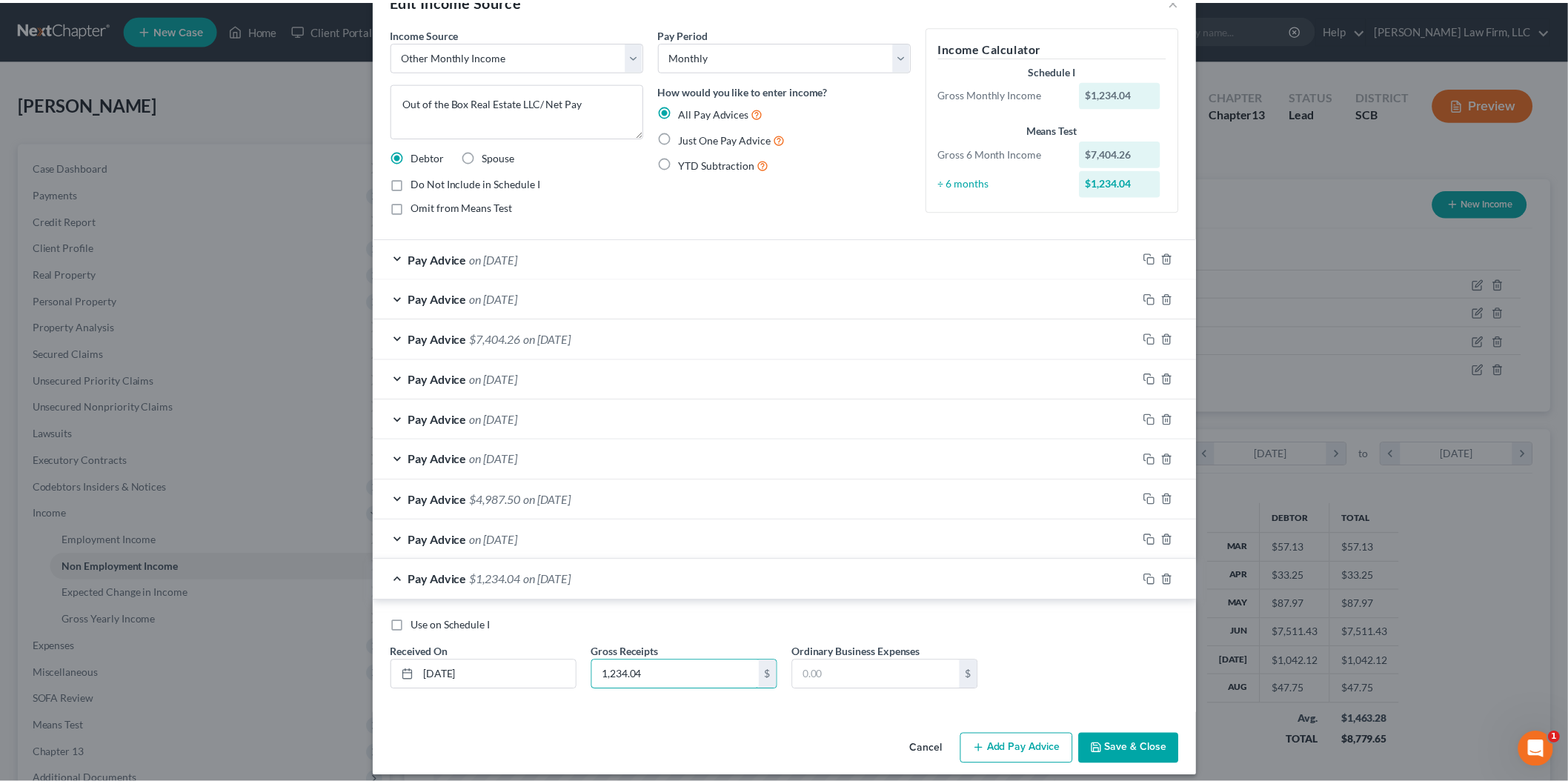
scroll to position [54, 0]
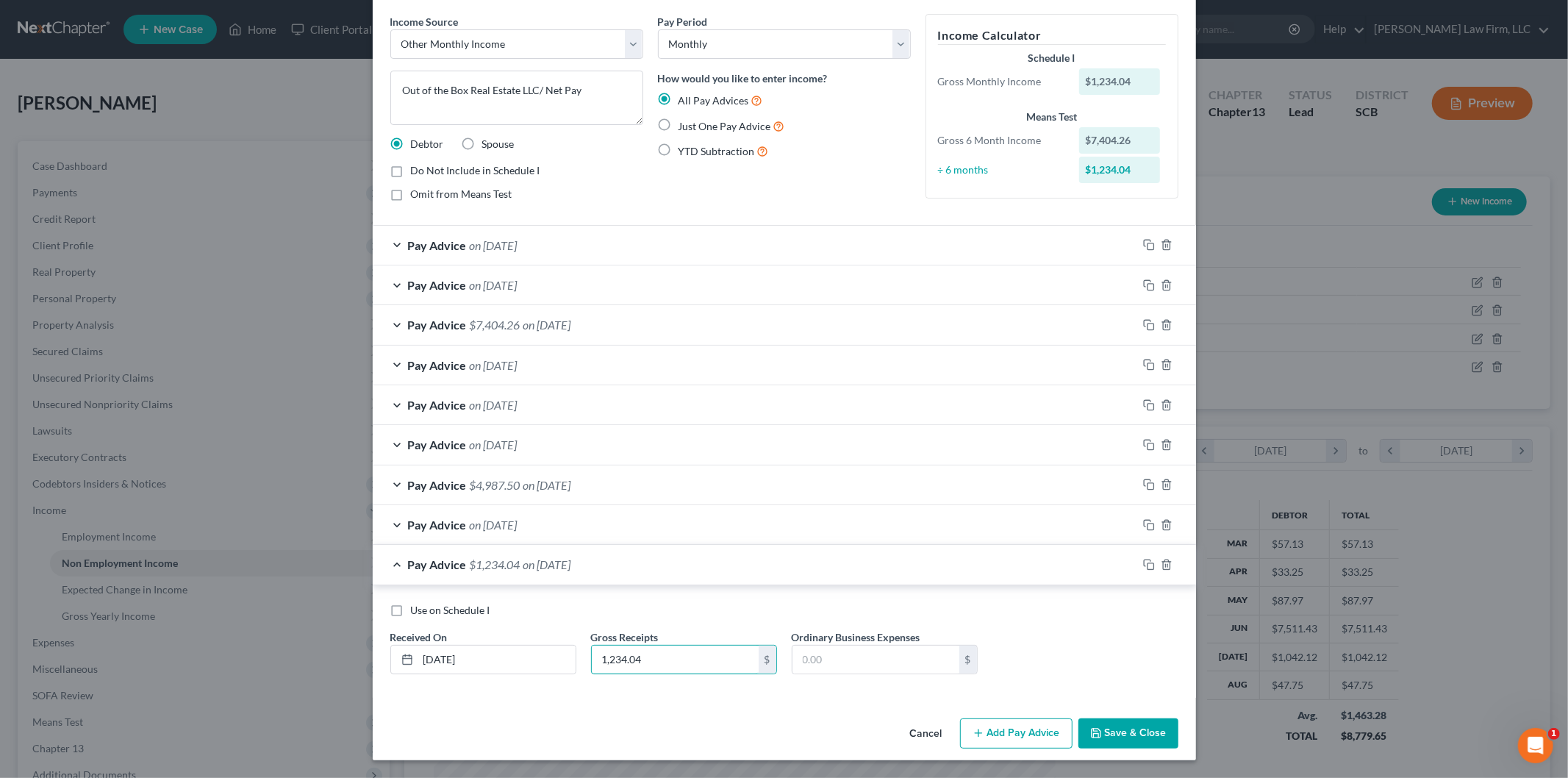
type input "1,234.04"
click at [1107, 723] on button "Save & Close" at bounding box center [1129, 734] width 100 height 31
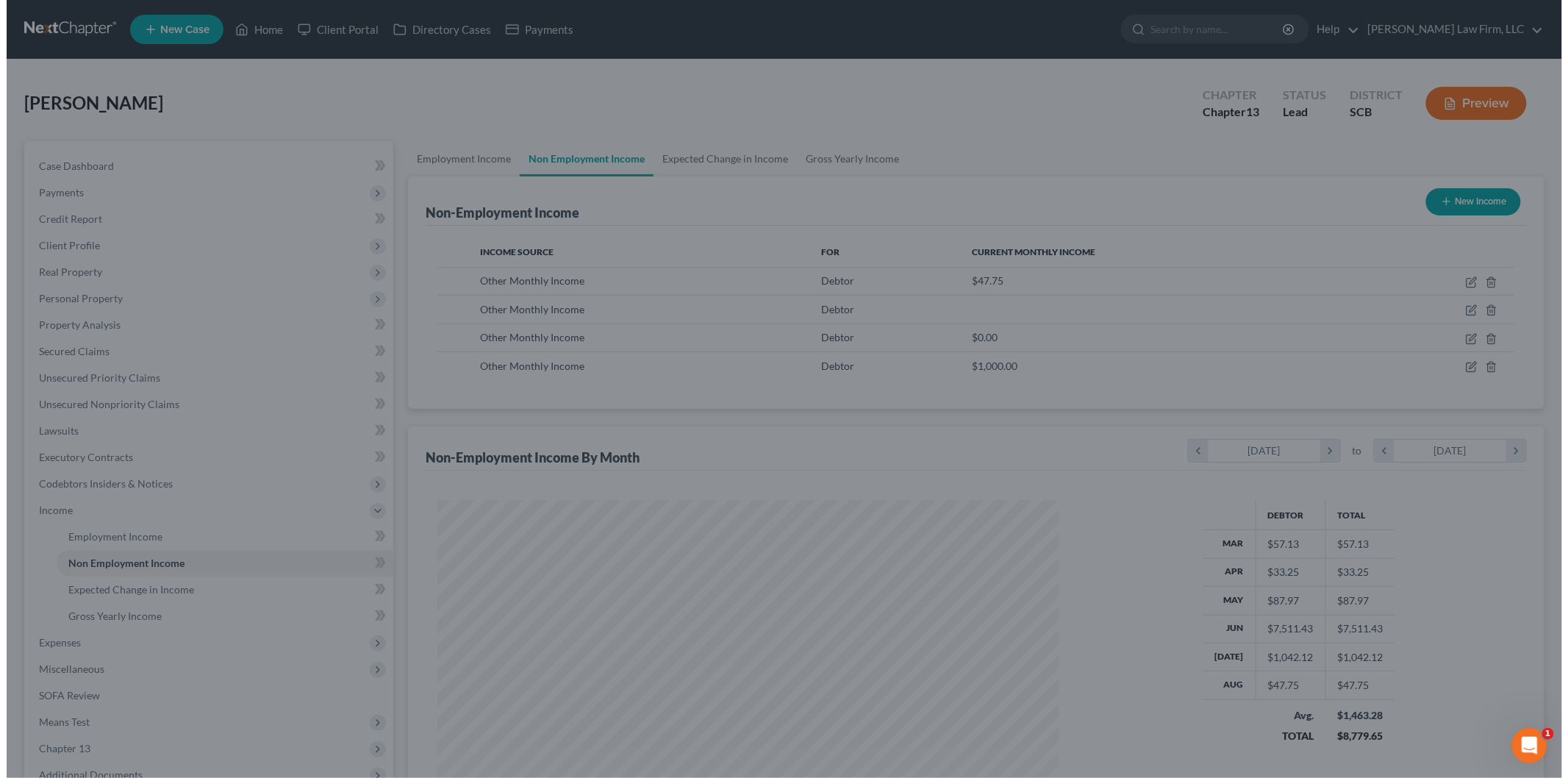
scroll to position [735335, 734602]
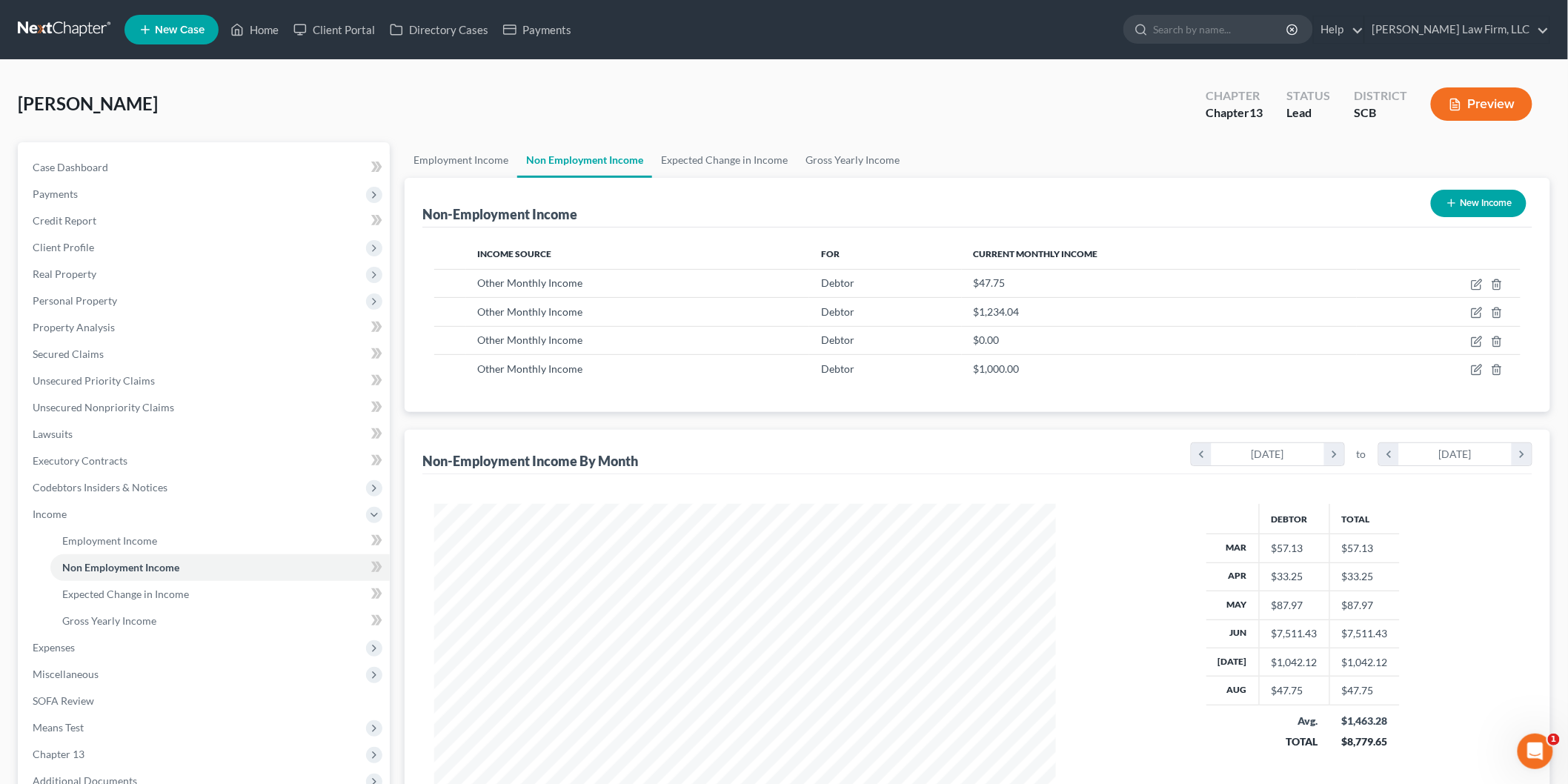
click at [1506, 91] on button "Preview" at bounding box center [1481, 104] width 101 height 33
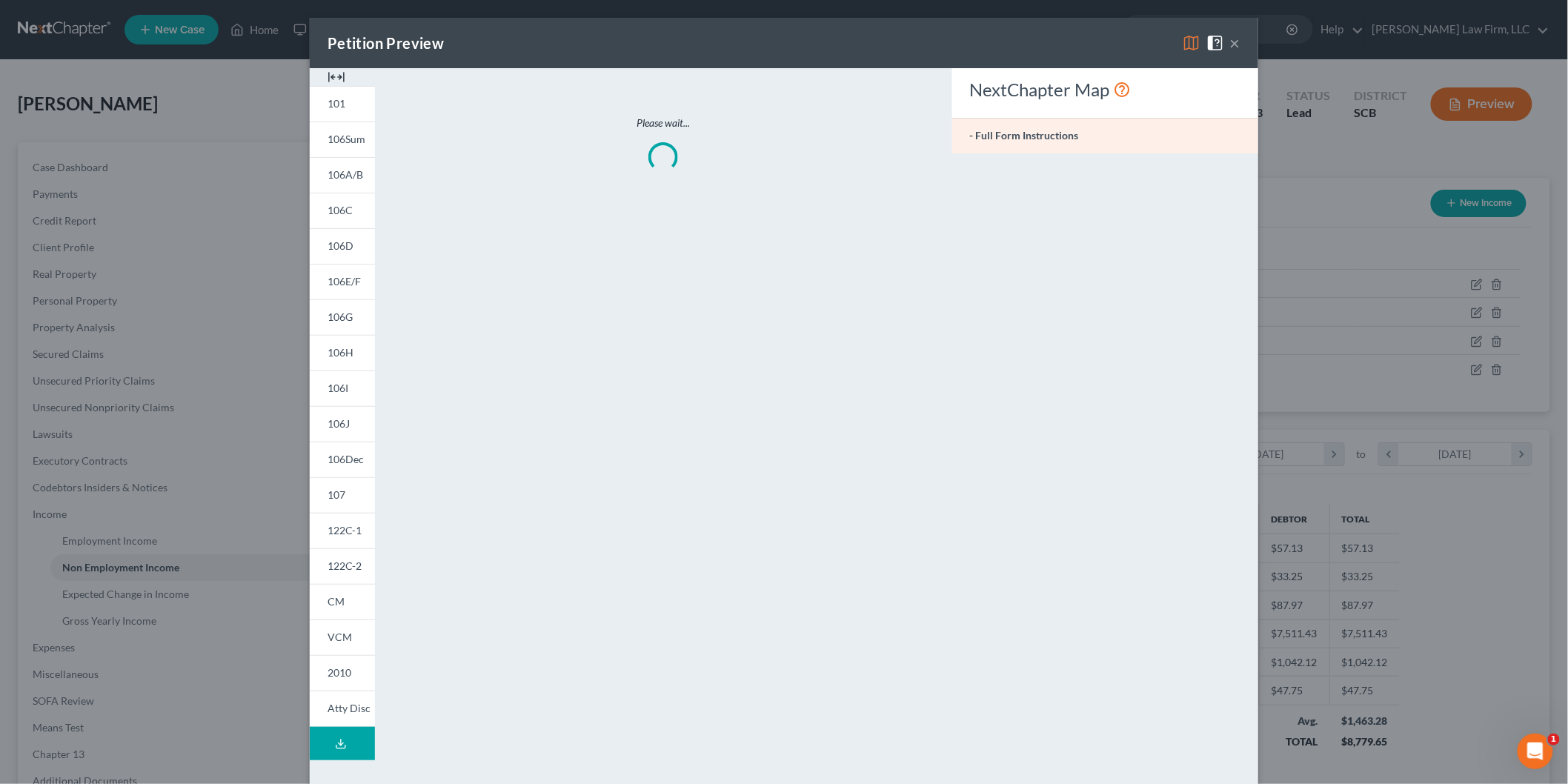
scroll to position [313, 657]
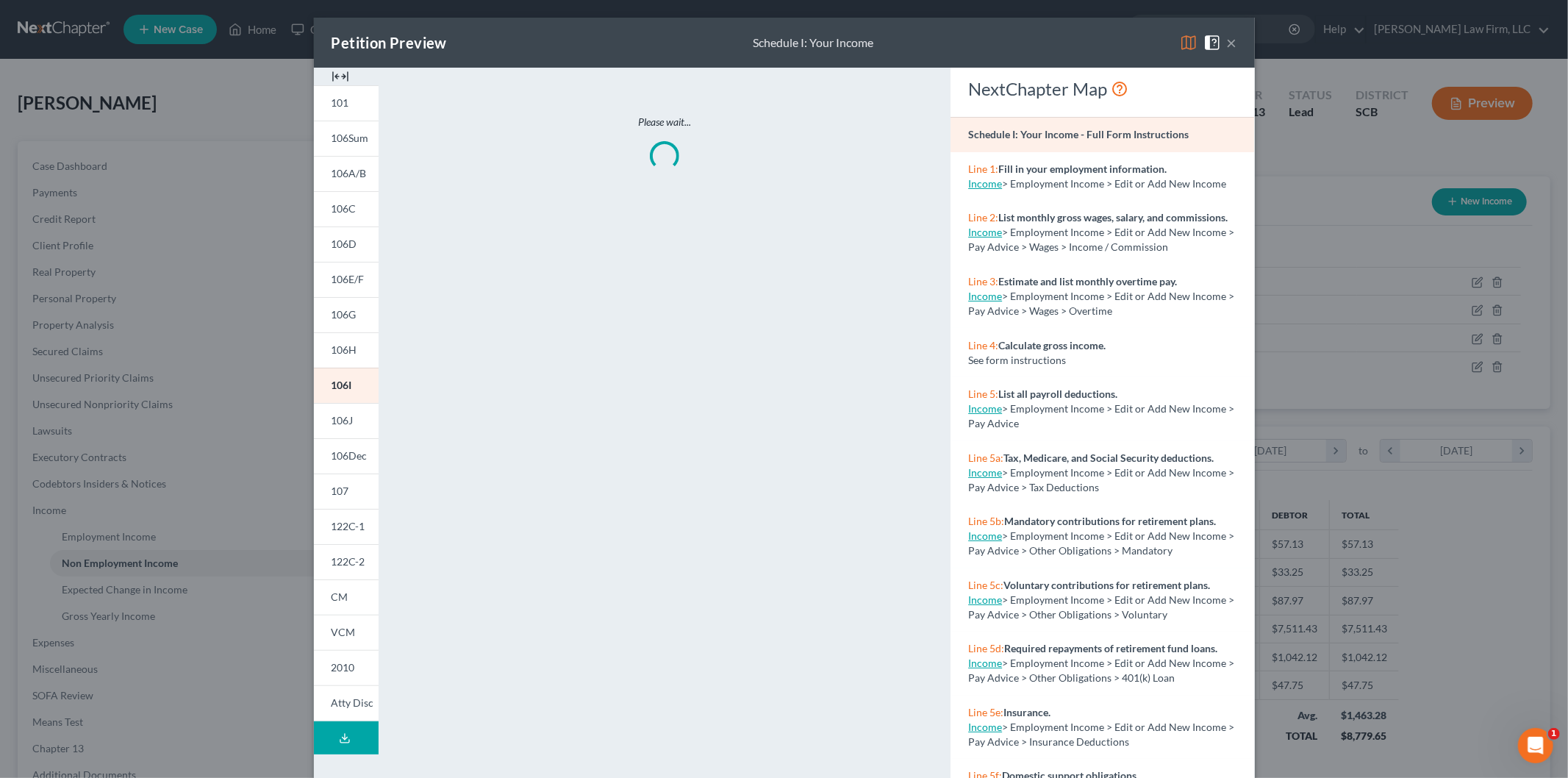
click at [336, 72] on img at bounding box center [340, 76] width 17 height 17
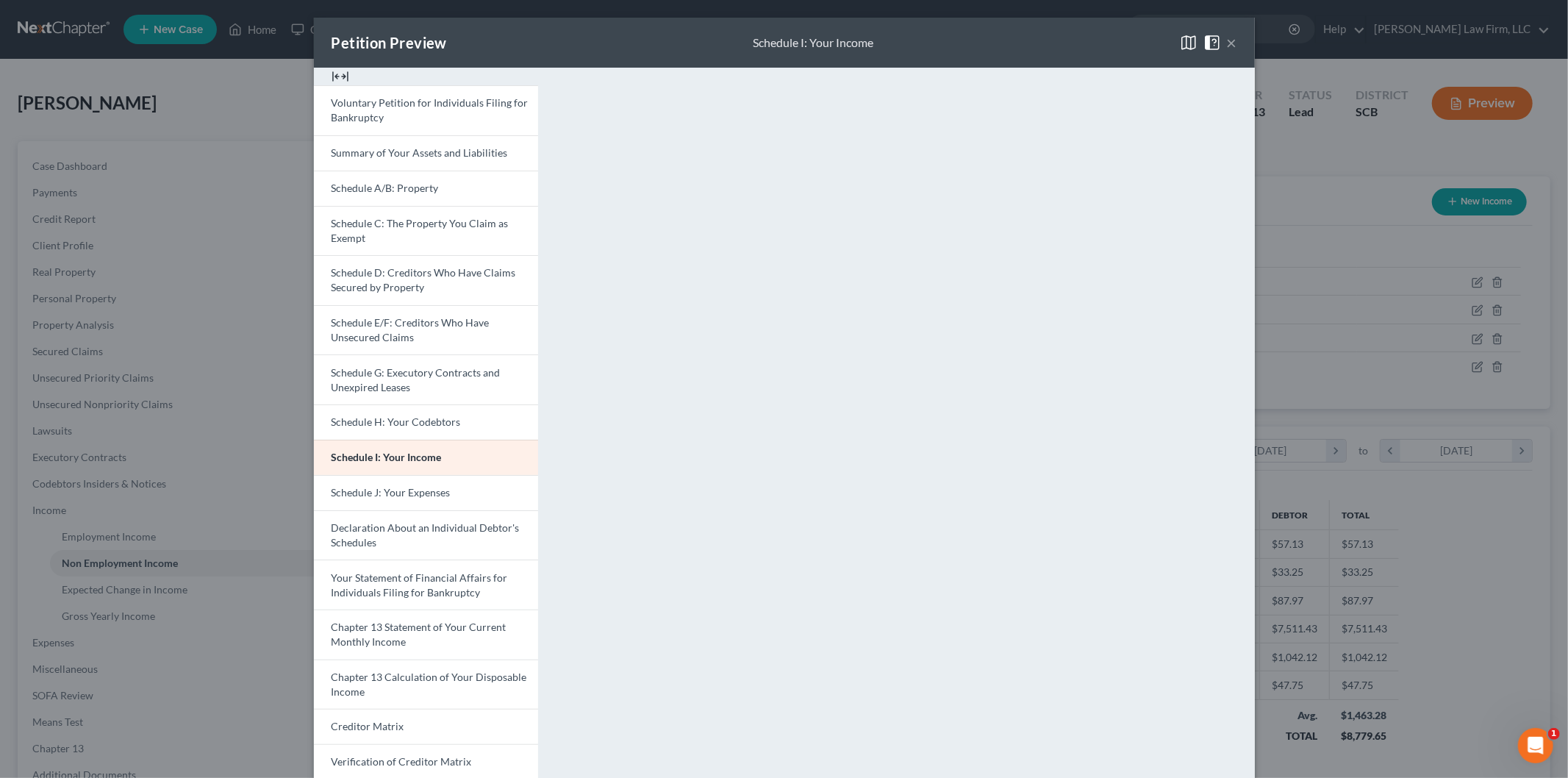
click at [416, 490] on span "Schedule J: Your Expenses" at bounding box center [391, 492] width 119 height 13
click at [1230, 41] on button "×" at bounding box center [1232, 42] width 11 height 17
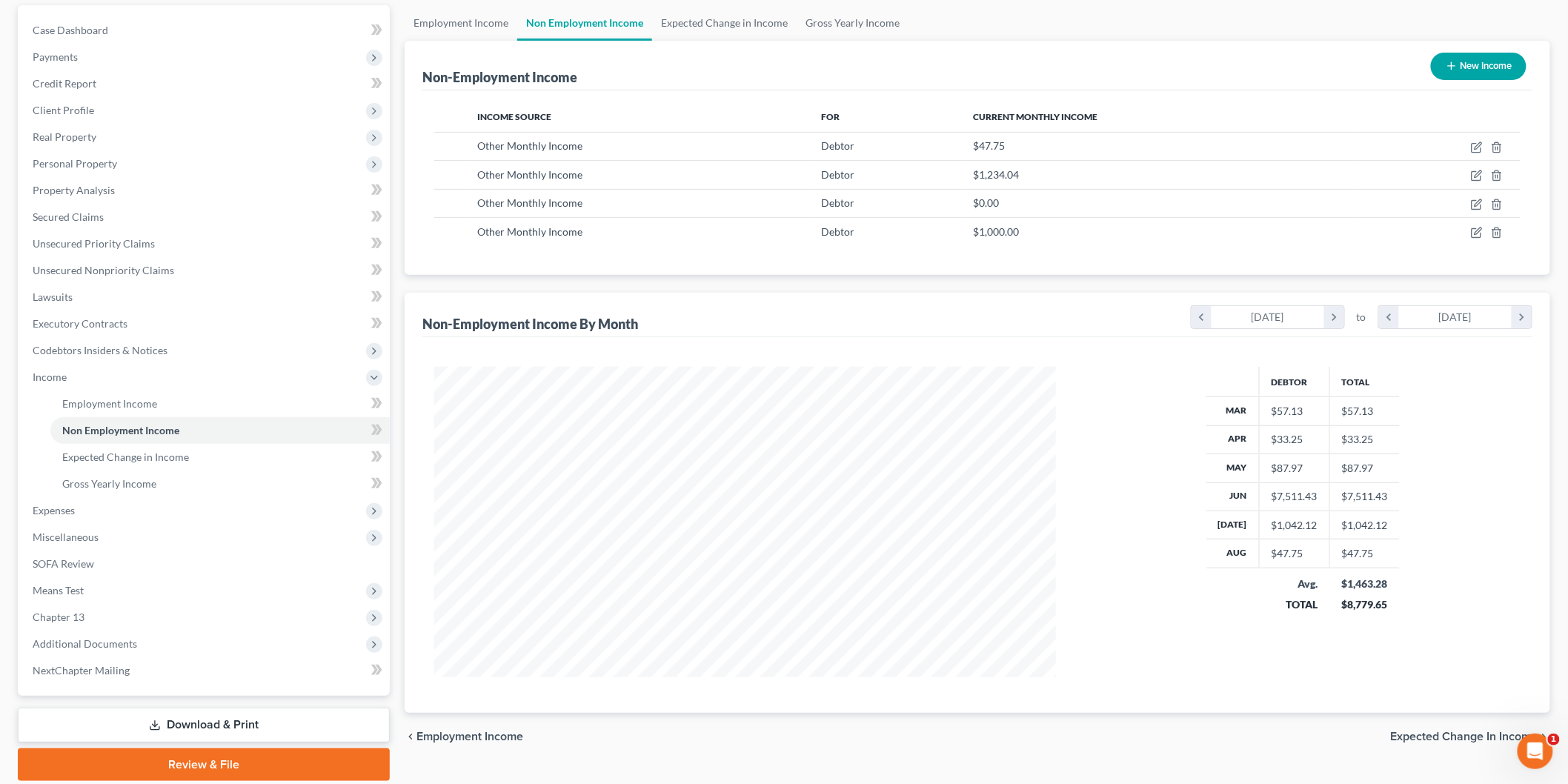
scroll to position [188, 0]
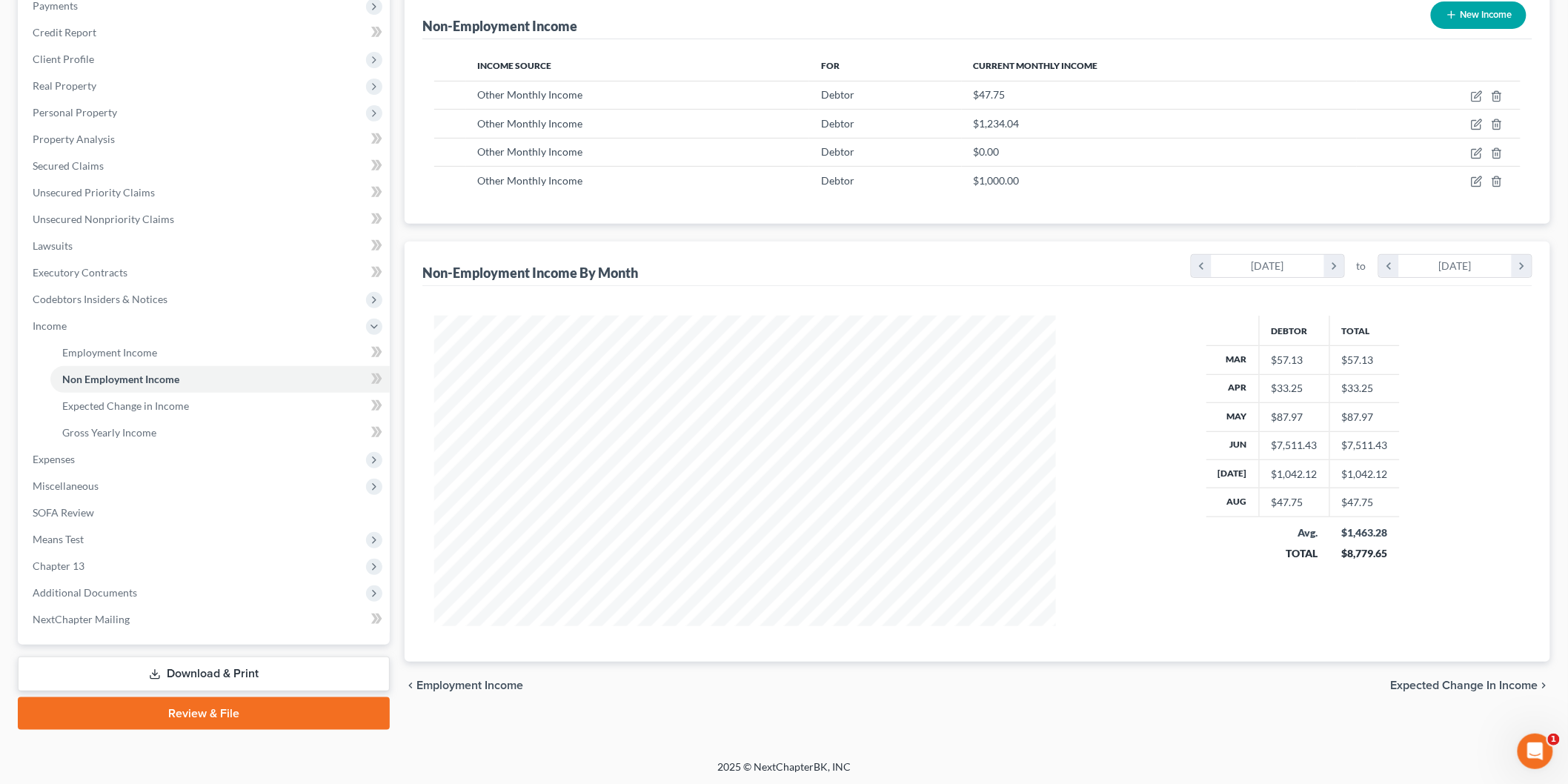
click at [204, 473] on span "Miscellaneous" at bounding box center [205, 486] width 369 height 27
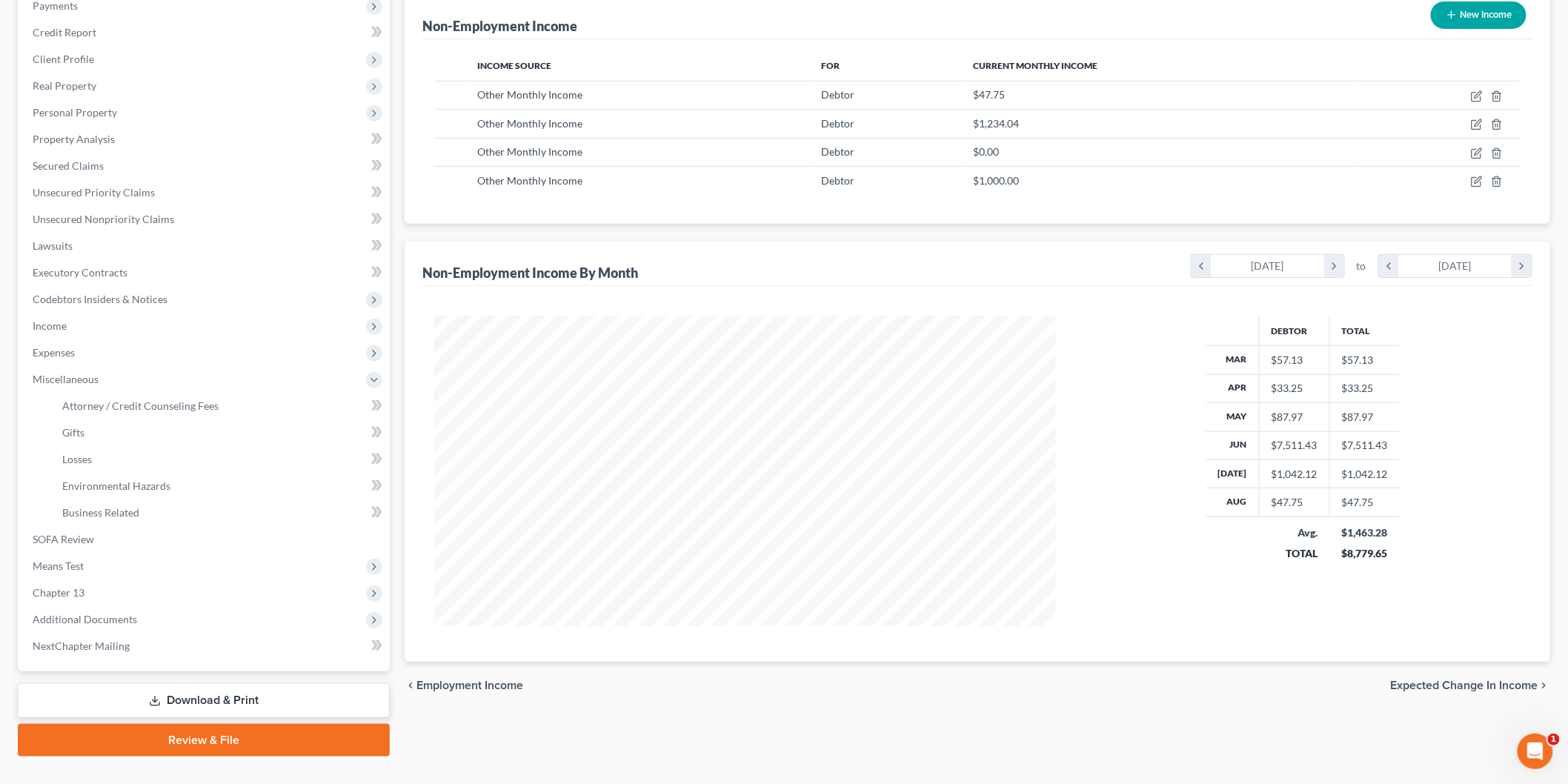
click at [142, 352] on span "Expenses" at bounding box center [205, 352] width 369 height 27
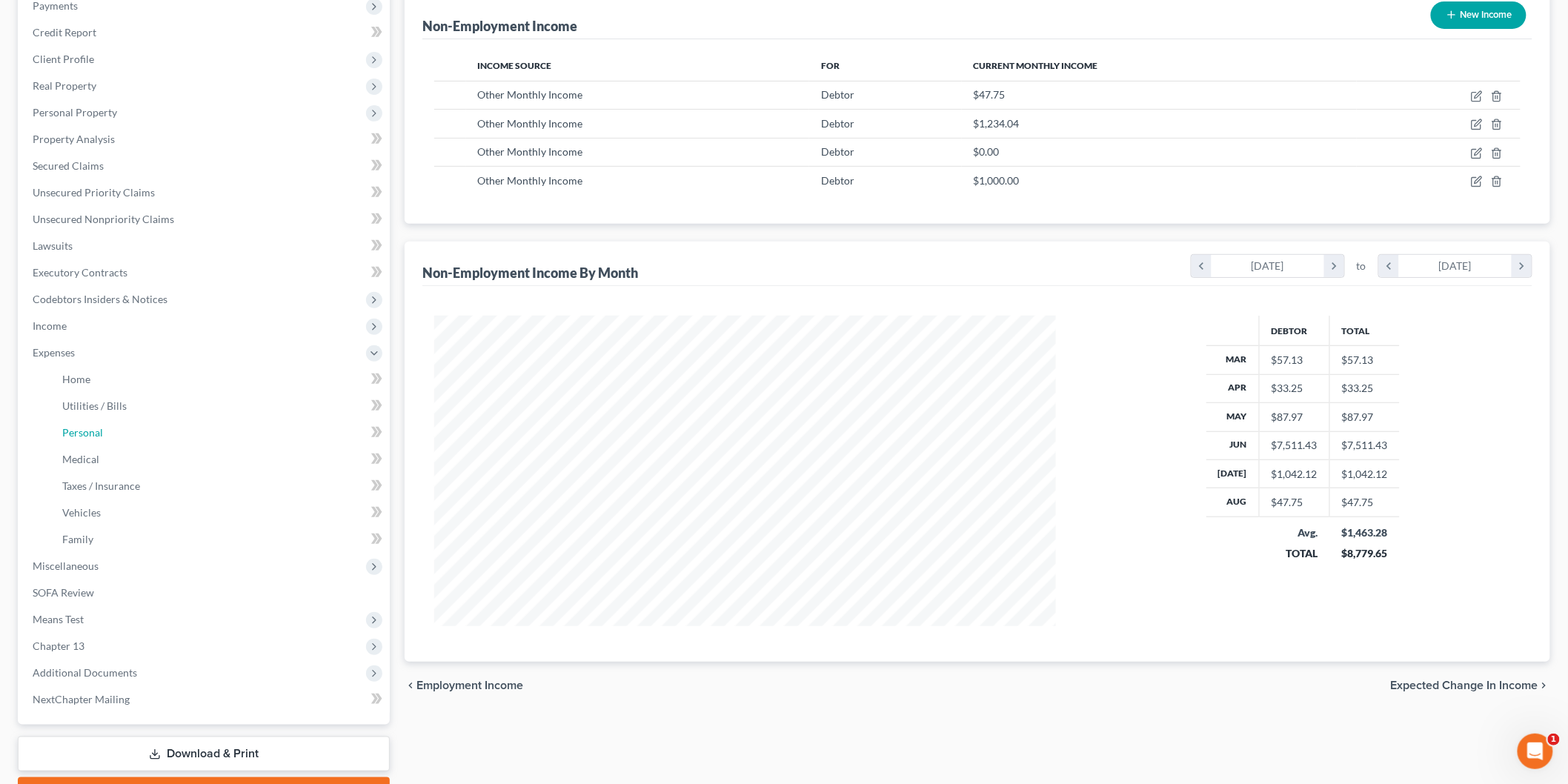
click at [160, 428] on link "Personal" at bounding box center [220, 432] width 339 height 27
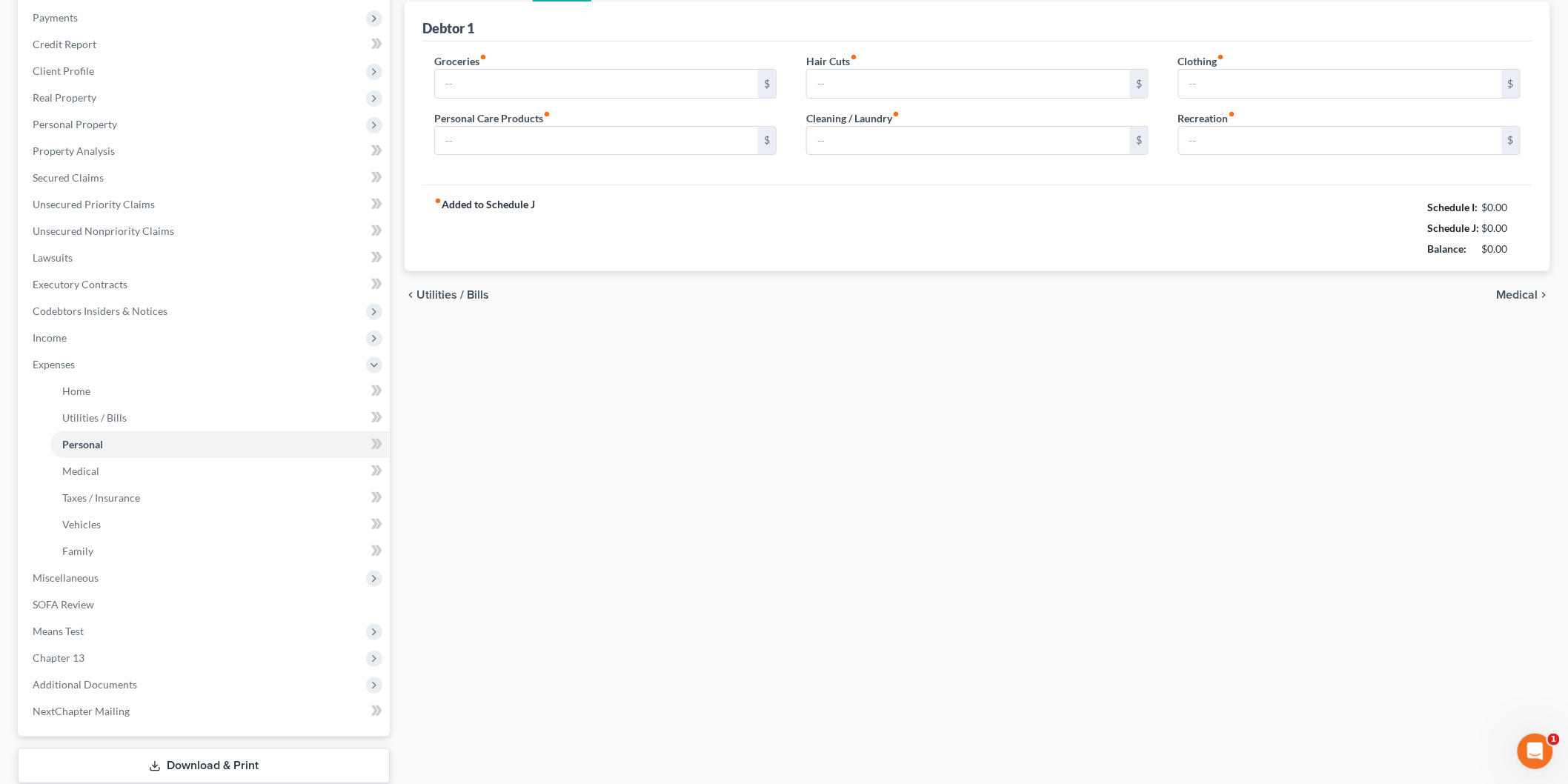
type input "1,050.00"
type input "165.00"
type input "100.00"
type input "50.00"
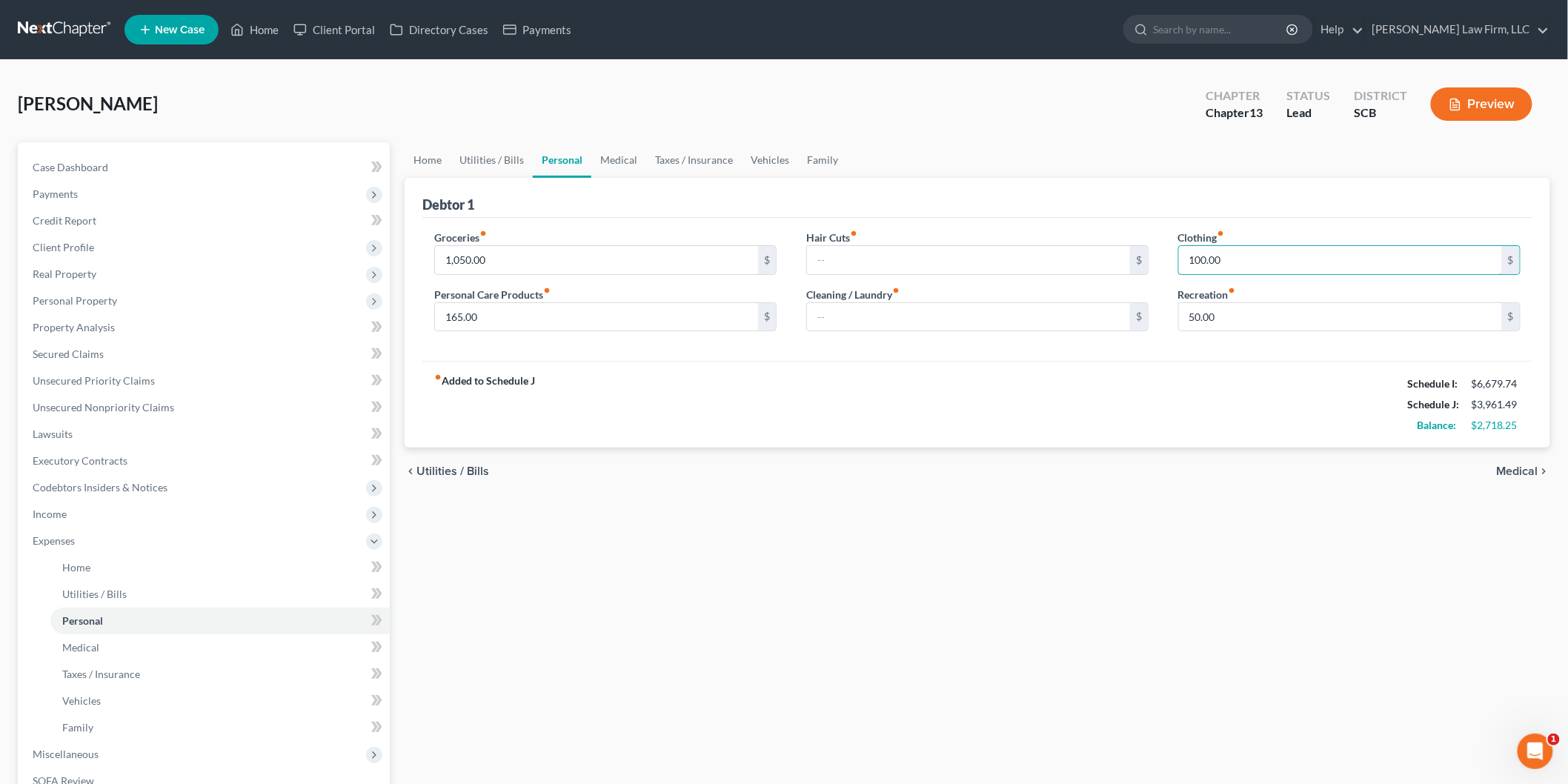
click at [1261, 247] on input "100.00" at bounding box center [1341, 260] width 323 height 28
type input "185"
type input "125"
drag, startPoint x: 841, startPoint y: 461, endPoint x: 771, endPoint y: 386, distance: 102.6
click at [838, 461] on div "chevron_left Utilities / Bills Medical chevron_right" at bounding box center [978, 471] width 1146 height 47
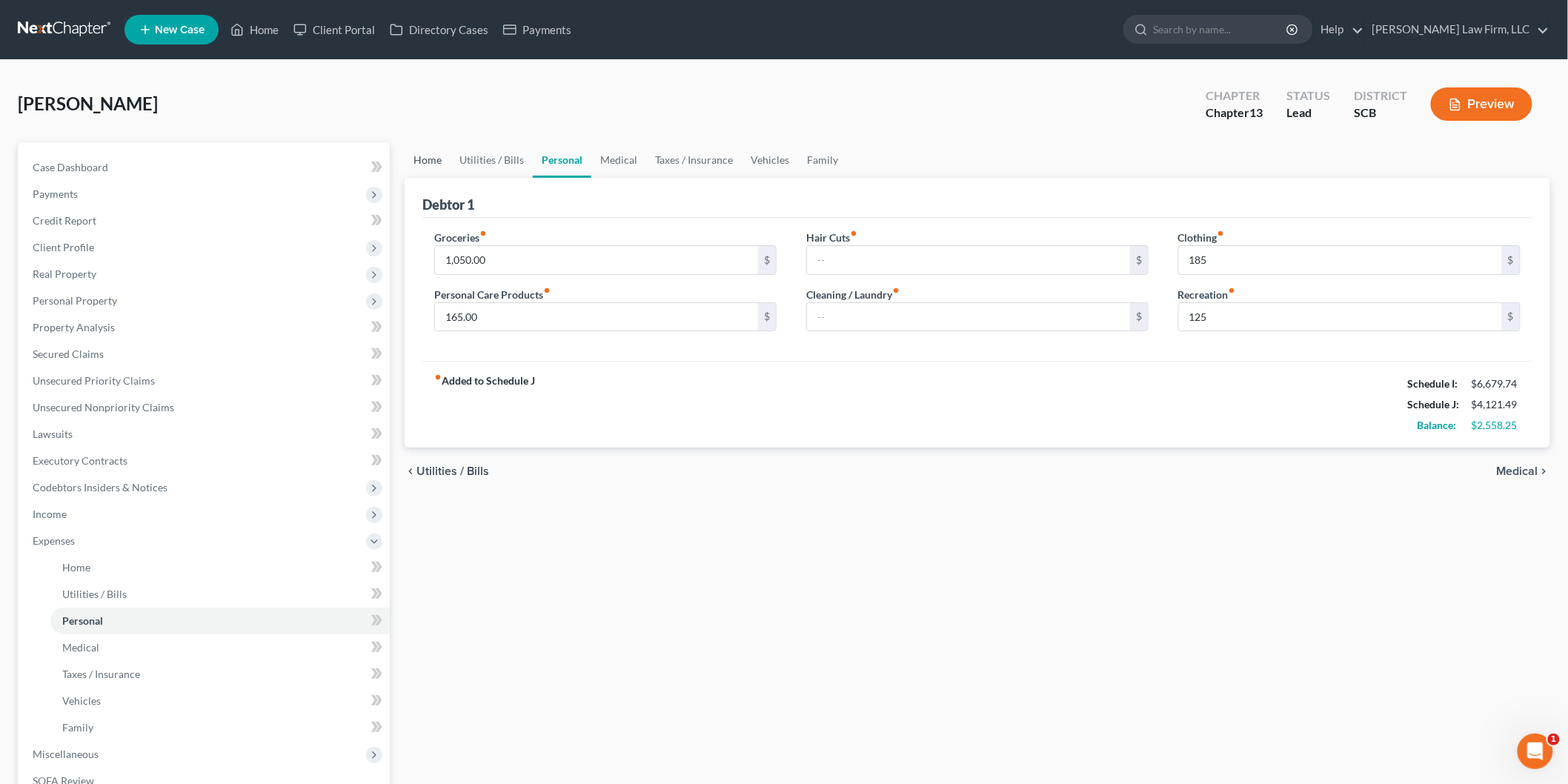
click at [418, 153] on link "Home" at bounding box center [428, 160] width 46 height 36
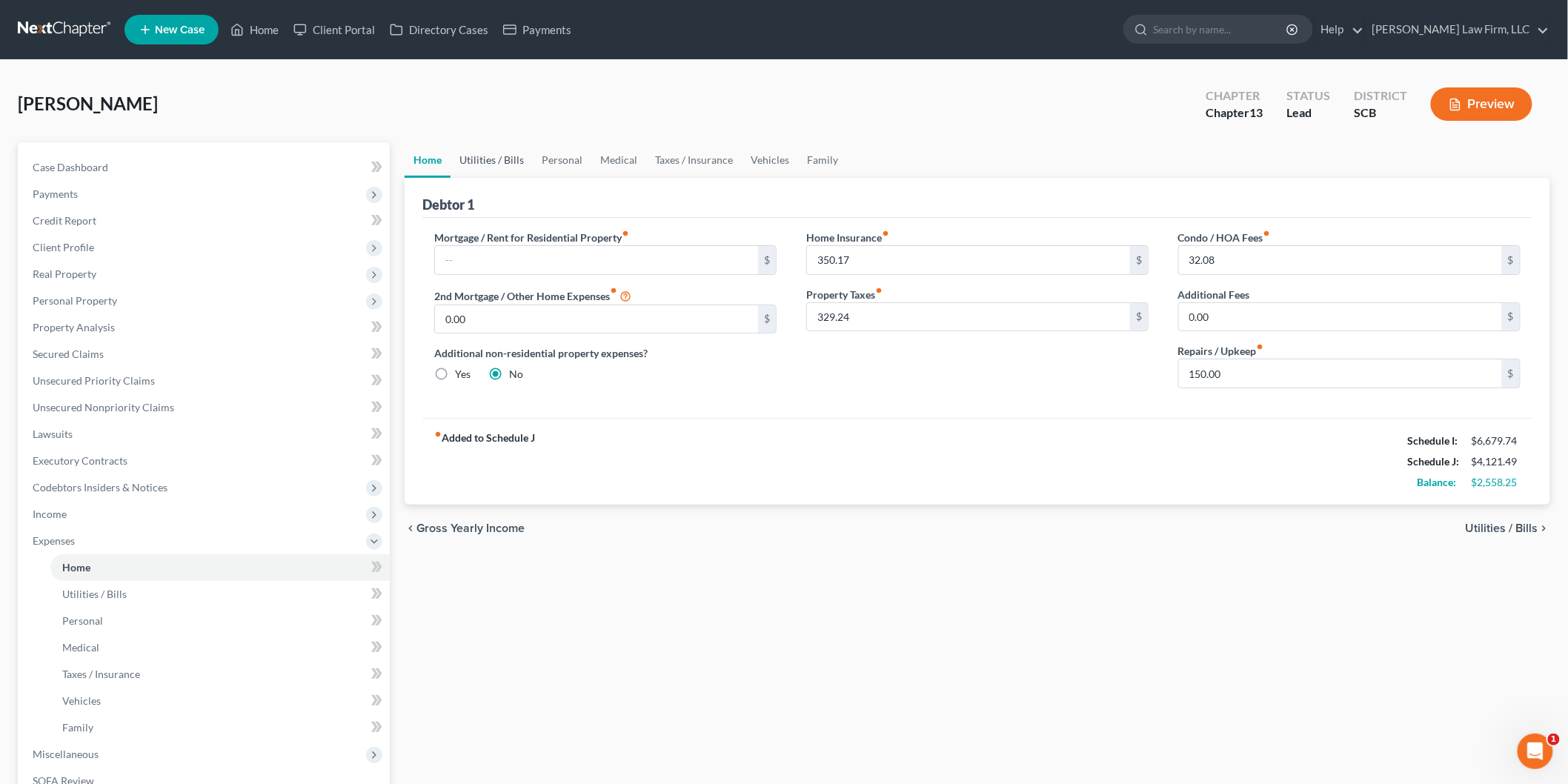
click at [501, 148] on link "Utilities / Bills" at bounding box center [491, 160] width 82 height 36
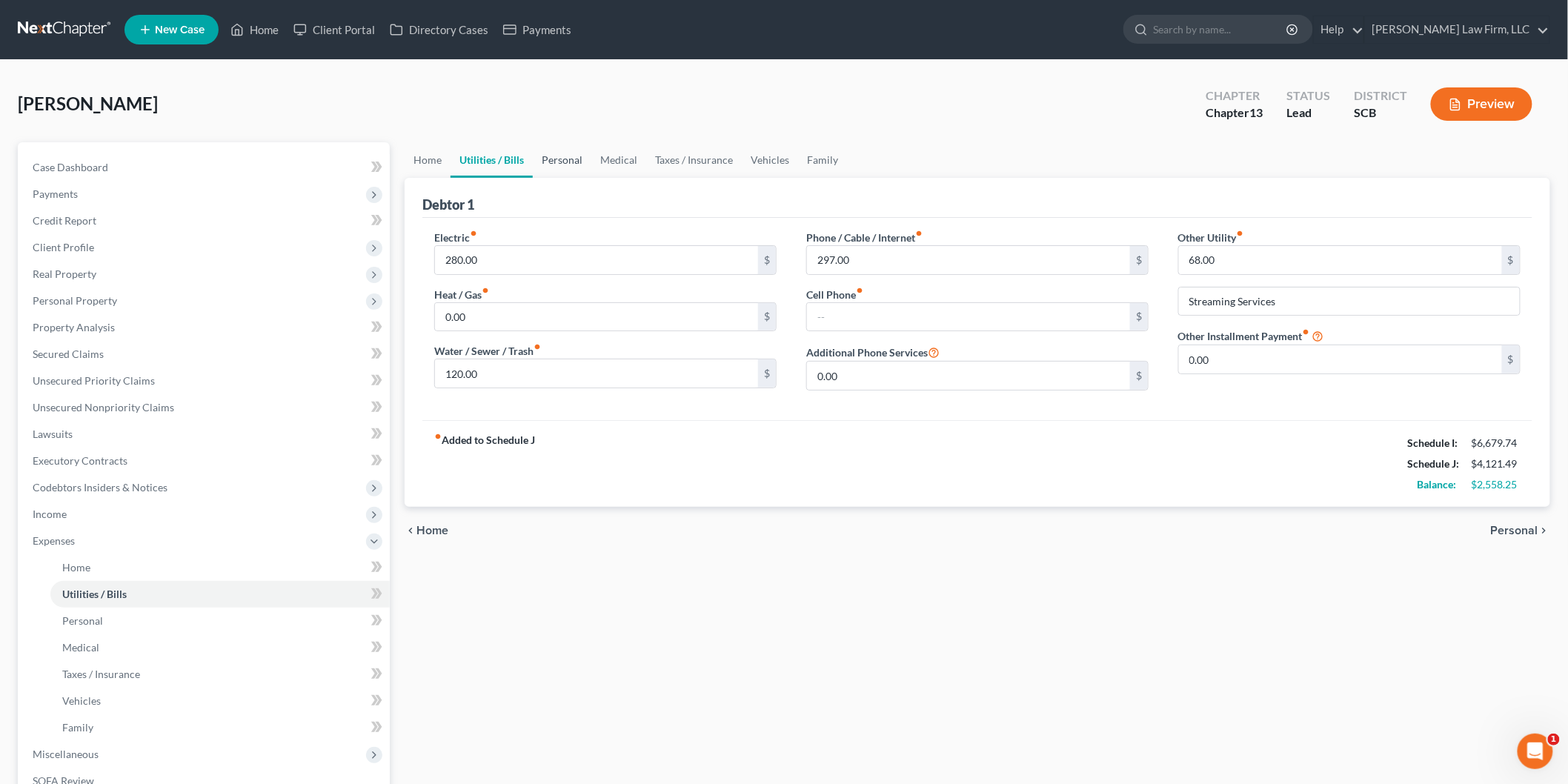
click at [554, 161] on link "Personal" at bounding box center [561, 160] width 59 height 36
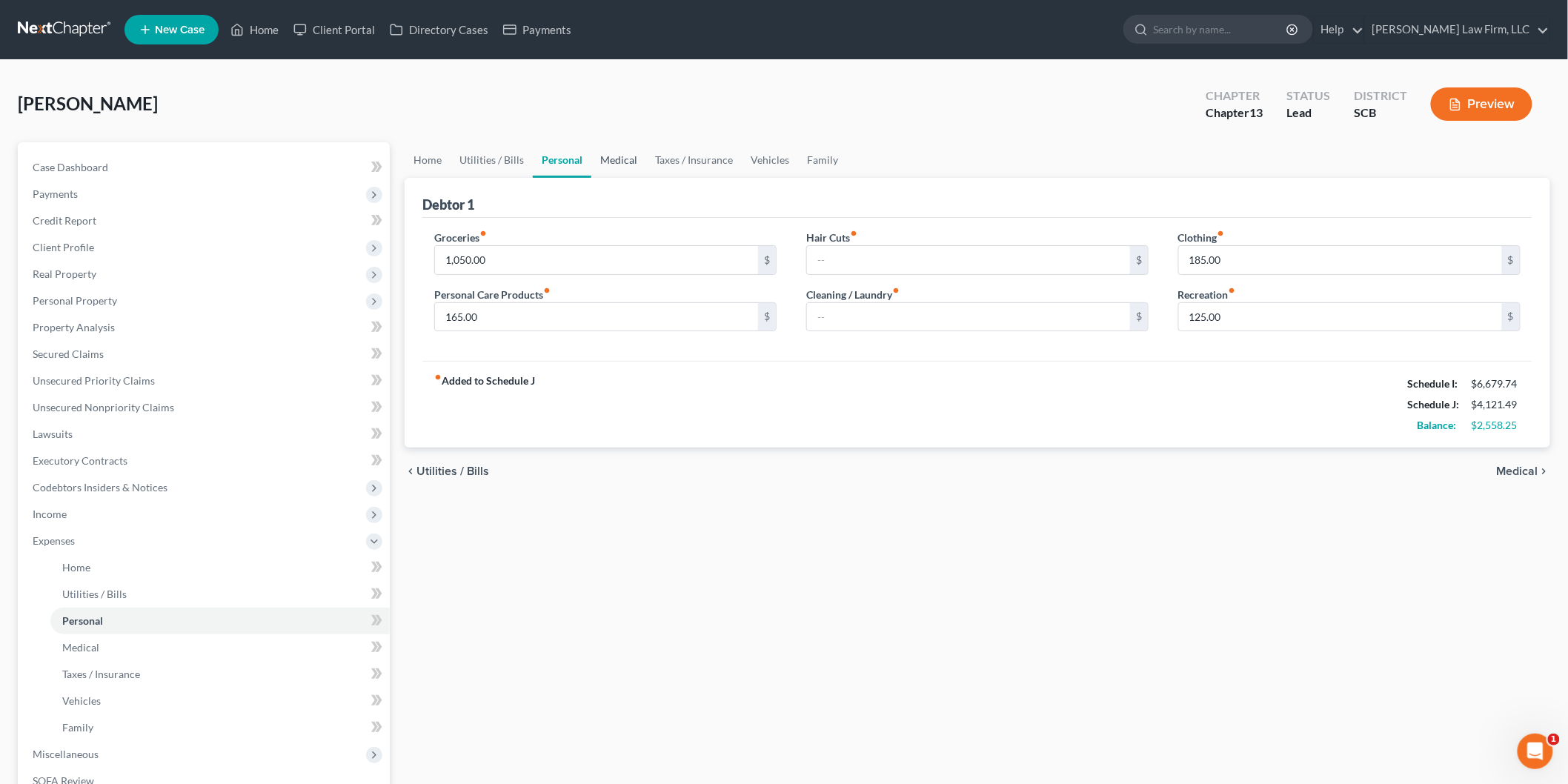
click at [608, 157] on link "Medical" at bounding box center [619, 160] width 55 height 36
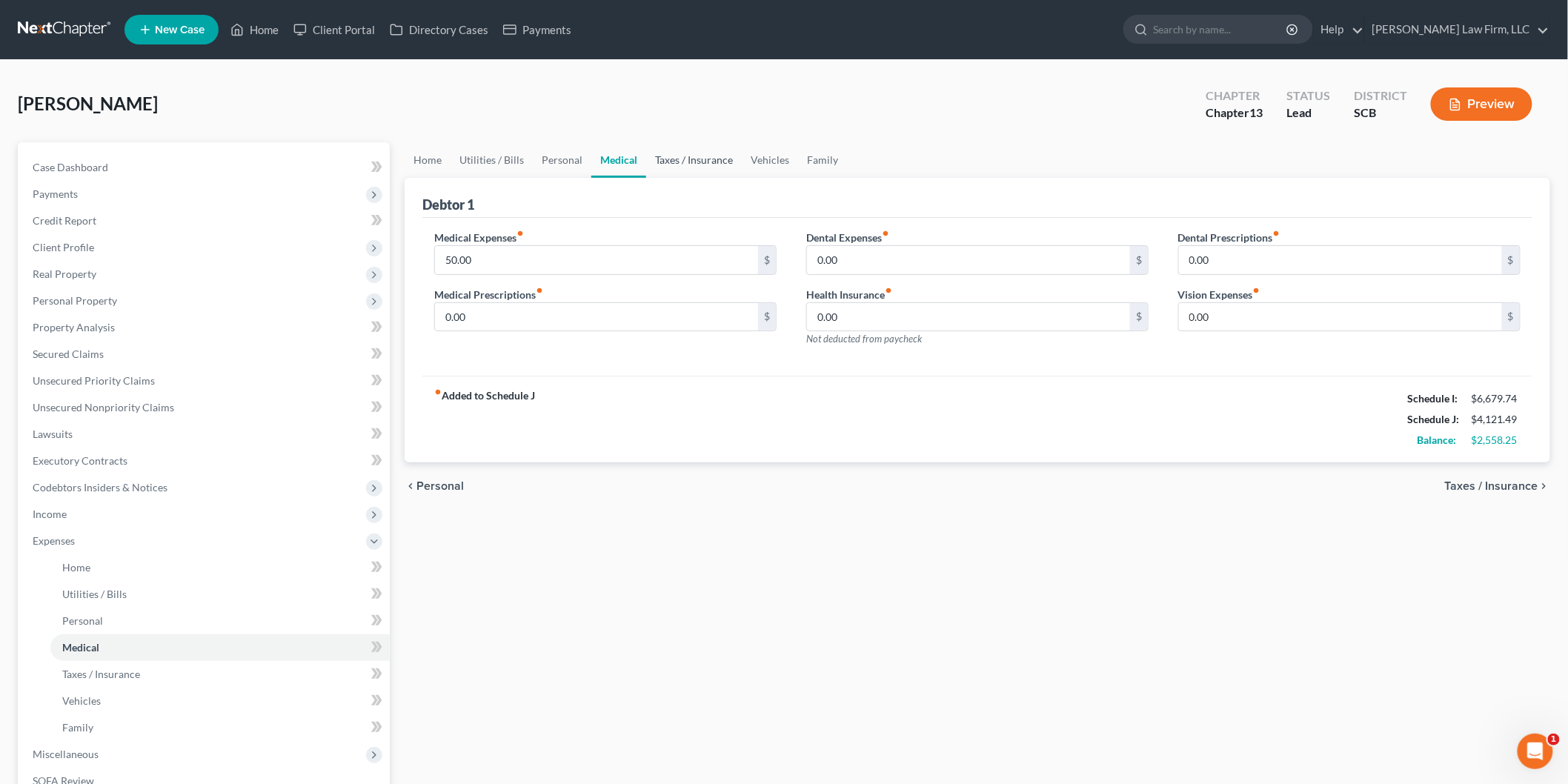
click at [698, 161] on link "Taxes / Insurance" at bounding box center [694, 160] width 96 height 36
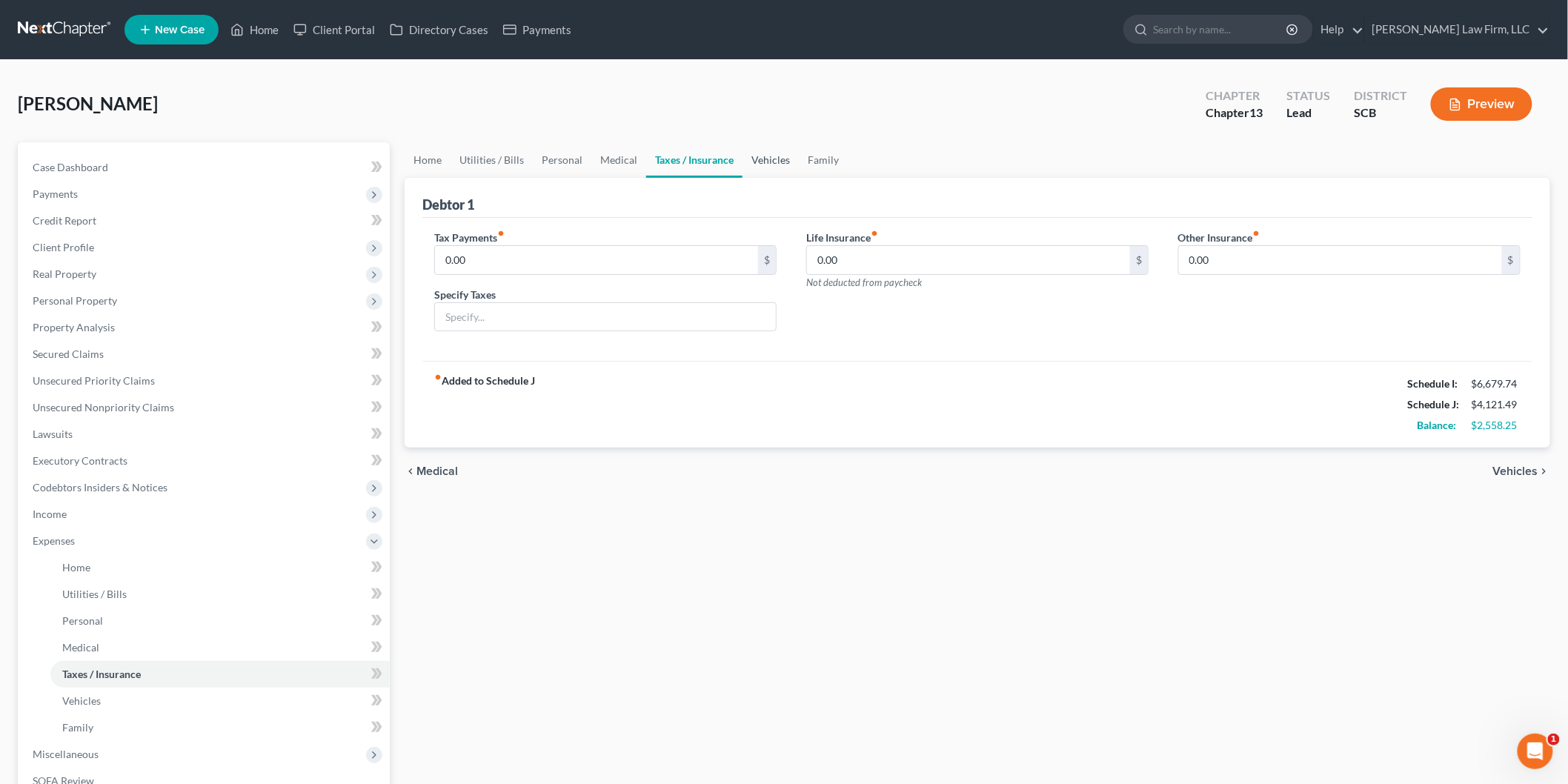
click at [759, 159] on link "Vehicles" at bounding box center [771, 160] width 56 height 36
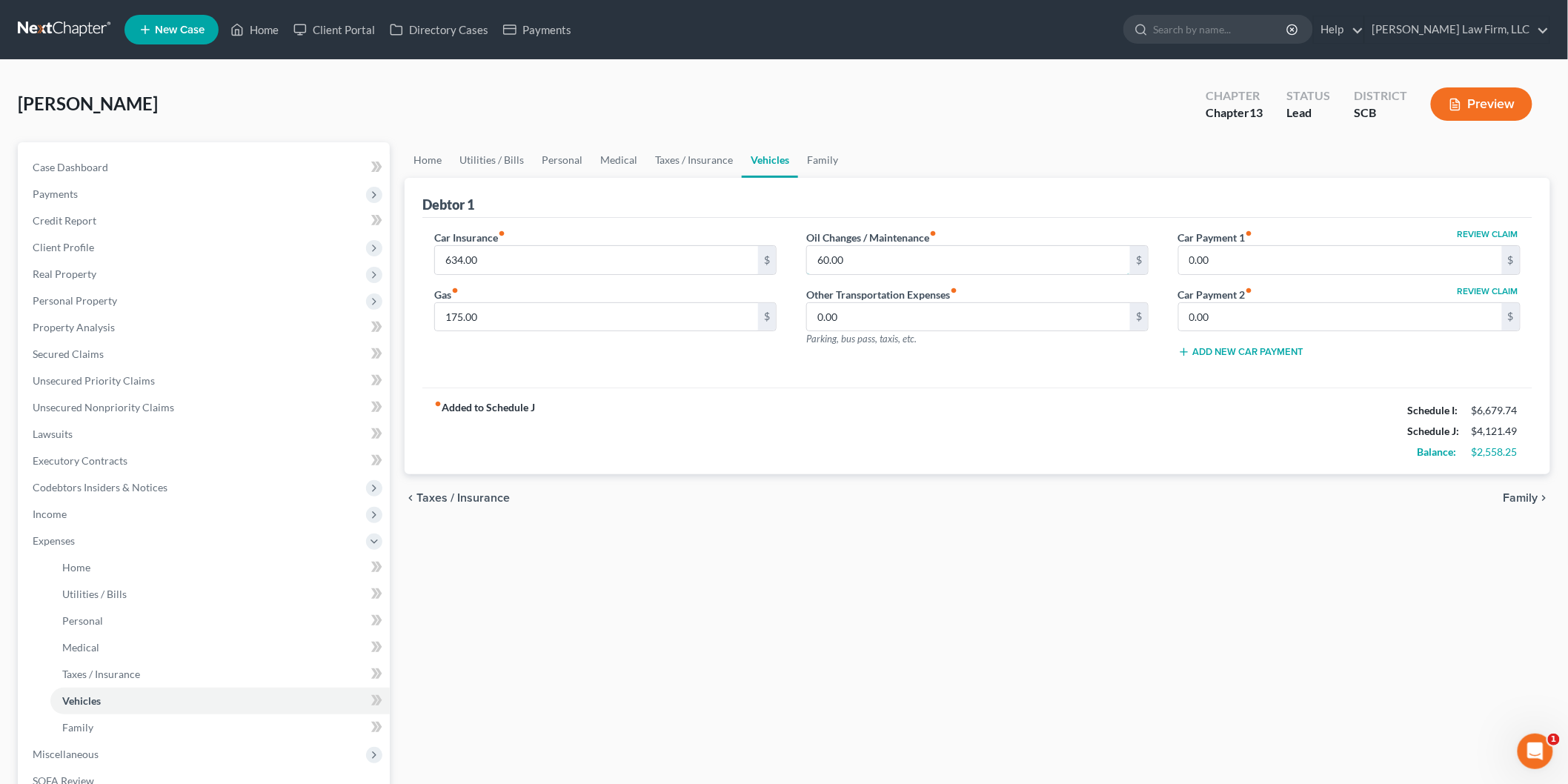
click at [885, 260] on input "60.00" at bounding box center [968, 260] width 323 height 28
click at [529, 317] on input "175.00" at bounding box center [596, 317] width 323 height 28
type input "250"
click at [823, 158] on link "Family" at bounding box center [822, 160] width 49 height 36
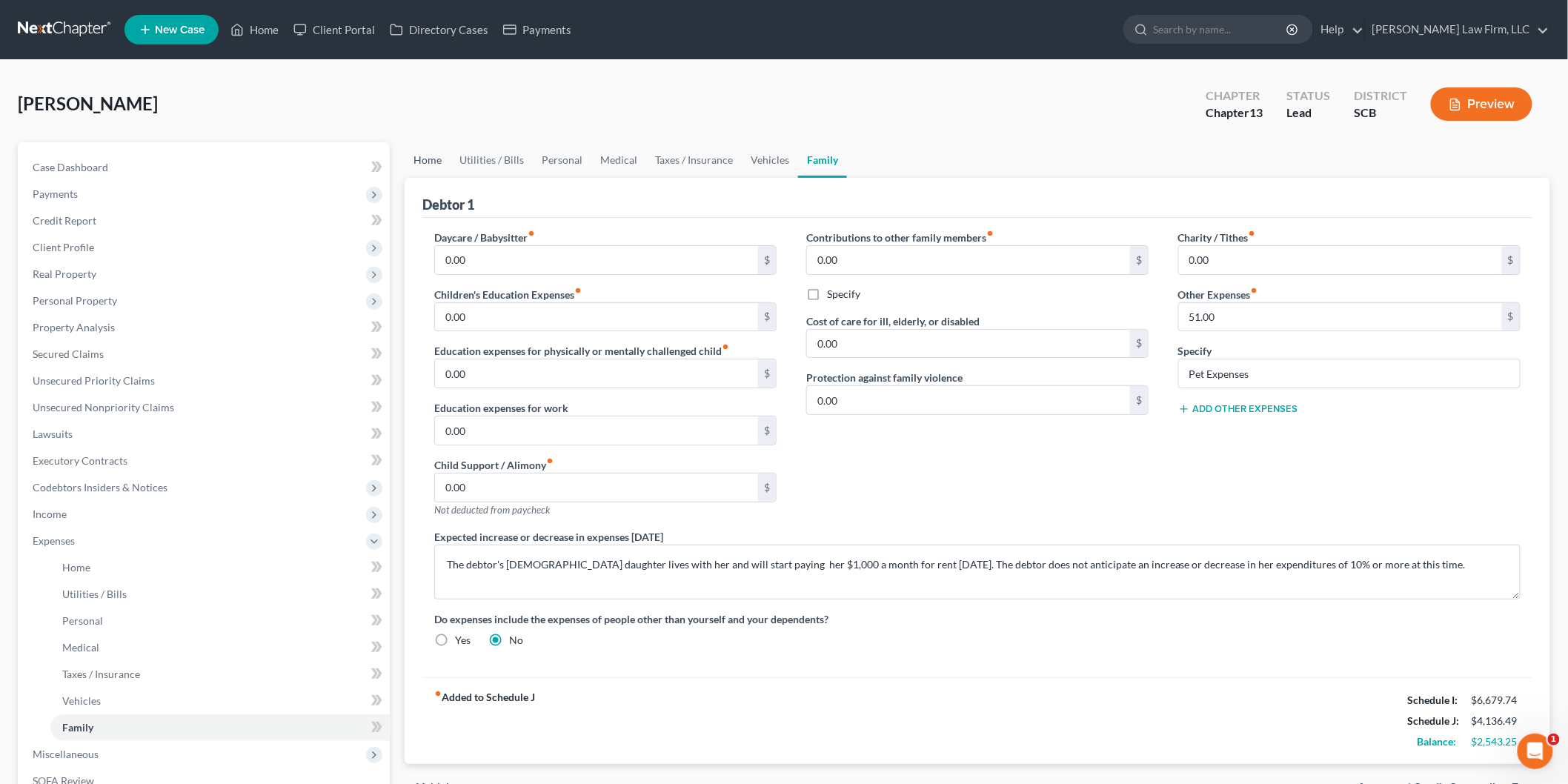
click at [428, 153] on link "Home" at bounding box center [428, 160] width 46 height 36
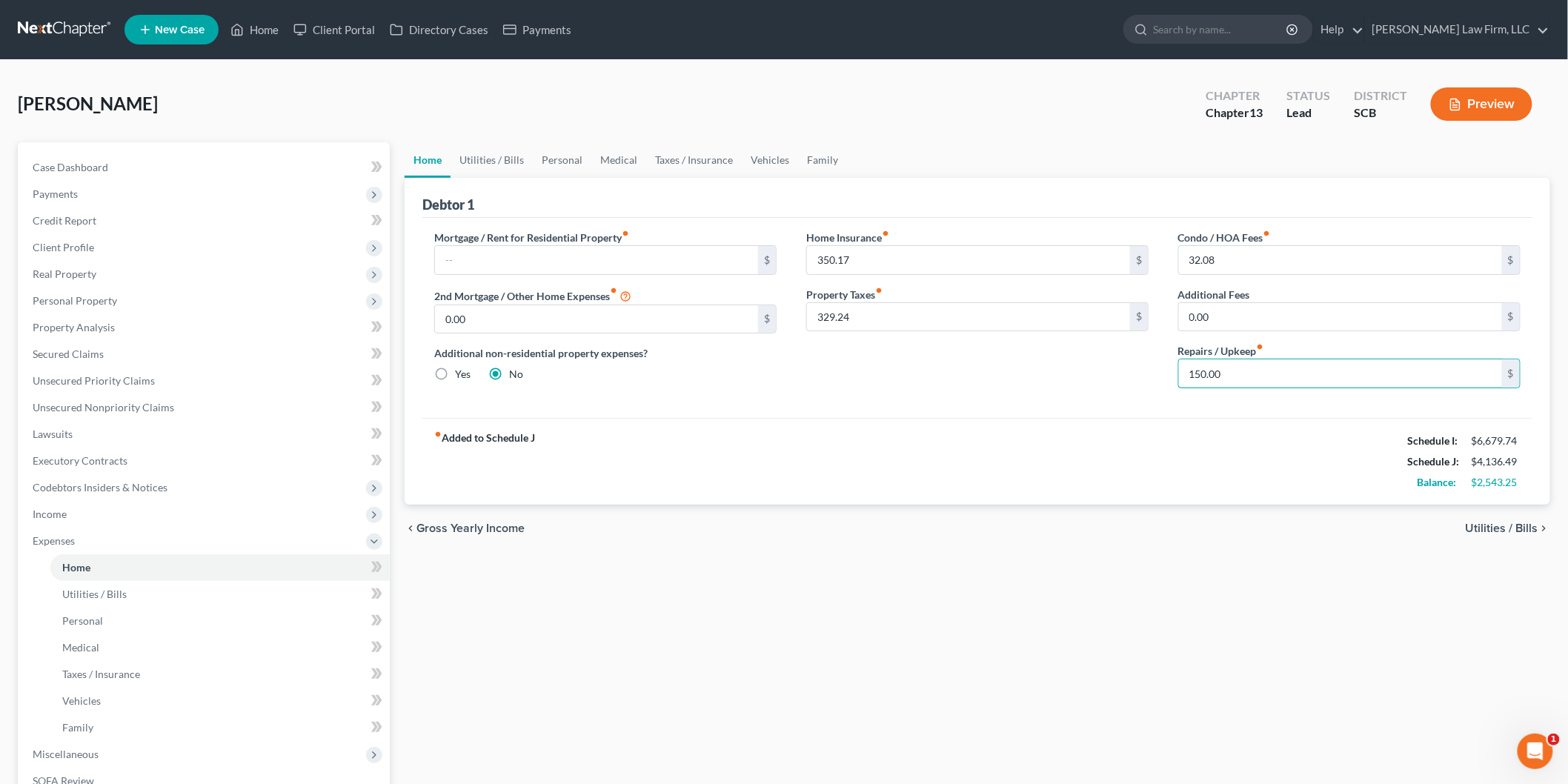
click at [1238, 381] on input "150.00" at bounding box center [1341, 373] width 323 height 28
type input "175"
click at [498, 159] on link "Utilities / Bills" at bounding box center [491, 160] width 82 height 36
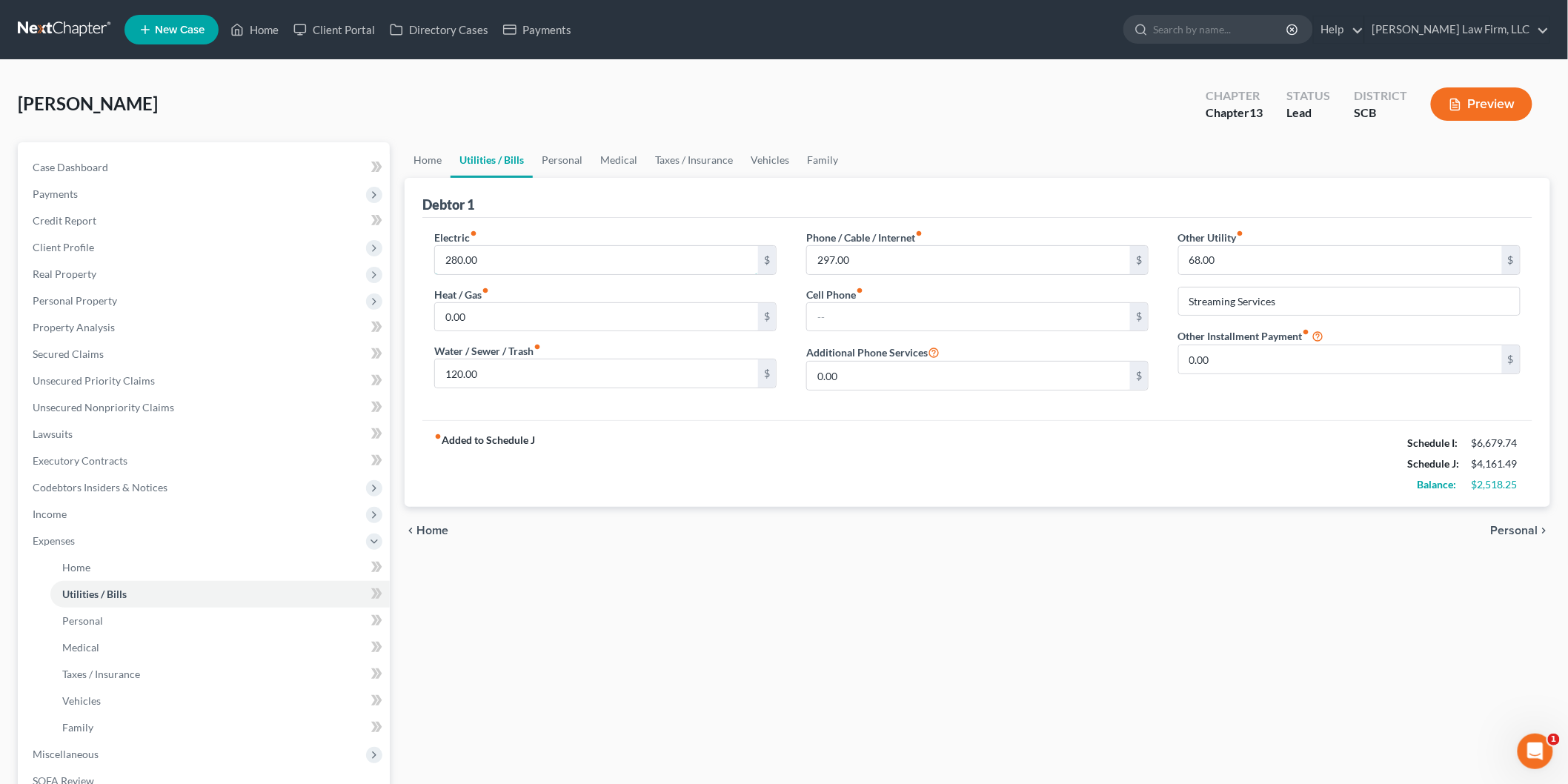
click at [494, 252] on input "280.00" at bounding box center [596, 260] width 323 height 28
type input "290"
drag, startPoint x: 746, startPoint y: 448, endPoint x: 752, endPoint y: 425, distance: 23.8
click at [746, 448] on div "fiber_manual_record Added to Schedule J Schedule I: $6,679.74 Schedule J: $4,17…" at bounding box center [977, 464] width 1110 height 87
click at [580, 163] on link "Personal" at bounding box center [561, 160] width 59 height 36
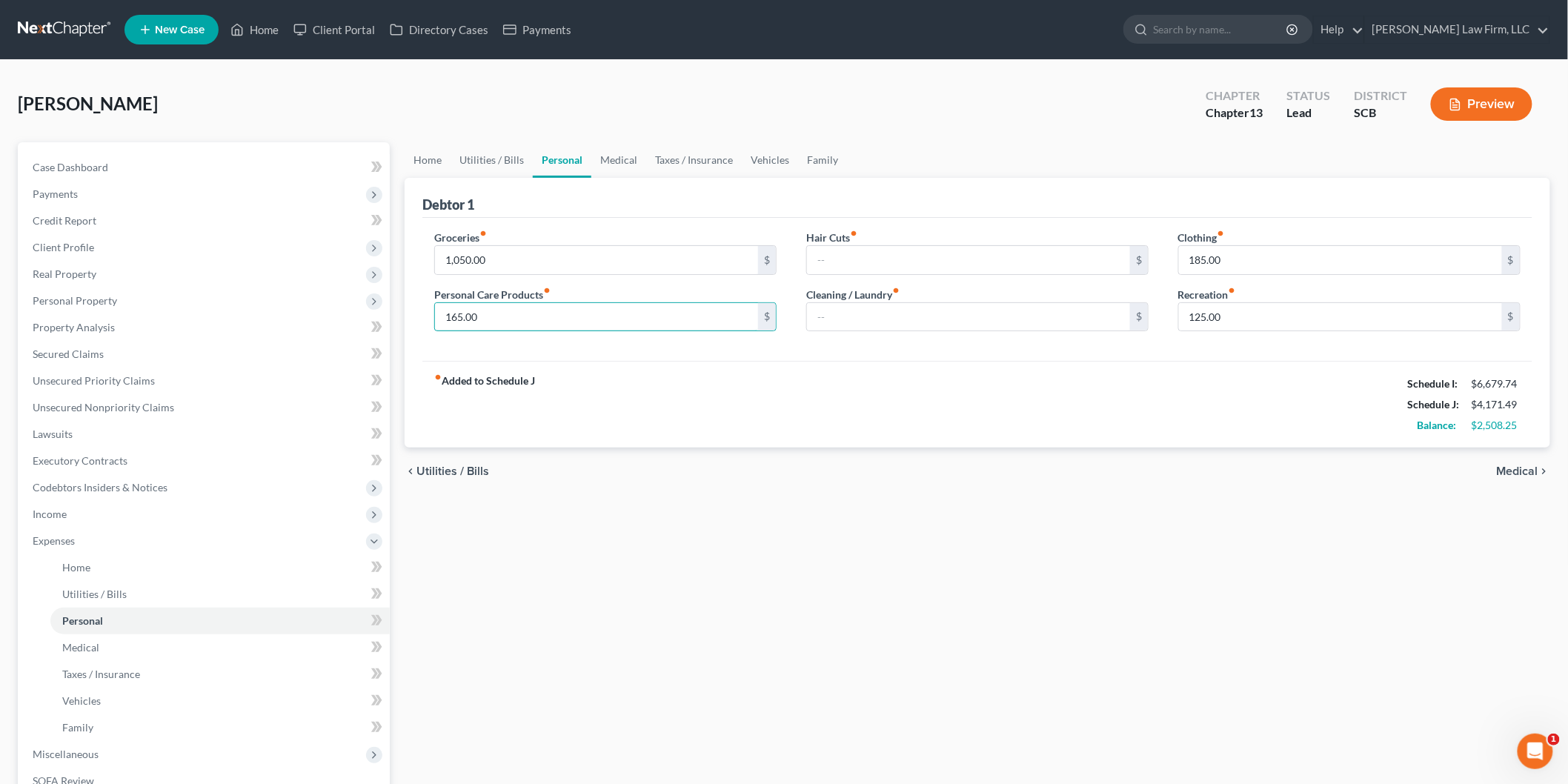
click at [527, 319] on input "165.00" at bounding box center [596, 317] width 323 height 28
type input "210"
click at [699, 445] on div "fiber_manual_record Added to Schedule J Schedule I: $6,679.74 Schedule J: $4,21…" at bounding box center [977, 404] width 1110 height 87
click at [513, 250] on input "1,050.00" at bounding box center [596, 260] width 323 height 28
type input "1,150"
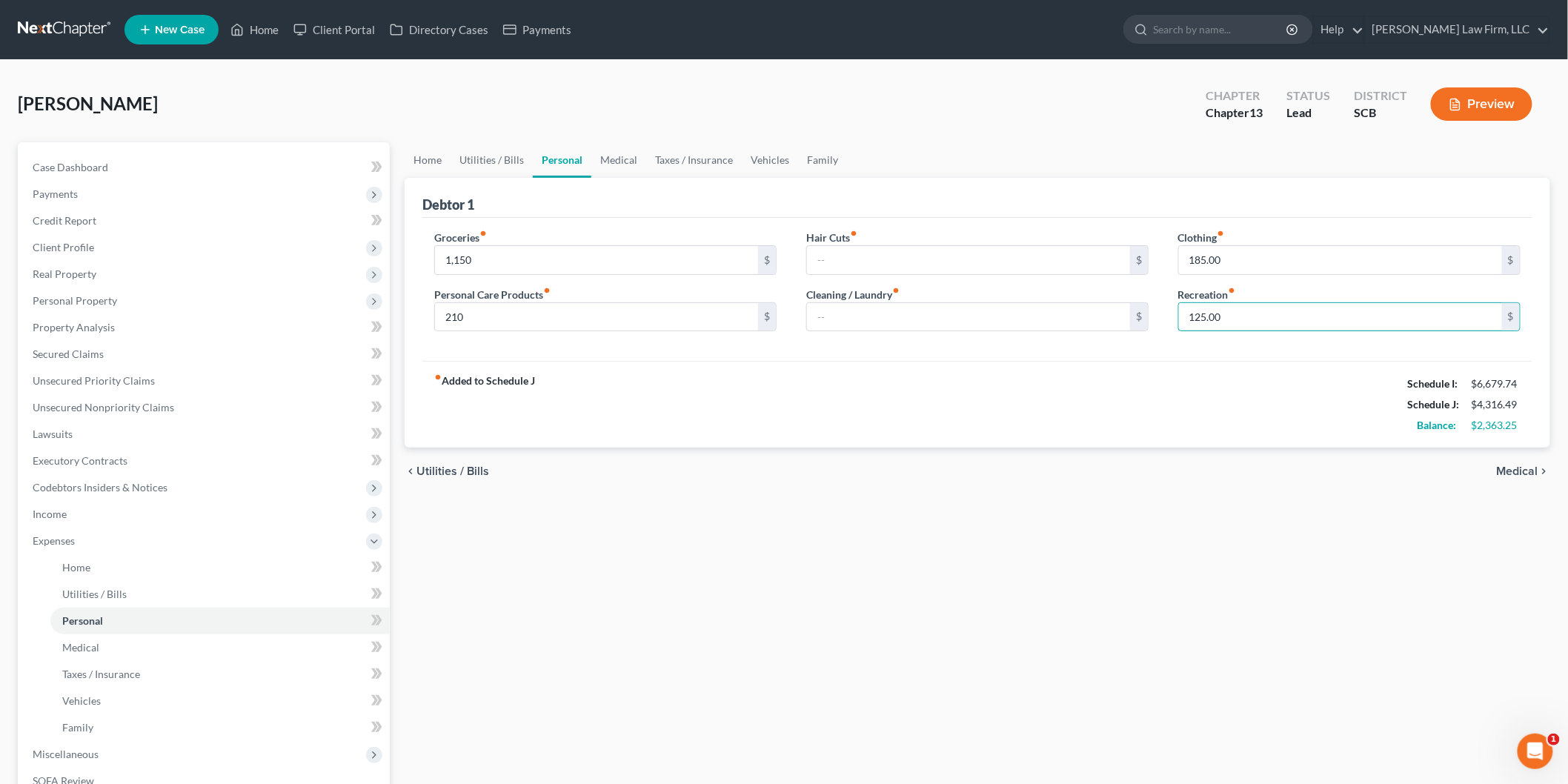
click at [1260, 327] on input "125.00" at bounding box center [1341, 317] width 323 height 28
type input "125"
click at [790, 441] on div "fiber_manual_record Added to Schedule J Schedule I: $6,679.74 Schedule J: $4,31…" at bounding box center [977, 404] width 1110 height 87
click at [67, 163] on span "Case Dashboard" at bounding box center [70, 167] width 75 height 13
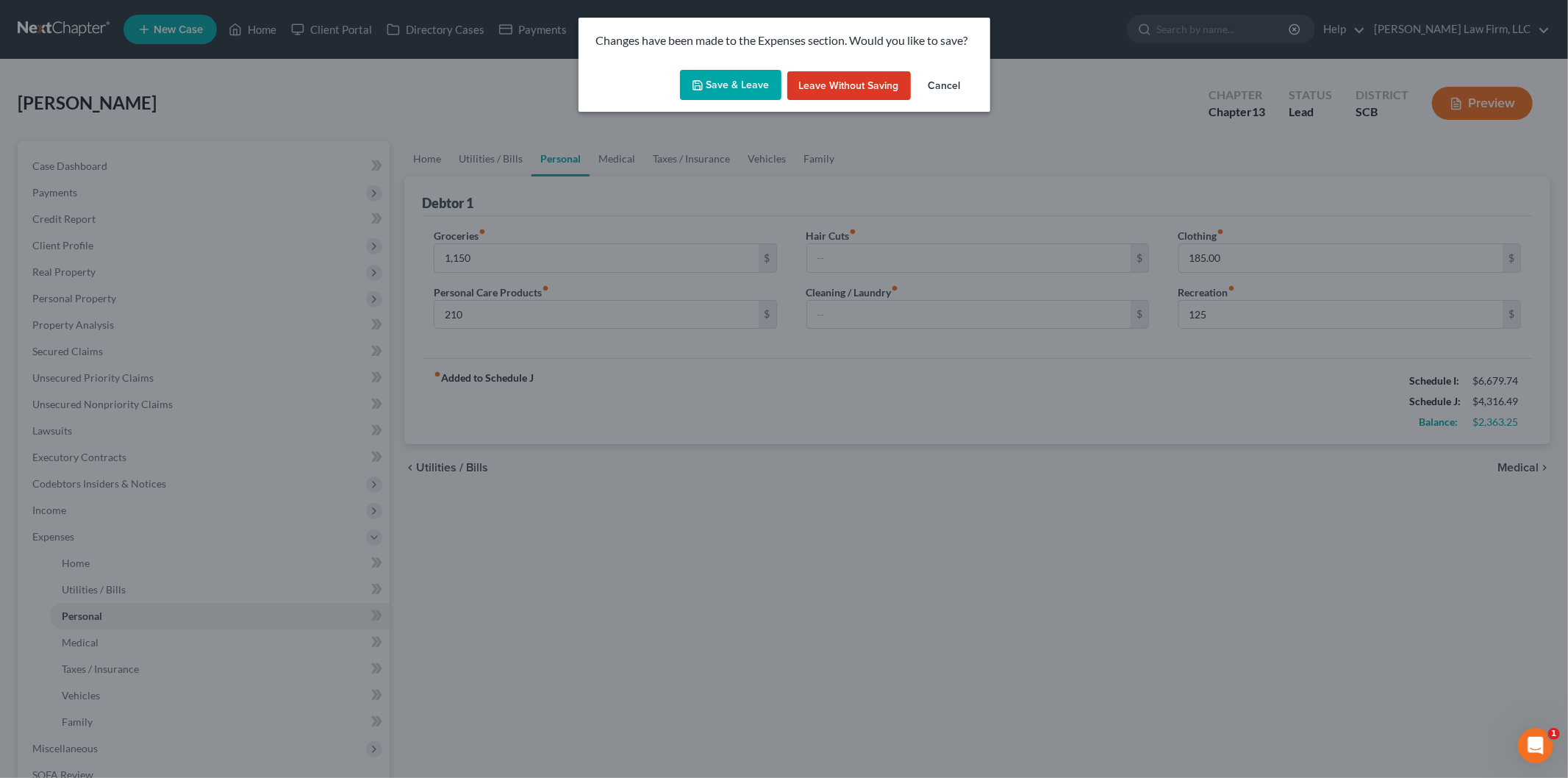
click at [721, 85] on button "Save & Leave" at bounding box center [731, 85] width 101 height 31
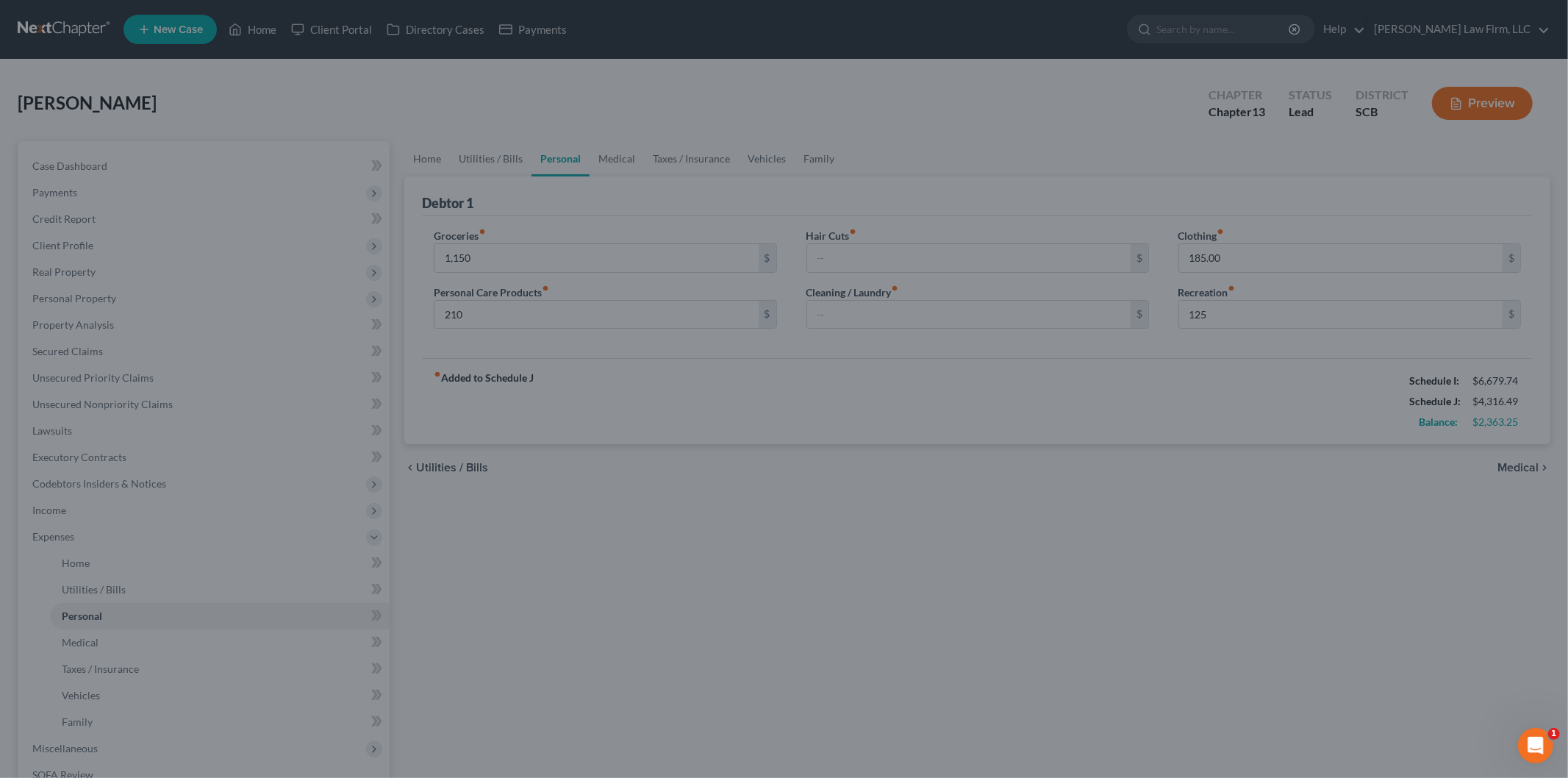
type input "1,150.00"
type input "210.00"
type input "125.00"
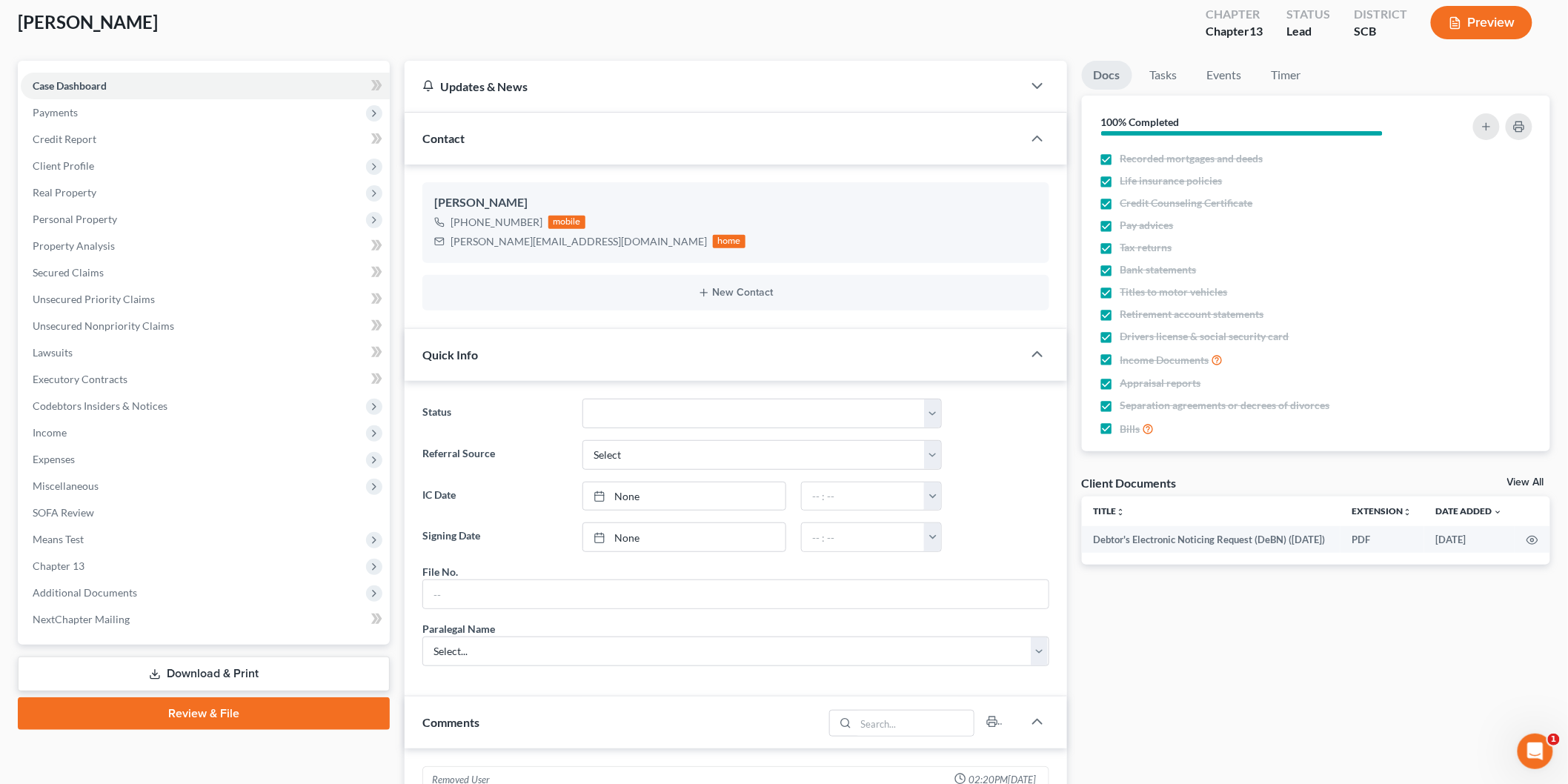
scroll to position [594, 0]
click at [205, 674] on link "Download & Print" at bounding box center [203, 674] width 372 height 35
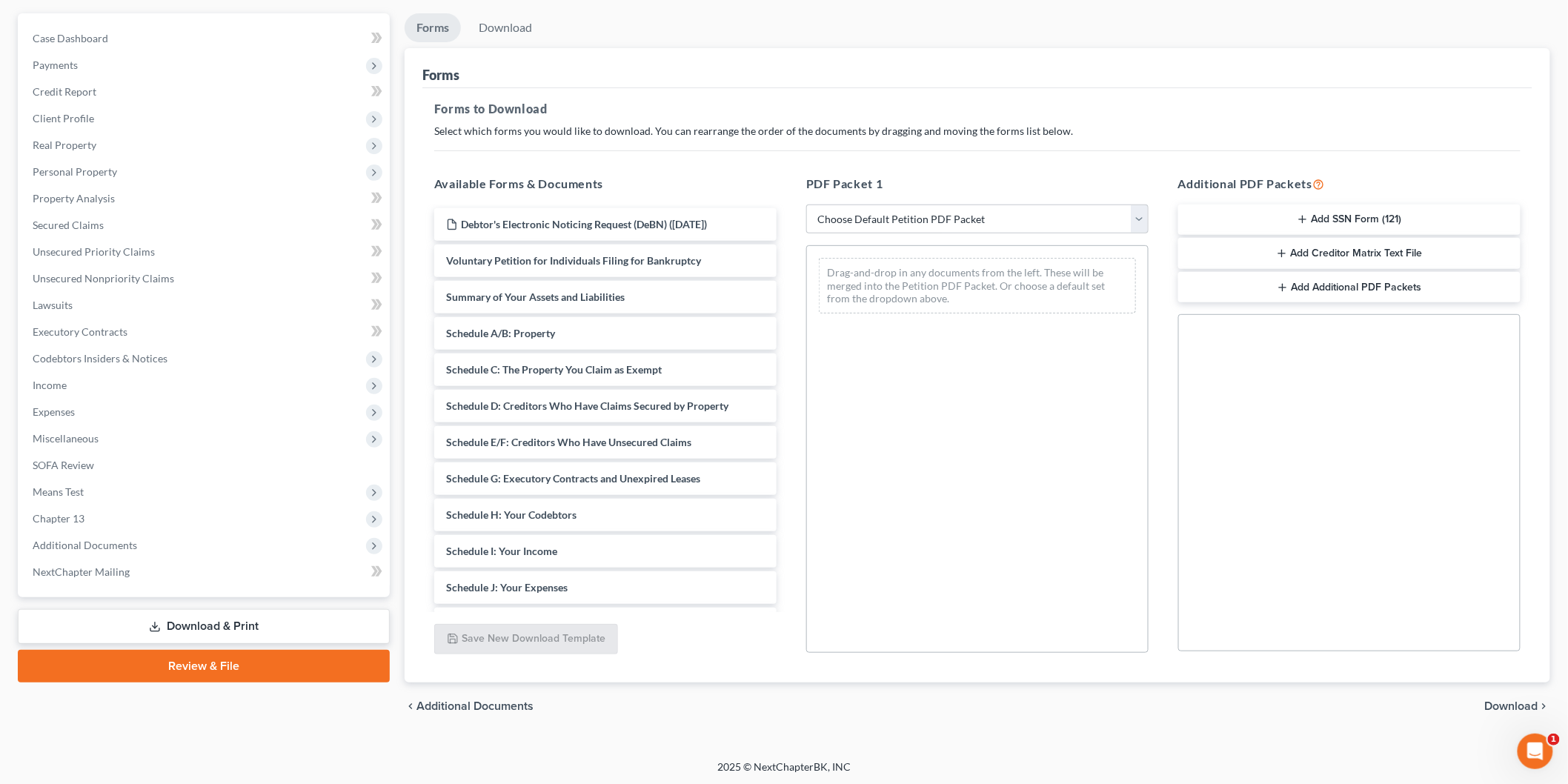
scroll to position [130, 0]
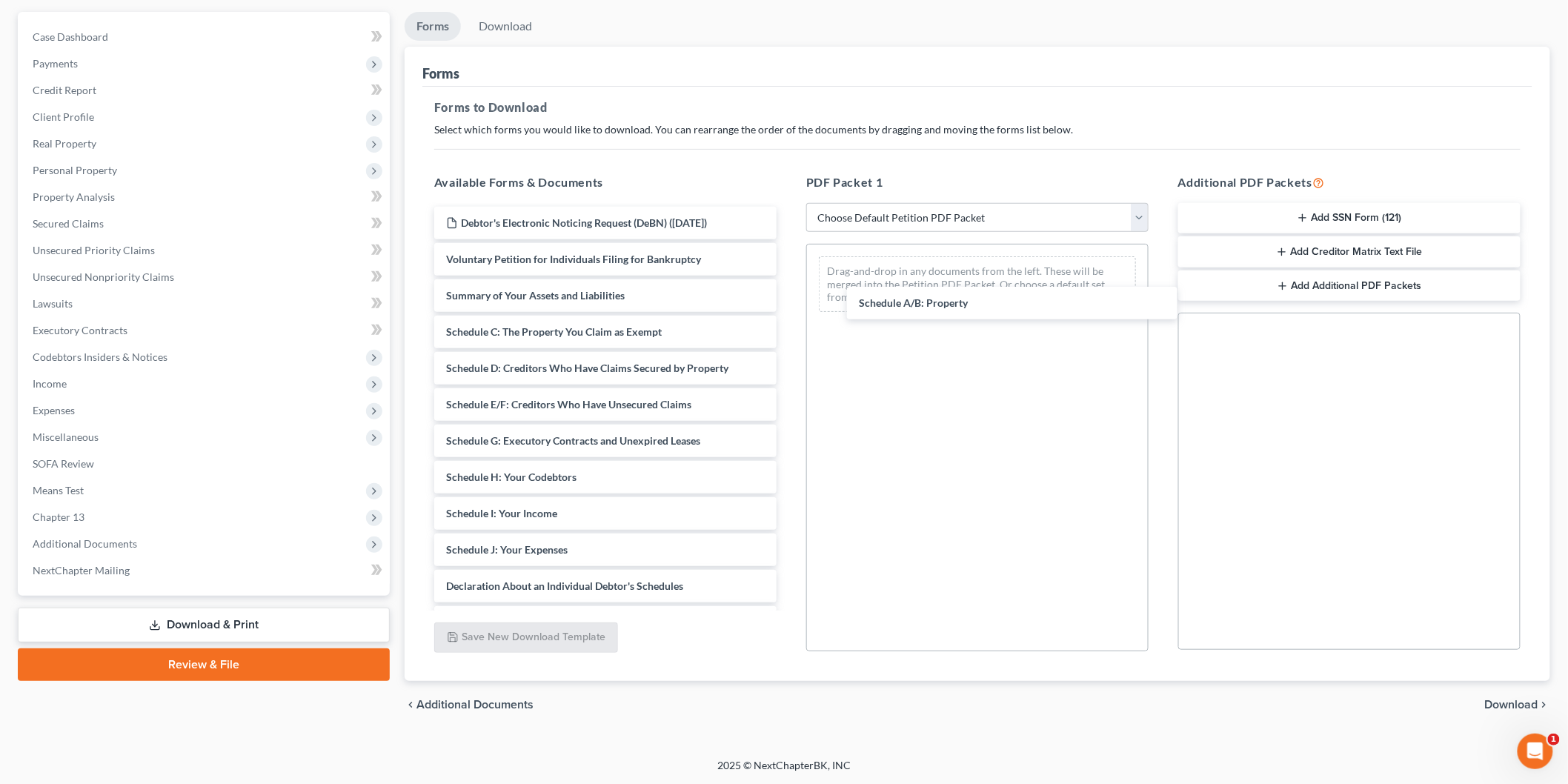
drag, startPoint x: 537, startPoint y: 332, endPoint x: 914, endPoint y: 298, distance: 378.5
click at [788, 298] on div "Schedule A/B: Property Debtor's Electronic Noticing Request (DeBN) ([DATE]) Vol…" at bounding box center [605, 547] width 366 height 680
click at [788, 341] on div "Debtor's Electronic Noticing Request (DeBN) ([DATE]) Voluntary Petition for Ind…" at bounding box center [605, 547] width 366 height 680
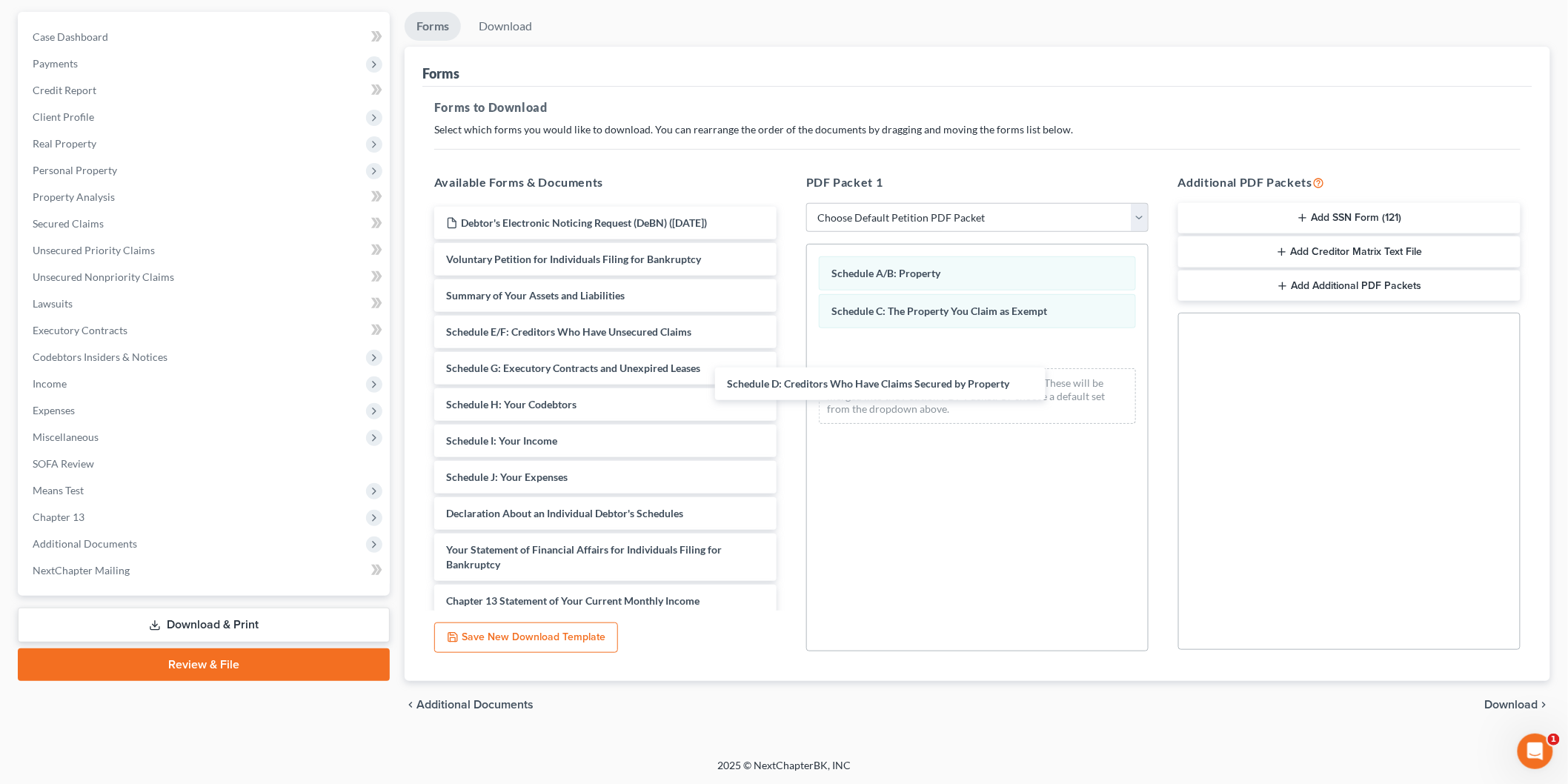
drag, startPoint x: 862, startPoint y: 384, endPoint x: 874, endPoint y: 363, distance: 24.2
click at [788, 377] on div "Schedule D: Creditors Who Have Claims Secured by Property [PERSON_NAME]'s Elect…" at bounding box center [605, 511] width 366 height 607
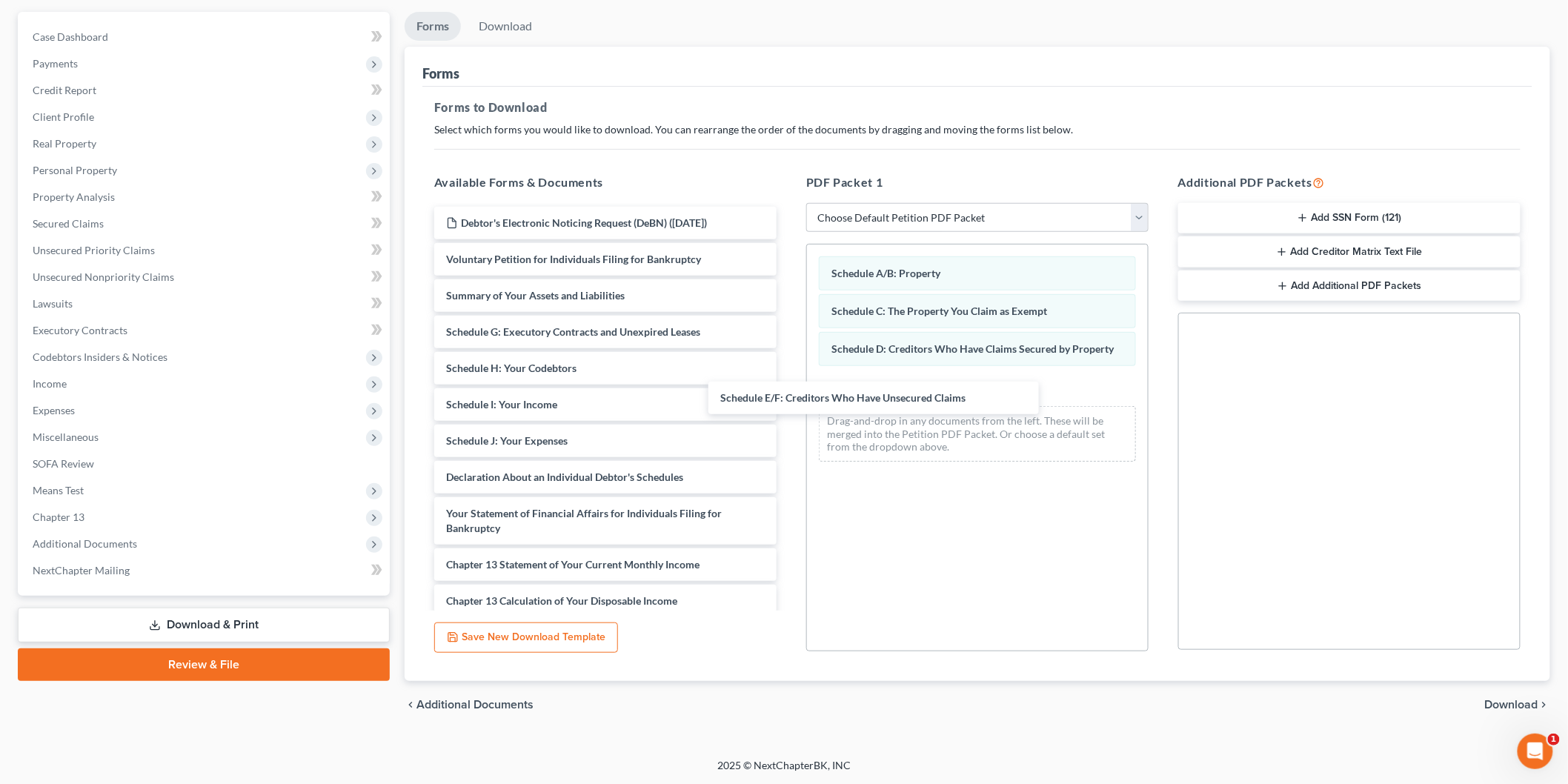
drag, startPoint x: 581, startPoint y: 331, endPoint x: 942, endPoint y: 401, distance: 367.7
click at [788, 401] on div "Schedule E/F: Creditors Who Have Unsecured Claims Debtor's Electronic Noticing …" at bounding box center [605, 492] width 366 height 571
click at [788, 492] on div "Debtor's Electronic Noticing Request (DeBN) ([DATE]) Voluntary Petition for Ind…" at bounding box center [605, 492] width 366 height 571
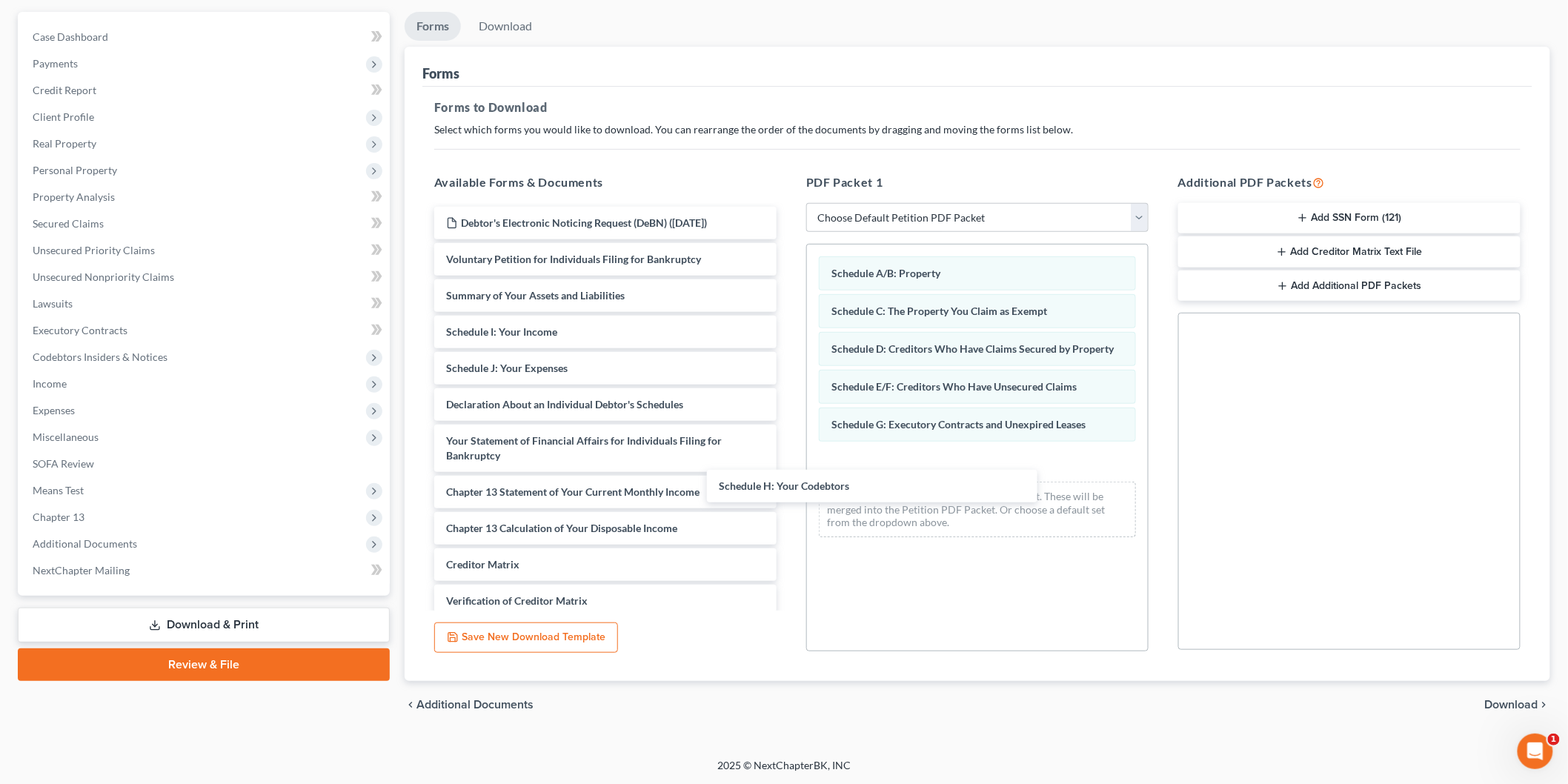
drag, startPoint x: 544, startPoint y: 327, endPoint x: 630, endPoint y: 359, distance: 91.8
click at [788, 490] on div "Schedule H: Your Codebtors Debtor's Electronic Noticing Request (DeBN) ([DATE])…" at bounding box center [605, 456] width 366 height 498
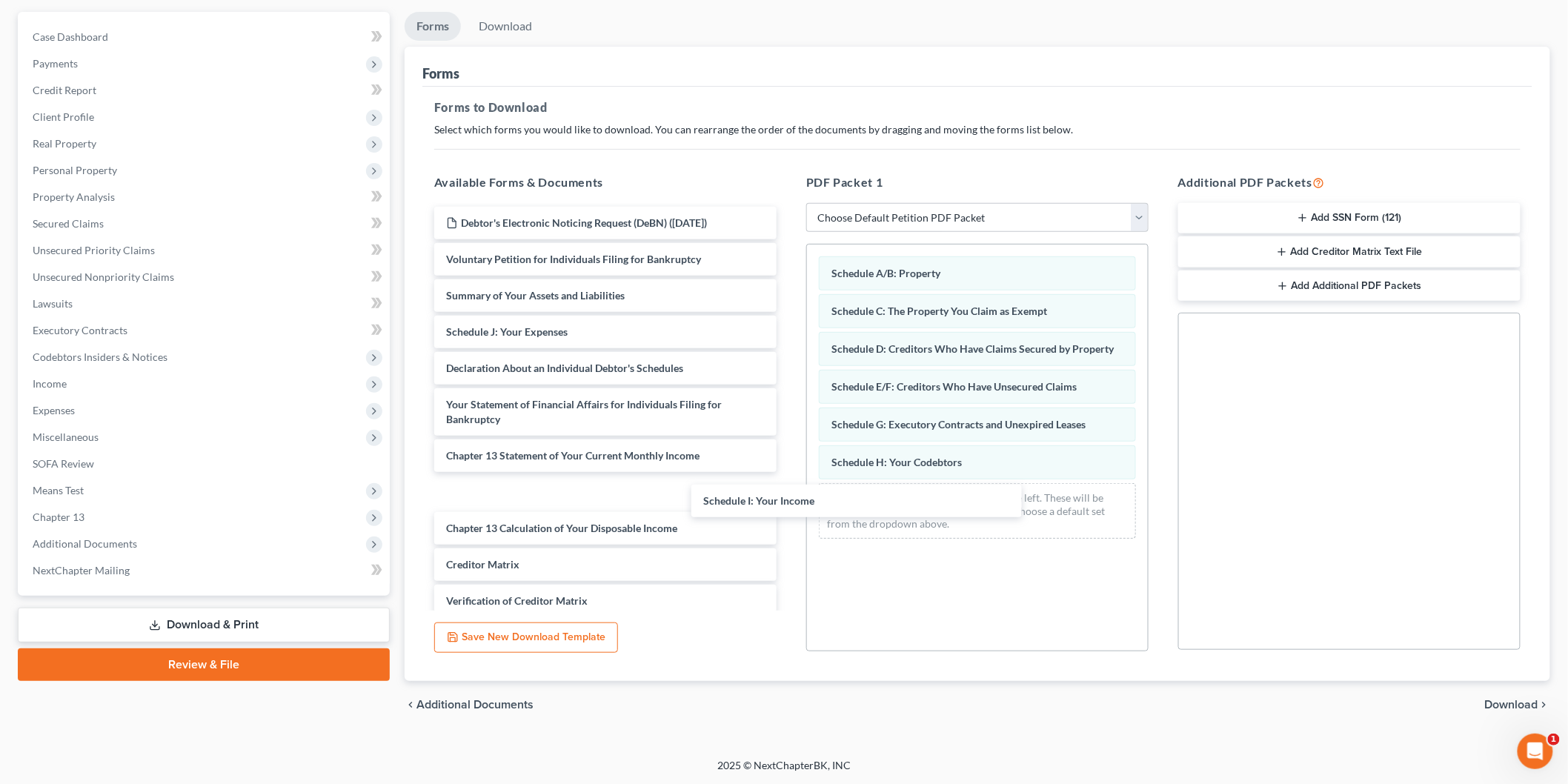
drag, startPoint x: 523, startPoint y: 336, endPoint x: 597, endPoint y: 360, distance: 77.8
click at [788, 536] on div "Schedule I: Your Income Debtor's Electronic Noticing Request (DeBN) ([DATE]) Vo…" at bounding box center [605, 456] width 366 height 498
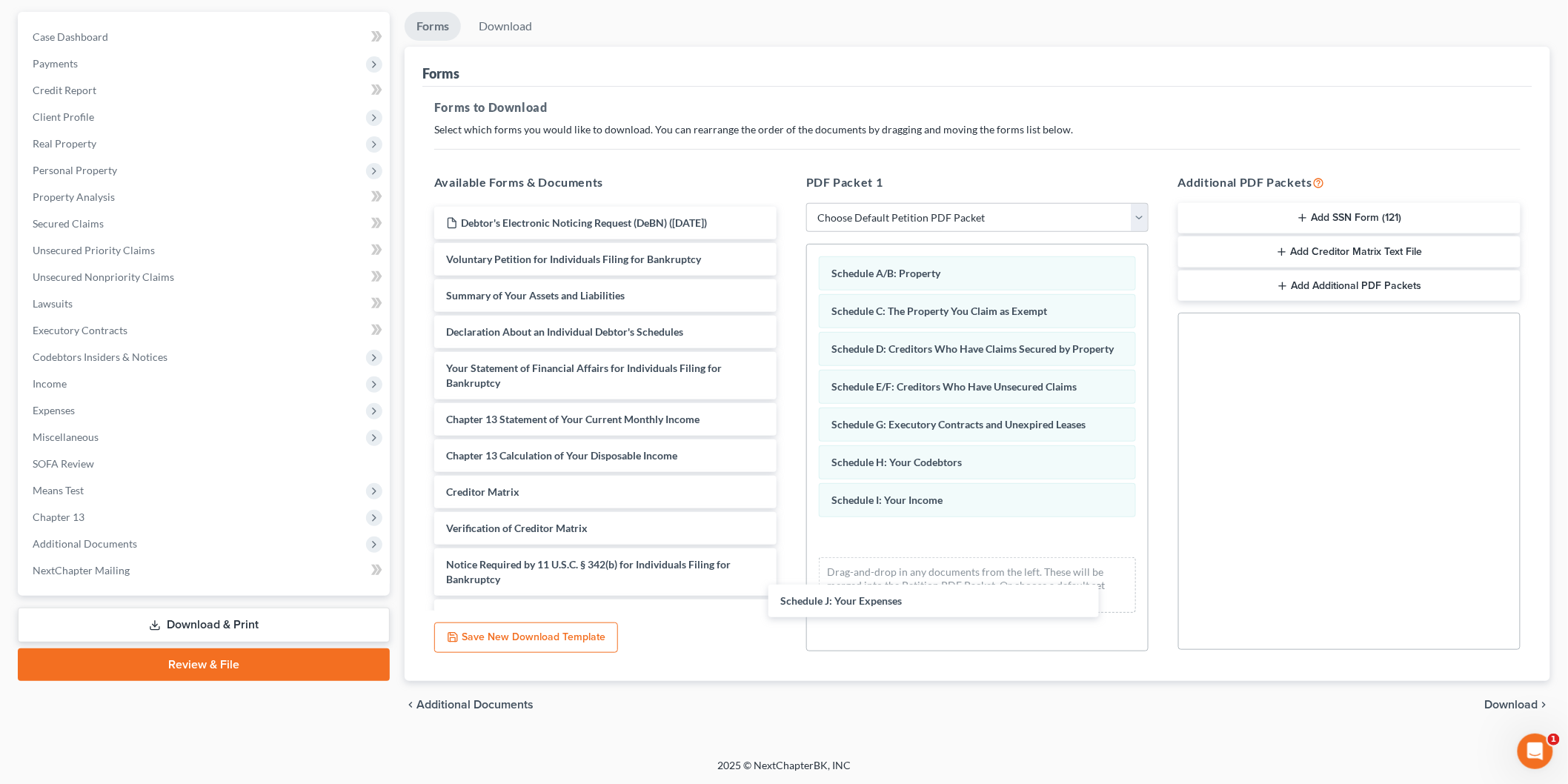
drag, startPoint x: 559, startPoint y: 330, endPoint x: 818, endPoint y: 479, distance: 298.8
click at [788, 610] on div "Schedule J: Your Expenses Debtor's Electronic Noticing Request (DeBN) ([DATE]) …" at bounding box center [605, 419] width 366 height 425
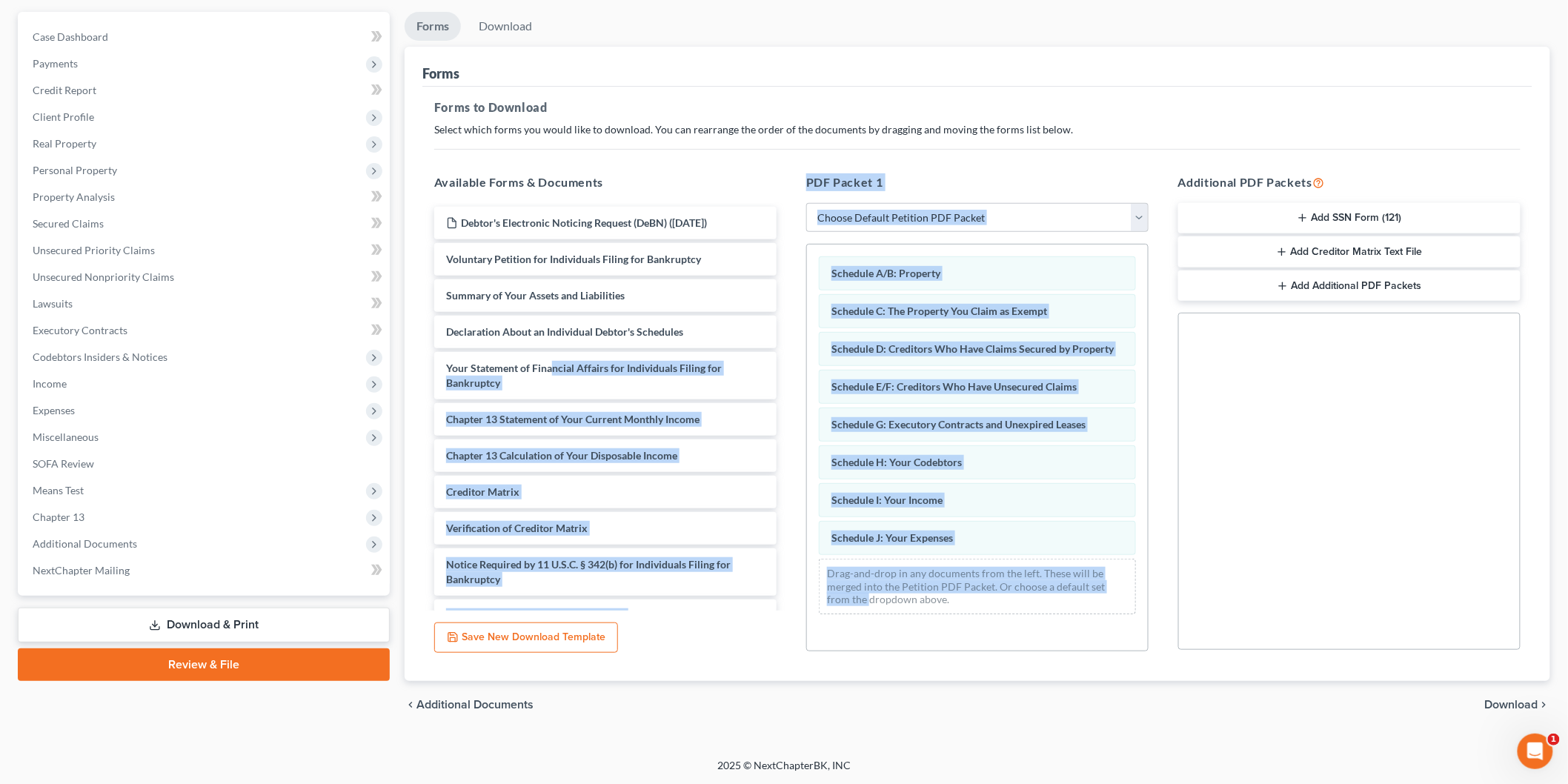
scroll to position [24, 0]
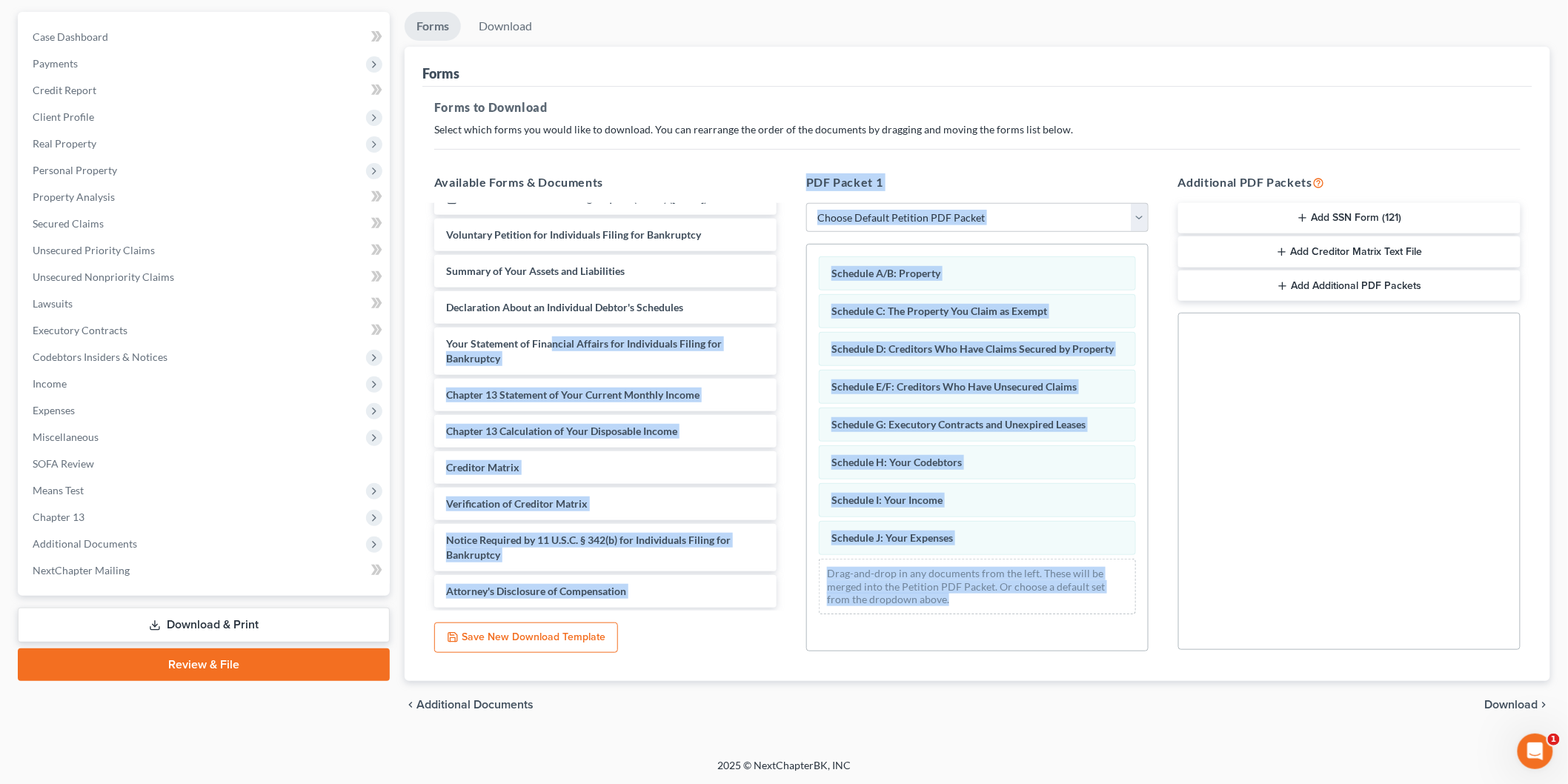
drag, startPoint x: 726, startPoint y: 505, endPoint x: 892, endPoint y: 591, distance: 187.0
click at [938, 633] on div "Available Forms & Documents Debtor's Electronic Noticing Request (DeBN) ([DATE]…" at bounding box center [977, 413] width 1116 height 502
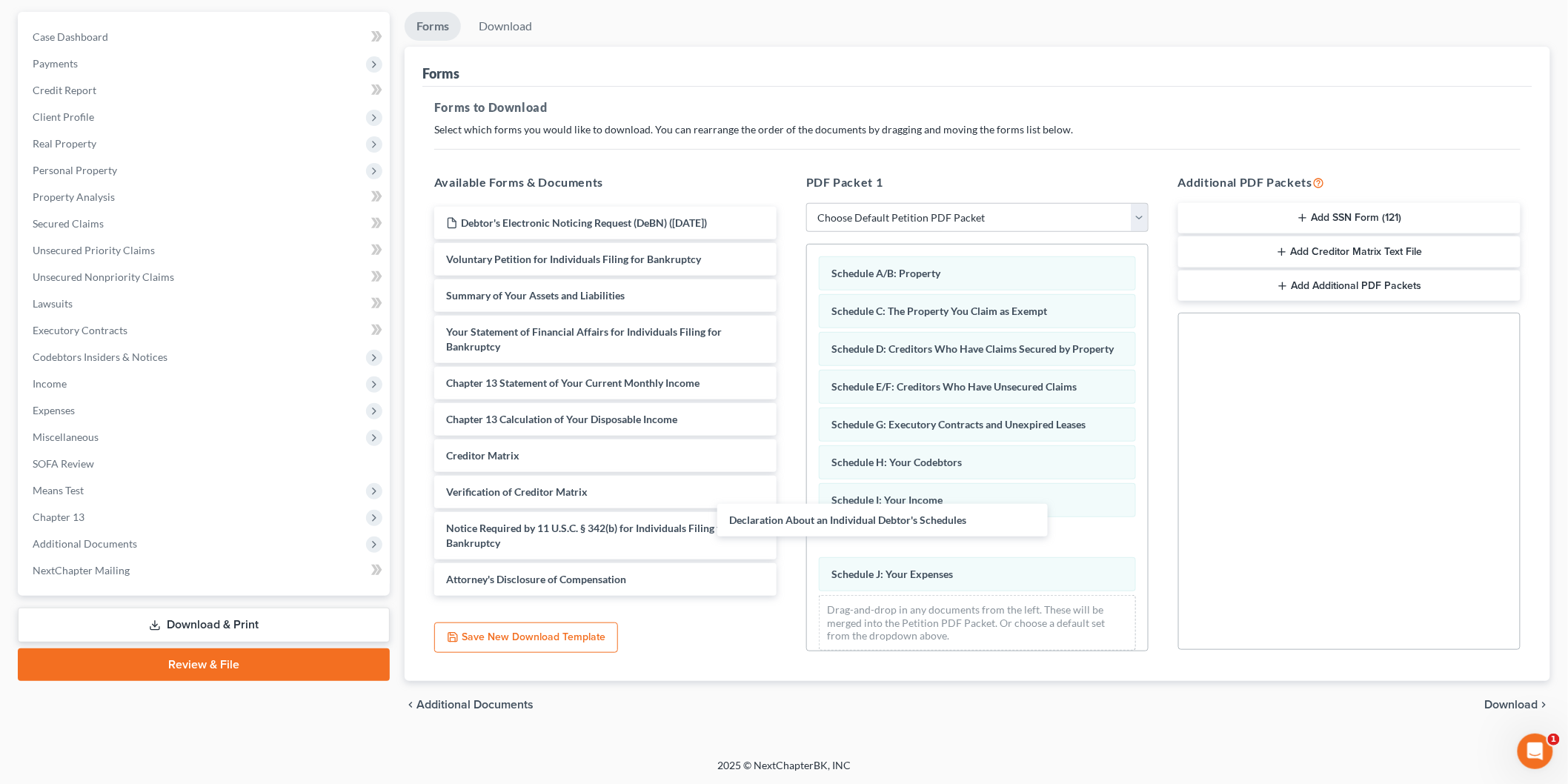
scroll to position [0, 0]
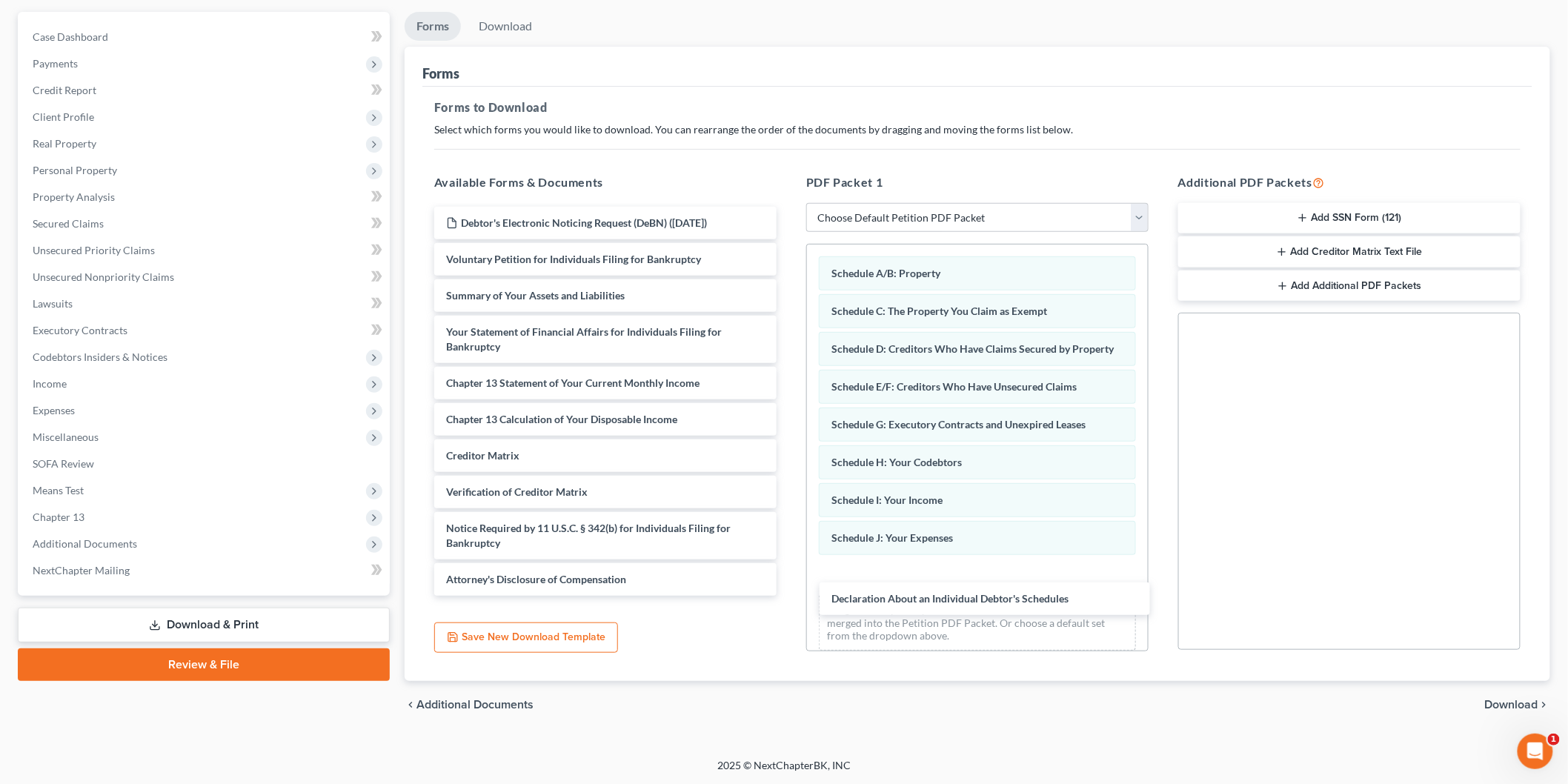
drag, startPoint x: 522, startPoint y: 300, endPoint x: 907, endPoint y: 593, distance: 483.8
click at [788, 593] on div "Declaration About an Individual Debtor's Schedules Debtor's Electronic Noticing…" at bounding box center [605, 401] width 366 height 389
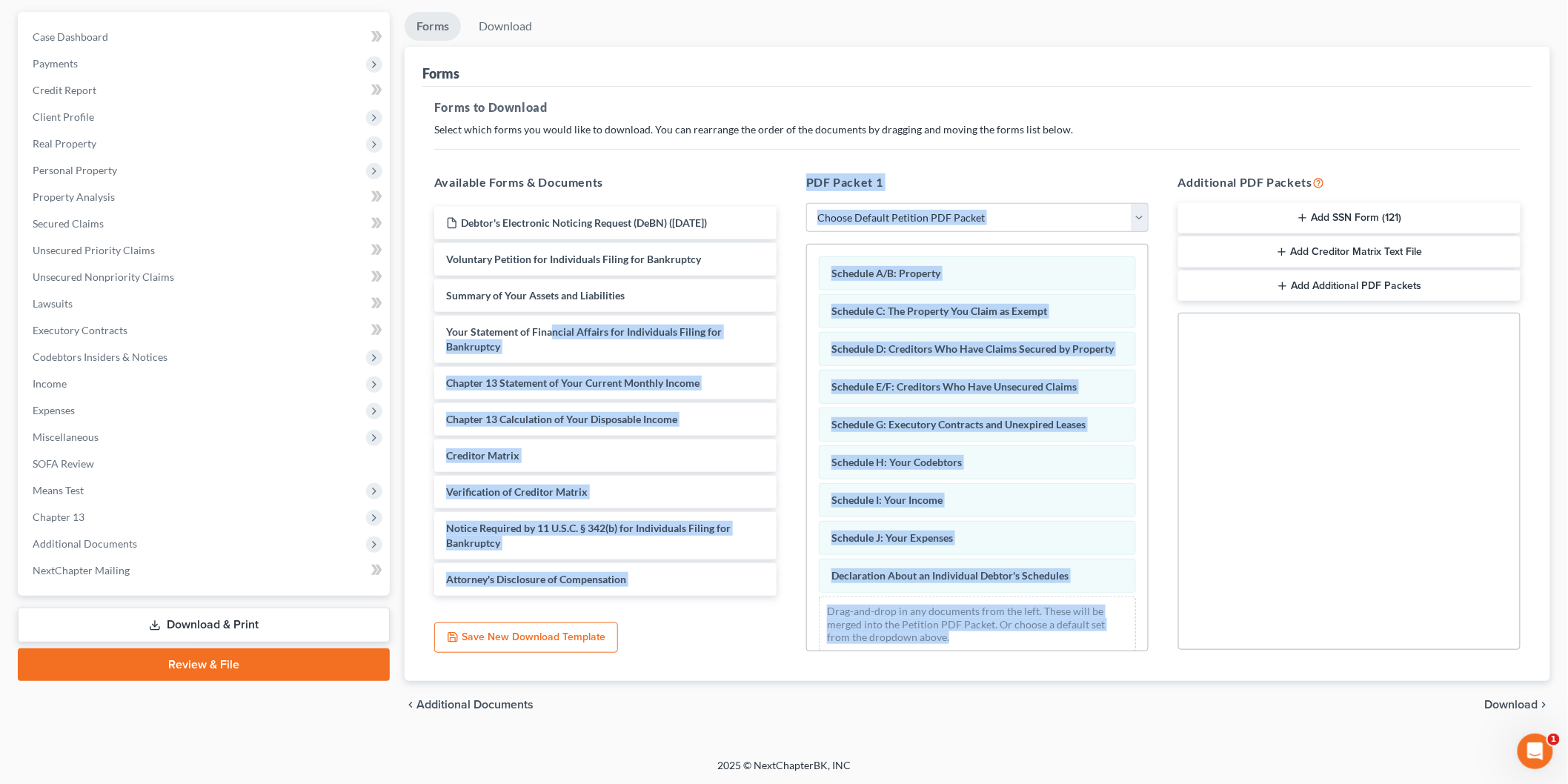
click at [1502, 702] on span "Download" at bounding box center [1512, 705] width 53 height 12
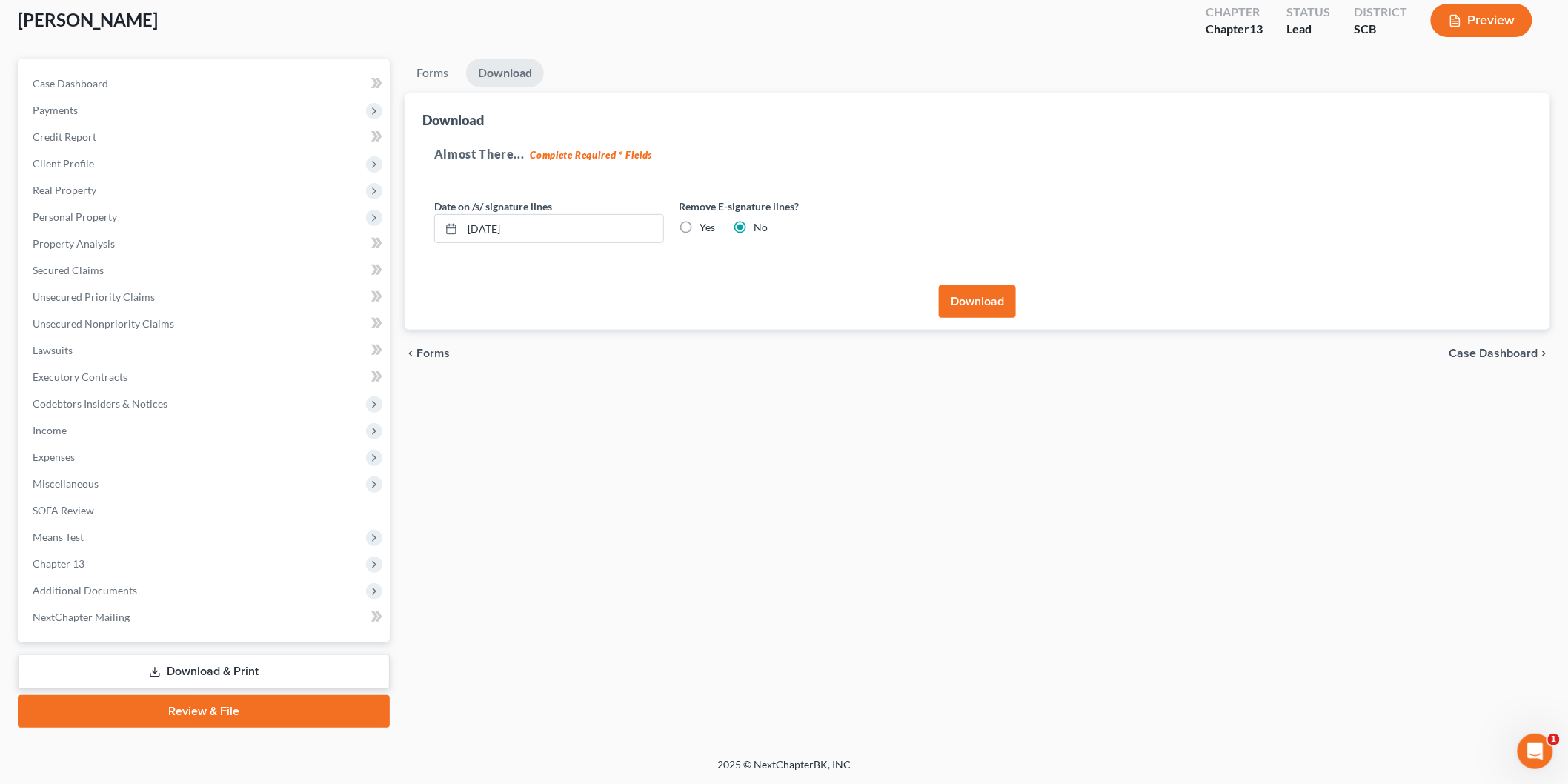
scroll to position [81, 0]
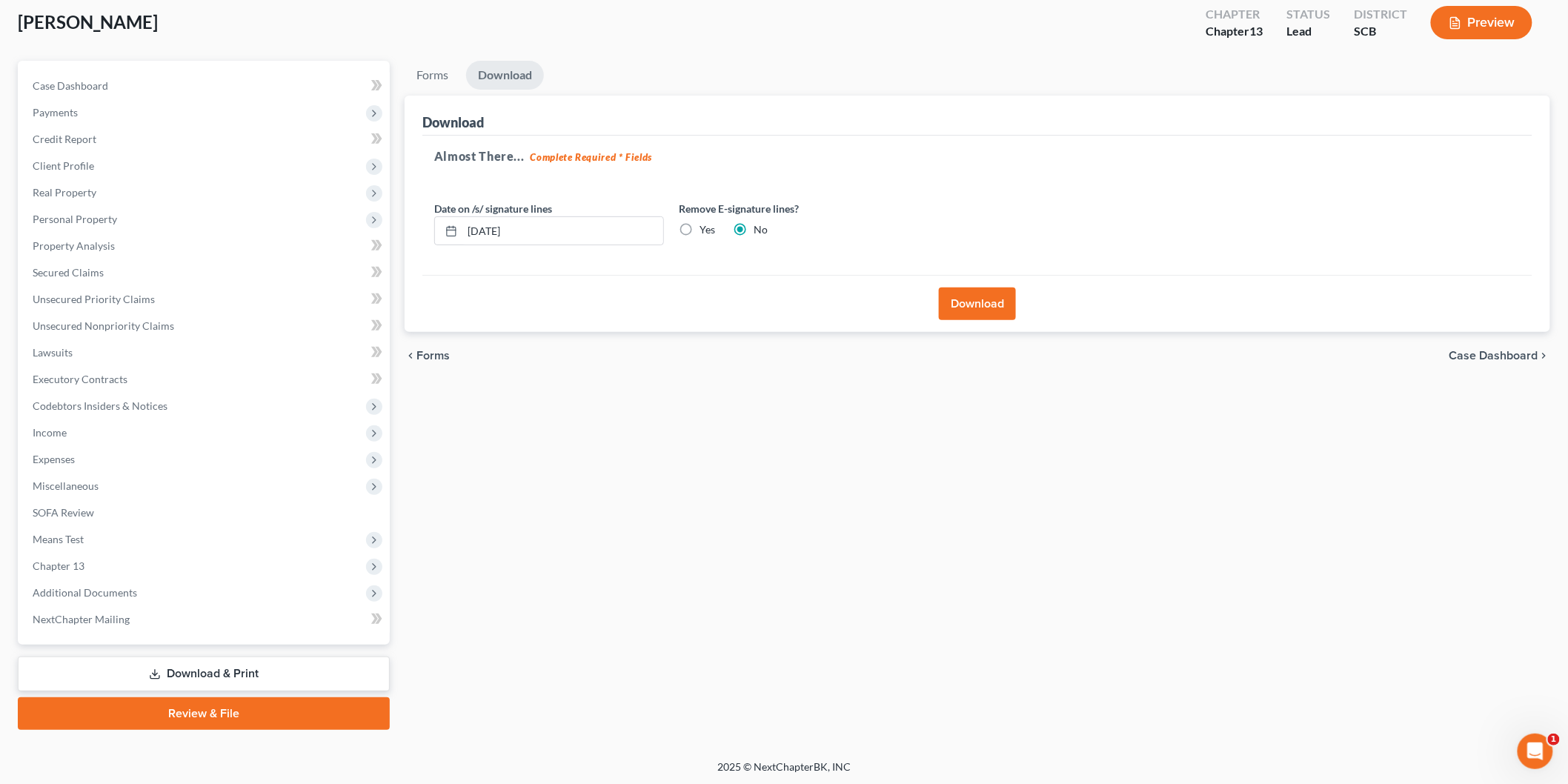
click at [699, 225] on label "Yes" at bounding box center [707, 229] width 15 height 14
click at [705, 225] on input "Yes" at bounding box center [710, 227] width 10 height 10
radio input "true"
radio input "false"
click at [284, 228] on div "Petition Navigation Case Dashboard Payments Invoices Payments Payments Credit R…" at bounding box center [784, 395] width 1547 height 669
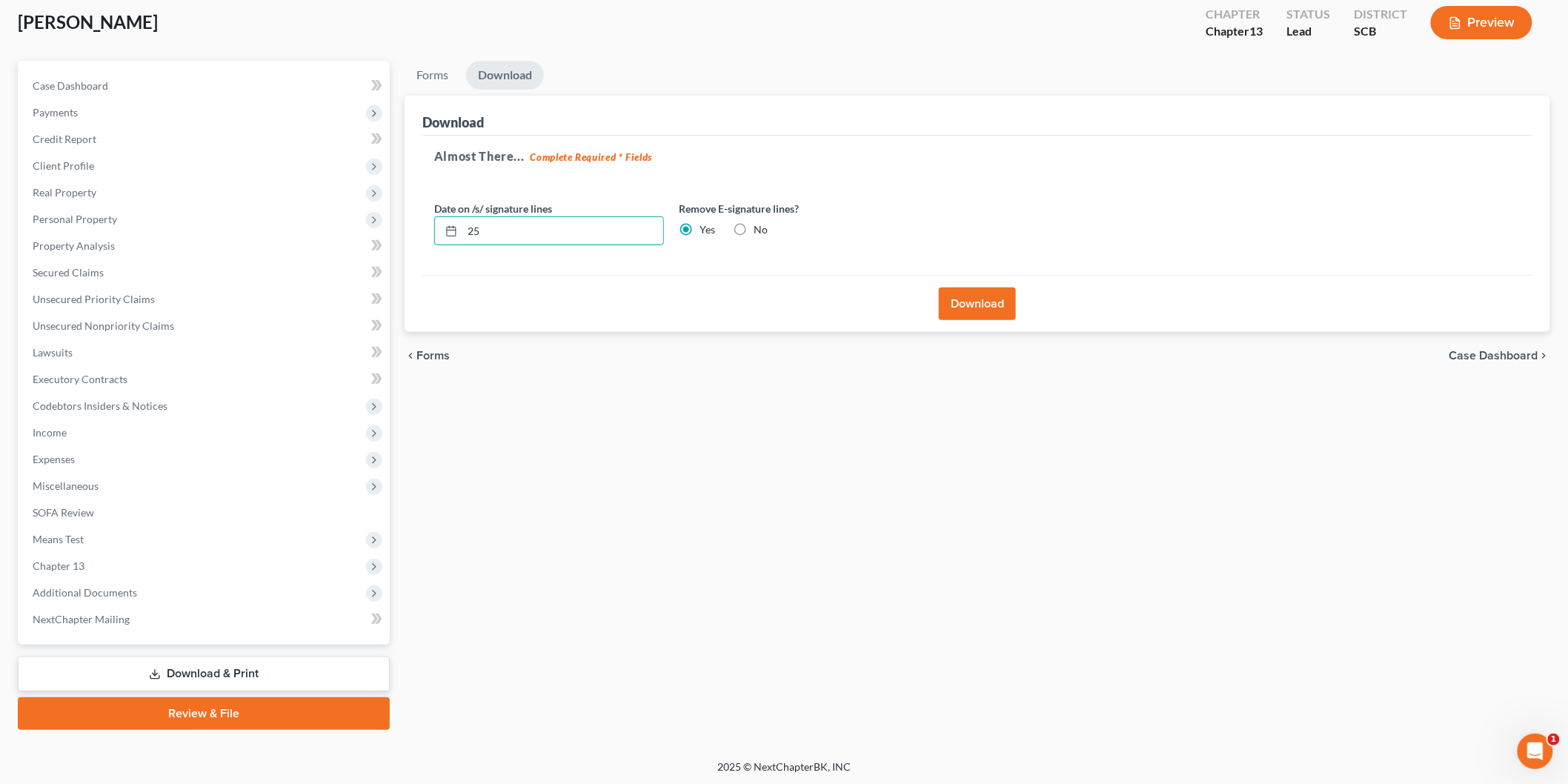
type input "5"
click at [966, 299] on button "Download" at bounding box center [977, 304] width 77 height 33
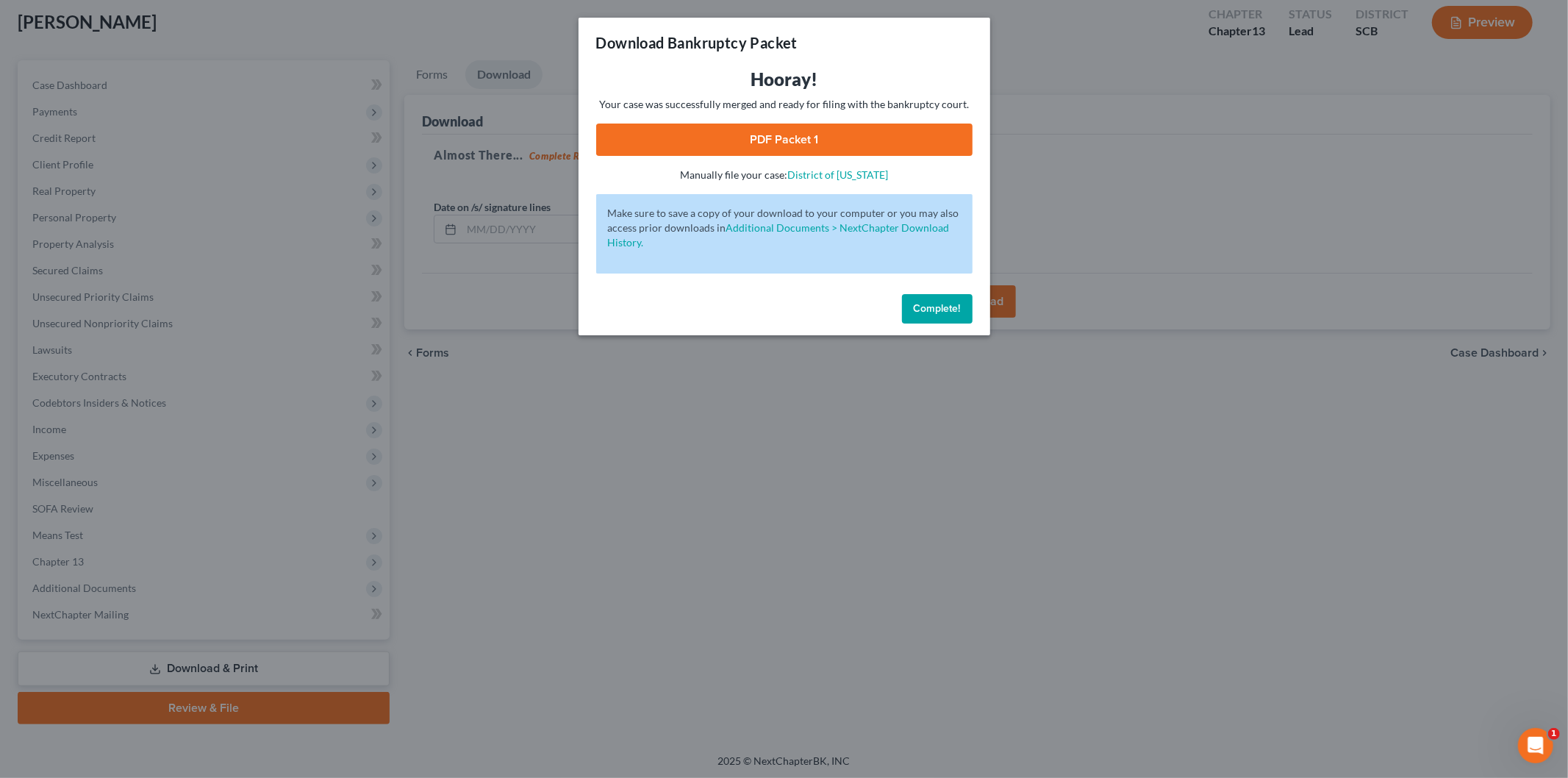
drag, startPoint x: 726, startPoint y: 137, endPoint x: 739, endPoint y: 136, distance: 13.0
click at [725, 137] on link "PDF Packet 1" at bounding box center [784, 140] width 377 height 32
click at [926, 307] on span "Complete!" at bounding box center [938, 308] width 47 height 13
